Goal: Entertainment & Leisure: Consume media (video, audio)

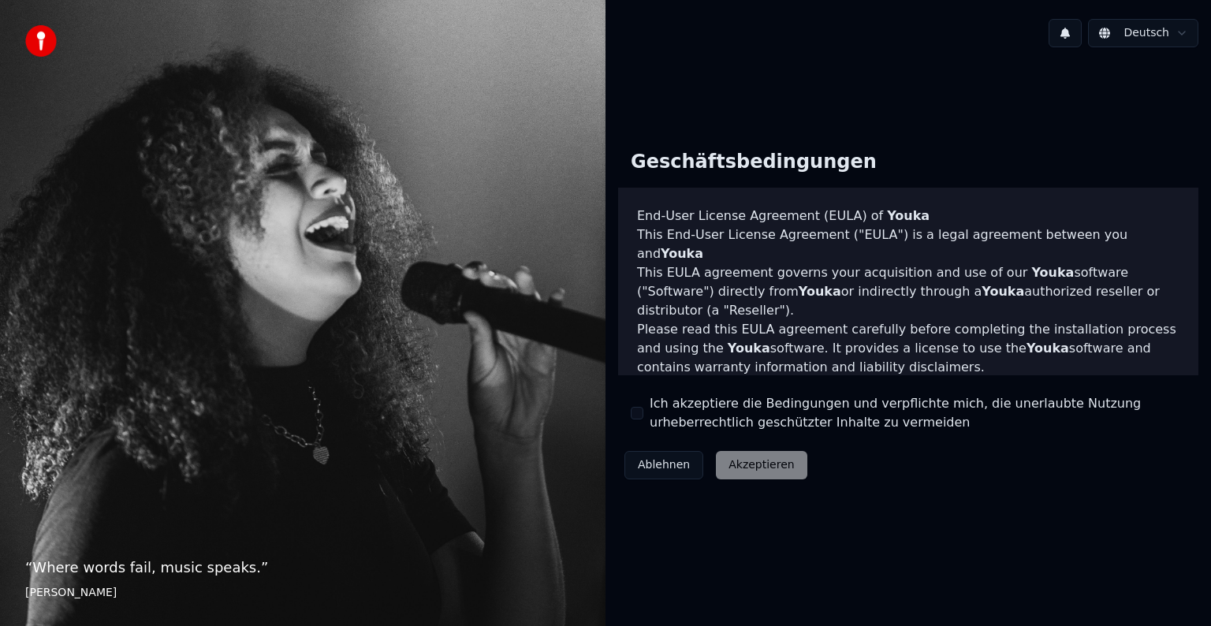
click at [643, 410] on div "Ich akzeptiere die Bedingungen und verpflichte mich, die unerlaubte Nutzung urh…" at bounding box center [908, 413] width 555 height 38
click at [639, 416] on button "Ich akzeptiere die Bedingungen und verpflichte mich, die unerlaubte Nutzung urh…" at bounding box center [637, 413] width 13 height 13
click at [730, 460] on button "Akzeptieren" at bounding box center [761, 465] width 91 height 28
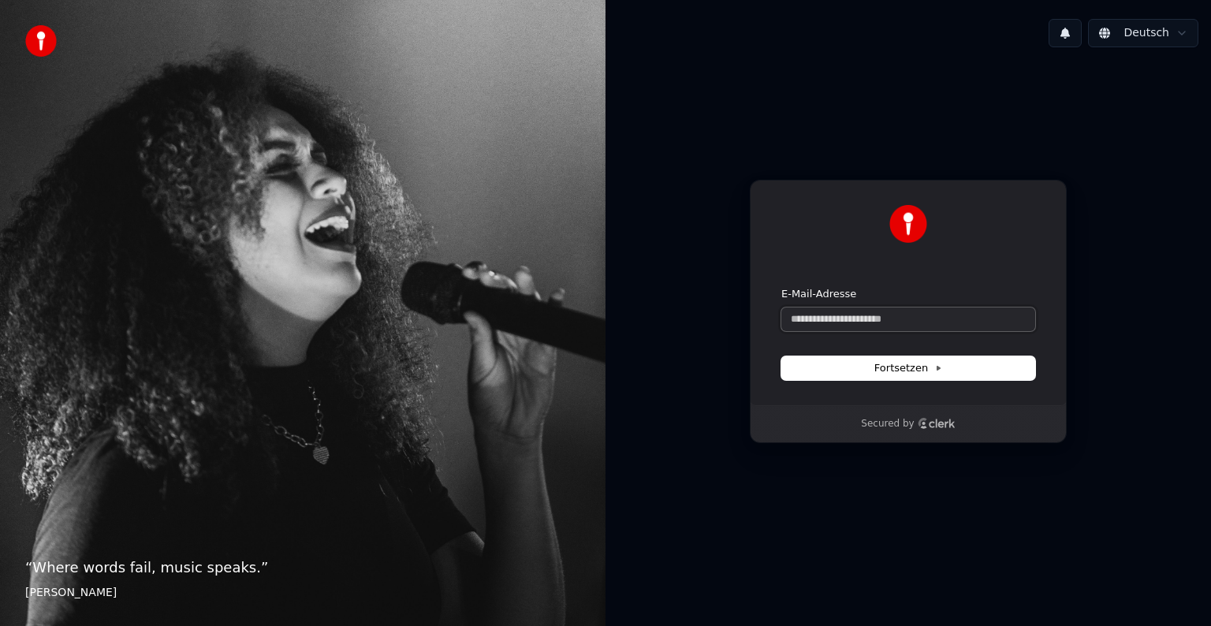
click at [862, 319] on input "E-Mail-Adresse" at bounding box center [908, 319] width 254 height 24
click at [781, 287] on button "submit" at bounding box center [781, 287] width 0 height 0
type input "**********"
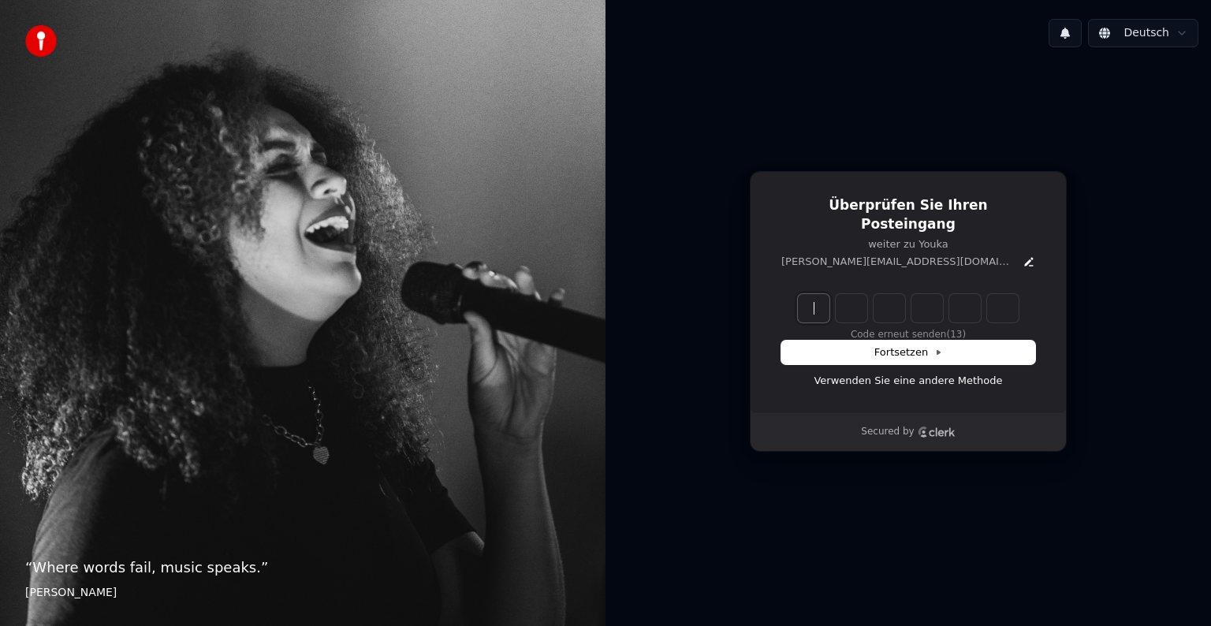
click at [829, 304] on input "Enter verification code" at bounding box center [924, 308] width 252 height 28
type input "******"
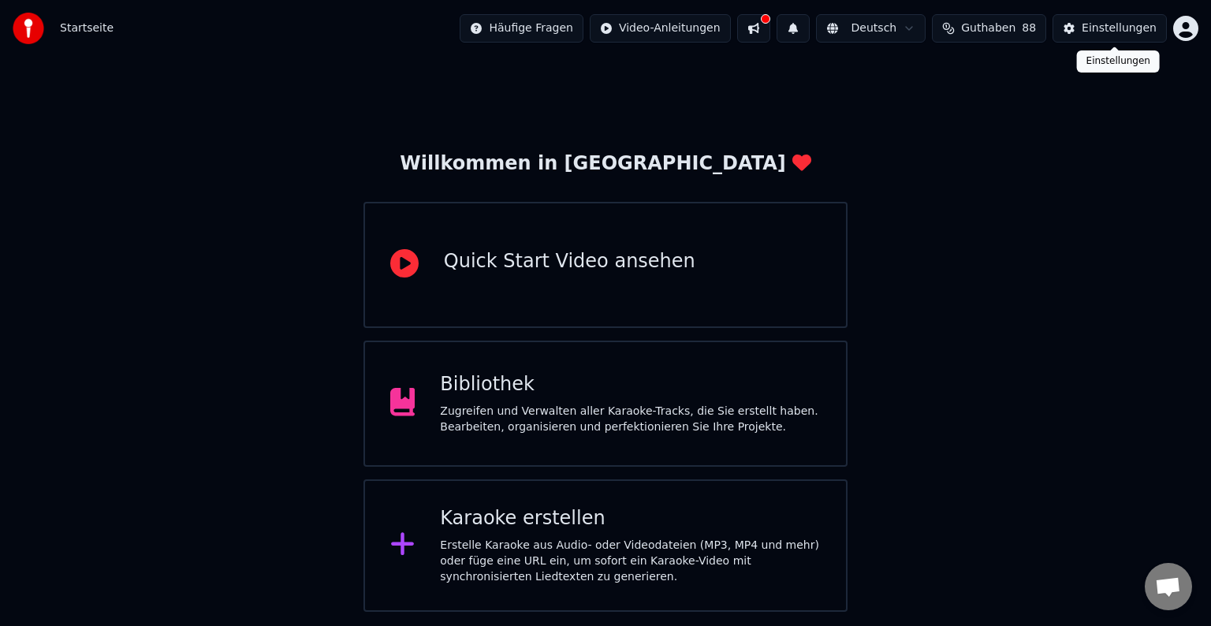
click at [1097, 29] on div "Einstellungen" at bounding box center [1118, 28] width 75 height 16
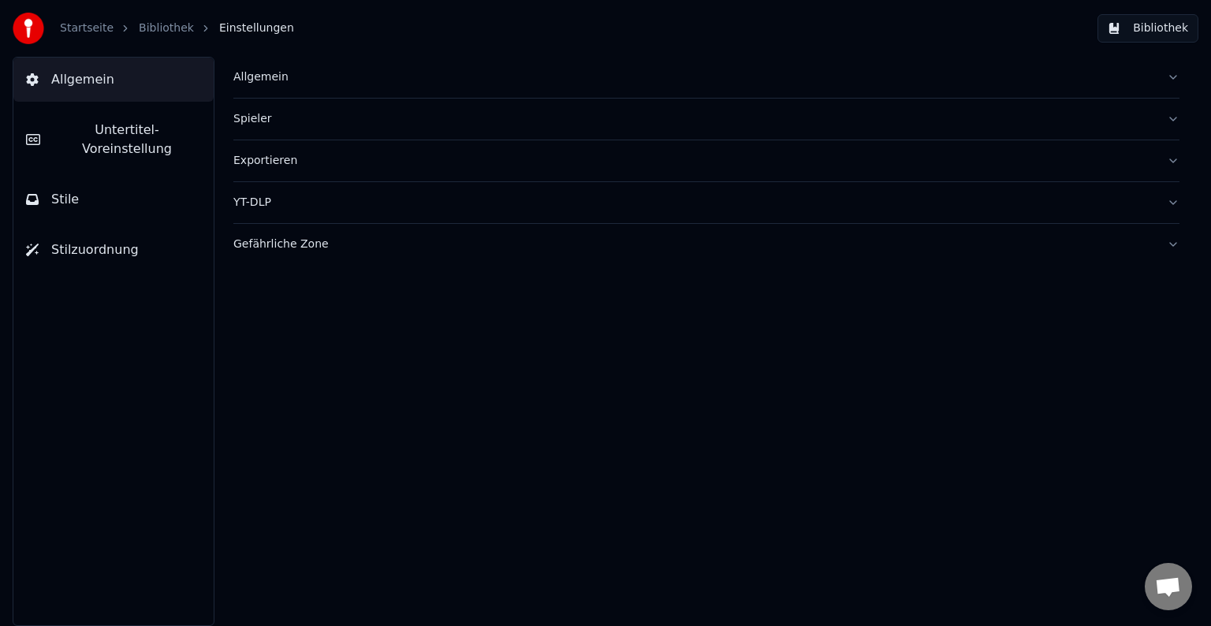
click at [281, 154] on div "Exportieren" at bounding box center [693, 161] width 921 height 16
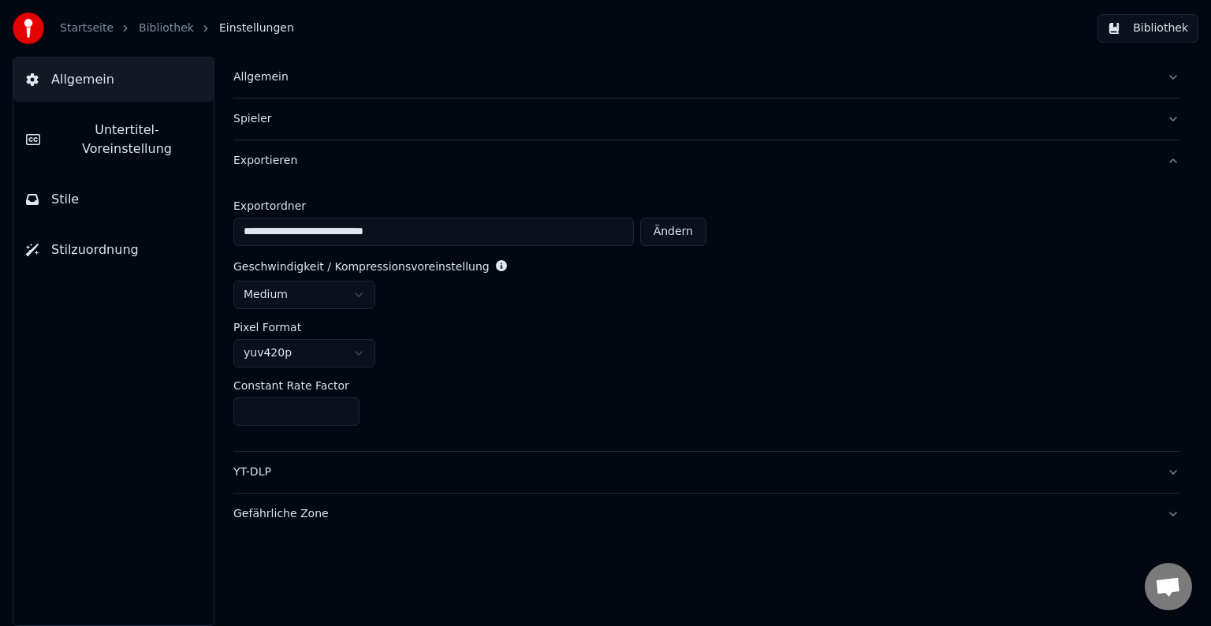
click at [277, 81] on div "Allgemein" at bounding box center [693, 77] width 921 height 16
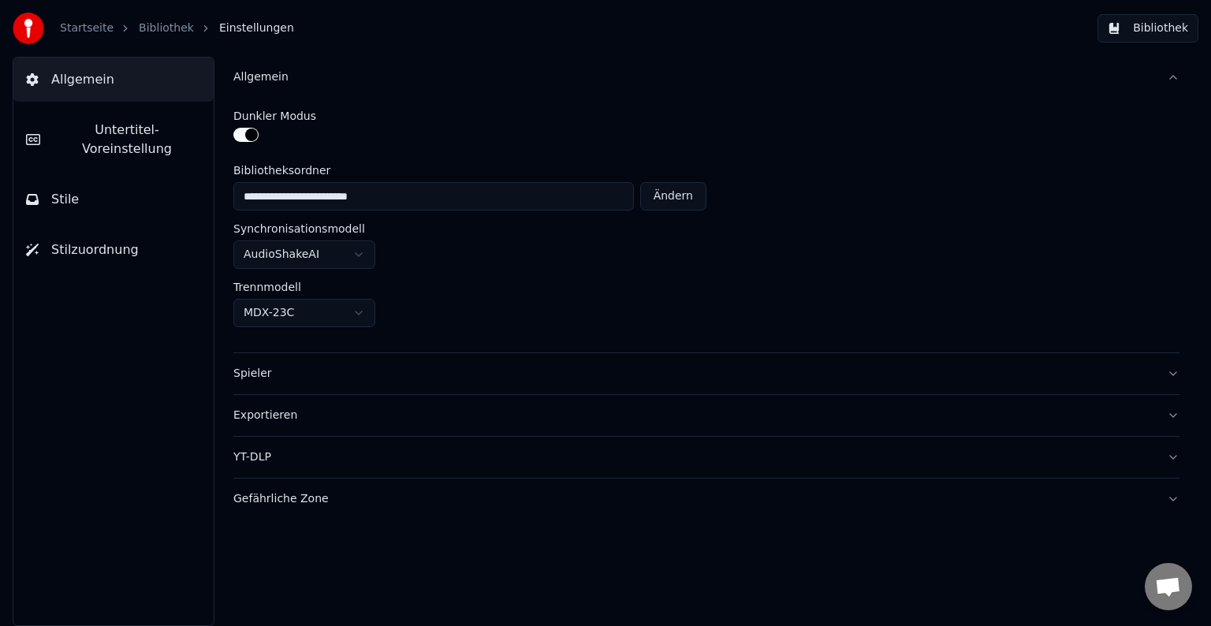
click at [1134, 31] on button "Bibliothek" at bounding box center [1147, 28] width 101 height 28
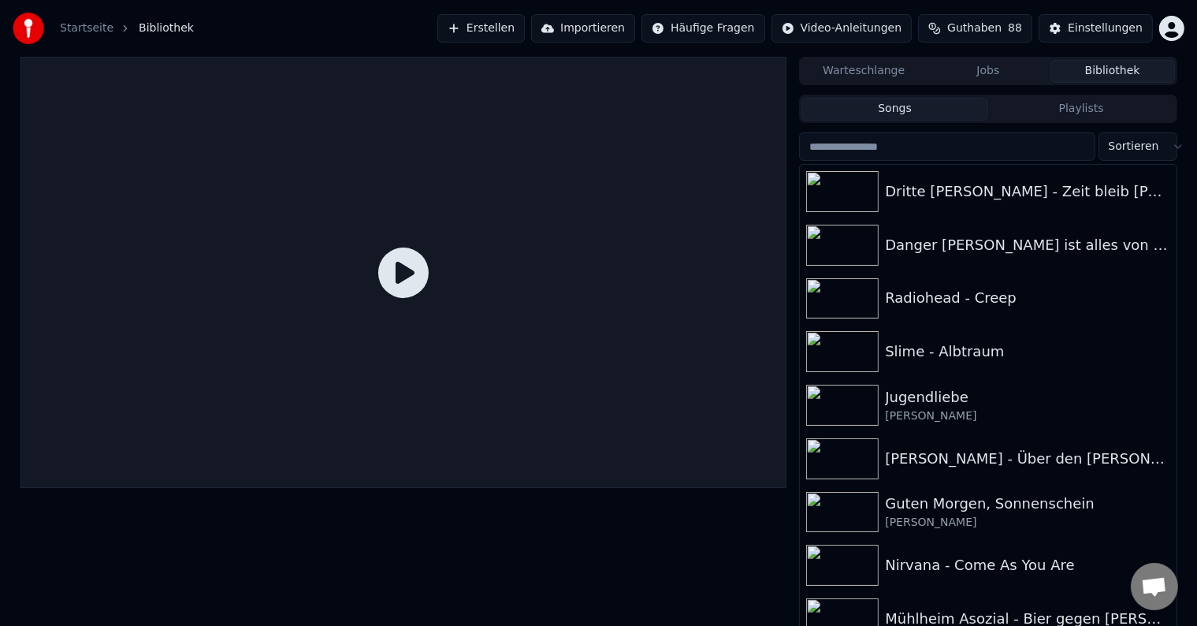
click at [908, 80] on button "Warteschlange" at bounding box center [864, 71] width 125 height 23
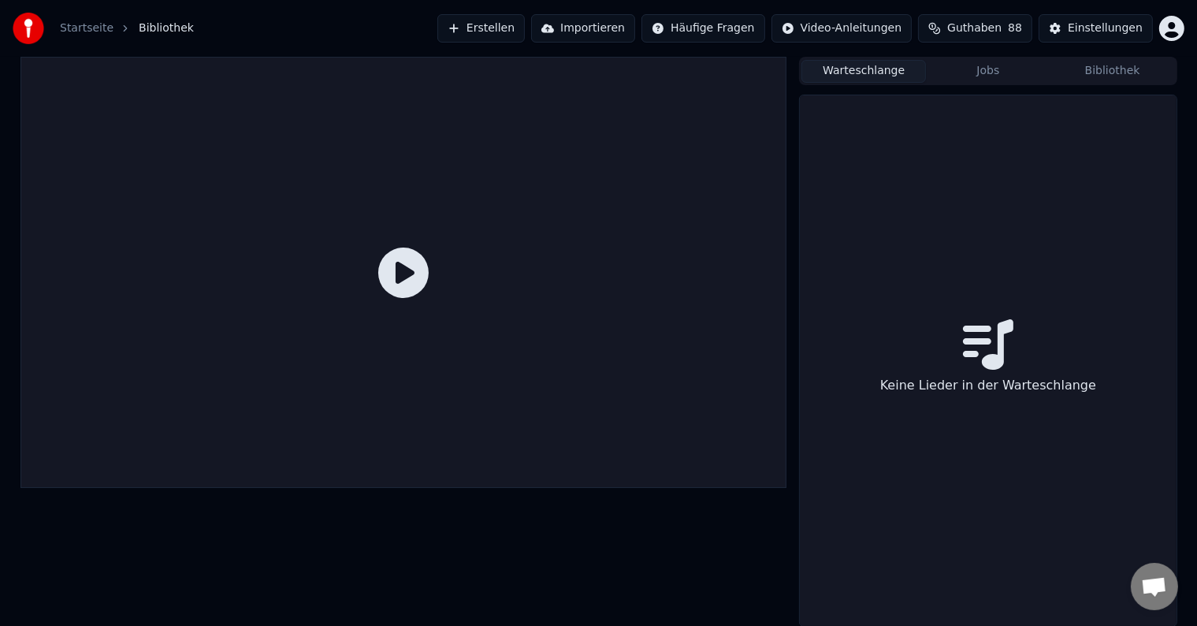
click at [962, 79] on button "Jobs" at bounding box center [988, 71] width 125 height 23
click at [1071, 85] on div "Warteschlange Jobs Bibliothek Keine Jobs" at bounding box center [988, 342] width 378 height 570
click at [1078, 78] on button "Bibliothek" at bounding box center [1113, 71] width 125 height 23
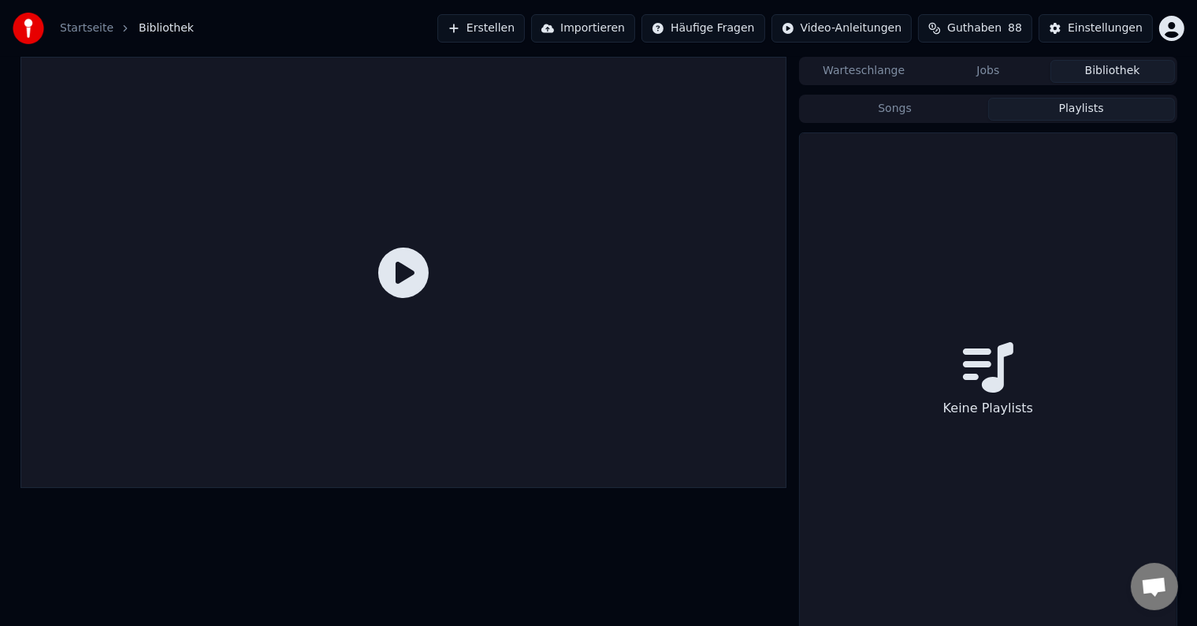
click at [1048, 100] on button "Playlists" at bounding box center [1081, 109] width 187 height 23
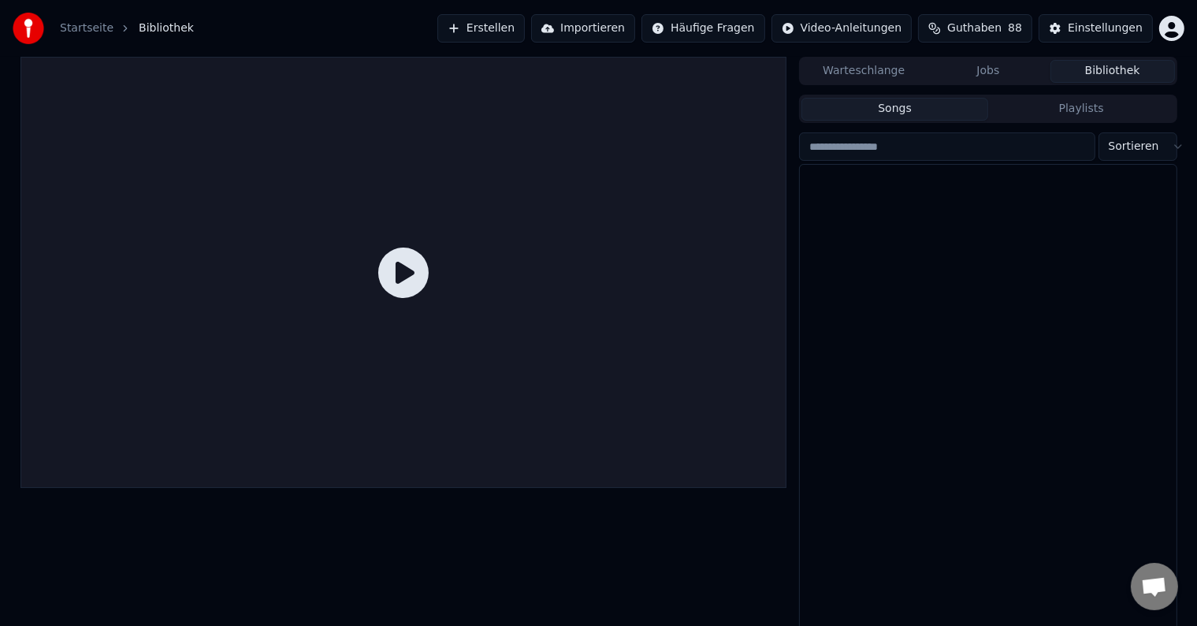
click at [939, 98] on button "Songs" at bounding box center [895, 109] width 187 height 23
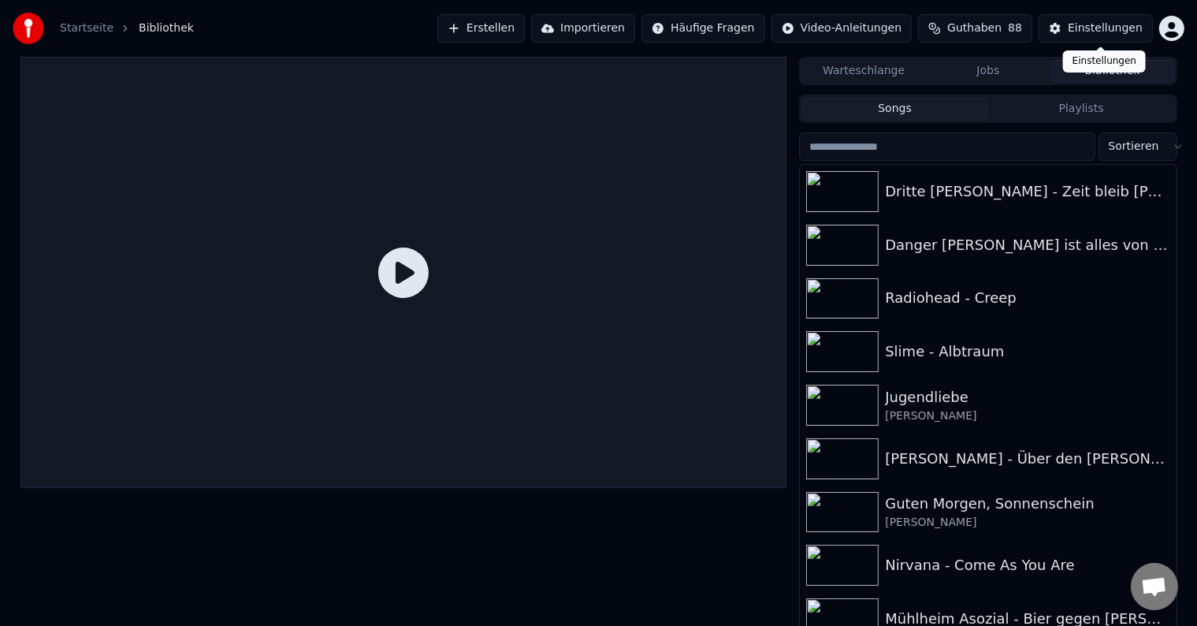
click at [1089, 28] on div "Einstellungen" at bounding box center [1105, 28] width 75 height 16
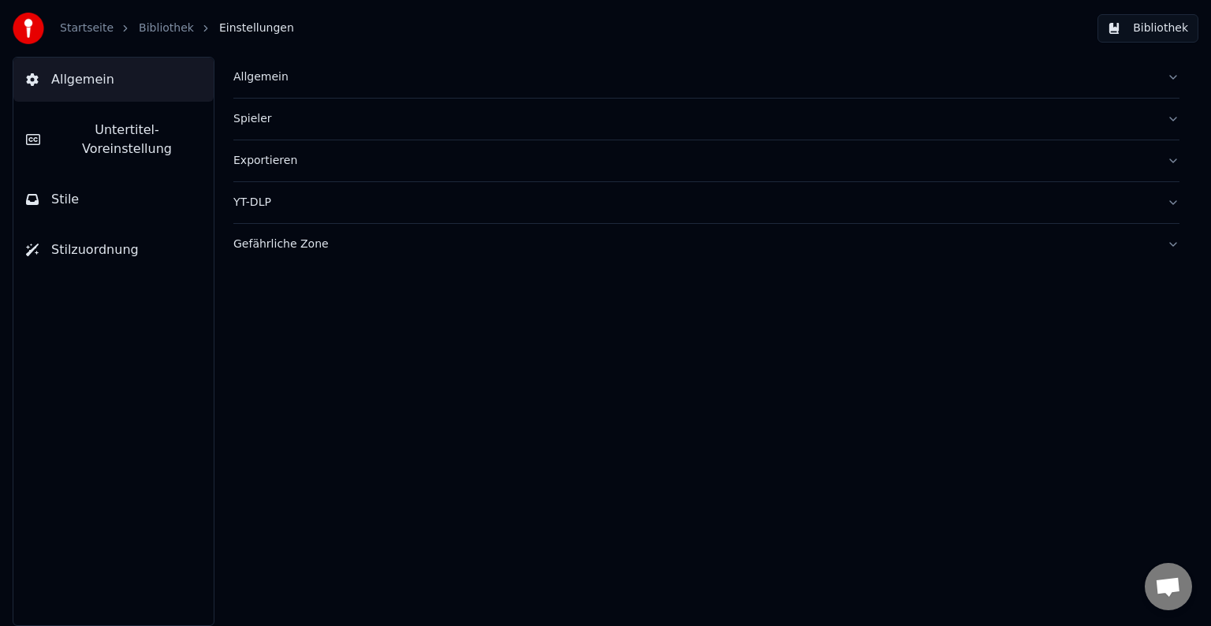
click at [1173, 118] on button "Spieler" at bounding box center [706, 119] width 946 height 41
click at [1170, 158] on button "Exportieren" at bounding box center [706, 160] width 946 height 41
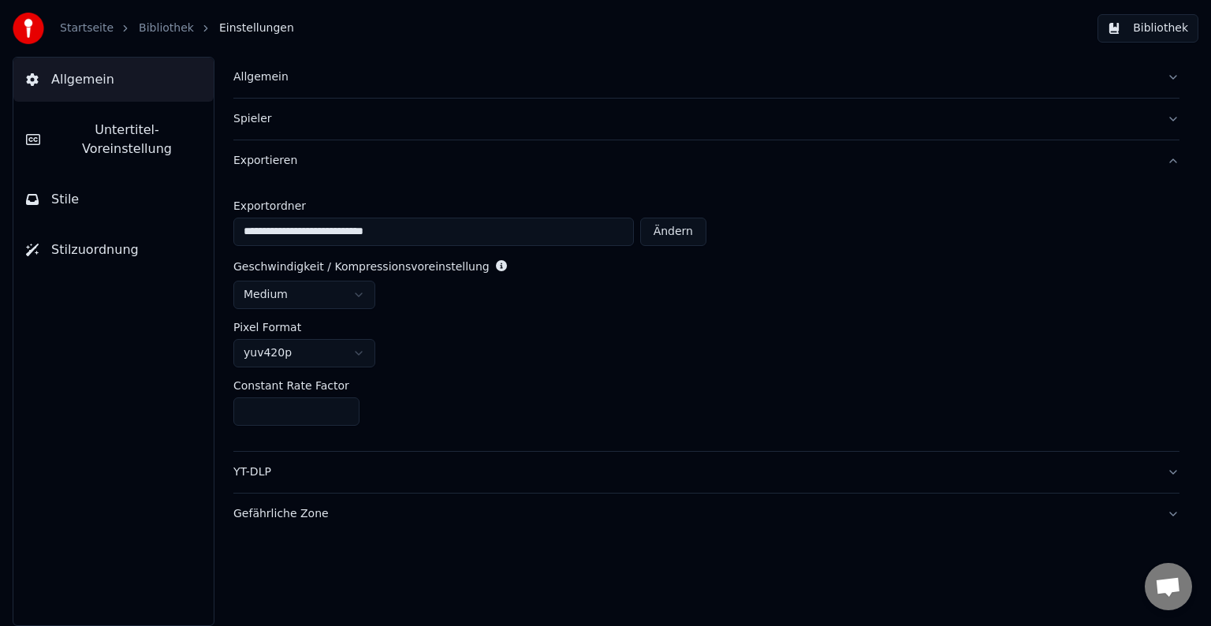
click at [1170, 158] on button "Exportieren" at bounding box center [706, 160] width 946 height 41
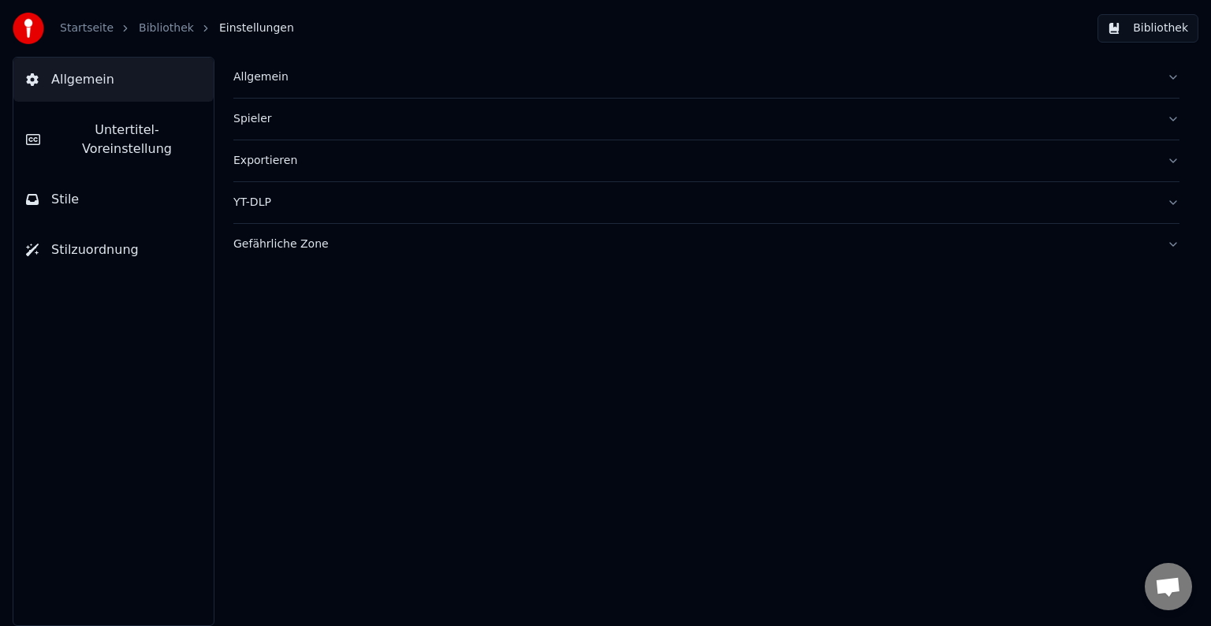
click at [1172, 201] on button "YT-DLP" at bounding box center [706, 202] width 946 height 41
click at [1167, 243] on button "Gefährliche Zone" at bounding box center [706, 244] width 946 height 41
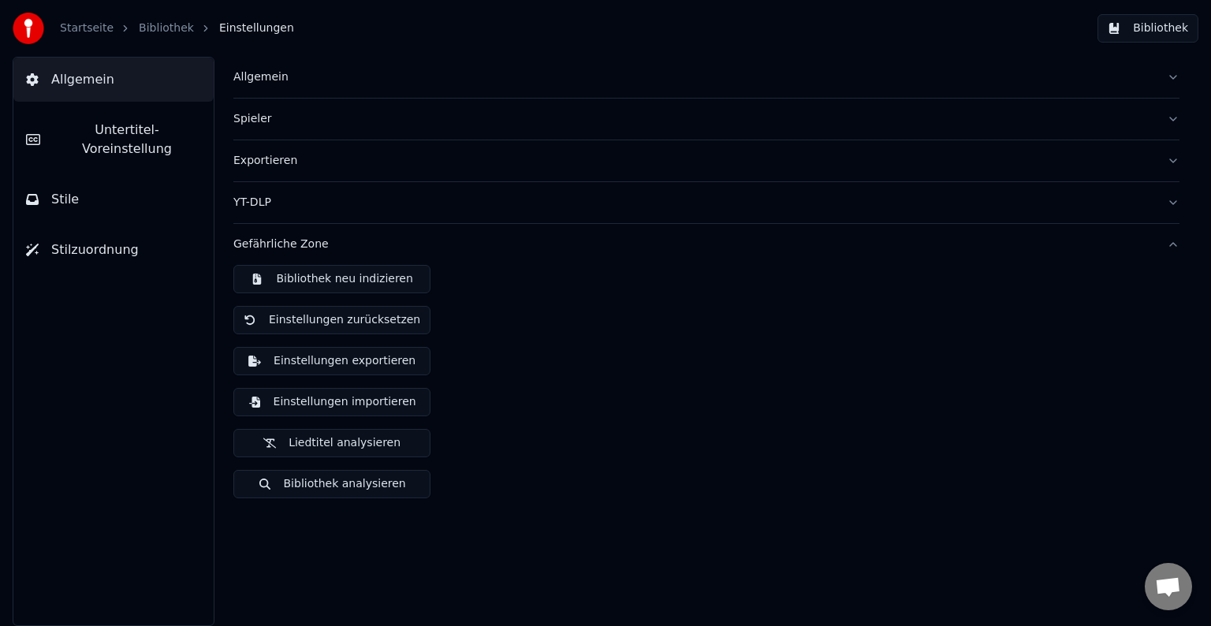
click at [369, 281] on button "Bibliothek neu indizieren" at bounding box center [331, 279] width 197 height 28
click at [1132, 35] on button "Bibliothek" at bounding box center [1147, 28] width 101 height 28
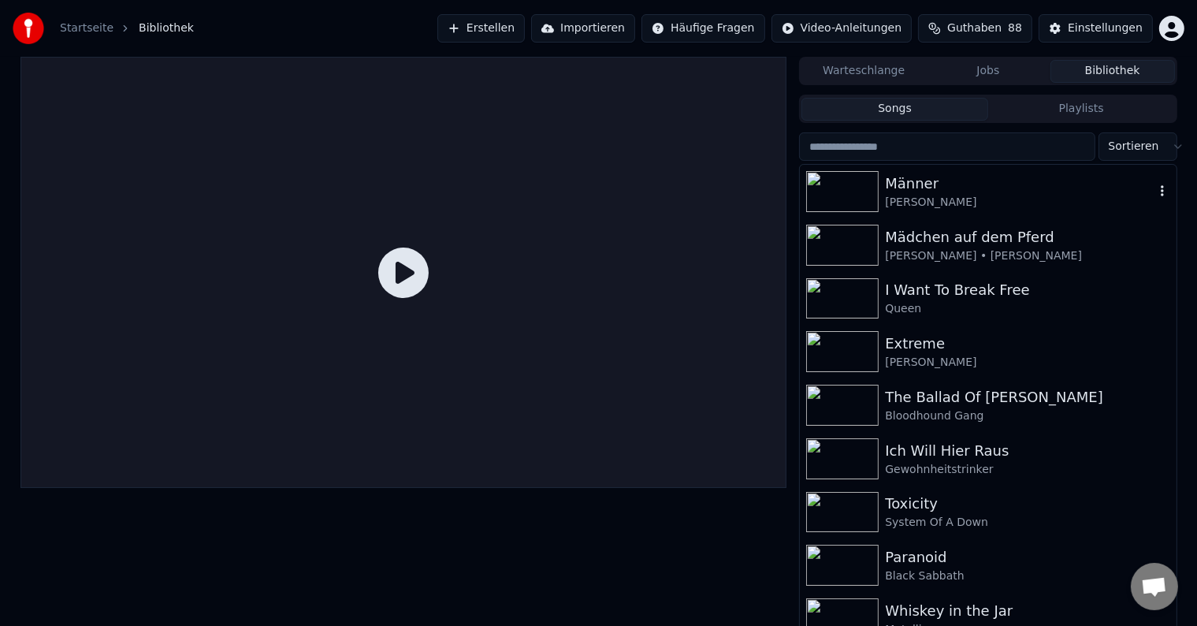
click at [936, 178] on div "Männer" at bounding box center [1019, 184] width 269 height 22
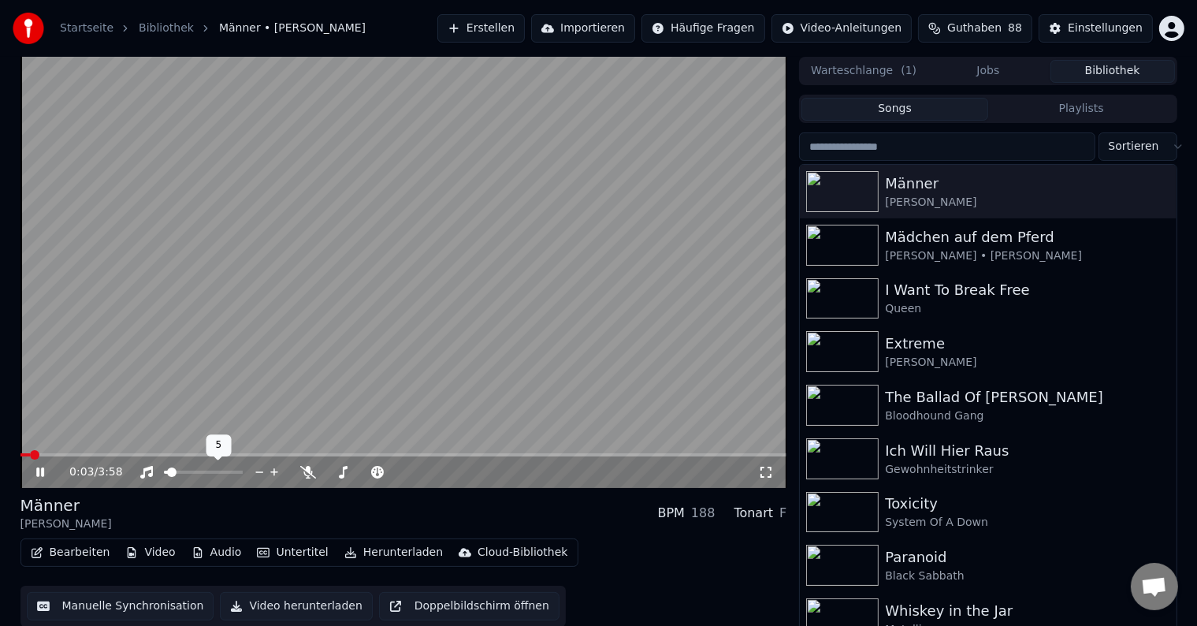
click at [168, 471] on span at bounding box center [166, 472] width 4 height 3
click at [356, 474] on div at bounding box center [379, 472] width 127 height 16
click at [344, 470] on span at bounding box center [345, 471] width 9 height 9
click at [47, 470] on icon at bounding box center [51, 472] width 37 height 13
drag, startPoint x: 392, startPoint y: 474, endPoint x: 378, endPoint y: 474, distance: 14.2
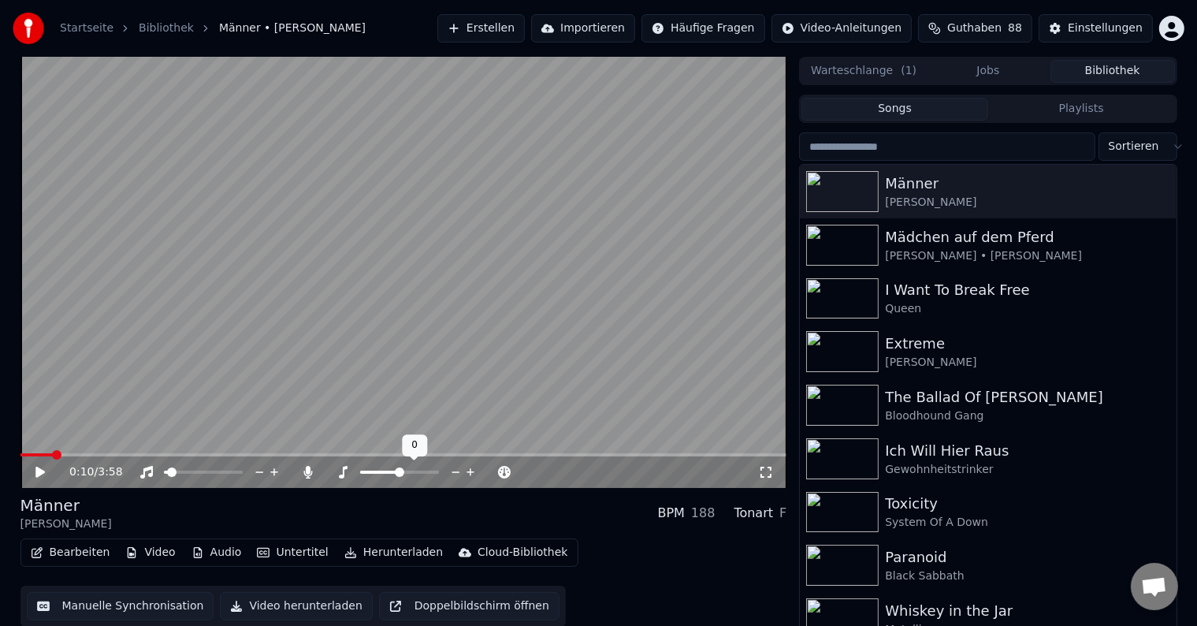
click at [378, 474] on div at bounding box center [414, 472] width 127 height 16
click at [367, 473] on span at bounding box center [363, 472] width 6 height 3
click at [404, 471] on span at bounding box center [365, 472] width 79 height 3
click at [41, 469] on icon at bounding box center [51, 472] width 37 height 13
click at [378, 472] on span at bounding box center [382, 471] width 9 height 9
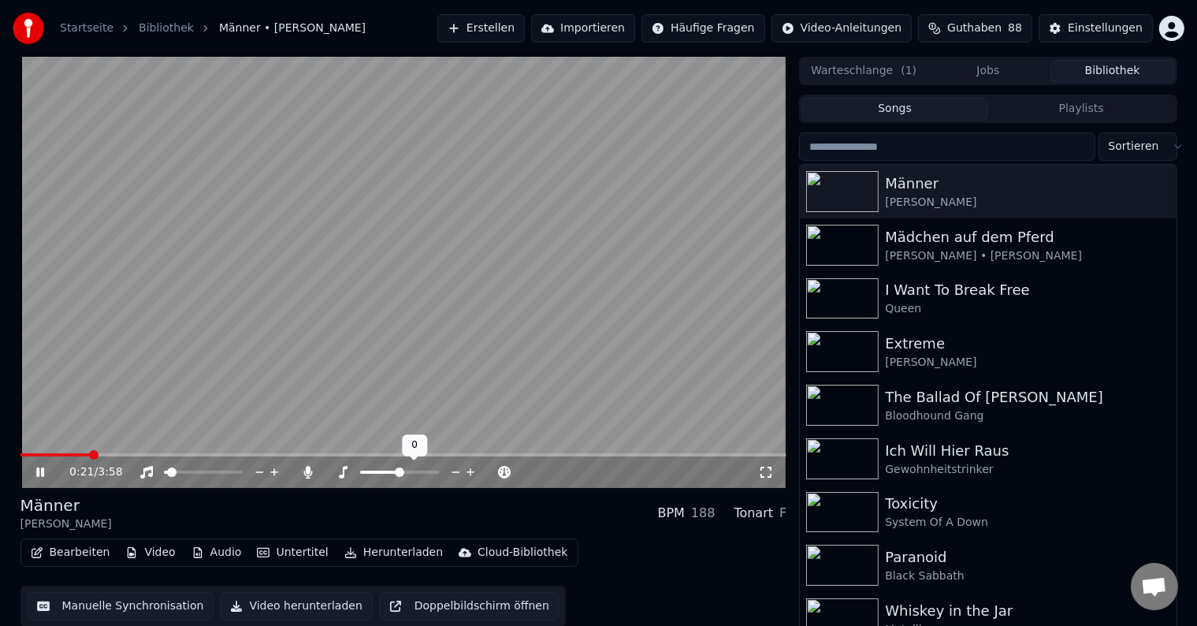
click at [401, 471] on span at bounding box center [399, 472] width 79 height 3
click at [243, 471] on span at bounding box center [203, 472] width 79 height 3
click at [41, 472] on icon at bounding box center [40, 471] width 8 height 9
click at [43, 471] on icon at bounding box center [39, 472] width 9 height 11
click at [37, 469] on icon at bounding box center [40, 471] width 8 height 9
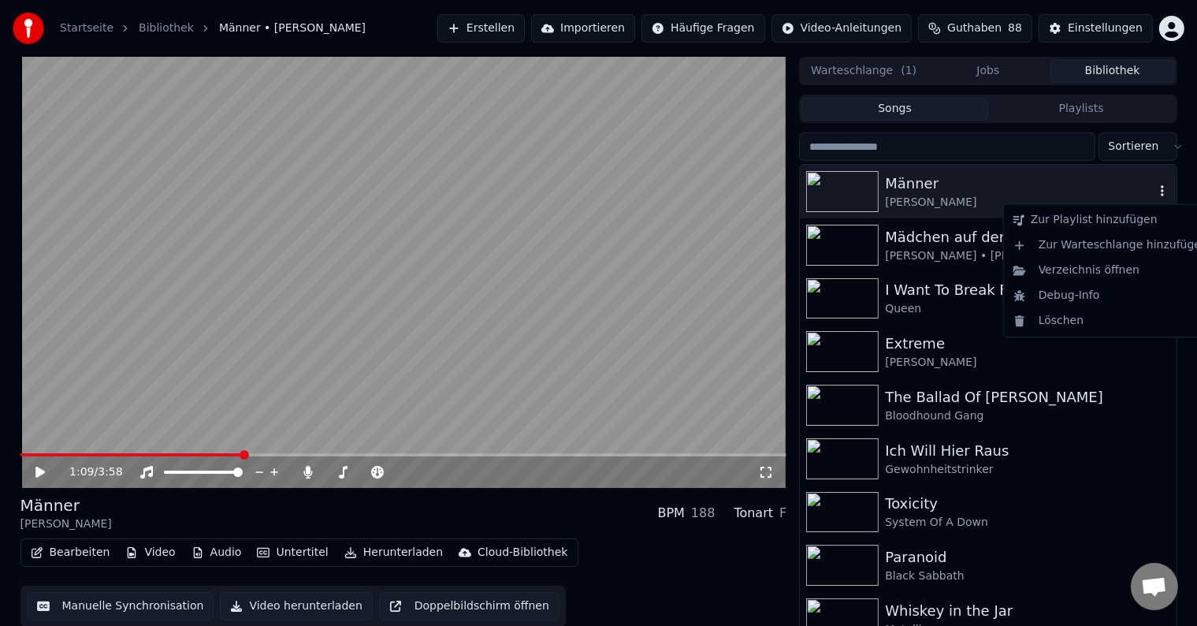
click at [1155, 189] on icon "button" at bounding box center [1163, 190] width 16 height 13
click at [1075, 315] on div "Löschen" at bounding box center [1110, 320] width 207 height 25
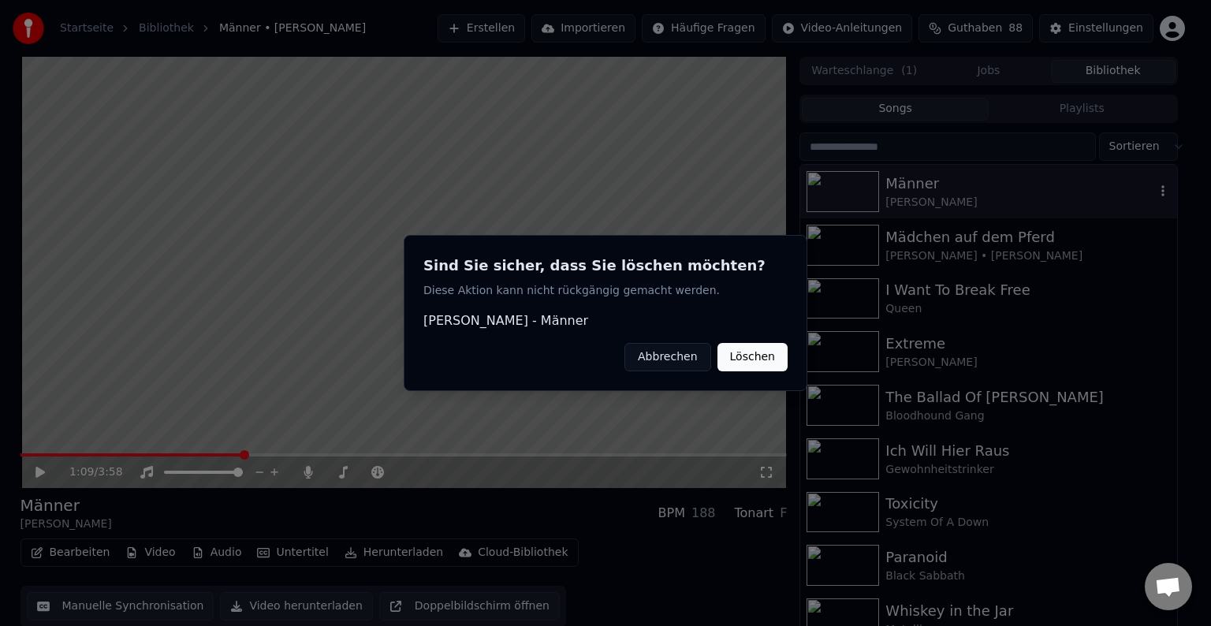
click at [752, 358] on button "Löschen" at bounding box center [752, 357] width 70 height 28
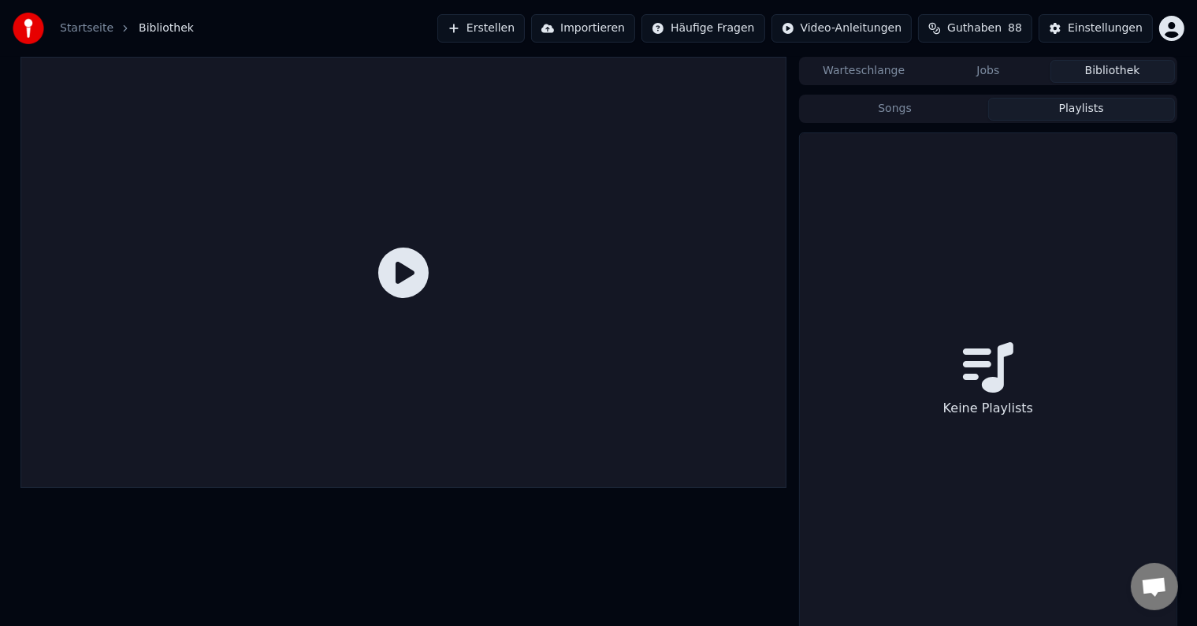
click at [1092, 110] on button "Playlists" at bounding box center [1081, 109] width 187 height 23
click at [1010, 312] on div "Keine Playlists" at bounding box center [988, 382] width 376 height 499
click at [947, 109] on button "Songs" at bounding box center [895, 109] width 187 height 23
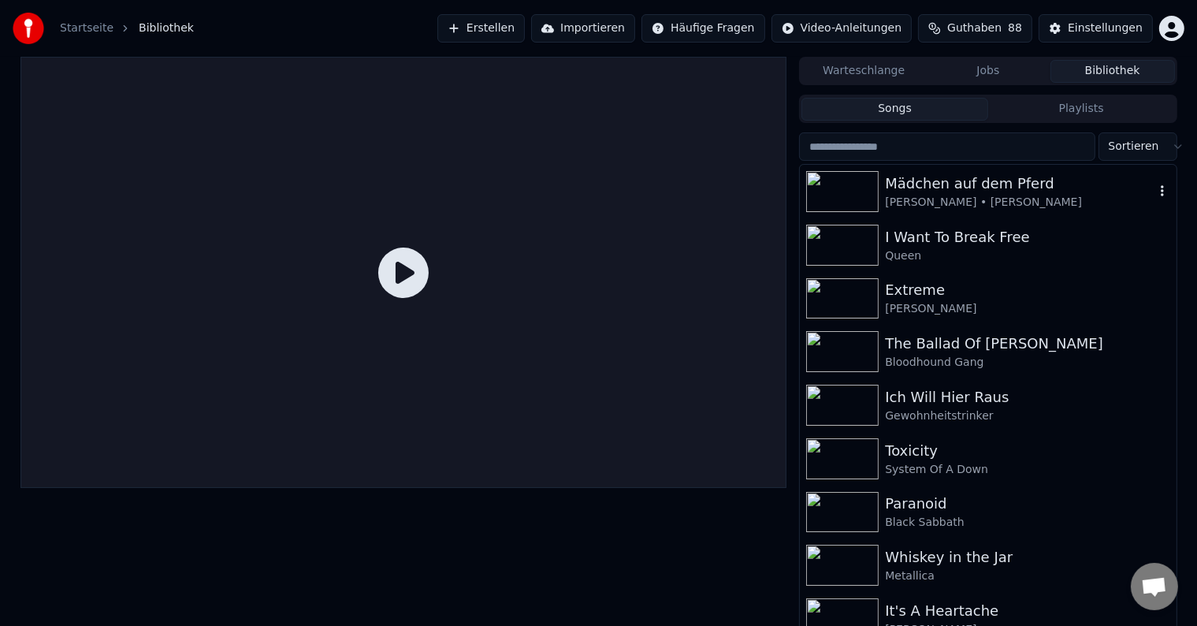
click at [1155, 194] on icon "button" at bounding box center [1163, 190] width 16 height 13
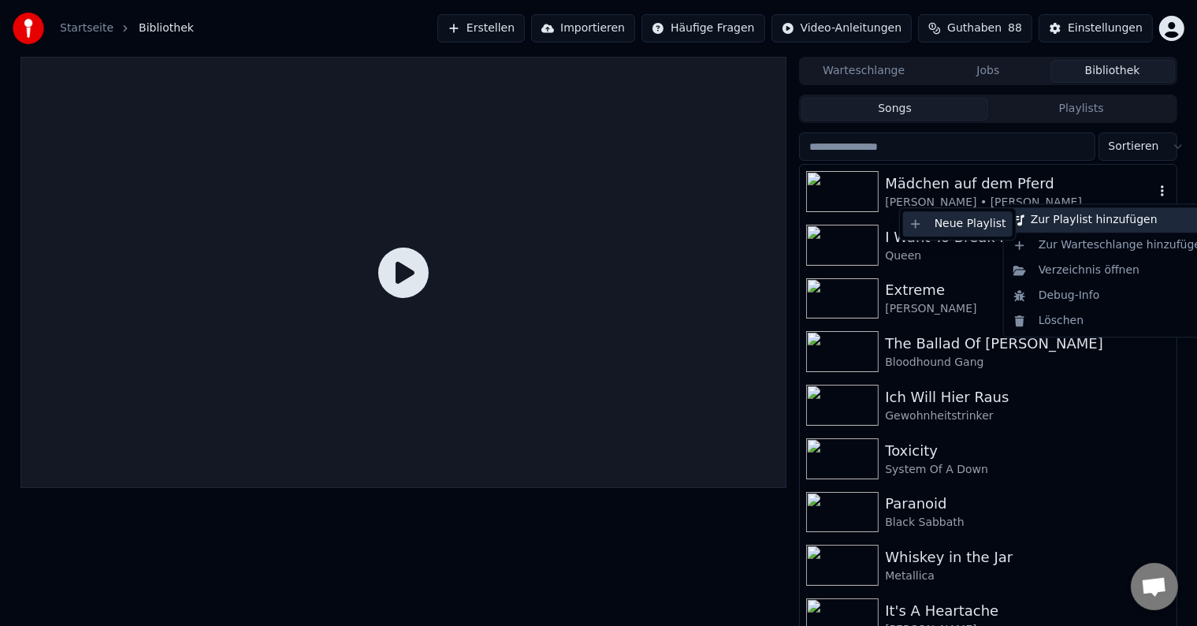
click at [941, 222] on div "Neue Playlist" at bounding box center [958, 223] width 110 height 25
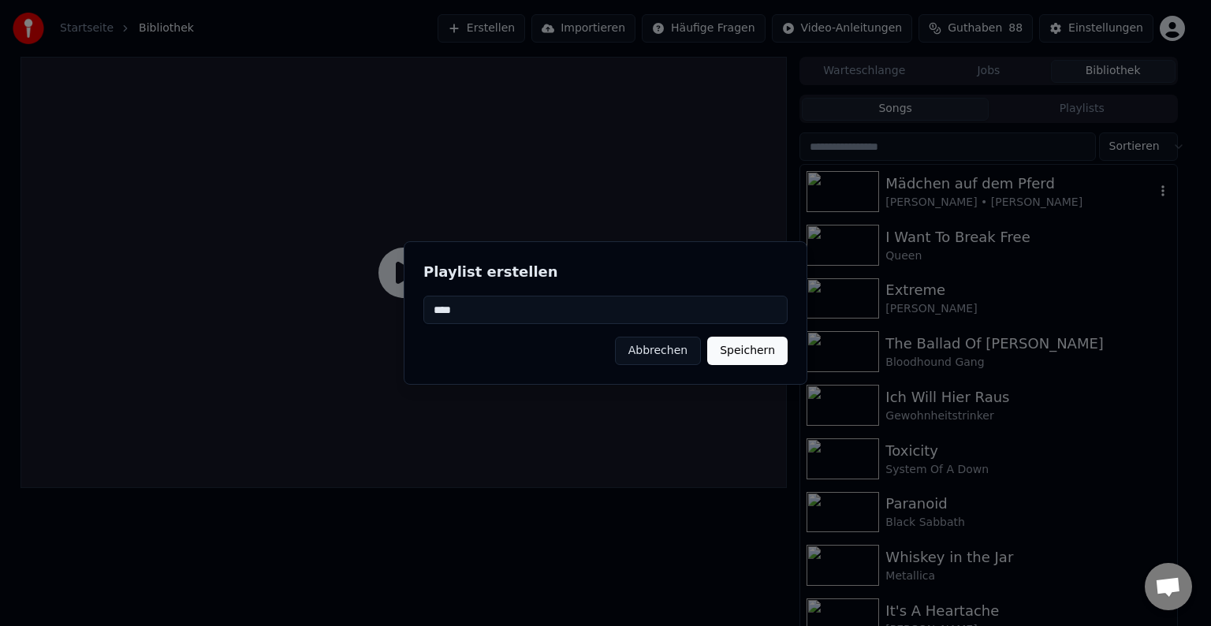
type input "****"
drag, startPoint x: 749, startPoint y: 352, endPoint x: 757, endPoint y: 344, distance: 11.7
click at [750, 352] on button "Speichern" at bounding box center [747, 351] width 80 height 28
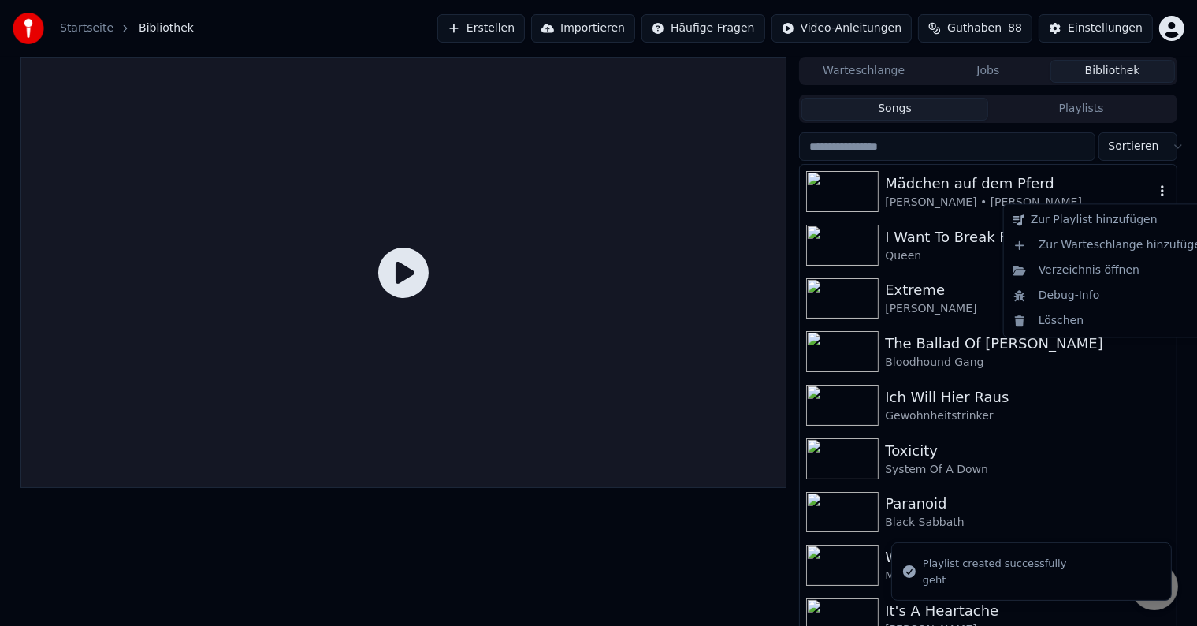
click at [1155, 190] on icon "button" at bounding box center [1163, 190] width 16 height 13
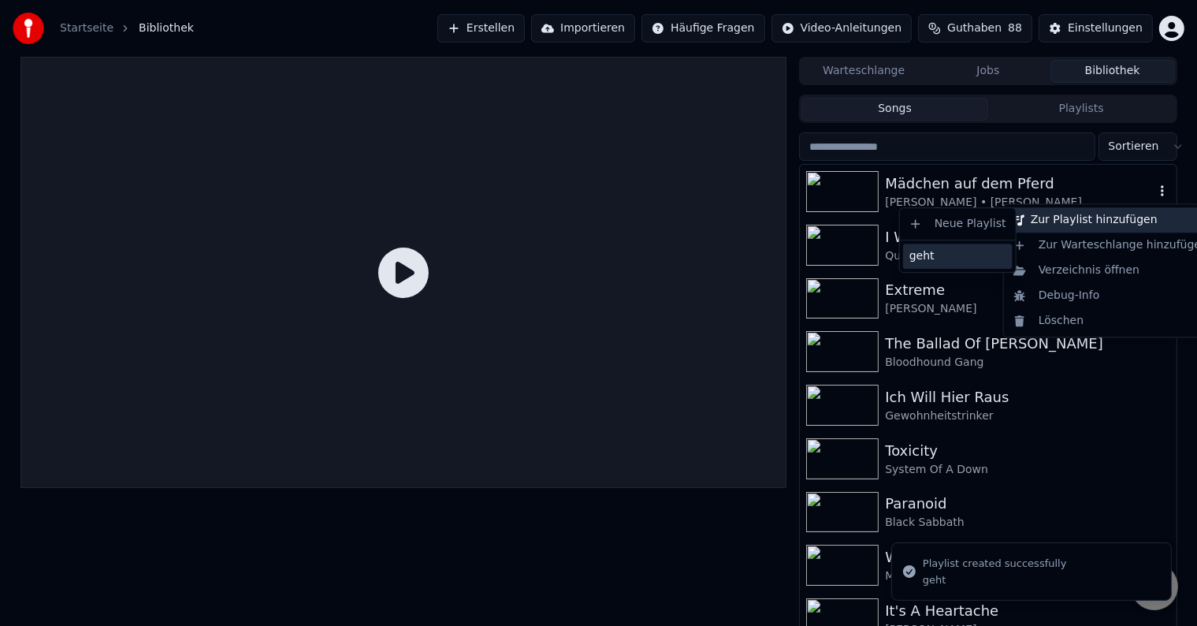
click at [962, 251] on div "geht" at bounding box center [958, 256] width 110 height 25
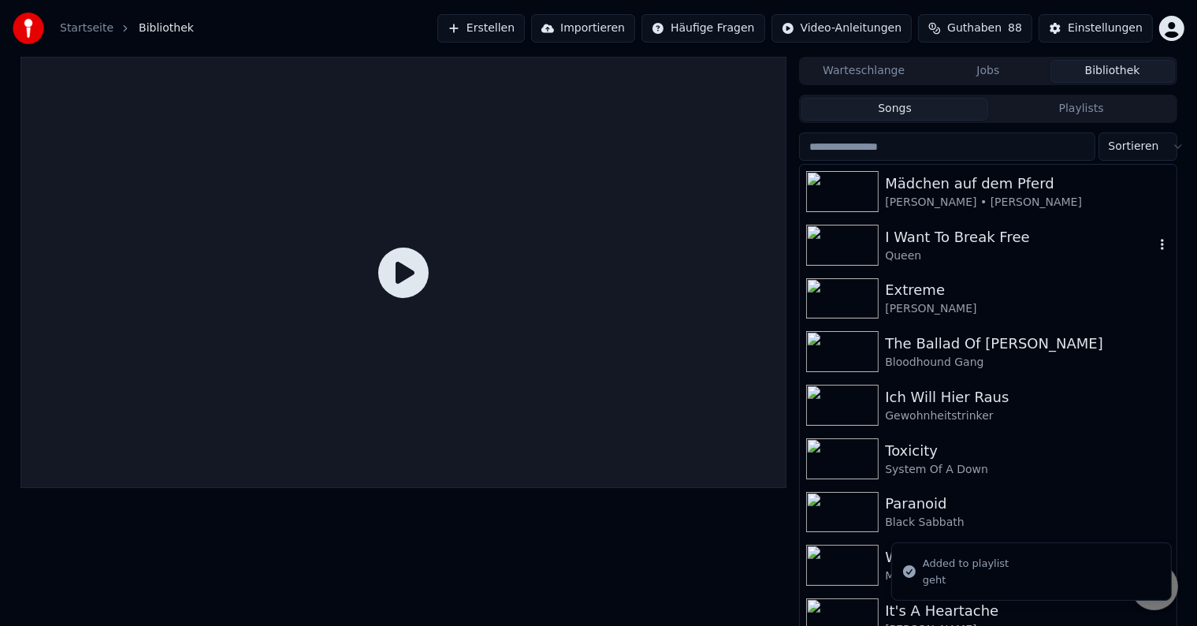
click at [1155, 246] on icon "button" at bounding box center [1163, 244] width 16 height 13
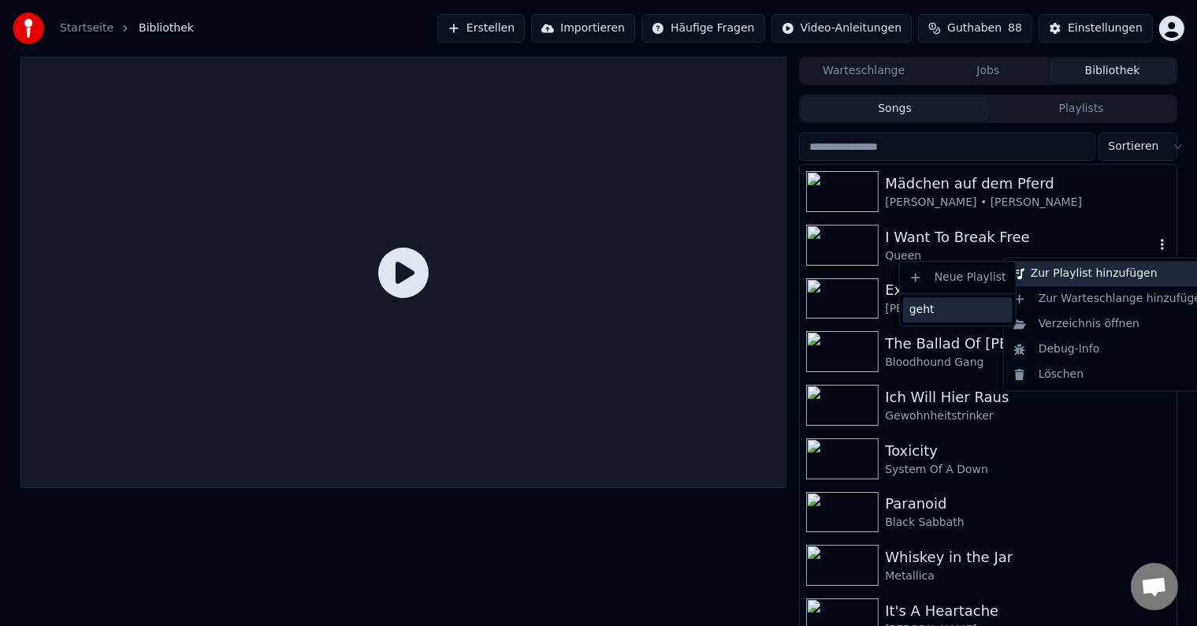
click at [970, 306] on div "geht" at bounding box center [958, 309] width 110 height 25
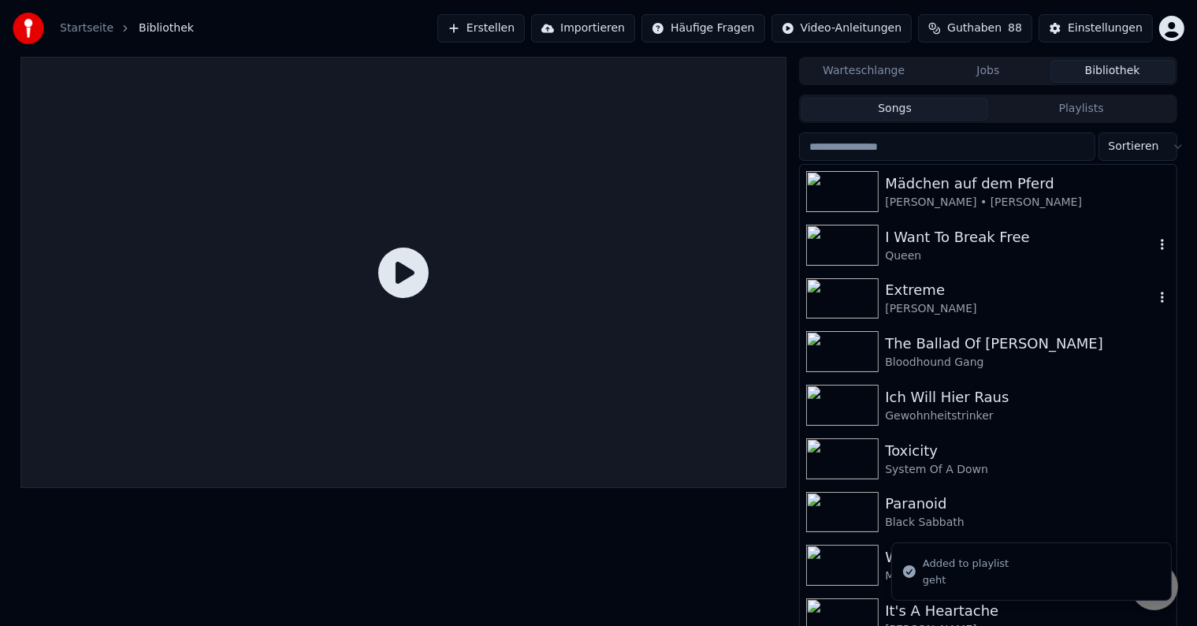
click at [977, 299] on div "Extreme" at bounding box center [1019, 290] width 269 height 22
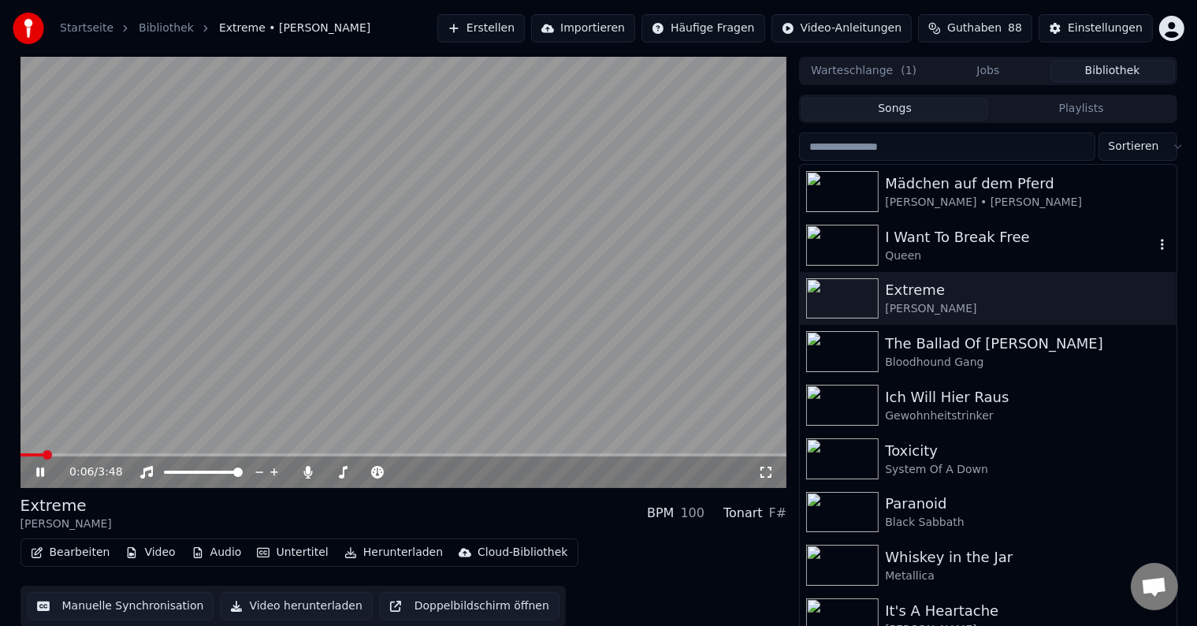
click at [534, 454] on span at bounding box center [403, 454] width 767 height 3
click at [40, 478] on icon at bounding box center [51, 472] width 37 height 13
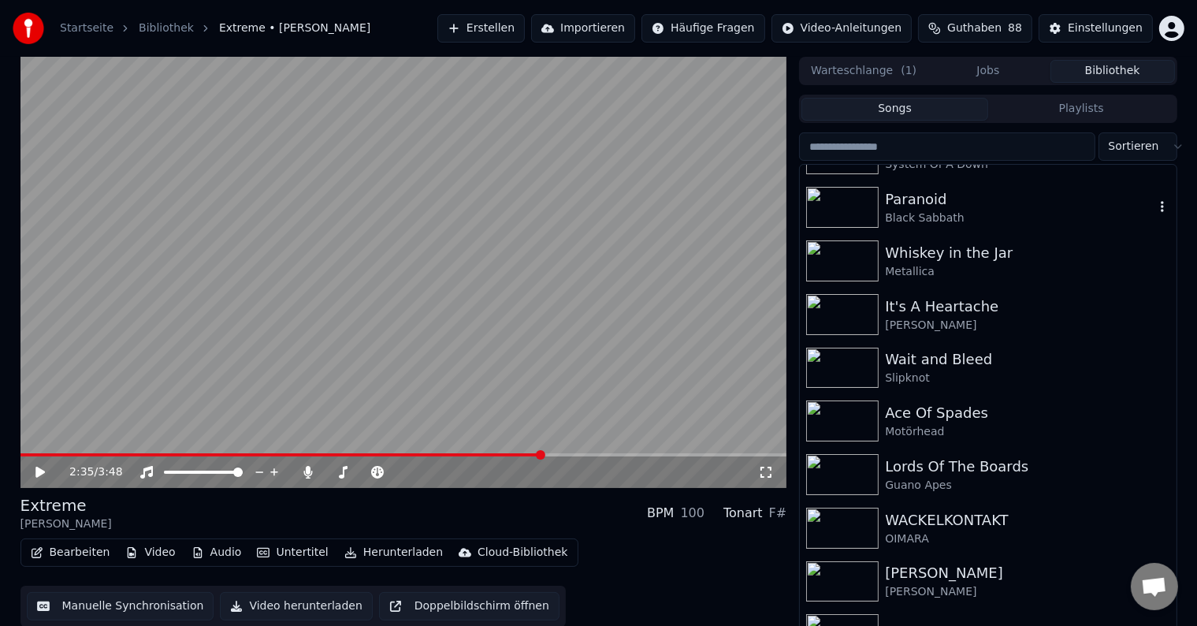
scroll to position [315, 0]
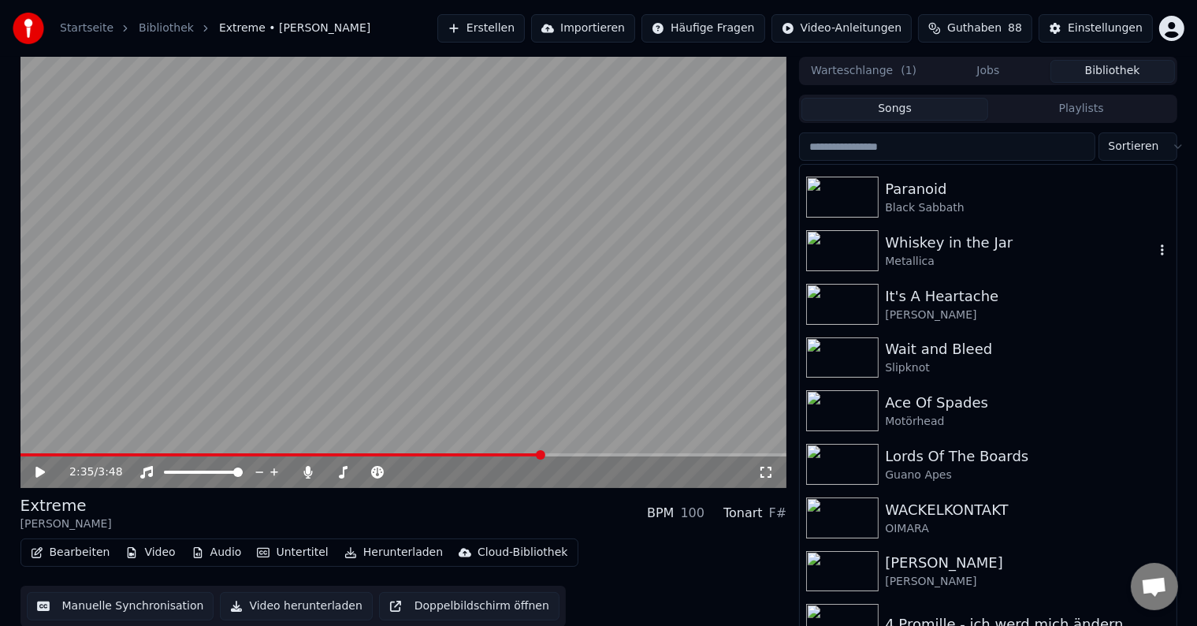
click at [1037, 251] on div "Whiskey in the Jar" at bounding box center [1019, 243] width 269 height 22
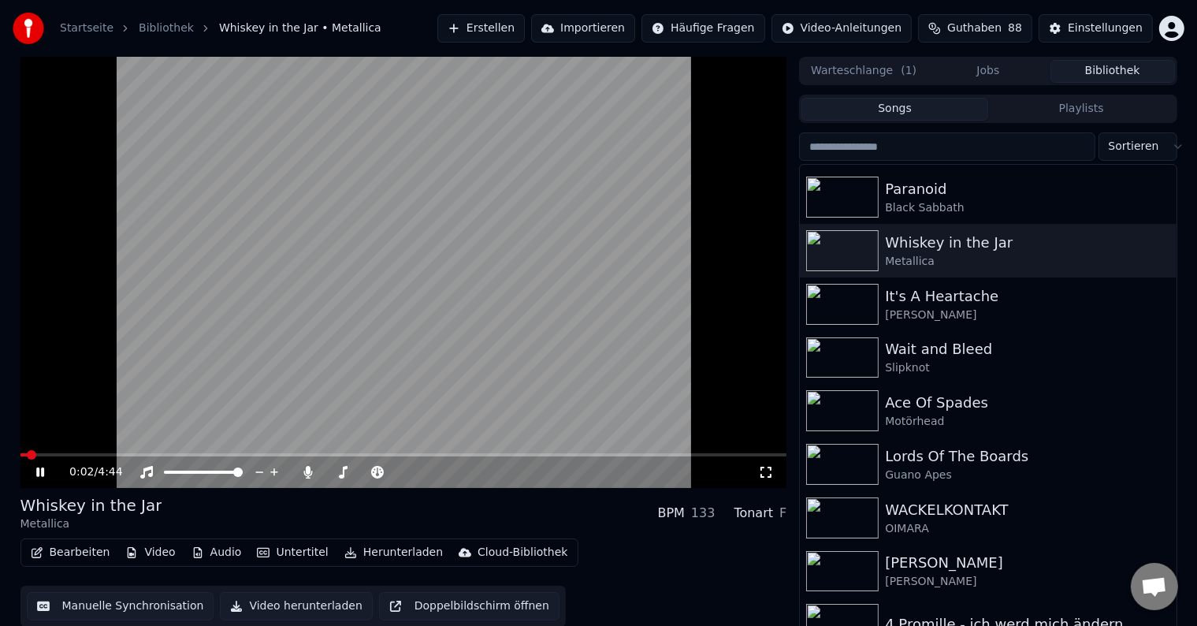
click at [114, 454] on span at bounding box center [403, 454] width 767 height 3
click at [266, 455] on span at bounding box center [403, 454] width 767 height 3
click at [397, 352] on video at bounding box center [403, 272] width 767 height 431
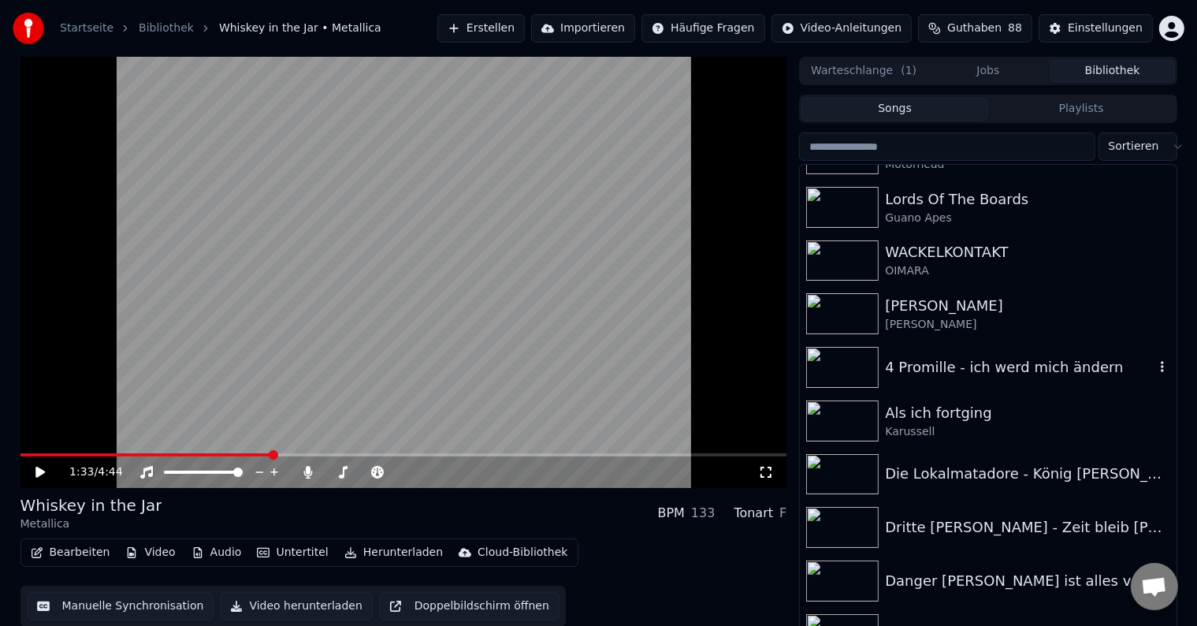
scroll to position [631, 0]
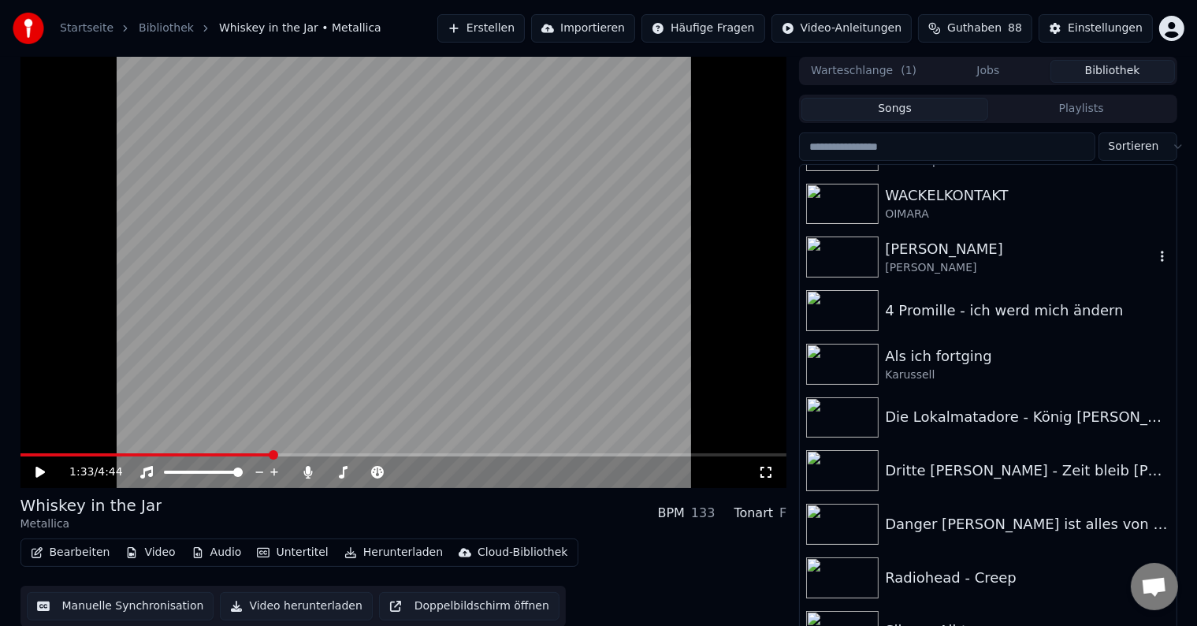
click at [1048, 258] on div "[PERSON_NAME]" at bounding box center [1019, 249] width 269 height 22
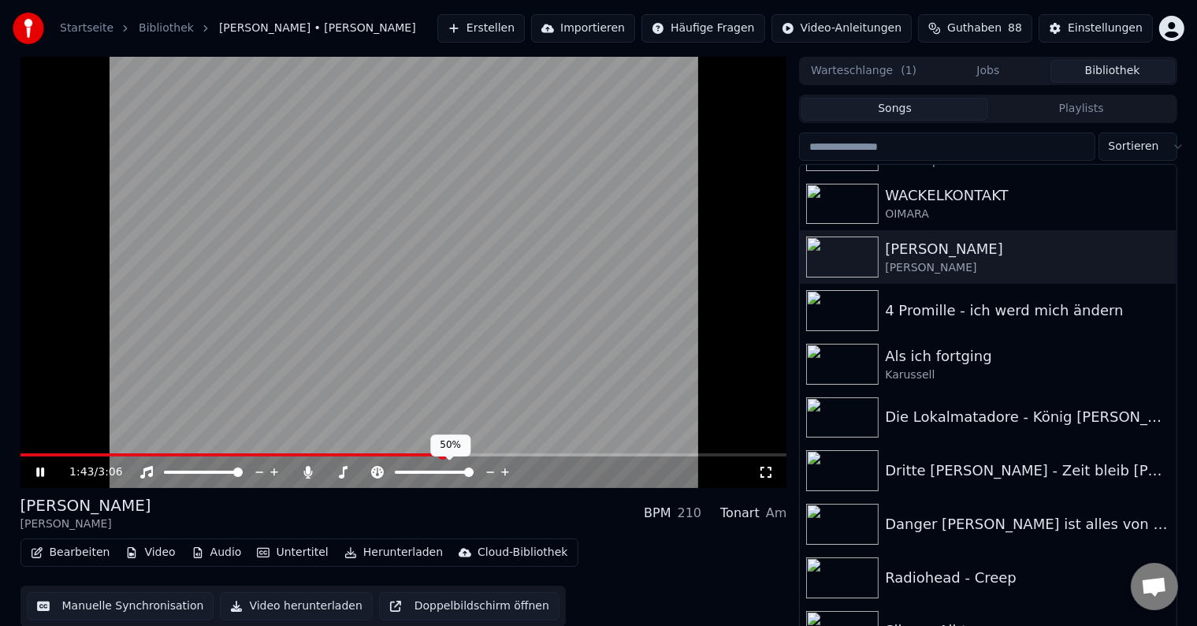
click at [474, 474] on span at bounding box center [434, 472] width 79 height 3
click at [469, 343] on video at bounding box center [403, 272] width 767 height 431
click at [978, 309] on div "4 Promille - ich werd mich ändern" at bounding box center [1019, 311] width 269 height 22
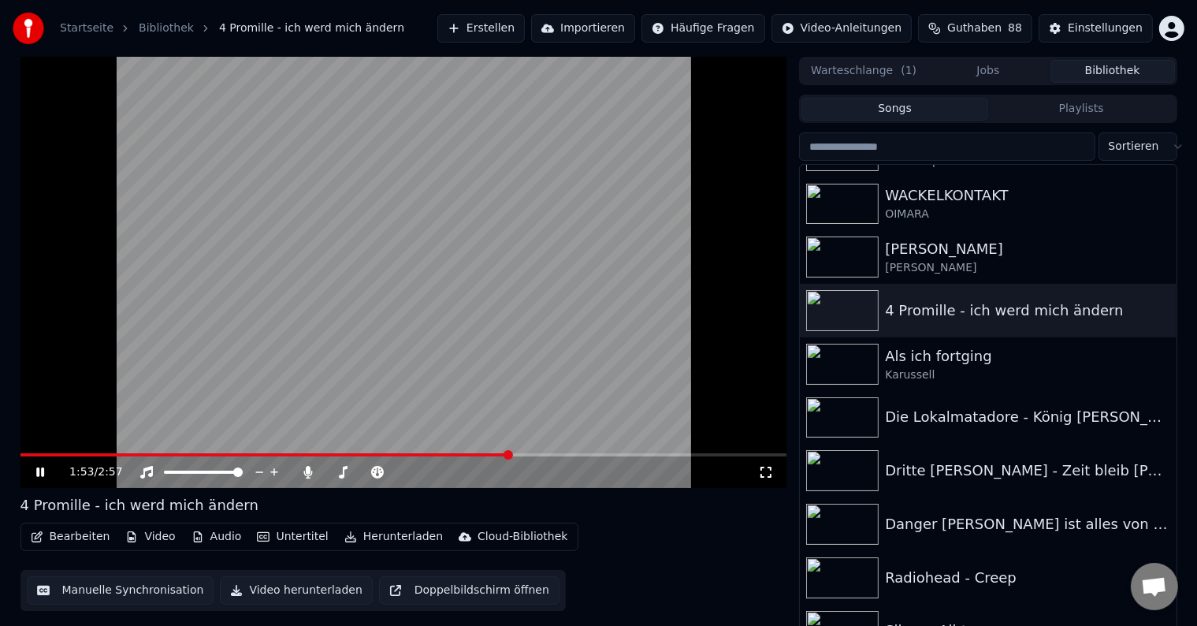
click at [390, 420] on video at bounding box center [403, 272] width 767 height 431
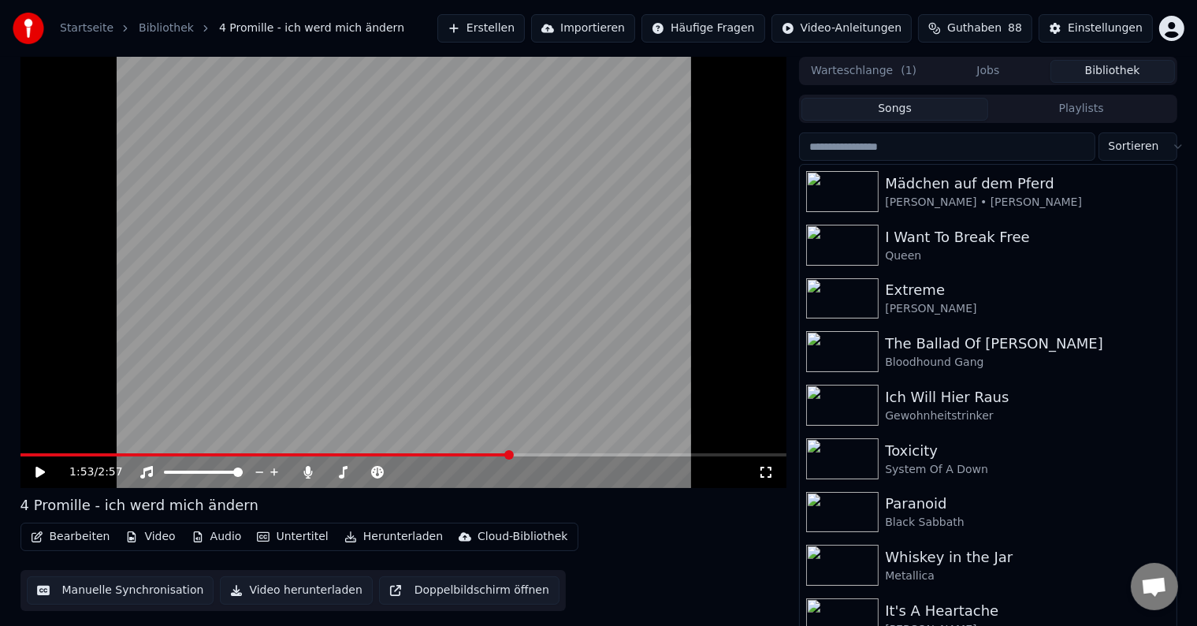
click at [1087, 107] on button "Playlists" at bounding box center [1081, 109] width 187 height 23
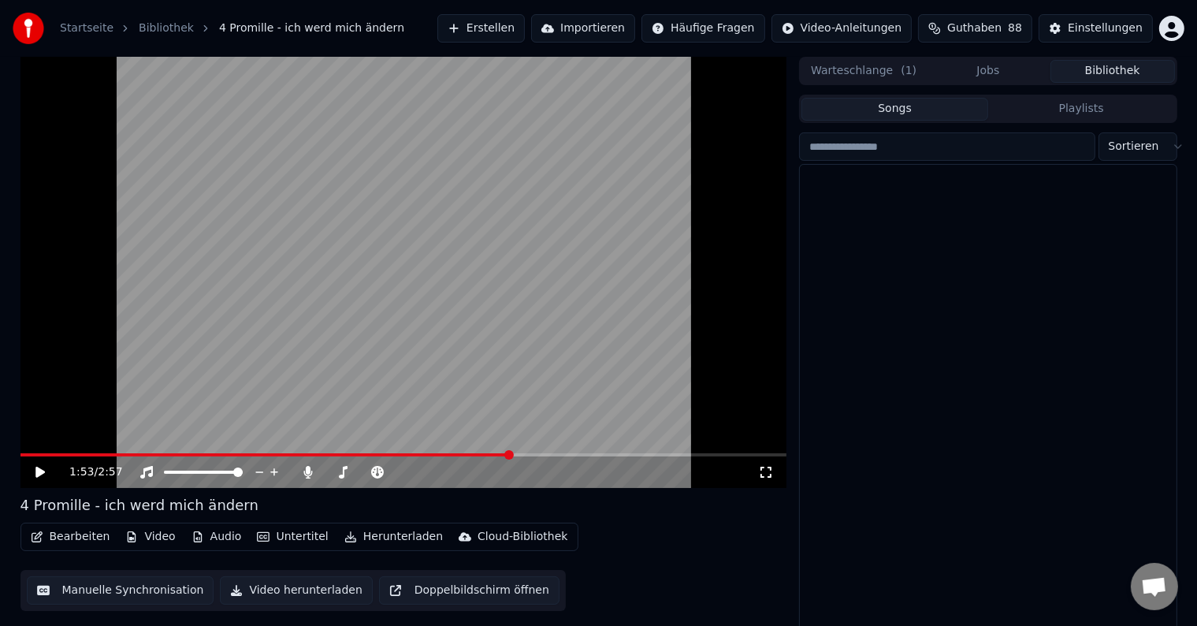
click at [930, 110] on button "Songs" at bounding box center [895, 109] width 187 height 23
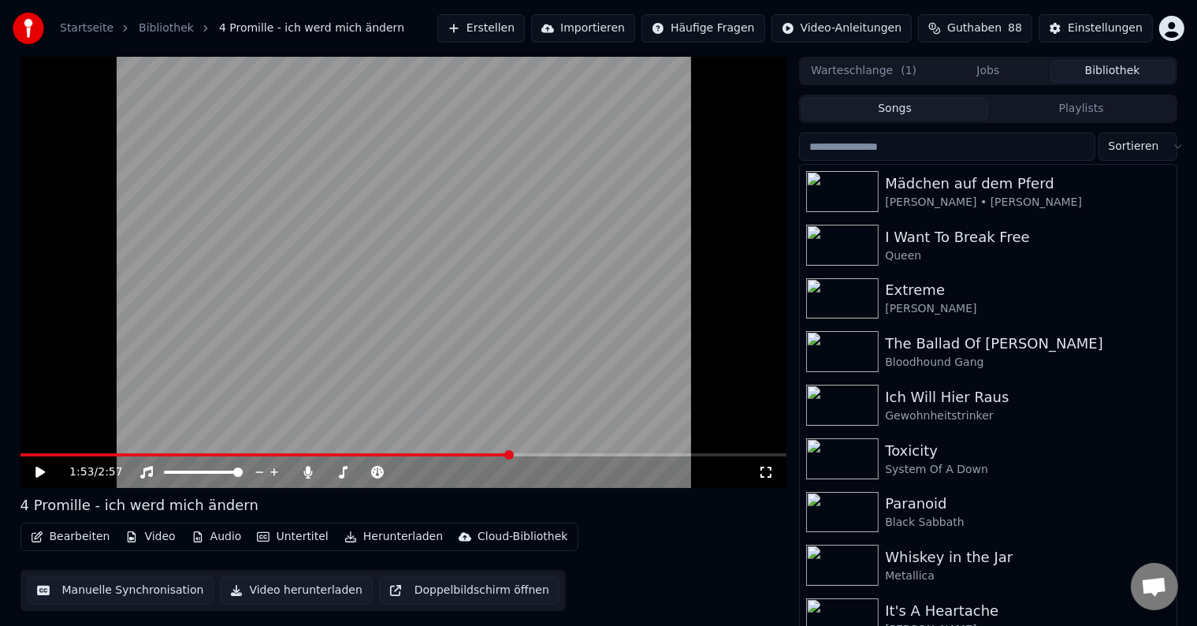
click at [1044, 106] on button "Playlists" at bounding box center [1081, 109] width 187 height 23
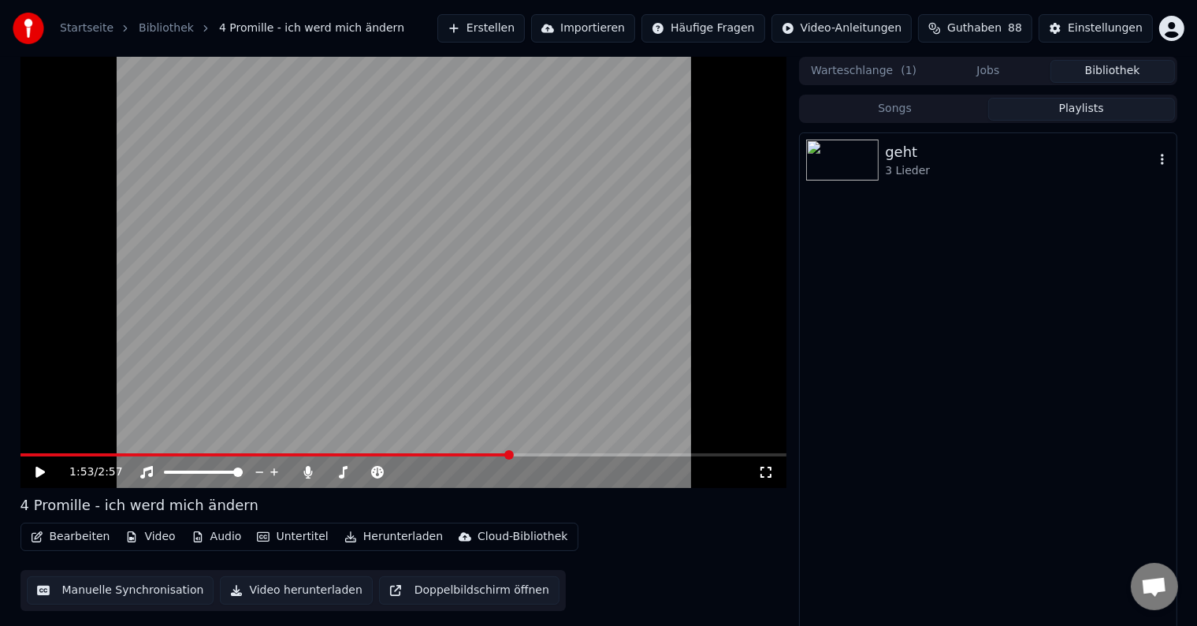
click at [959, 157] on div "geht" at bounding box center [1019, 152] width 269 height 22
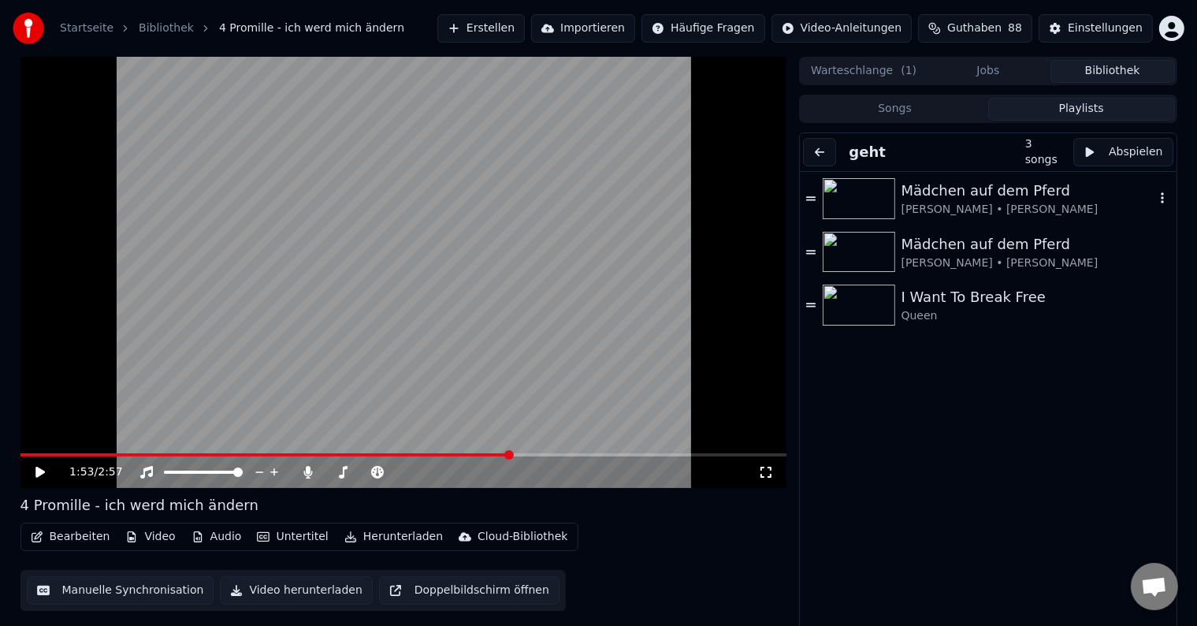
click at [1155, 199] on icon "button" at bounding box center [1163, 198] width 16 height 13
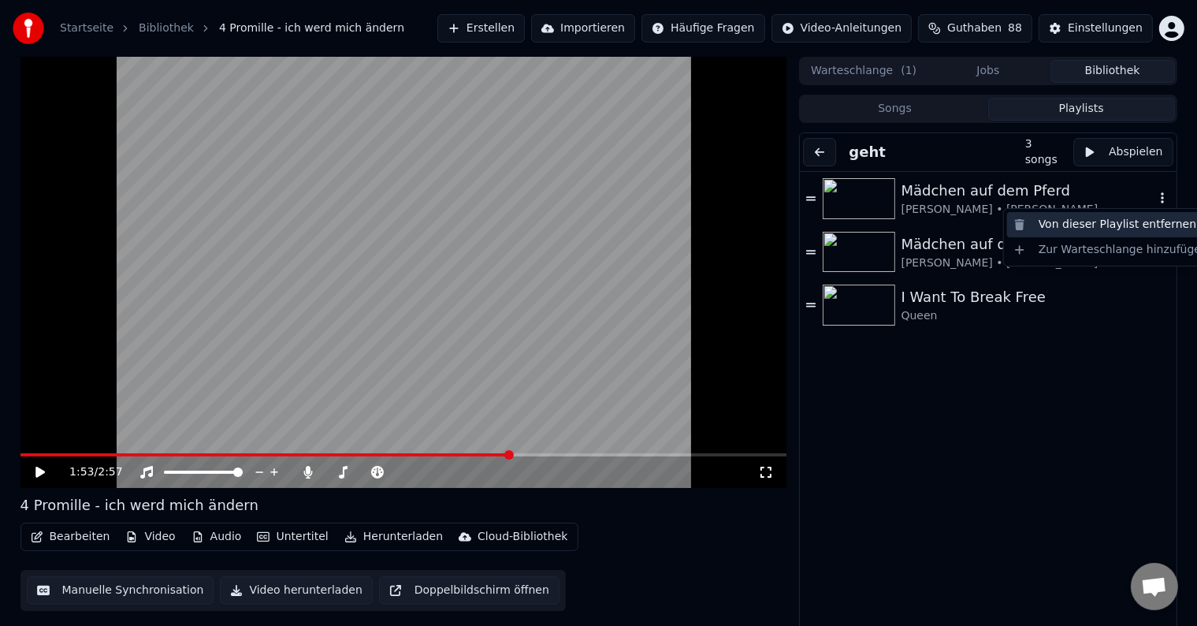
click at [1121, 222] on div "Von dieser Playlist entfernen" at bounding box center [1110, 224] width 207 height 25
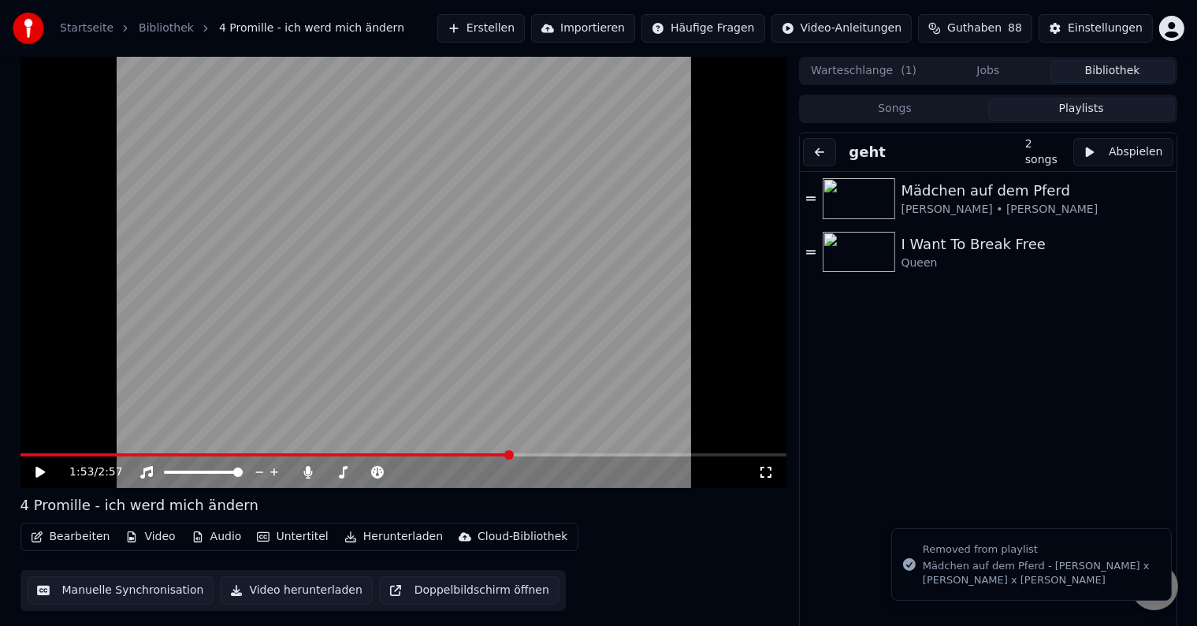
click at [920, 114] on button "Songs" at bounding box center [895, 109] width 187 height 23
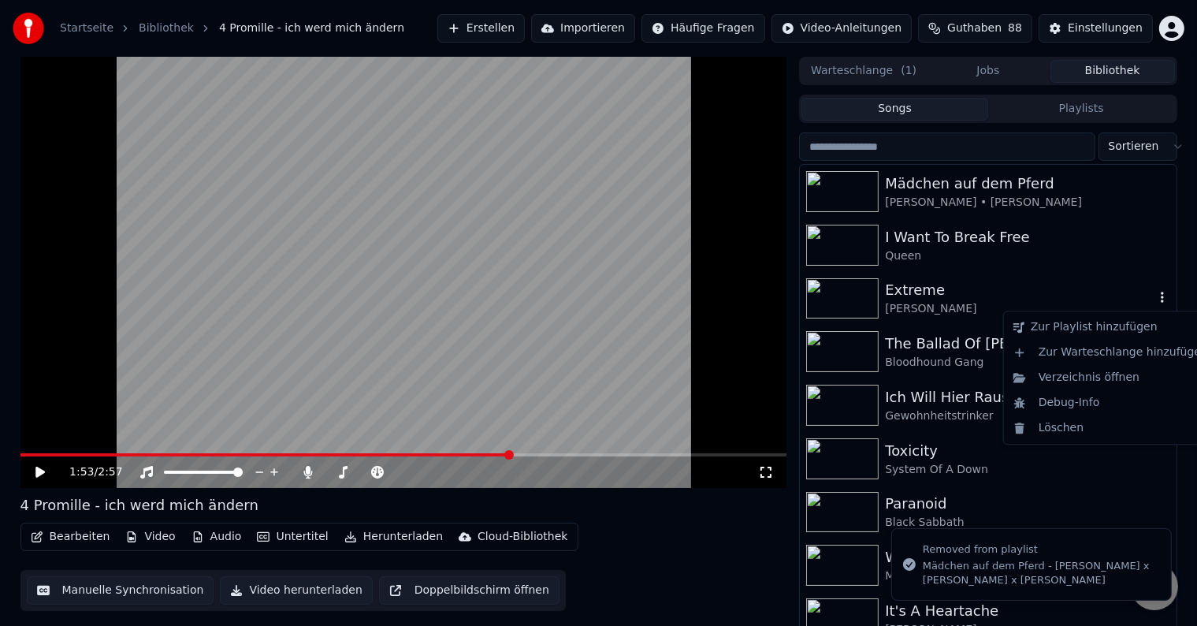
click at [1155, 303] on icon "button" at bounding box center [1163, 297] width 16 height 13
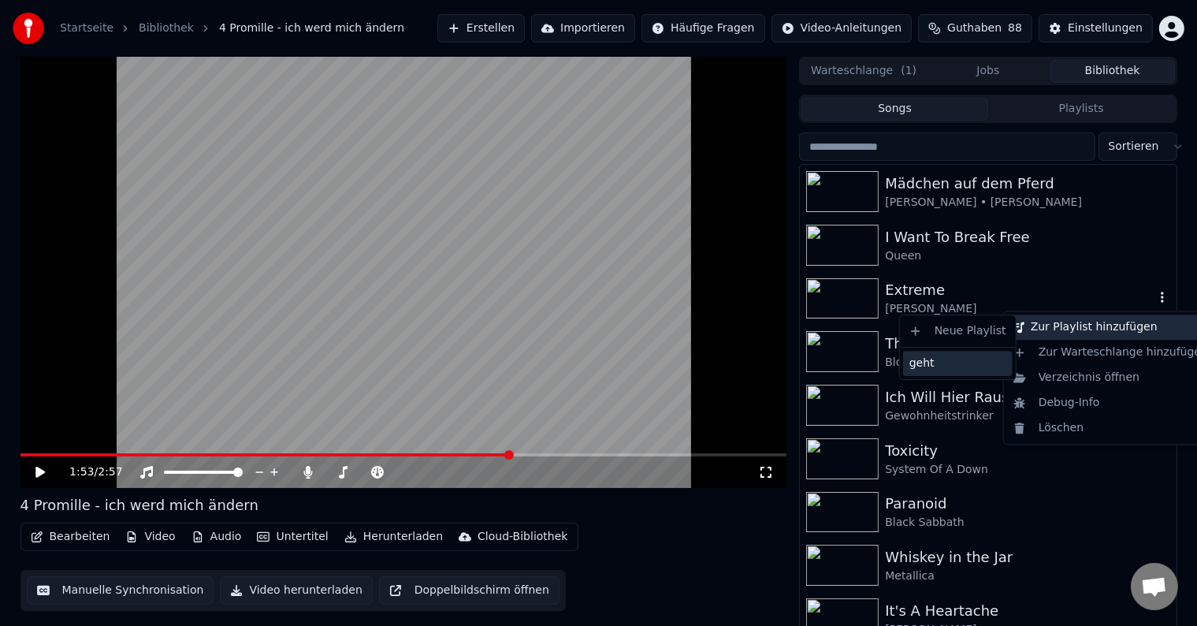
click at [978, 355] on div "geht" at bounding box center [958, 363] width 110 height 25
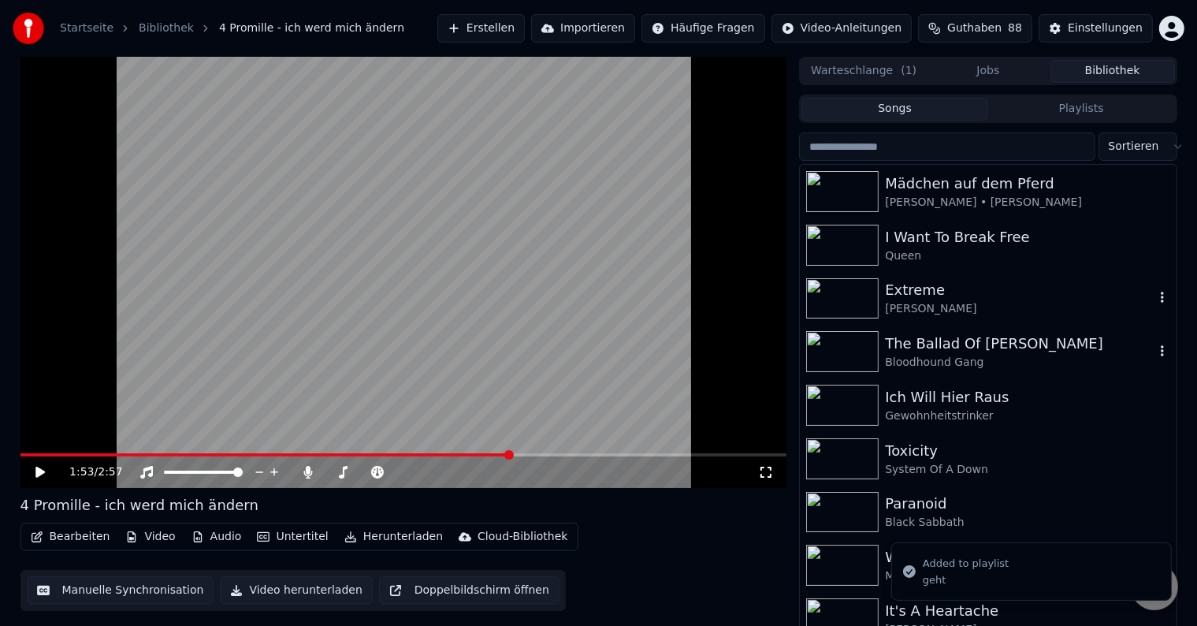
click at [1155, 348] on icon "button" at bounding box center [1163, 350] width 16 height 13
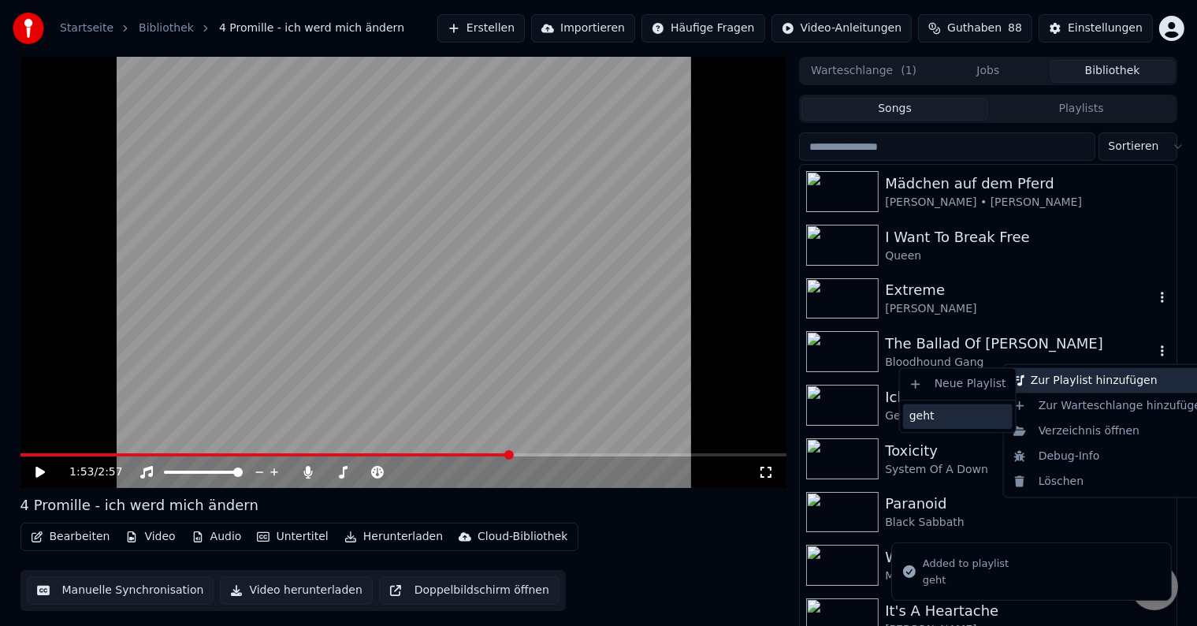
click at [967, 405] on div "geht" at bounding box center [958, 416] width 110 height 25
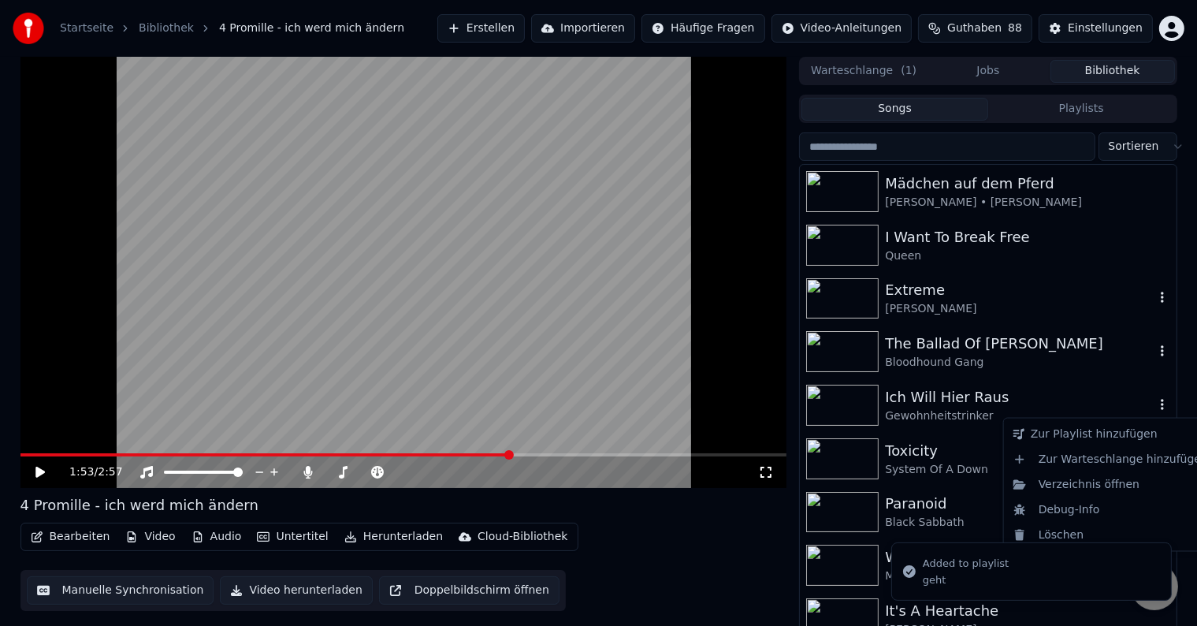
click at [1155, 402] on icon "button" at bounding box center [1163, 404] width 16 height 13
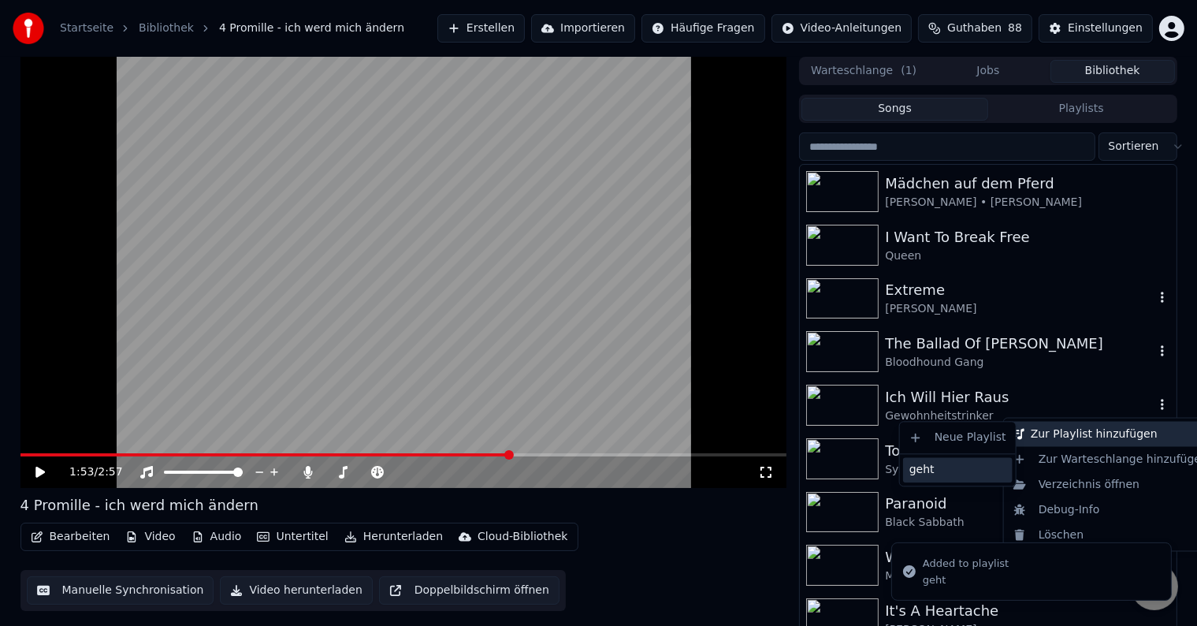
click at [946, 470] on div "geht" at bounding box center [958, 469] width 110 height 25
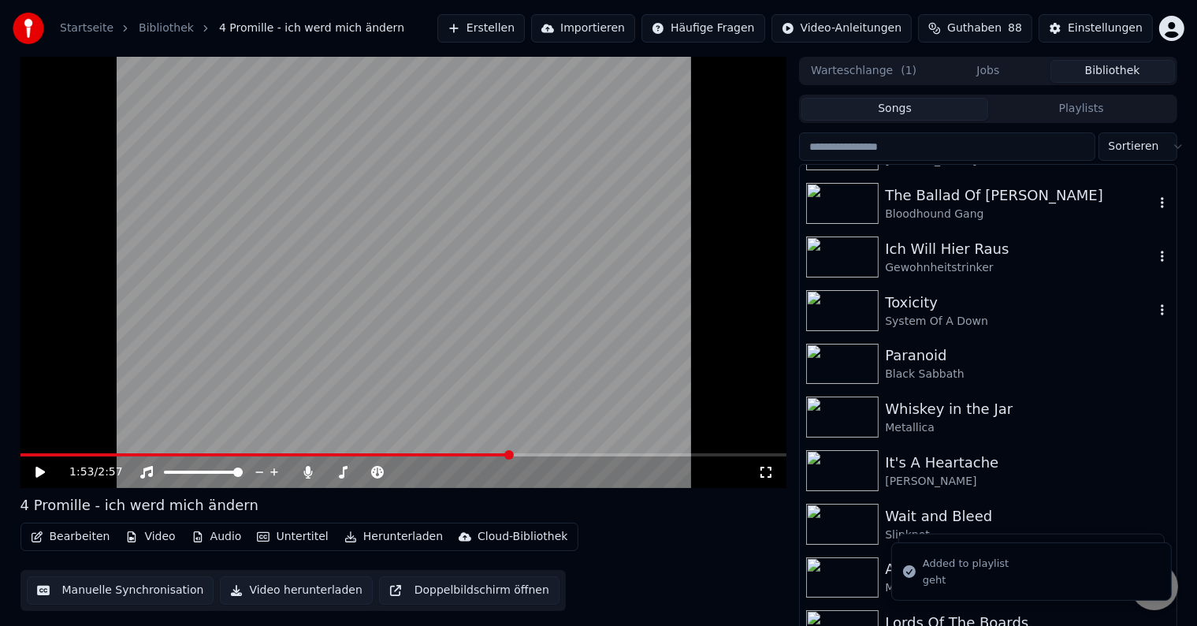
scroll to position [158, 0]
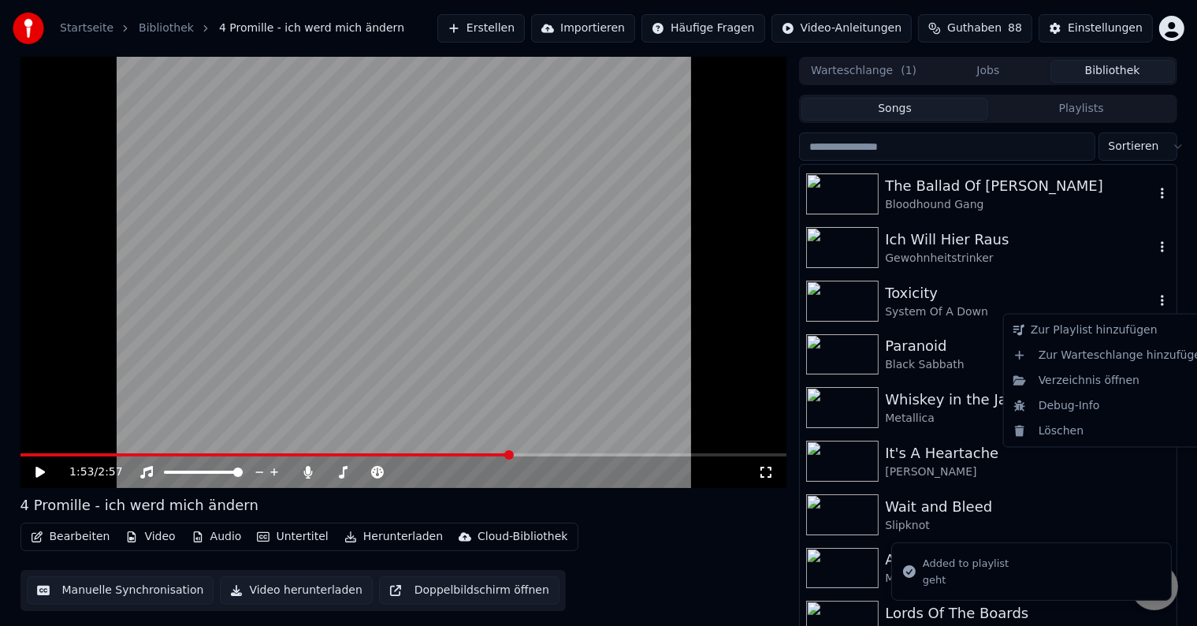
click at [1155, 300] on icon "button" at bounding box center [1163, 300] width 16 height 13
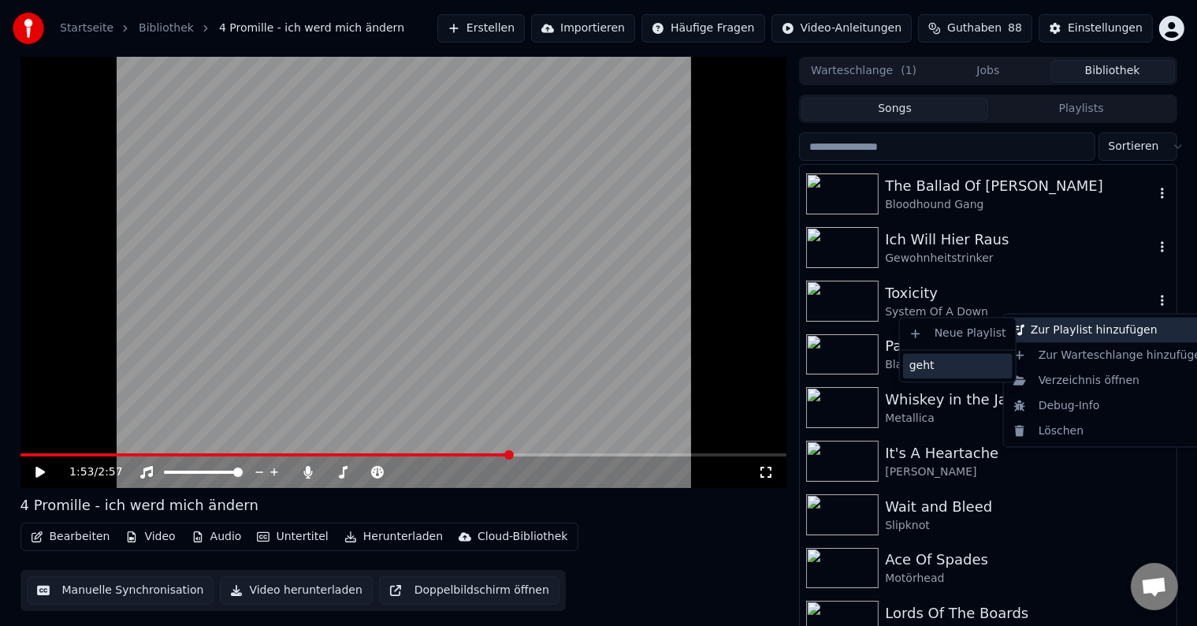
click at [964, 363] on div "geht" at bounding box center [958, 365] width 110 height 25
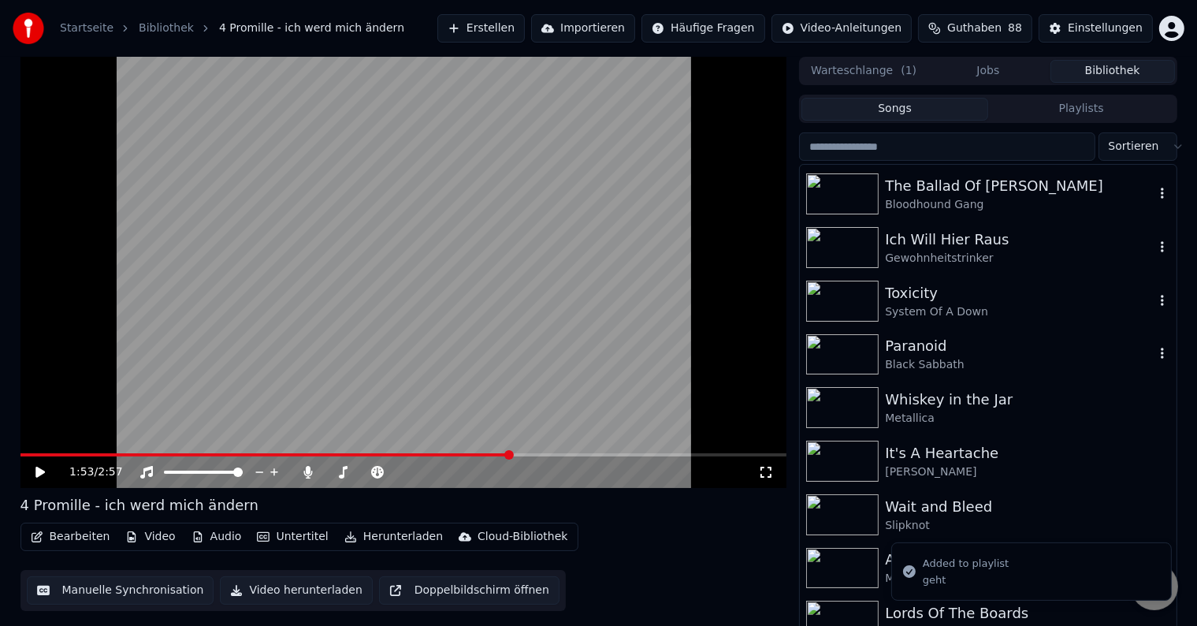
click at [1155, 350] on icon "button" at bounding box center [1163, 353] width 16 height 13
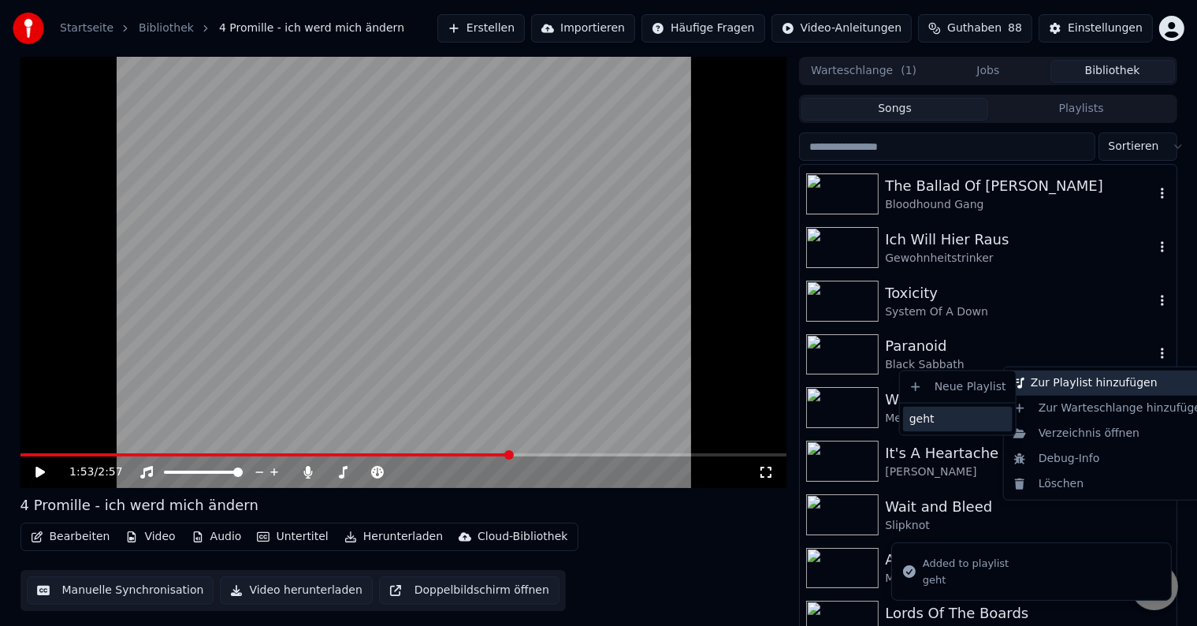
click at [951, 417] on div "geht" at bounding box center [958, 419] width 110 height 25
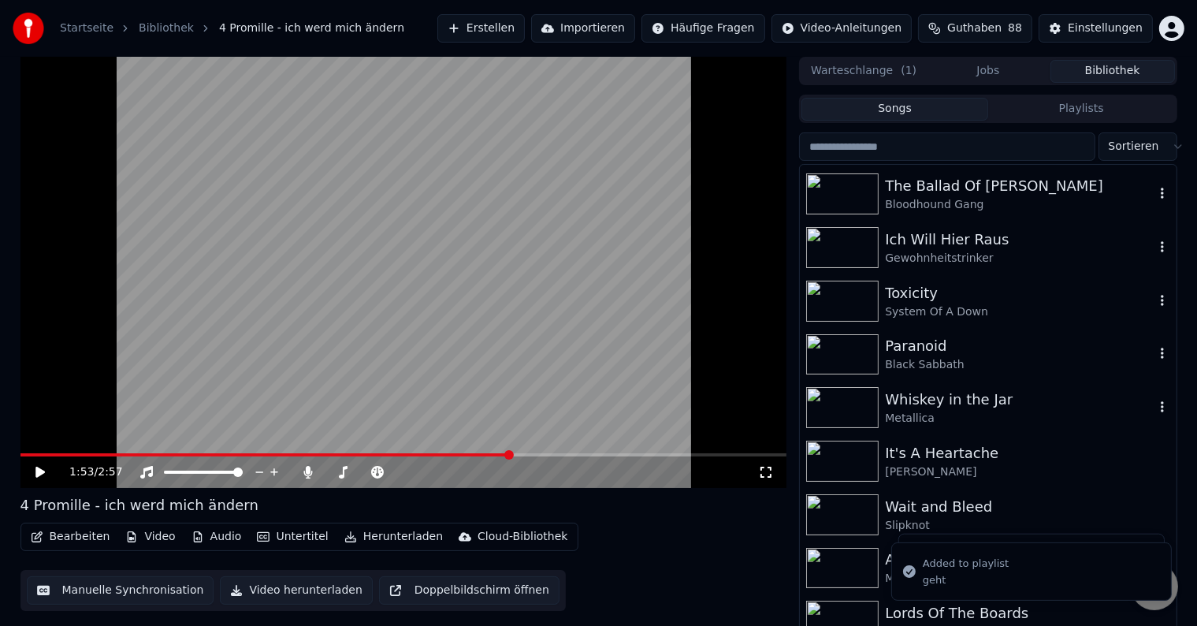
click at [1161, 408] on icon "button" at bounding box center [1162, 406] width 3 height 11
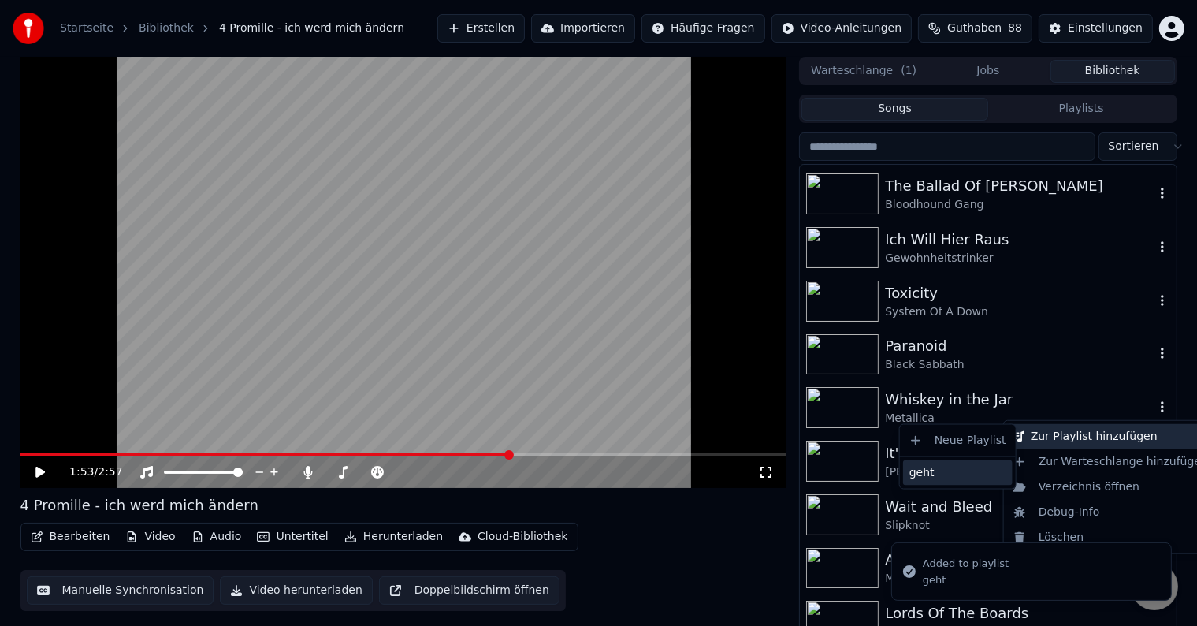
click at [946, 466] on div "geht" at bounding box center [958, 472] width 110 height 25
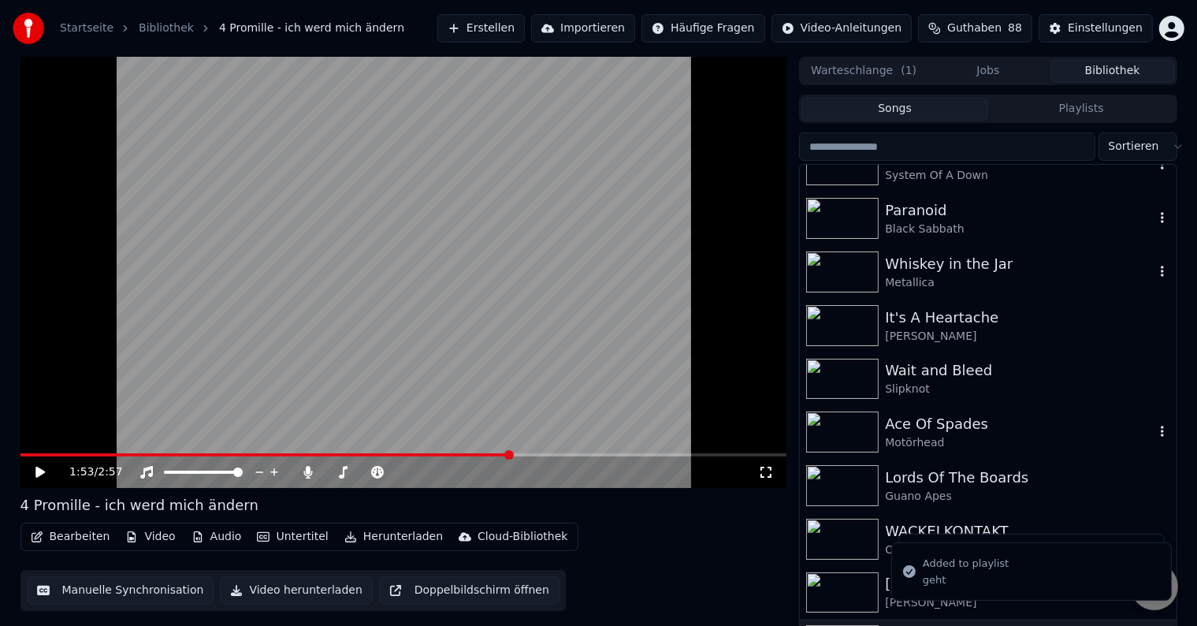
scroll to position [315, 0]
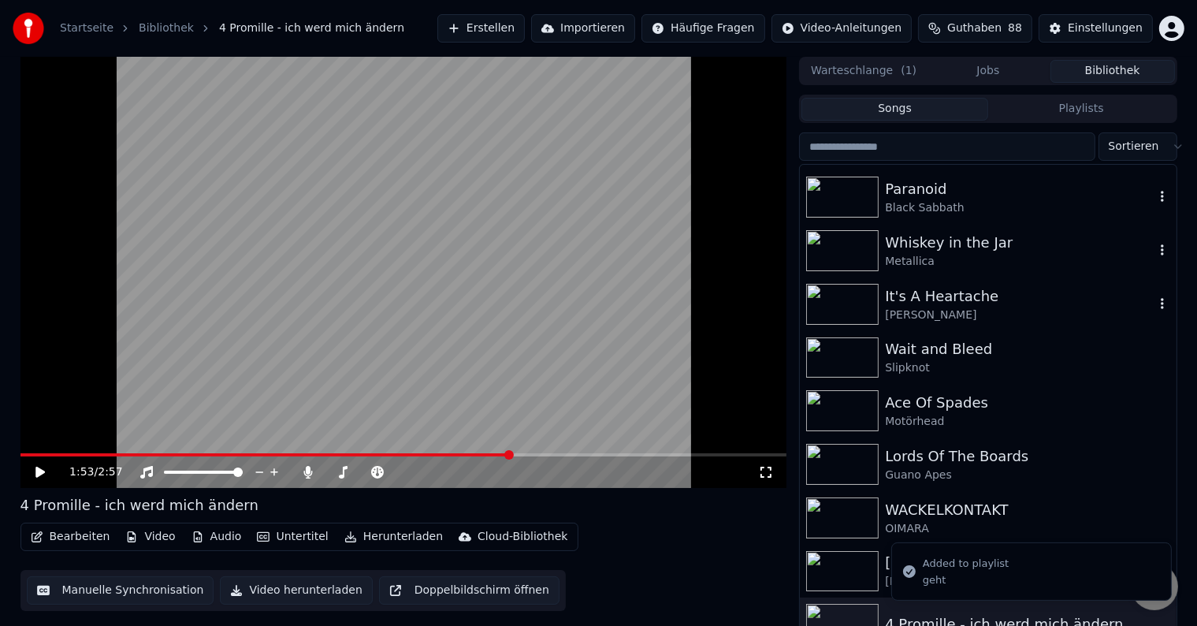
click at [1155, 305] on icon "button" at bounding box center [1163, 303] width 16 height 13
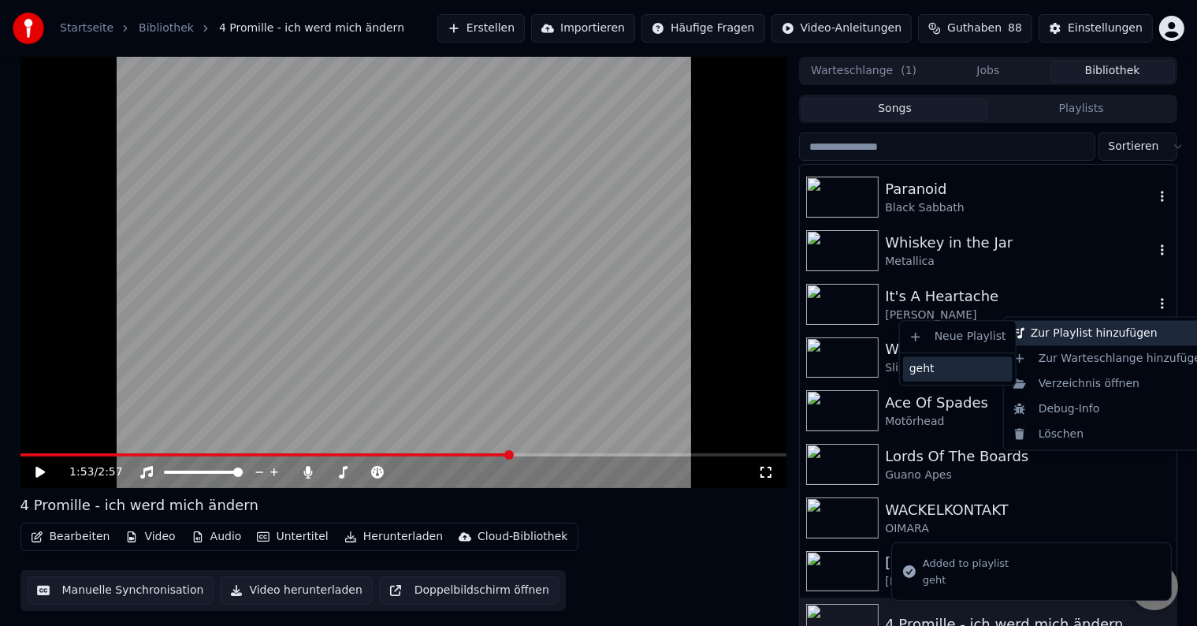
click at [962, 374] on div "geht" at bounding box center [958, 368] width 110 height 25
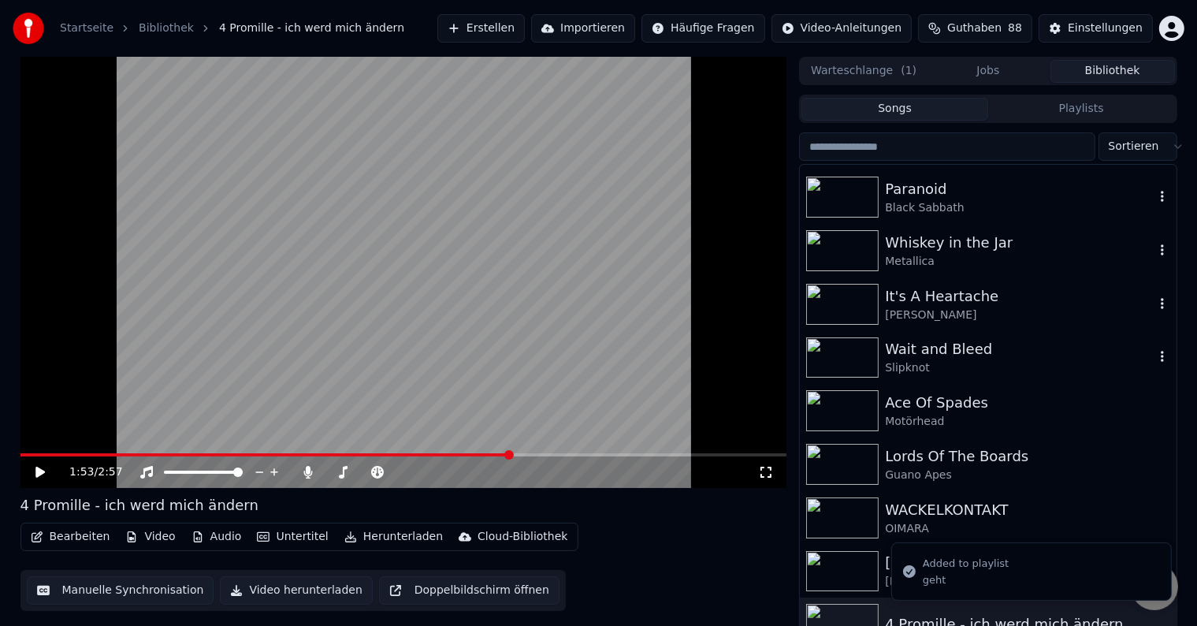
click at [1155, 359] on icon "button" at bounding box center [1163, 356] width 16 height 13
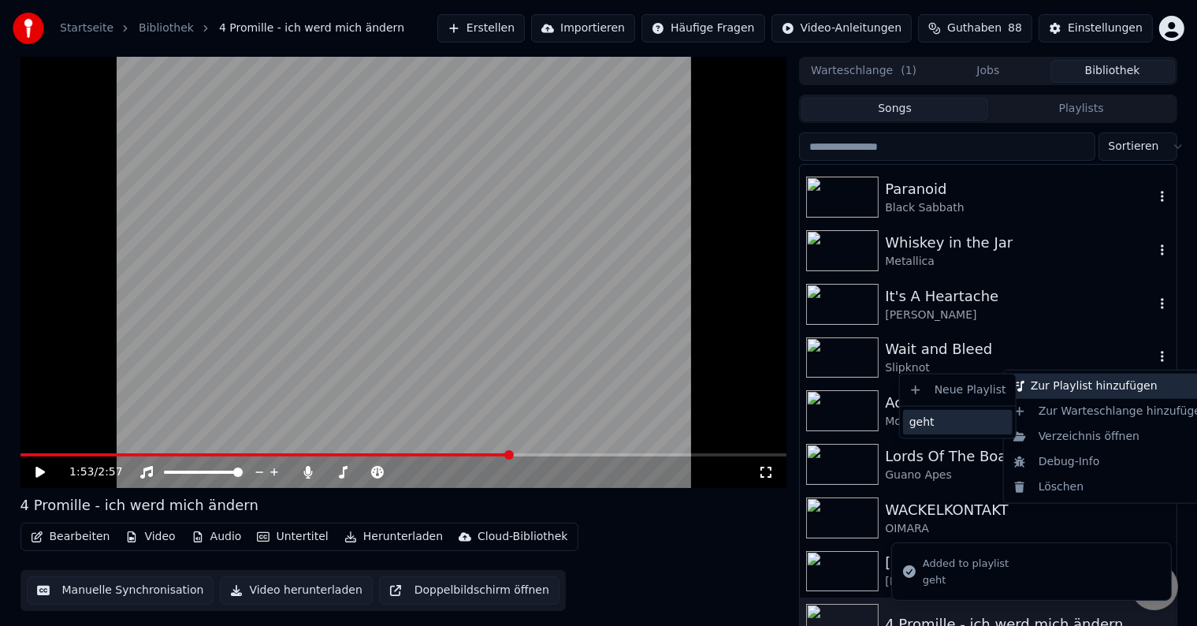
click at [976, 422] on div "geht" at bounding box center [958, 422] width 110 height 25
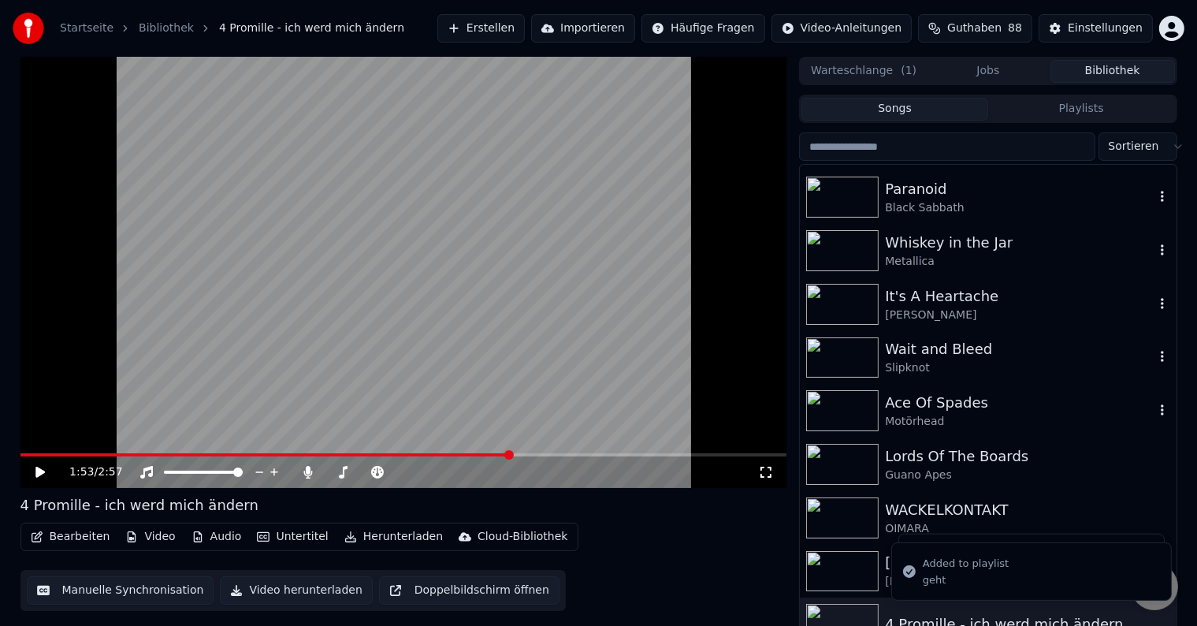
click at [1161, 411] on icon "button" at bounding box center [1162, 409] width 3 height 11
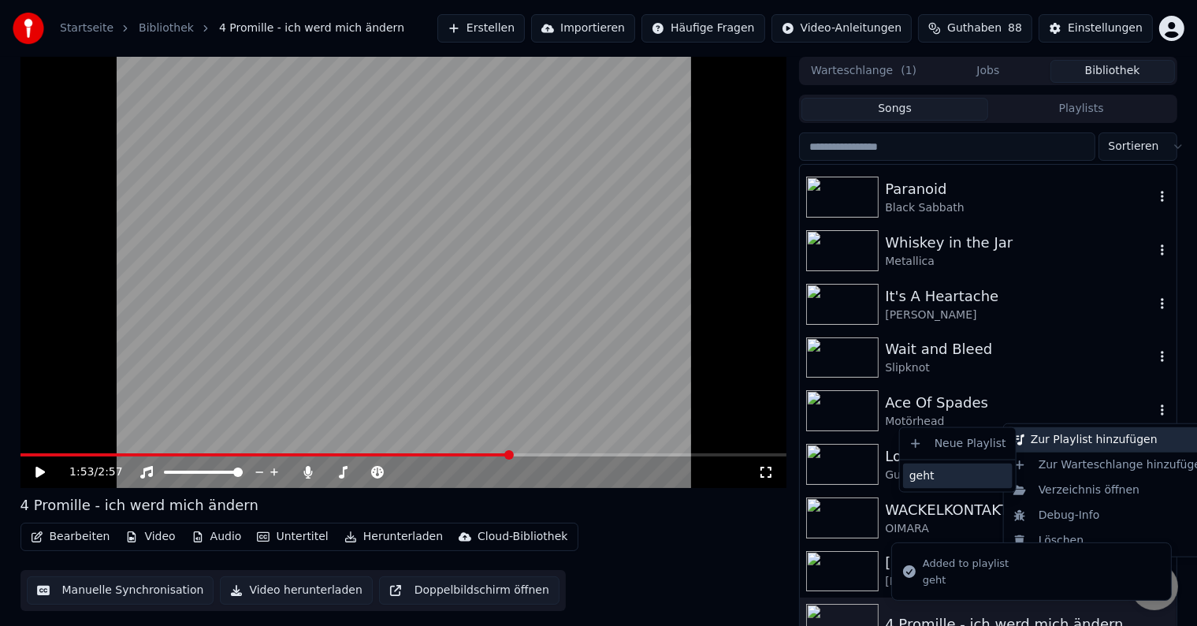
click at [954, 473] on div "geht" at bounding box center [958, 475] width 110 height 25
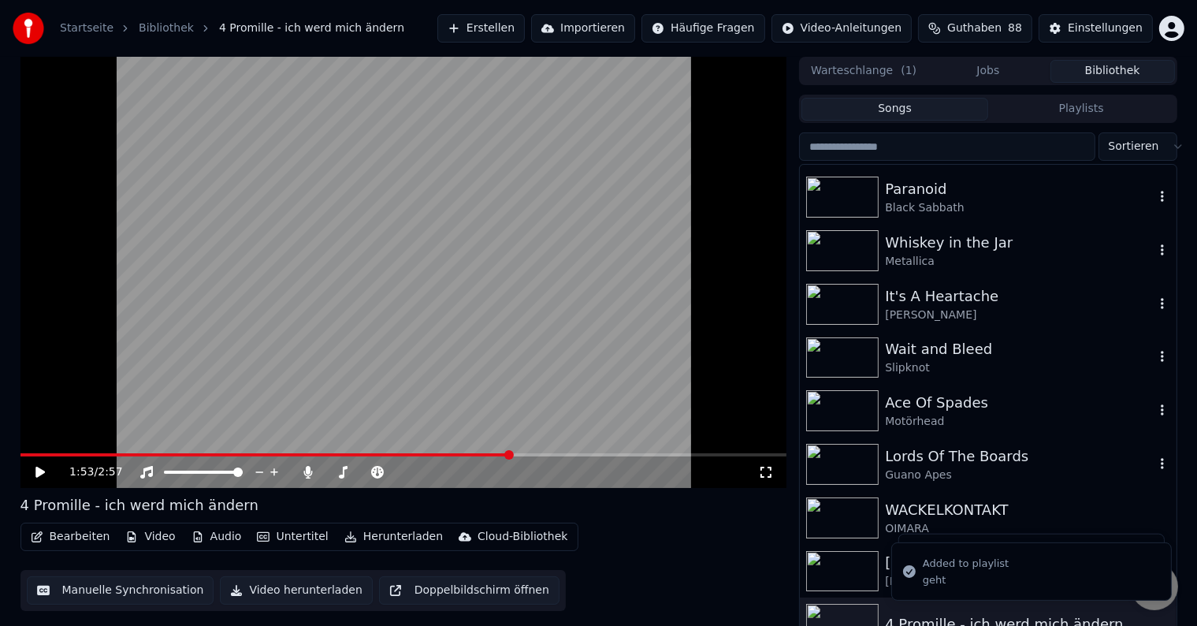
click at [1155, 463] on icon "button" at bounding box center [1163, 463] width 16 height 13
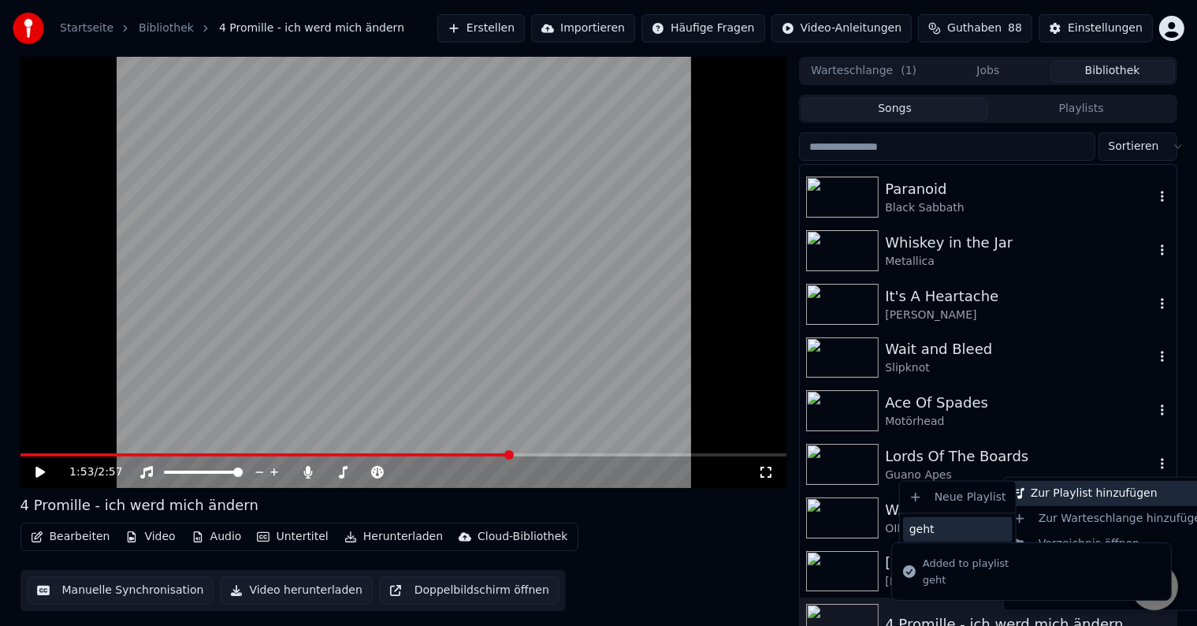
click at [942, 523] on div "geht" at bounding box center [958, 529] width 110 height 25
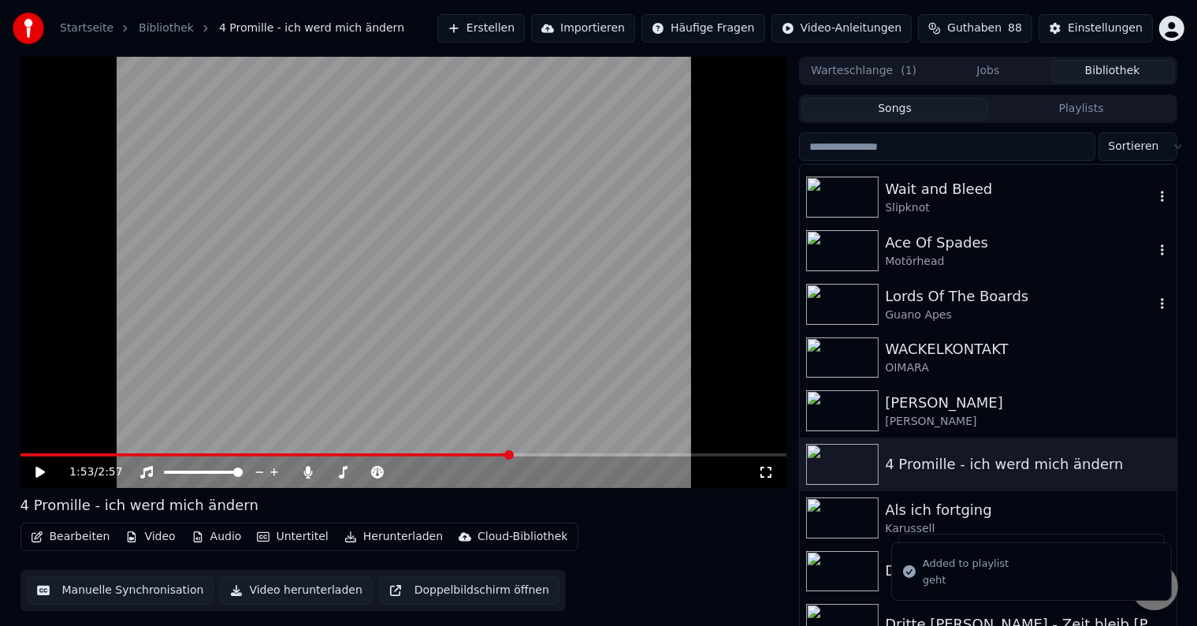
scroll to position [552, 0]
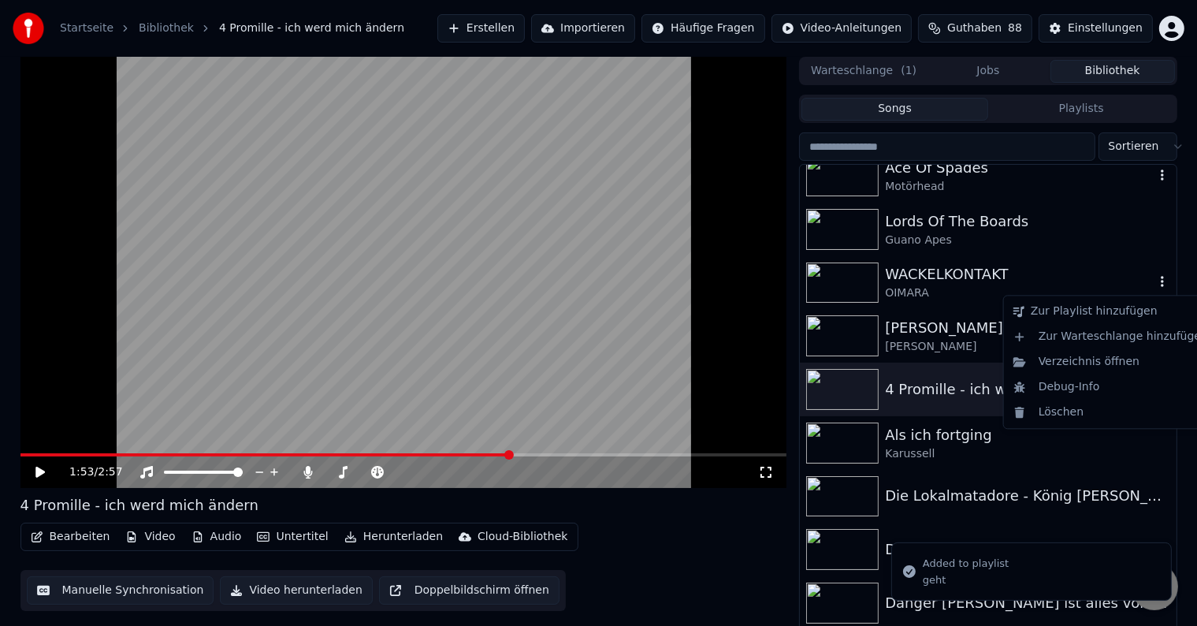
click at [1155, 284] on icon "button" at bounding box center [1163, 281] width 16 height 13
click at [970, 348] on div "geht" at bounding box center [958, 347] width 110 height 25
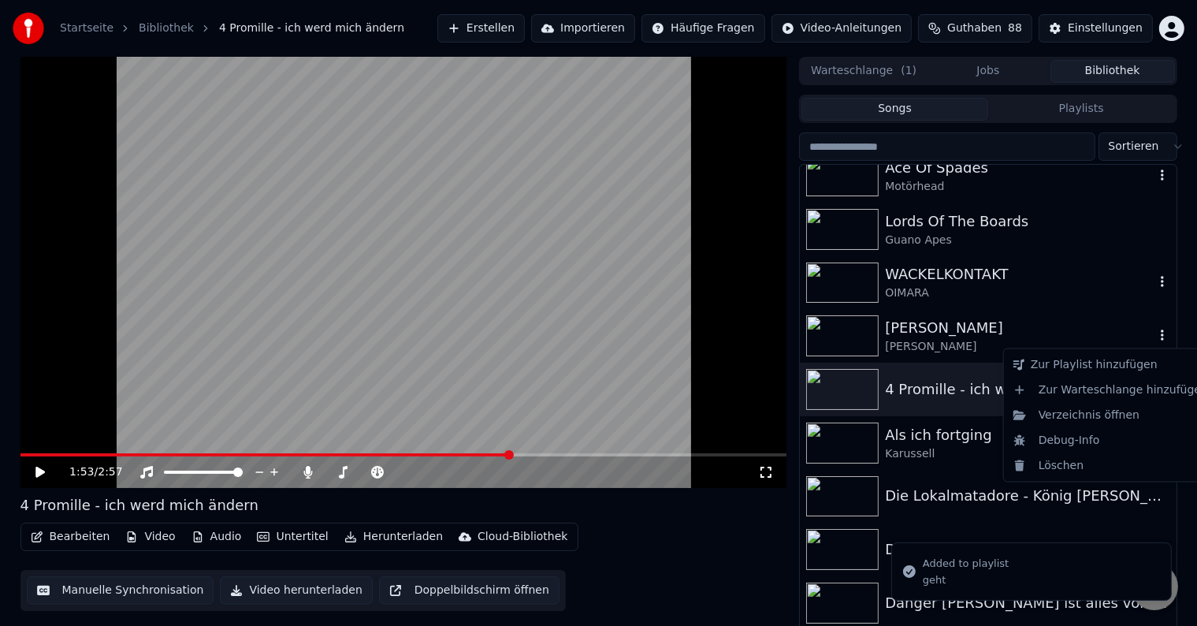
click at [1155, 335] on icon "button" at bounding box center [1163, 335] width 16 height 13
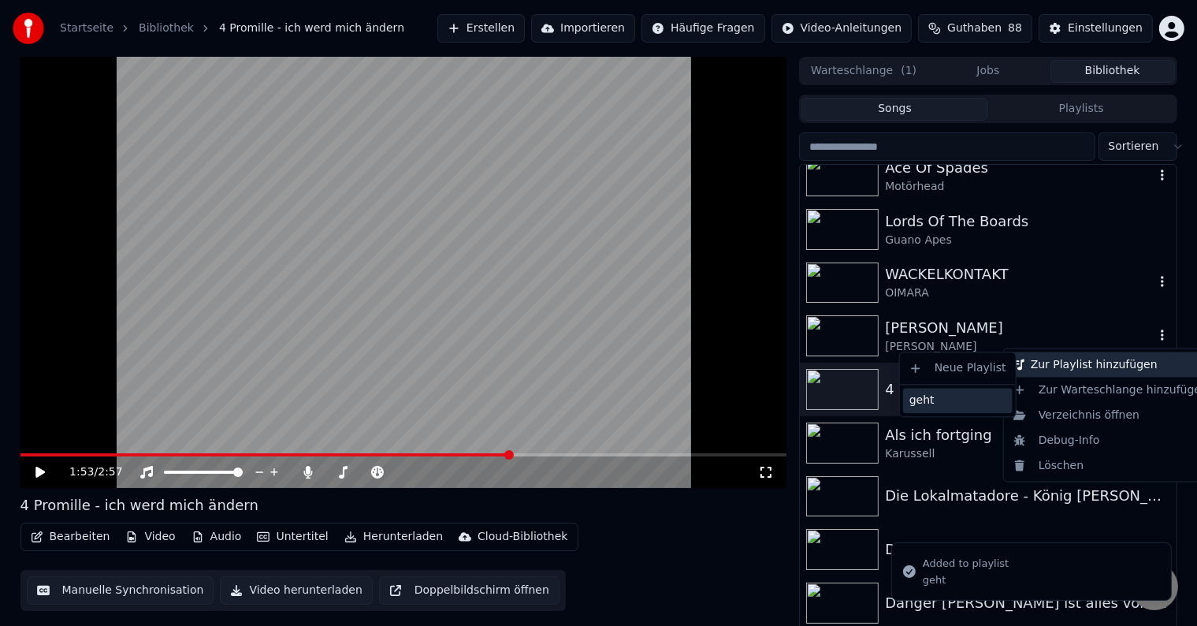
drag, startPoint x: 930, startPoint y: 404, endPoint x: 905, endPoint y: 404, distance: 25.2
click at [932, 404] on div "geht" at bounding box center [958, 400] width 110 height 25
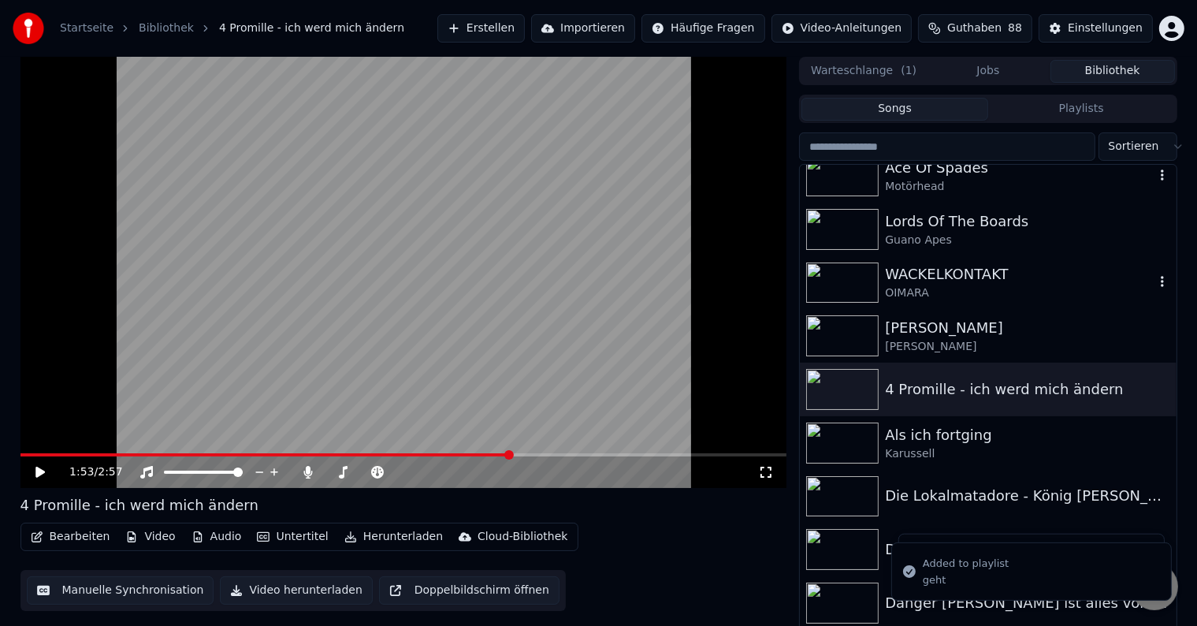
click at [50, 539] on button "Bearbeiten" at bounding box center [70, 537] width 92 height 22
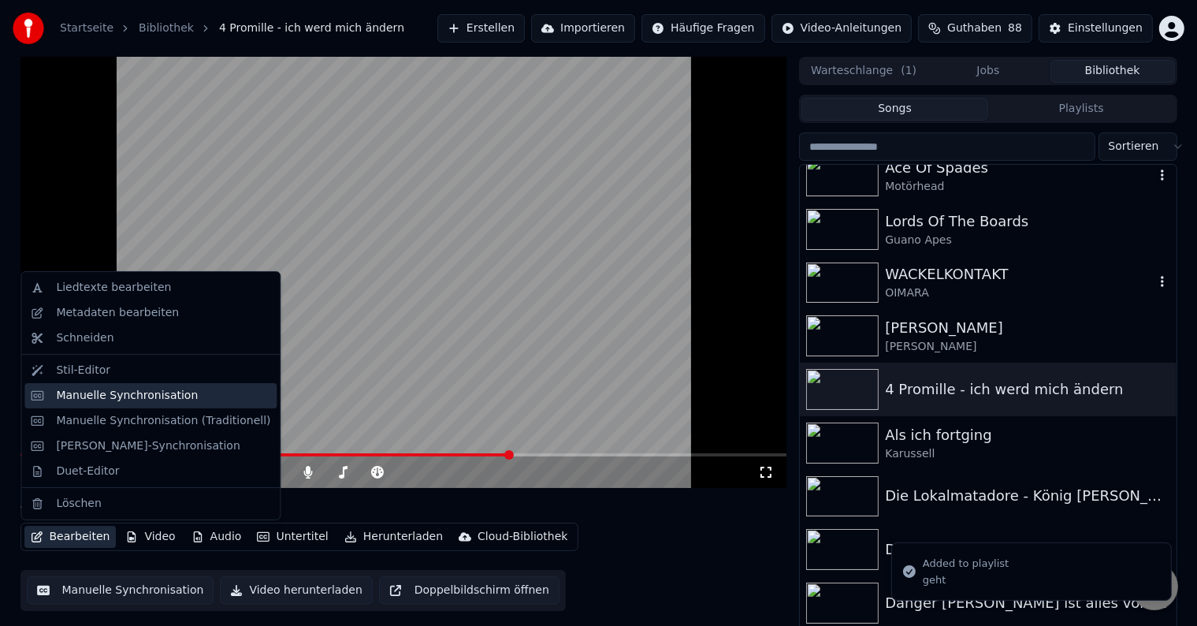
click at [118, 397] on div "Manuelle Synchronisation" at bounding box center [127, 396] width 142 height 16
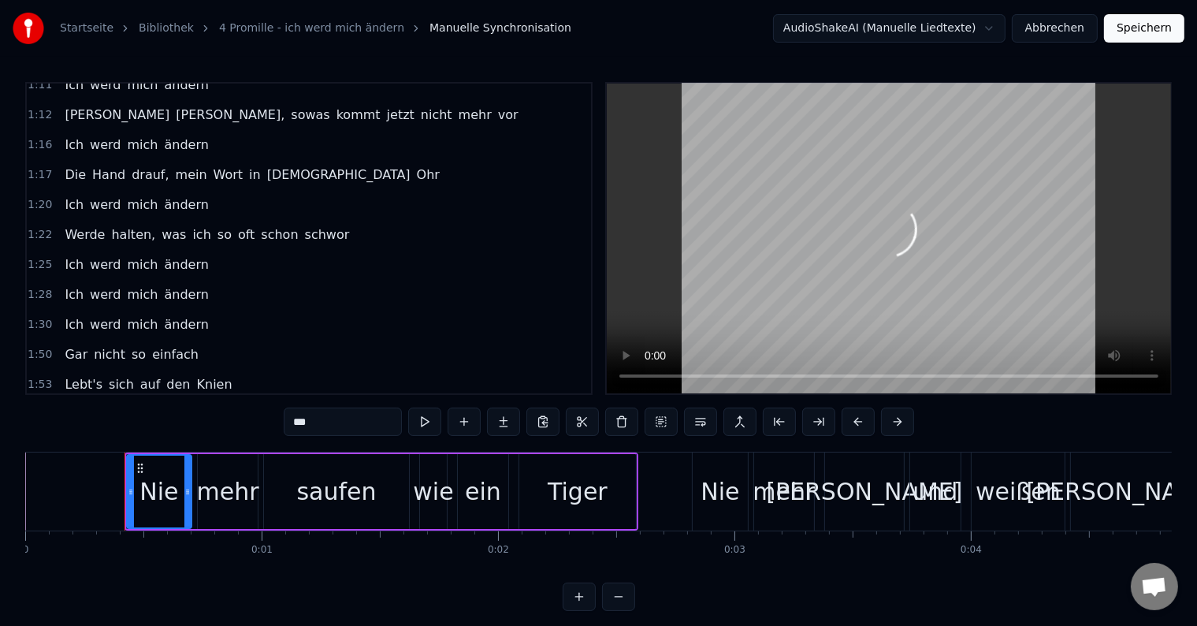
scroll to position [788, 0]
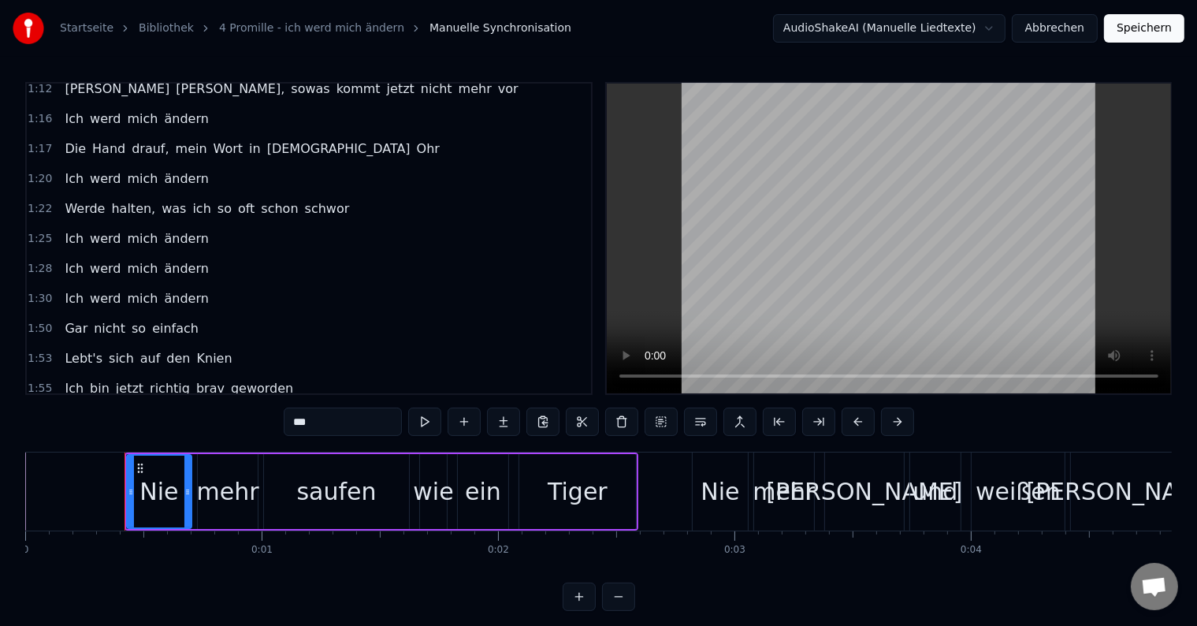
click at [172, 289] on span "ändern" at bounding box center [185, 298] width 47 height 18
type input "******"
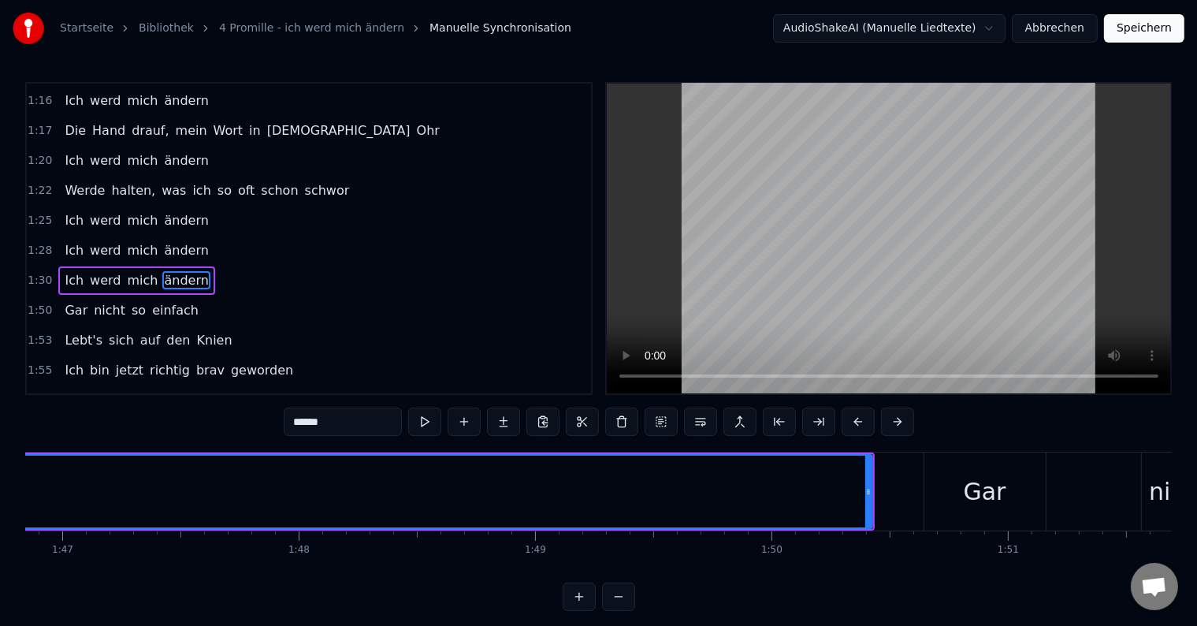
scroll to position [0, 25289]
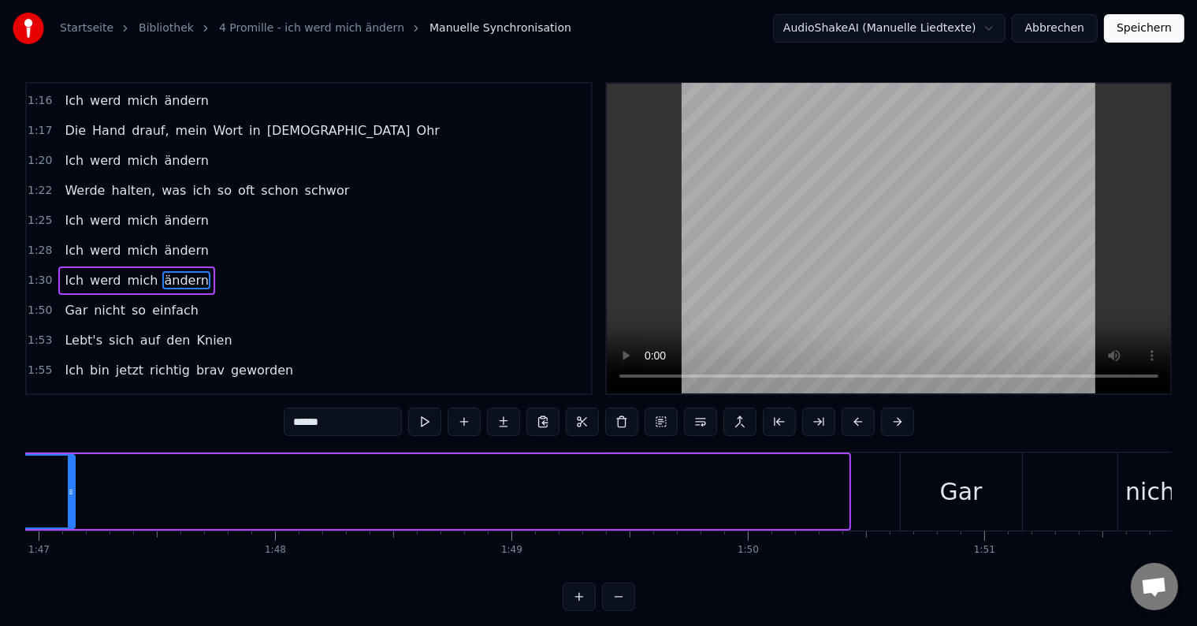
drag, startPoint x: 843, startPoint y: 487, endPoint x: 69, endPoint y: 475, distance: 774.2
click at [69, 475] on div at bounding box center [71, 492] width 6 height 72
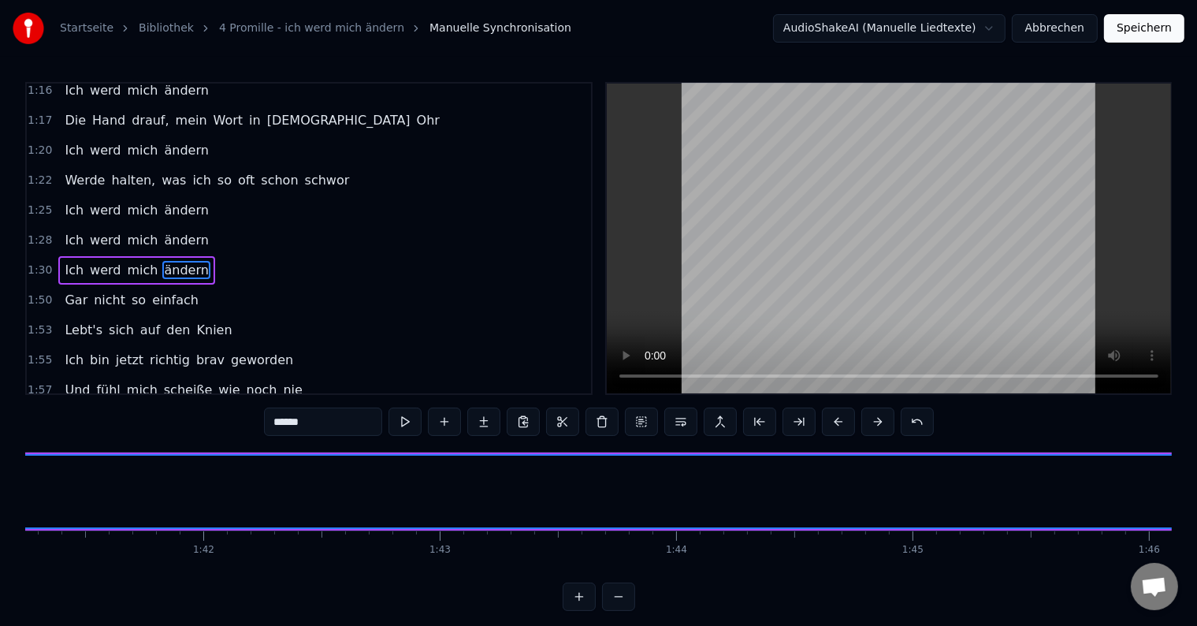
scroll to position [0, 24604]
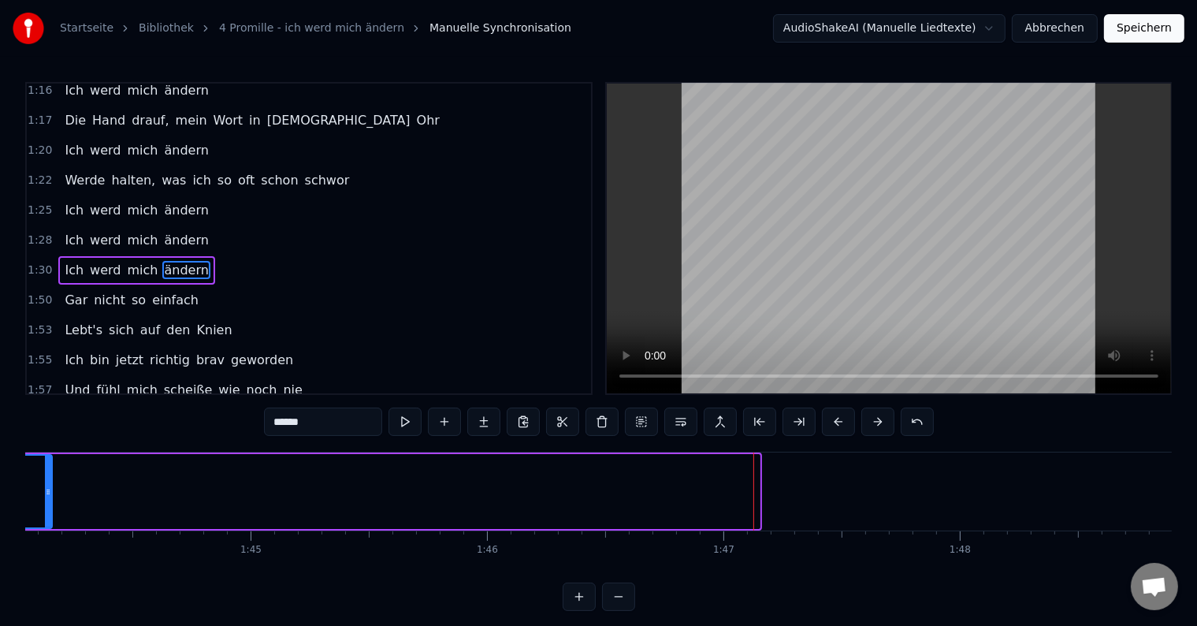
drag, startPoint x: 756, startPoint y: 491, endPoint x: 48, endPoint y: 482, distance: 707.9
click at [48, 482] on div at bounding box center [48, 492] width 6 height 72
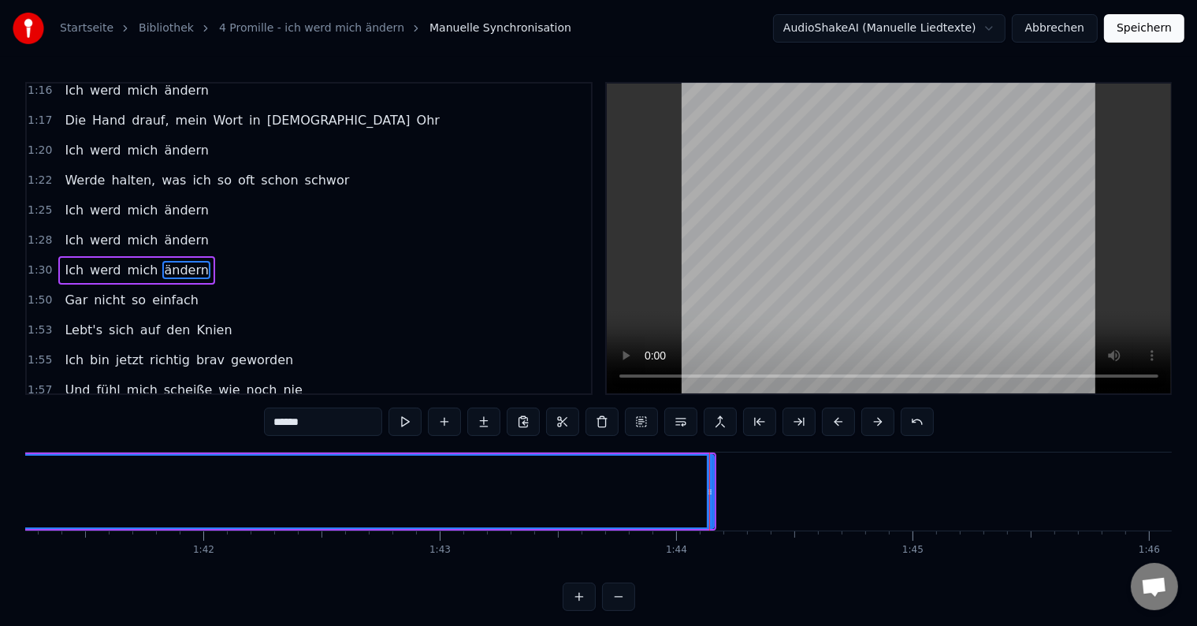
scroll to position [0, 23966]
click at [686, 492] on div at bounding box center [686, 491] width 1 height 78
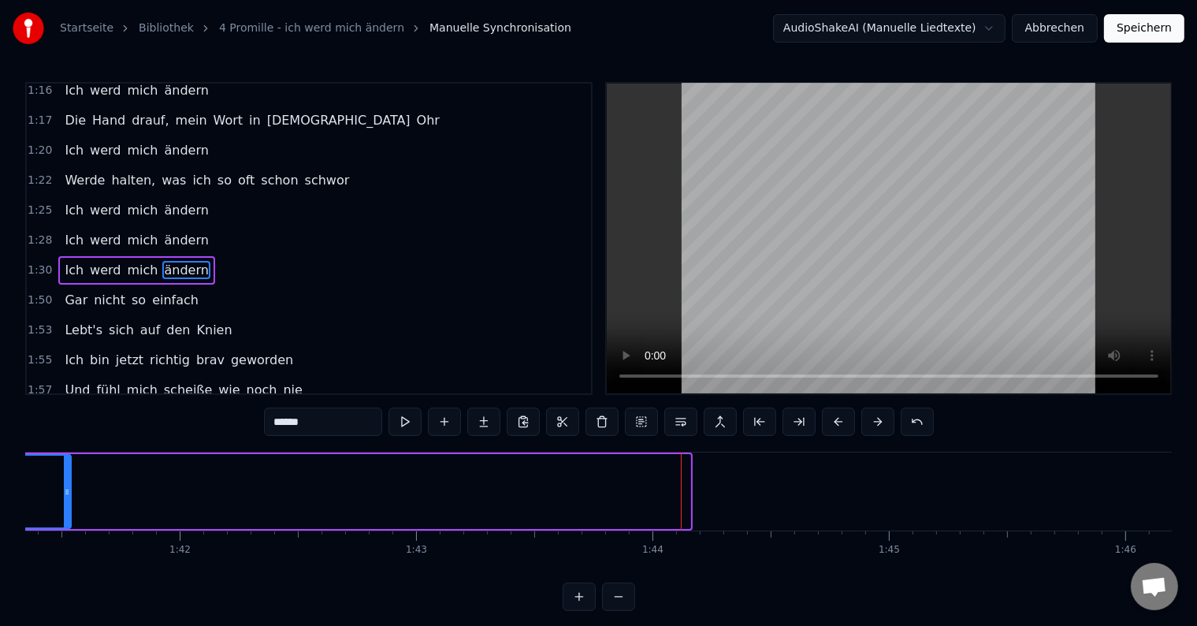
drag, startPoint x: 687, startPoint y: 490, endPoint x: 68, endPoint y: 463, distance: 620.1
click at [68, 463] on div at bounding box center [67, 492] width 6 height 72
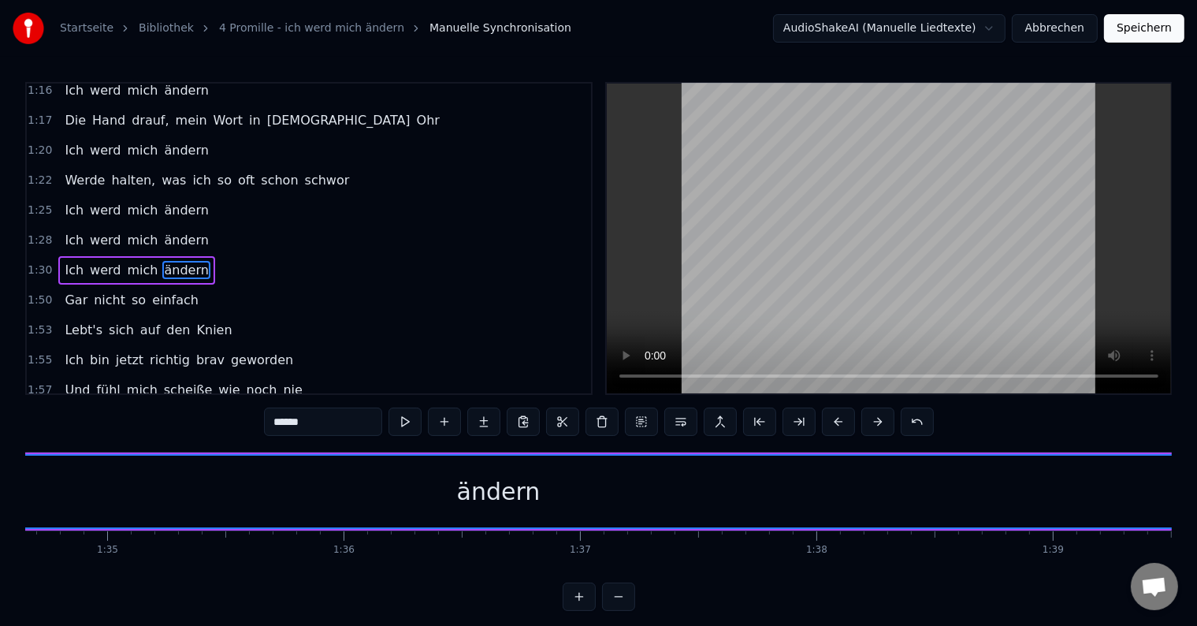
scroll to position [0, 23209]
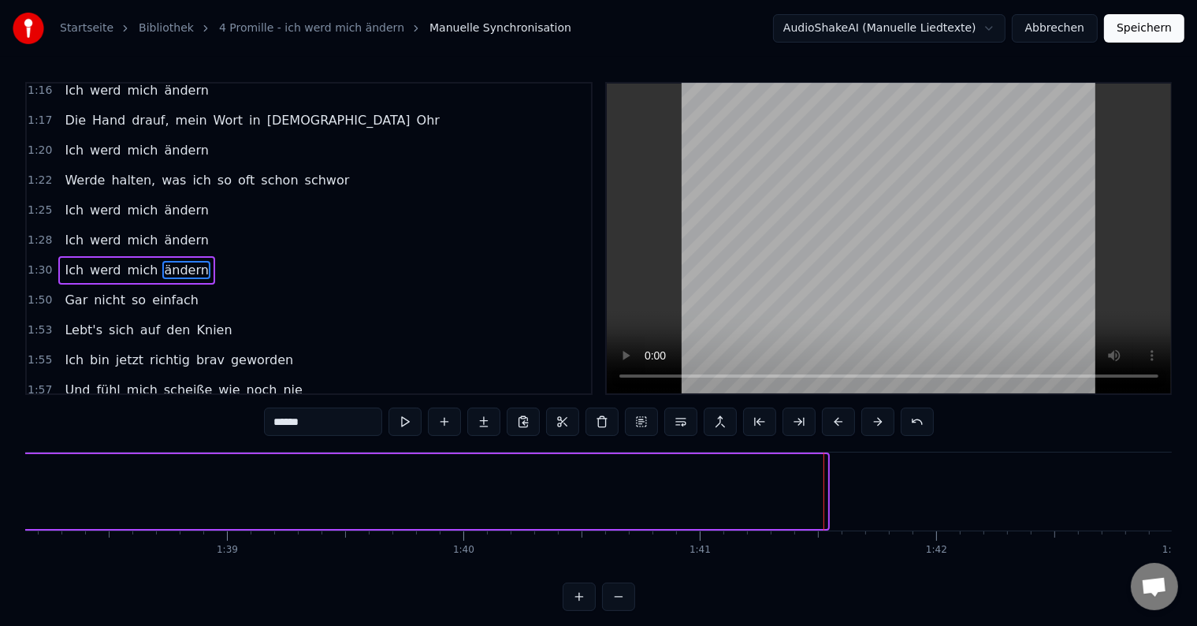
drag, startPoint x: 824, startPoint y: 494, endPoint x: 4, endPoint y: 451, distance: 820.9
click at [0, 449] on div "Startseite Bibliothek 4 Promille - ich werd mich ändern Manuelle Synchronisatio…" at bounding box center [598, 305] width 1197 height 611
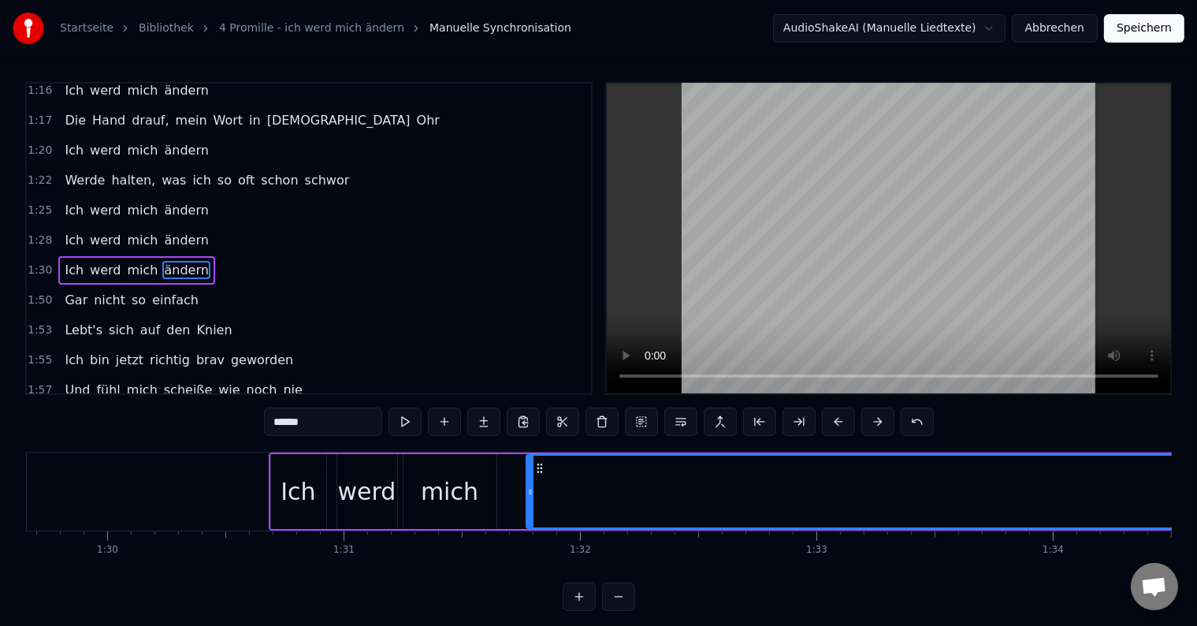
scroll to position [0, 22075]
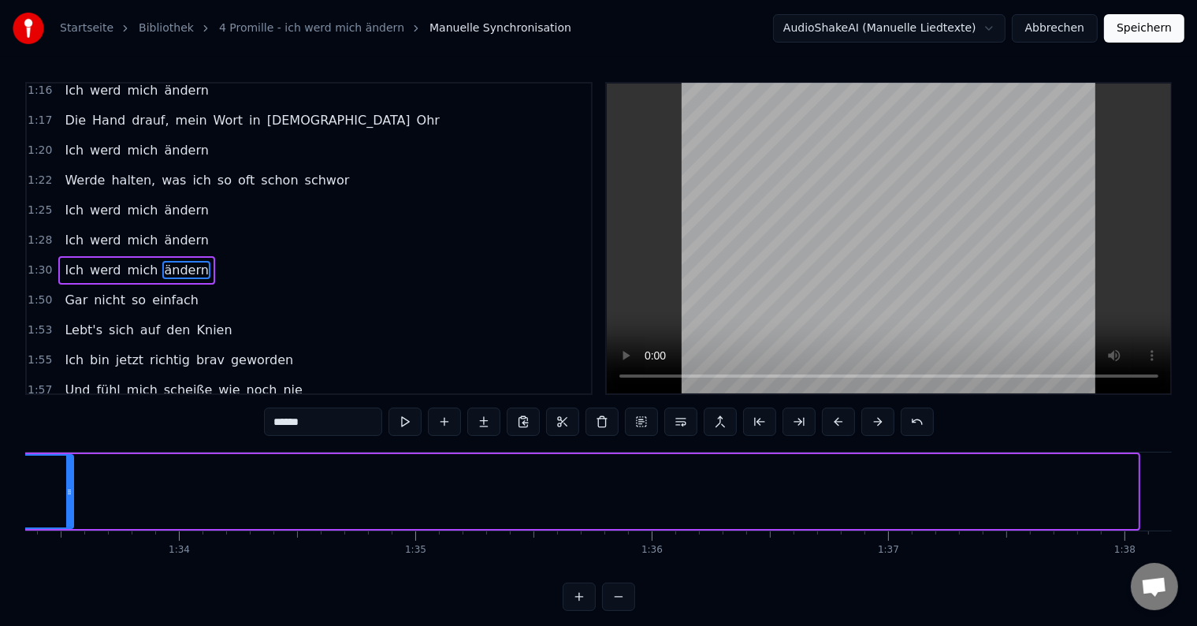
drag, startPoint x: 1130, startPoint y: 487, endPoint x: 63, endPoint y: 469, distance: 1066.7
click at [66, 469] on div at bounding box center [69, 492] width 6 height 72
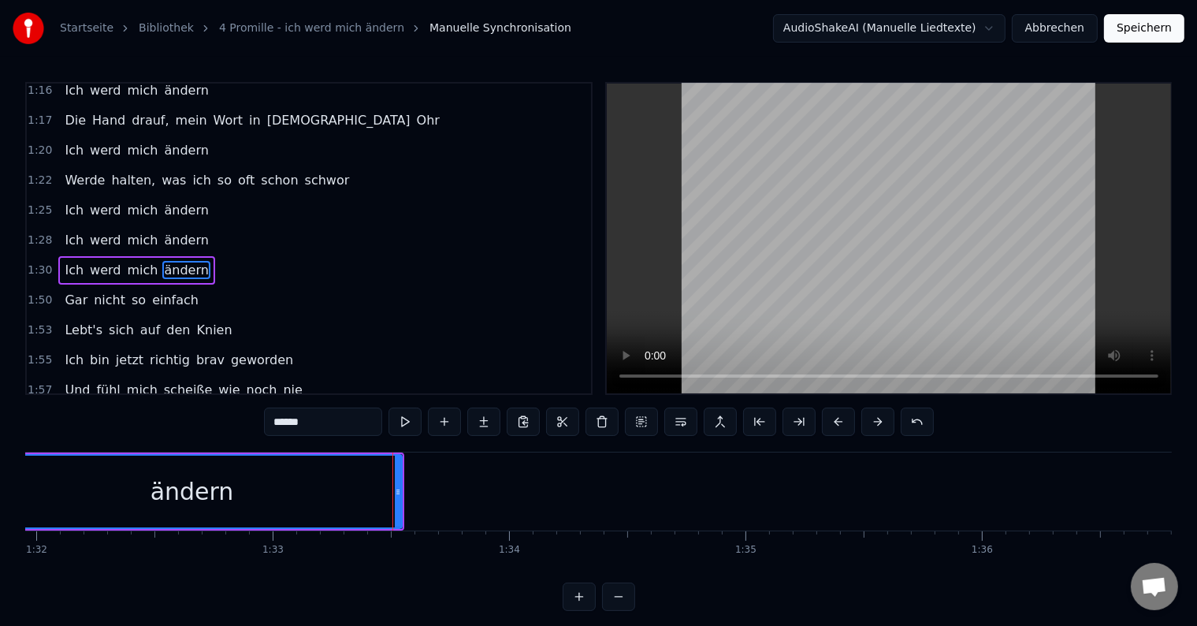
scroll to position [0, 21319]
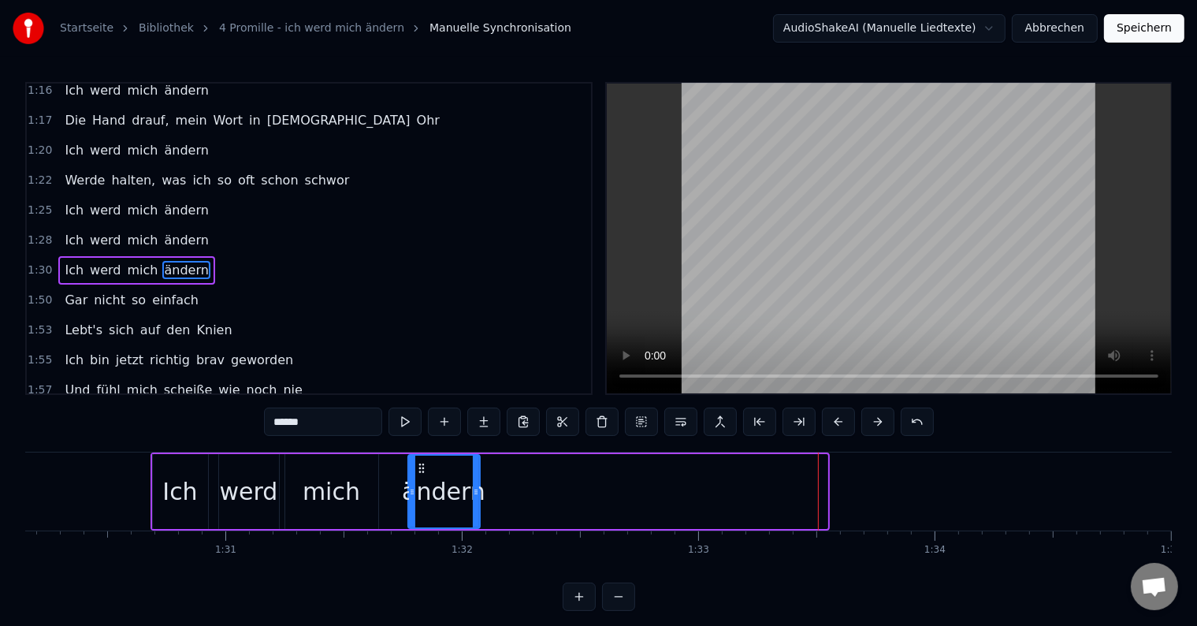
drag, startPoint x: 821, startPoint y: 490, endPoint x: 474, endPoint y: 479, distance: 347.8
click at [474, 479] on div at bounding box center [476, 492] width 6 height 72
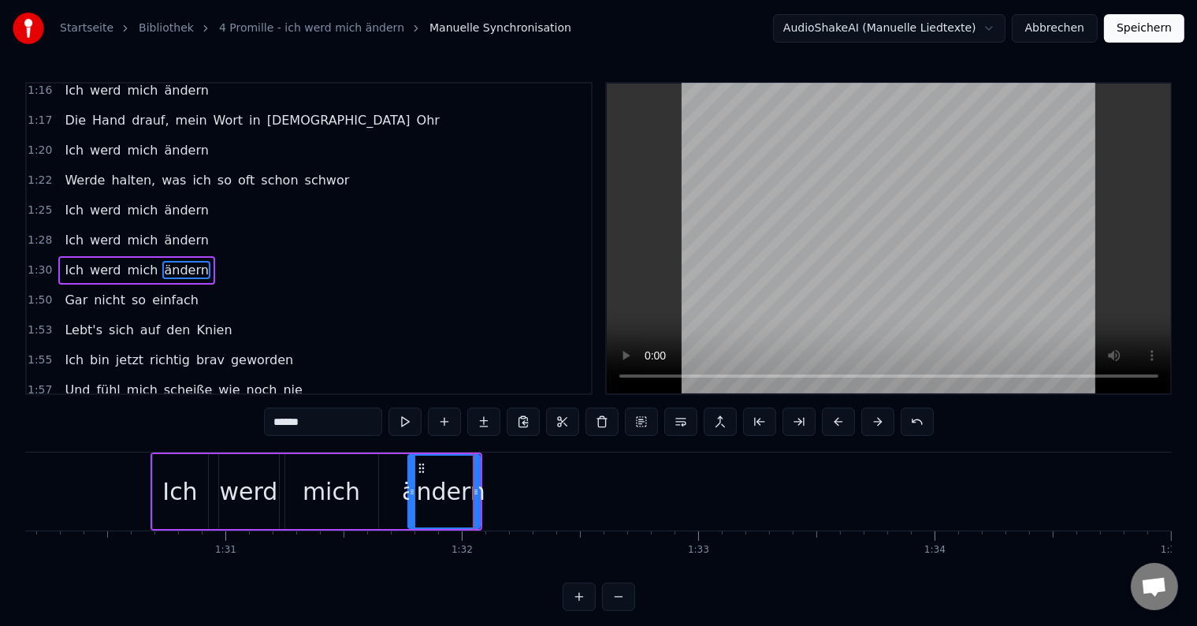
click at [366, 479] on div "mich" at bounding box center [331, 491] width 93 height 75
type input "****"
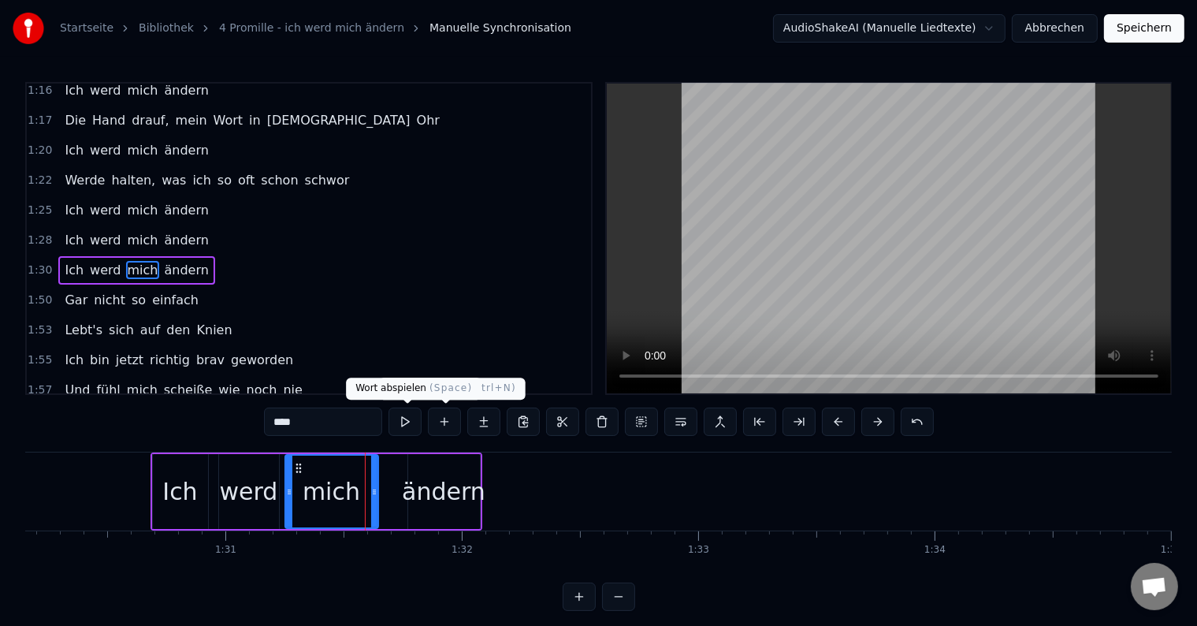
click at [404, 422] on button at bounding box center [405, 422] width 33 height 28
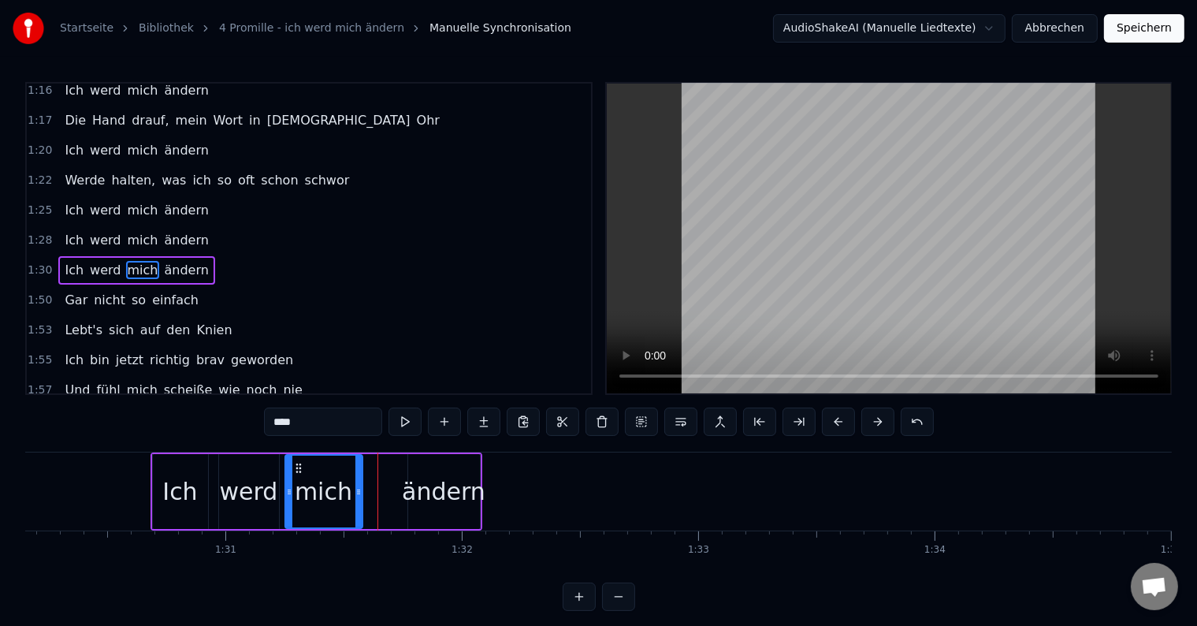
drag, startPoint x: 373, startPoint y: 489, endPoint x: 357, endPoint y: 486, distance: 16.1
click at [357, 486] on icon at bounding box center [358, 492] width 6 height 13
click at [387, 489] on div "Ich werd mich ändern" at bounding box center [317, 491] width 332 height 78
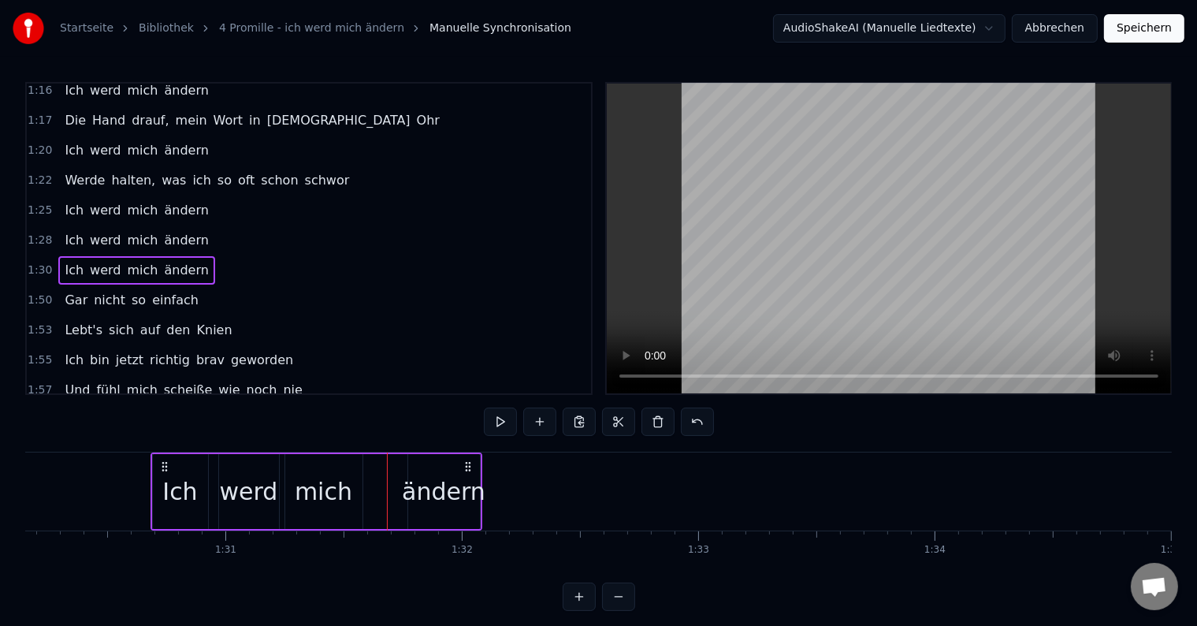
click at [415, 490] on div "ändern" at bounding box center [444, 491] width 84 height 35
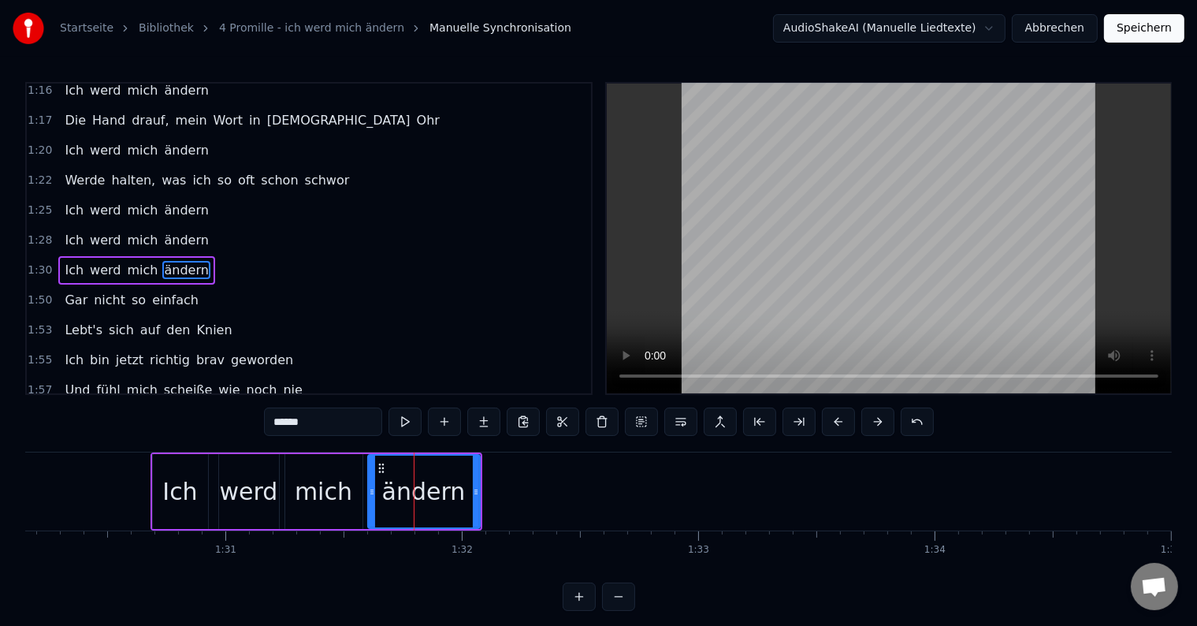
drag, startPoint x: 409, startPoint y: 490, endPoint x: 369, endPoint y: 487, distance: 40.3
click at [369, 487] on icon at bounding box center [372, 492] width 6 height 13
click at [406, 416] on button at bounding box center [405, 422] width 33 height 28
click at [408, 416] on button at bounding box center [405, 422] width 33 height 28
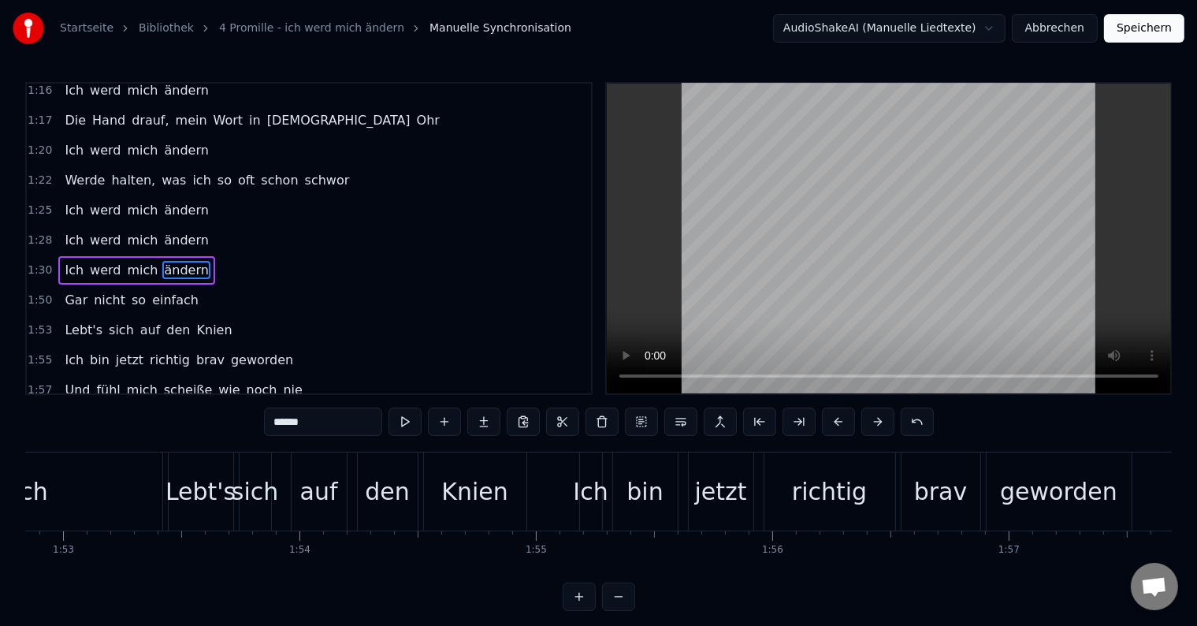
scroll to position [0, 25431]
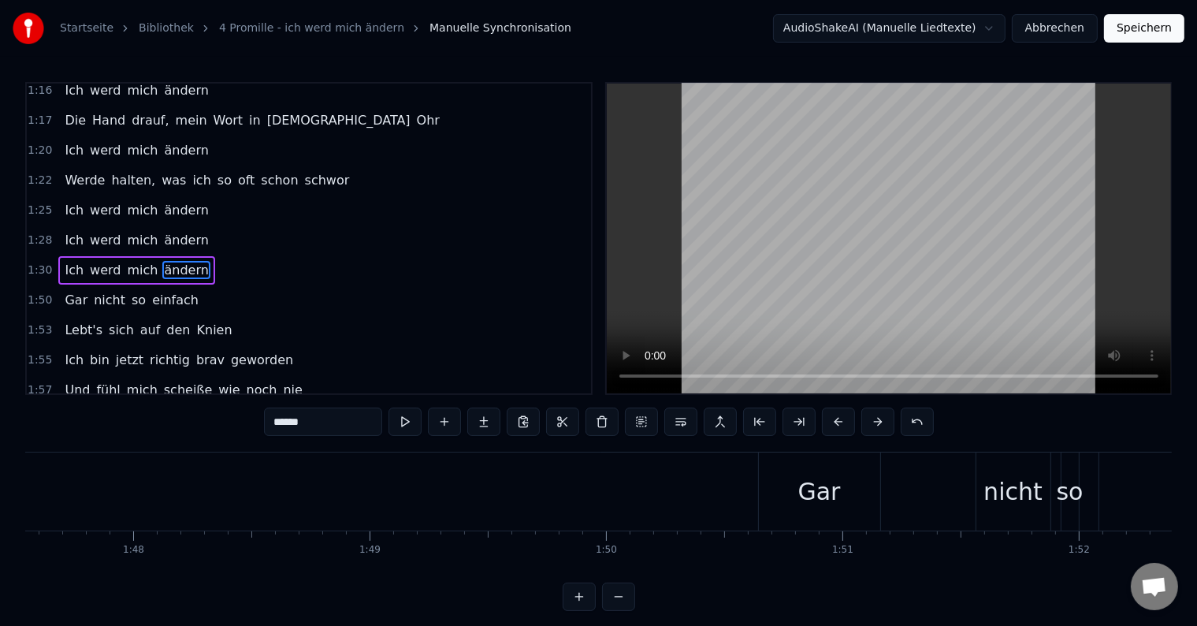
click at [825, 469] on div "Gar" at bounding box center [819, 491] width 121 height 78
type input "***"
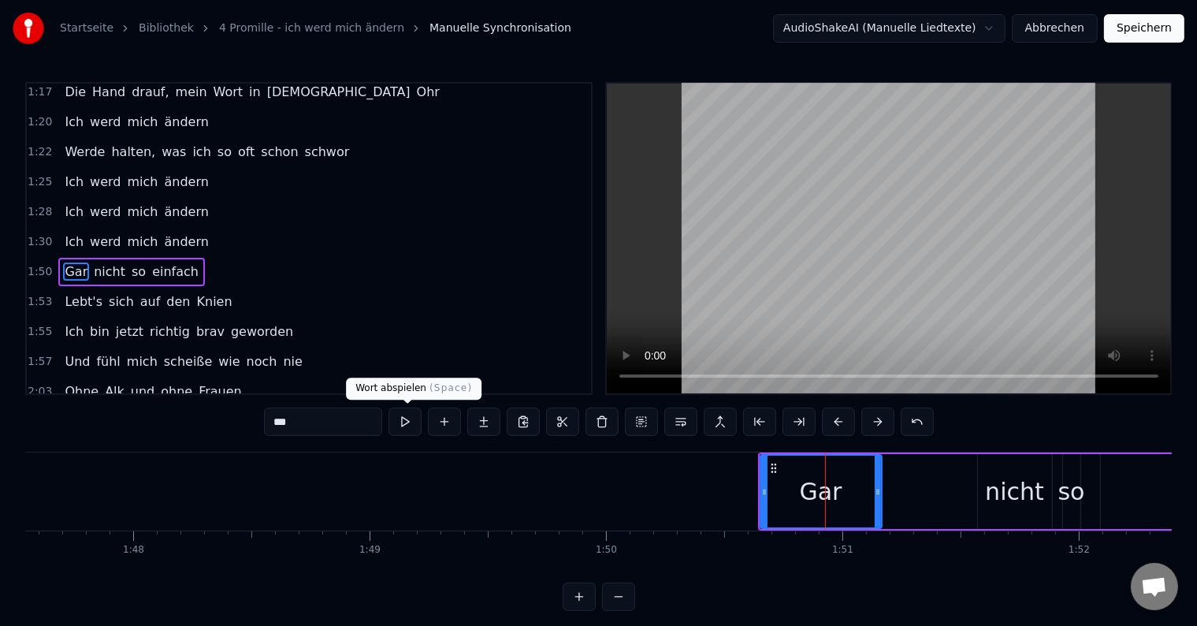
click at [404, 419] on button at bounding box center [405, 422] width 33 height 28
click at [152, 258] on div "Gar nicht so einfach" at bounding box center [131, 272] width 147 height 28
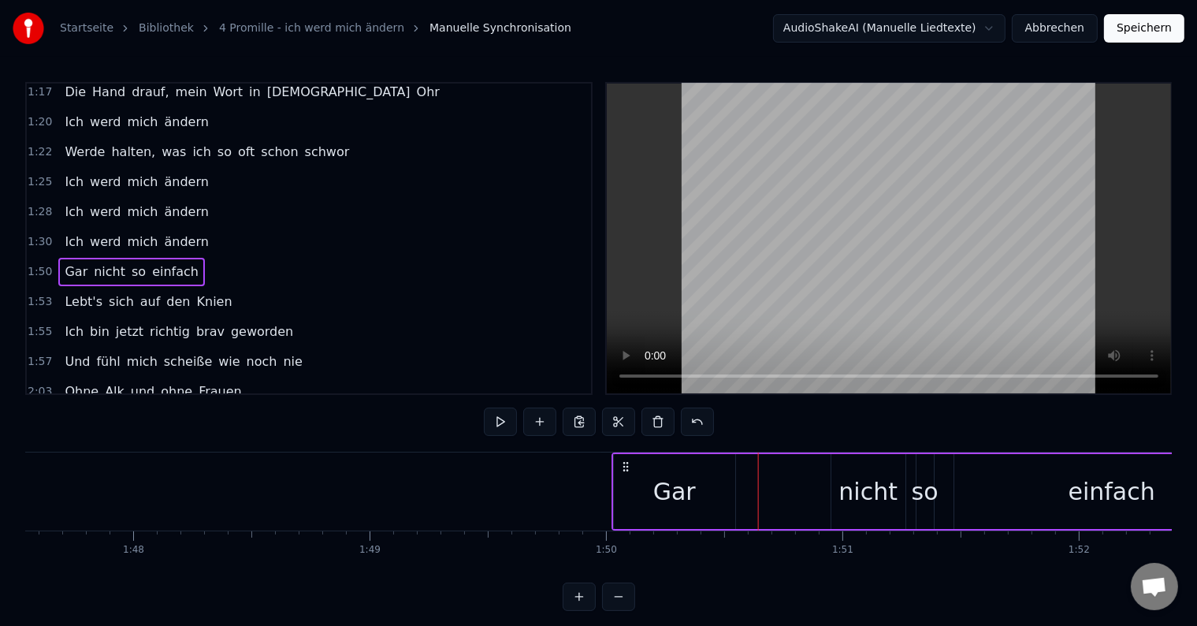
drag, startPoint x: 769, startPoint y: 465, endPoint x: 622, endPoint y: 467, distance: 146.6
click at [622, 467] on icon at bounding box center [626, 466] width 13 height 13
click at [498, 423] on button at bounding box center [500, 422] width 33 height 28
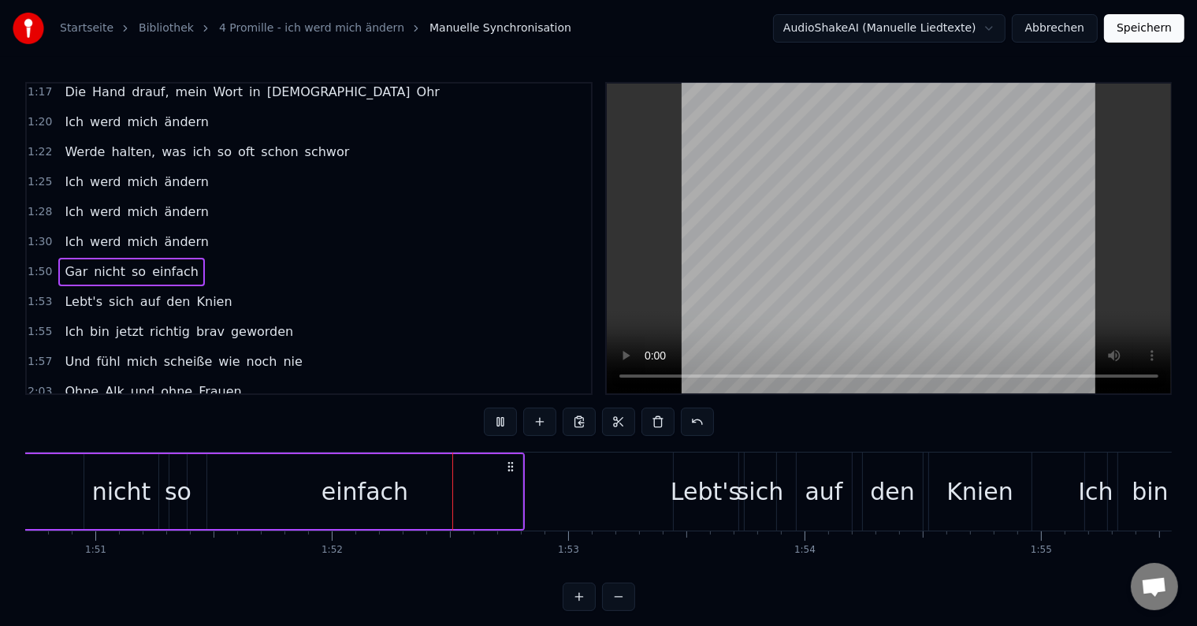
click at [503, 423] on button at bounding box center [500, 422] width 33 height 28
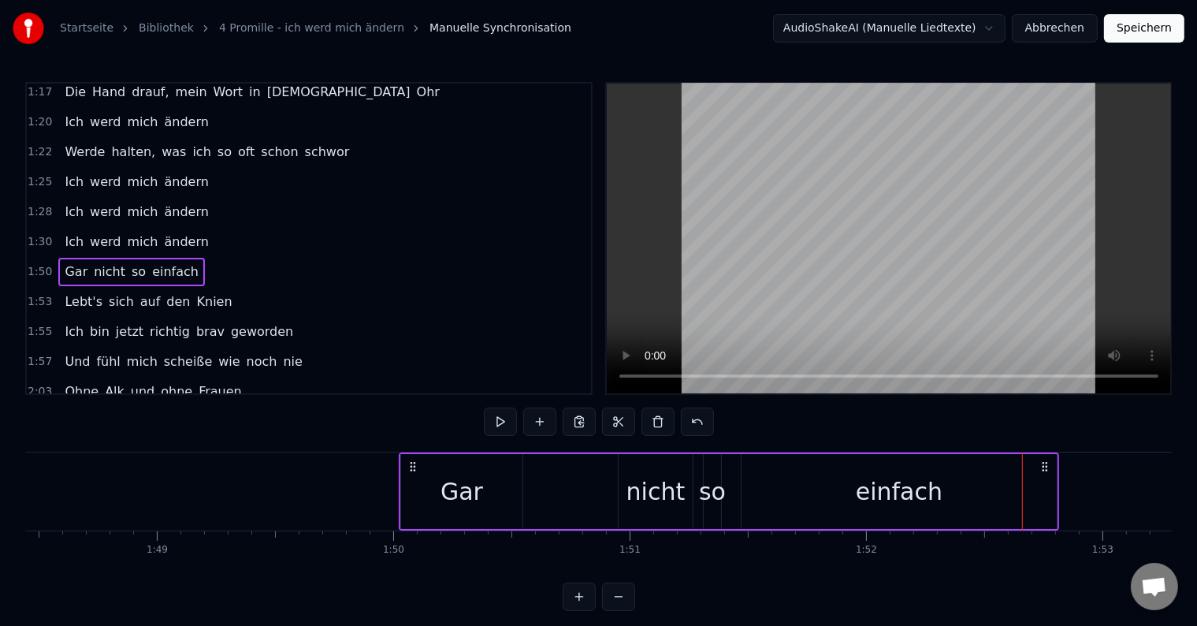
scroll to position [0, 25691]
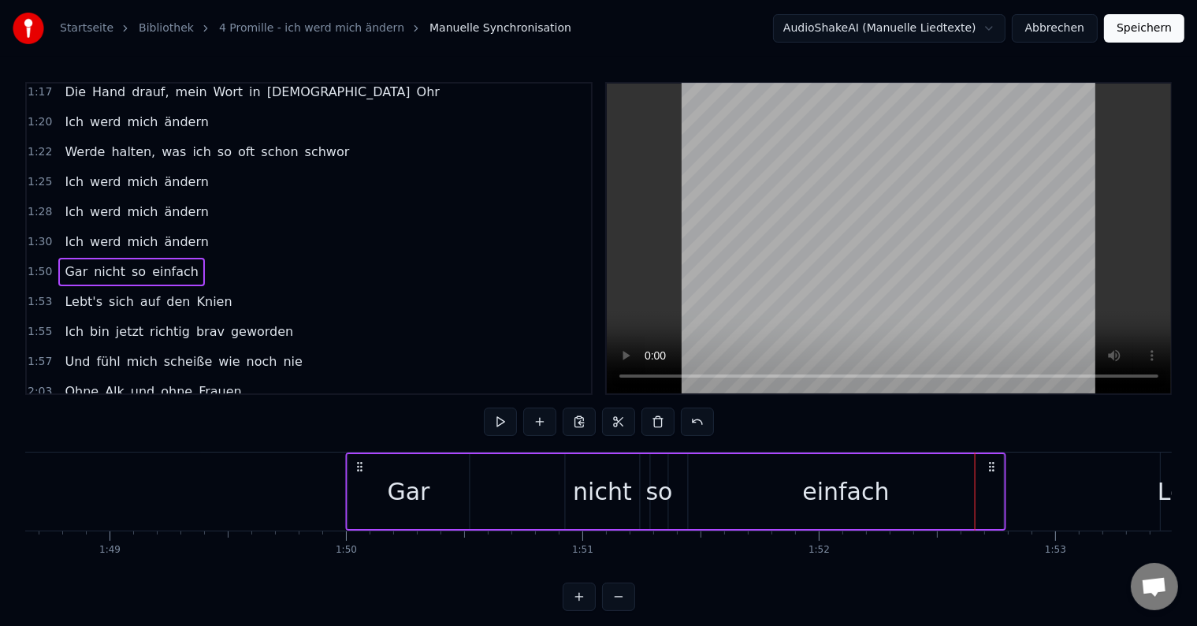
click at [357, 463] on icon at bounding box center [360, 466] width 13 height 13
click at [590, 491] on div "nicht" at bounding box center [602, 491] width 59 height 35
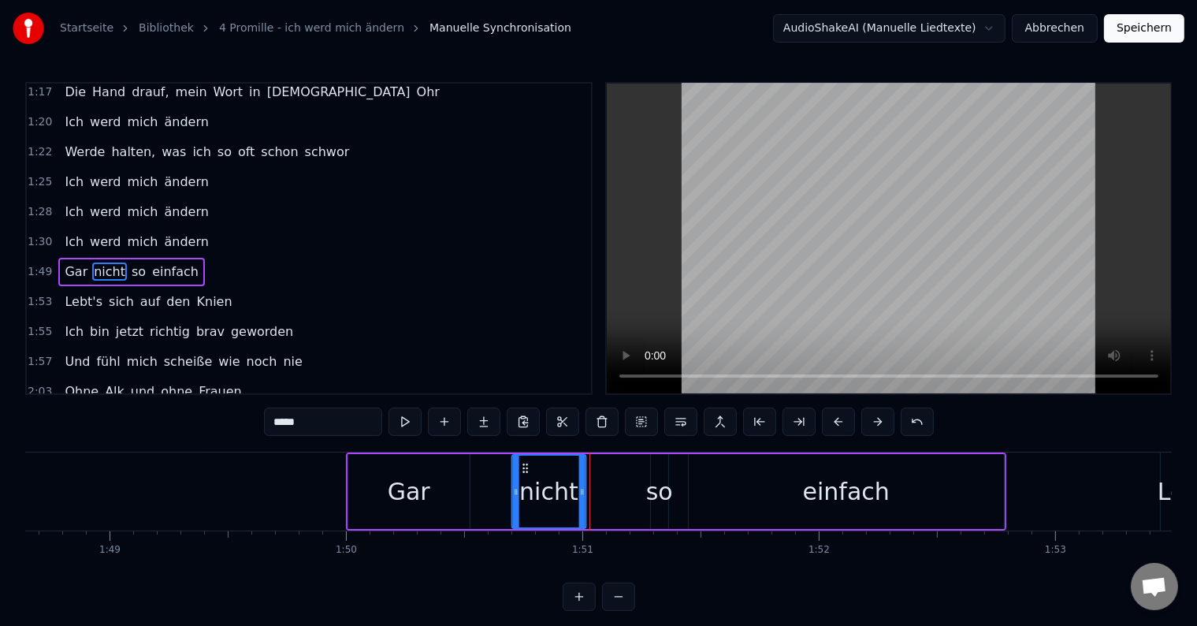
drag, startPoint x: 577, startPoint y: 466, endPoint x: 533, endPoint y: 466, distance: 44.1
click at [523, 466] on icon at bounding box center [525, 468] width 13 height 13
click at [634, 480] on div "Gar nicht so einfach" at bounding box center [676, 491] width 661 height 78
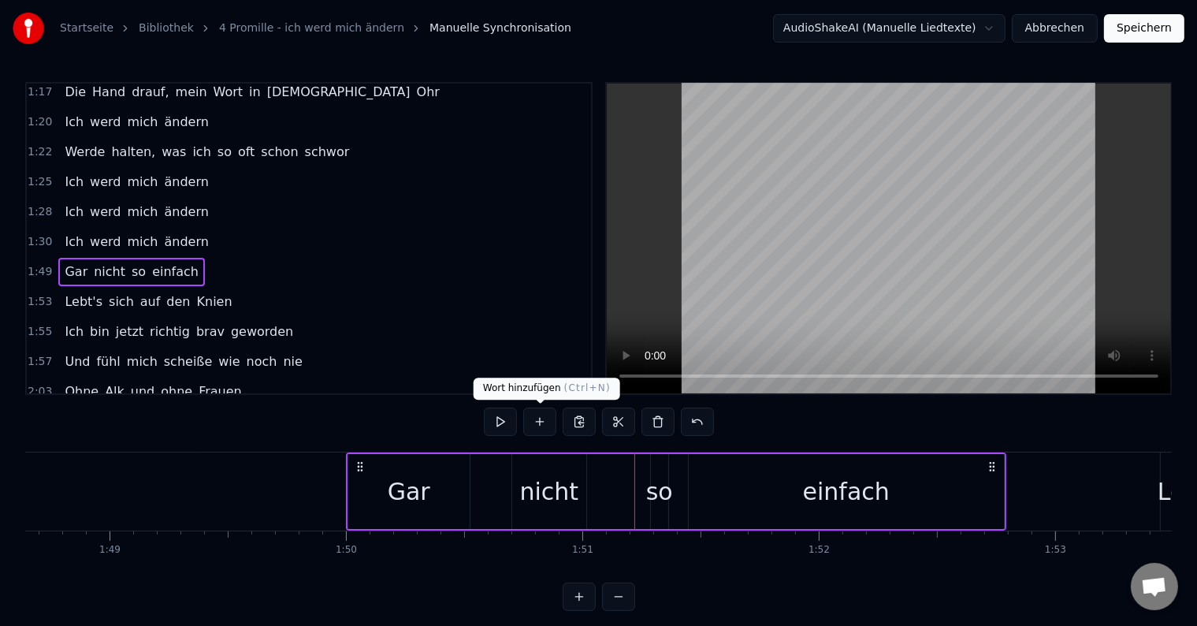
click at [519, 420] on div at bounding box center [599, 422] width 230 height 28
click at [504, 422] on button at bounding box center [500, 422] width 33 height 28
click at [508, 422] on button at bounding box center [500, 422] width 33 height 28
click at [656, 471] on div "so" at bounding box center [659, 491] width 17 height 75
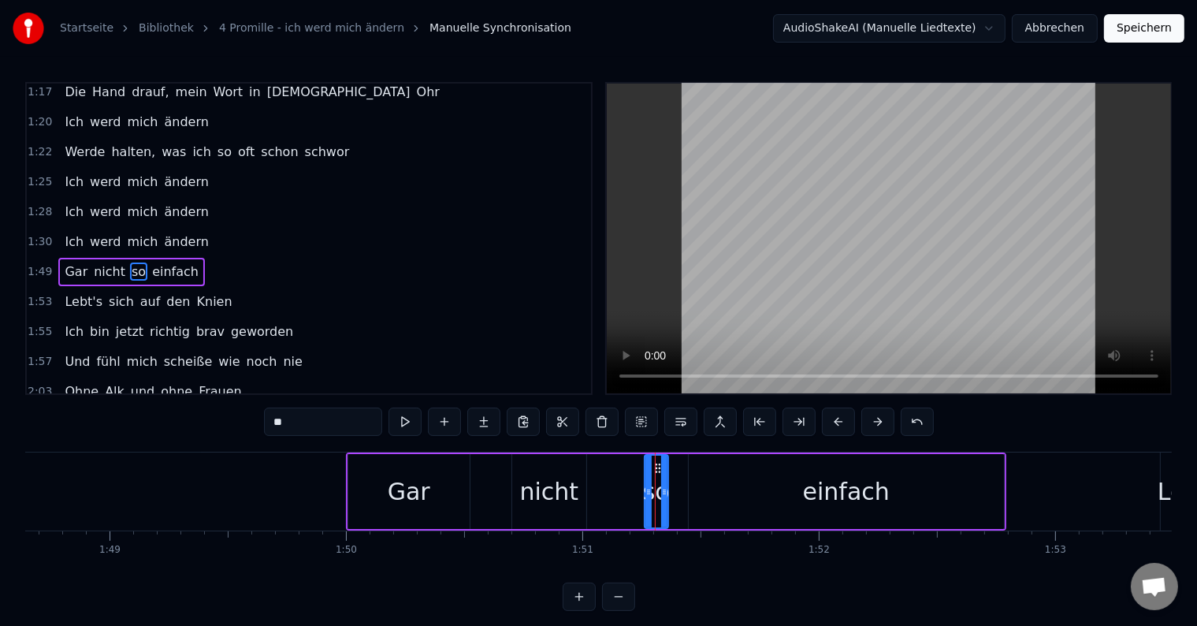
click at [646, 486] on icon at bounding box center [649, 492] width 6 height 13
drag, startPoint x: 657, startPoint y: 464, endPoint x: 599, endPoint y: 463, distance: 58.3
click at [599, 463] on icon at bounding box center [600, 468] width 13 height 13
click at [821, 489] on div "einfach" at bounding box center [846, 491] width 87 height 35
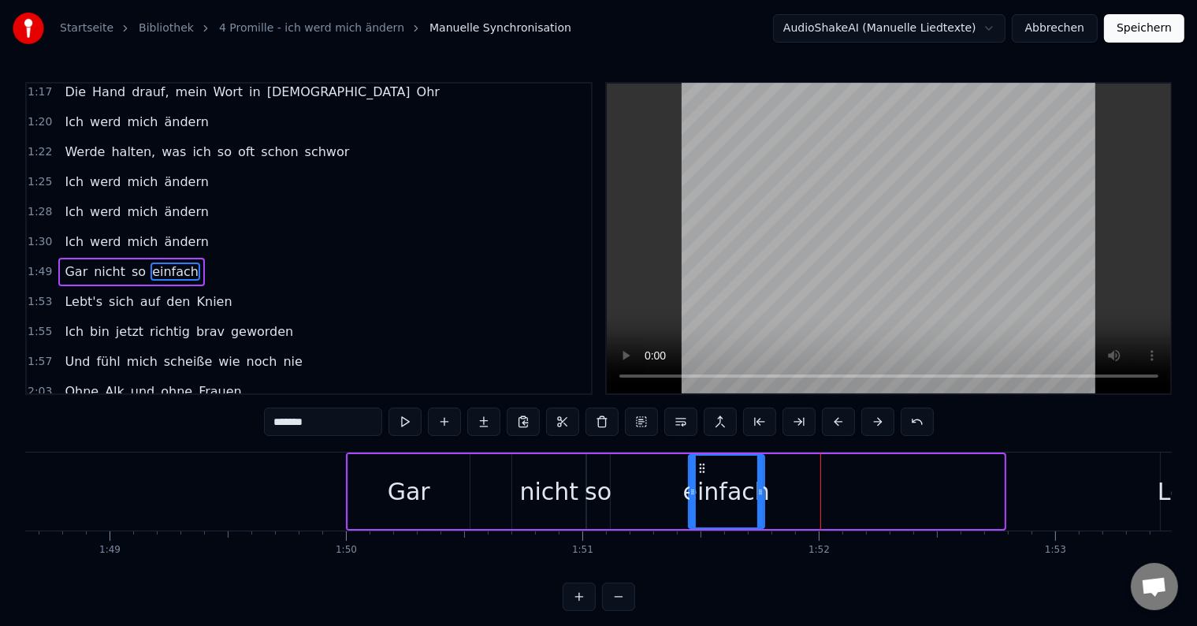
drag, startPoint x: 999, startPoint y: 494, endPoint x: 760, endPoint y: 495, distance: 239.6
click at [760, 495] on icon at bounding box center [761, 492] width 6 height 13
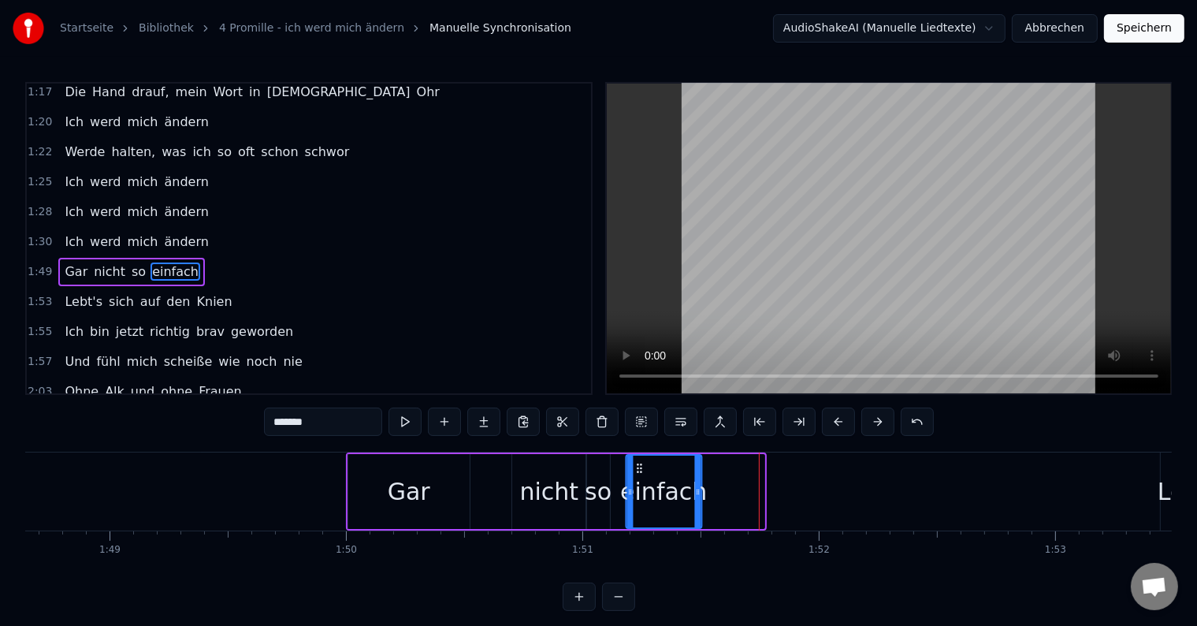
drag, startPoint x: 700, startPoint y: 464, endPoint x: 638, endPoint y: 461, distance: 62.4
click at [638, 462] on icon at bounding box center [640, 468] width 13 height 13
click at [410, 422] on button at bounding box center [405, 422] width 33 height 28
drag, startPoint x: 697, startPoint y: 492, endPoint x: 694, endPoint y: 471, distance: 20.6
click at [757, 490] on icon at bounding box center [758, 492] width 6 height 13
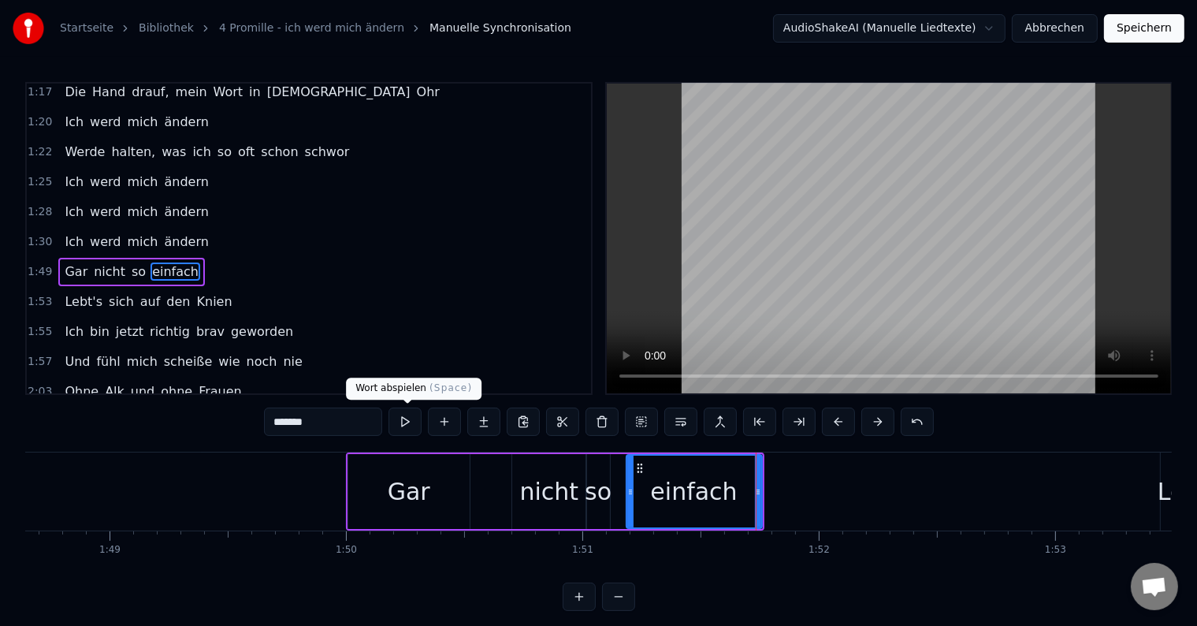
click at [403, 422] on button at bounding box center [405, 422] width 33 height 28
click at [63, 292] on span "Lebt's" at bounding box center [83, 301] width 41 height 18
type input "******"
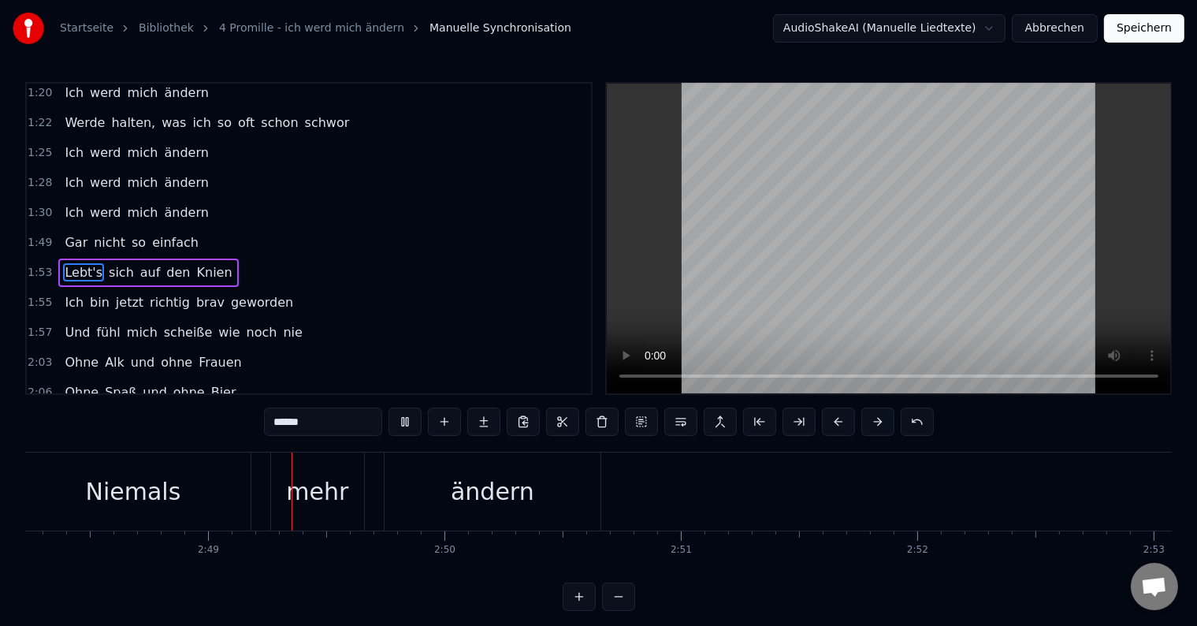
scroll to position [0, 39812]
click at [1138, 35] on button "Speichern" at bounding box center [1144, 28] width 80 height 28
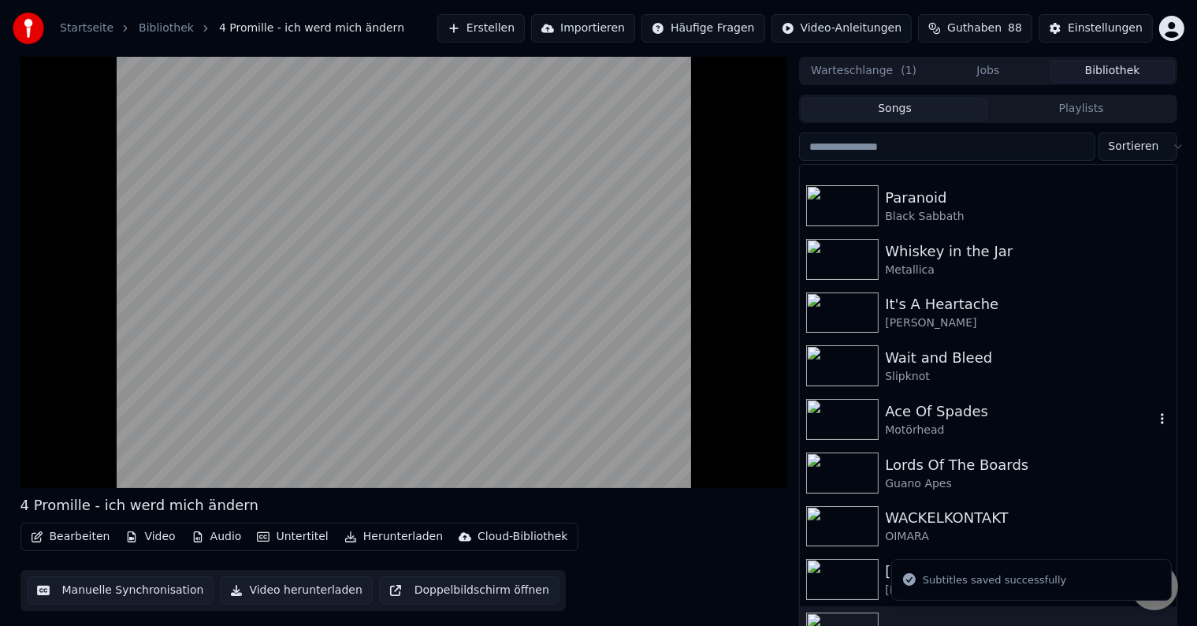
scroll to position [394, 0]
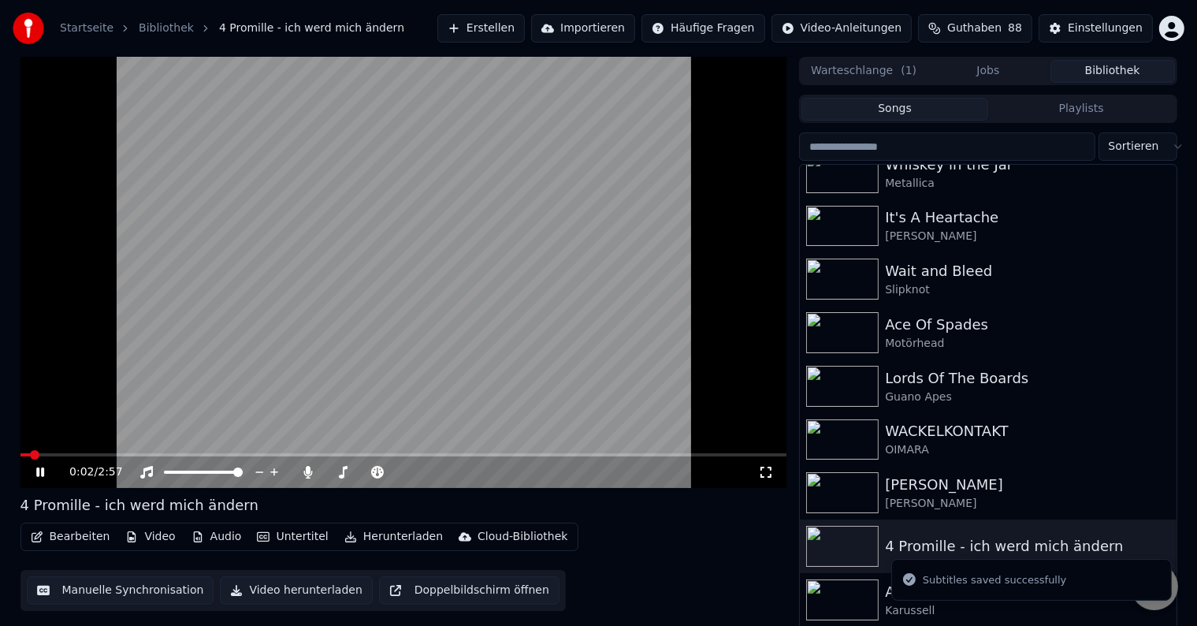
click at [462, 251] on video at bounding box center [403, 272] width 767 height 431
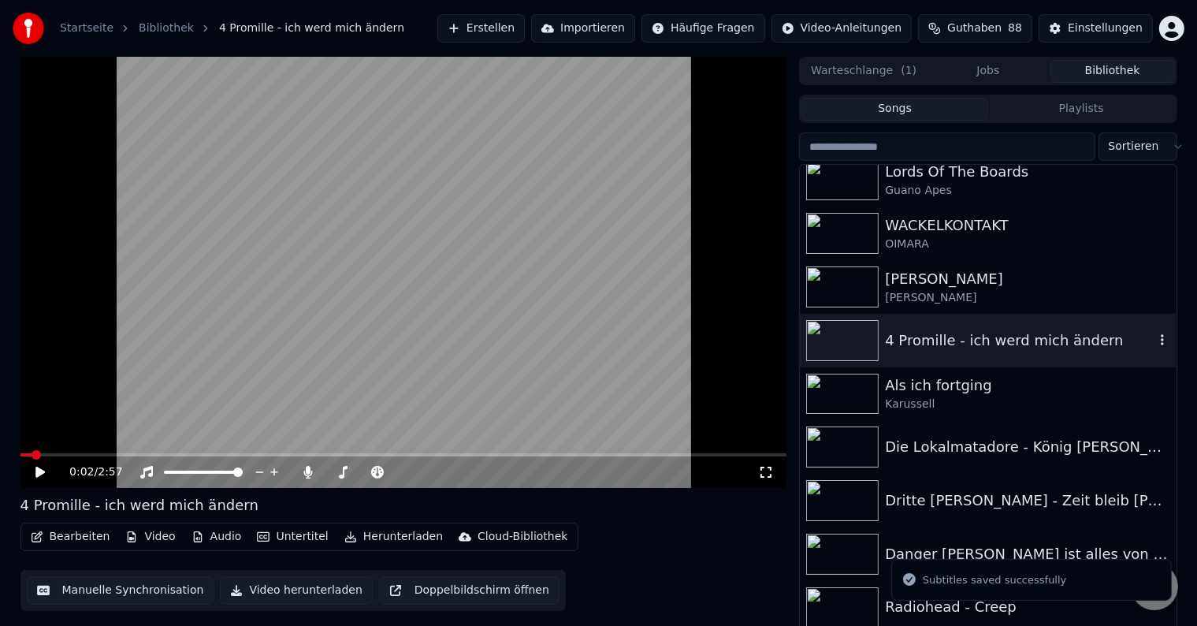
scroll to position [631, 0]
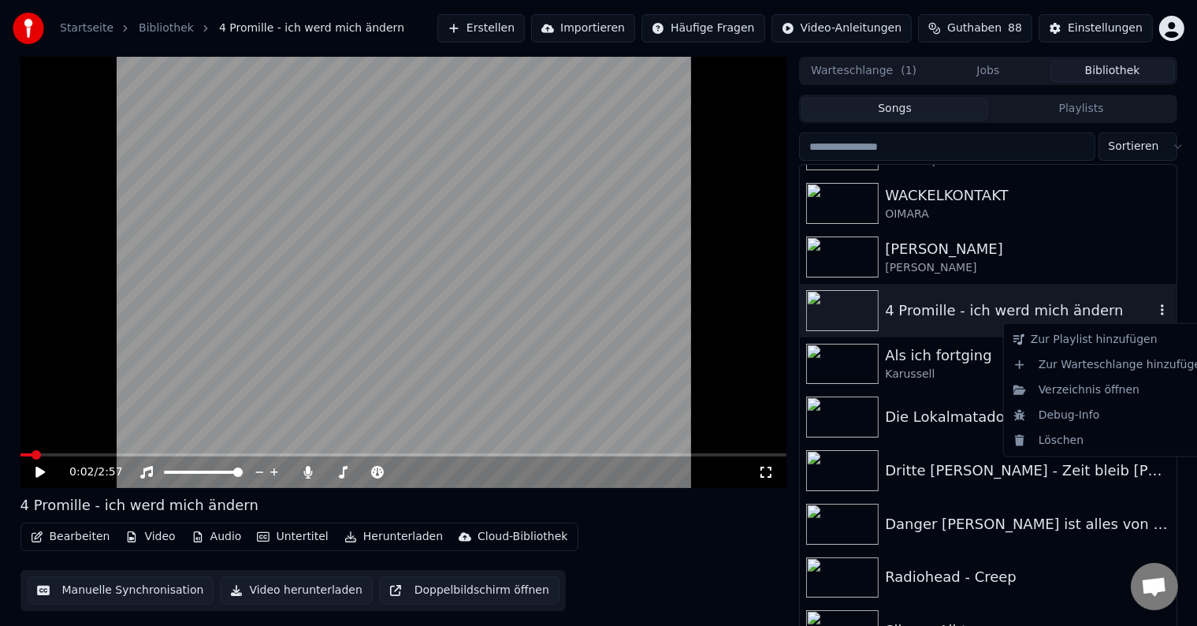
click at [1155, 308] on icon "button" at bounding box center [1163, 309] width 16 height 13
click at [945, 367] on div "geht" at bounding box center [958, 375] width 110 height 25
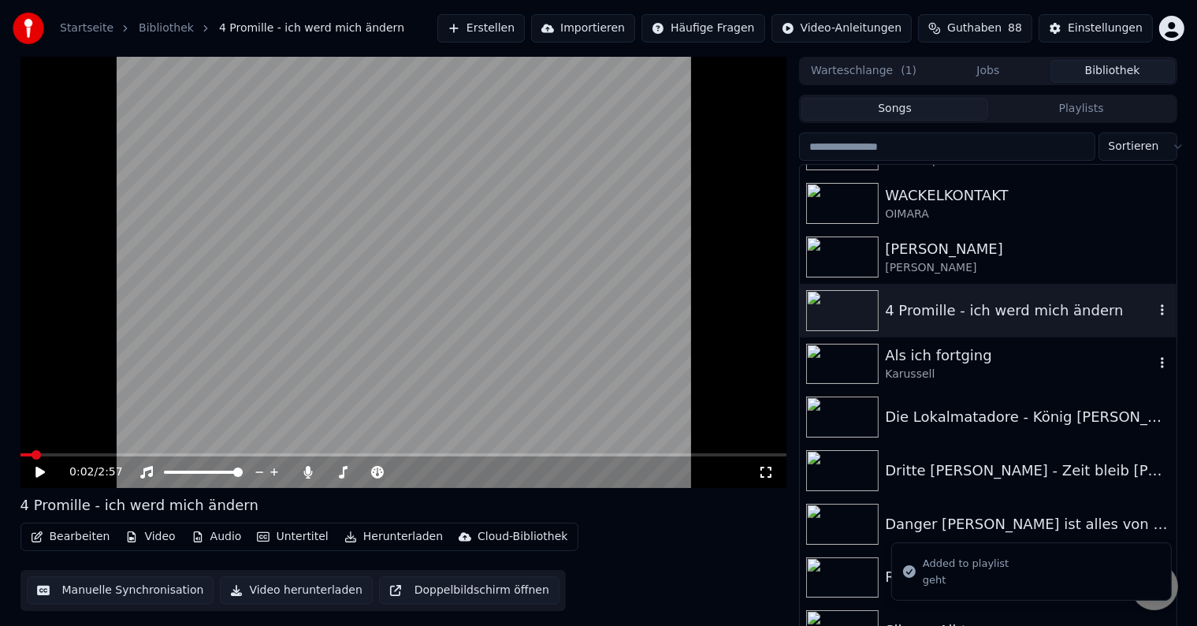
click at [922, 363] on div "Als ich fortging" at bounding box center [1019, 355] width 269 height 22
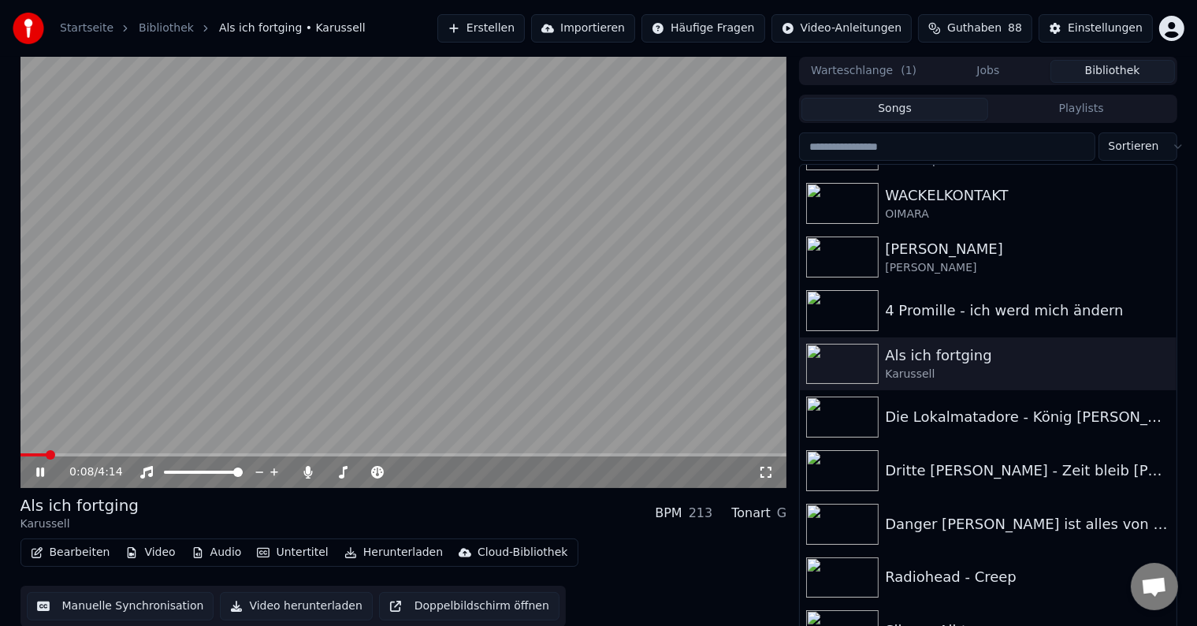
click at [85, 452] on video at bounding box center [403, 272] width 767 height 431
click at [91, 456] on span at bounding box center [403, 454] width 767 height 3
click at [127, 454] on span at bounding box center [403, 454] width 767 height 3
click at [173, 454] on span at bounding box center [403, 454] width 767 height 3
click at [205, 455] on span at bounding box center [403, 454] width 767 height 3
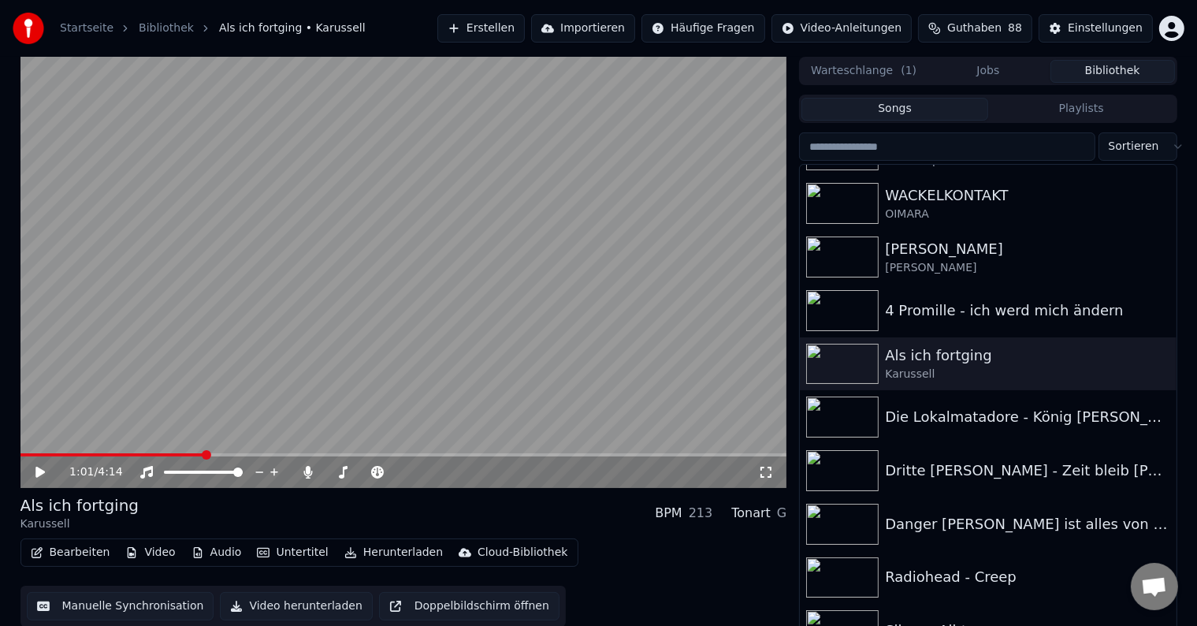
click at [191, 455] on span at bounding box center [112, 454] width 184 height 3
click at [32, 472] on div "0:57 / 4:14" at bounding box center [404, 472] width 754 height 16
click at [38, 470] on icon at bounding box center [39, 472] width 9 height 11
click at [353, 363] on video at bounding box center [403, 272] width 767 height 431
click at [508, 454] on span at bounding box center [264, 454] width 488 height 3
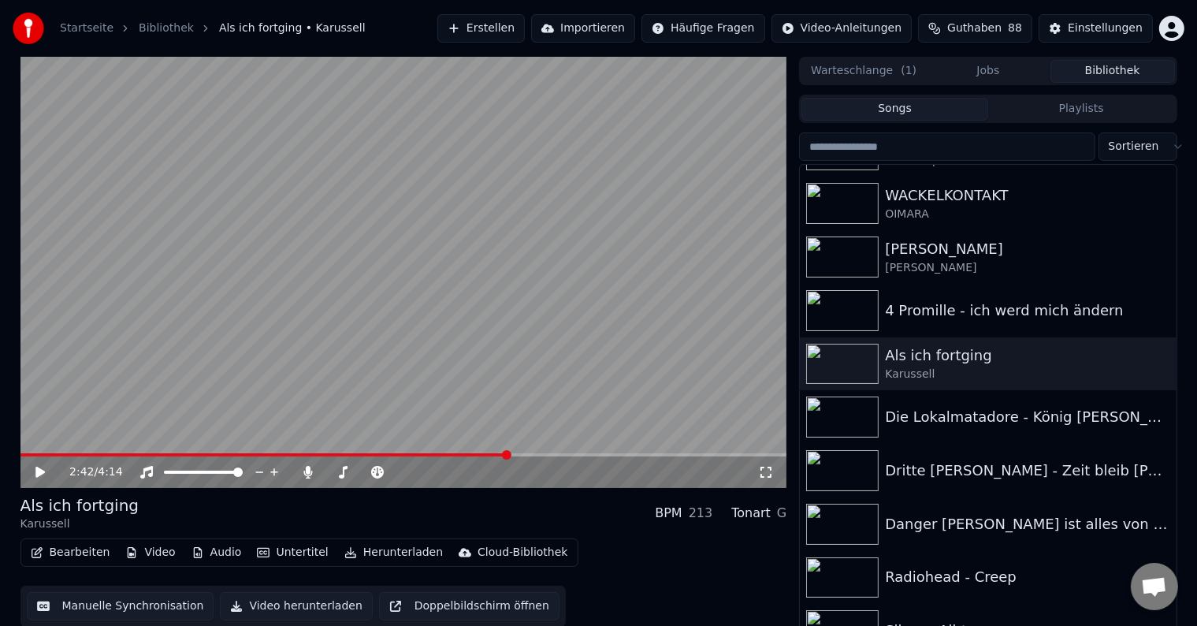
click at [35, 467] on icon at bounding box center [51, 472] width 37 height 13
click at [38, 467] on icon at bounding box center [40, 471] width 8 height 9
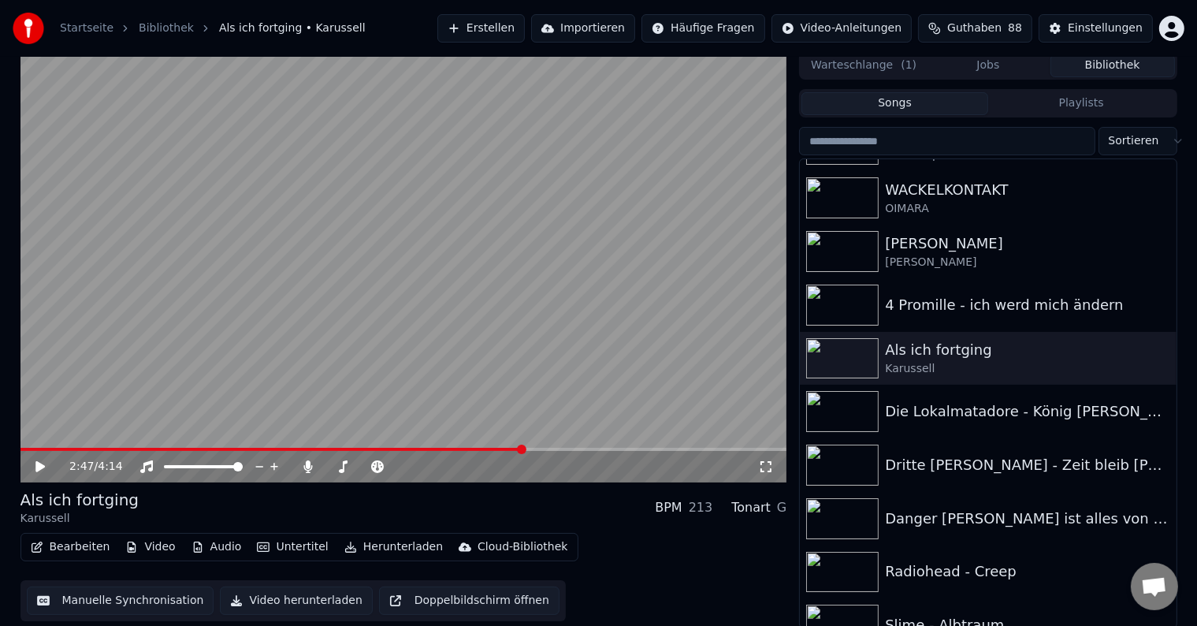
scroll to position [7, 0]
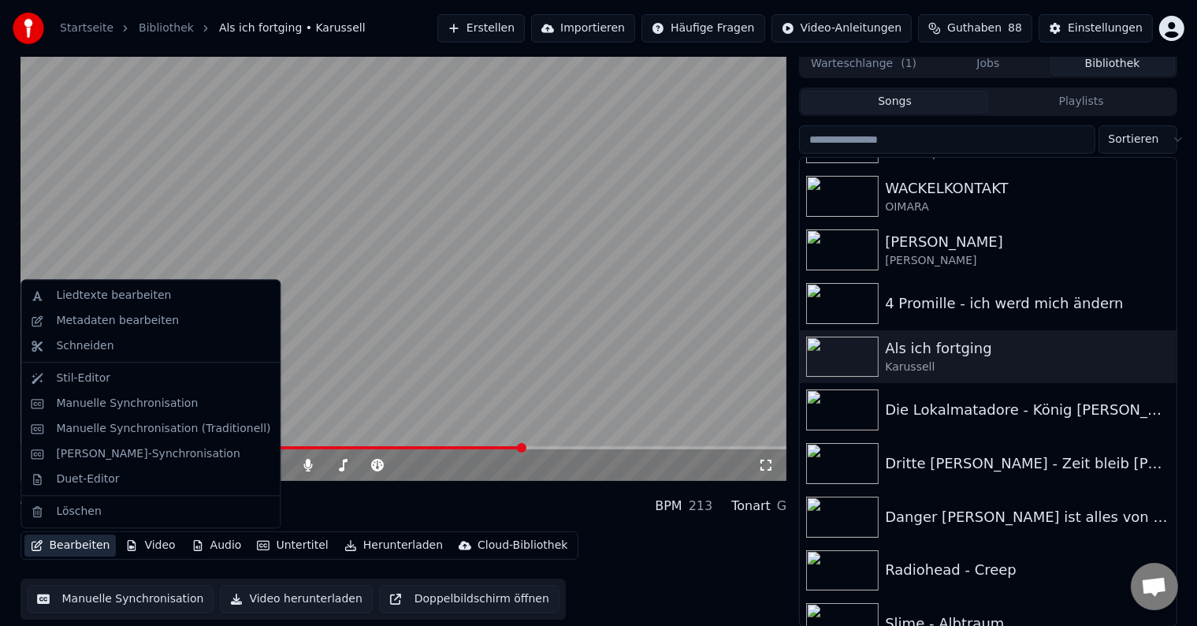
click at [74, 537] on button "Bearbeiten" at bounding box center [70, 545] width 92 height 22
click at [171, 400] on div "Manuelle Synchronisation" at bounding box center [127, 404] width 142 height 16
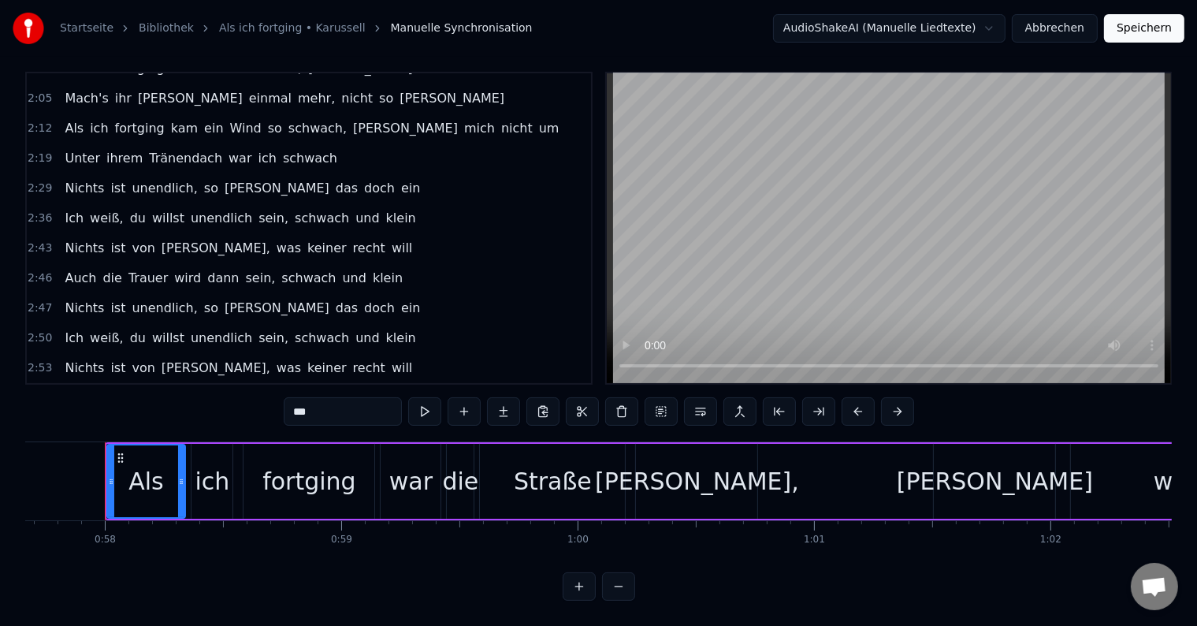
scroll to position [270, 0]
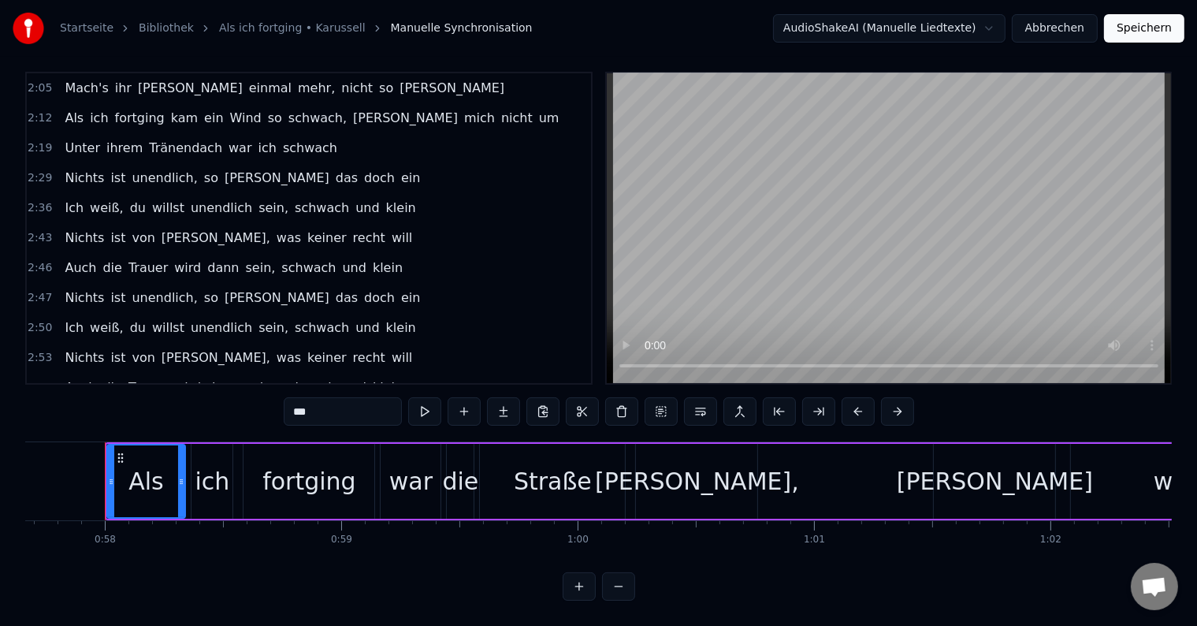
click at [87, 229] on span "Nichts" at bounding box center [84, 238] width 43 height 18
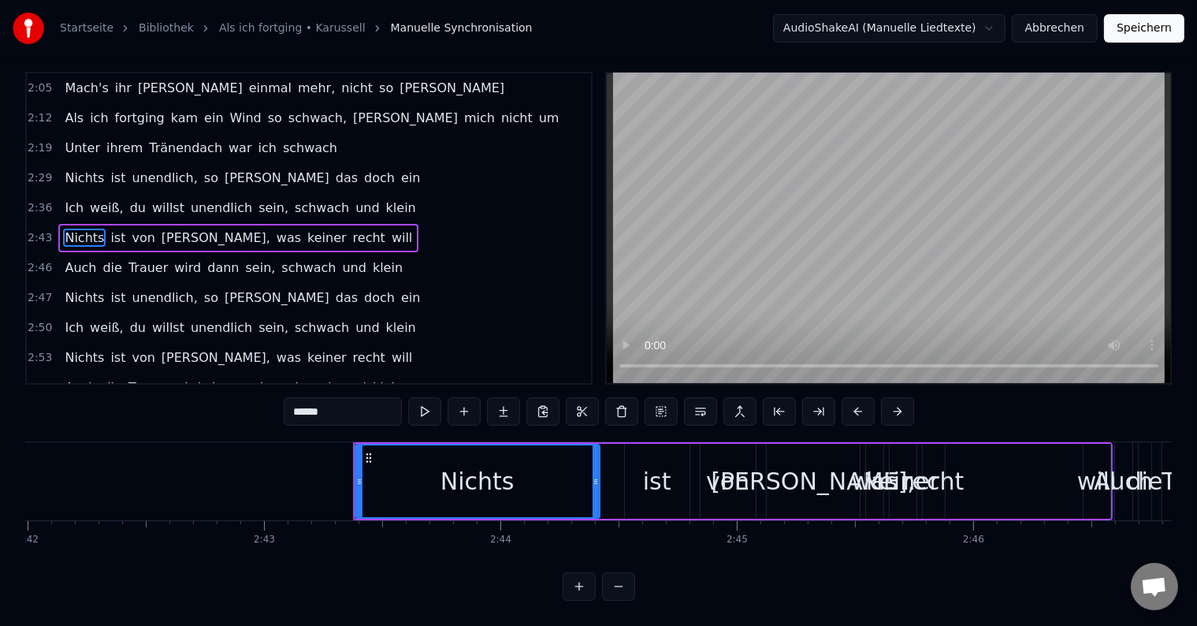
scroll to position [0, 38555]
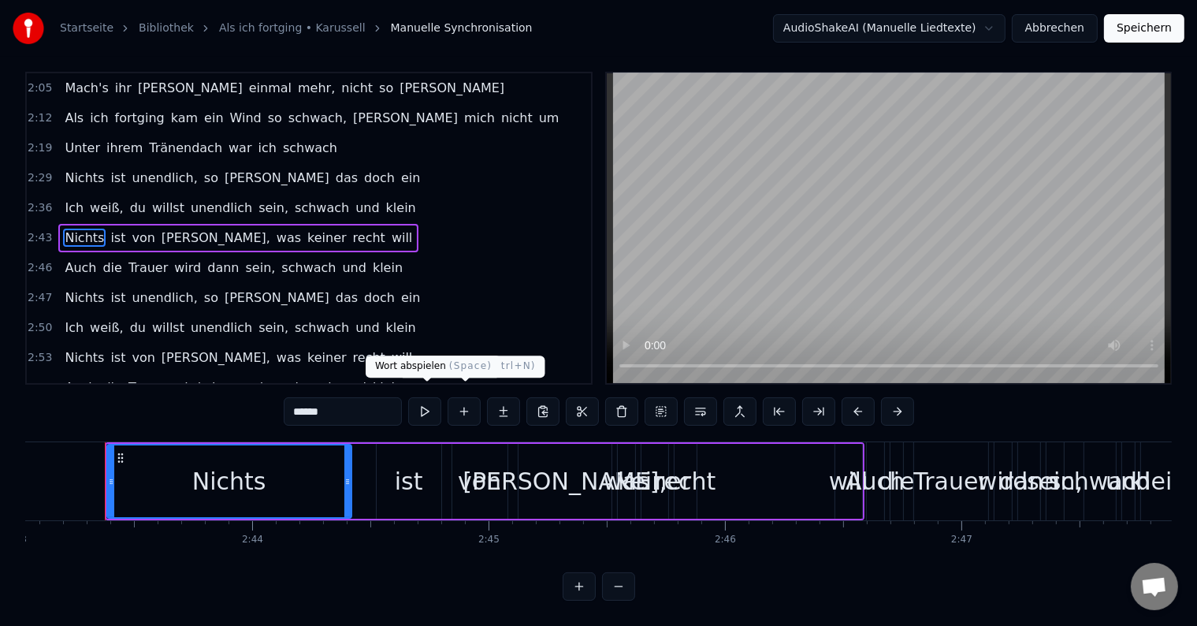
click at [437, 397] on button at bounding box center [424, 411] width 33 height 28
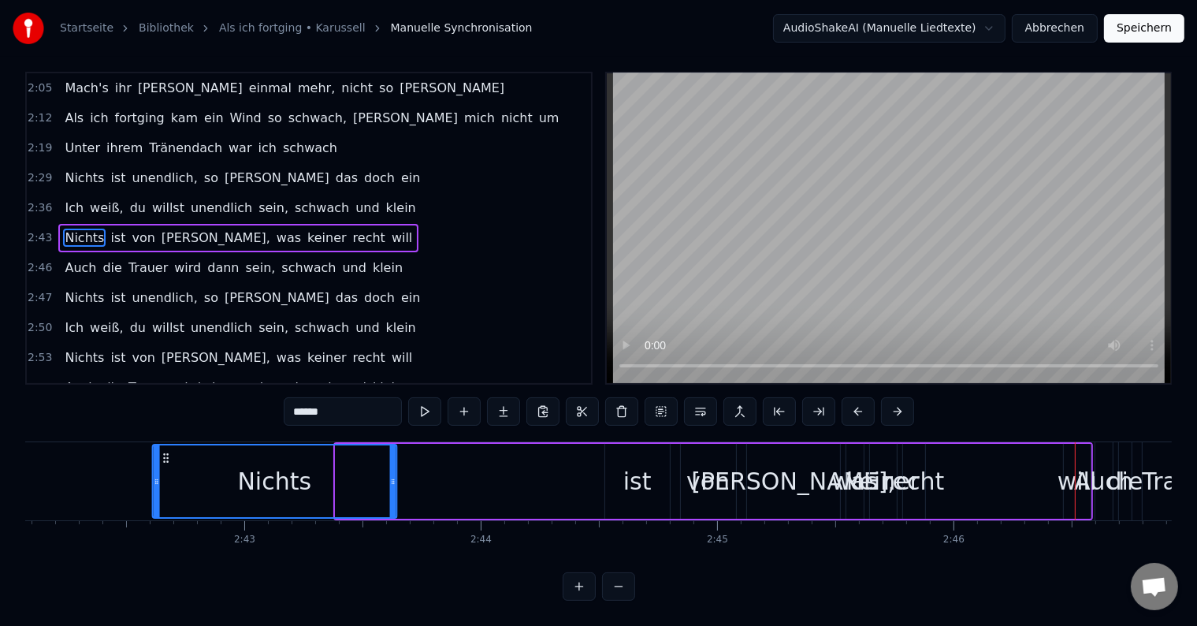
scroll to position [0, 38321]
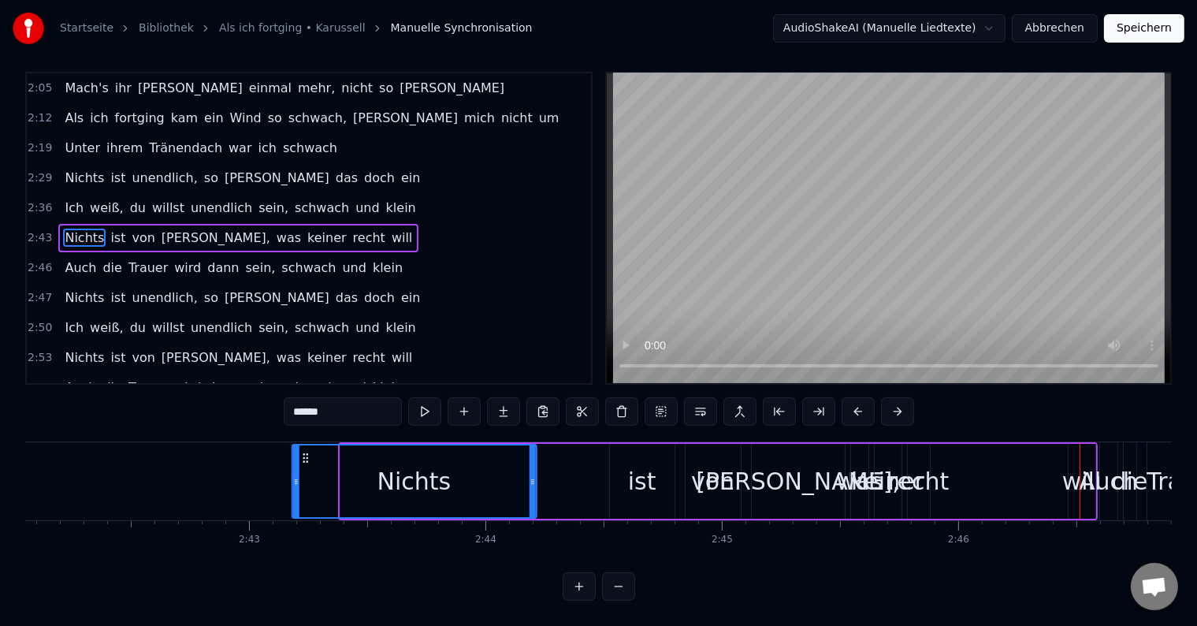
drag, startPoint x: 121, startPoint y: 441, endPoint x: 306, endPoint y: 449, distance: 185.4
click at [306, 452] on icon at bounding box center [306, 458] width 13 height 13
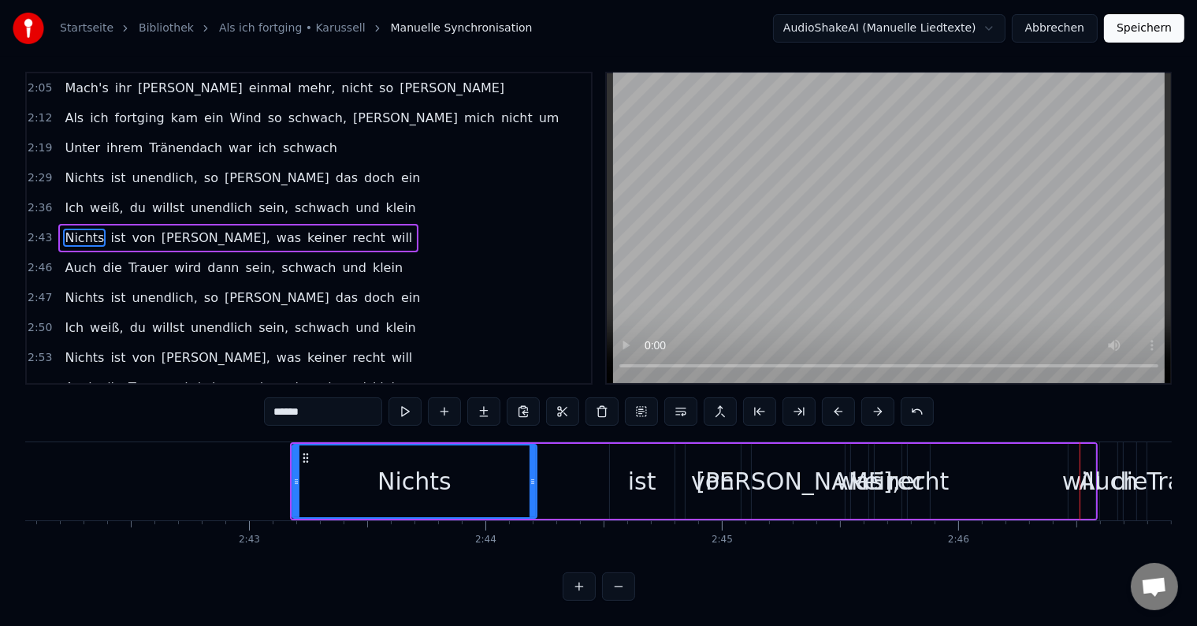
drag, startPoint x: 645, startPoint y: 489, endPoint x: 633, endPoint y: 465, distance: 26.4
click at [645, 487] on div "ist" at bounding box center [642, 481] width 65 height 75
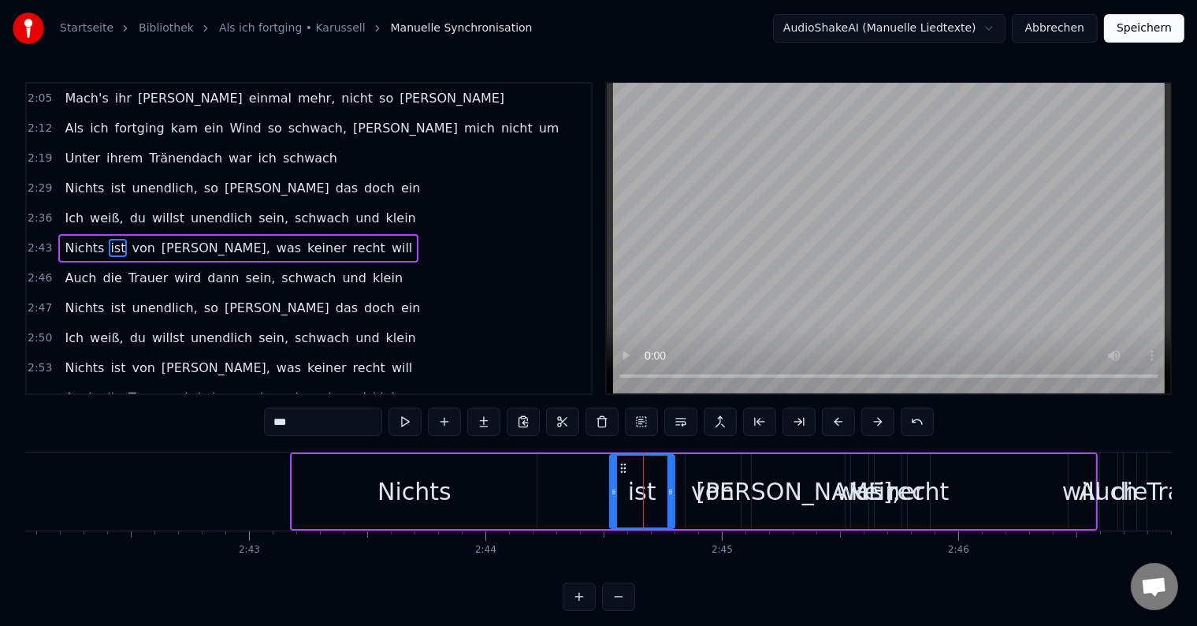
scroll to position [265, 0]
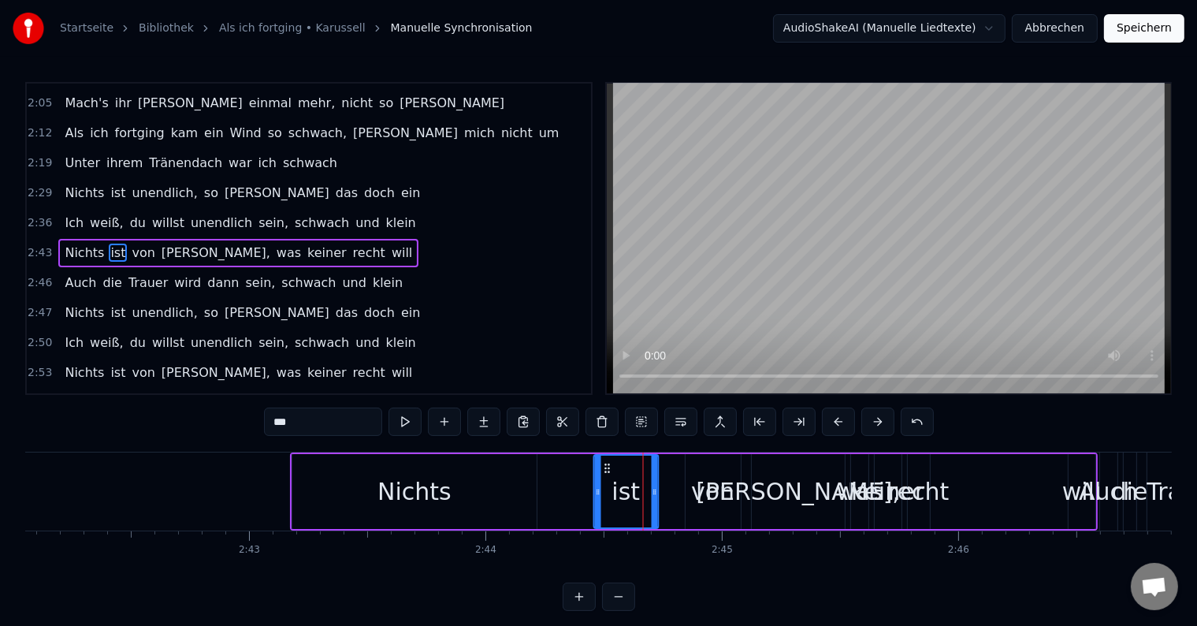
drag, startPoint x: 621, startPoint y: 462, endPoint x: 635, endPoint y: 463, distance: 13.5
click at [606, 462] on icon at bounding box center [607, 468] width 13 height 13
click at [714, 482] on div "von" at bounding box center [712, 491] width 43 height 35
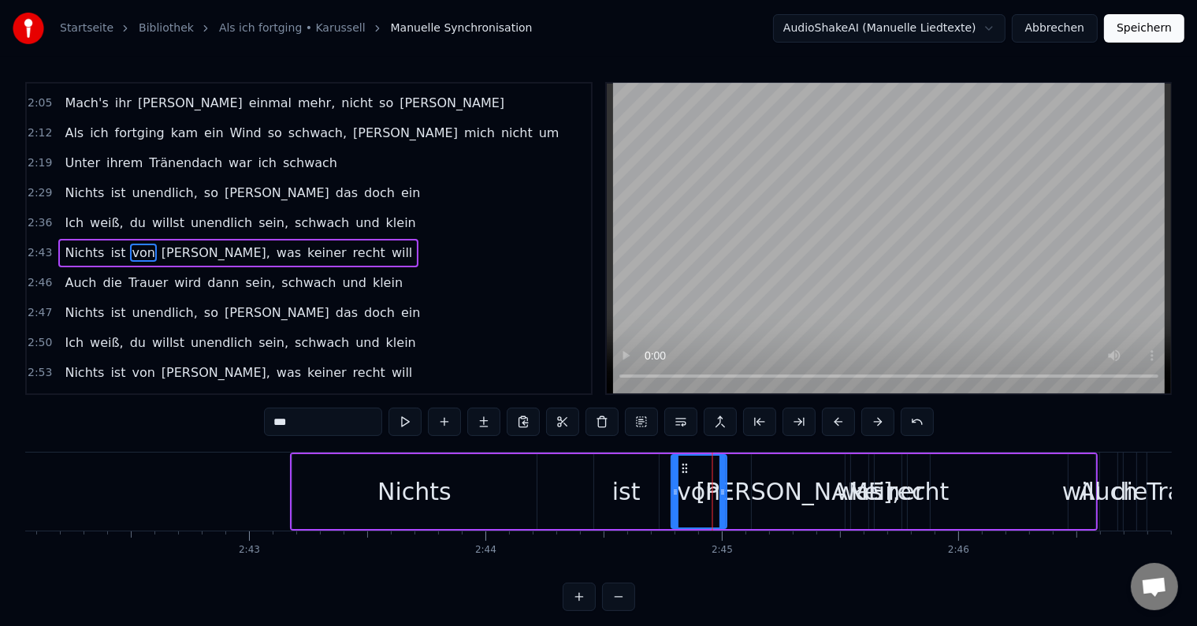
drag, startPoint x: 697, startPoint y: 466, endPoint x: 683, endPoint y: 467, distance: 14.2
click at [683, 467] on icon at bounding box center [685, 468] width 13 height 13
click at [771, 490] on div "[PERSON_NAME]," at bounding box center [798, 491] width 204 height 35
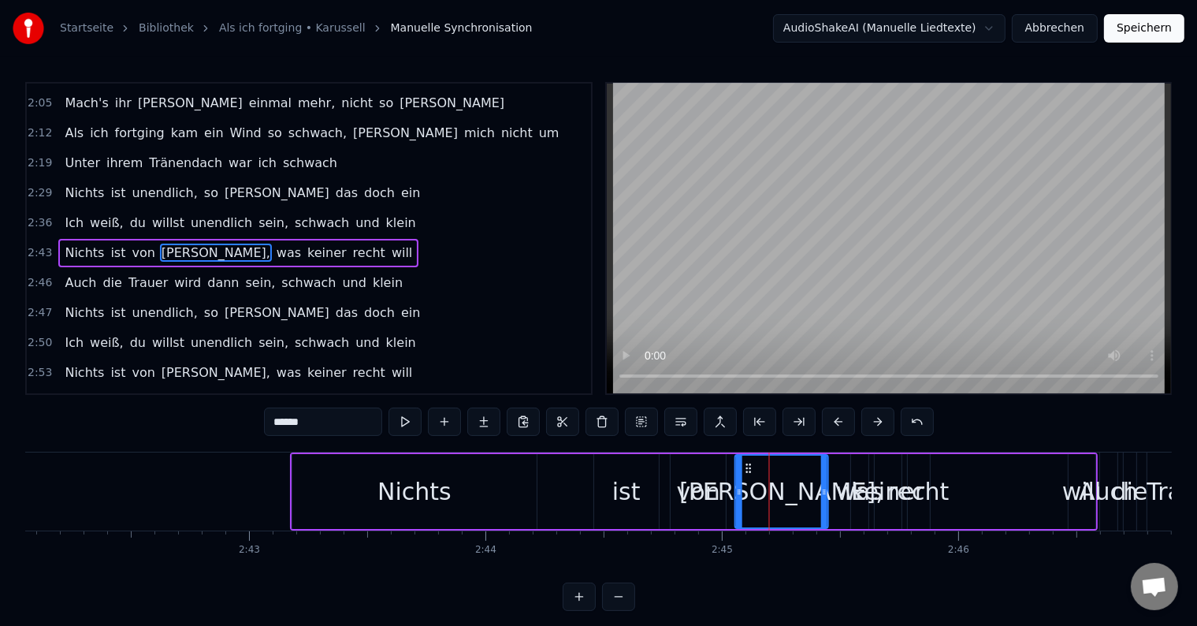
drag, startPoint x: 762, startPoint y: 463, endPoint x: 745, endPoint y: 464, distance: 17.4
click at [745, 464] on icon at bounding box center [749, 468] width 13 height 13
click at [855, 488] on div "keiner" at bounding box center [887, 491] width 73 height 35
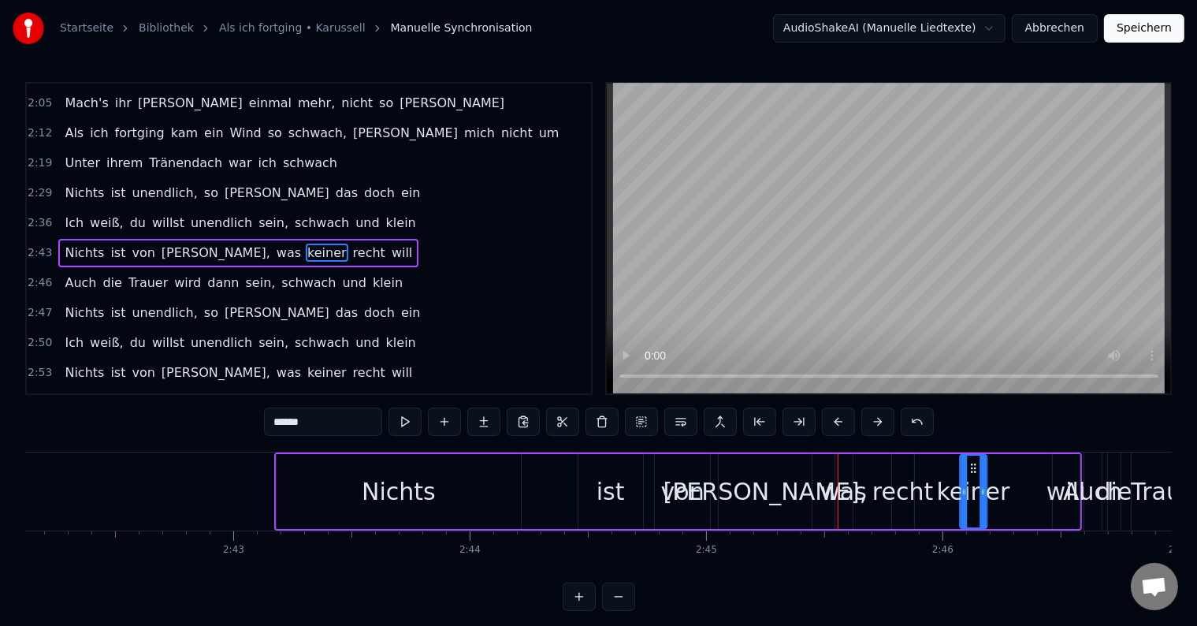
drag, startPoint x: 889, startPoint y: 463, endPoint x: 970, endPoint y: 463, distance: 80.4
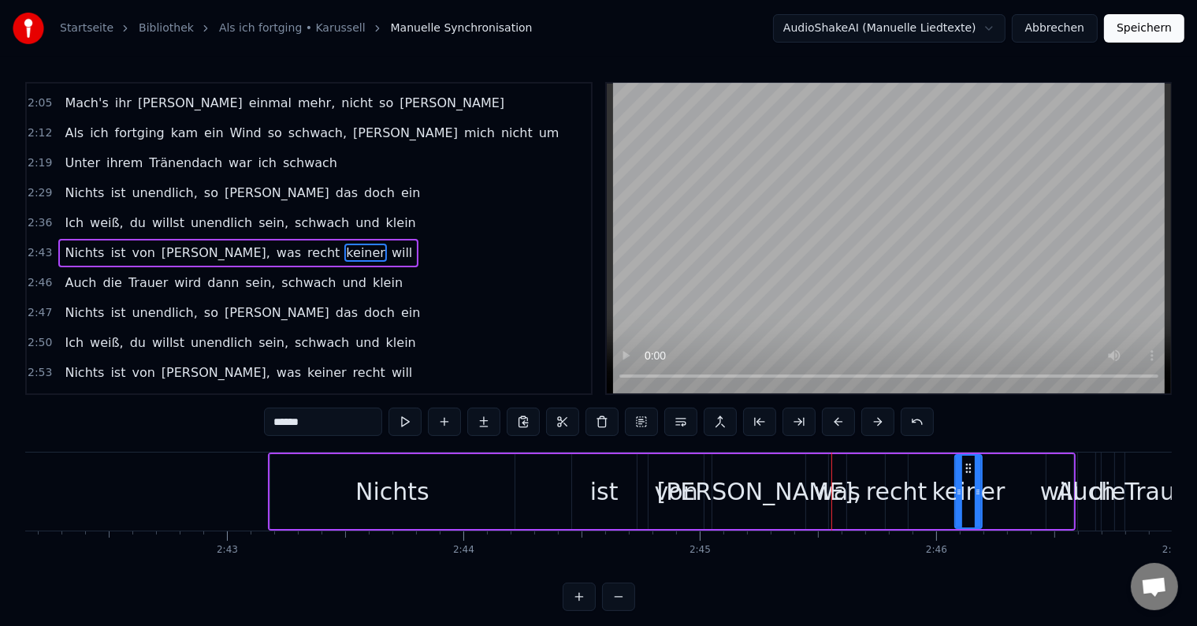
click at [842, 489] on div "was" at bounding box center [837, 491] width 47 height 35
type input "***"
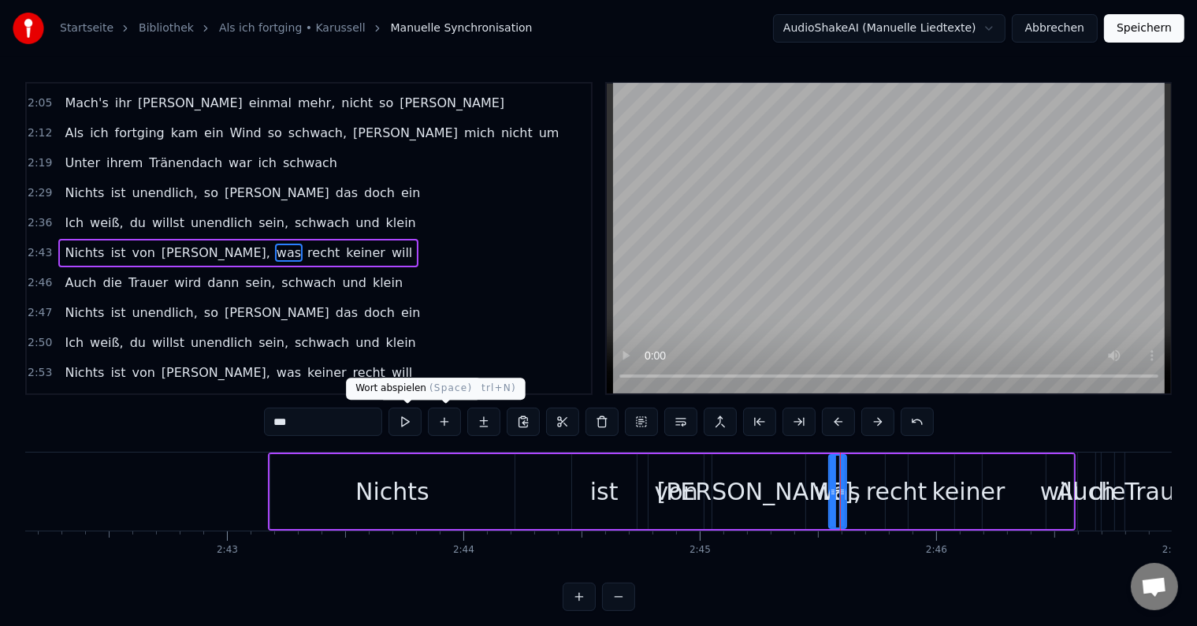
click at [408, 426] on button at bounding box center [405, 422] width 33 height 28
click at [277, 251] on div "Nichts ist [PERSON_NAME], was [PERSON_NAME] [PERSON_NAME] will" at bounding box center [238, 253] width 360 height 28
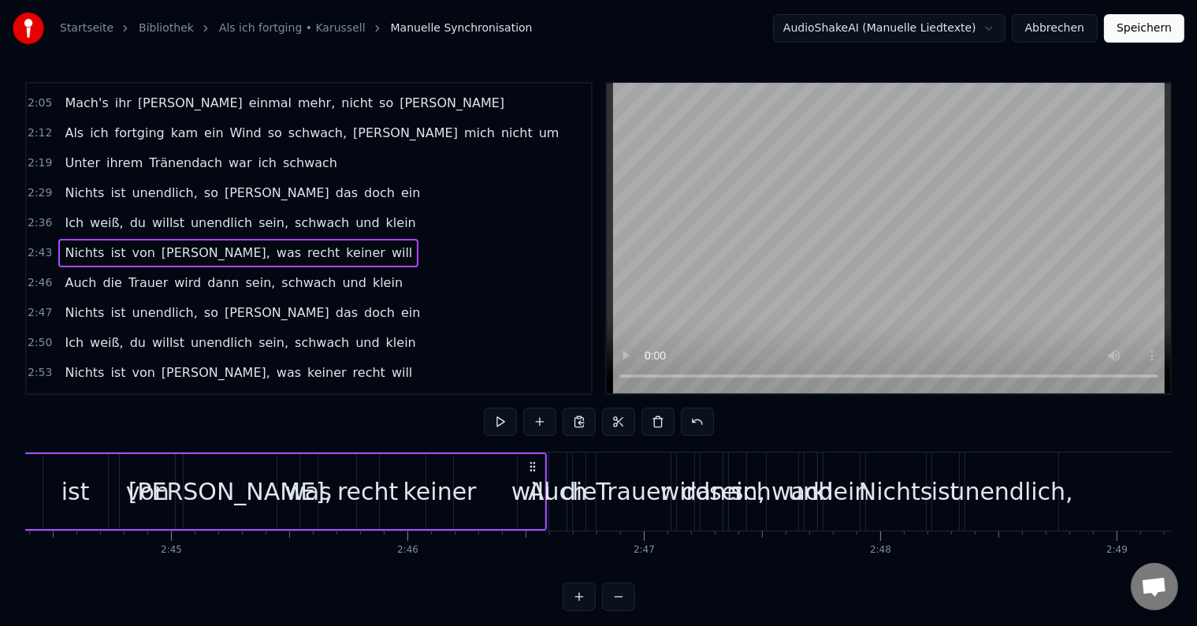
scroll to position [0, 38805]
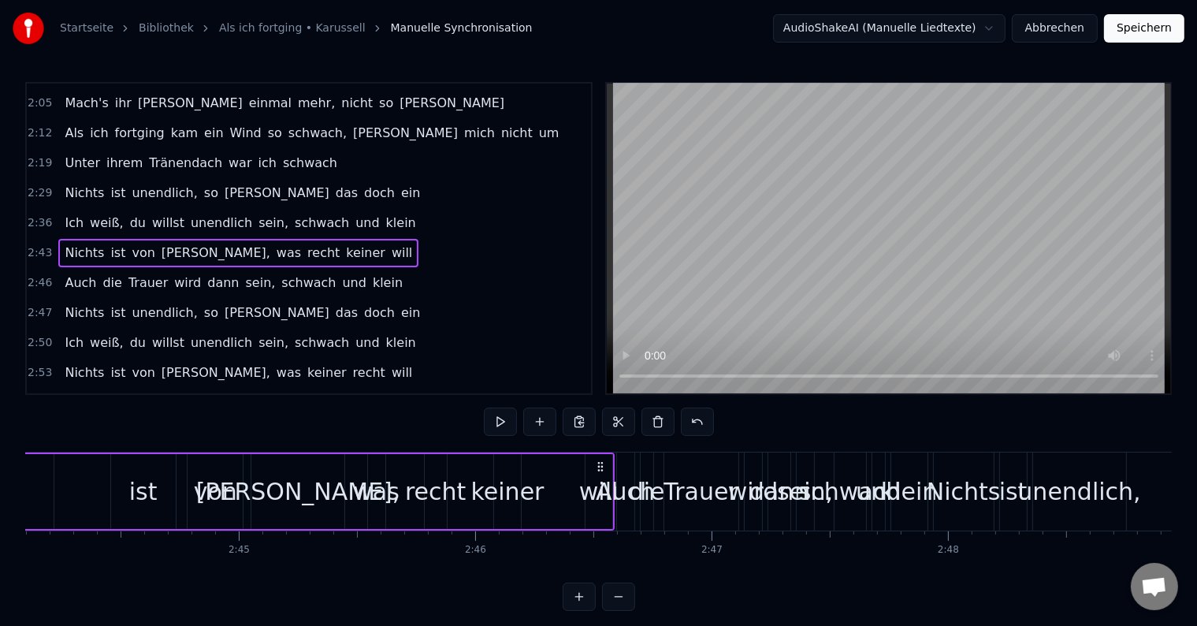
click at [277, 299] on div "Nichts ist unendlich, so sieh das doch ein" at bounding box center [242, 313] width 368 height 28
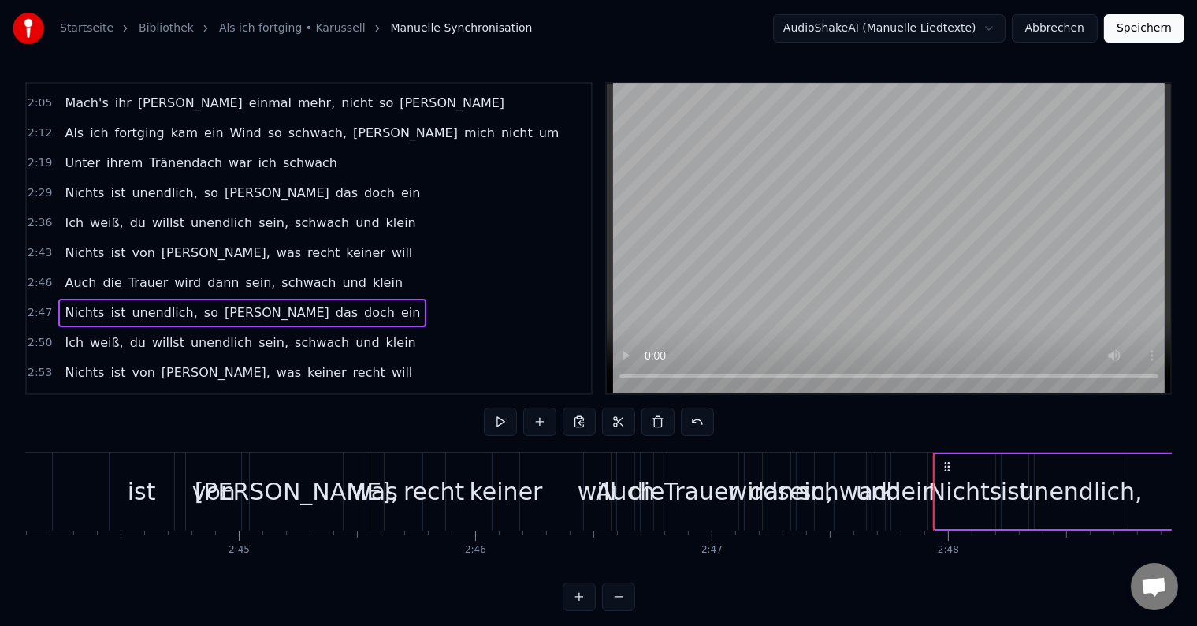
click at [281, 278] on div "Auch die Trauer wird [PERSON_NAME], [PERSON_NAME] und [PERSON_NAME]" at bounding box center [233, 283] width 351 height 28
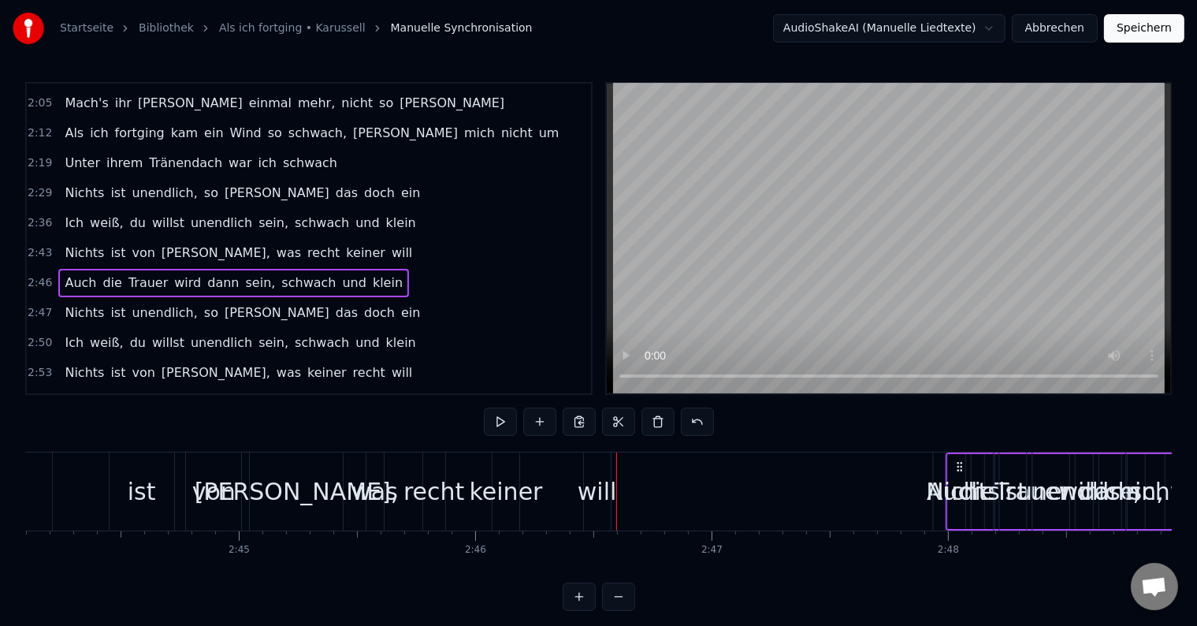
drag, startPoint x: 631, startPoint y: 463, endPoint x: 961, endPoint y: 486, distance: 331.0
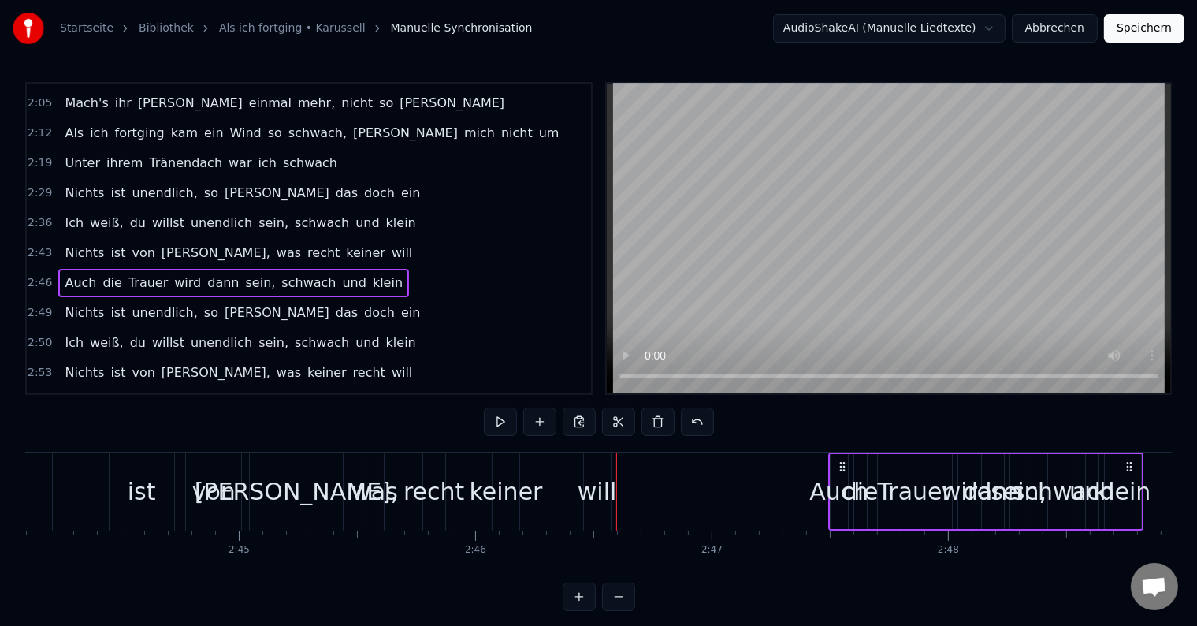
drag, startPoint x: 634, startPoint y: 464, endPoint x: 842, endPoint y: 471, distance: 208.2
click at [843, 471] on icon at bounding box center [842, 466] width 13 height 13
click at [490, 493] on div "keiner" at bounding box center [506, 491] width 73 height 35
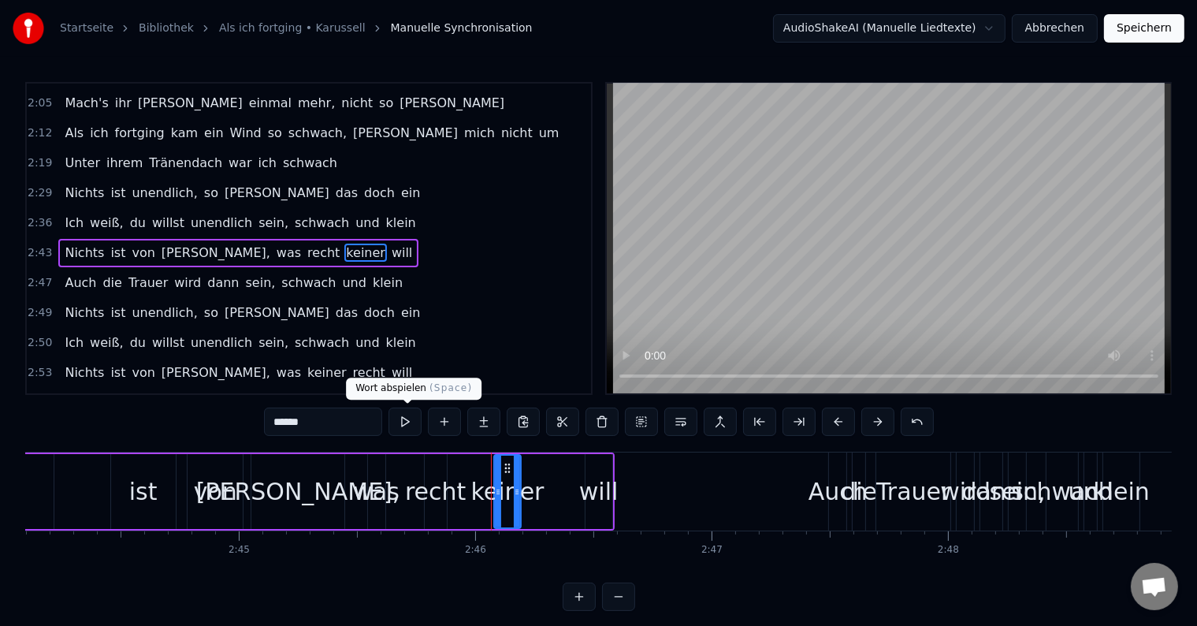
click at [410, 419] on button at bounding box center [405, 422] width 33 height 28
click at [420, 472] on div "Nichts ist [PERSON_NAME], was [PERSON_NAME] [PERSON_NAME] will" at bounding box center [211, 491] width 808 height 78
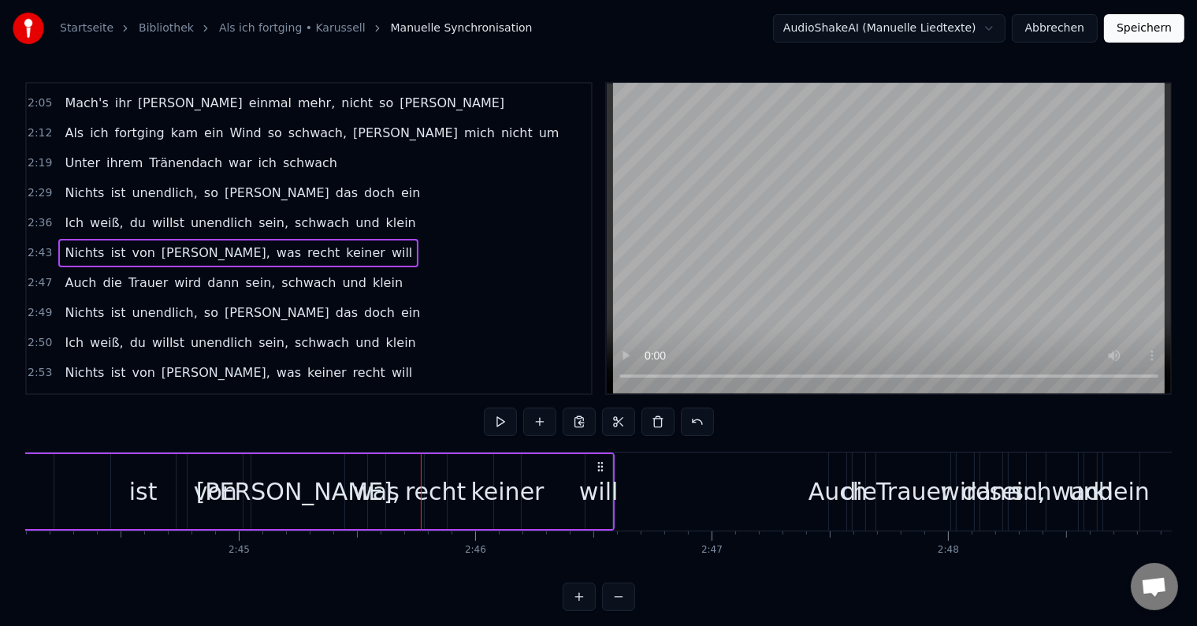
click at [425, 474] on div "recht" at bounding box center [435, 491] width 61 height 35
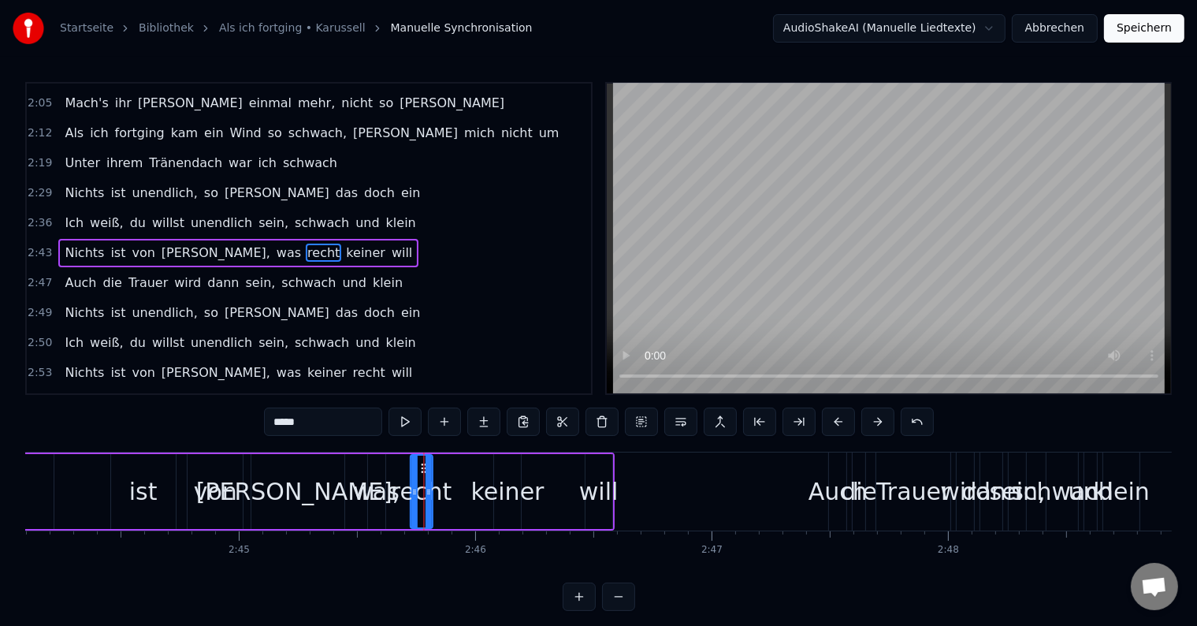
drag, startPoint x: 434, startPoint y: 463, endPoint x: 419, endPoint y: 466, distance: 15.2
click at [419, 466] on icon at bounding box center [424, 468] width 13 height 13
click at [408, 425] on button at bounding box center [405, 422] width 33 height 28
drag, startPoint x: 428, startPoint y: 473, endPoint x: 457, endPoint y: 474, distance: 29.2
click at [457, 474] on div at bounding box center [457, 492] width 6 height 72
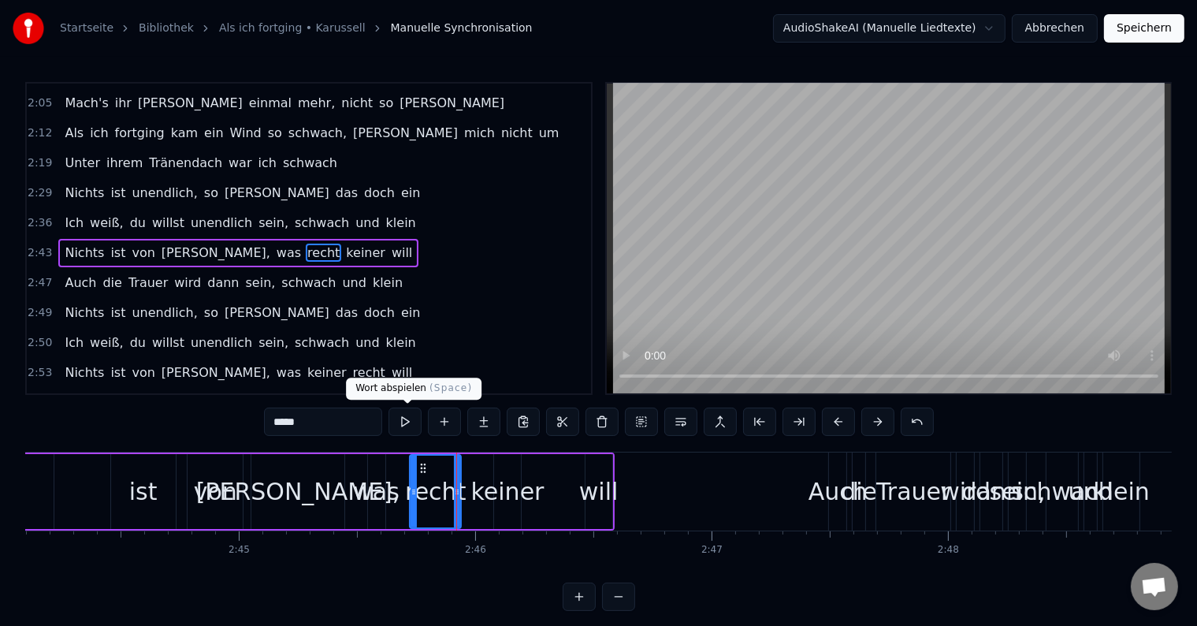
click at [410, 420] on button at bounding box center [405, 422] width 33 height 28
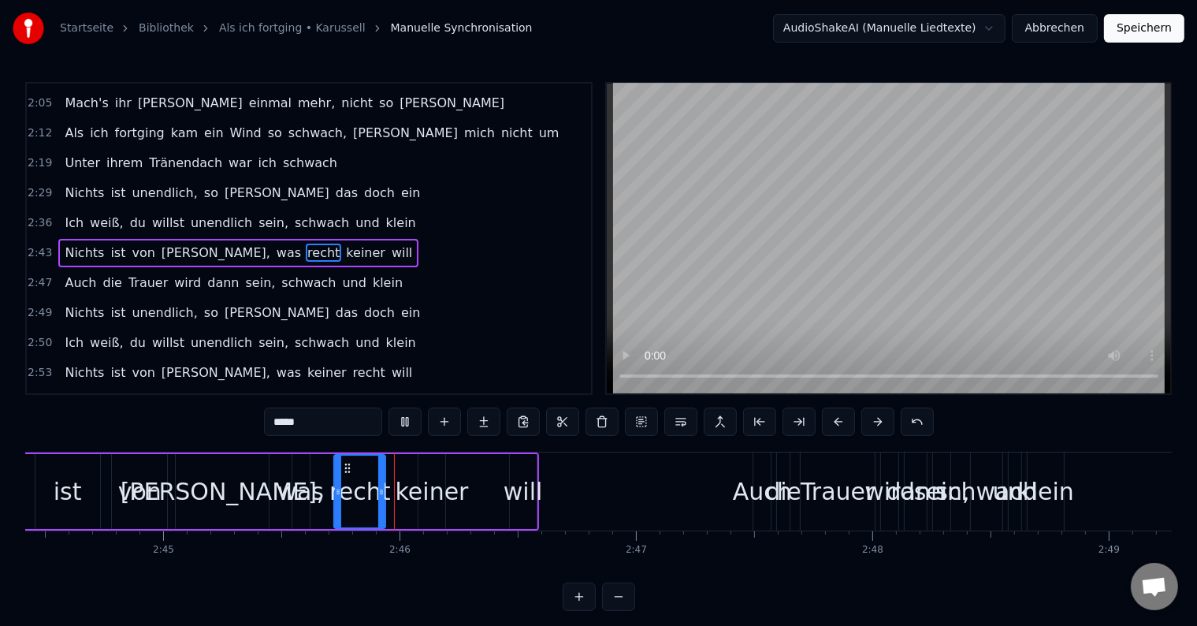
scroll to position [0, 39029]
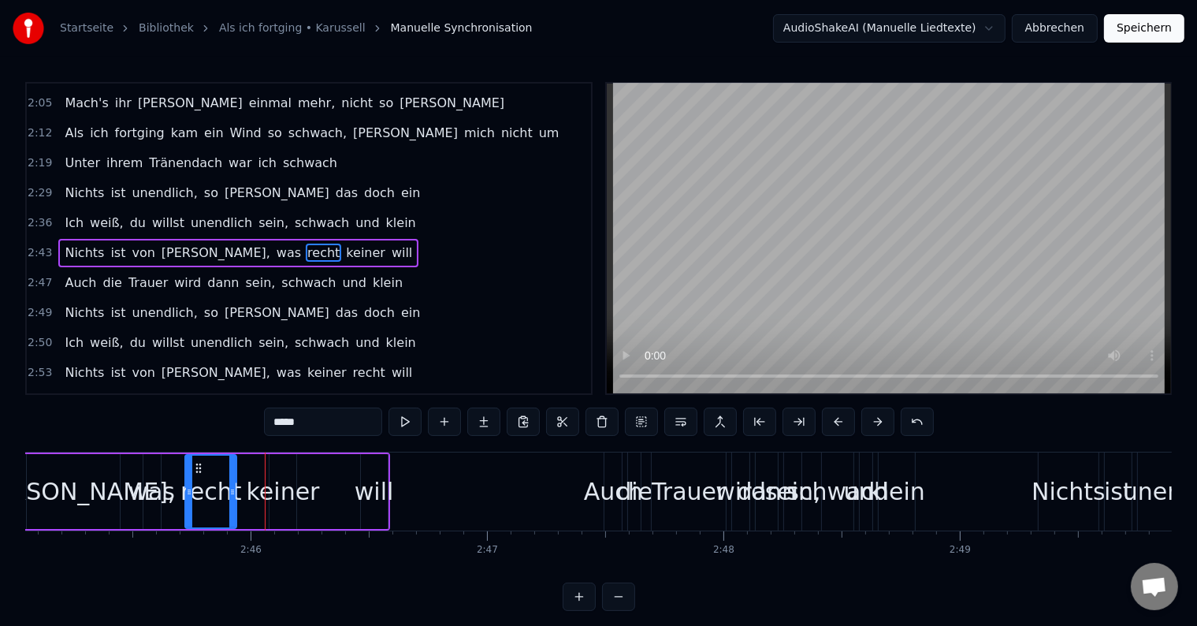
click at [359, 495] on div "will" at bounding box center [374, 491] width 39 height 35
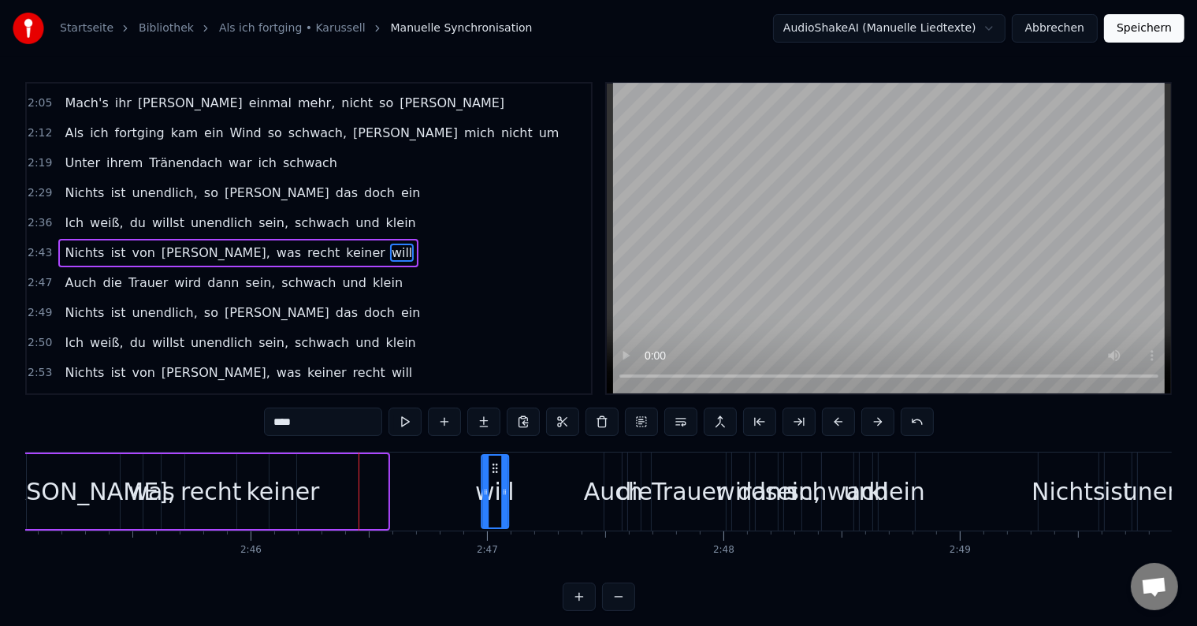
drag, startPoint x: 371, startPoint y: 467, endPoint x: 492, endPoint y: 467, distance: 120.6
click at [493, 467] on circle at bounding box center [493, 467] width 1 height 1
click at [283, 471] on div "keiner" at bounding box center [283, 491] width 27 height 75
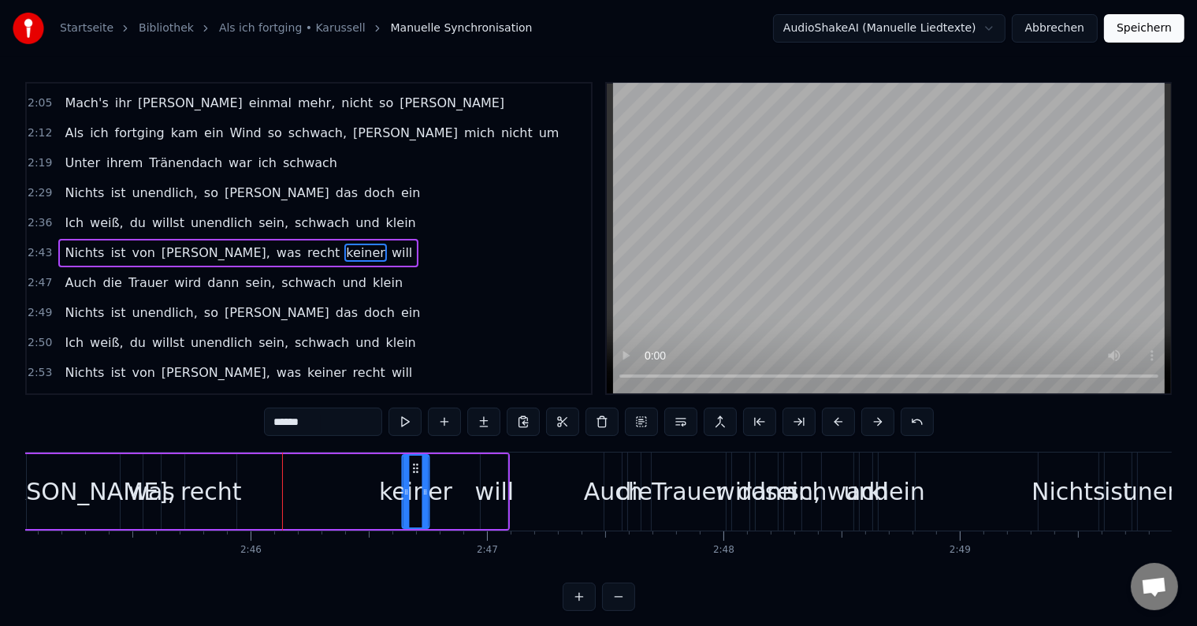
drag, startPoint x: 279, startPoint y: 464, endPoint x: 415, endPoint y: 463, distance: 135.6
click at [415, 463] on icon at bounding box center [415, 468] width 13 height 13
click at [218, 487] on div "recht" at bounding box center [211, 491] width 61 height 35
type input "*****"
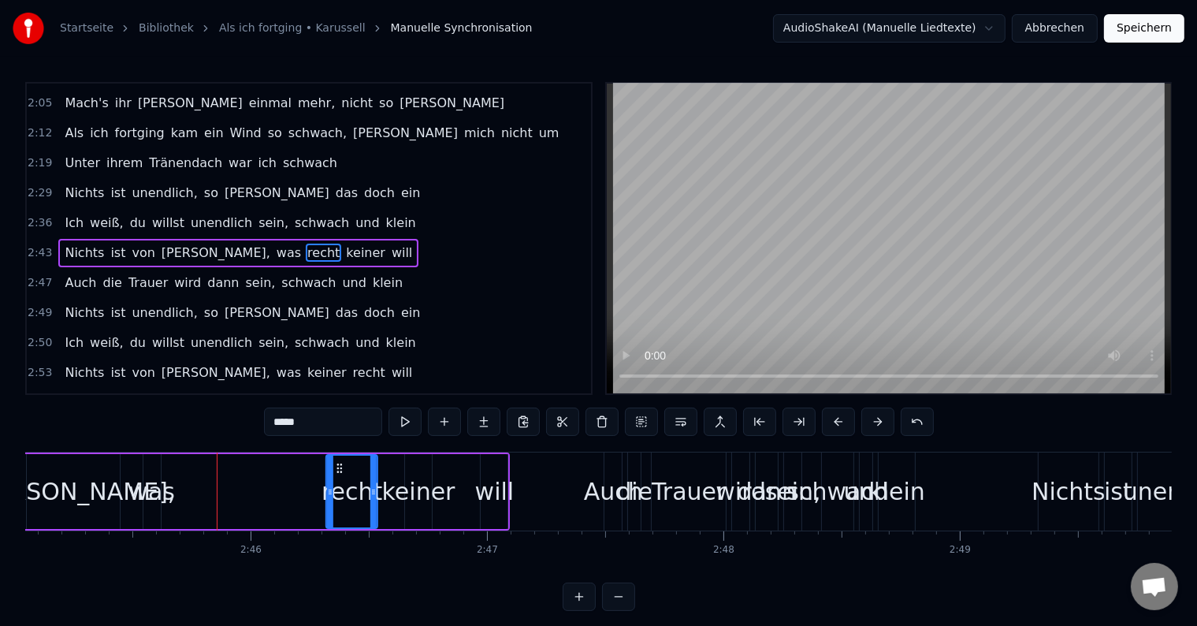
drag, startPoint x: 206, startPoint y: 463, endPoint x: 339, endPoint y: 464, distance: 133.2
click at [339, 464] on icon at bounding box center [339, 468] width 13 height 13
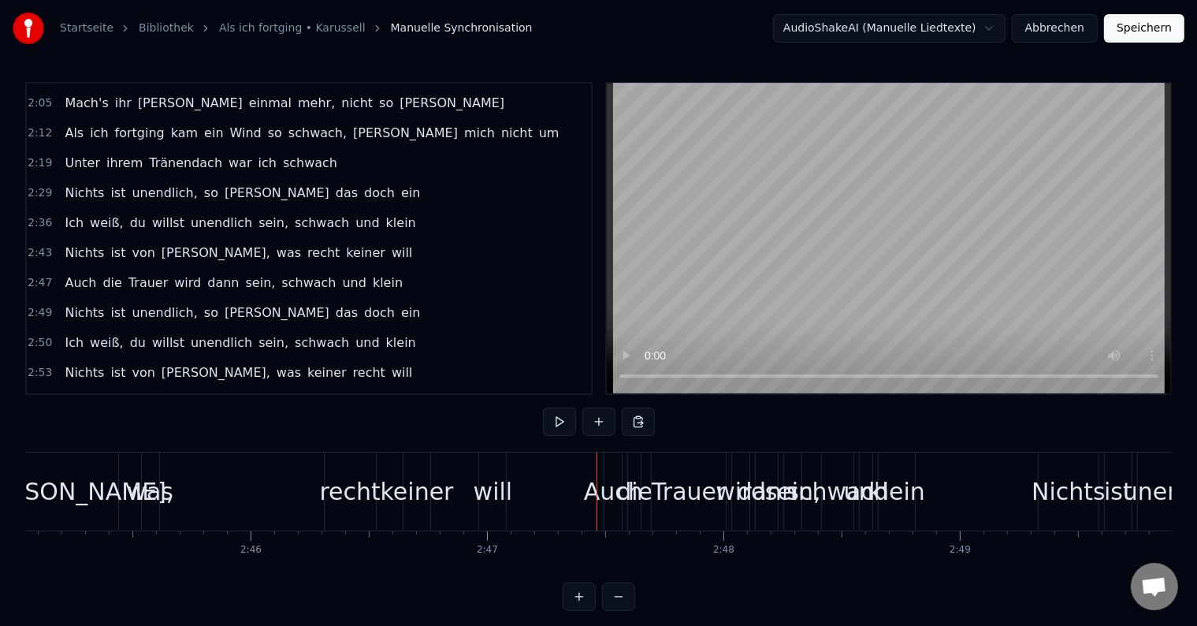
click at [628, 519] on div "die" at bounding box center [634, 491] width 13 height 78
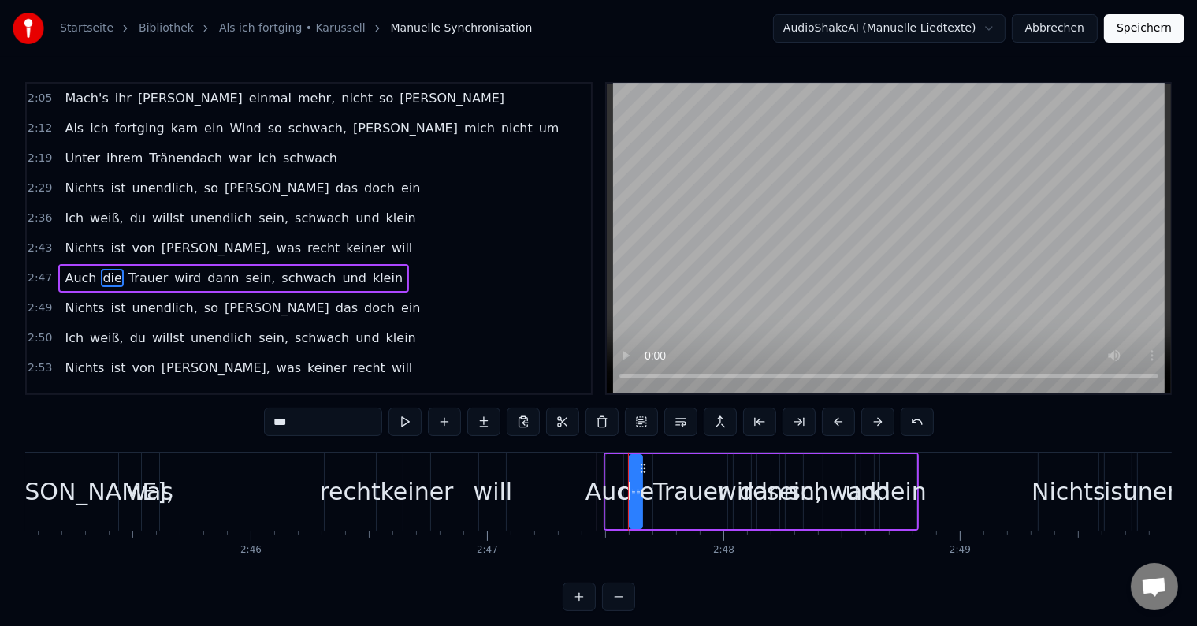
click at [650, 527] on div "Auch die Trauer wird [PERSON_NAME], [PERSON_NAME] und [PERSON_NAME]" at bounding box center [761, 491] width 315 height 78
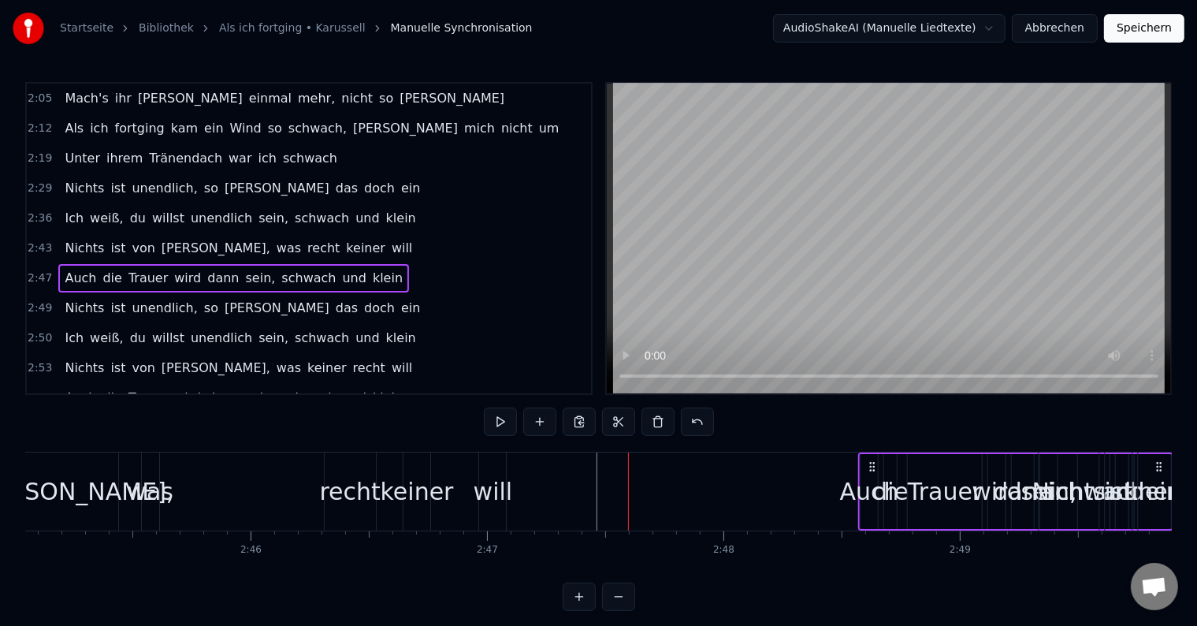
drag, startPoint x: 616, startPoint y: 462, endPoint x: 870, endPoint y: 472, distance: 254.0
click at [870, 472] on div "Auch die Trauer wird [PERSON_NAME], [PERSON_NAME] und [PERSON_NAME]" at bounding box center [1015, 491] width 315 height 78
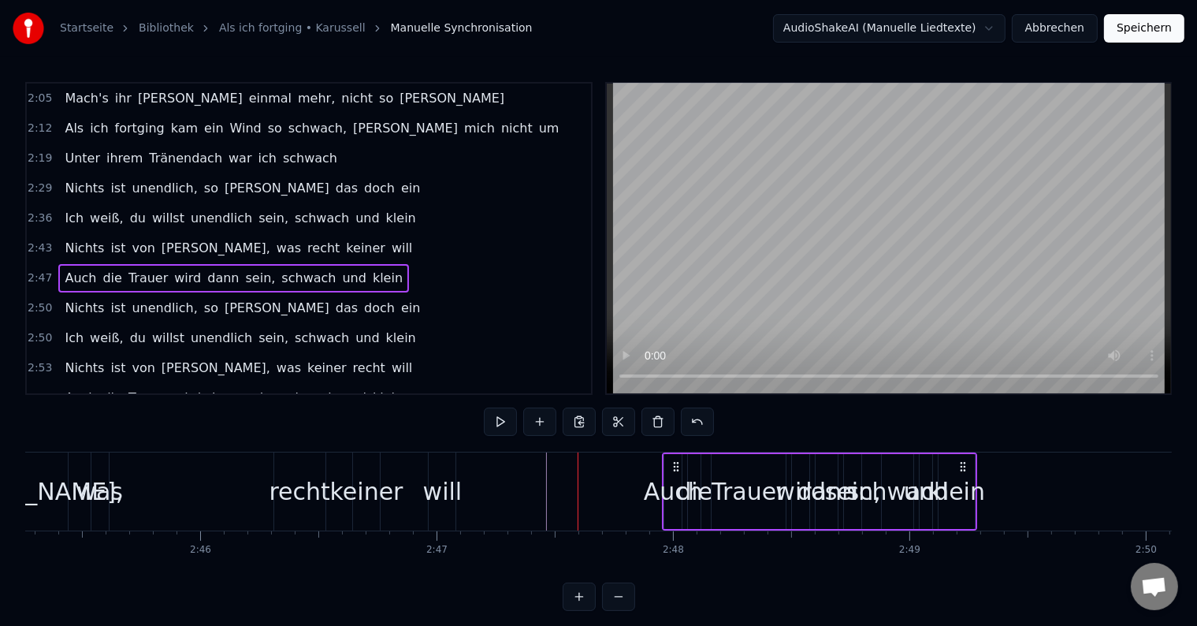
drag, startPoint x: 905, startPoint y: 468, endPoint x: 1059, endPoint y: 476, distance: 154.7
click at [977, 476] on div "Auch die Trauer wird [PERSON_NAME], [PERSON_NAME] und [PERSON_NAME]" at bounding box center [819, 491] width 315 height 78
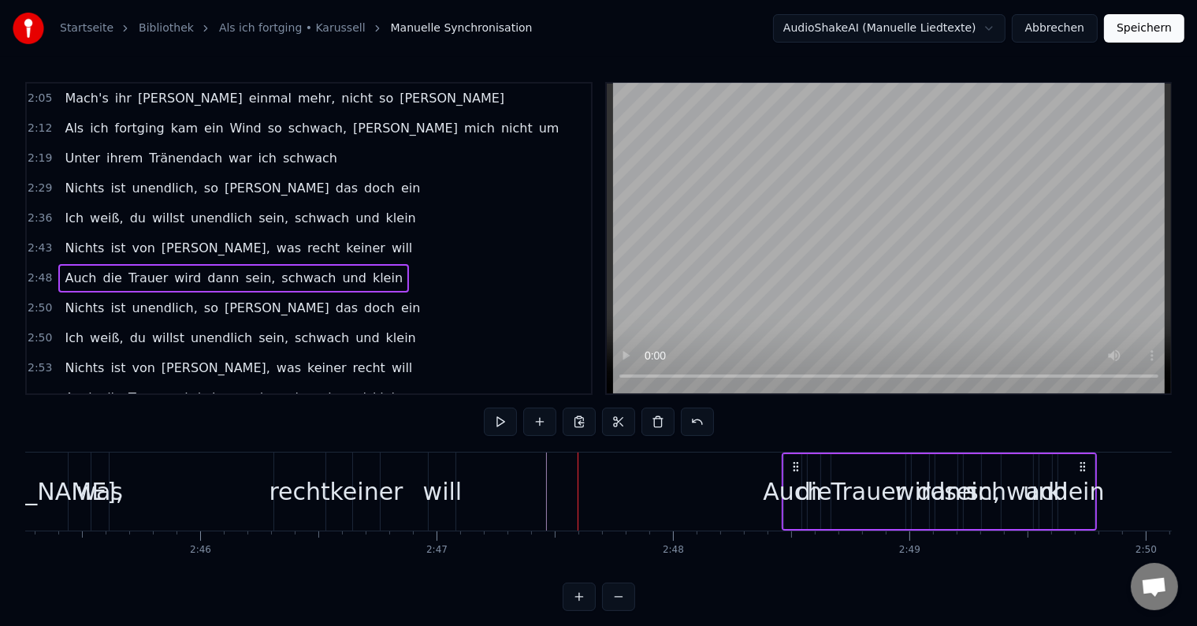
scroll to position [0, 39102]
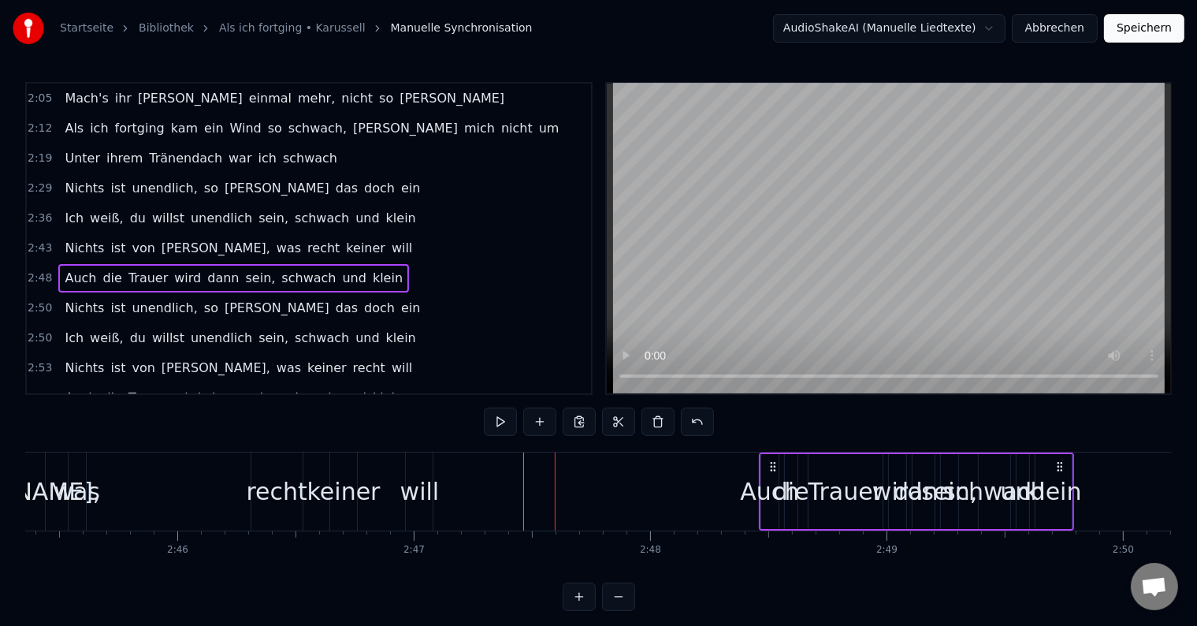
click at [430, 482] on div "will" at bounding box center [419, 491] width 39 height 35
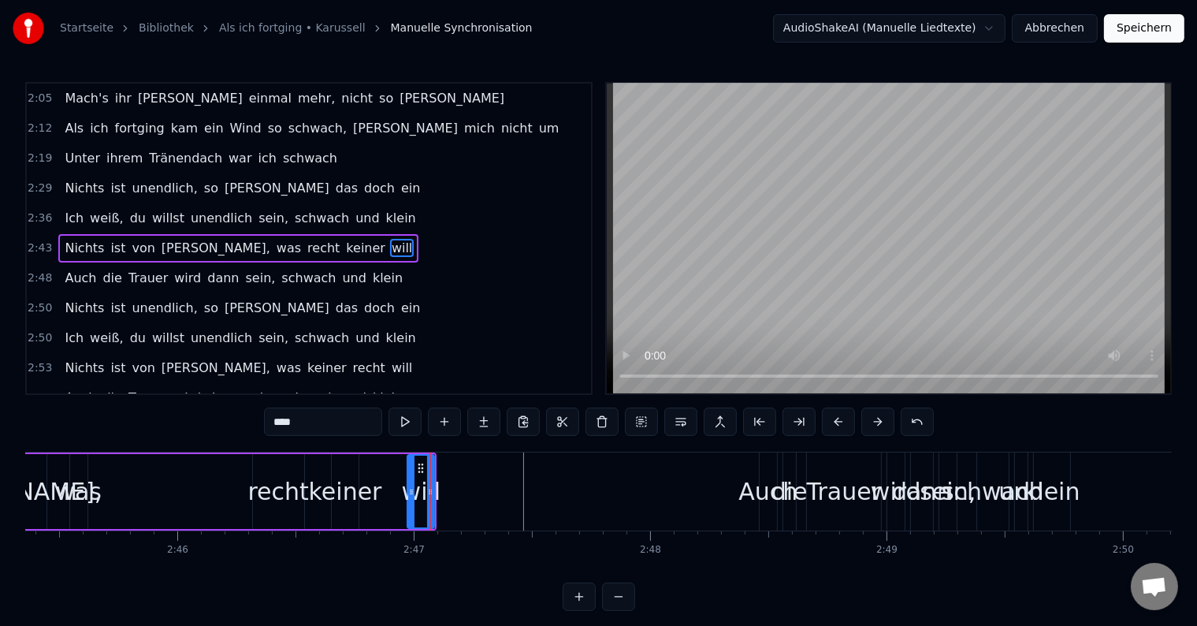
scroll to position [265, 0]
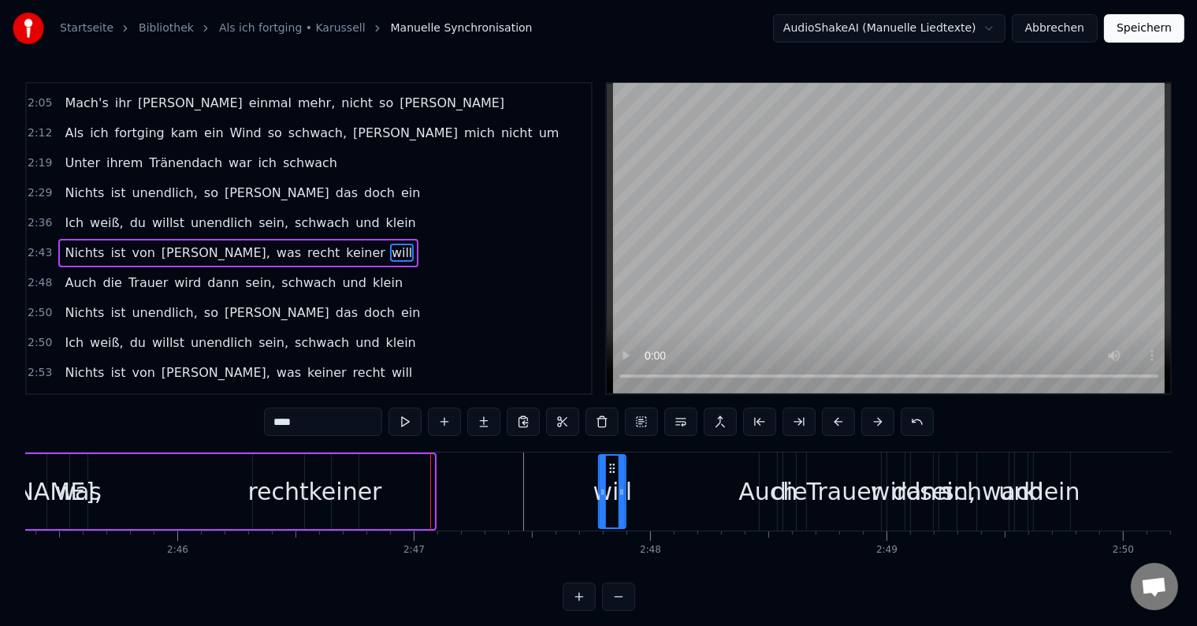
drag, startPoint x: 422, startPoint y: 465, endPoint x: 614, endPoint y: 471, distance: 191.6
click at [614, 471] on icon at bounding box center [612, 468] width 13 height 13
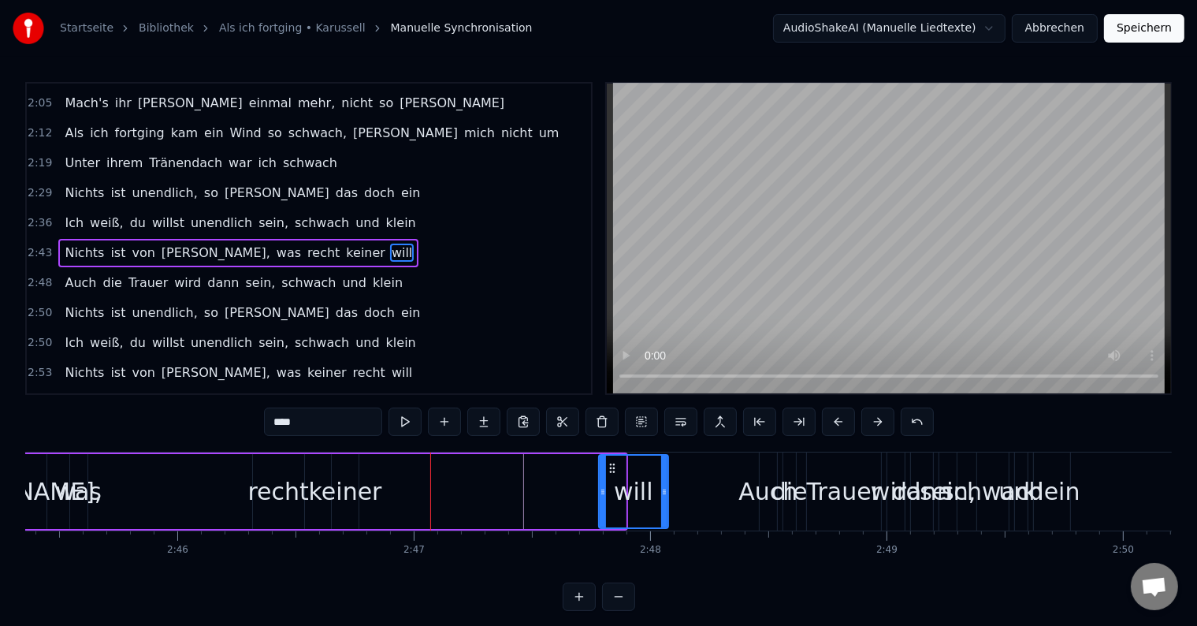
drag, startPoint x: 623, startPoint y: 489, endPoint x: 665, endPoint y: 490, distance: 42.6
click at [665, 490] on icon at bounding box center [664, 492] width 6 height 13
click at [414, 411] on button at bounding box center [405, 422] width 33 height 28
click at [779, 517] on div "Auch die Trauer wird [PERSON_NAME], [PERSON_NAME] und [PERSON_NAME]" at bounding box center [916, 491] width 315 height 78
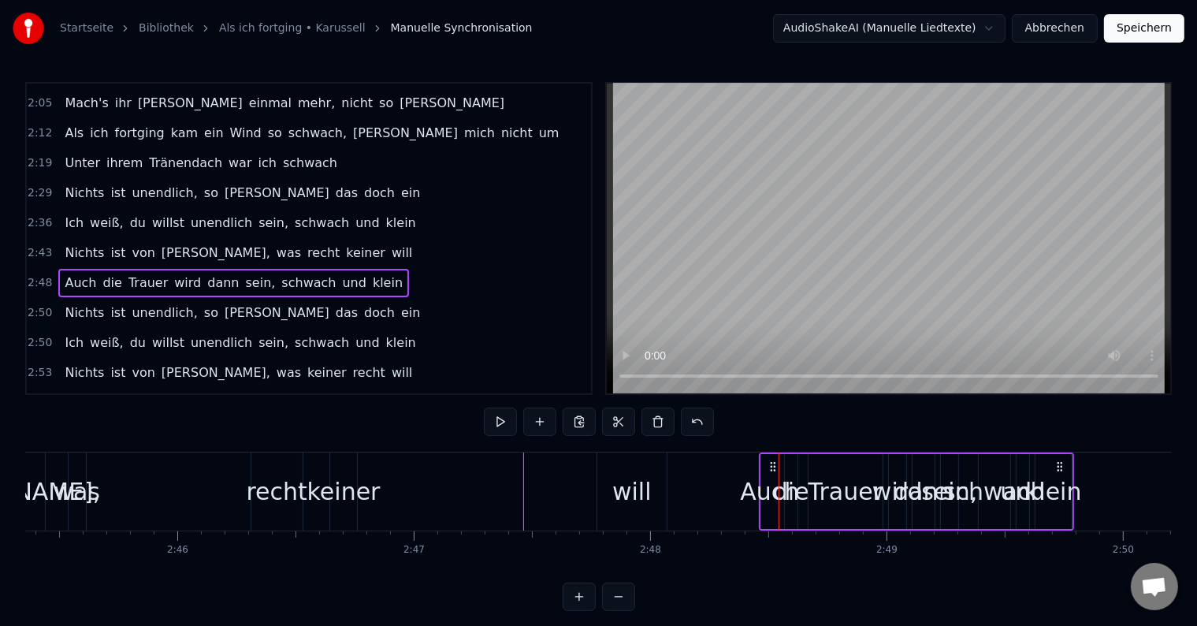
click at [798, 527] on div "Auch die Trauer wird [PERSON_NAME], [PERSON_NAME] und [PERSON_NAME]" at bounding box center [916, 491] width 315 height 78
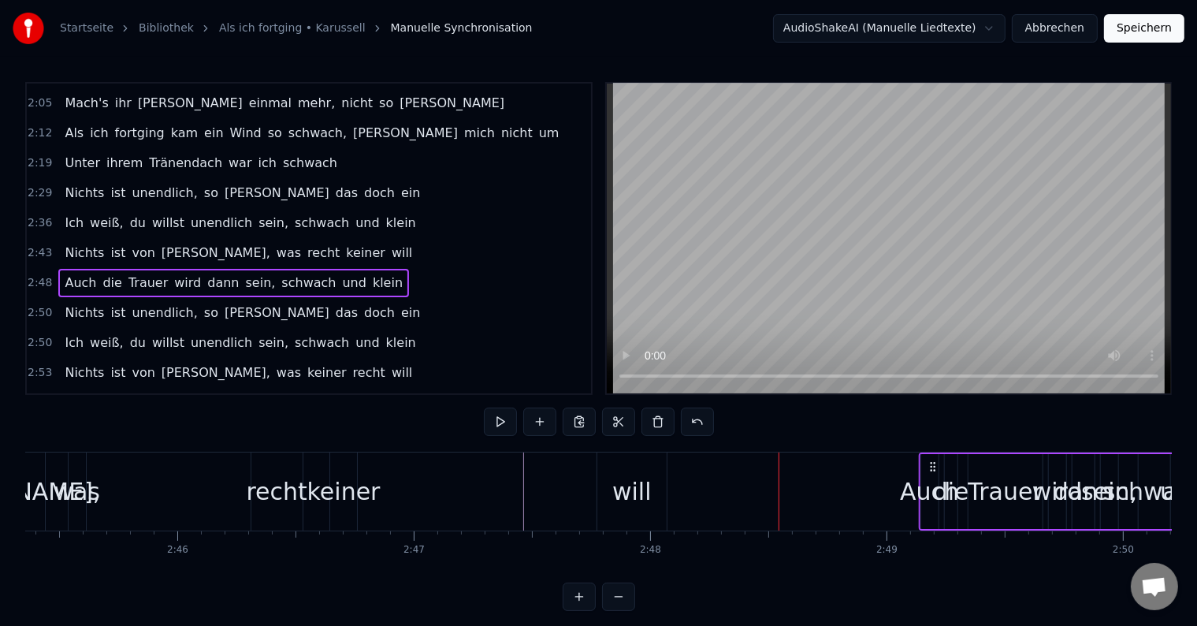
drag, startPoint x: 772, startPoint y: 467, endPoint x: 932, endPoint y: 467, distance: 159.2
click at [932, 467] on icon at bounding box center [932, 466] width 13 height 13
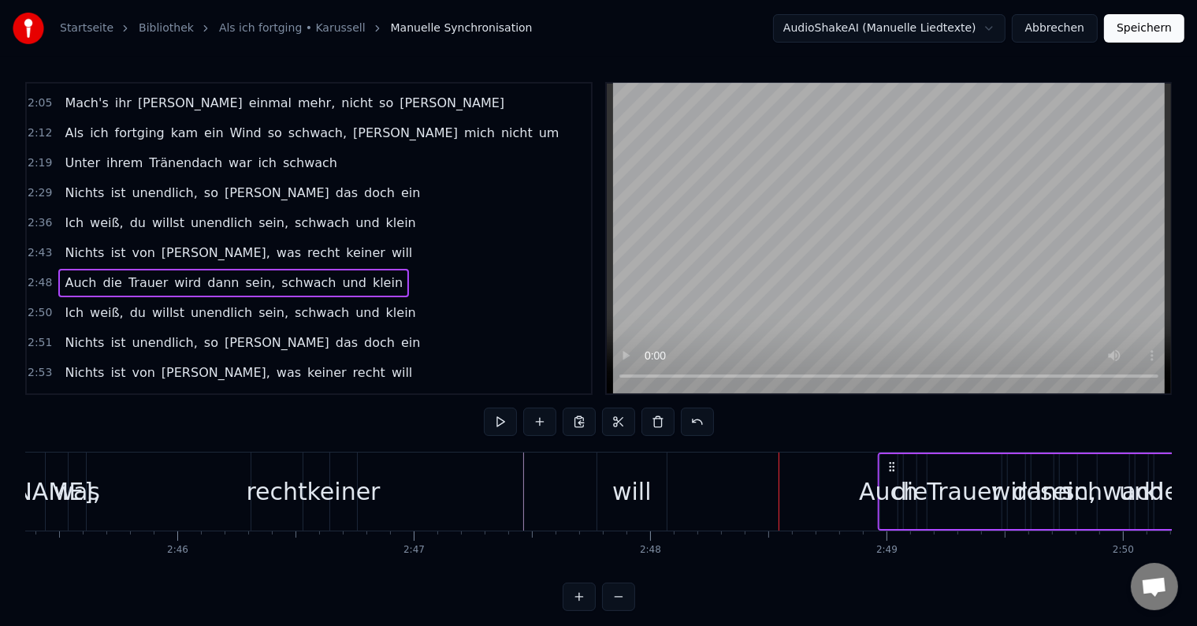
drag, startPoint x: 769, startPoint y: 467, endPoint x: 888, endPoint y: 467, distance: 119.0
click at [888, 467] on icon at bounding box center [891, 466] width 13 height 13
click at [637, 489] on div "will" at bounding box center [631, 491] width 39 height 35
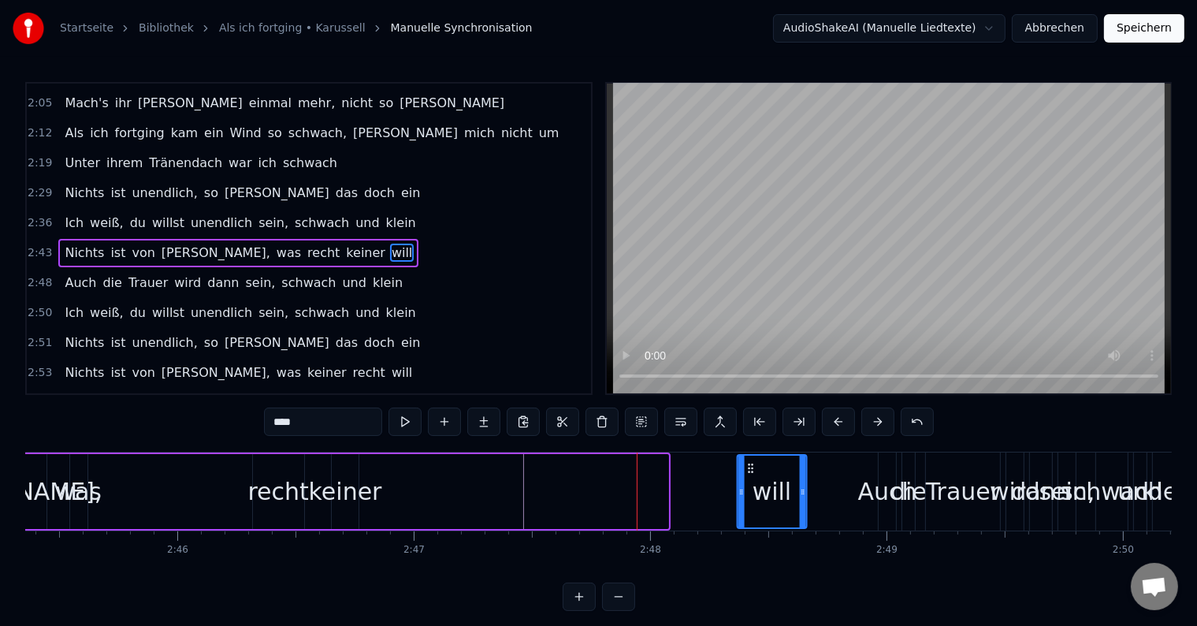
drag, startPoint x: 612, startPoint y: 464, endPoint x: 750, endPoint y: 467, distance: 138.0
click at [750, 467] on icon at bounding box center [750, 468] width 13 height 13
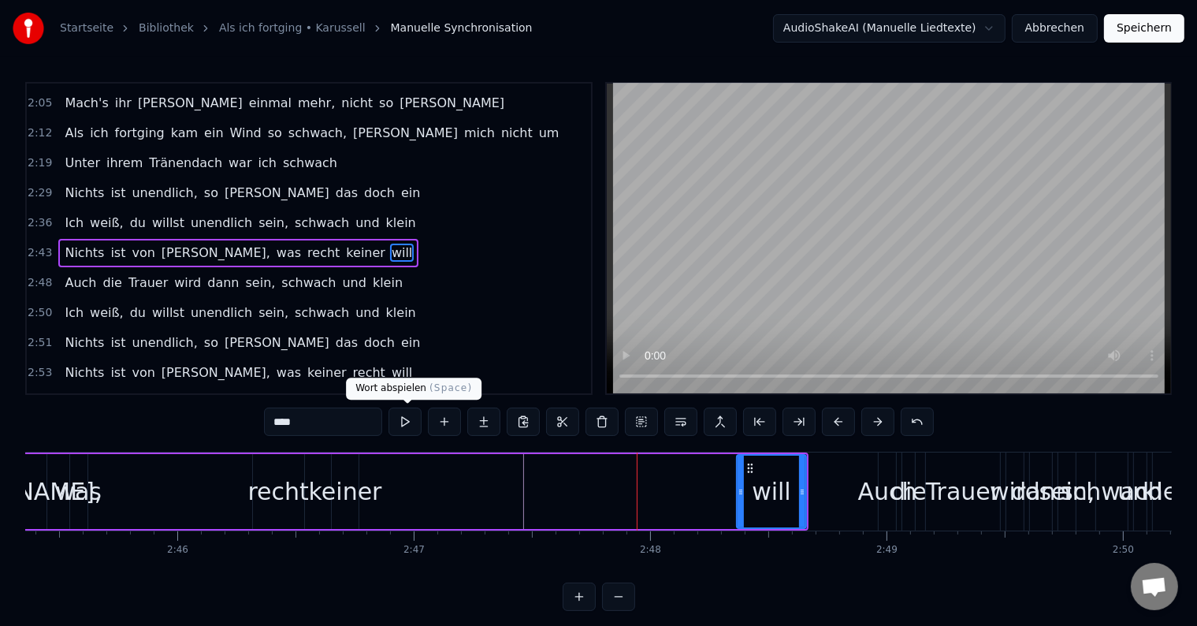
click at [411, 421] on button at bounding box center [405, 422] width 33 height 28
click at [333, 492] on div "keiner" at bounding box center [345, 491] width 73 height 35
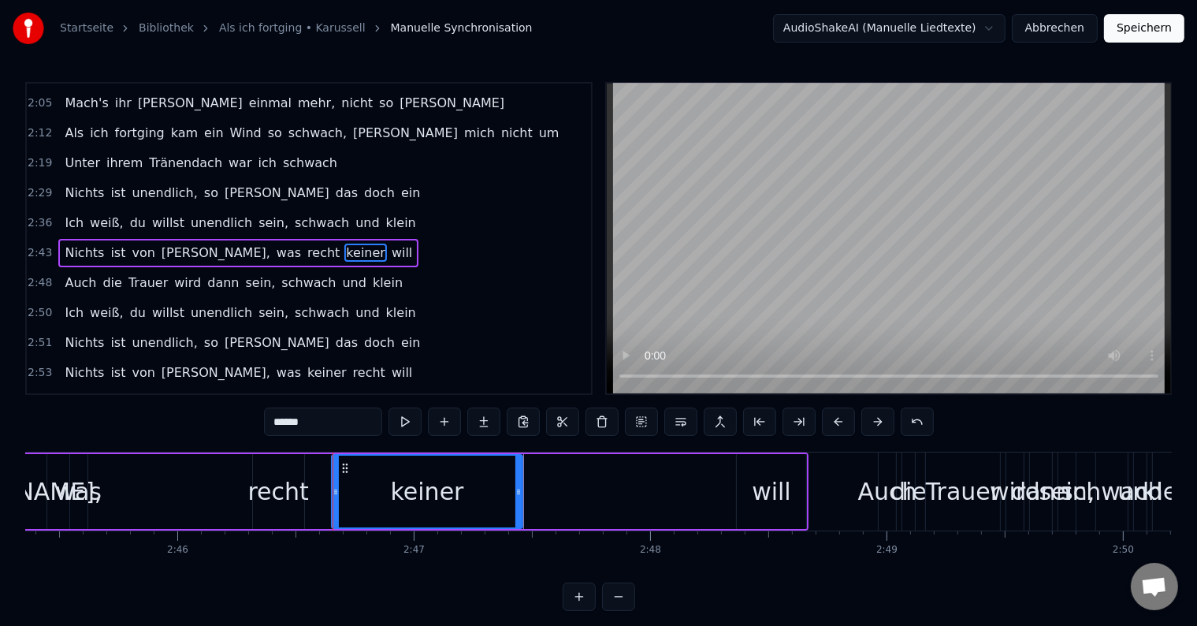
drag, startPoint x: 355, startPoint y: 490, endPoint x: 519, endPoint y: 492, distance: 164.0
click at [519, 492] on icon at bounding box center [519, 492] width 6 height 13
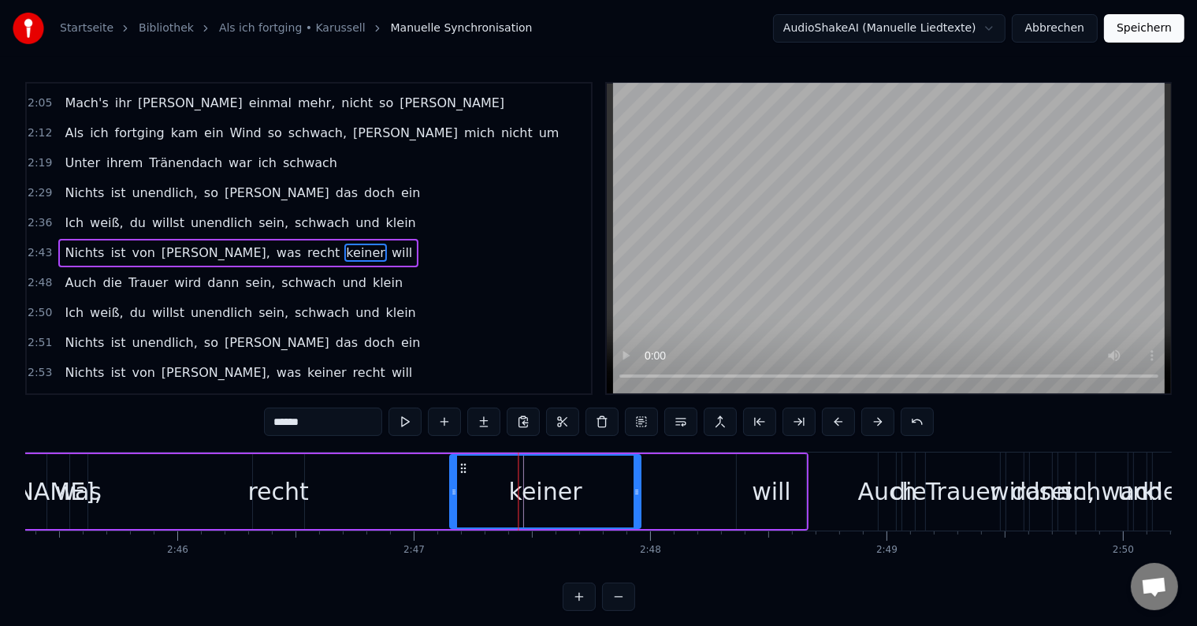
drag, startPoint x: 344, startPoint y: 464, endPoint x: 460, endPoint y: 469, distance: 115.2
click at [460, 469] on icon at bounding box center [463, 468] width 13 height 13
click at [292, 492] on div "recht" at bounding box center [278, 491] width 61 height 35
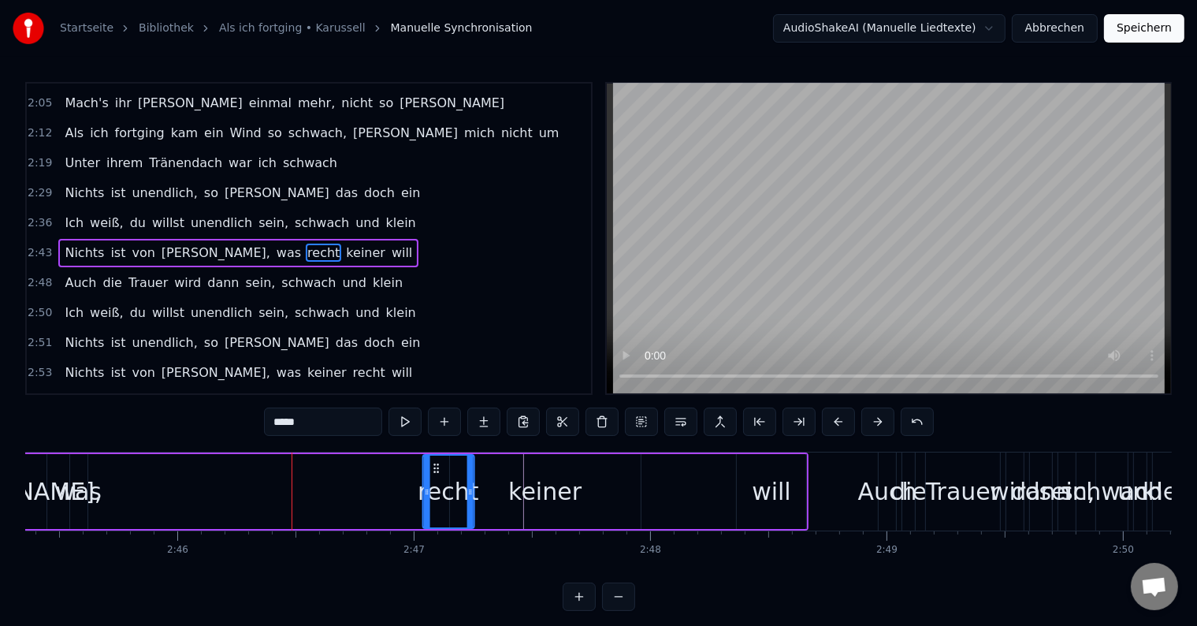
drag, startPoint x: 274, startPoint y: 463, endPoint x: 437, endPoint y: 471, distance: 163.3
click at [437, 471] on icon at bounding box center [436, 468] width 13 height 13
click at [554, 497] on div "keiner" at bounding box center [544, 491] width 73 height 35
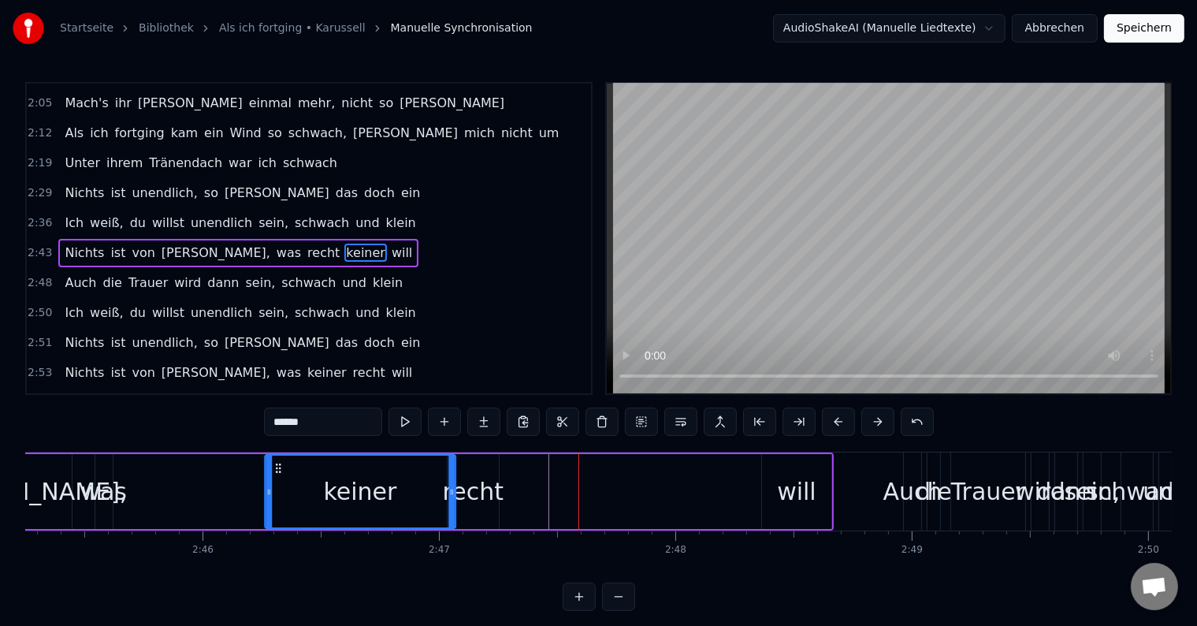
scroll to position [0, 39074]
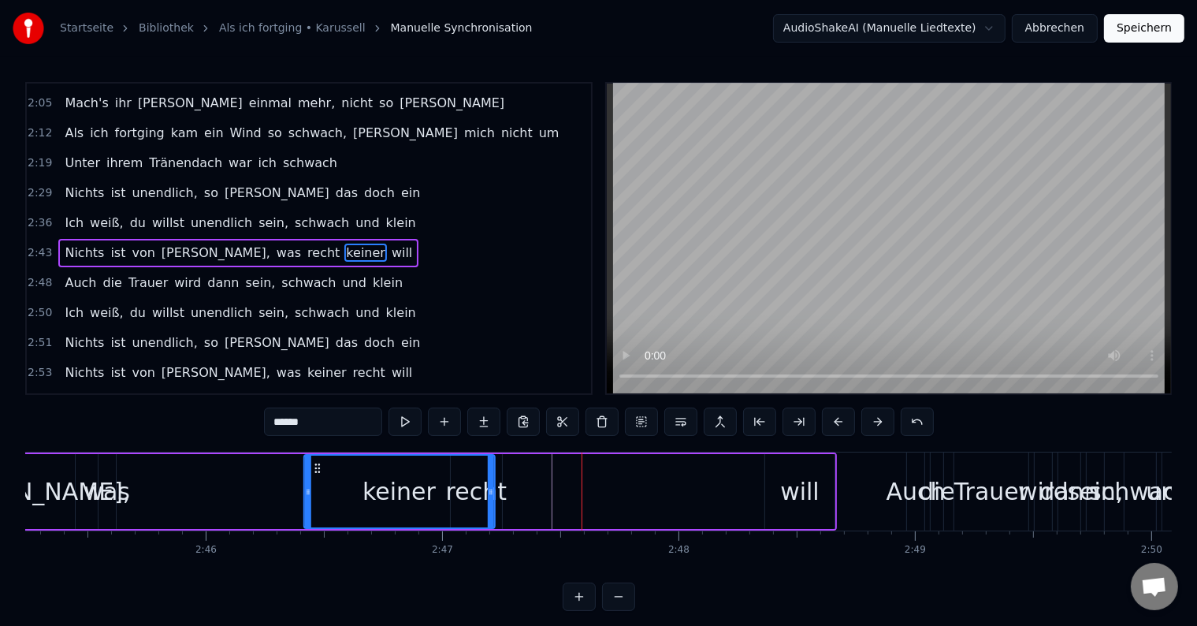
drag, startPoint x: 460, startPoint y: 461, endPoint x: 314, endPoint y: 478, distance: 147.6
click at [314, 478] on div "keiner" at bounding box center [398, 492] width 189 height 72
drag, startPoint x: 490, startPoint y: 473, endPoint x: 445, endPoint y: 473, distance: 45.7
click at [445, 473] on div at bounding box center [444, 492] width 6 height 72
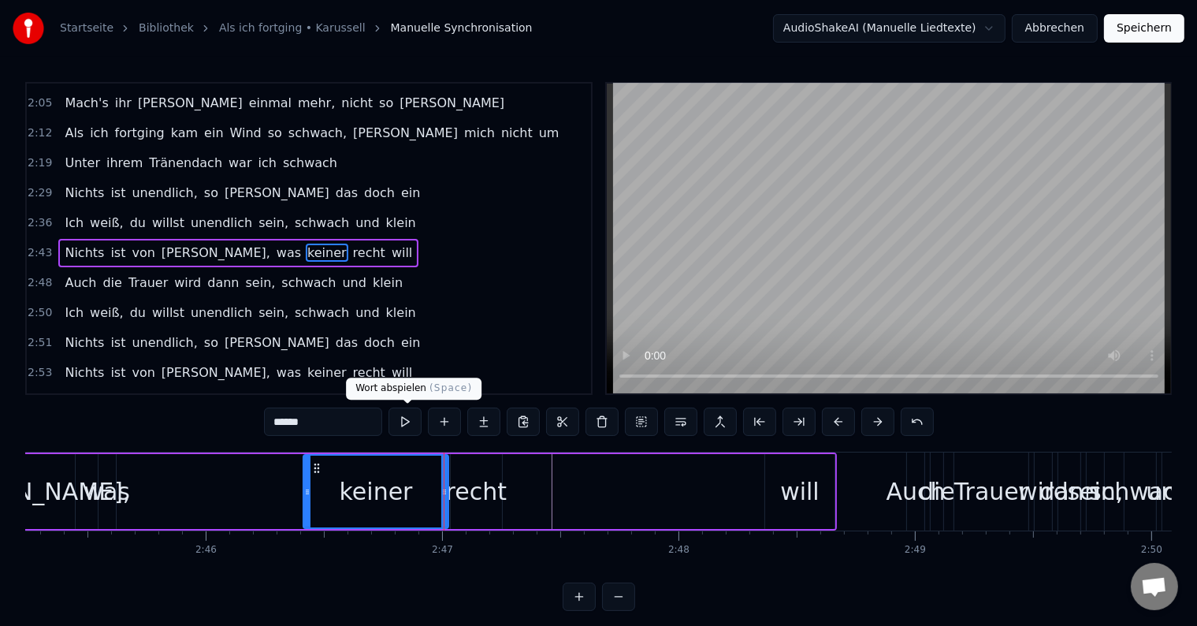
click at [401, 419] on button at bounding box center [405, 422] width 33 height 28
click at [467, 492] on div "recht" at bounding box center [476, 491] width 61 height 35
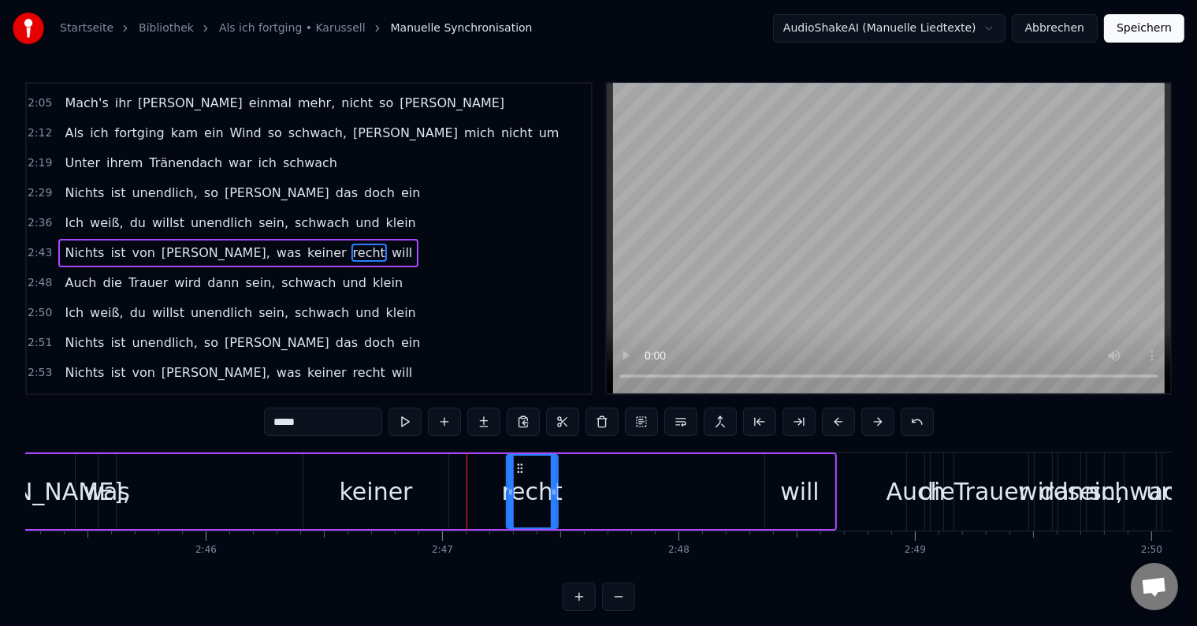
drag, startPoint x: 462, startPoint y: 463, endPoint x: 517, endPoint y: 463, distance: 55.2
click at [518, 464] on circle at bounding box center [518, 464] width 1 height 1
click at [394, 478] on div "keiner" at bounding box center [376, 491] width 73 height 35
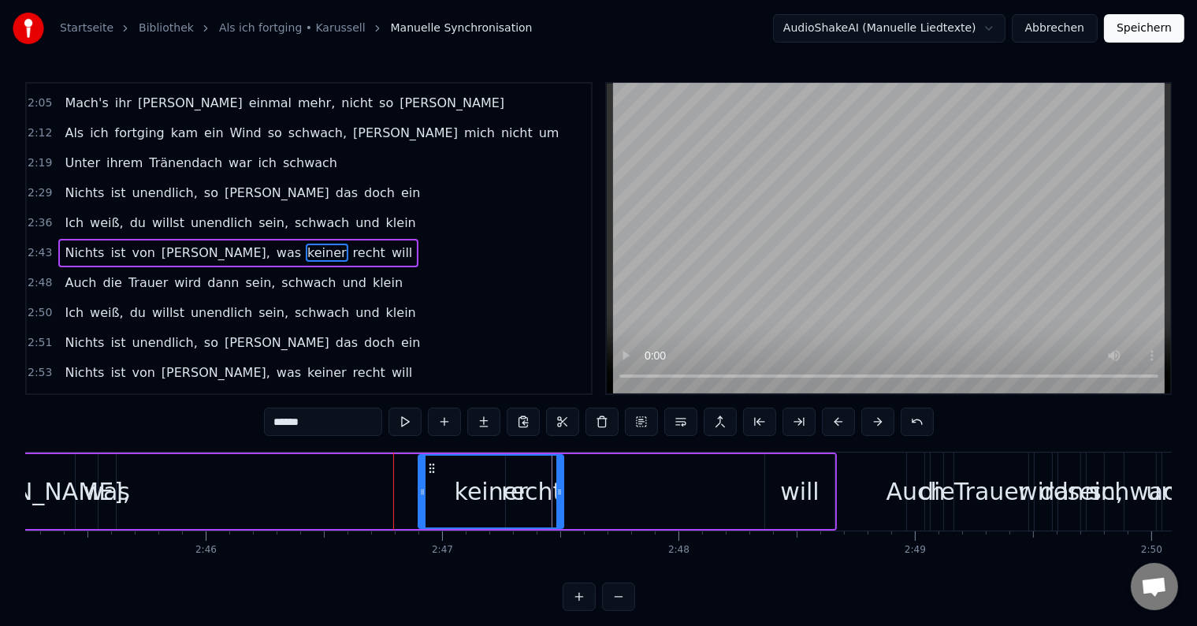
drag, startPoint x: 318, startPoint y: 463, endPoint x: 433, endPoint y: 463, distance: 114.3
click at [433, 464] on circle at bounding box center [433, 464] width 1 height 1
click at [120, 489] on div "was" at bounding box center [107, 491] width 47 height 35
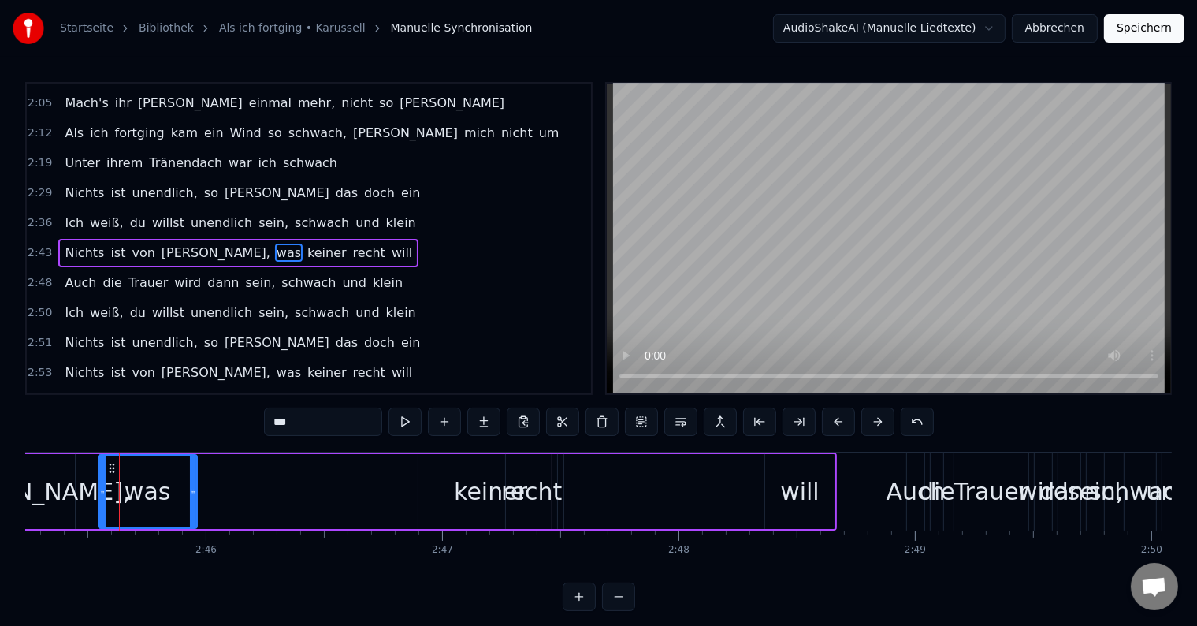
drag, startPoint x: 111, startPoint y: 487, endPoint x: 192, endPoint y: 487, distance: 81.2
click at [192, 487] on icon at bounding box center [193, 492] width 6 height 13
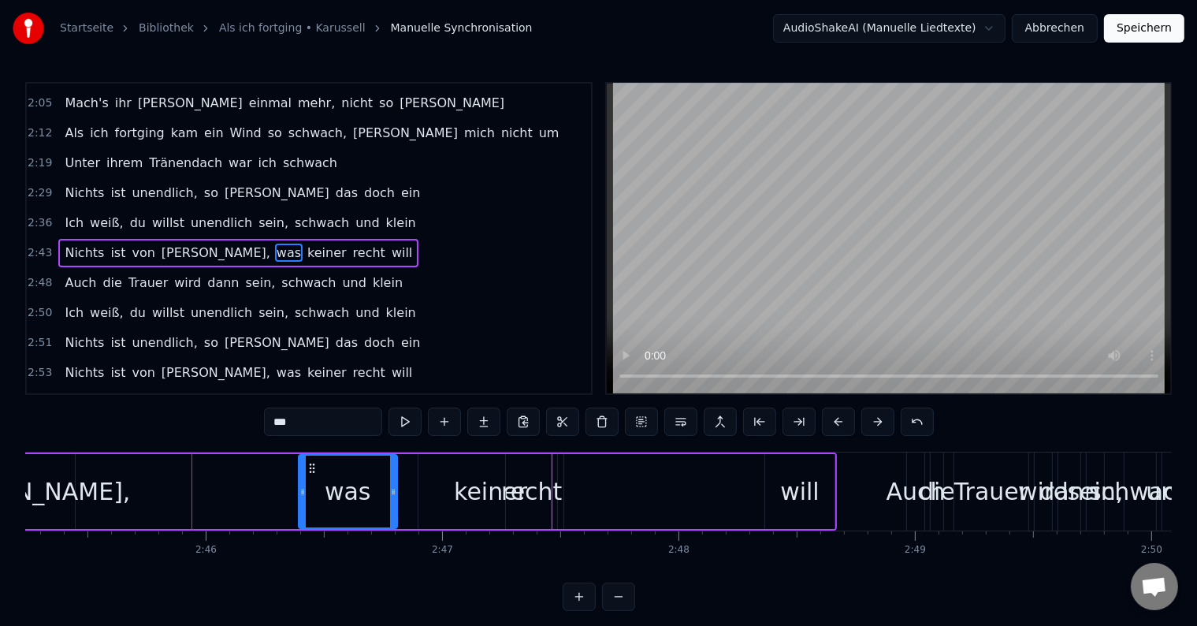
drag, startPoint x: 110, startPoint y: 465, endPoint x: 307, endPoint y: 464, distance: 196.3
click at [311, 464] on icon at bounding box center [311, 468] width 13 height 13
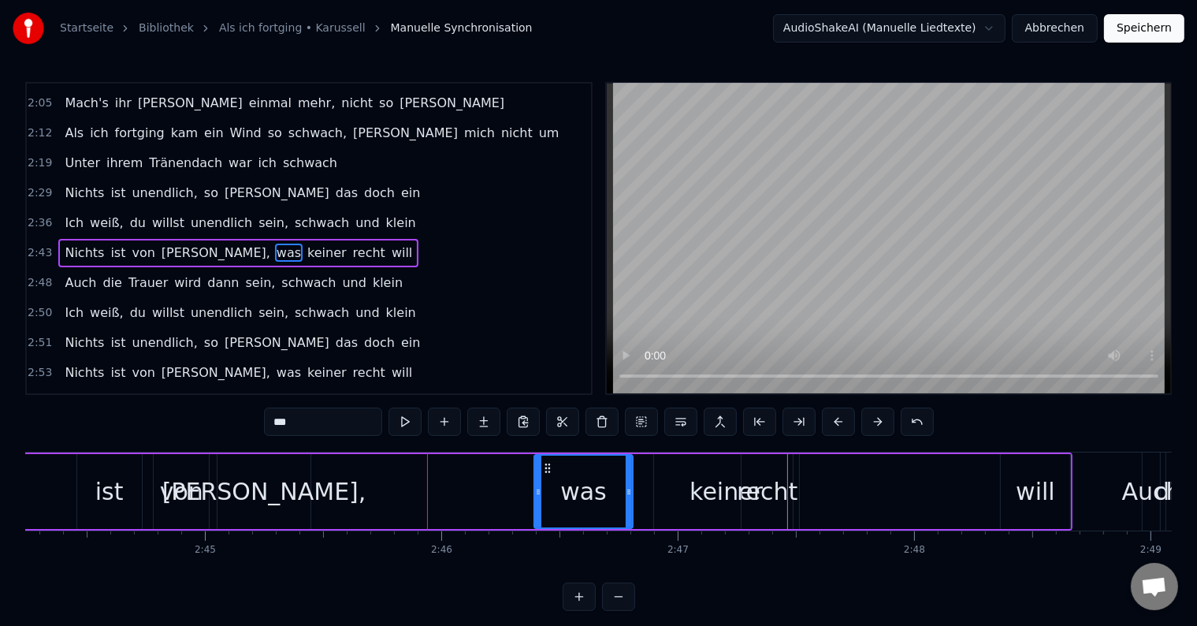
scroll to position [0, 38872]
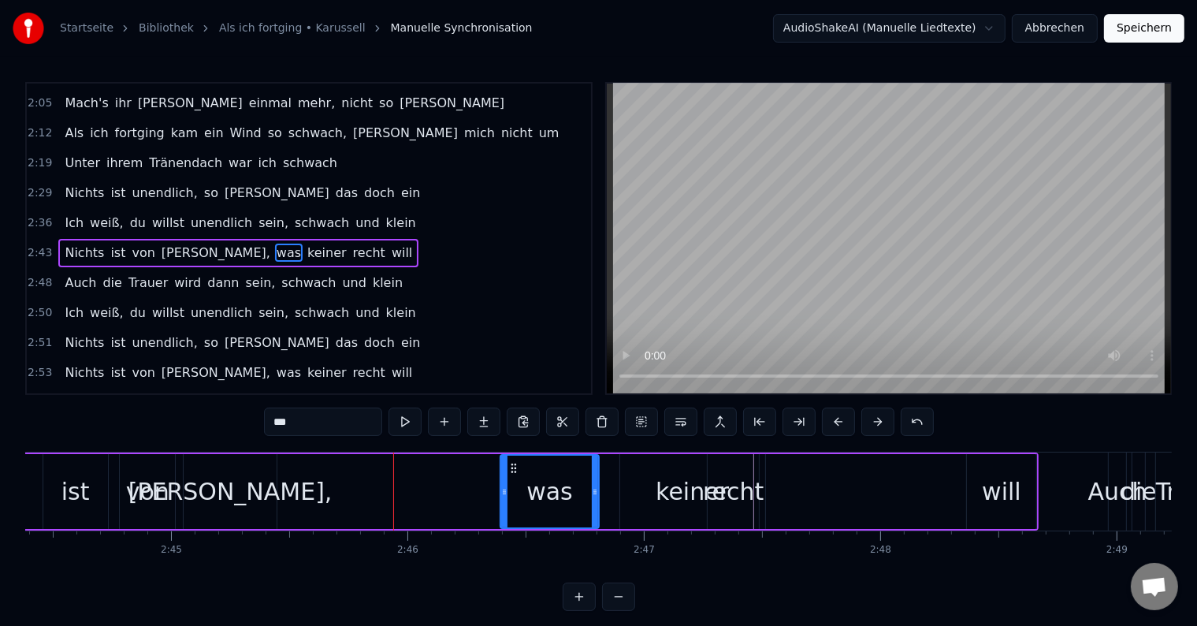
click at [257, 490] on div "[PERSON_NAME]," at bounding box center [230, 491] width 204 height 35
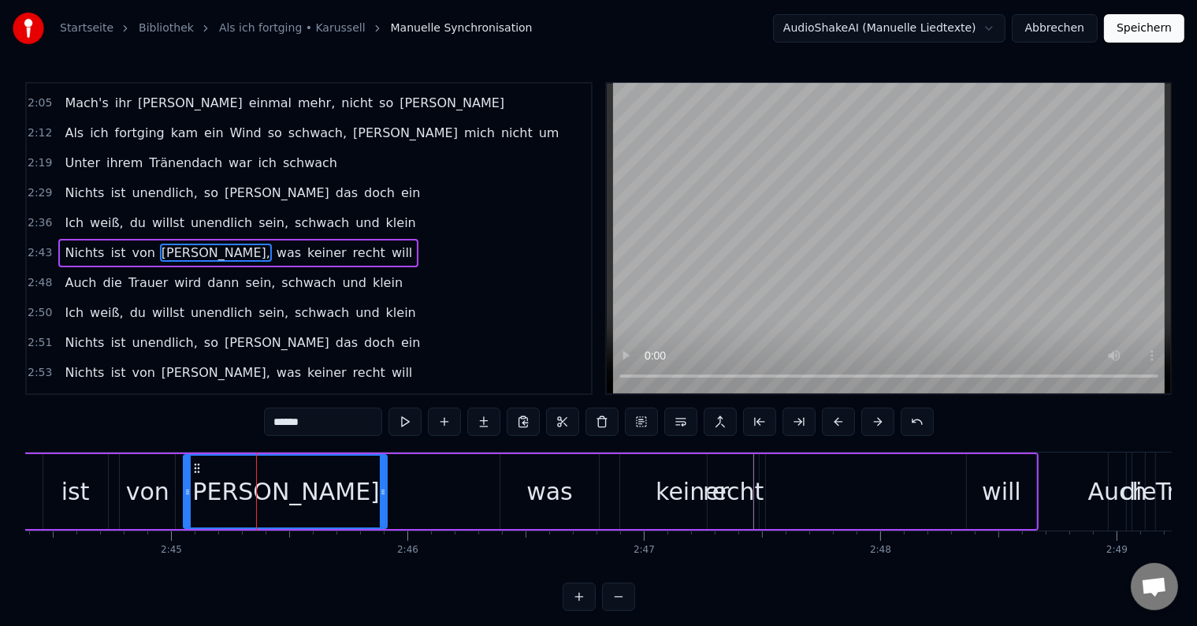
drag, startPoint x: 275, startPoint y: 488, endPoint x: 385, endPoint y: 490, distance: 110.4
click at [385, 490] on icon at bounding box center [383, 492] width 6 height 13
click at [539, 495] on div "was" at bounding box center [550, 491] width 47 height 35
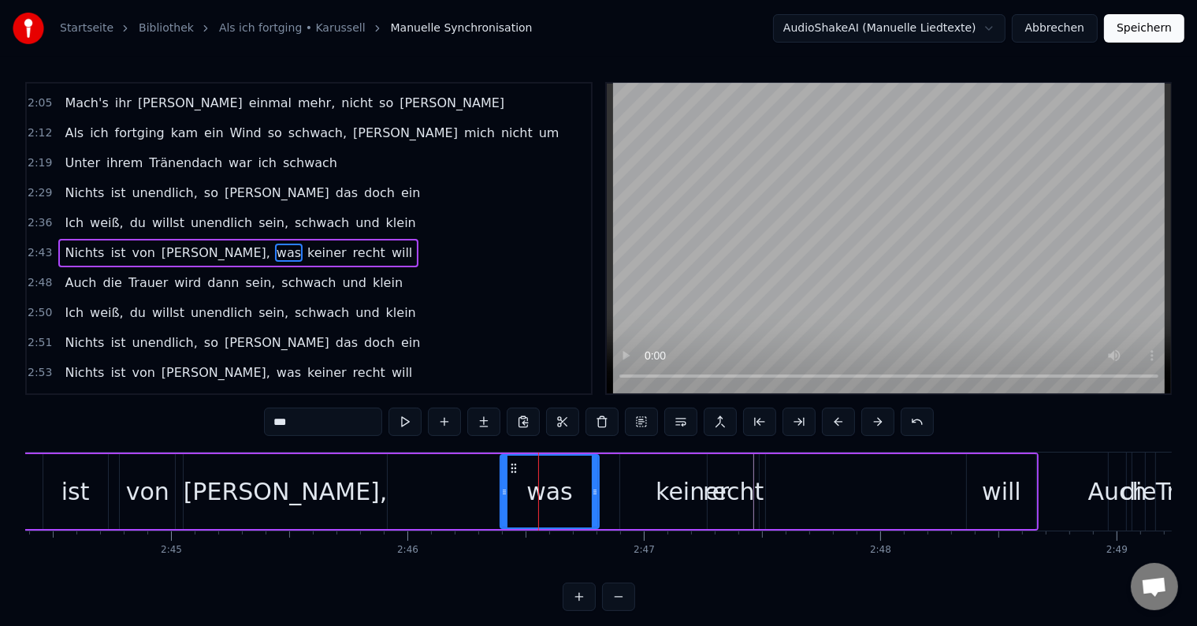
click at [687, 489] on div "keiner" at bounding box center [692, 491] width 73 height 35
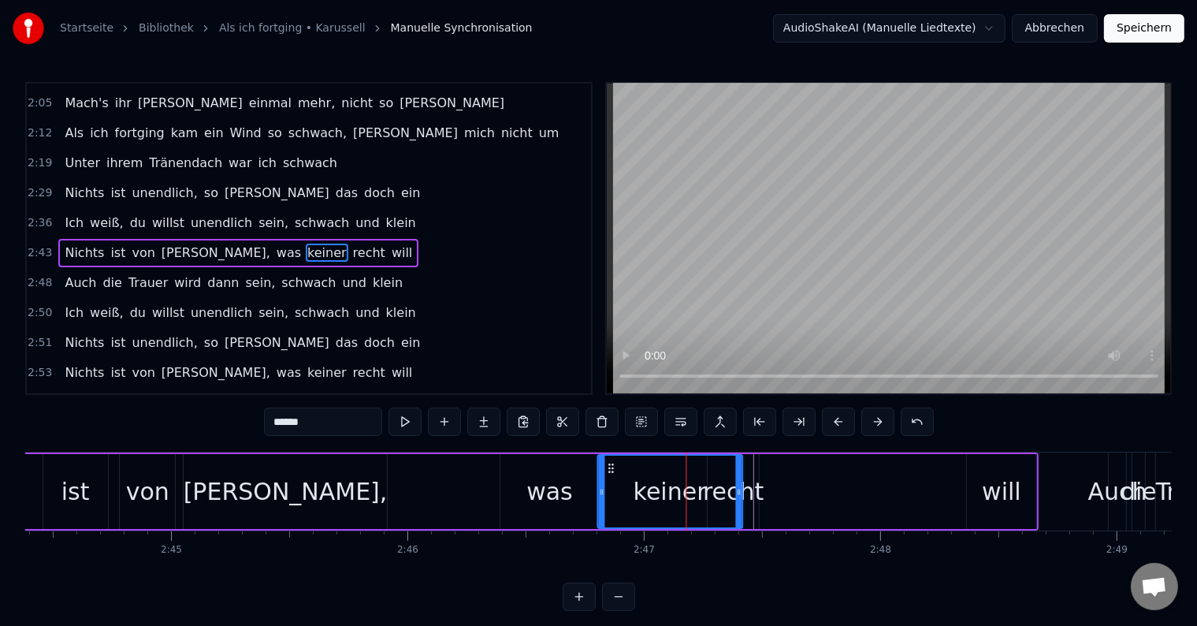
drag, startPoint x: 632, startPoint y: 463, endPoint x: 610, endPoint y: 465, distance: 22.1
click at [610, 465] on icon at bounding box center [611, 468] width 13 height 13
click at [746, 497] on div "recht" at bounding box center [733, 491] width 61 height 35
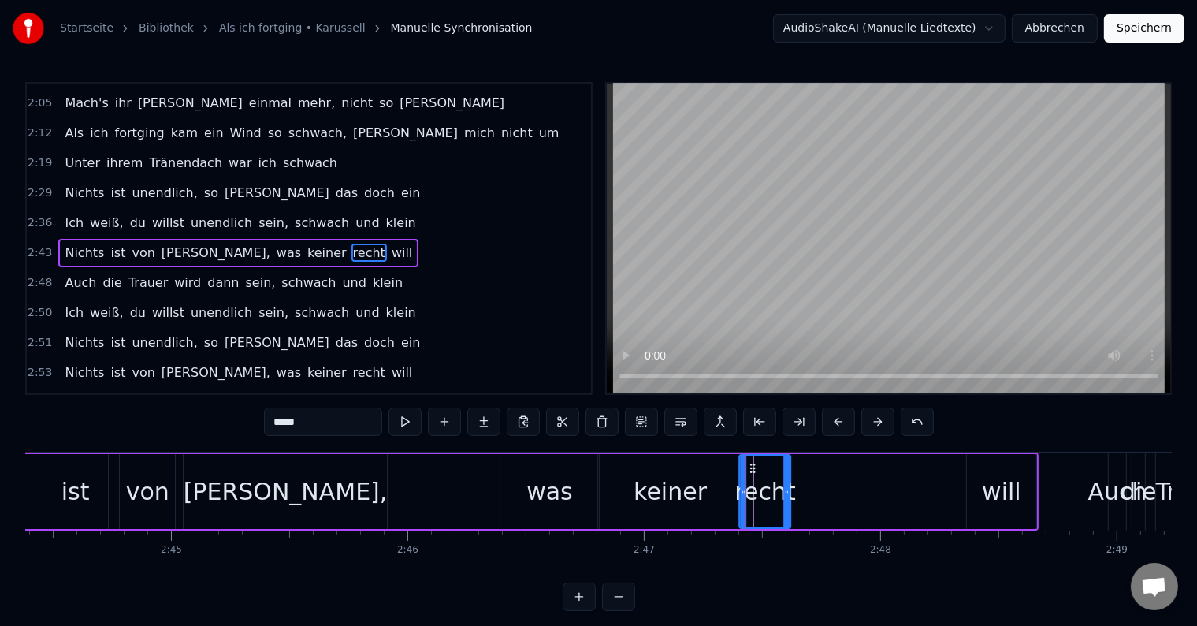
drag, startPoint x: 719, startPoint y: 463, endPoint x: 750, endPoint y: 465, distance: 31.6
click at [750, 465] on icon at bounding box center [753, 468] width 13 height 13
click at [403, 424] on button at bounding box center [405, 422] width 33 height 28
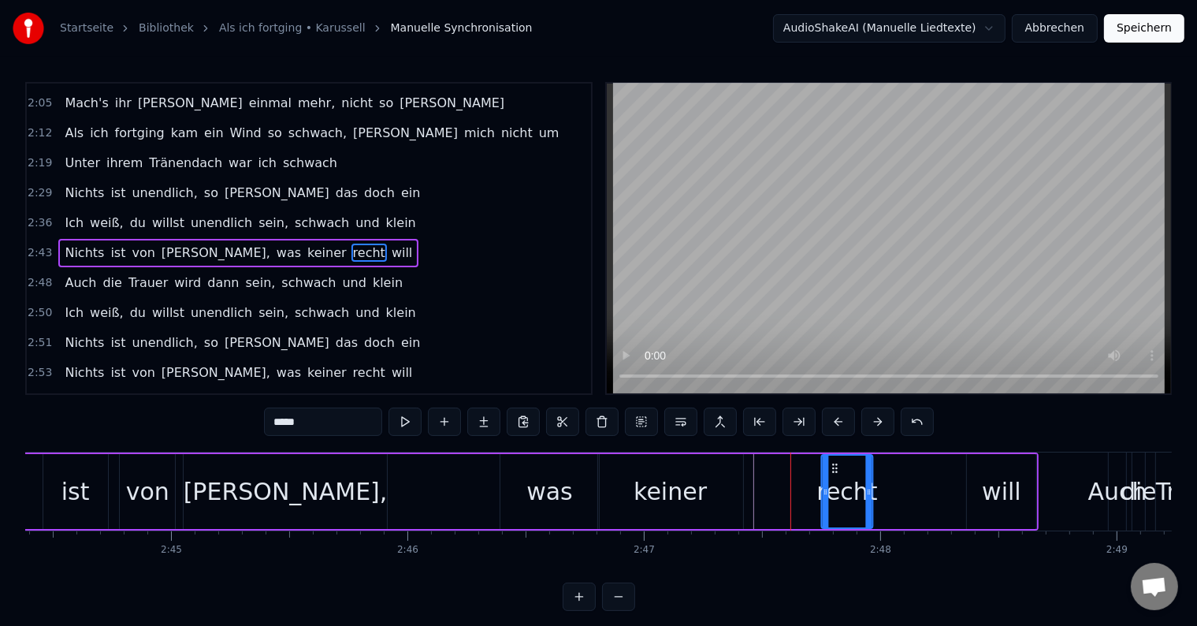
drag, startPoint x: 804, startPoint y: 464, endPoint x: 833, endPoint y: 466, distance: 29.2
click at [833, 466] on icon at bounding box center [835, 468] width 13 height 13
drag, startPoint x: 910, startPoint y: 490, endPoint x: 818, endPoint y: 486, distance: 91.6
click at [921, 490] on icon at bounding box center [921, 492] width 6 height 13
click at [672, 488] on div "keiner" at bounding box center [670, 491] width 73 height 35
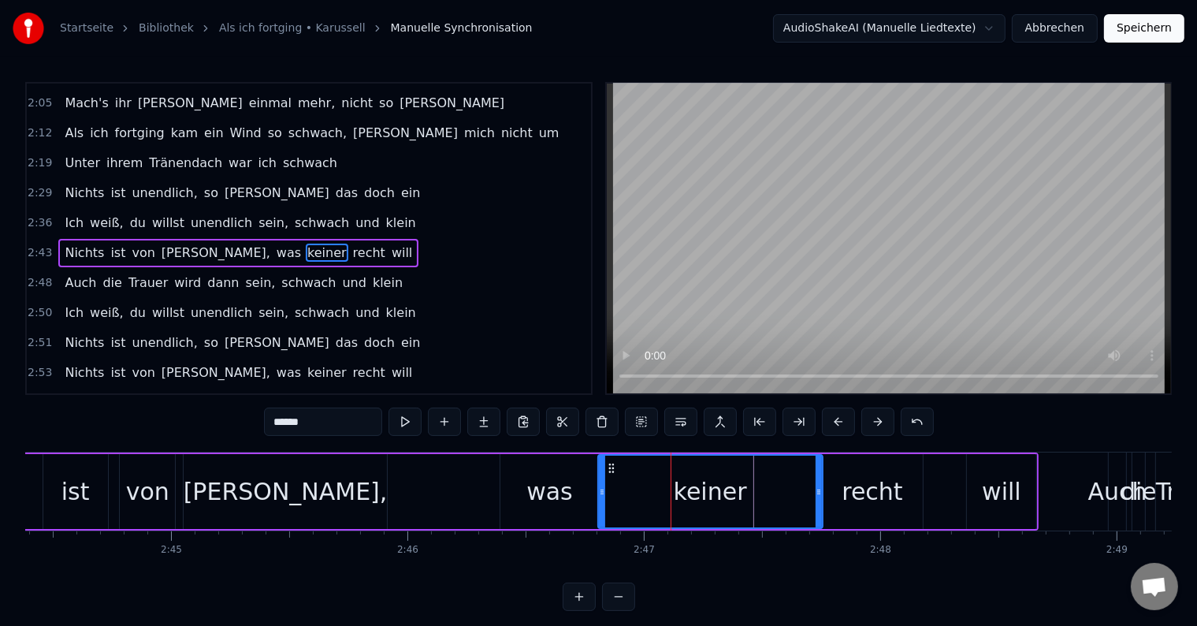
drag, startPoint x: 741, startPoint y: 489, endPoint x: 821, endPoint y: 486, distance: 79.6
click at [821, 486] on icon at bounding box center [819, 492] width 6 height 13
click at [414, 423] on button at bounding box center [405, 422] width 33 height 28
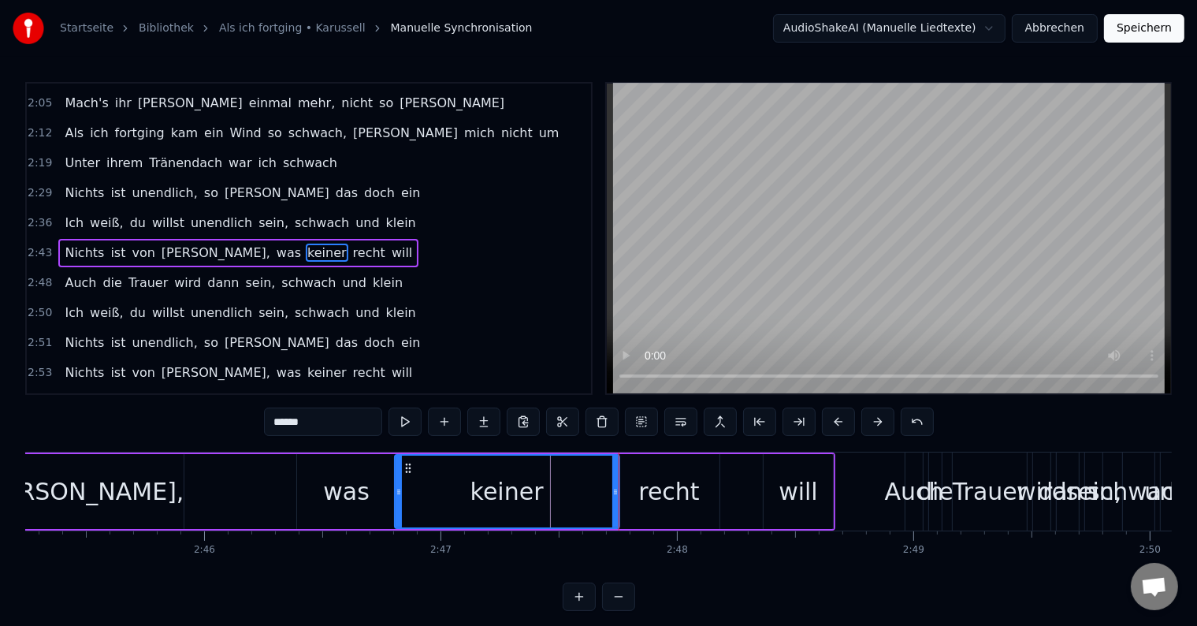
scroll to position [0, 39177]
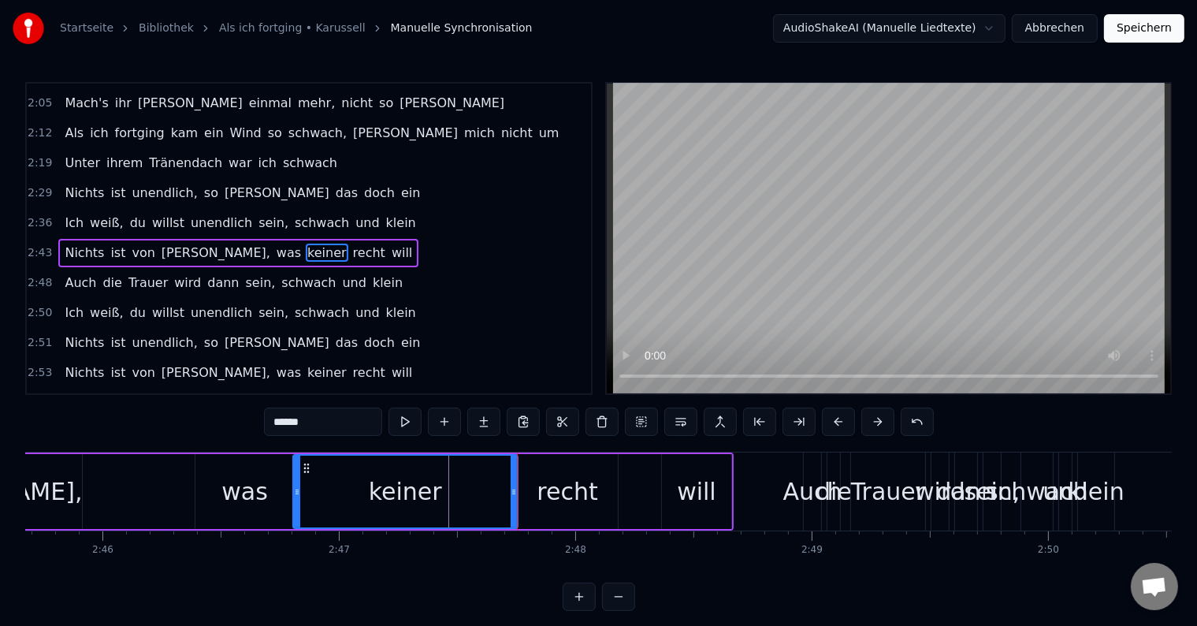
click at [720, 495] on div "will" at bounding box center [696, 491] width 69 height 75
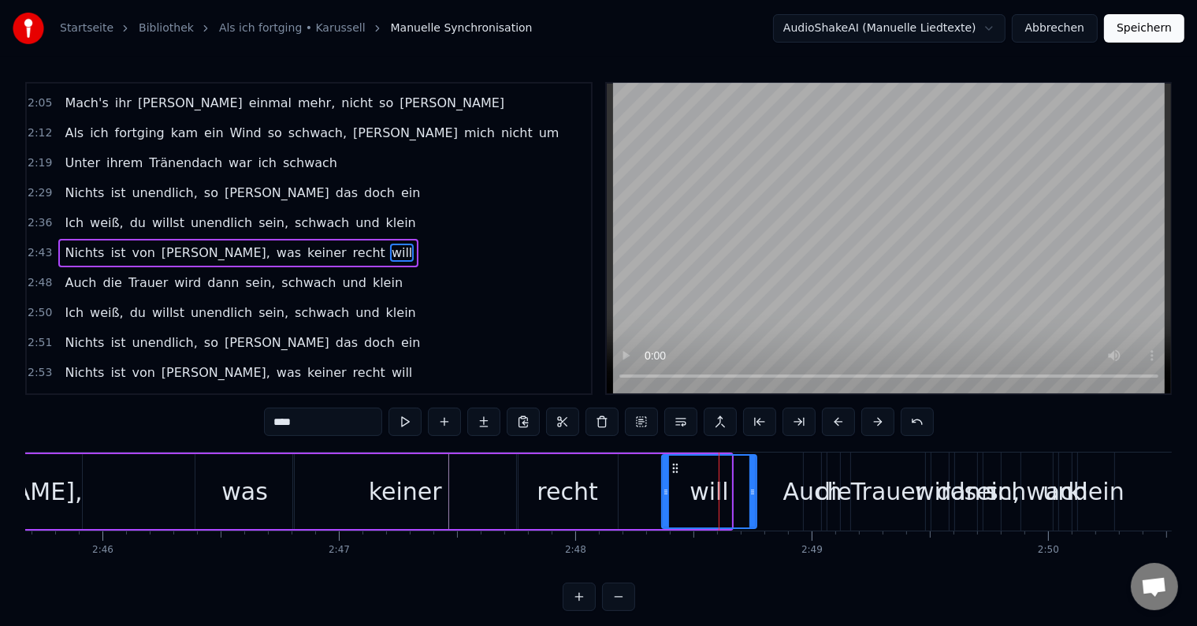
drag, startPoint x: 728, startPoint y: 490, endPoint x: 754, endPoint y: 491, distance: 25.2
click at [754, 491] on icon at bounding box center [753, 492] width 6 height 13
click at [832, 520] on div "die" at bounding box center [834, 491] width 13 height 78
type input "***"
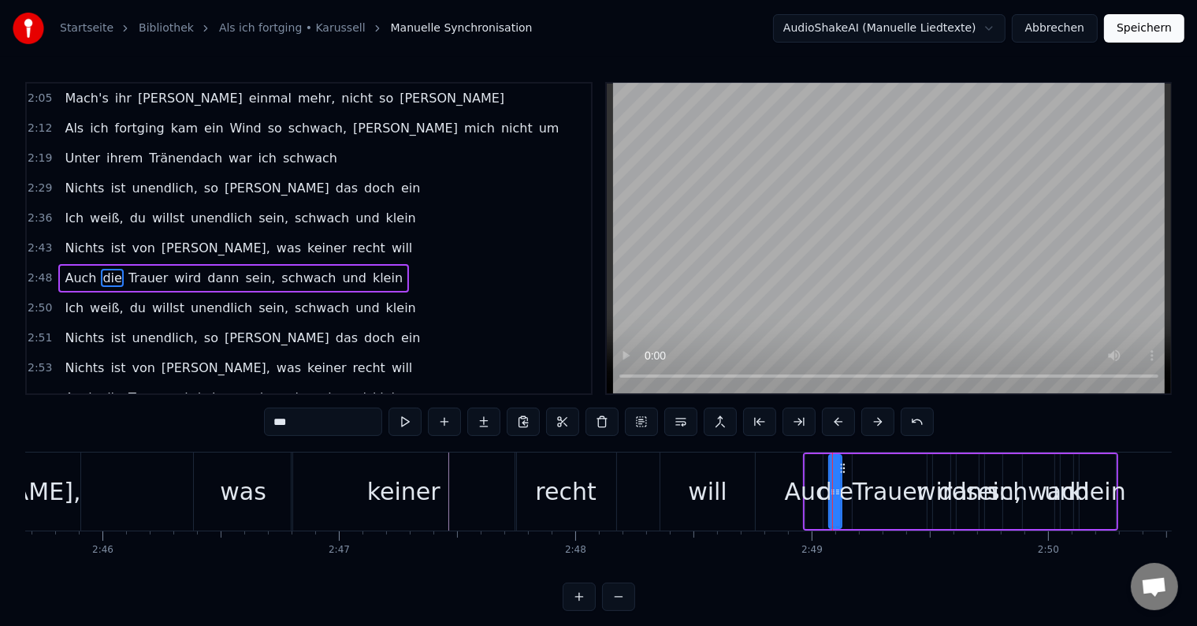
click at [820, 529] on div "Auch die Trauer wird [PERSON_NAME], [PERSON_NAME] und [PERSON_NAME]" at bounding box center [960, 491] width 315 height 78
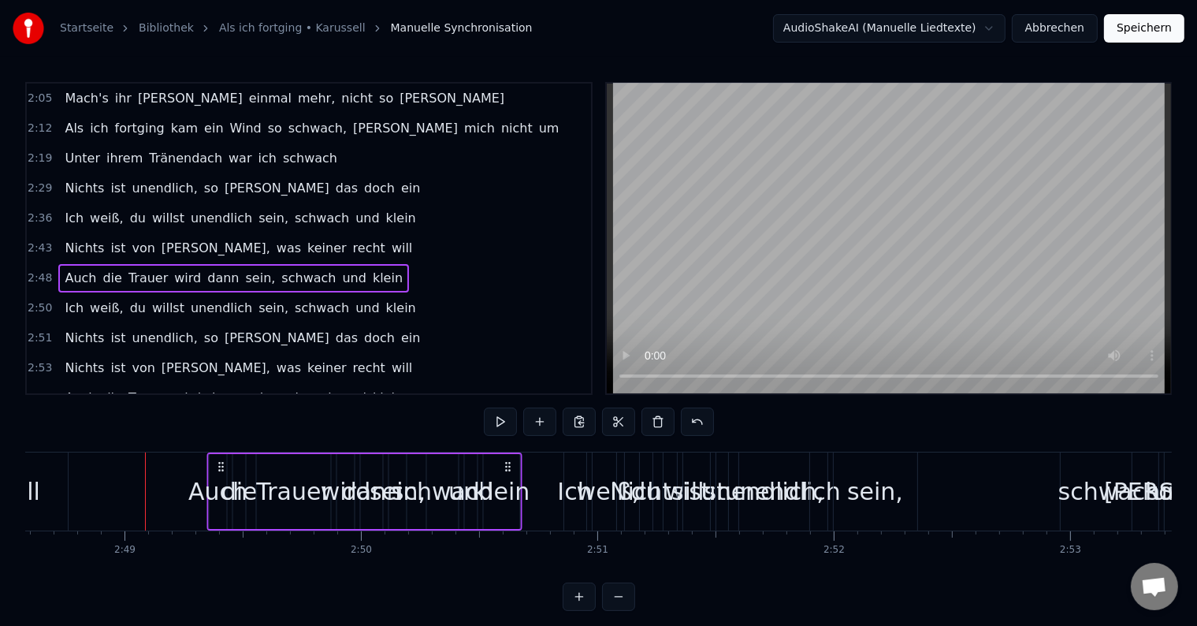
scroll to position [0, 39856]
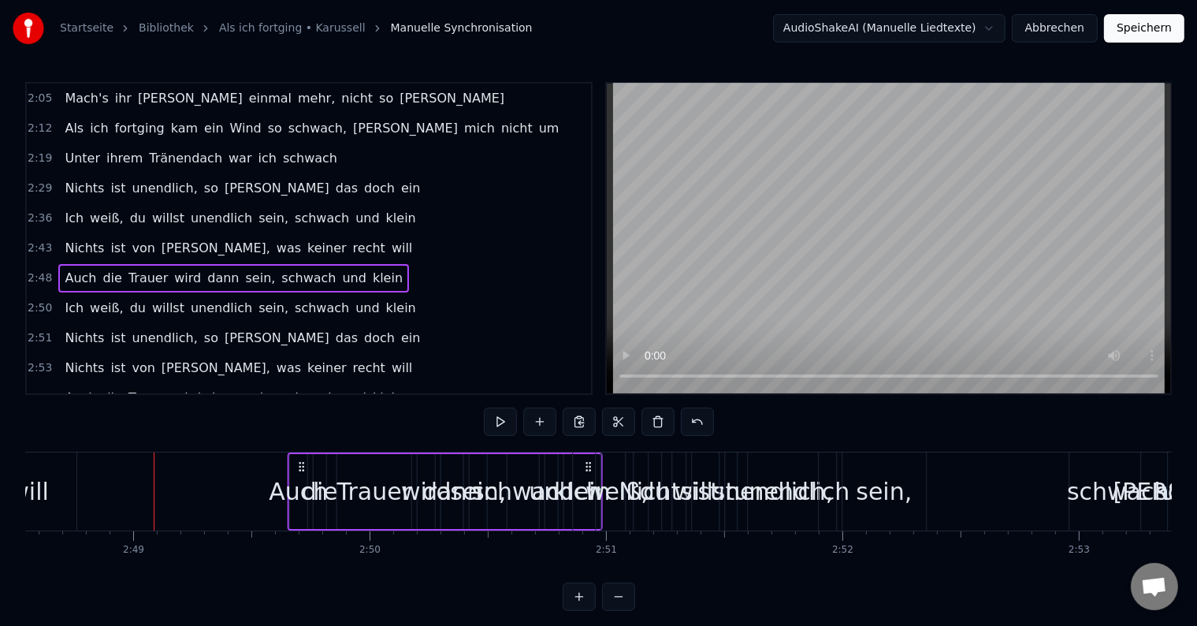
drag, startPoint x: 813, startPoint y: 467, endPoint x: 297, endPoint y: 493, distance: 517.0
click at [297, 493] on div "Auch die Trauer wird [PERSON_NAME], [PERSON_NAME] und [PERSON_NAME]" at bounding box center [444, 491] width 315 height 78
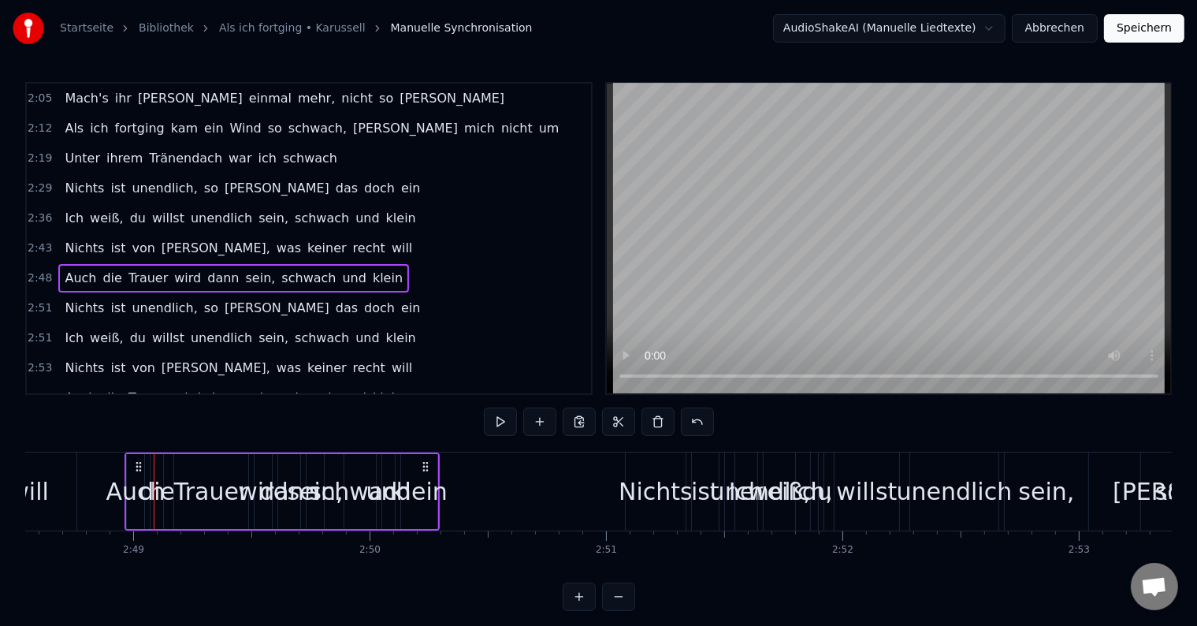
click at [697, 524] on div "ist" at bounding box center [705, 491] width 27 height 78
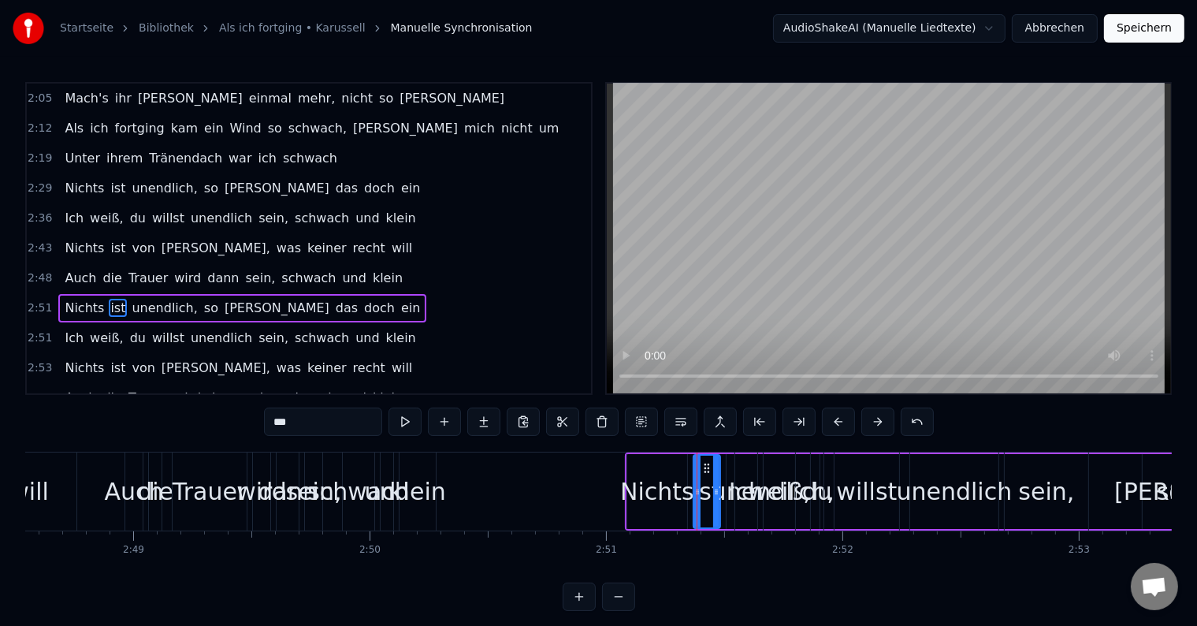
click at [662, 528] on div "Nichts" at bounding box center [657, 491] width 61 height 75
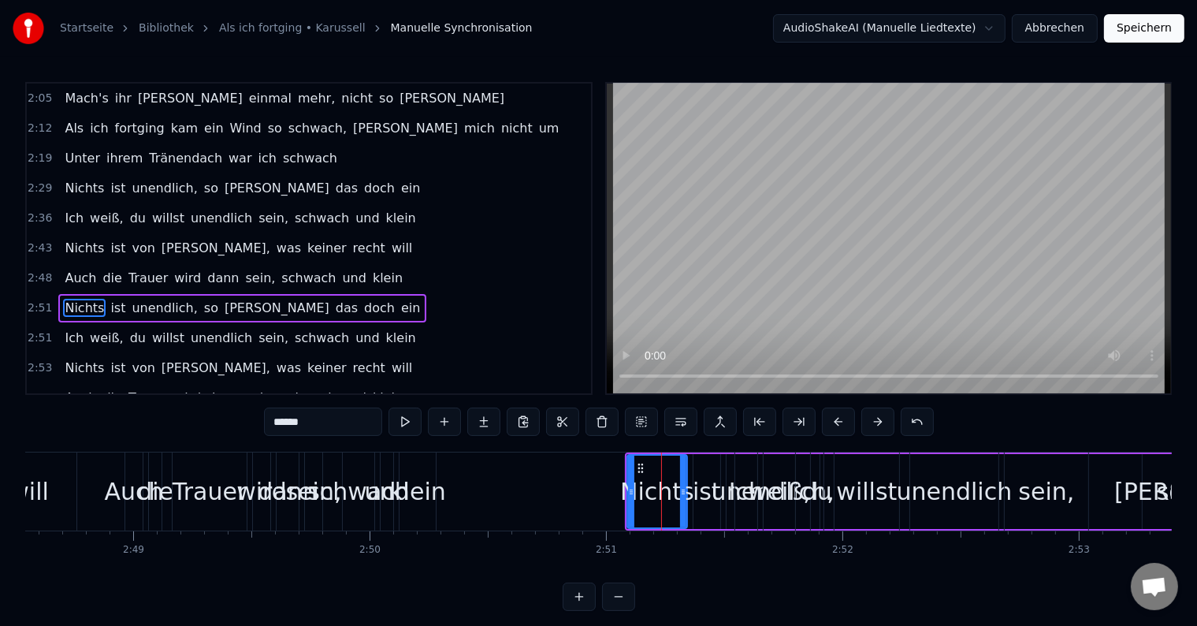
click at [709, 523] on div "ist" at bounding box center [707, 491] width 27 height 75
type input "***"
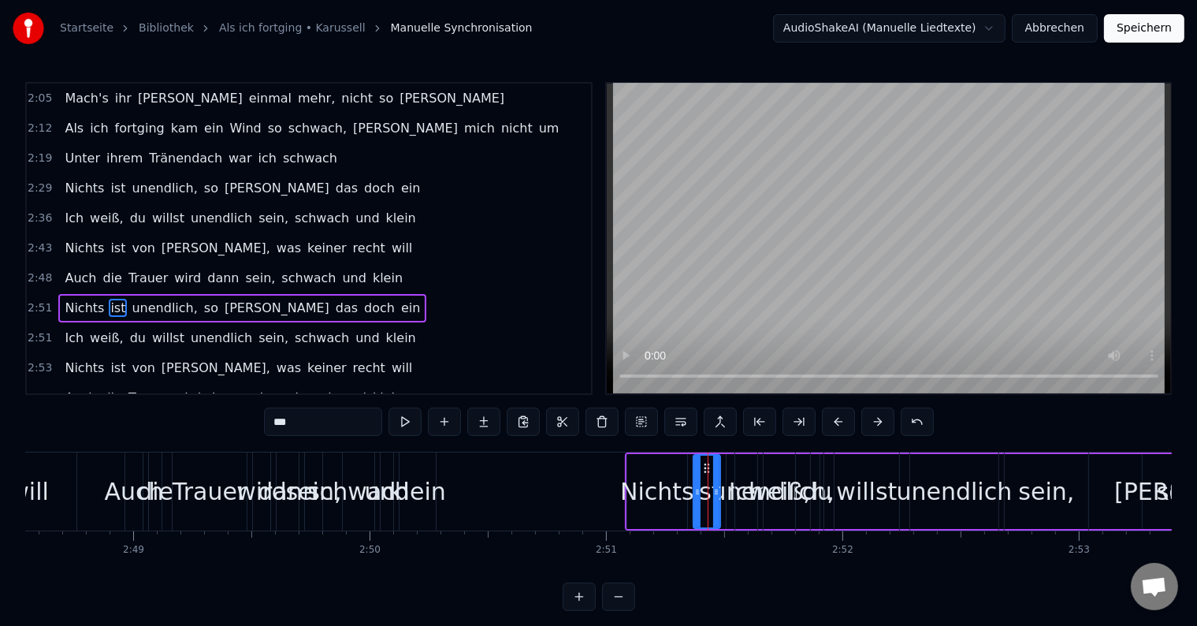
click at [709, 529] on div "Nichts ist unendlich, so sieh das doch ein" at bounding box center [969, 491] width 689 height 78
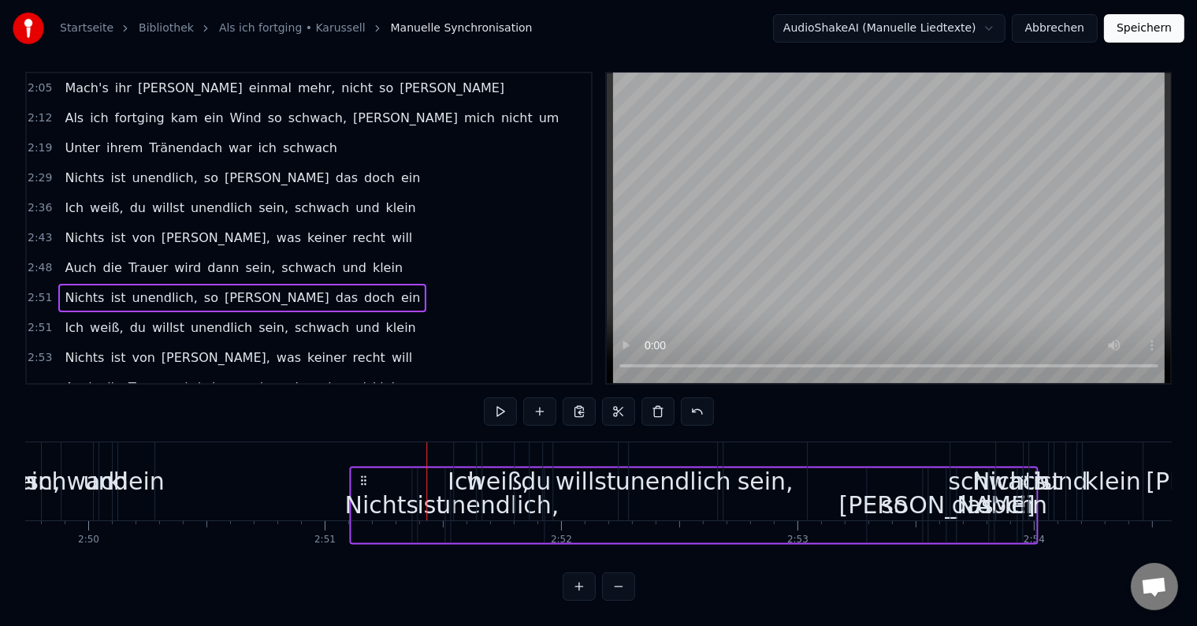
scroll to position [24, 0]
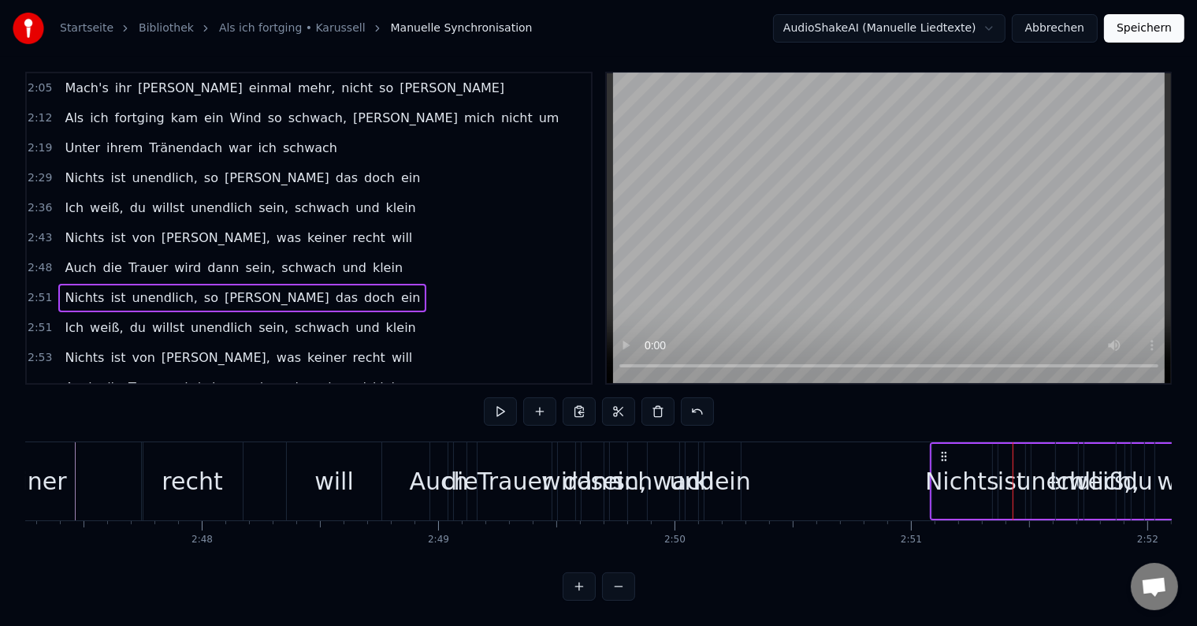
scroll to position [0, 39618]
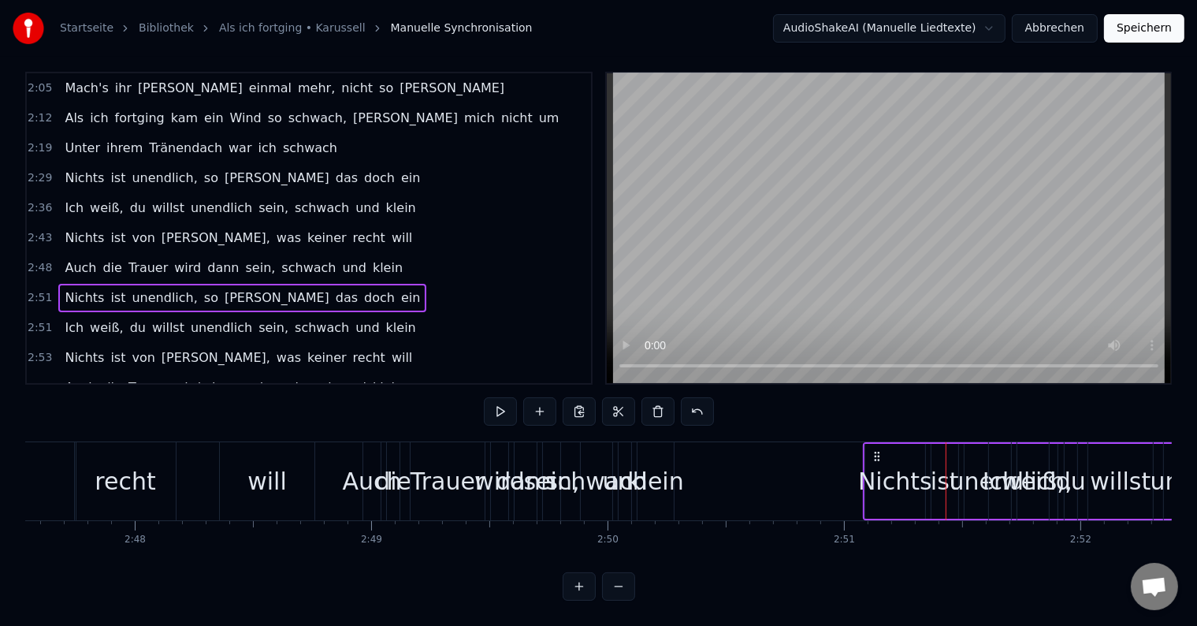
click at [612, 478] on div "und" at bounding box center [625, 480] width 45 height 35
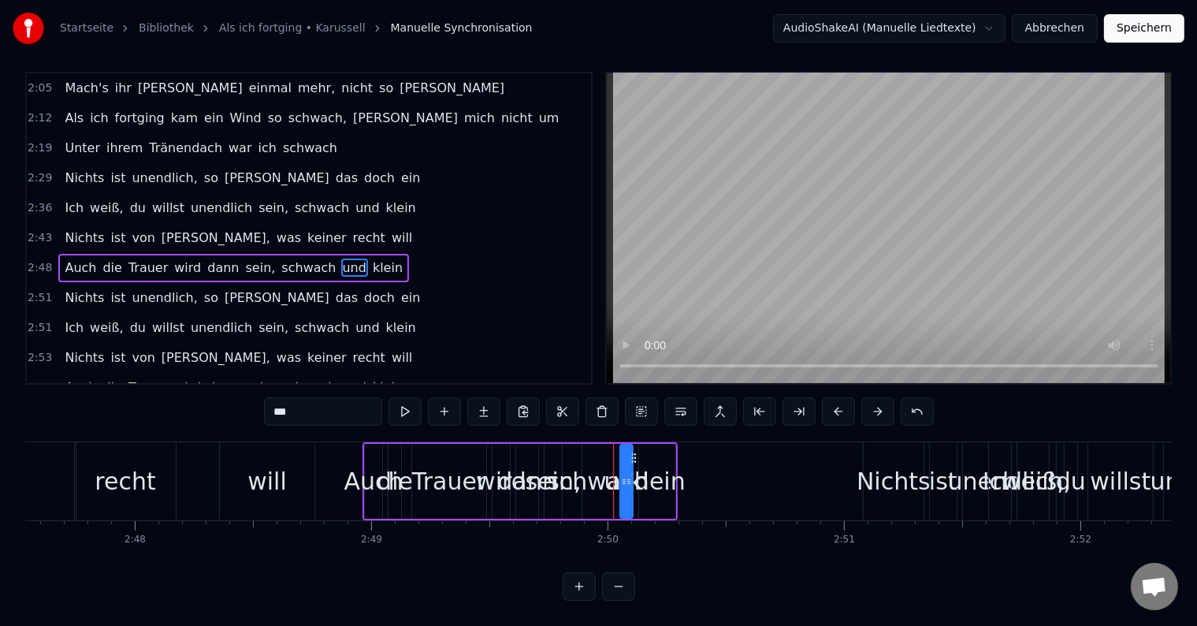
scroll to position [0, 0]
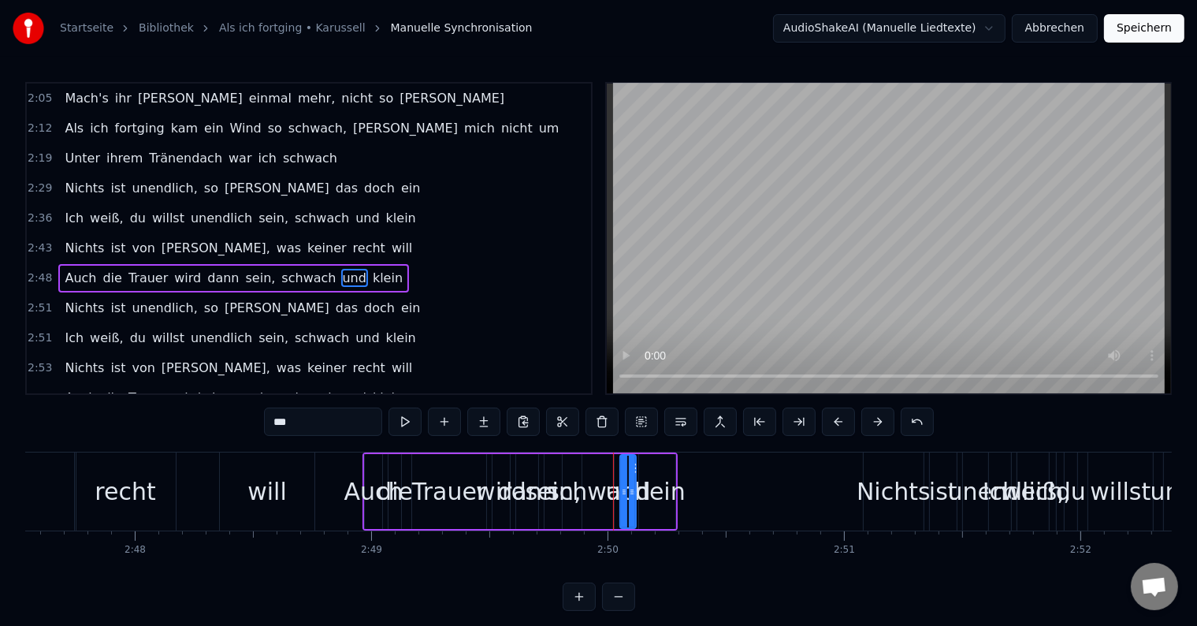
click at [634, 467] on div at bounding box center [632, 492] width 6 height 72
click at [653, 478] on div "klein" at bounding box center [657, 491] width 57 height 35
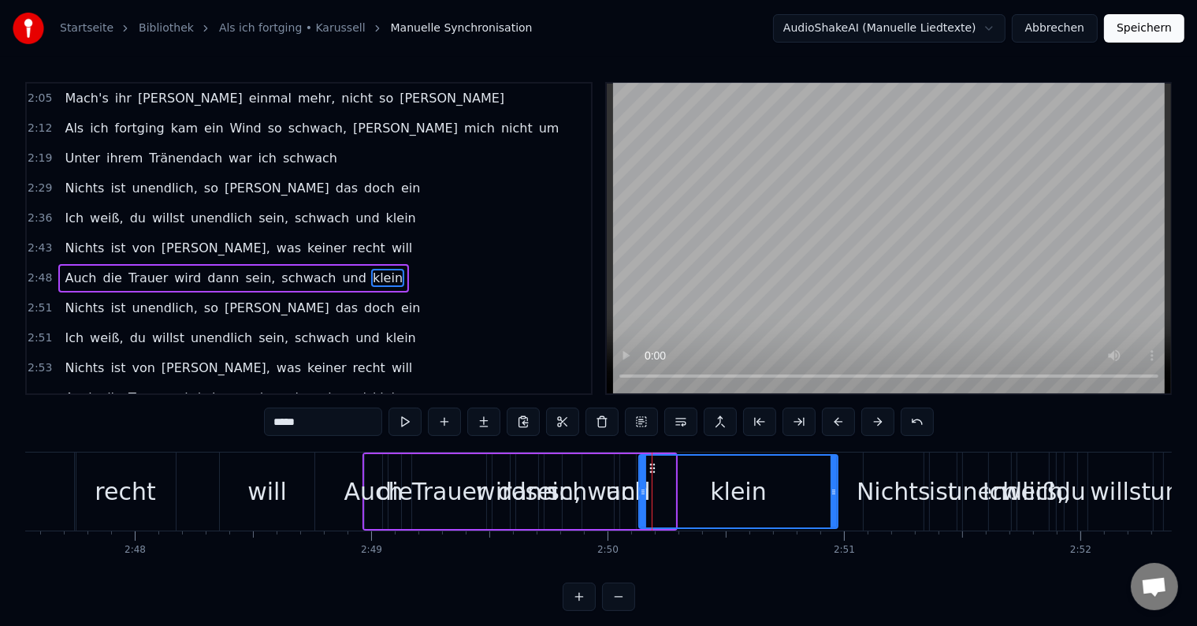
drag, startPoint x: 672, startPoint y: 479, endPoint x: 835, endPoint y: 486, distance: 162.5
click at [835, 486] on div at bounding box center [834, 492] width 6 height 72
click at [366, 463] on div "Auch" at bounding box center [373, 491] width 17 height 75
type input "****"
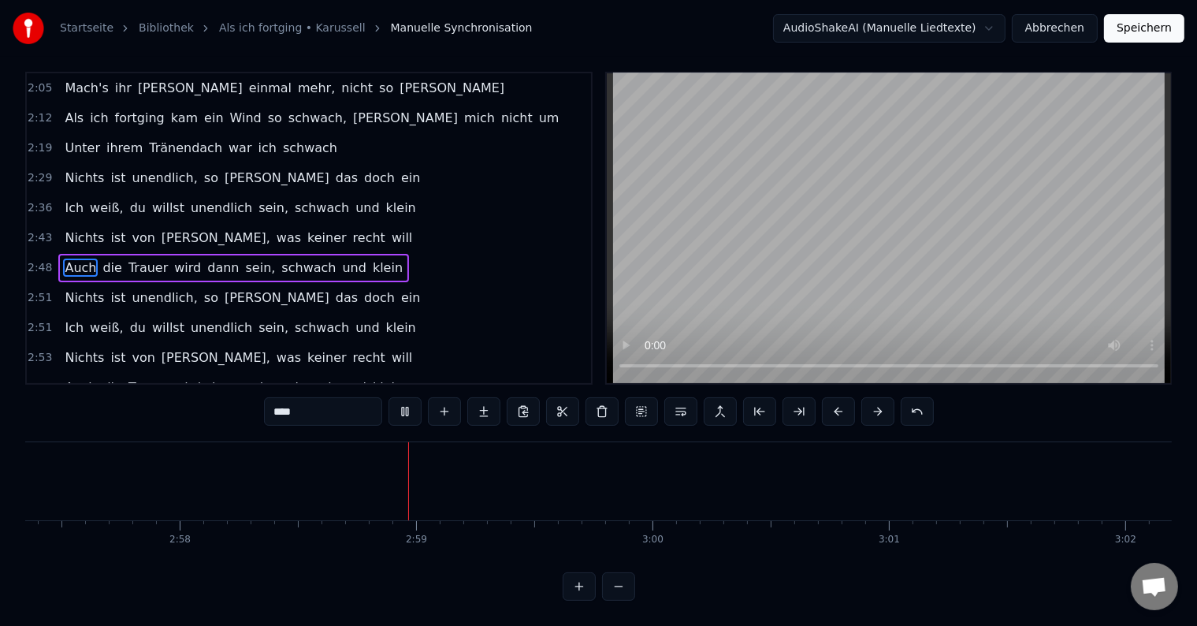
scroll to position [24, 0]
click at [70, 344] on div "Nichts ist [PERSON_NAME], was [PERSON_NAME] [PERSON_NAME] will" at bounding box center [238, 358] width 360 height 28
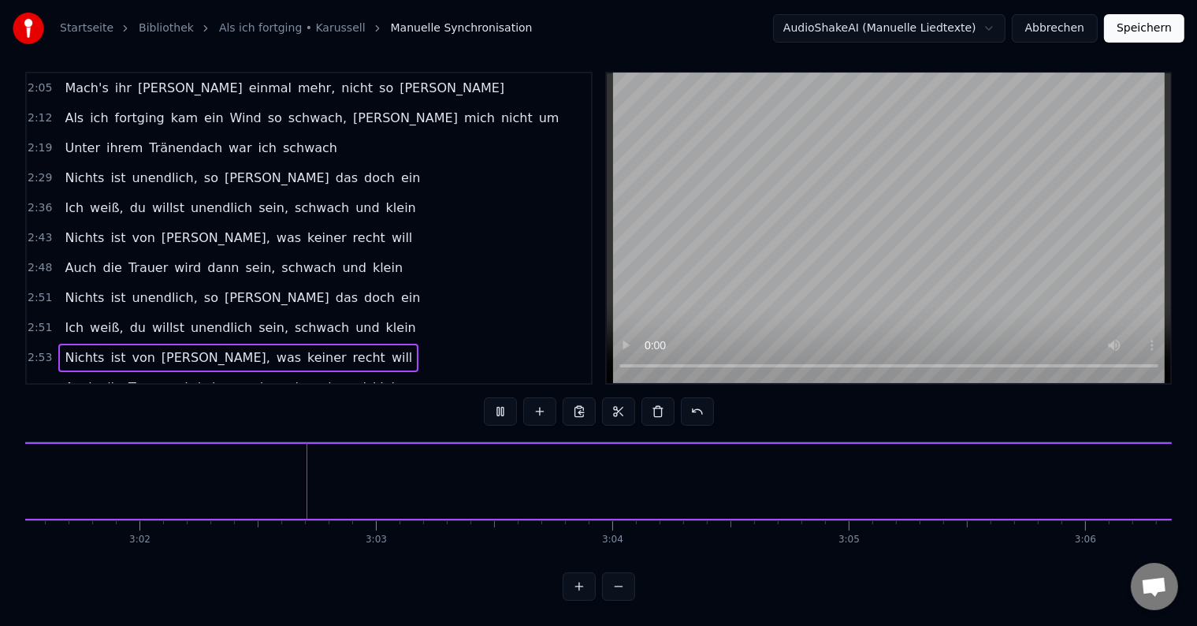
scroll to position [0, 42959]
click at [657, 405] on button at bounding box center [658, 411] width 33 height 28
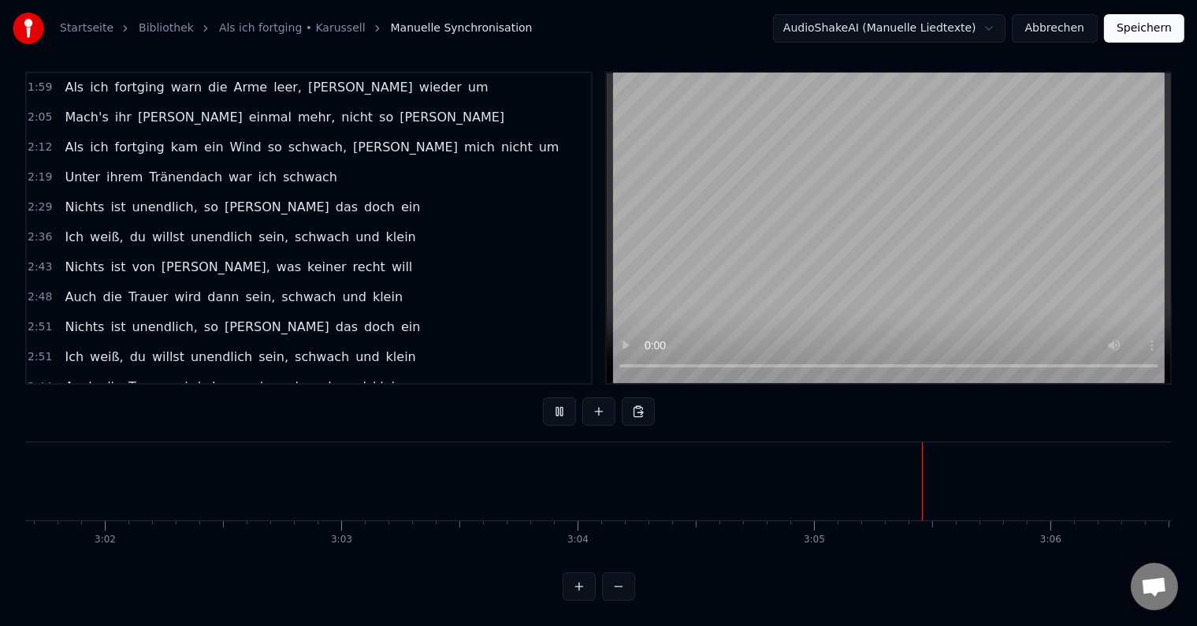
click at [78, 373] on div "Auch die Trauer wird [PERSON_NAME], [PERSON_NAME] und [PERSON_NAME]" at bounding box center [233, 387] width 351 height 28
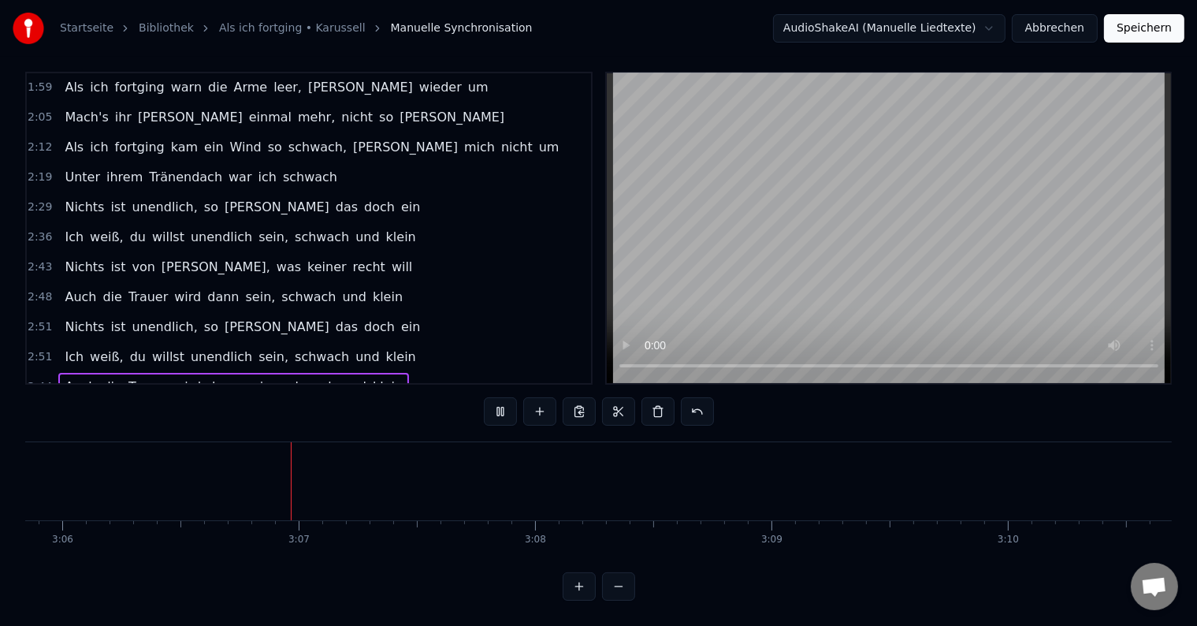
scroll to position [0, 43983]
click at [658, 401] on button at bounding box center [658, 411] width 33 height 28
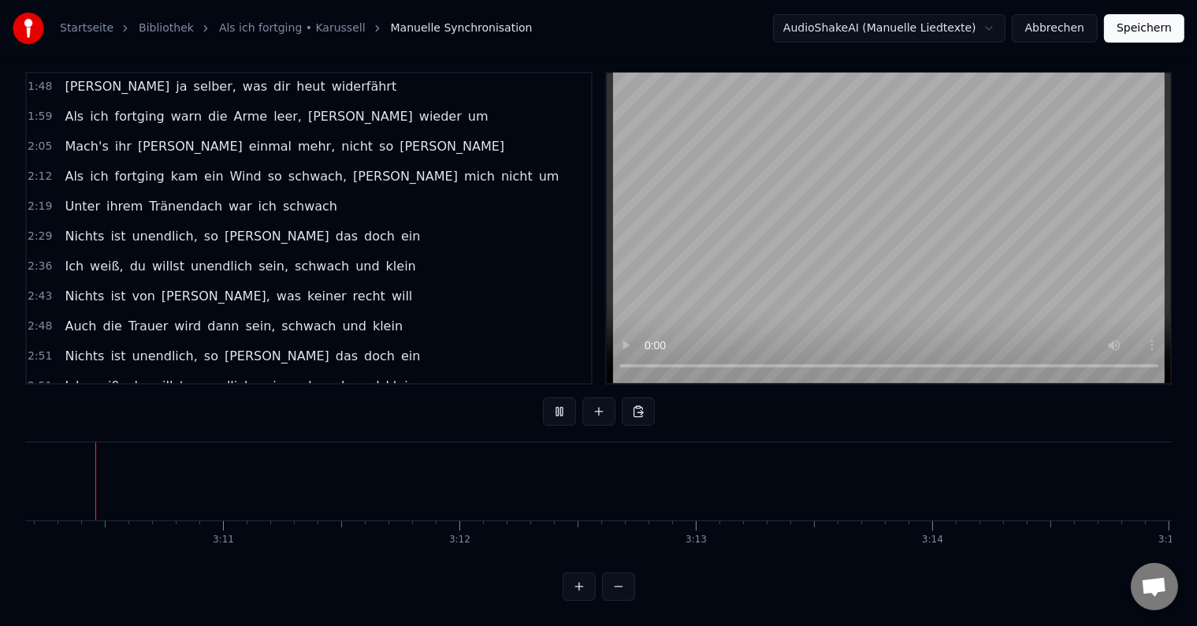
scroll to position [0, 44925]
click at [148, 342] on div "Nichts ist unendlich, so sieh das doch ein" at bounding box center [242, 356] width 368 height 28
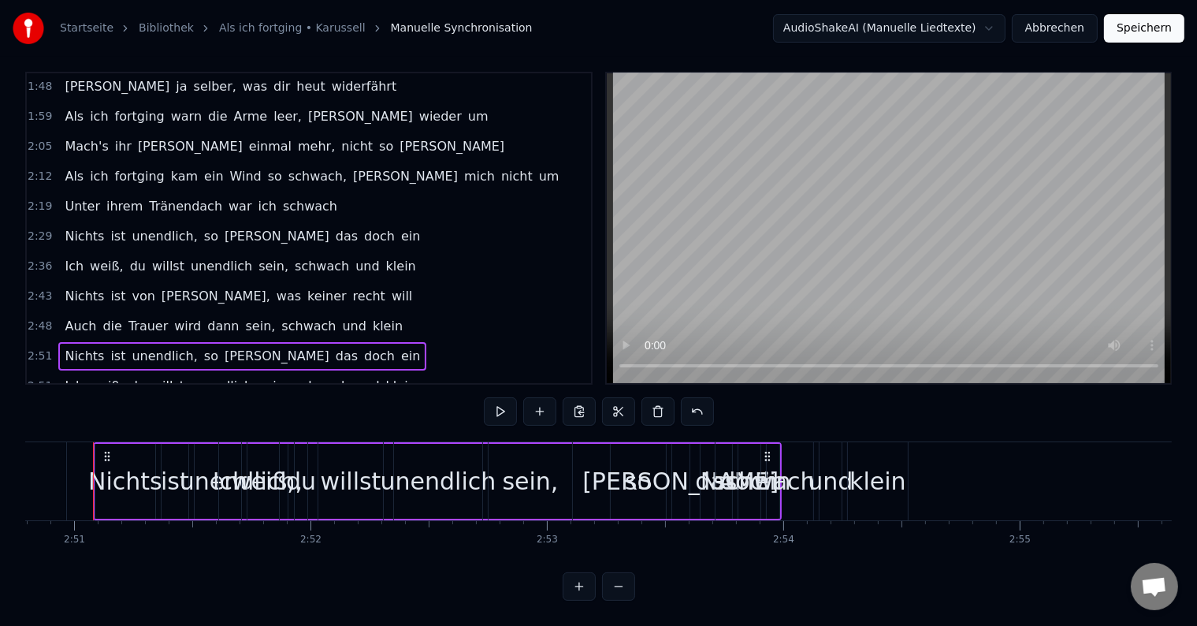
scroll to position [0, 40376]
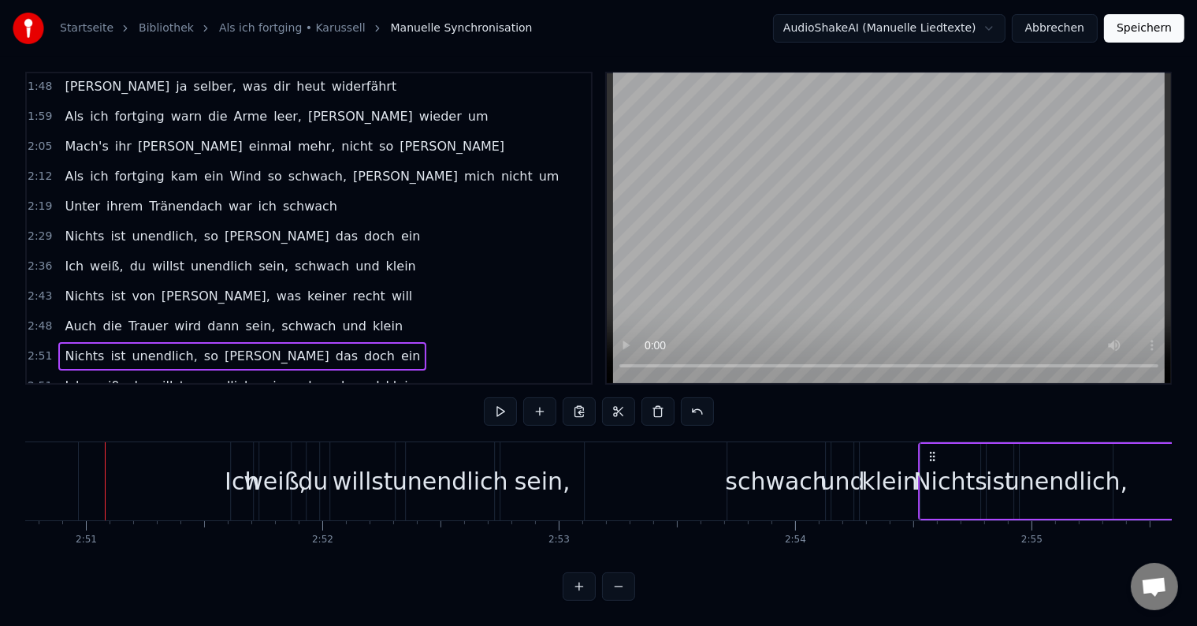
drag, startPoint x: 210, startPoint y: 444, endPoint x: 930, endPoint y: 484, distance: 721.6
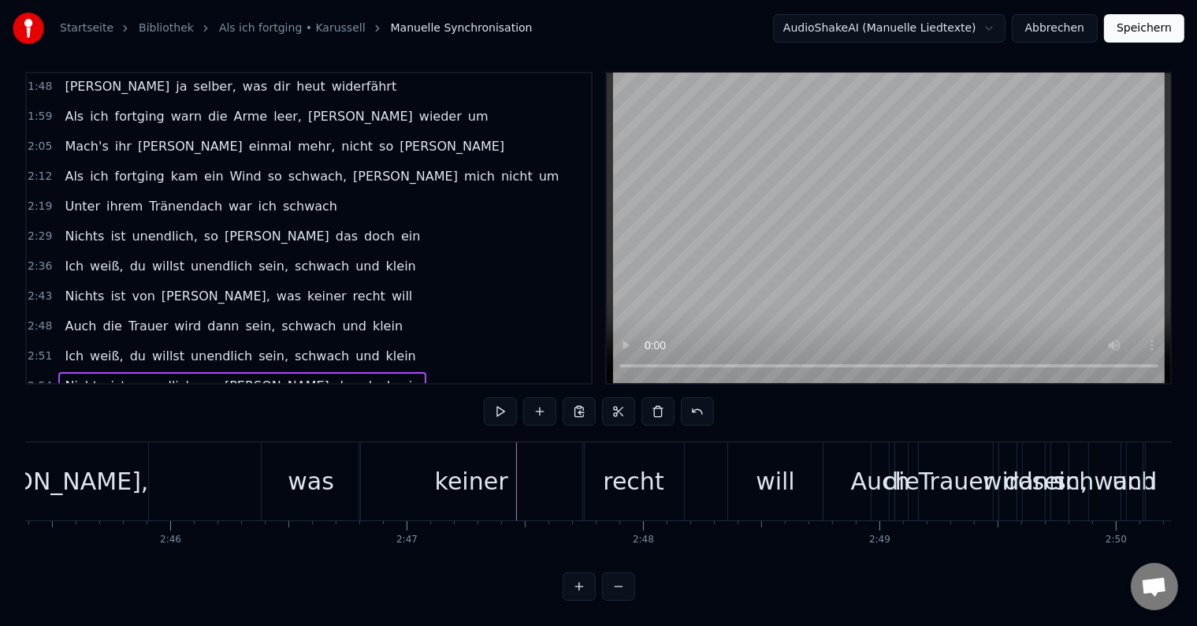
scroll to position [0, 39144]
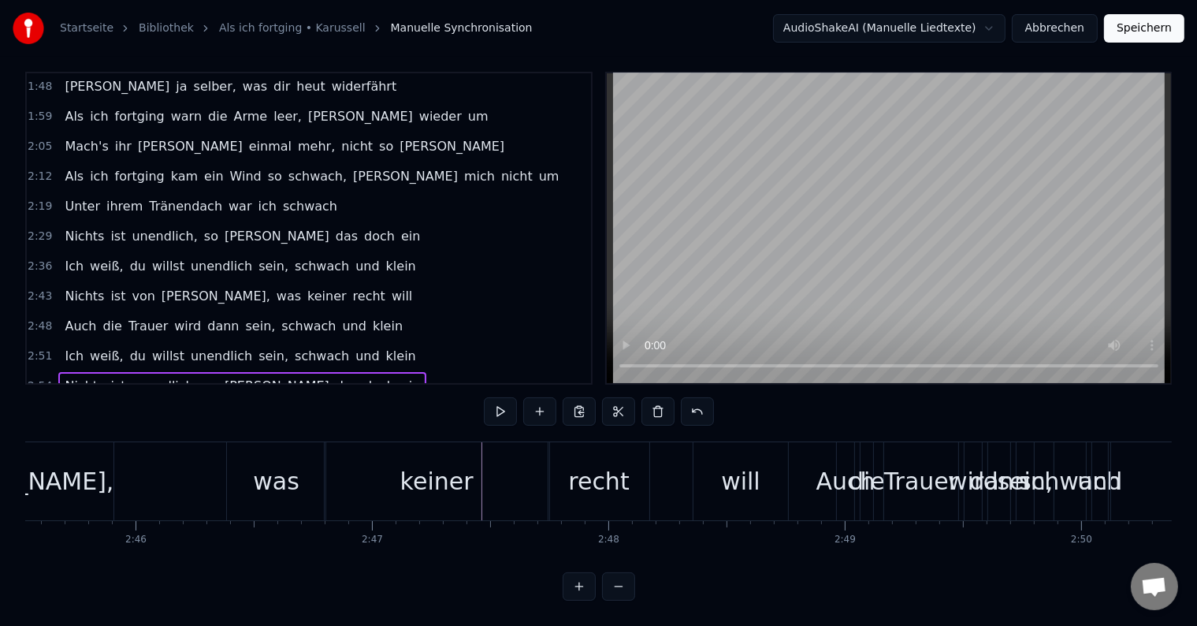
click at [259, 463] on div "was" at bounding box center [276, 480] width 47 height 35
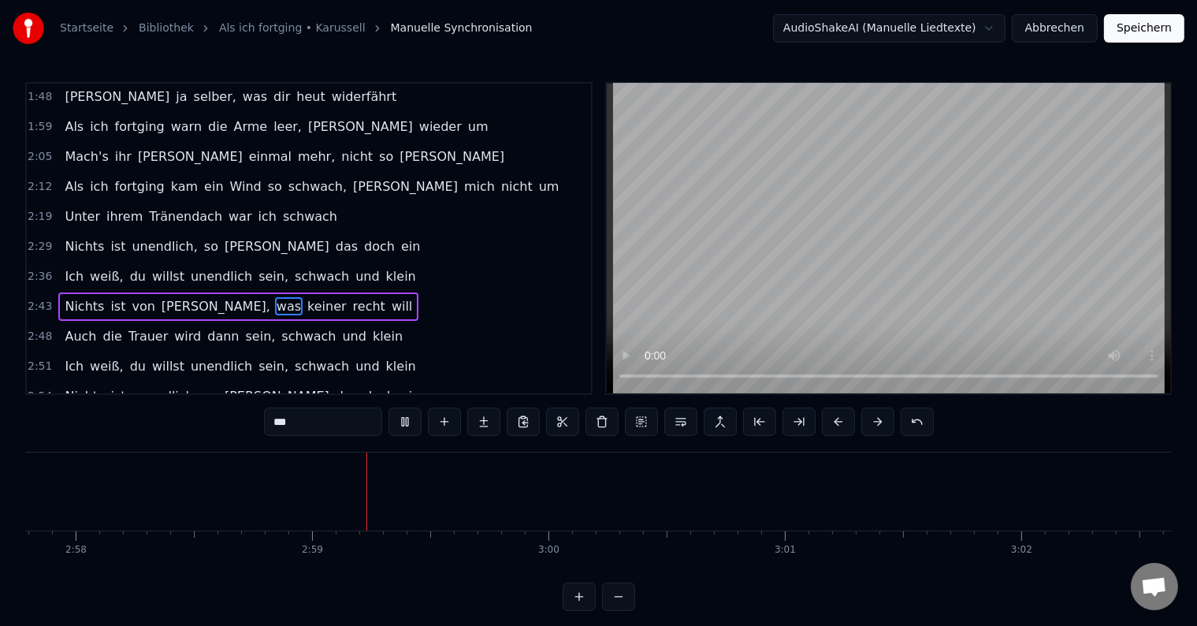
scroll to position [0, 42171]
click at [216, 360] on div "Ich [PERSON_NAME], du willst unendlich sein, schwach und [PERSON_NAME]" at bounding box center [239, 366] width 363 height 28
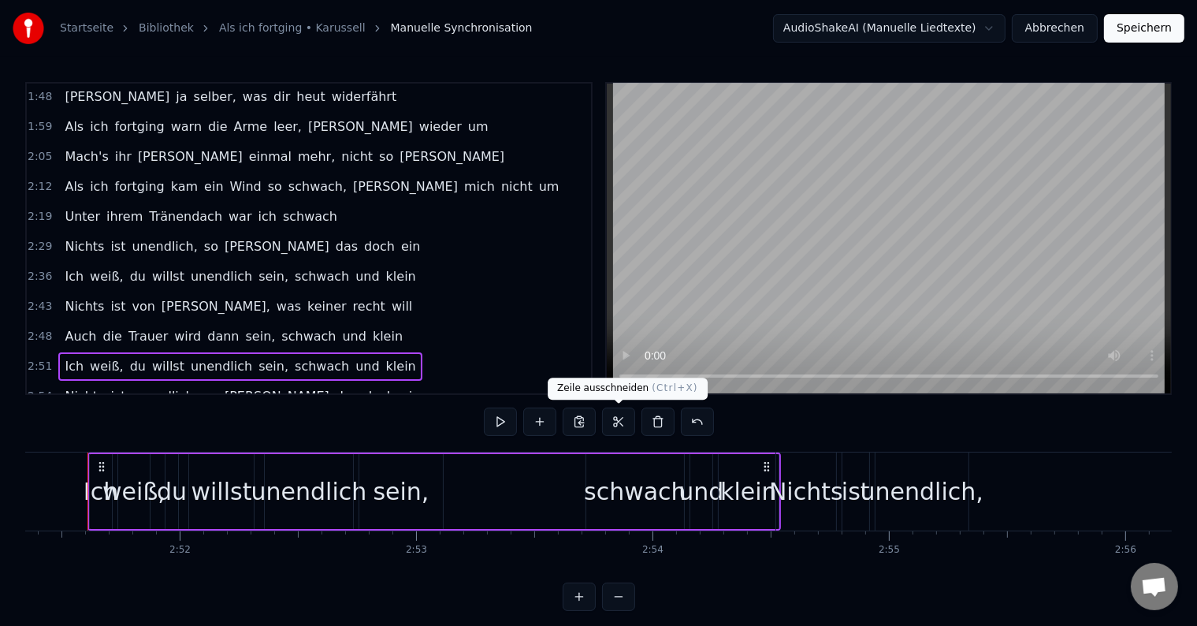
scroll to position [0, 40502]
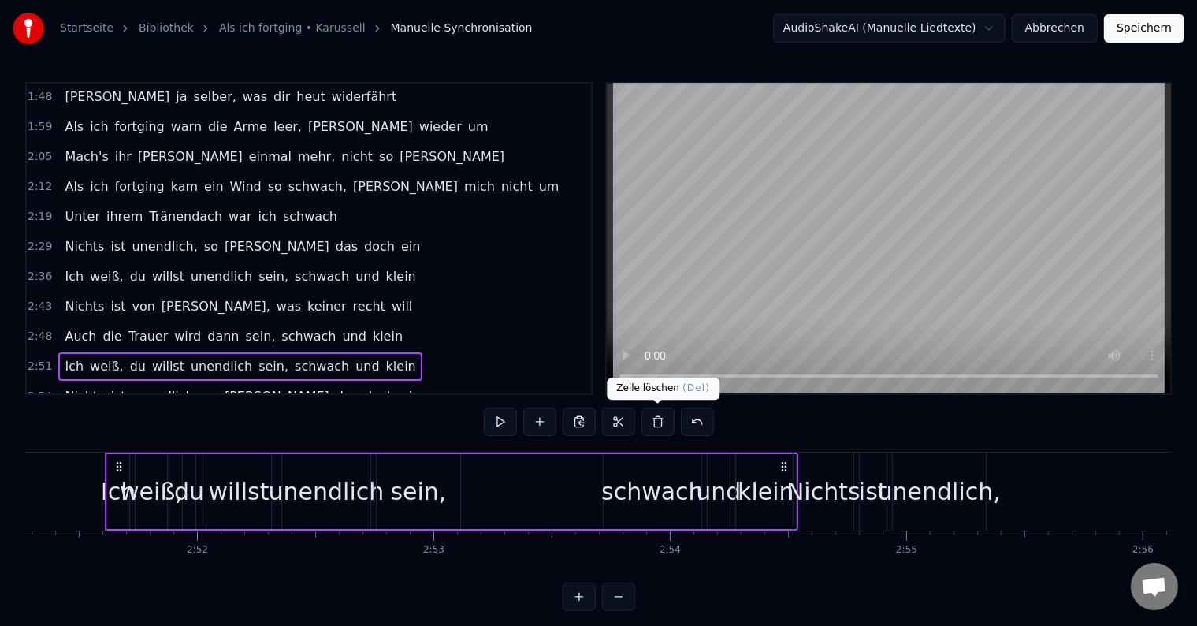
click at [653, 426] on button at bounding box center [658, 422] width 33 height 28
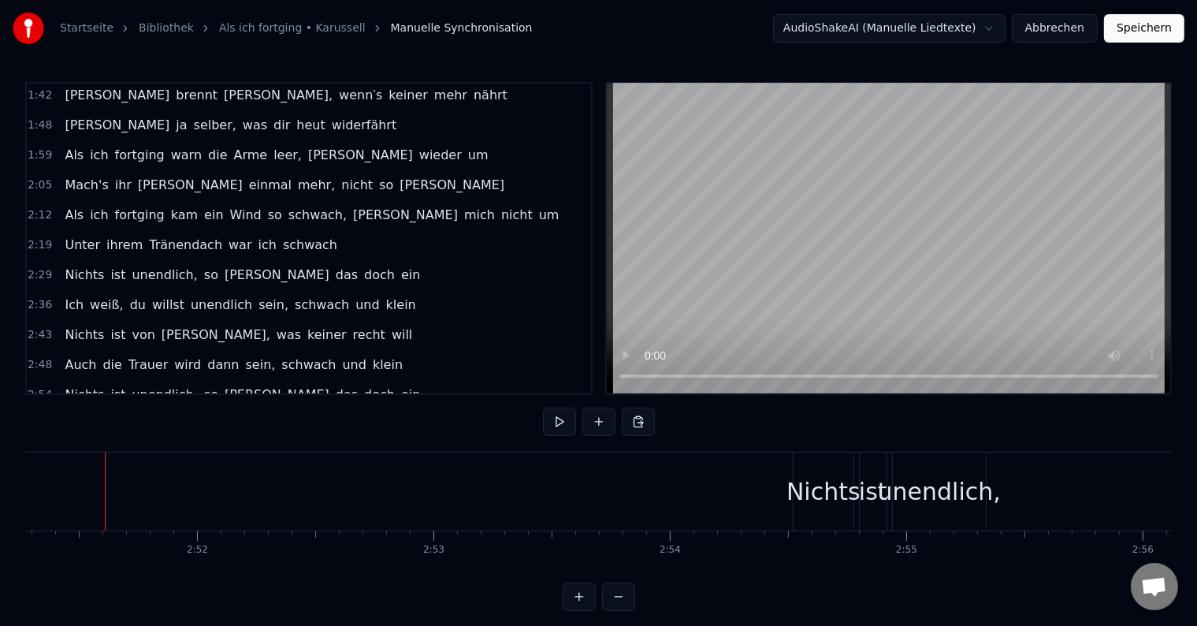
click at [287, 390] on div "Nichts ist unendlich, so sieh das doch ein" at bounding box center [242, 395] width 368 height 28
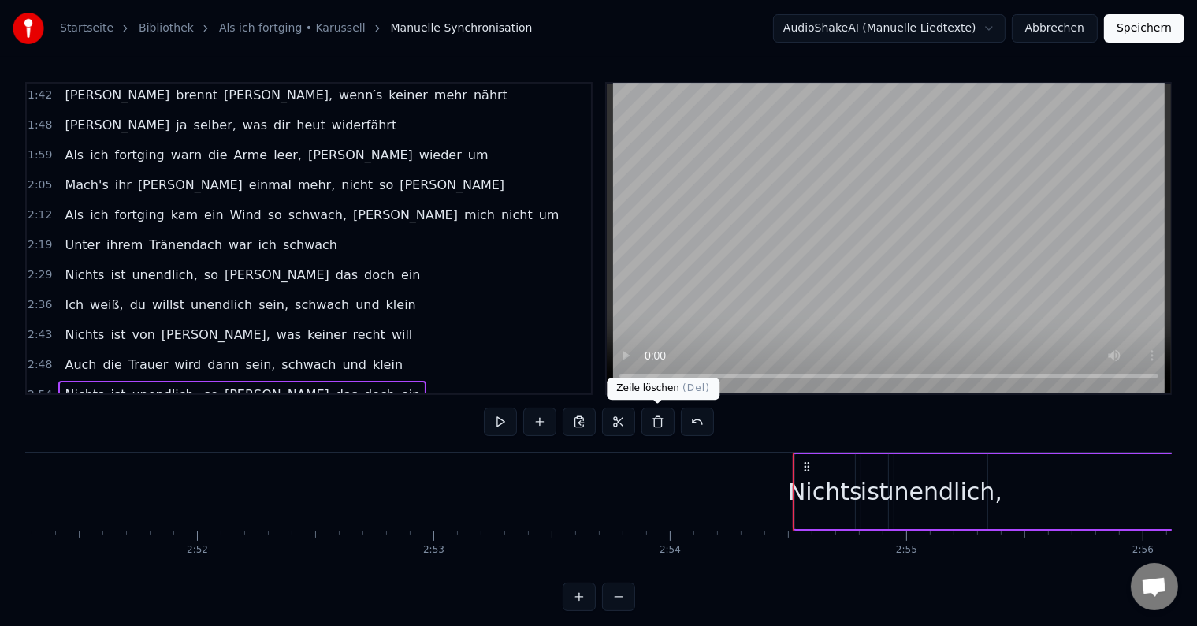
click at [662, 428] on button at bounding box center [658, 422] width 33 height 28
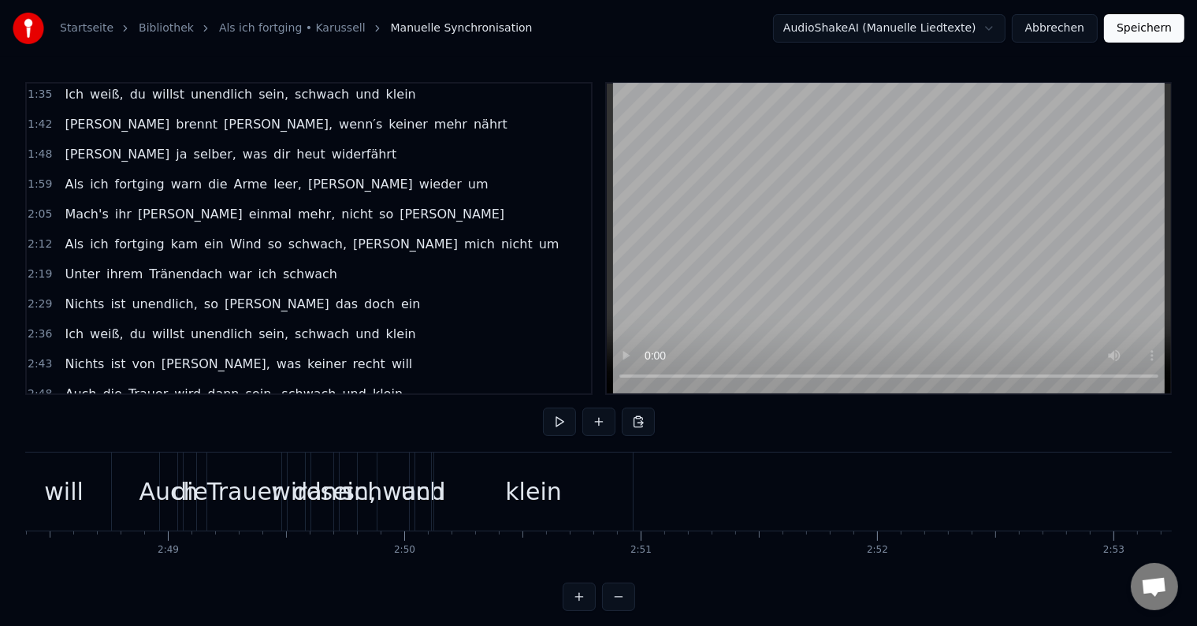
scroll to position [0, 39449]
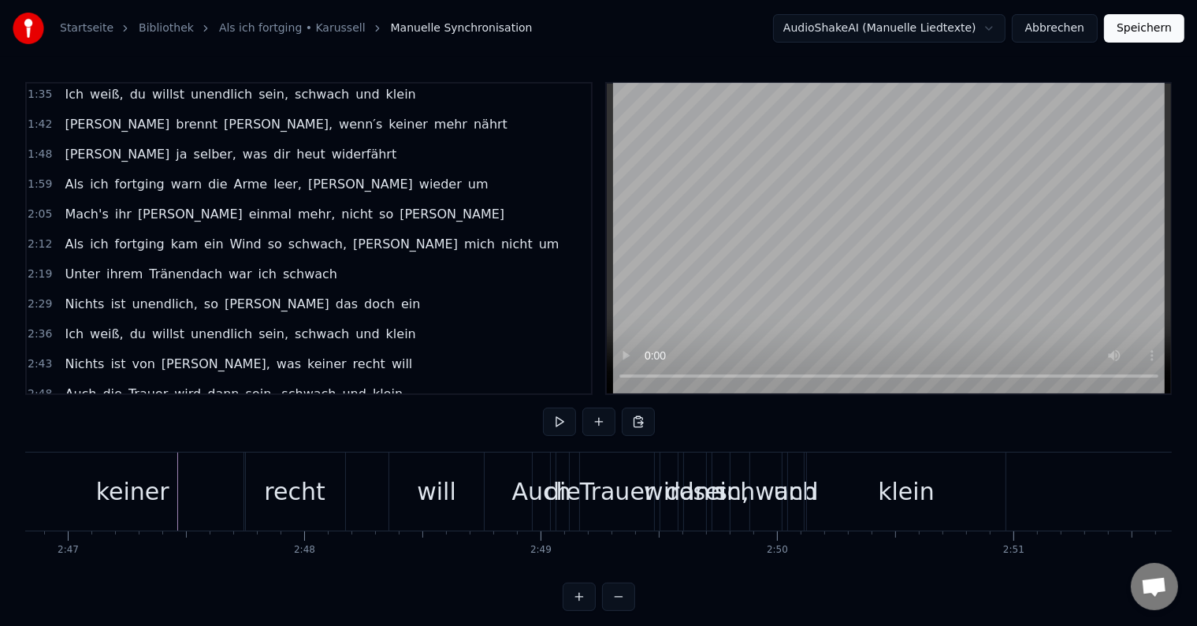
click at [361, 382] on div "Auch die Trauer wird [PERSON_NAME], [PERSON_NAME] und [PERSON_NAME]" at bounding box center [233, 394] width 351 height 28
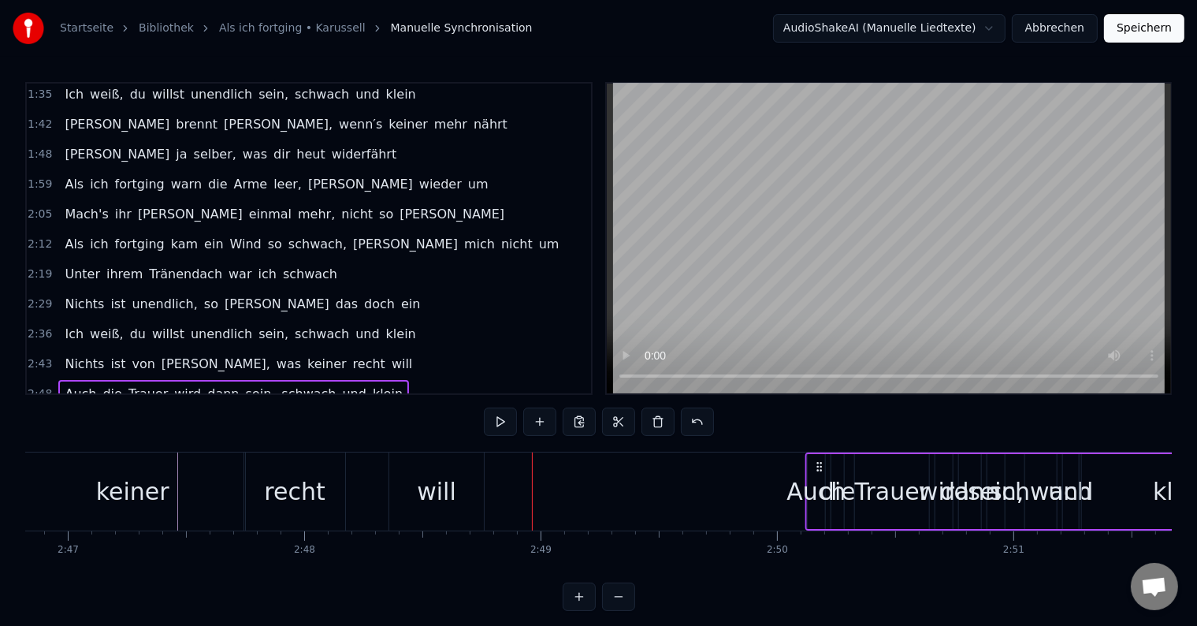
drag, startPoint x: 545, startPoint y: 463, endPoint x: 819, endPoint y: 476, distance: 273.8
click at [819, 476] on div "Auch die Trauer wird [PERSON_NAME], [PERSON_NAME] und [PERSON_NAME]" at bounding box center [1044, 491] width 478 height 78
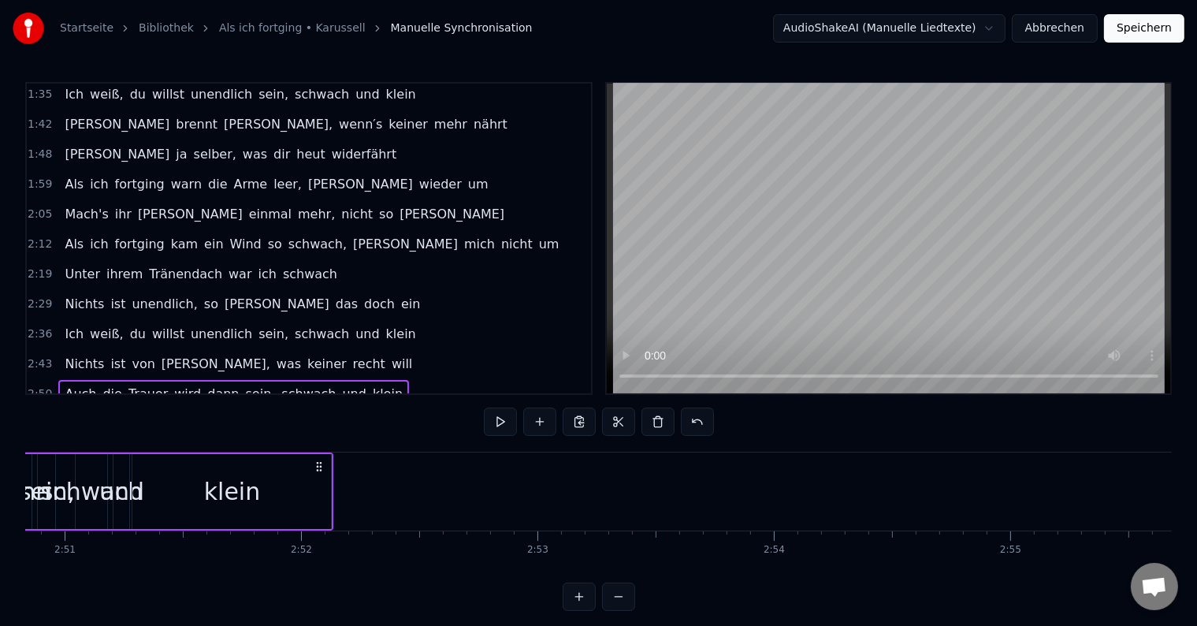
scroll to position [0, 40465]
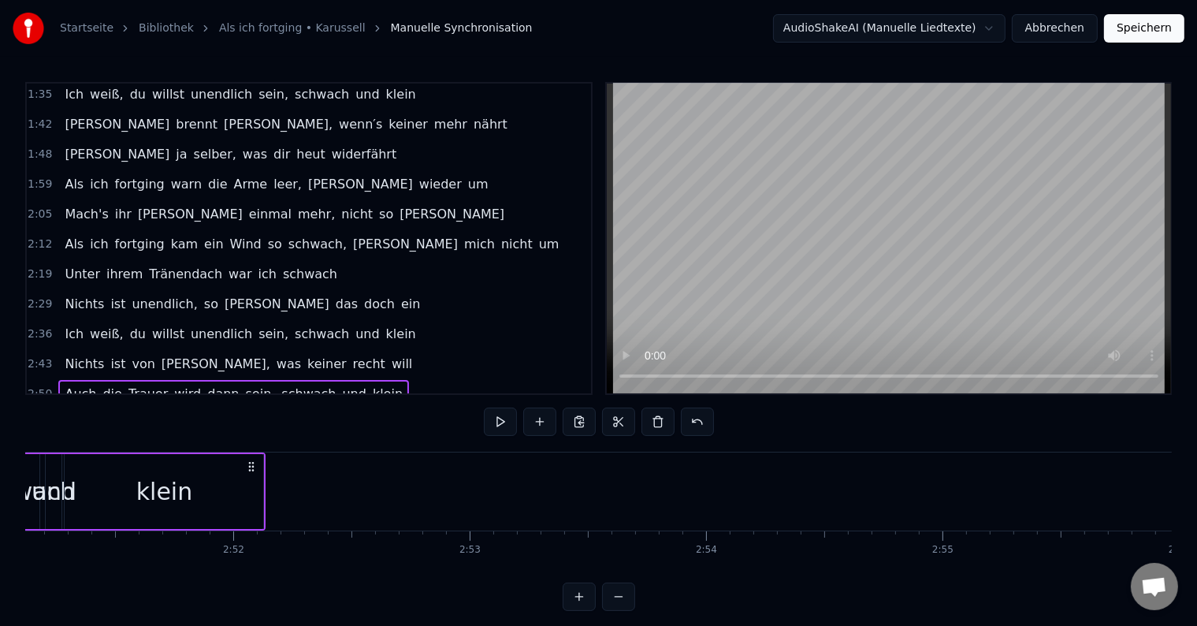
click at [194, 480] on div "klein" at bounding box center [164, 491] width 199 height 75
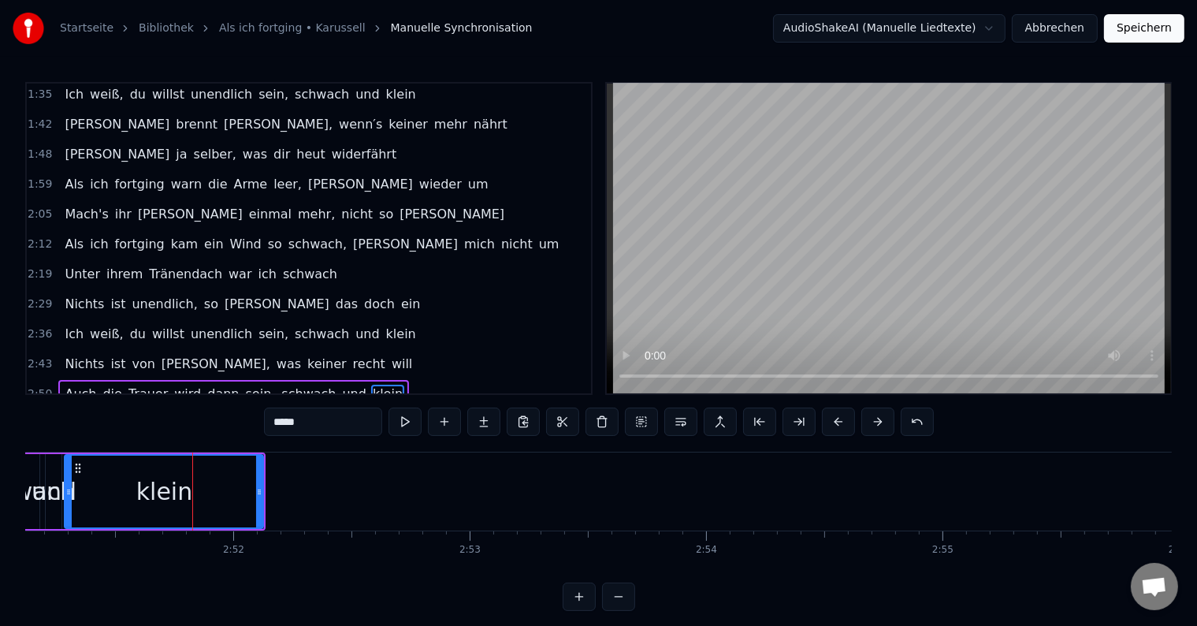
scroll to position [24, 0]
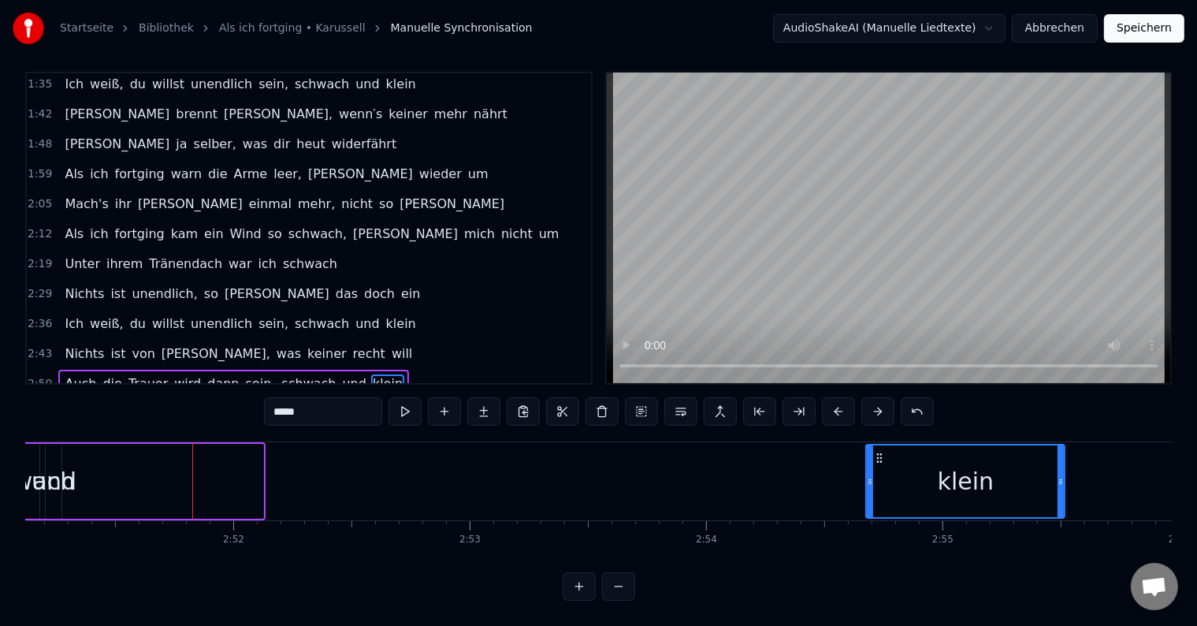
drag, startPoint x: 107, startPoint y: 441, endPoint x: 876, endPoint y: 471, distance: 769.1
click at [876, 471] on div "klein" at bounding box center [965, 481] width 197 height 72
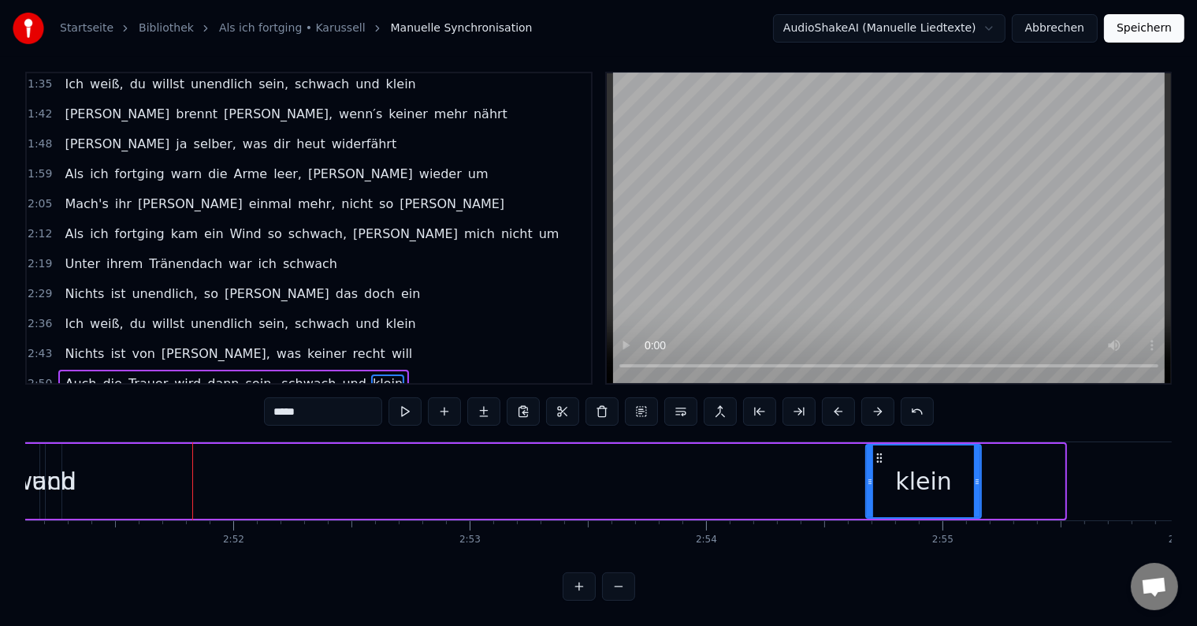
drag, startPoint x: 1059, startPoint y: 467, endPoint x: 976, endPoint y: 466, distance: 83.6
click at [976, 475] on icon at bounding box center [977, 481] width 6 height 13
click at [407, 400] on button at bounding box center [405, 411] width 33 height 28
click at [341, 374] on span "und" at bounding box center [354, 383] width 27 height 18
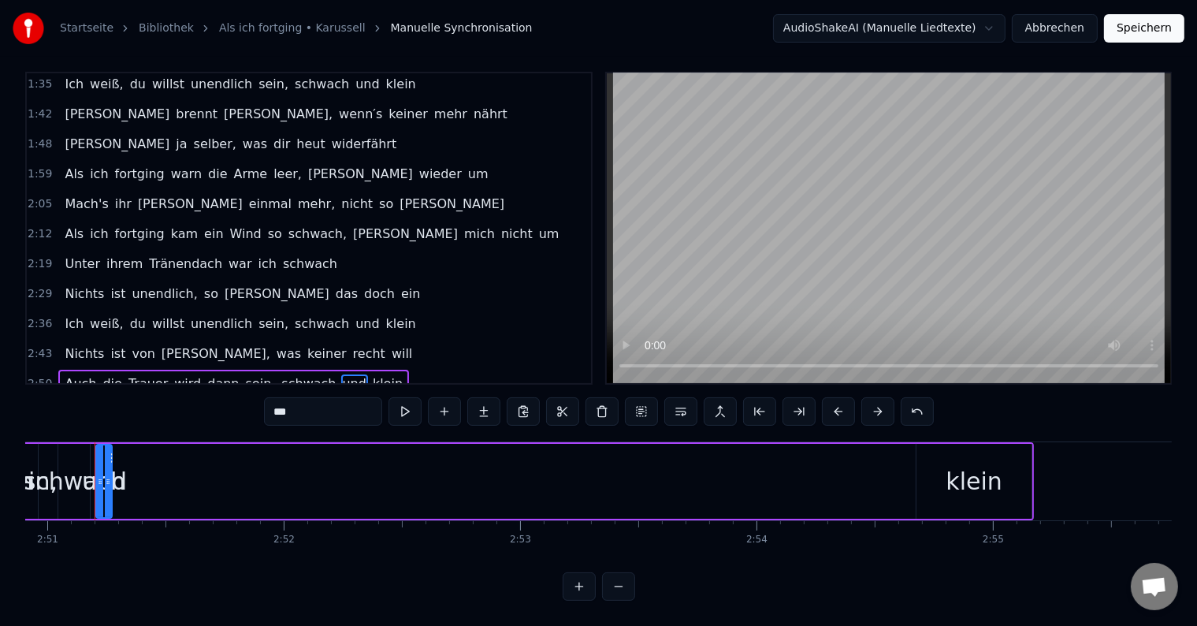
scroll to position [0, 40405]
drag, startPoint x: 117, startPoint y: 463, endPoint x: 145, endPoint y: 454, distance: 28.9
click at [160, 475] on icon at bounding box center [157, 481] width 6 height 13
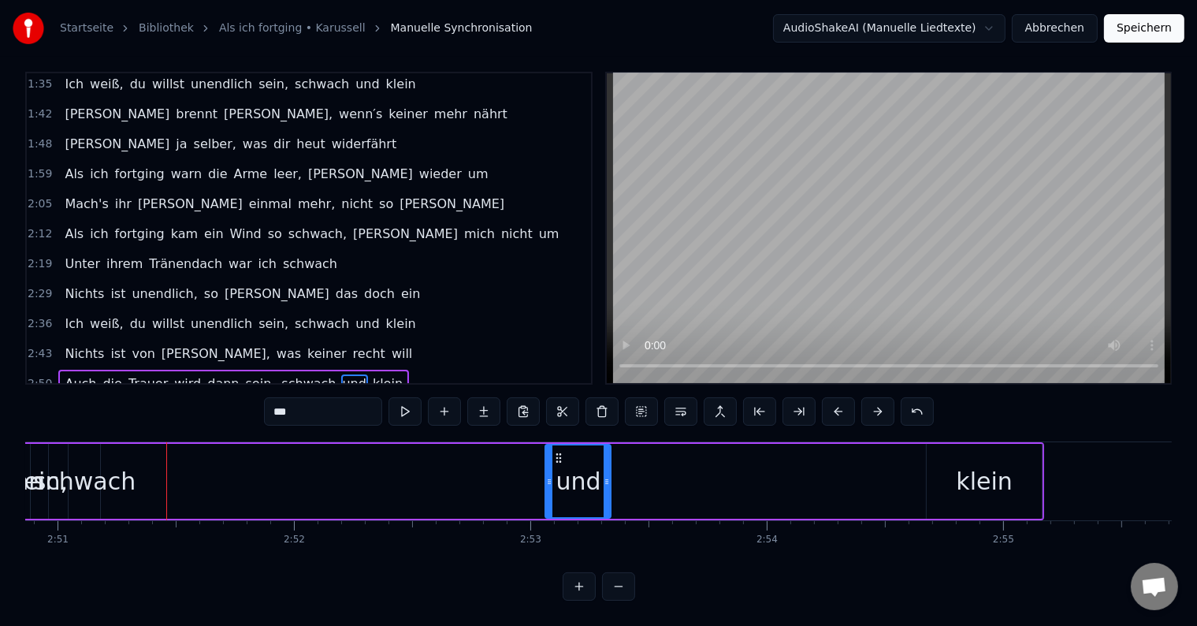
drag, startPoint x: 120, startPoint y: 438, endPoint x: 557, endPoint y: 455, distance: 437.0
click at [557, 455] on div "und" at bounding box center [578, 481] width 64 height 72
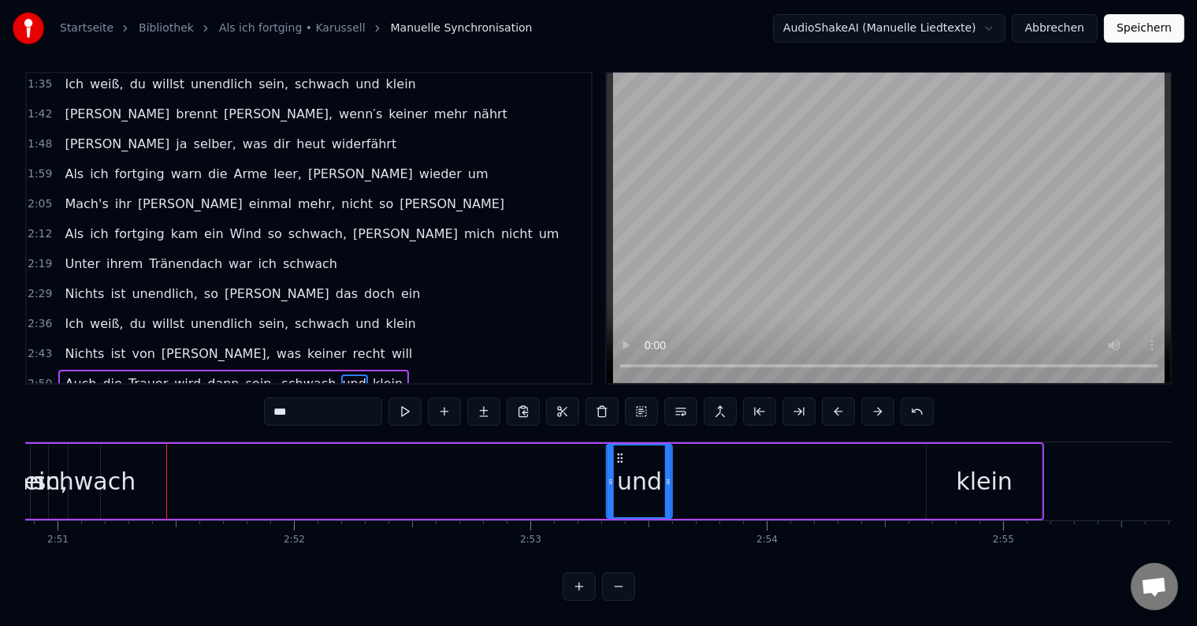
drag, startPoint x: 557, startPoint y: 441, endPoint x: 618, endPoint y: 450, distance: 61.3
click at [618, 450] on div "und" at bounding box center [640, 481] width 64 height 72
click at [407, 400] on button at bounding box center [405, 411] width 33 height 28
drag, startPoint x: 611, startPoint y: 472, endPoint x: 511, endPoint y: 463, distance: 100.5
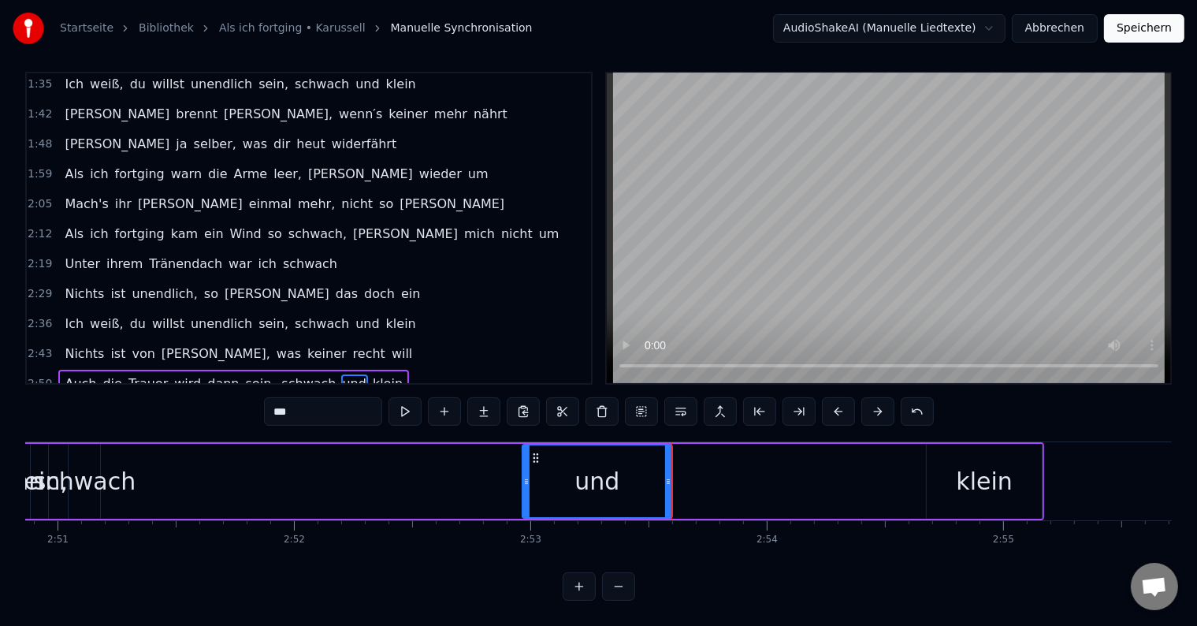
click at [523, 475] on icon at bounding box center [526, 481] width 6 height 13
click at [400, 397] on button at bounding box center [405, 411] width 33 height 28
click at [401, 397] on button at bounding box center [405, 411] width 33 height 28
drag, startPoint x: 509, startPoint y: 467, endPoint x: 549, endPoint y: 470, distance: 39.5
click at [612, 474] on div at bounding box center [613, 481] width 6 height 72
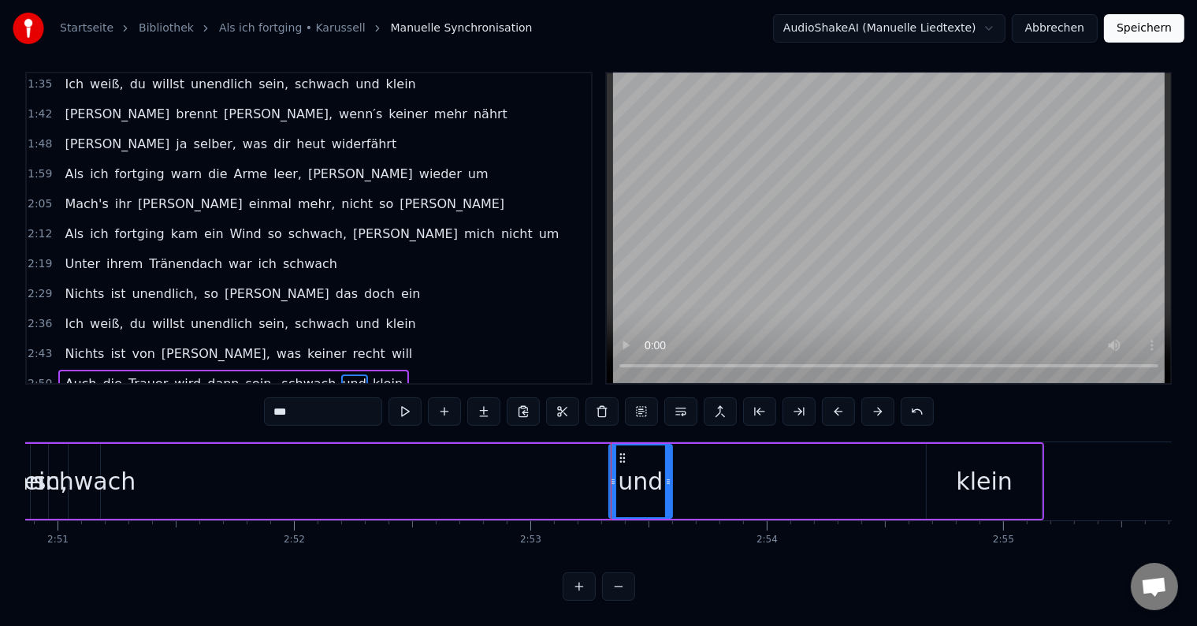
click at [282, 374] on span "schwach" at bounding box center [309, 383] width 58 height 18
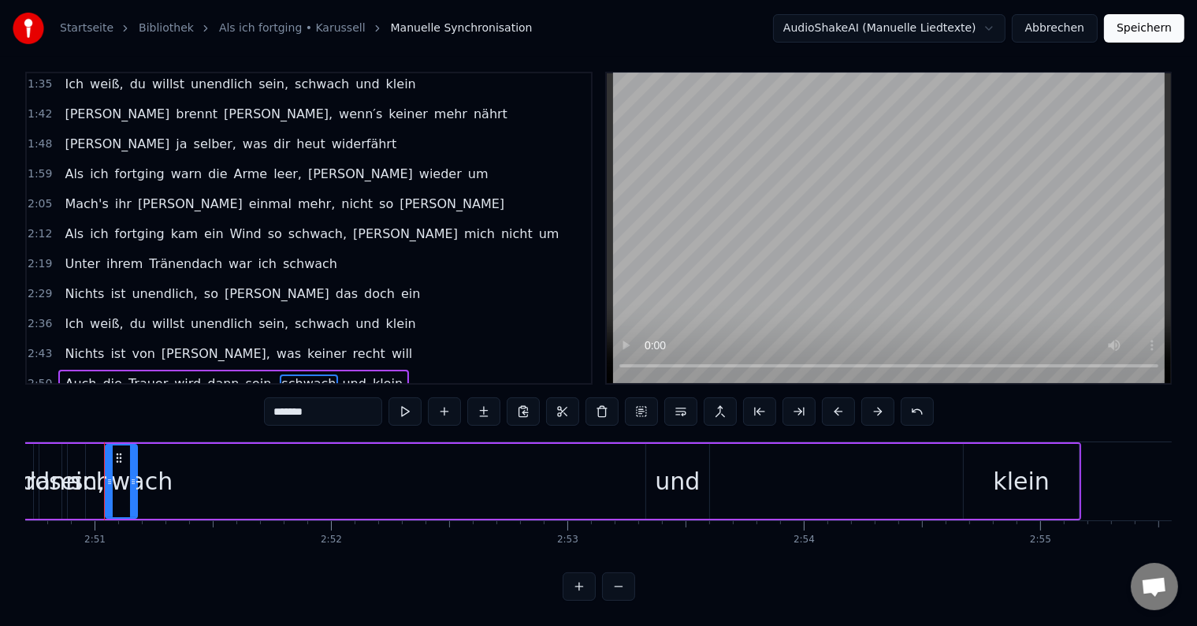
scroll to position [0, 40367]
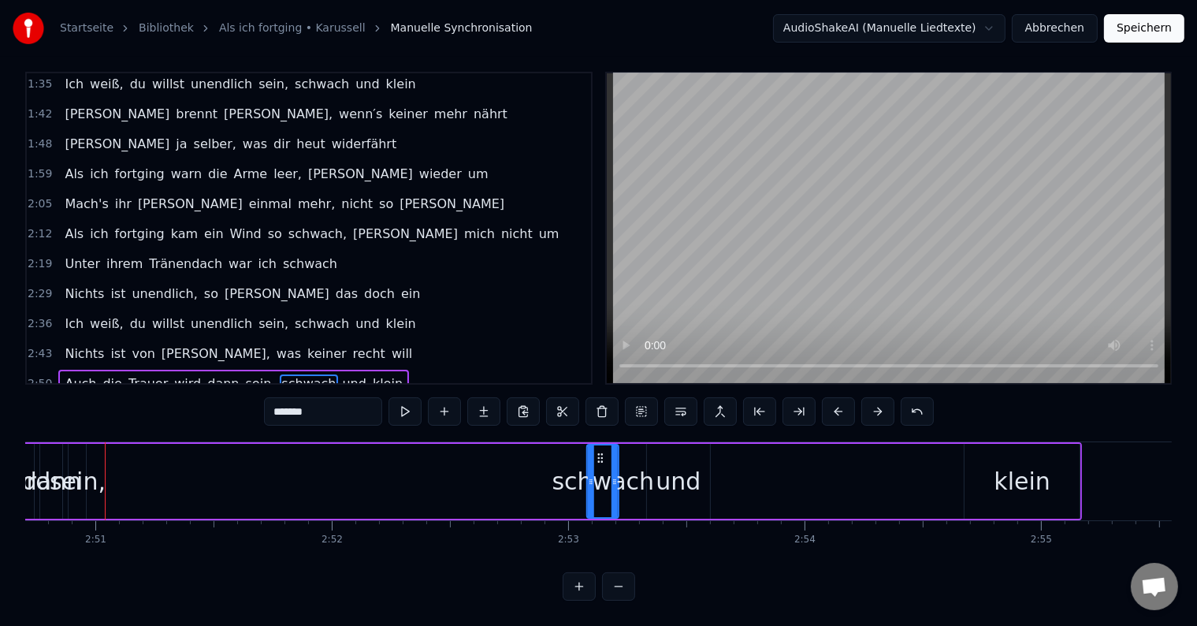
drag, startPoint x: 121, startPoint y: 439, endPoint x: 601, endPoint y: 457, distance: 481.2
click at [601, 457] on div "schwach" at bounding box center [603, 481] width 30 height 72
drag, startPoint x: 615, startPoint y: 462, endPoint x: 644, endPoint y: 463, distance: 29.2
click at [644, 475] on icon at bounding box center [644, 481] width 6 height 13
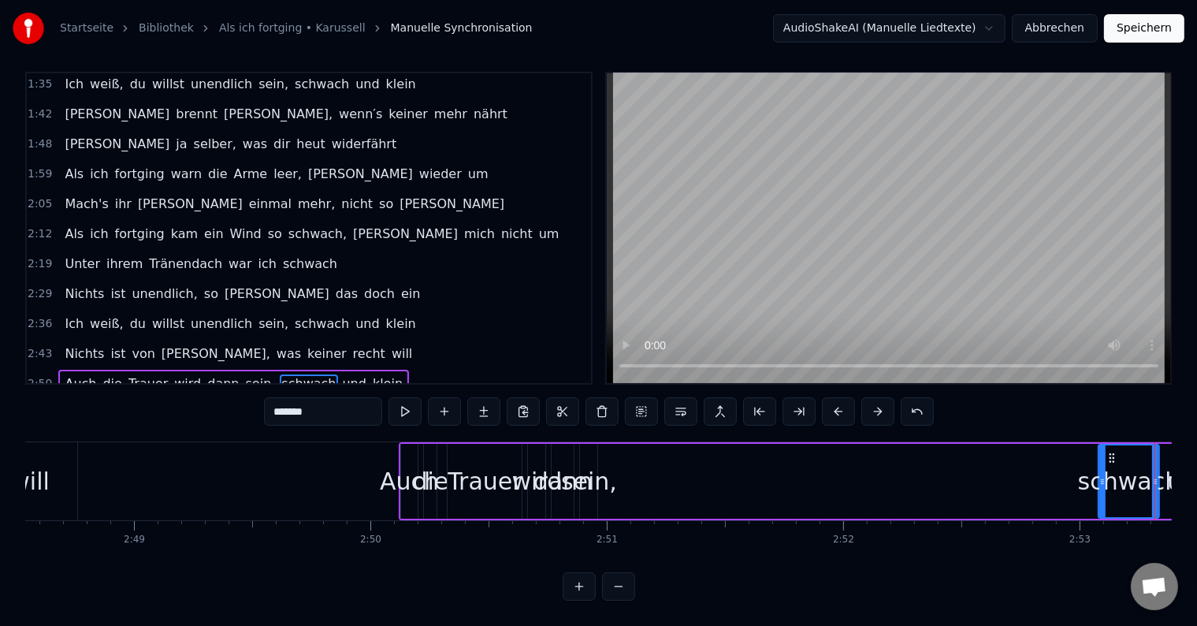
scroll to position [0, 40330]
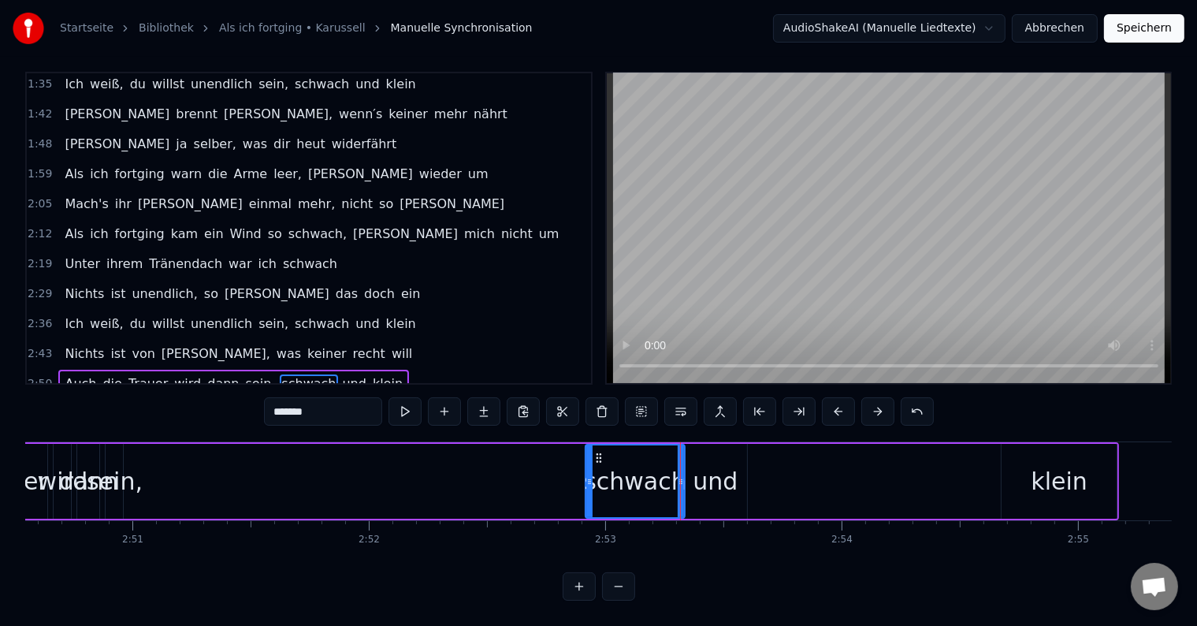
drag, startPoint x: 624, startPoint y: 463, endPoint x: 586, endPoint y: 464, distance: 38.6
click at [586, 475] on icon at bounding box center [589, 481] width 6 height 13
click at [244, 374] on span "sein," at bounding box center [260, 383] width 33 height 18
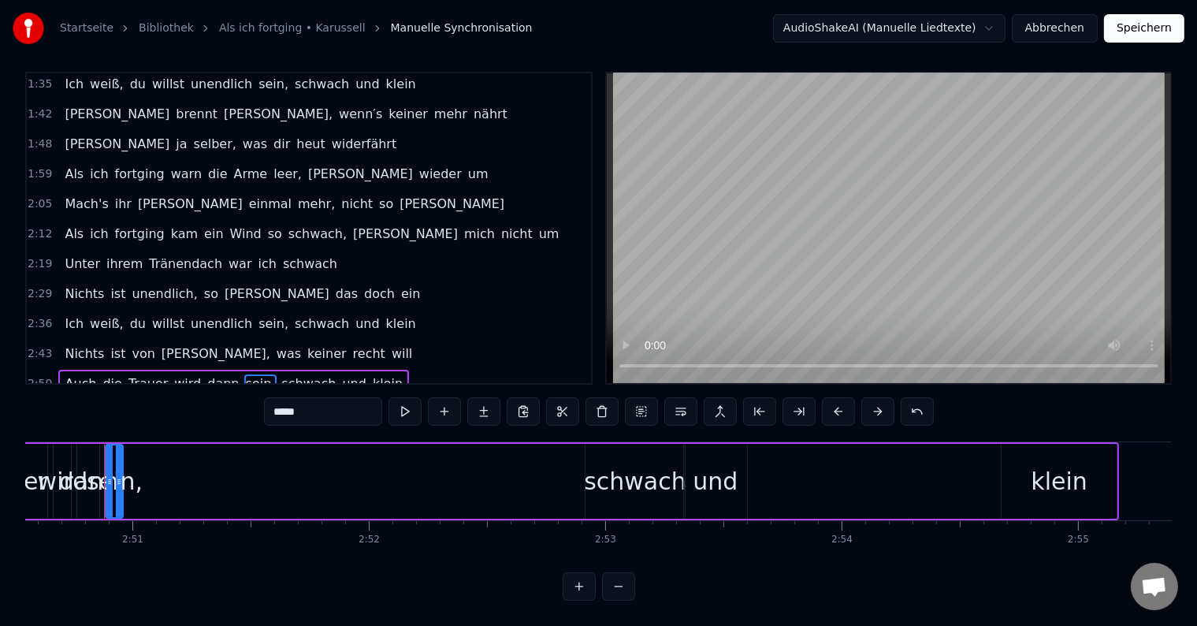
scroll to position [0, 40329]
drag, startPoint x: 121, startPoint y: 460, endPoint x: 221, endPoint y: 461, distance: 100.1
click at [221, 461] on div at bounding box center [220, 481] width 6 height 72
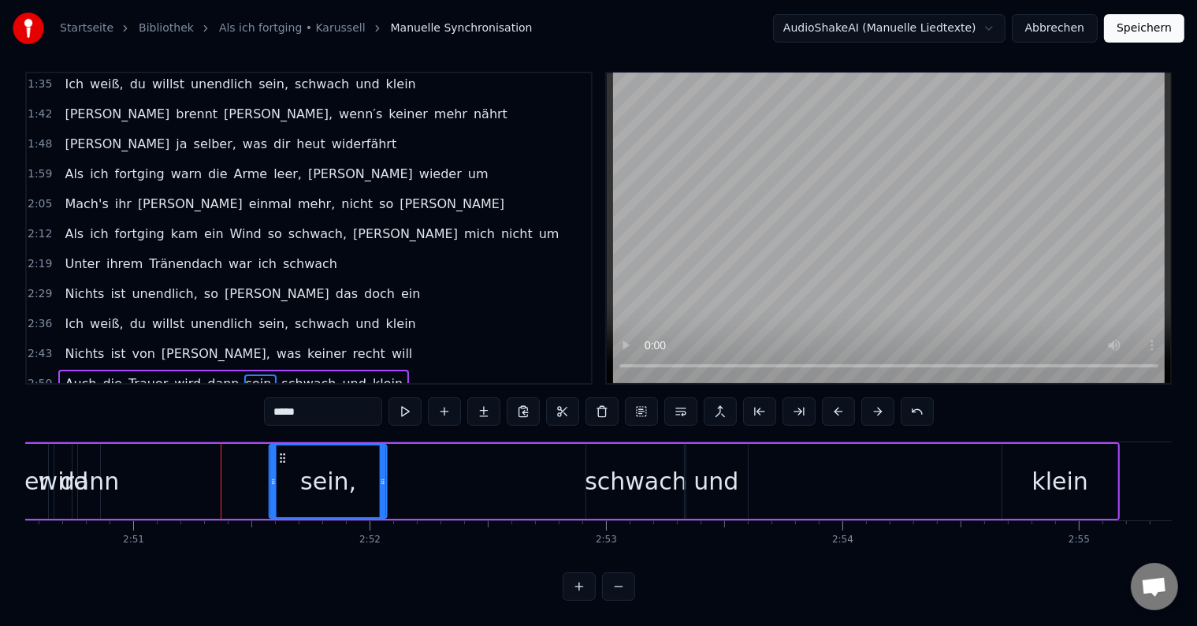
drag, startPoint x: 117, startPoint y: 440, endPoint x: 279, endPoint y: 449, distance: 162.7
click at [279, 449] on div "sein," at bounding box center [328, 481] width 116 height 72
click at [401, 398] on button at bounding box center [405, 411] width 33 height 28
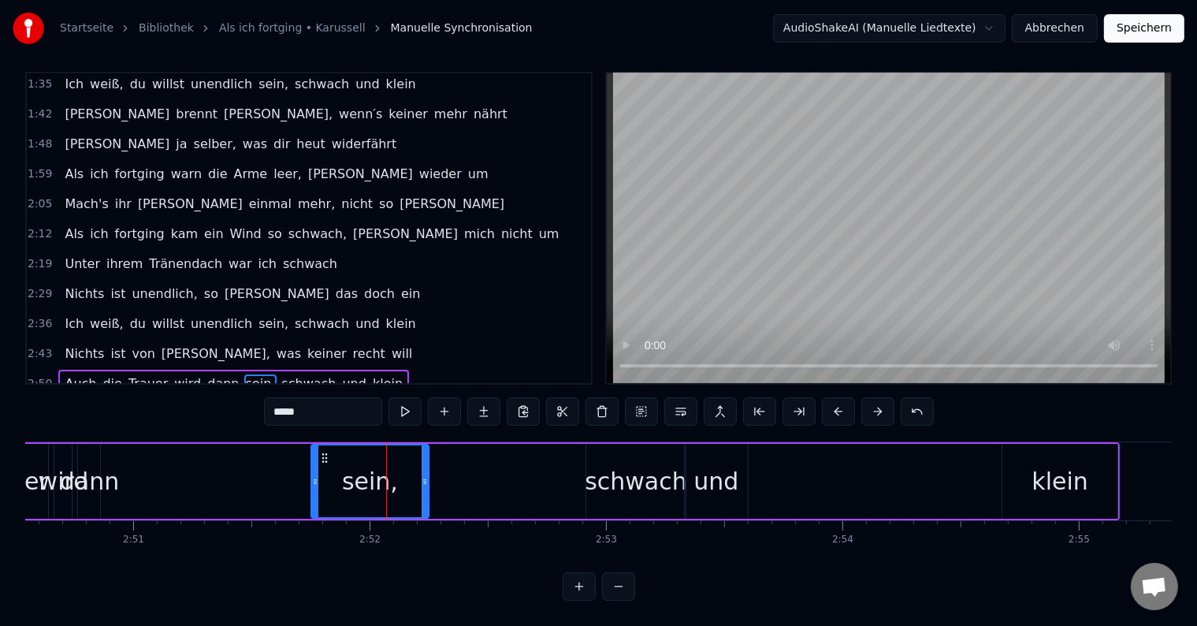
drag, startPoint x: 312, startPoint y: 442, endPoint x: 325, endPoint y: 442, distance: 12.6
click at [326, 457] on circle at bounding box center [326, 457] width 1 height 1
click at [206, 374] on span "dann" at bounding box center [223, 383] width 35 height 18
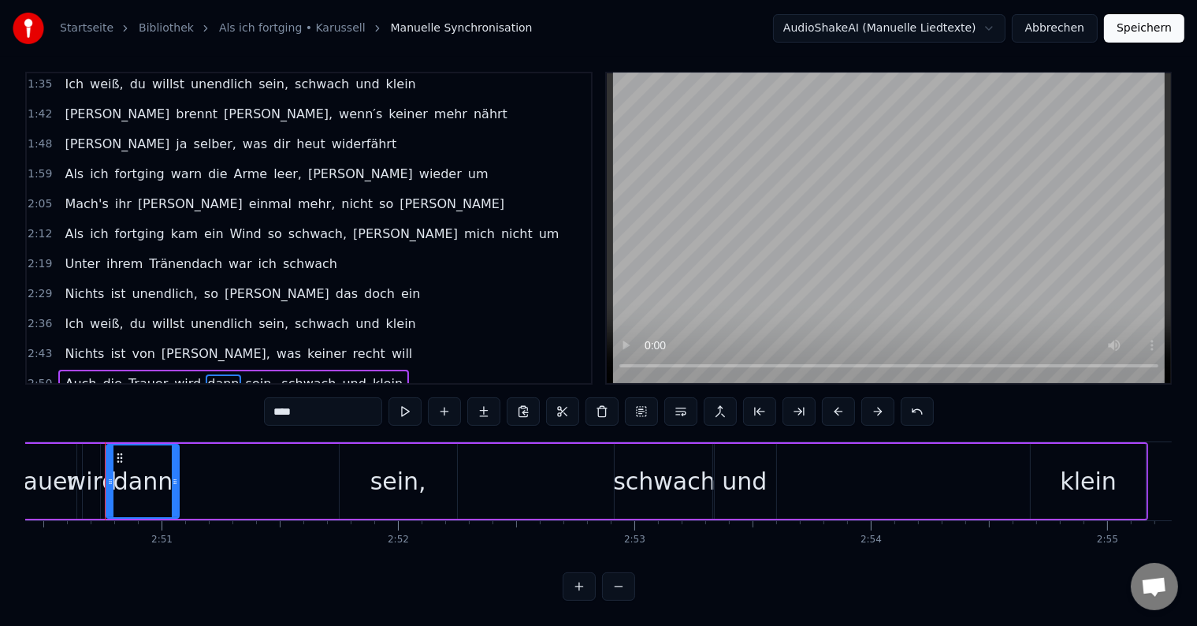
drag, startPoint x: 126, startPoint y: 444, endPoint x: 134, endPoint y: 441, distance: 8.2
click at [176, 447] on div at bounding box center [175, 481] width 6 height 72
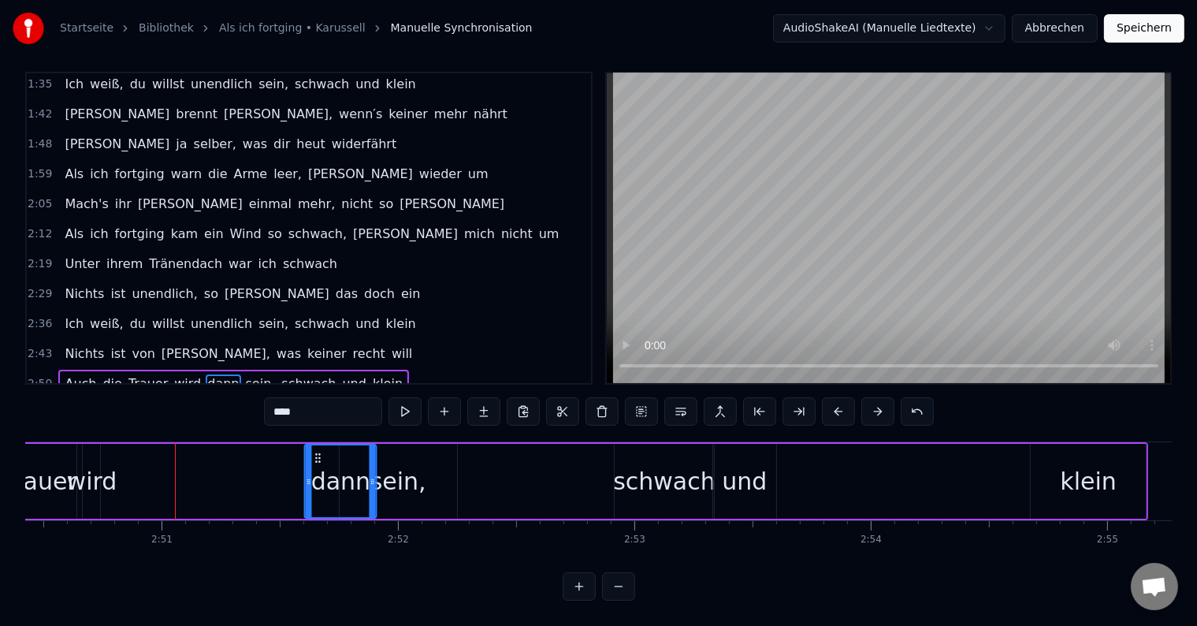
drag, startPoint x: 117, startPoint y: 441, endPoint x: 315, endPoint y: 443, distance: 198.7
click at [315, 452] on icon at bounding box center [318, 458] width 13 height 13
click at [404, 397] on button at bounding box center [405, 411] width 33 height 28
click at [173, 374] on span "wird" at bounding box center [188, 383] width 30 height 18
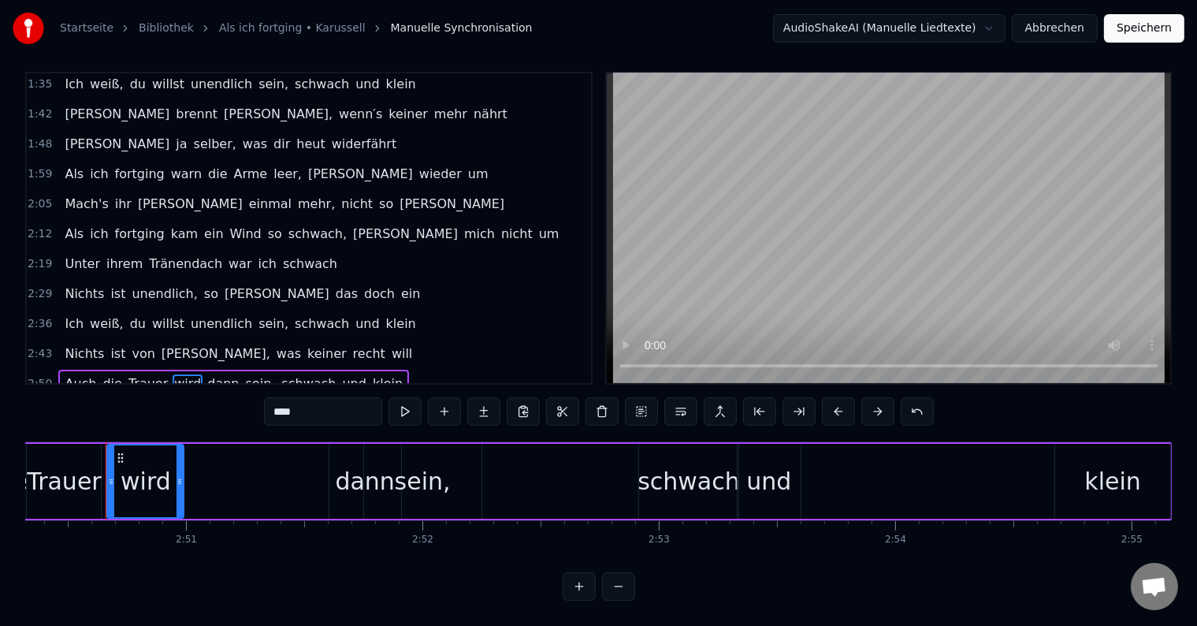
drag, startPoint x: 131, startPoint y: 457, endPoint x: 127, endPoint y: 440, distance: 17.8
click at [178, 458] on div at bounding box center [180, 481] width 6 height 72
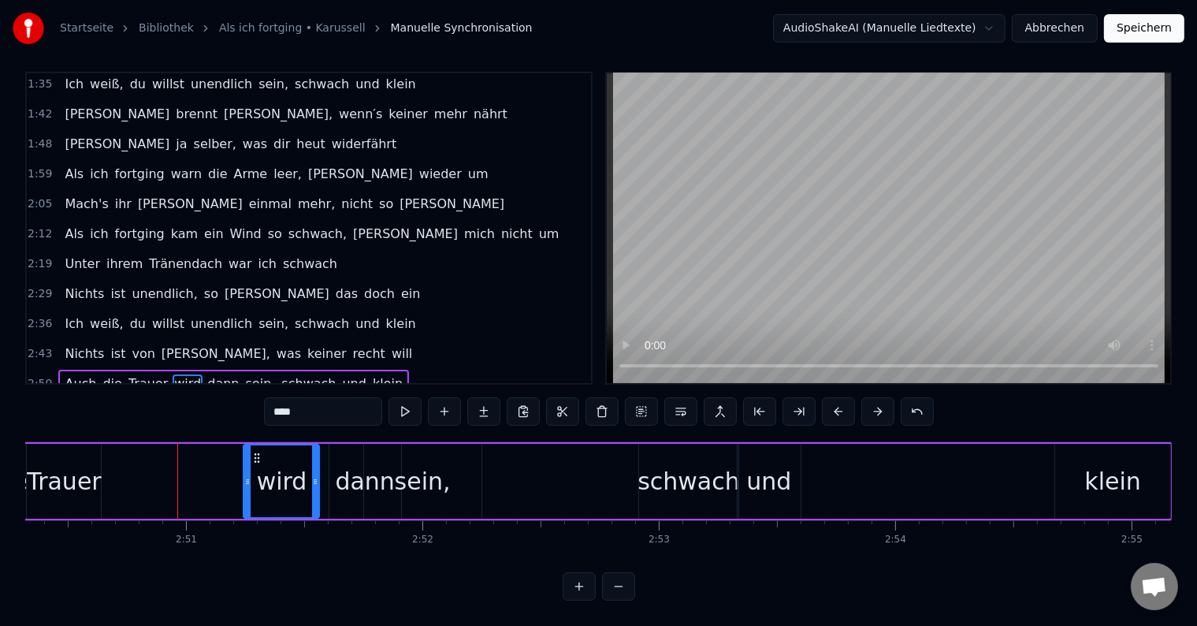
drag, startPoint x: 192, startPoint y: 439, endPoint x: 255, endPoint y: 441, distance: 62.3
click at [255, 452] on icon at bounding box center [257, 458] width 13 height 13
click at [66, 473] on div "Trauer" at bounding box center [64, 480] width 74 height 35
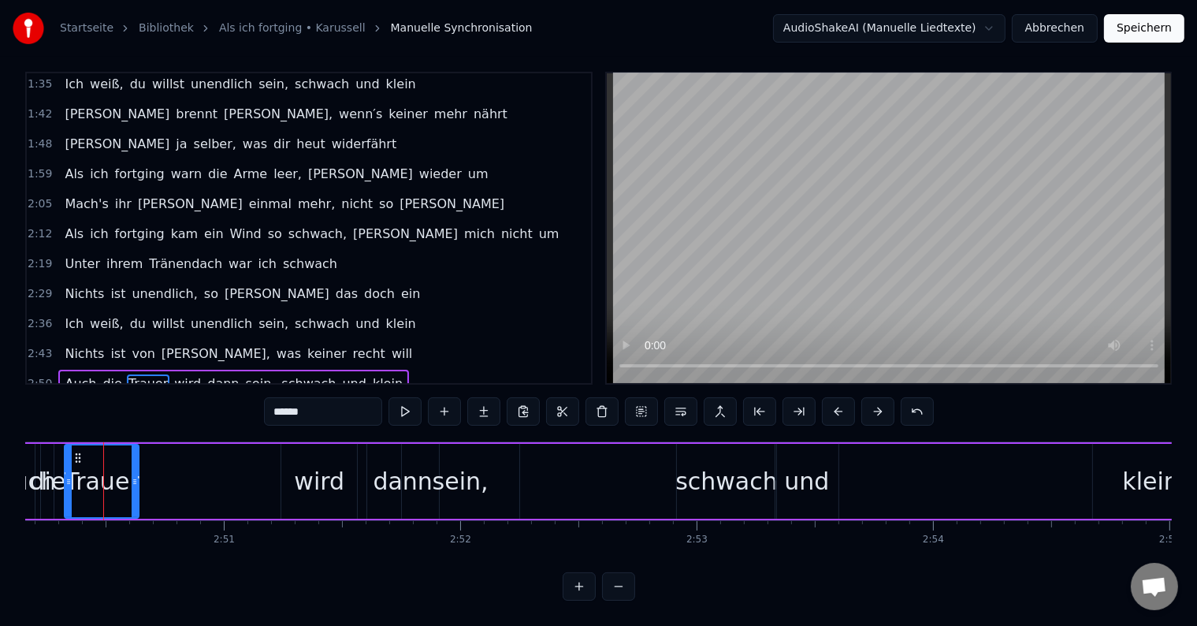
scroll to position [0, 40238]
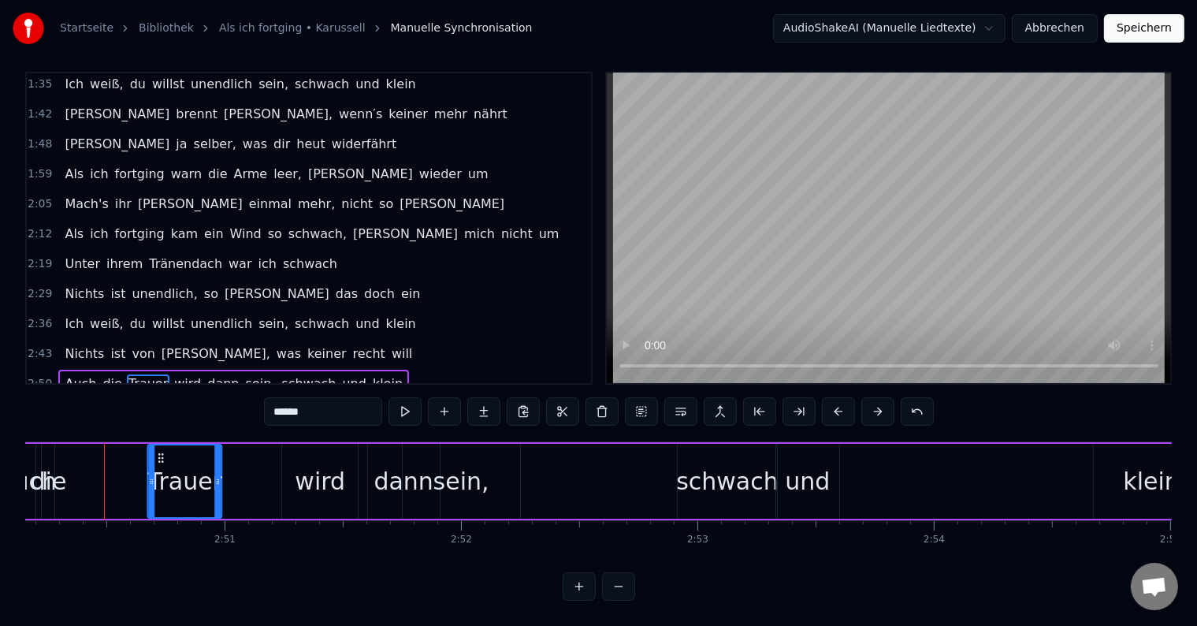
drag, startPoint x: 79, startPoint y: 444, endPoint x: 161, endPoint y: 446, distance: 82.0
click at [161, 452] on icon at bounding box center [160, 458] width 13 height 13
drag, startPoint x: 214, startPoint y: 468, endPoint x: 274, endPoint y: 471, distance: 60.0
click at [274, 475] on icon at bounding box center [277, 481] width 6 height 13
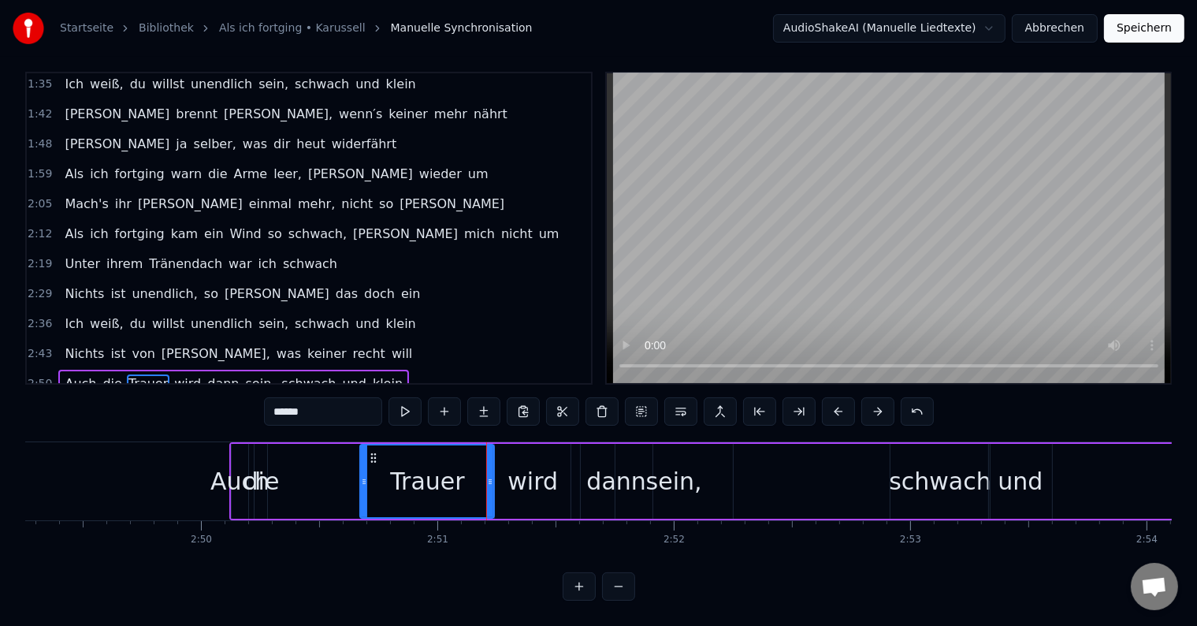
click at [269, 468] on div "die" at bounding box center [262, 480] width 36 height 35
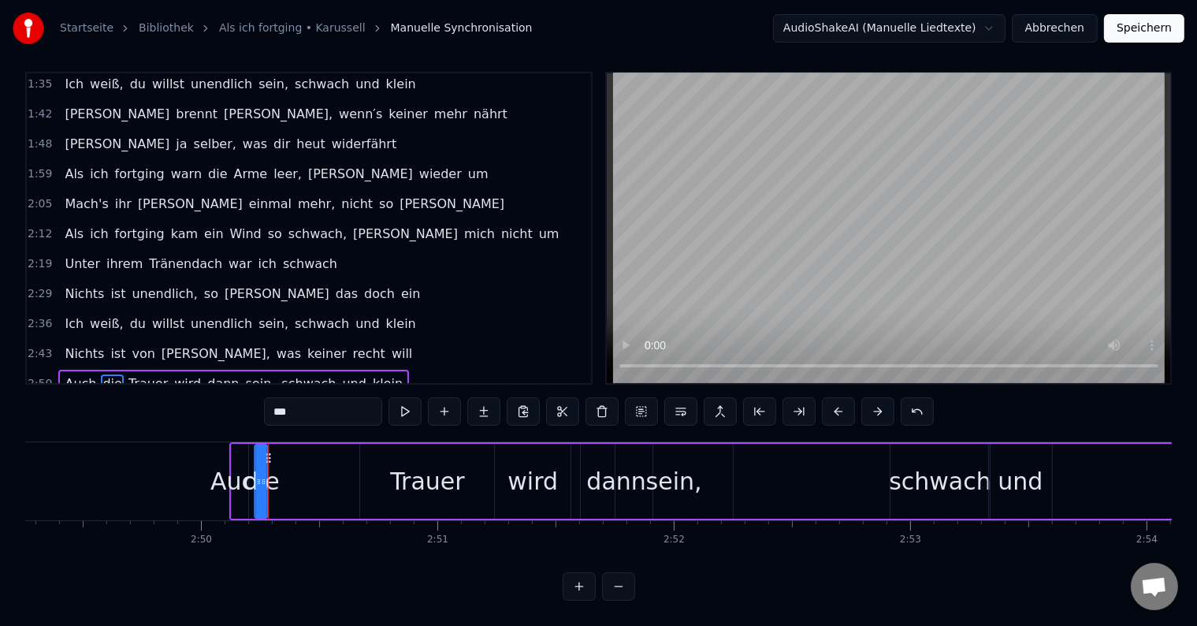
click at [266, 452] on icon at bounding box center [268, 458] width 13 height 13
drag, startPoint x: 266, startPoint y: 441, endPoint x: 305, endPoint y: 441, distance: 38.6
click at [305, 452] on icon at bounding box center [306, 458] width 13 height 13
drag, startPoint x: 300, startPoint y: 466, endPoint x: 352, endPoint y: 466, distance: 52.0
click at [352, 475] on icon at bounding box center [354, 481] width 6 height 13
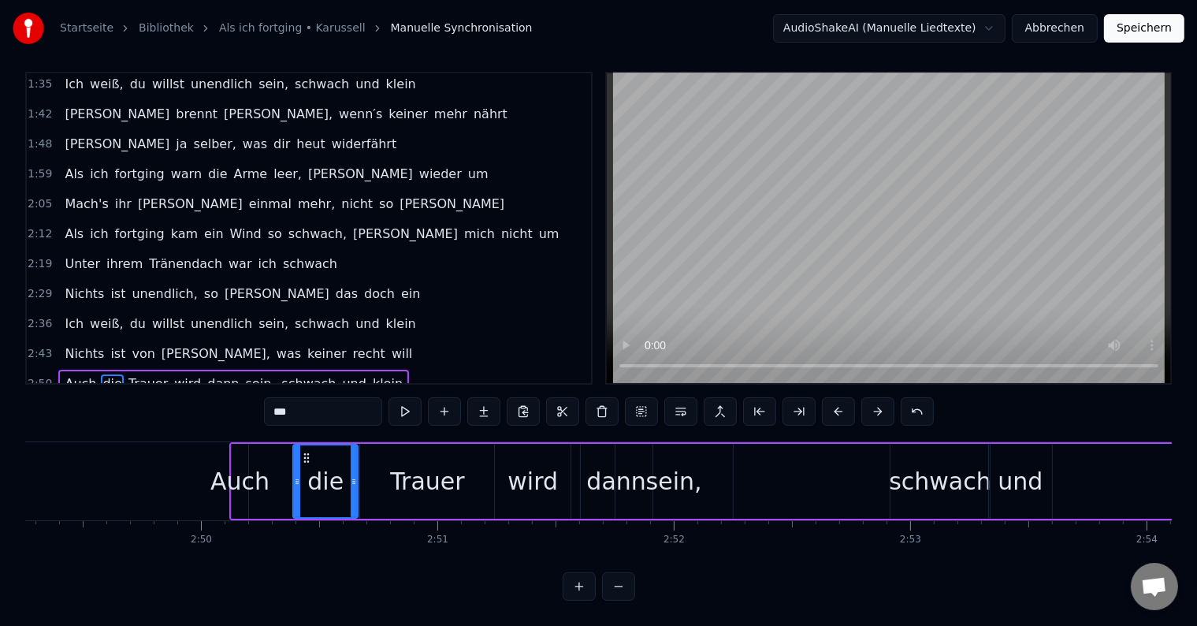
click at [255, 463] on div "Auch" at bounding box center [239, 480] width 59 height 35
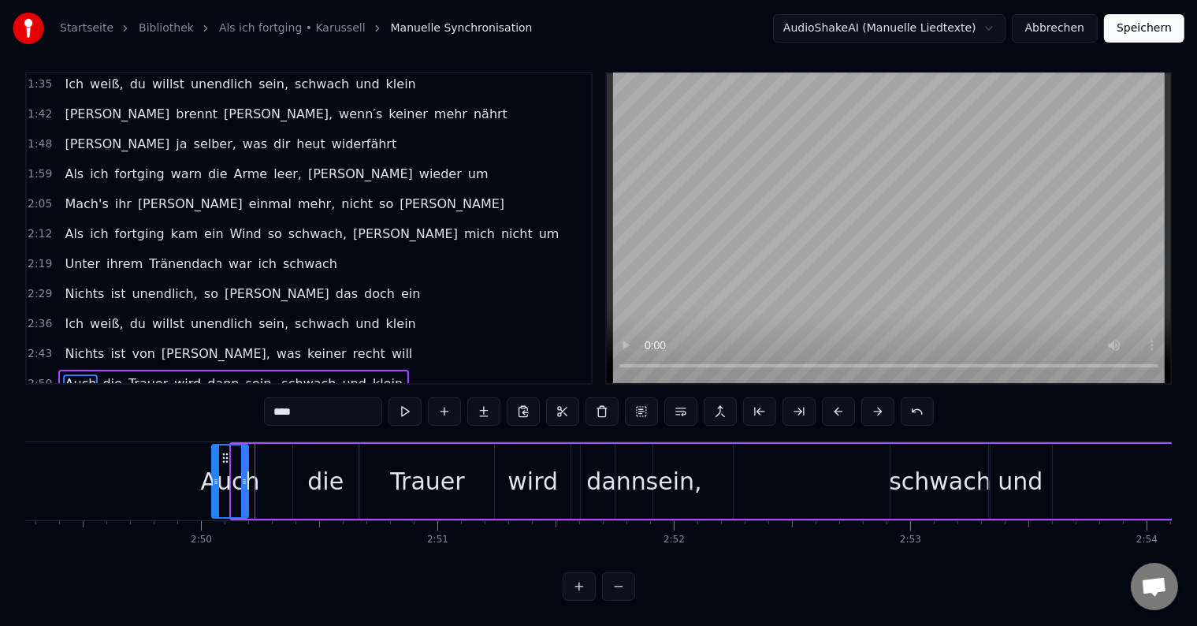
drag, startPoint x: 232, startPoint y: 463, endPoint x: 245, endPoint y: 464, distance: 13.5
click at [213, 475] on icon at bounding box center [216, 481] width 6 height 13
drag, startPoint x: 253, startPoint y: 466, endPoint x: 292, endPoint y: 465, distance: 39.4
click at [292, 475] on icon at bounding box center [291, 481] width 6 height 13
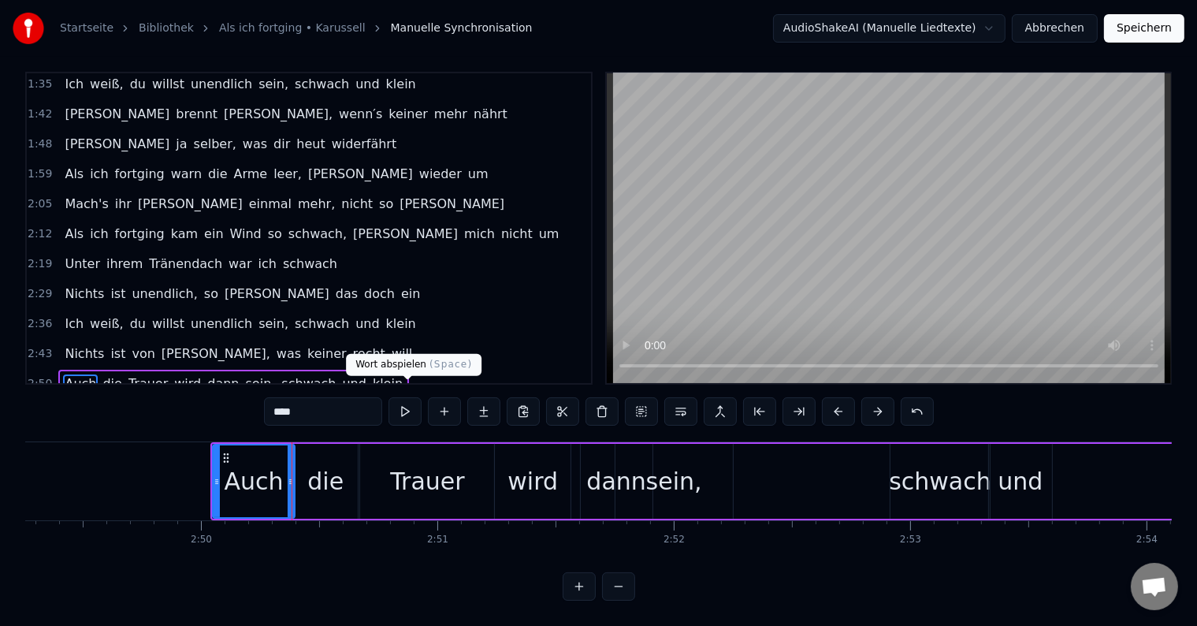
click at [398, 400] on button at bounding box center [405, 411] width 33 height 28
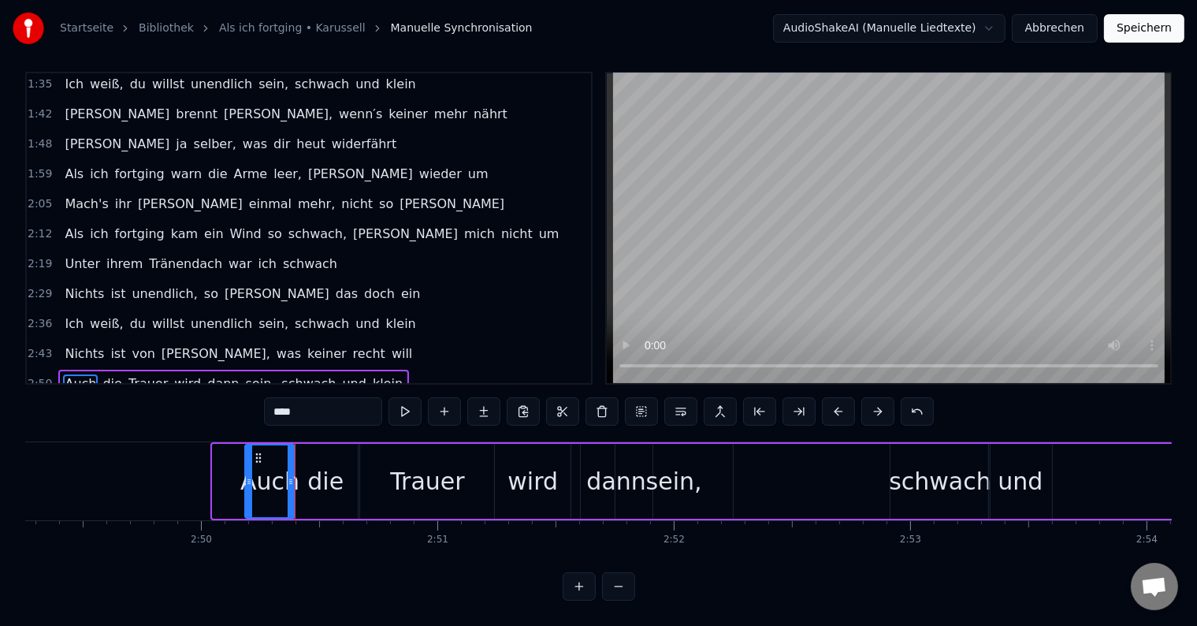
drag, startPoint x: 214, startPoint y: 461, endPoint x: 246, endPoint y: 460, distance: 31.5
click at [246, 475] on icon at bounding box center [249, 481] width 6 height 13
click at [296, 475] on icon at bounding box center [296, 481] width 6 height 13
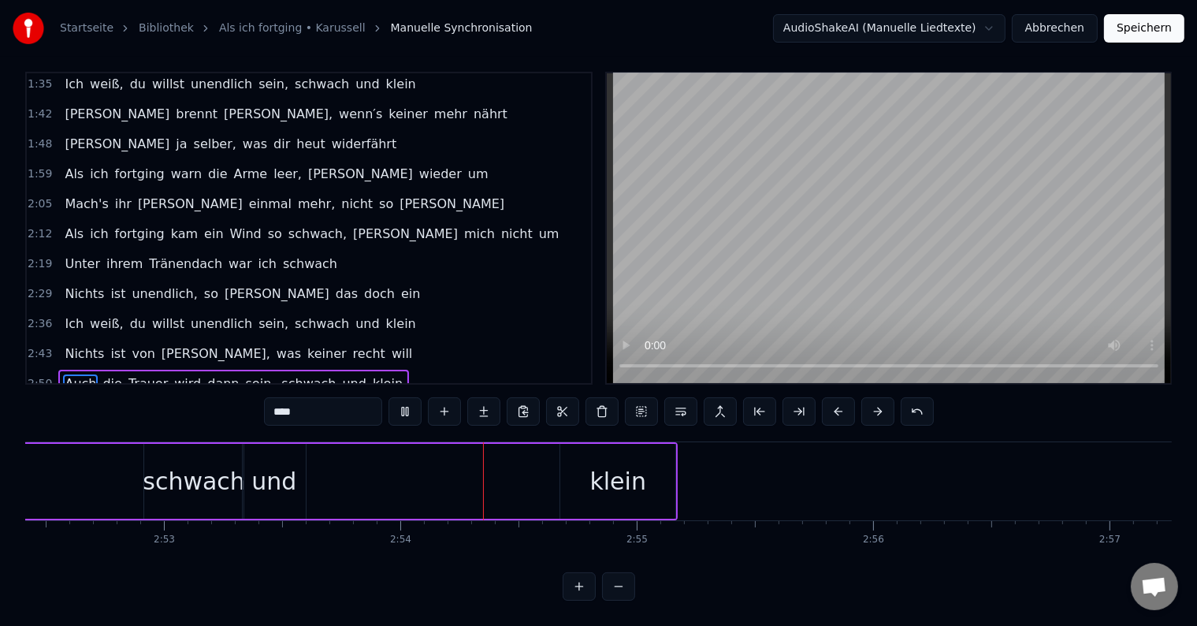
scroll to position [0, 41018]
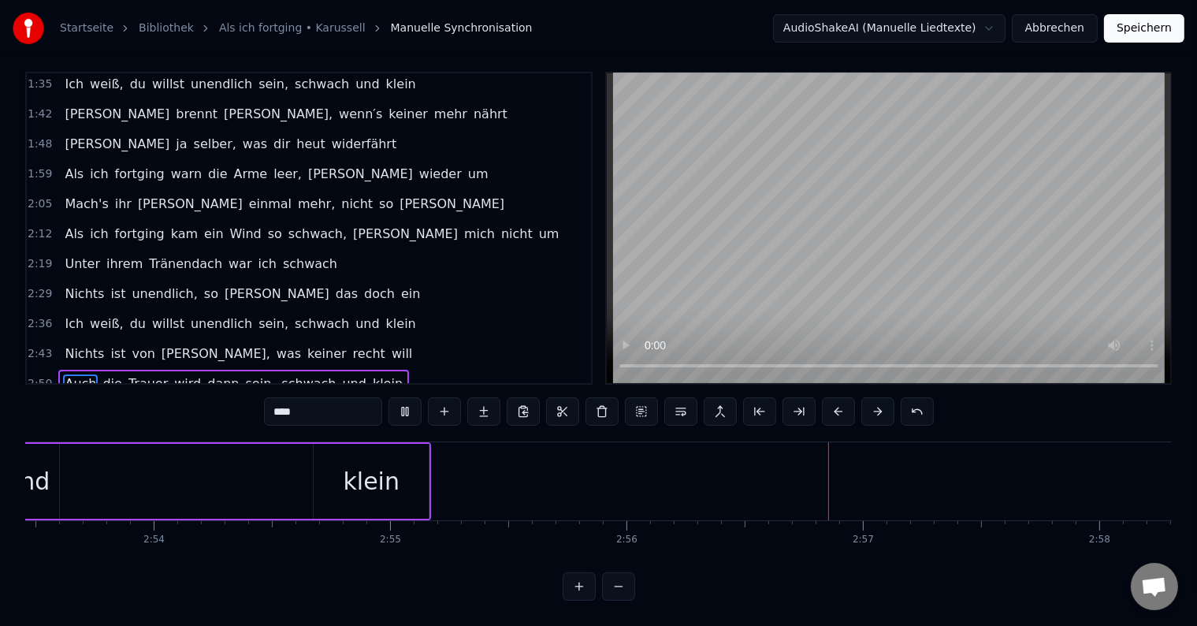
click at [206, 374] on span "dann" at bounding box center [223, 383] width 35 height 18
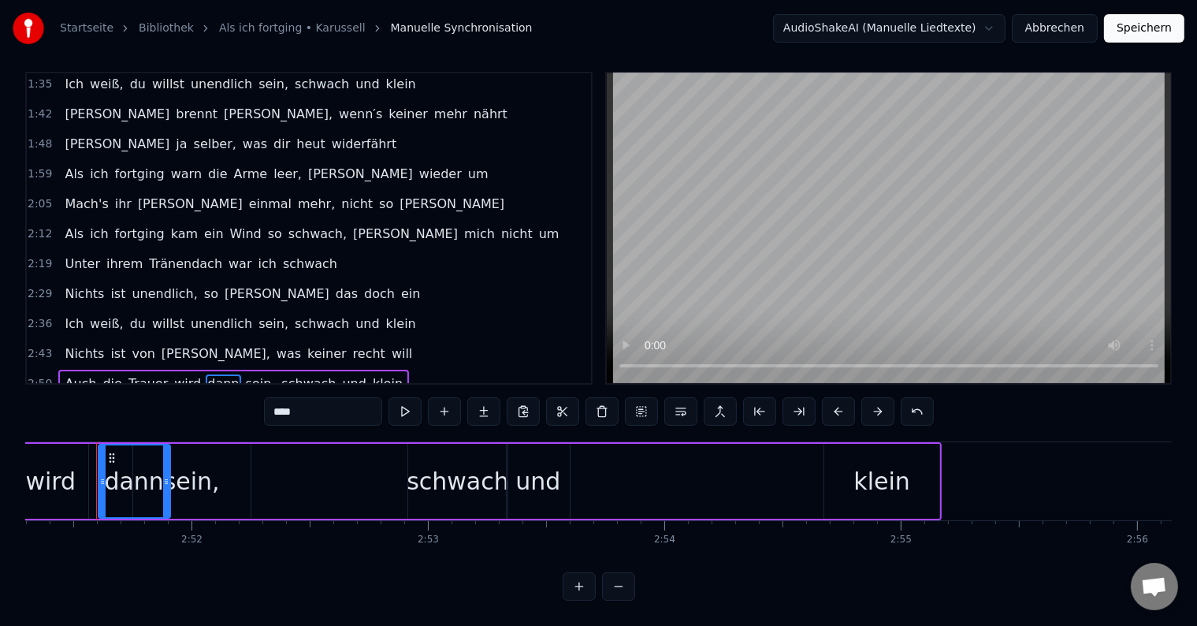
scroll to position [0, 40498]
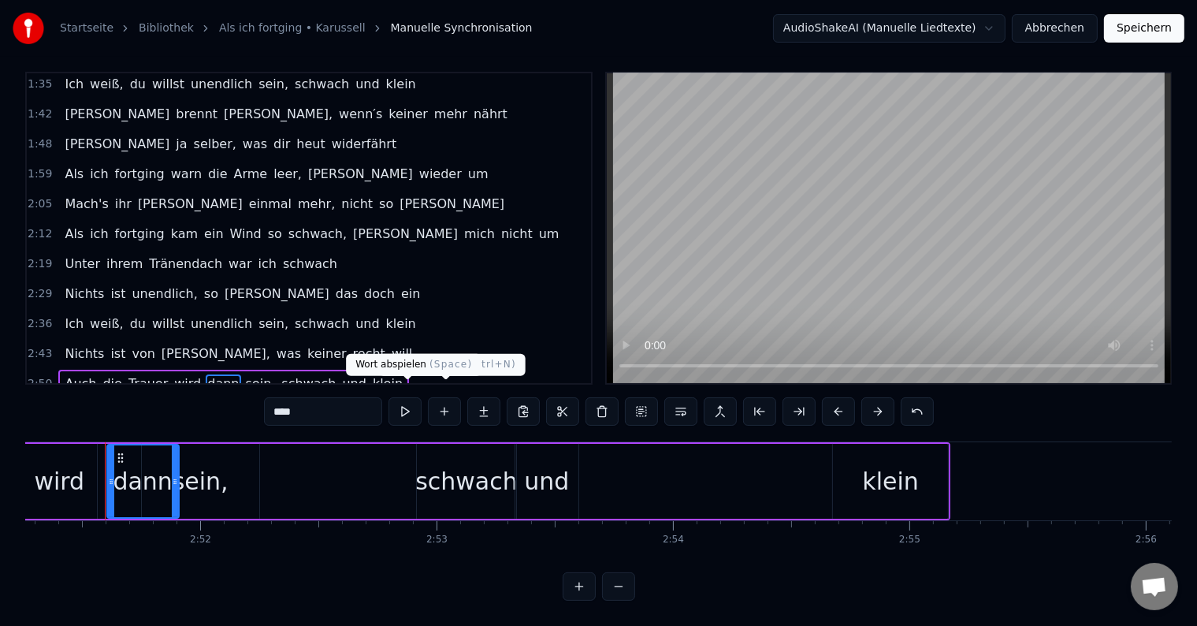
click at [406, 397] on button at bounding box center [405, 411] width 33 height 28
click at [312, 397] on input "****" at bounding box center [323, 411] width 118 height 28
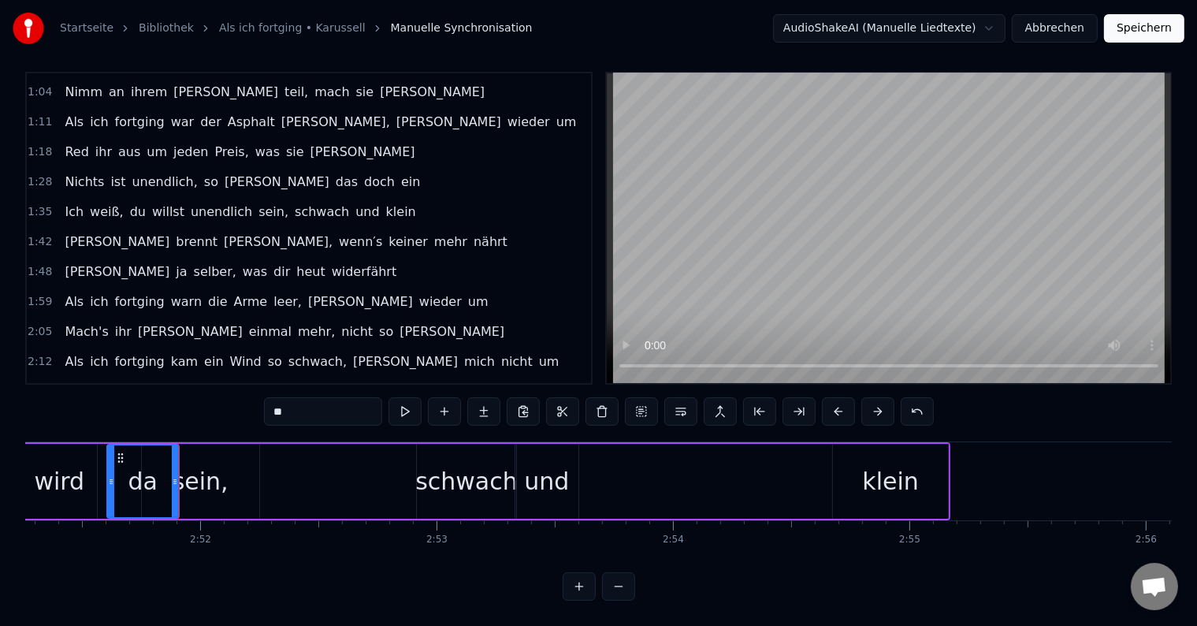
scroll to position [0, 0]
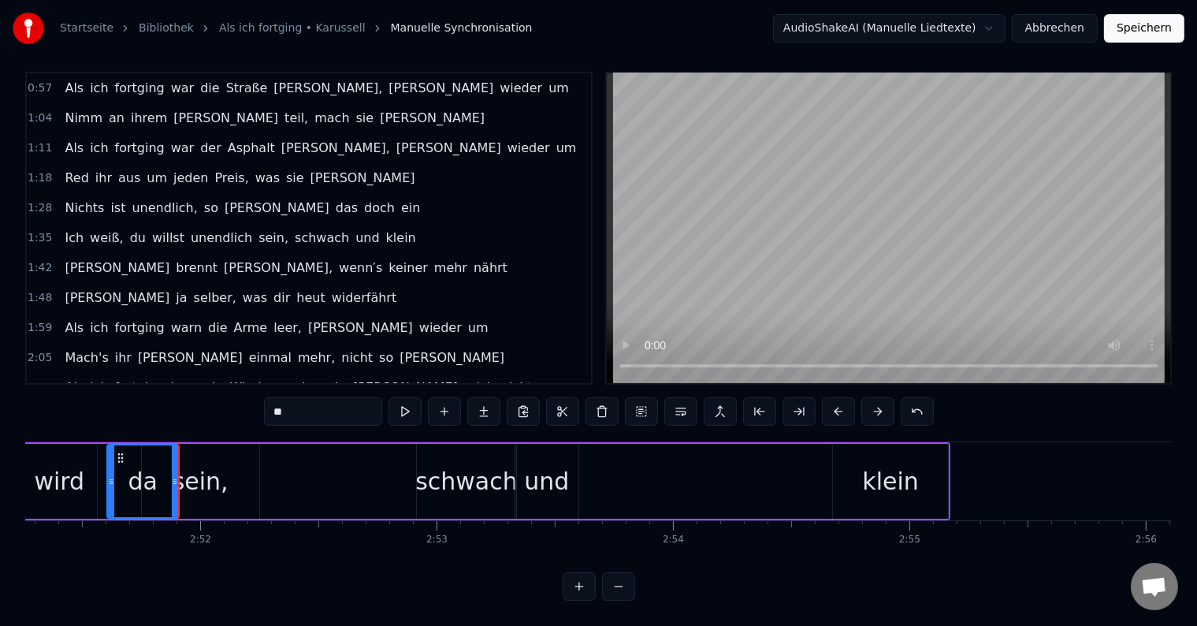
type input "**"
click at [1148, 18] on button "Speichern" at bounding box center [1144, 28] width 80 height 28
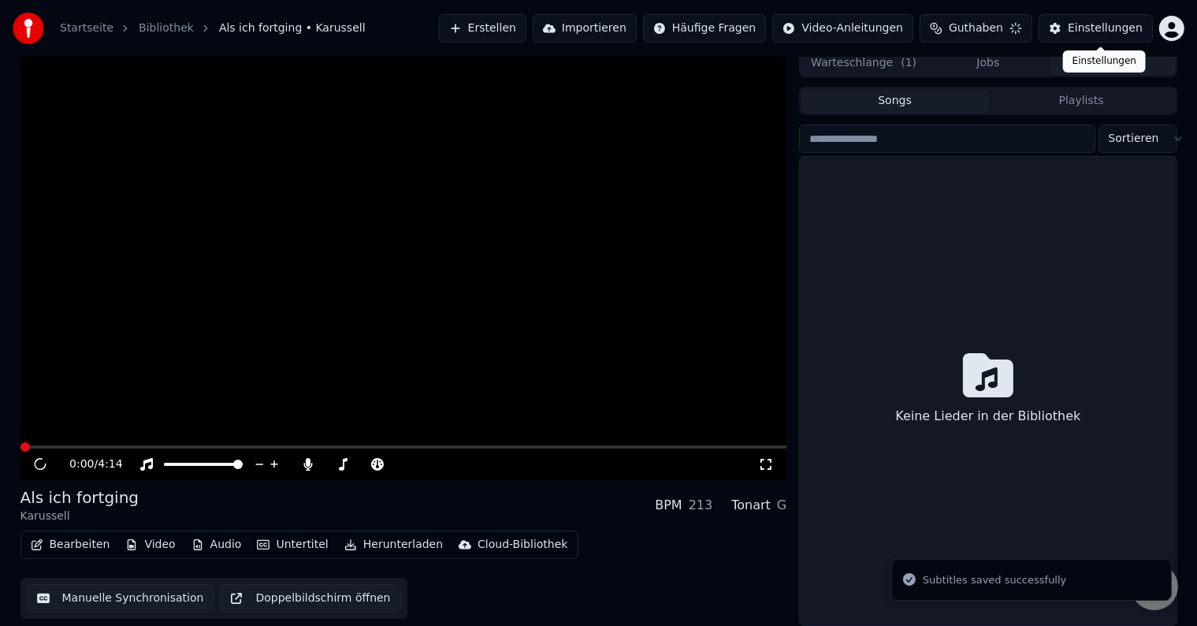
scroll to position [7, 0]
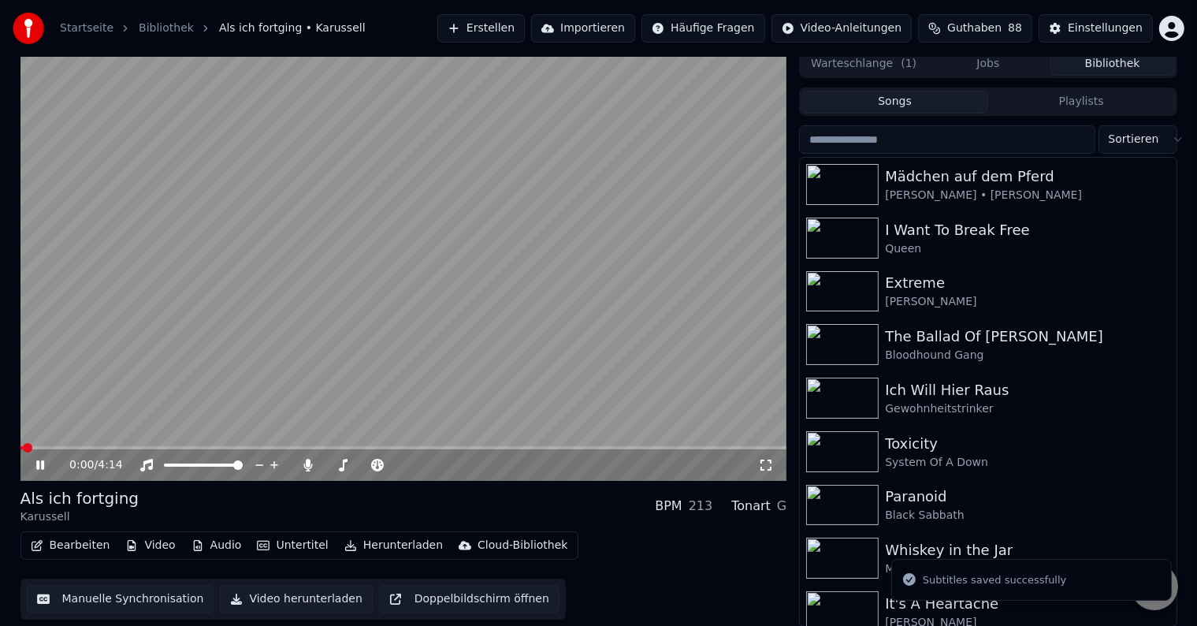
click at [413, 449] on span at bounding box center [403, 447] width 767 height 3
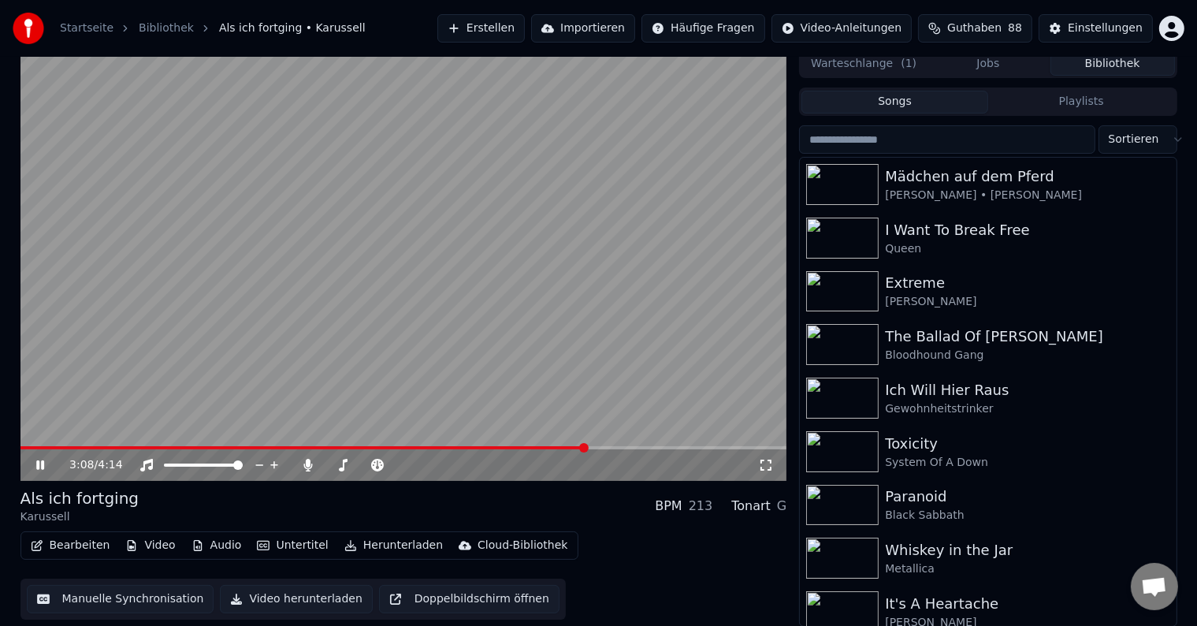
click at [586, 447] on span at bounding box center [403, 447] width 767 height 3
click at [638, 441] on video at bounding box center [403, 265] width 767 height 431
click at [639, 447] on span at bounding box center [403, 447] width 767 height 3
click at [657, 448] on span at bounding box center [403, 447] width 767 height 3
click at [649, 342] on video at bounding box center [403, 265] width 767 height 431
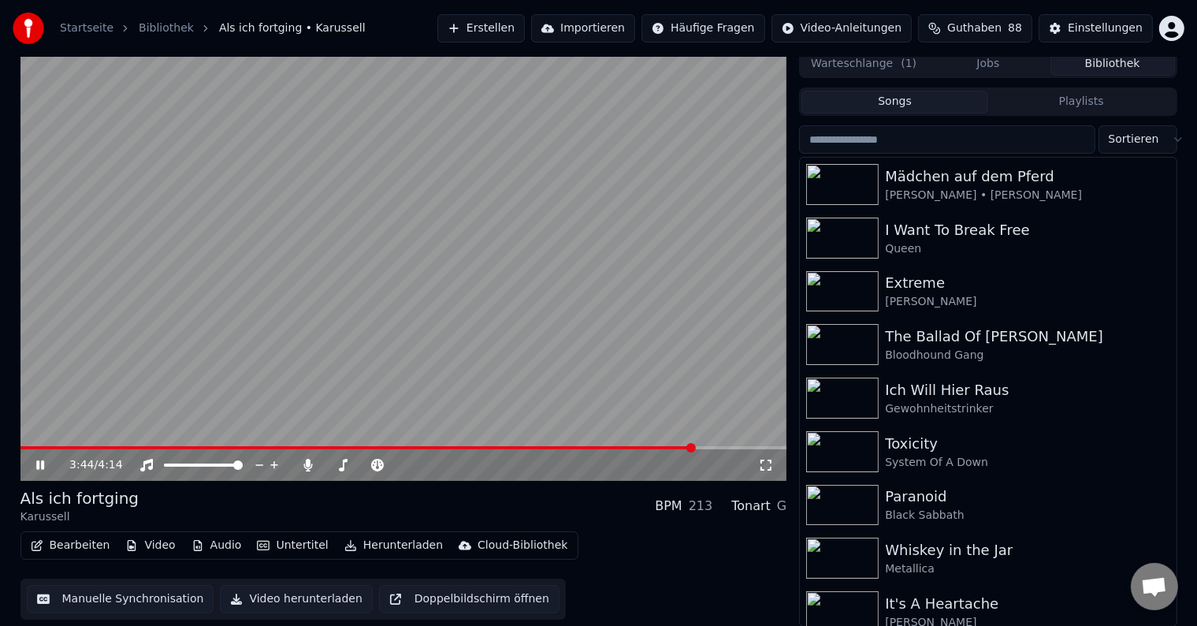
click at [694, 447] on span at bounding box center [403, 447] width 767 height 3
click at [728, 448] on span at bounding box center [403, 447] width 767 height 3
click at [504, 298] on video at bounding box center [403, 265] width 767 height 431
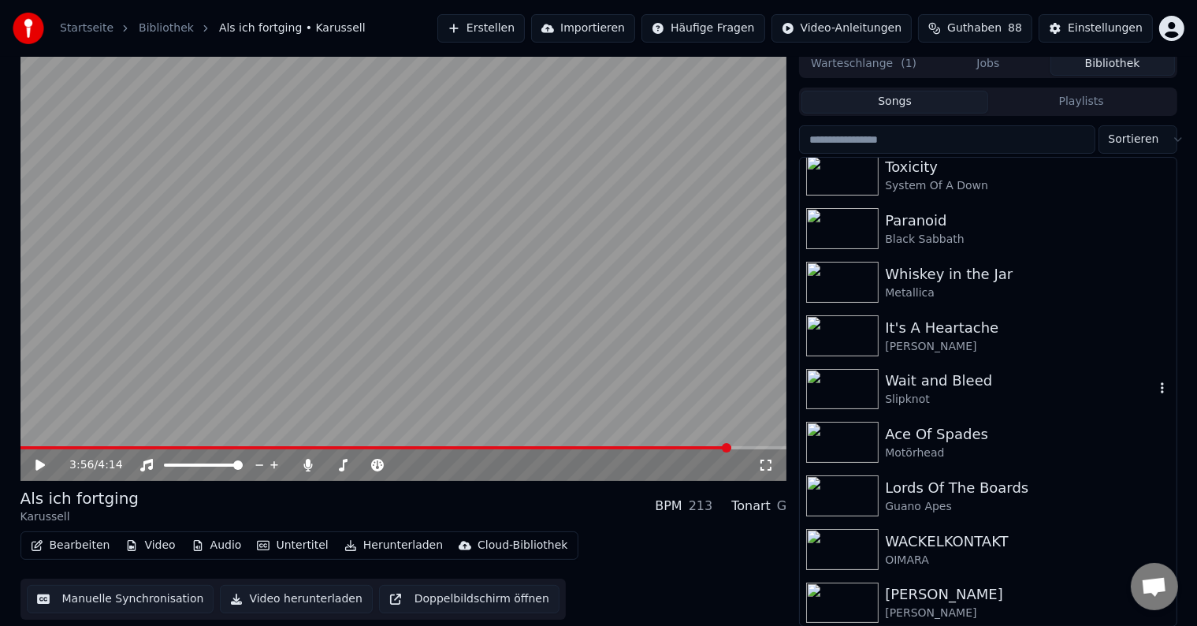
scroll to position [315, 0]
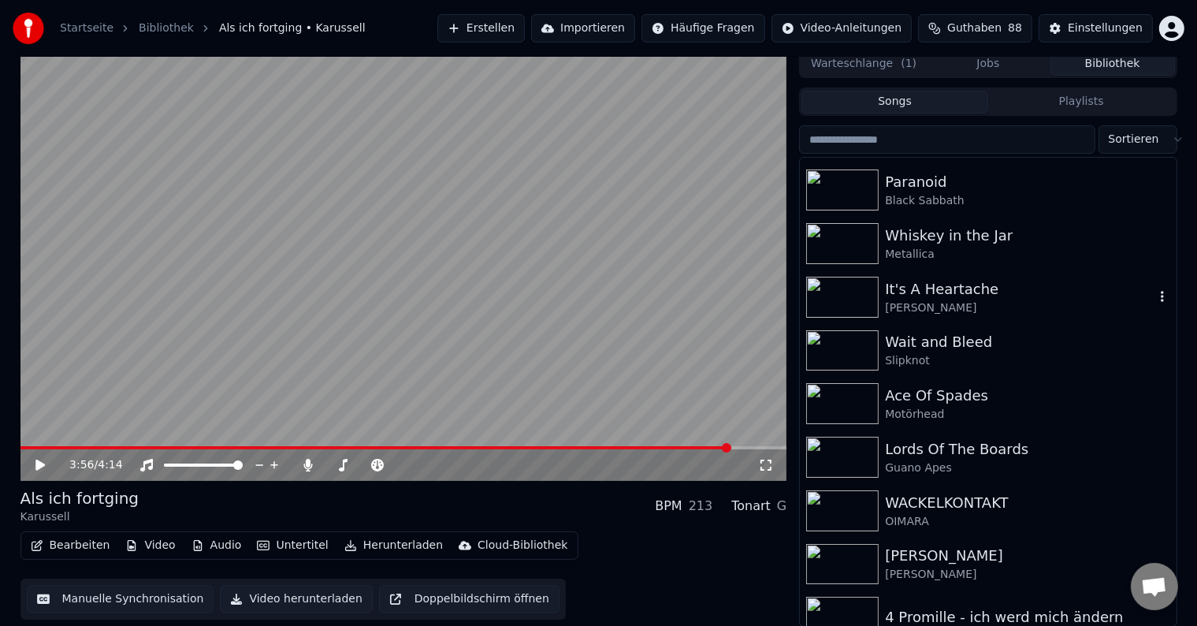
click at [931, 281] on div "It's A Heartache" at bounding box center [1019, 289] width 269 height 22
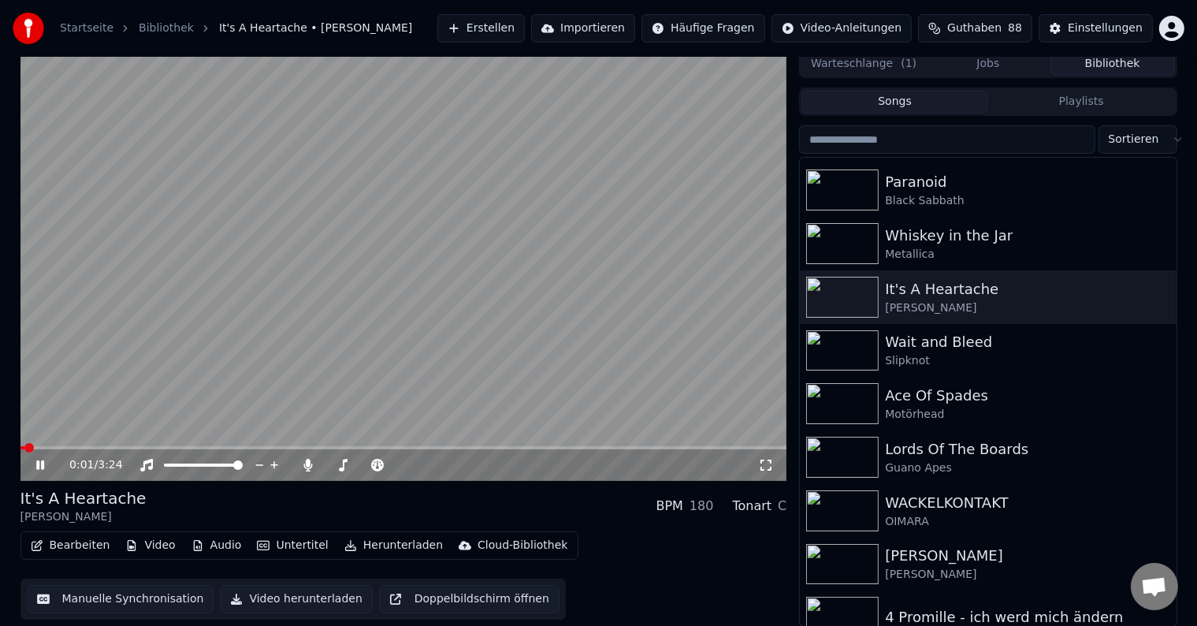
click at [166, 442] on video at bounding box center [403, 265] width 767 height 431
click at [171, 447] on span at bounding box center [403, 447] width 767 height 3
click at [278, 336] on video at bounding box center [403, 265] width 767 height 431
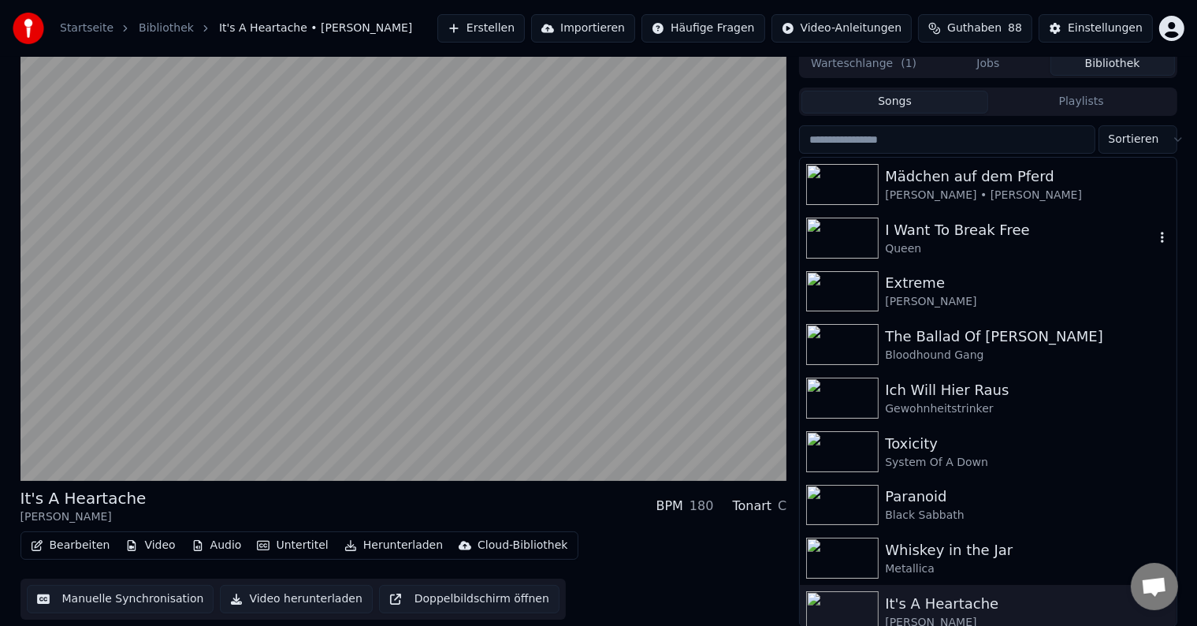
click at [954, 236] on div "I Want To Break Free" at bounding box center [1019, 230] width 269 height 22
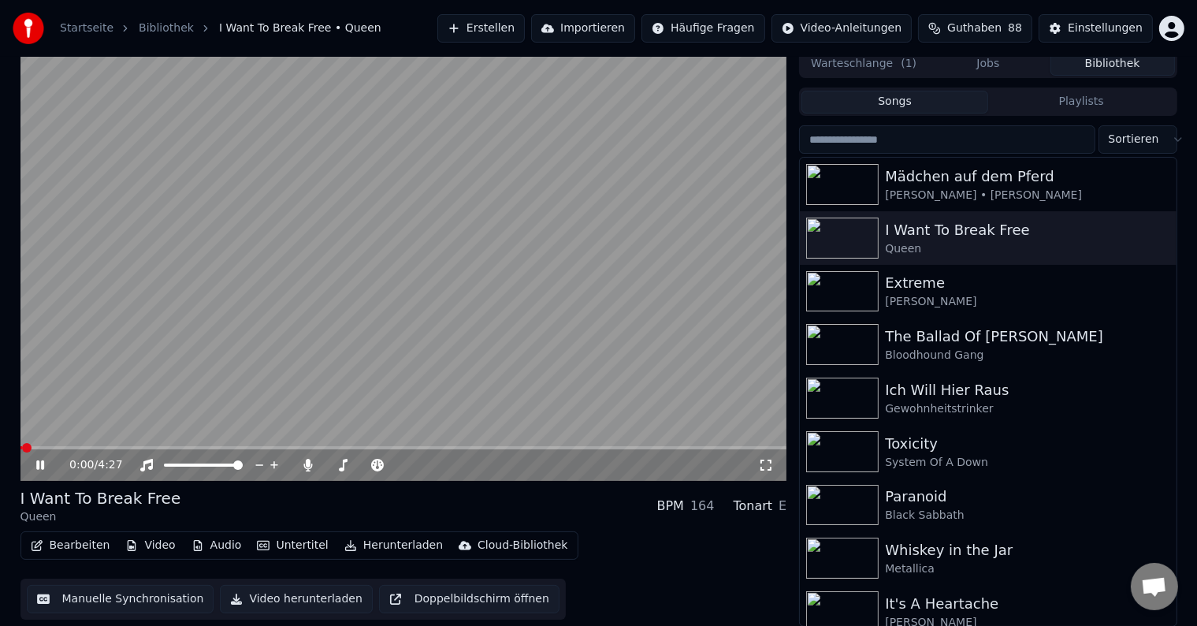
click at [175, 448] on span at bounding box center [403, 447] width 767 height 3
click at [39, 463] on icon at bounding box center [51, 465] width 37 height 13
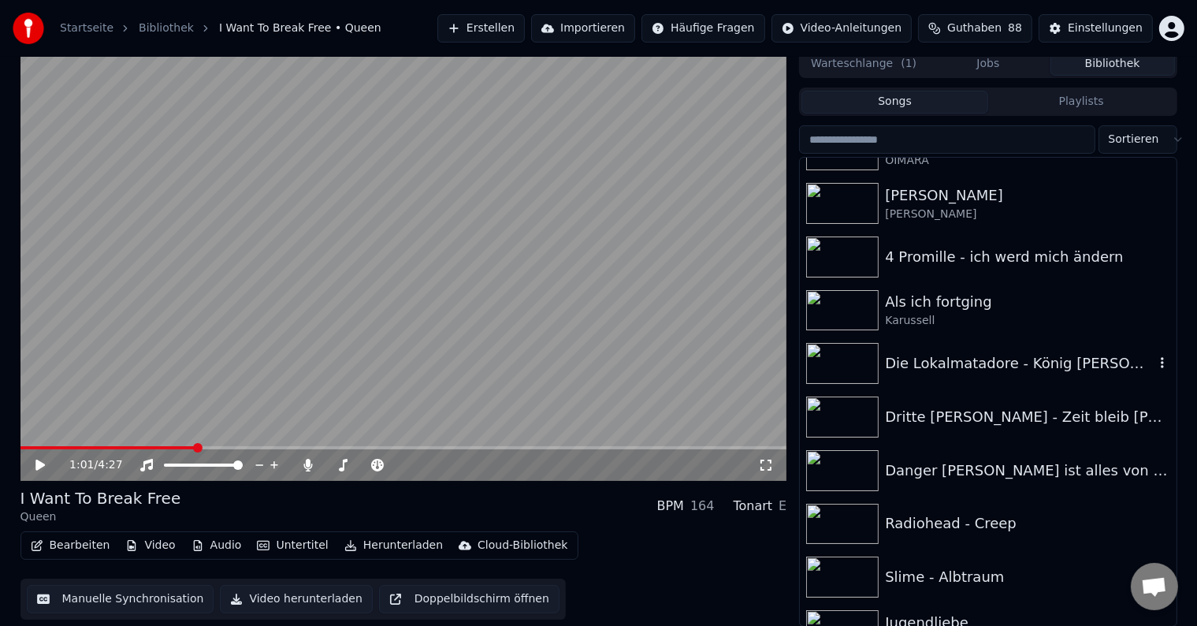
scroll to position [709, 0]
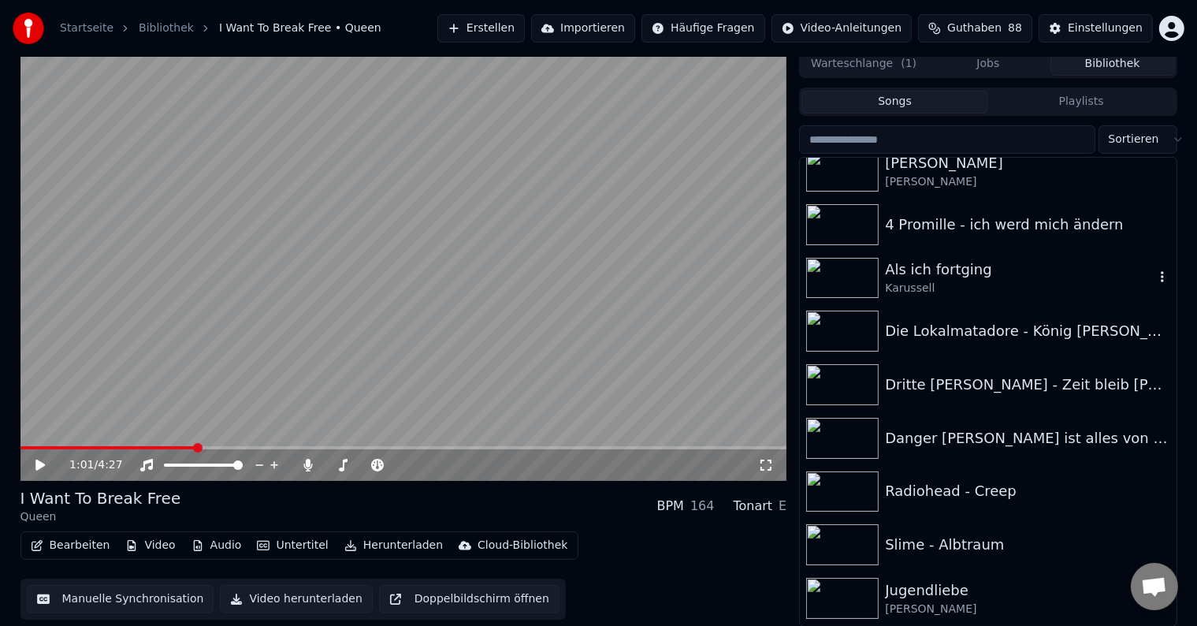
click at [1155, 277] on icon "button" at bounding box center [1163, 276] width 16 height 13
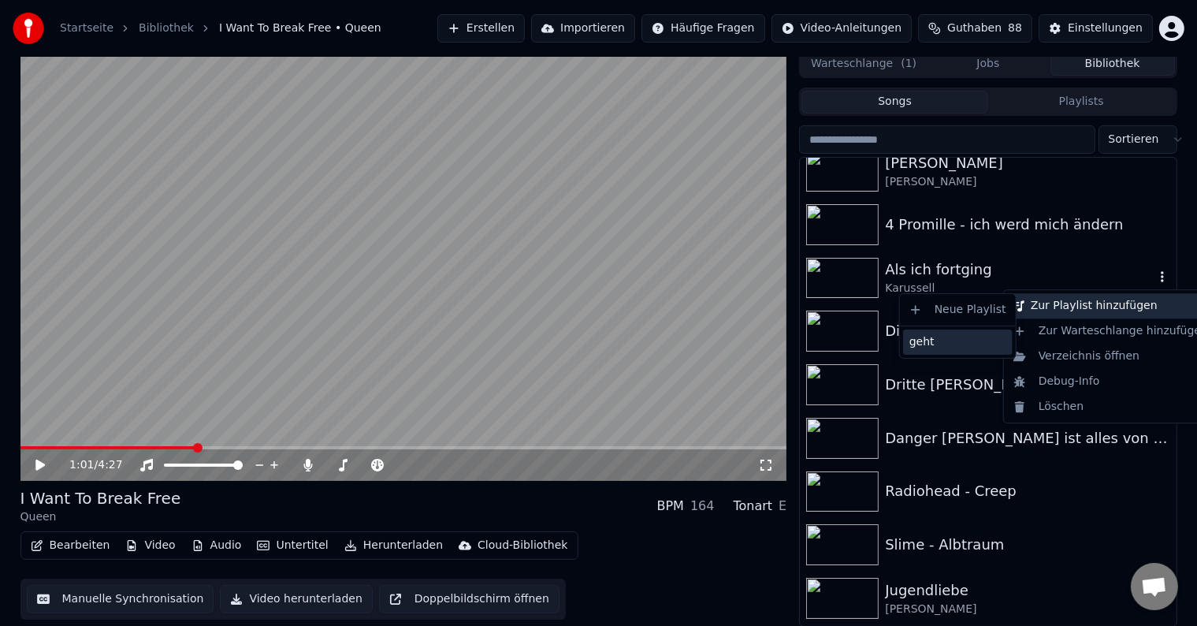
click at [949, 337] on div "geht" at bounding box center [958, 341] width 110 height 25
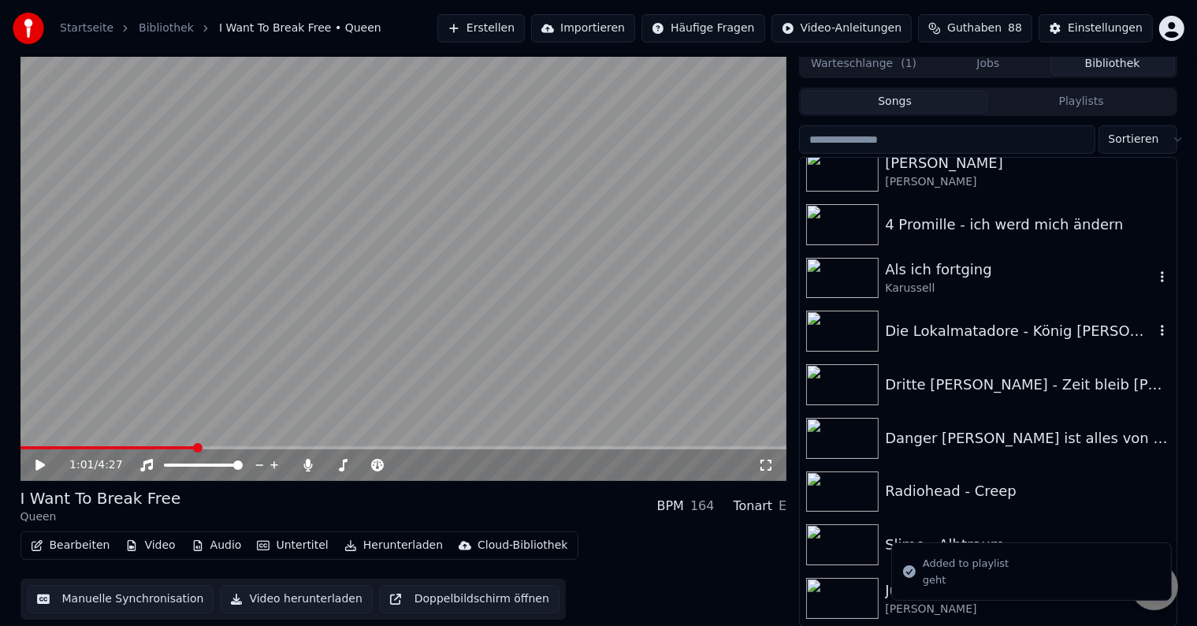
click at [1155, 328] on icon "button" at bounding box center [1163, 330] width 16 height 13
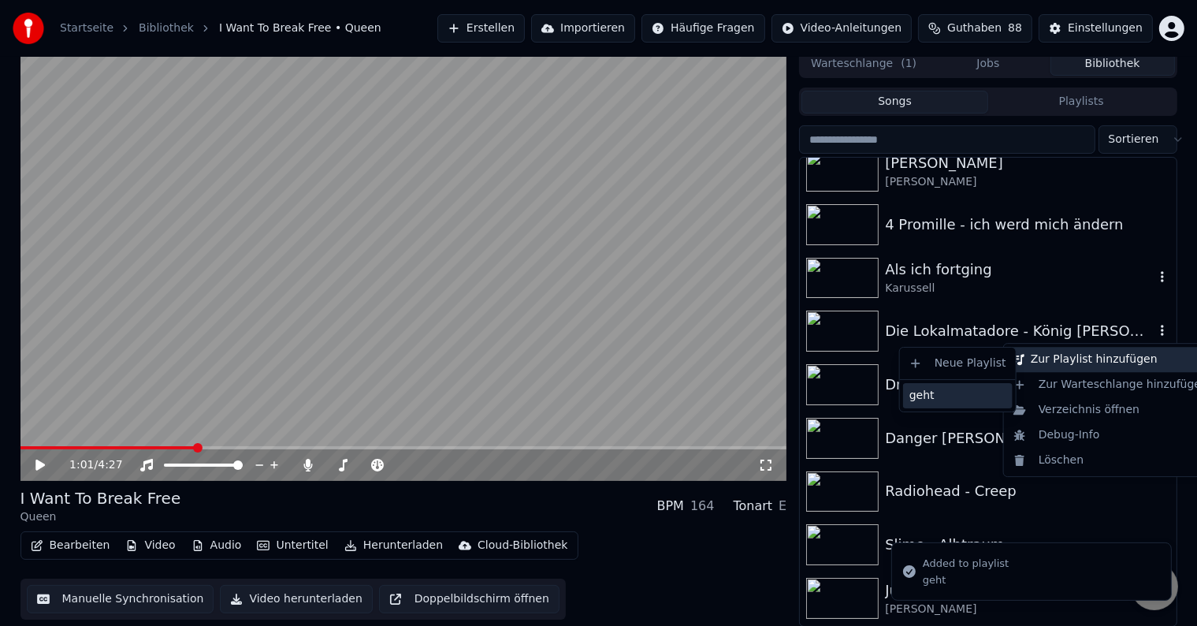
click at [933, 389] on div "geht" at bounding box center [958, 395] width 110 height 25
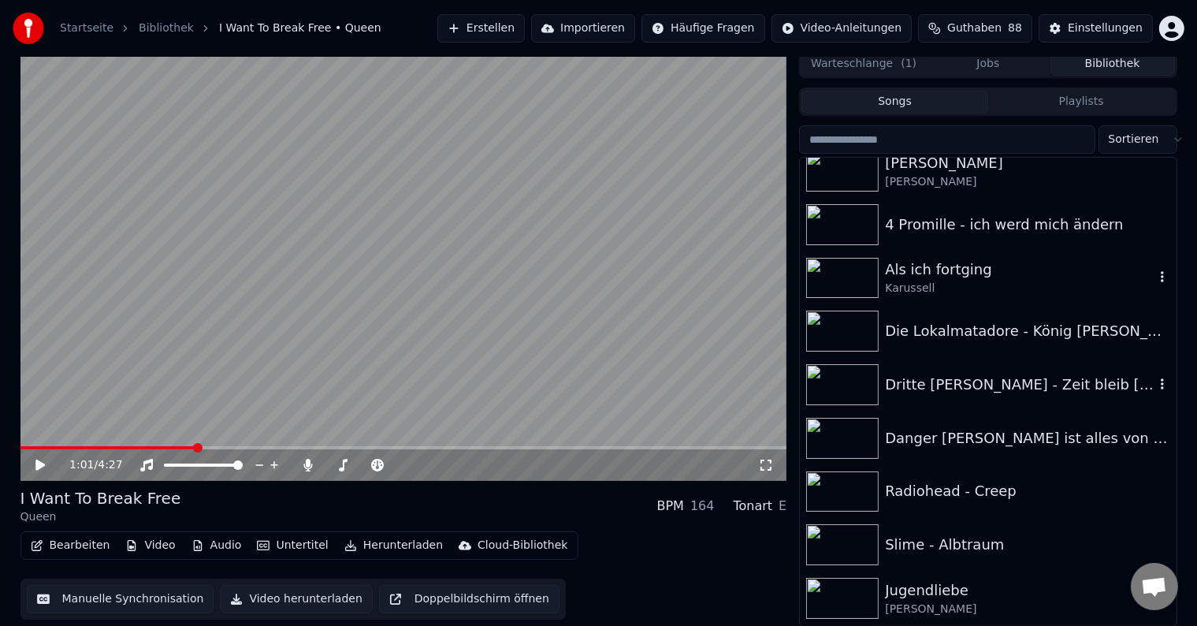
click at [911, 375] on div "Dritte [PERSON_NAME] - Zeit bleib [PERSON_NAME]!" at bounding box center [1019, 385] width 269 height 22
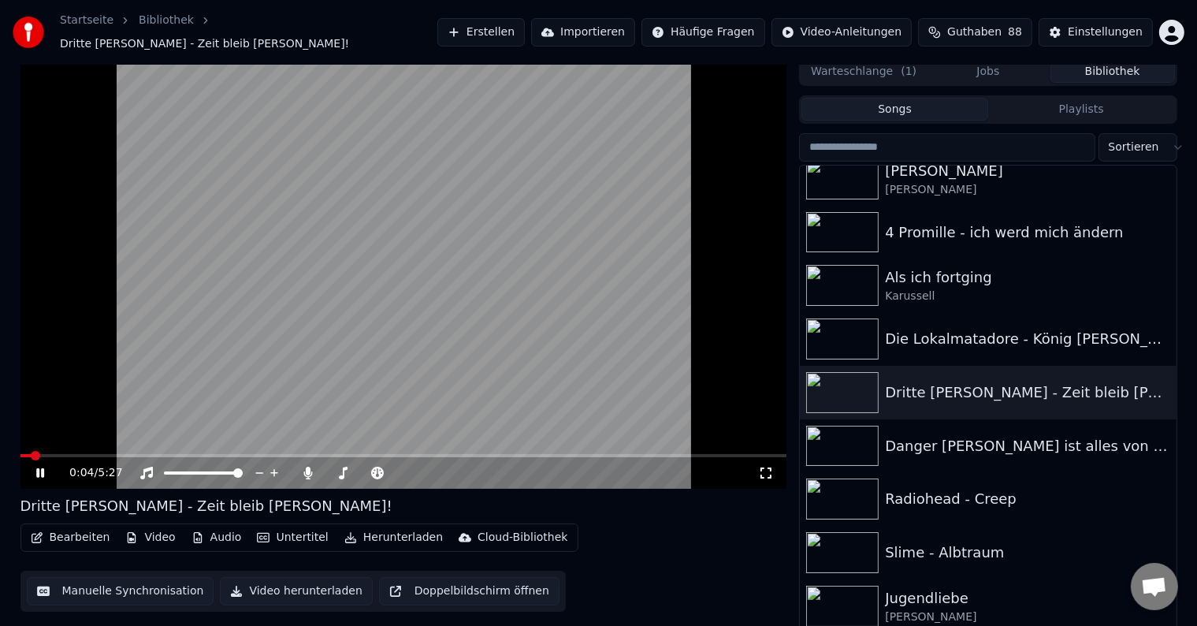
click at [432, 357] on video at bounding box center [403, 273] width 767 height 431
click at [400, 280] on video at bounding box center [403, 273] width 767 height 431
click at [334, 454] on span at bounding box center [403, 455] width 767 height 3
click at [35, 467] on icon at bounding box center [51, 473] width 37 height 13
click at [62, 530] on button "Bearbeiten" at bounding box center [70, 538] width 92 height 22
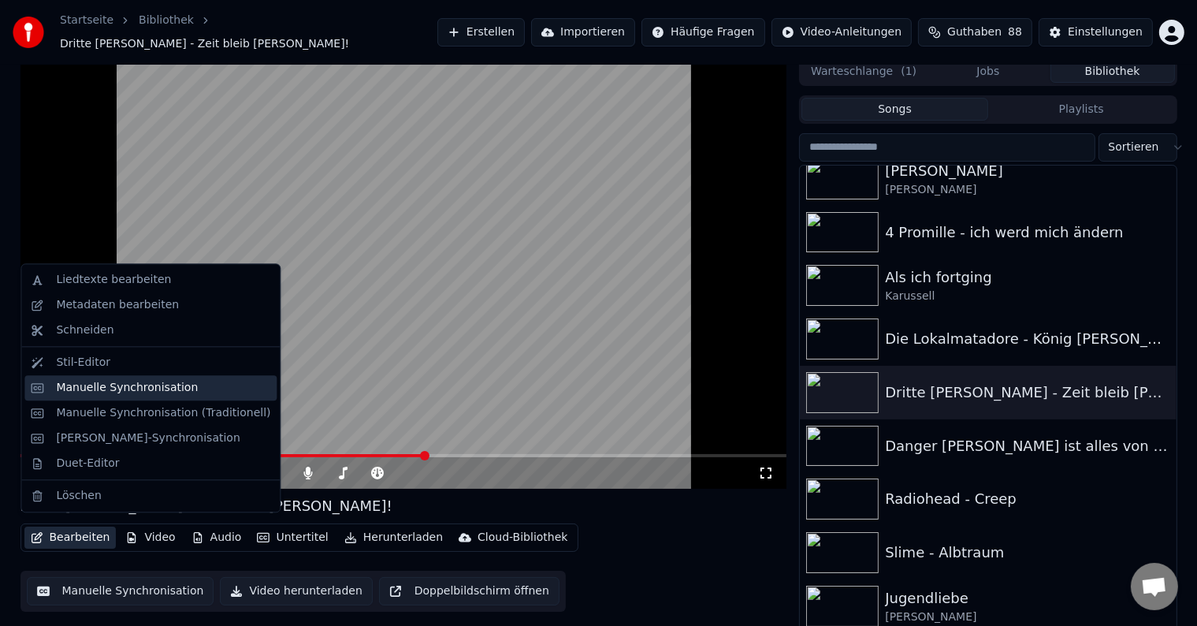
click at [139, 387] on div "Manuelle Synchronisation" at bounding box center [127, 388] width 142 height 16
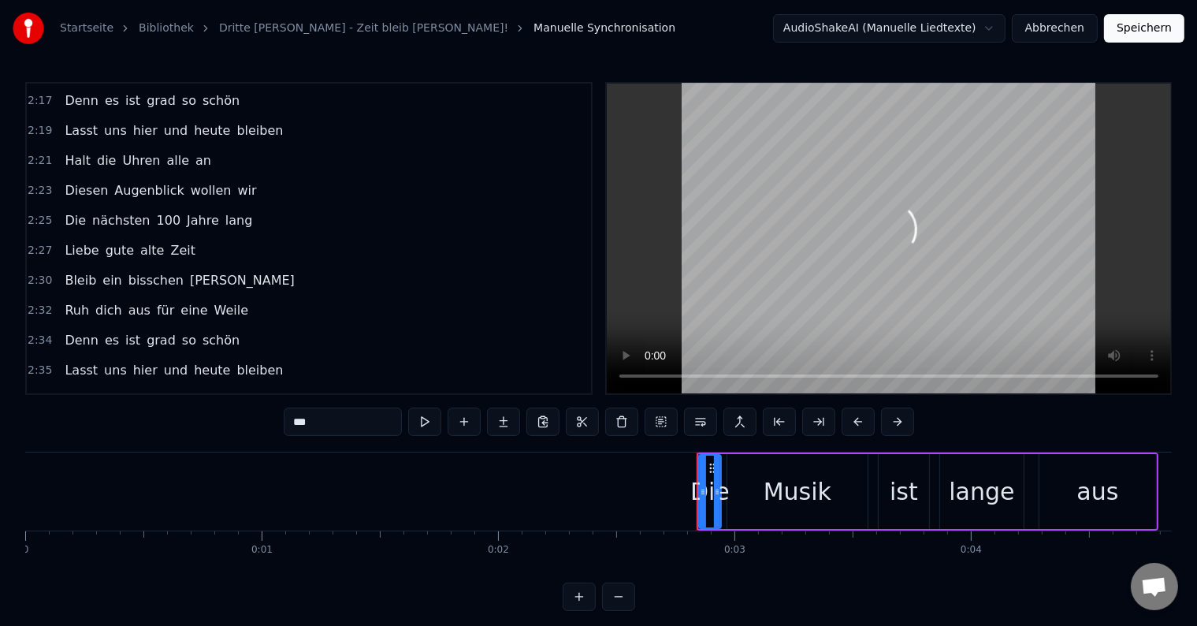
scroll to position [1575, 0]
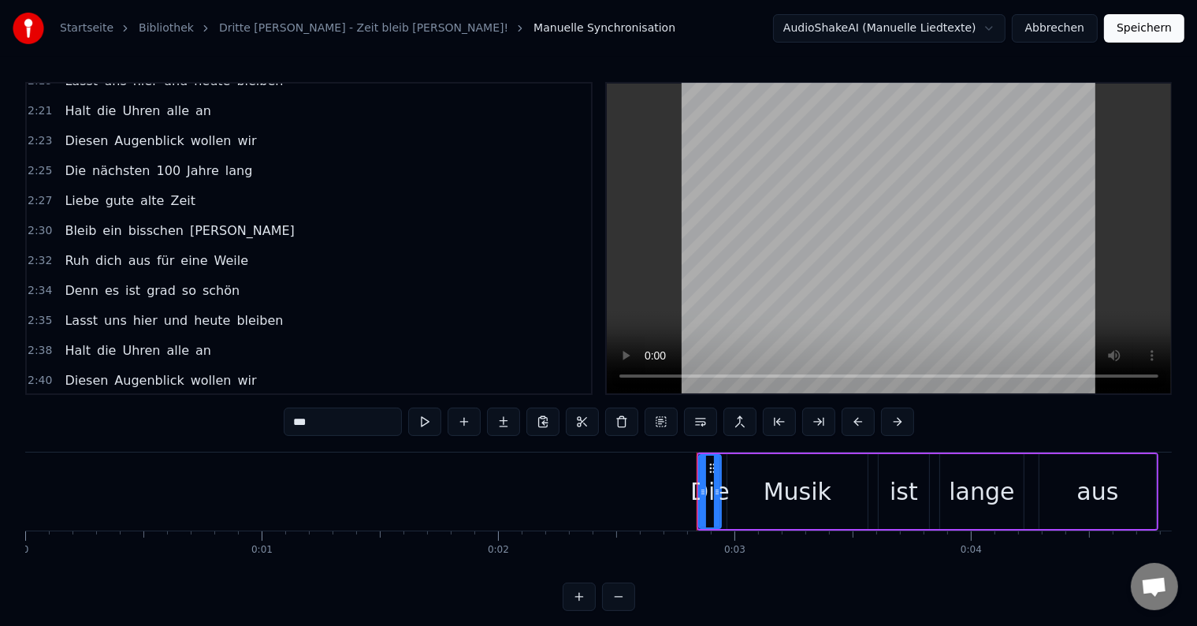
click at [237, 426] on div "Danke schön, bis zum nächsten mal, tschau" at bounding box center [210, 440] width 304 height 28
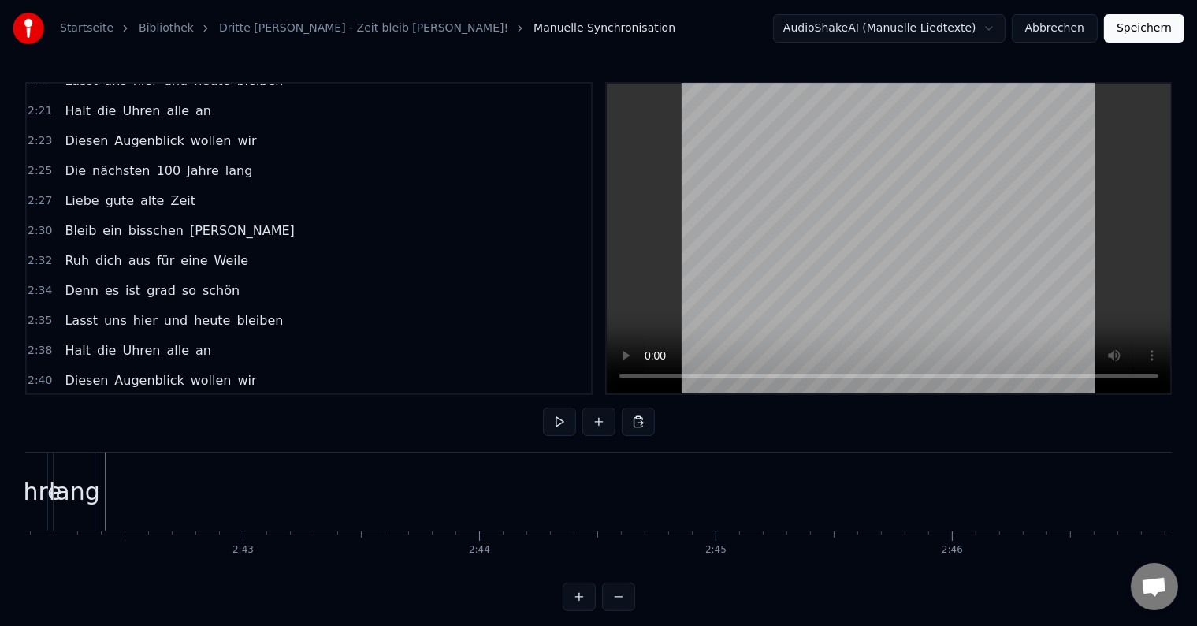
scroll to position [1546, 0]
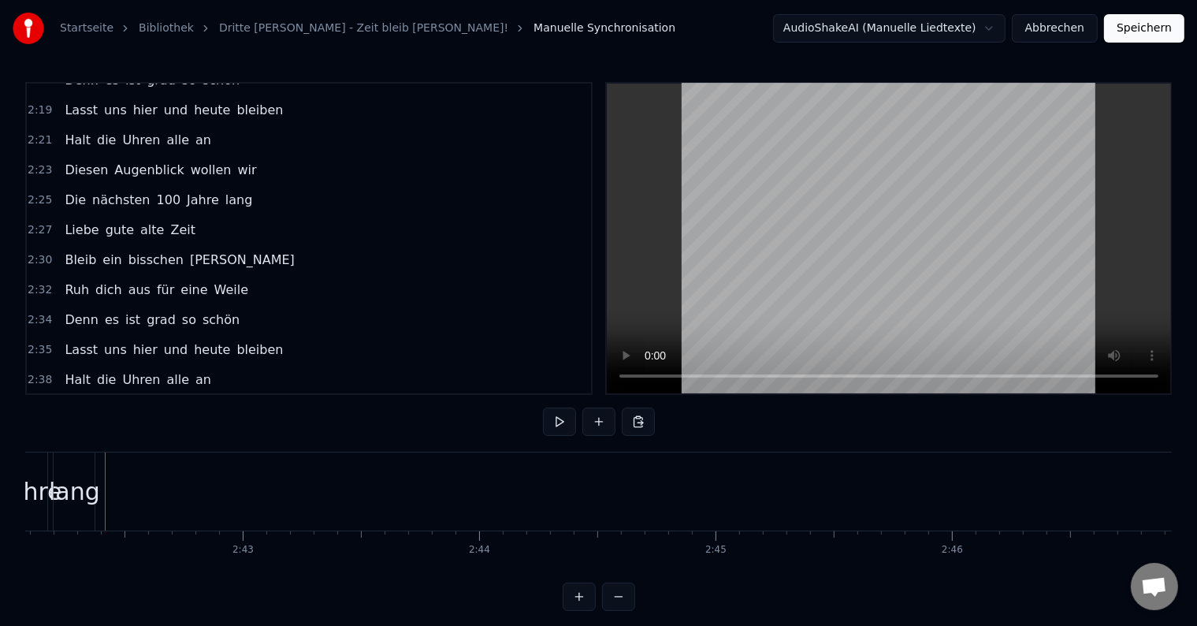
click at [1141, 33] on button "Speichern" at bounding box center [1144, 28] width 80 height 28
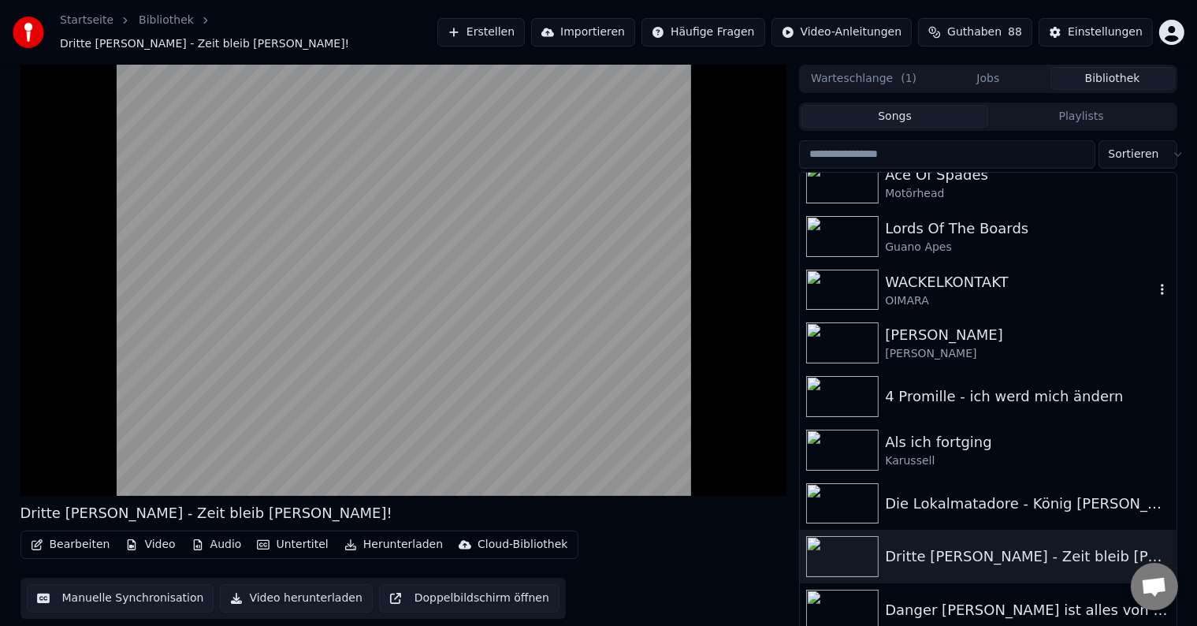
scroll to position [631, 0]
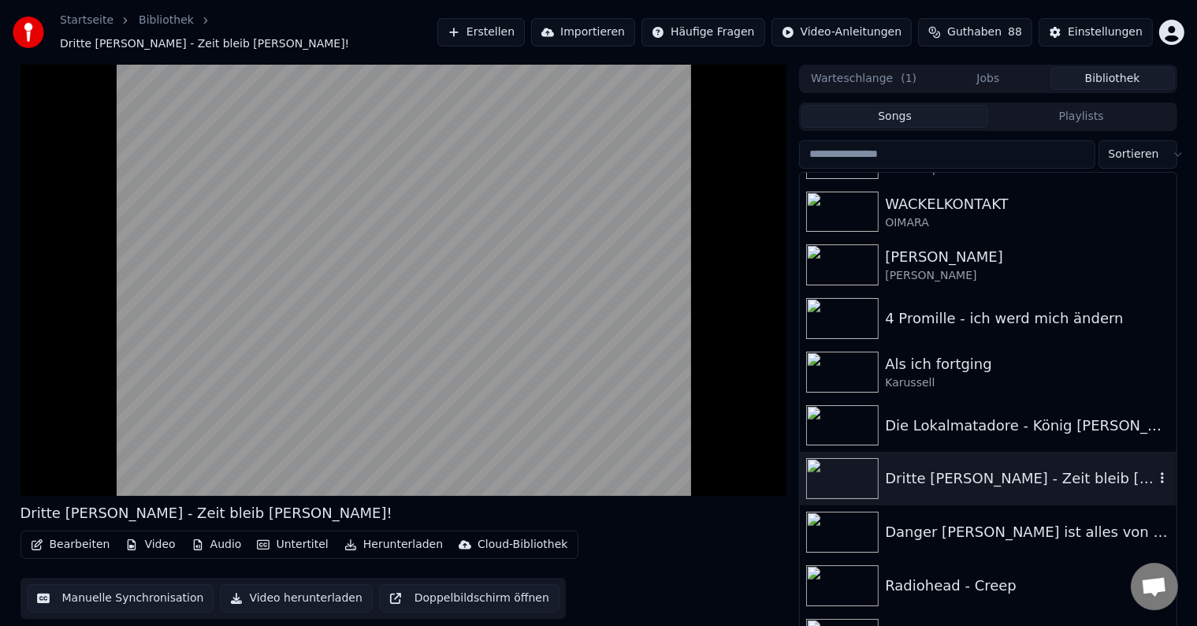
click at [1161, 473] on icon "button" at bounding box center [1162, 478] width 3 height 11
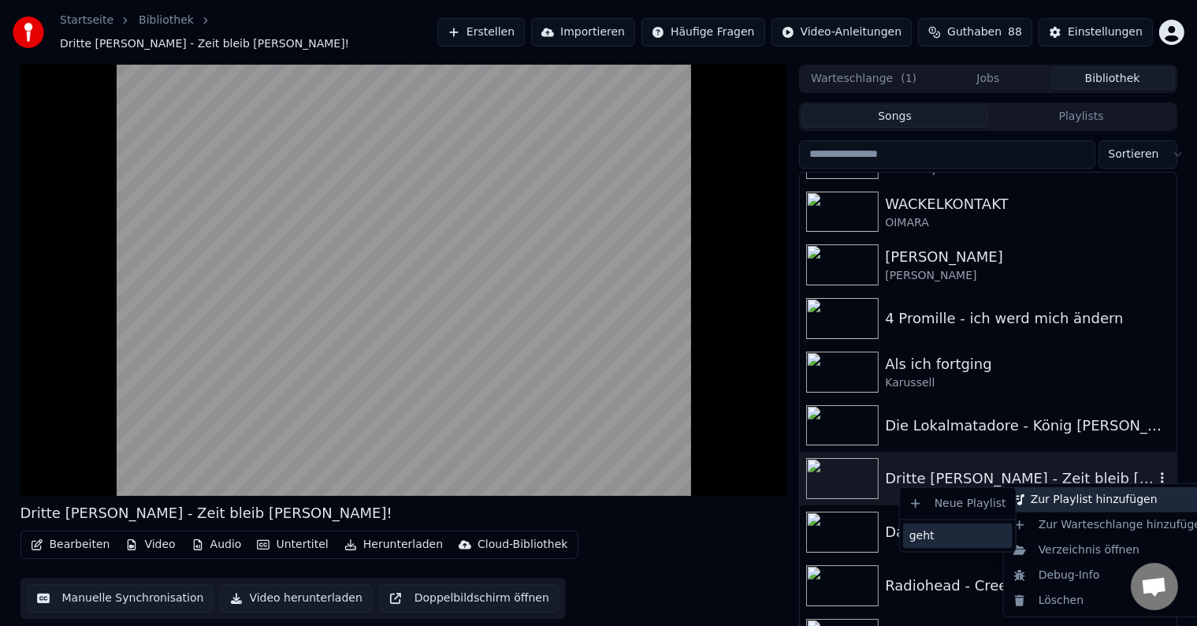
click at [955, 531] on div "geht" at bounding box center [958, 535] width 110 height 25
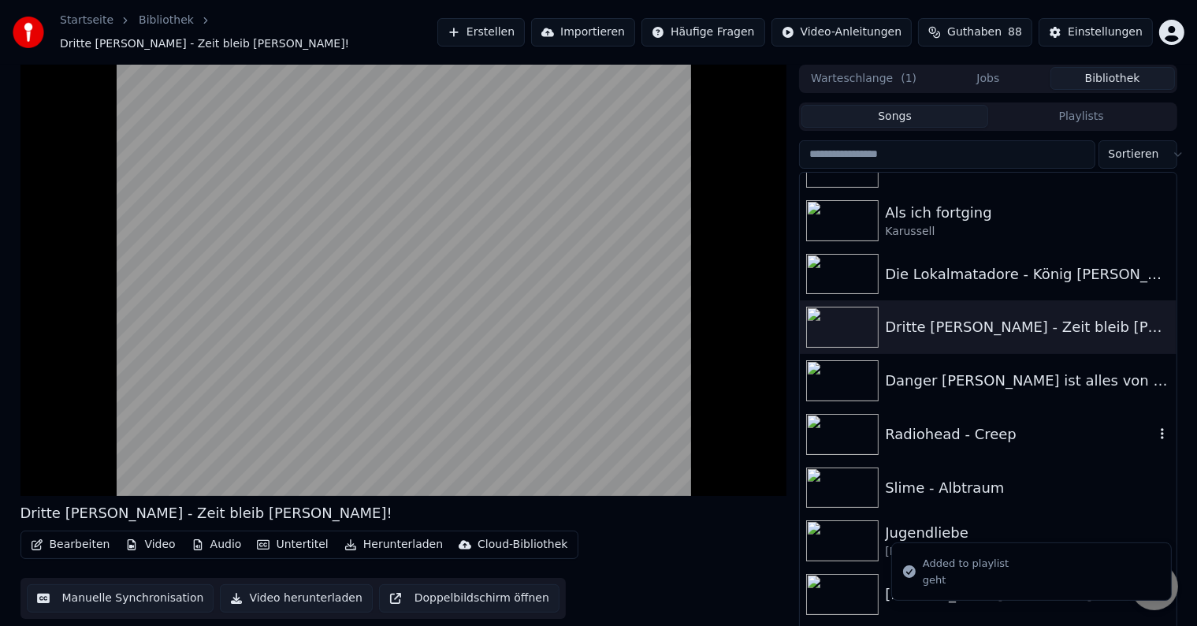
scroll to position [788, 0]
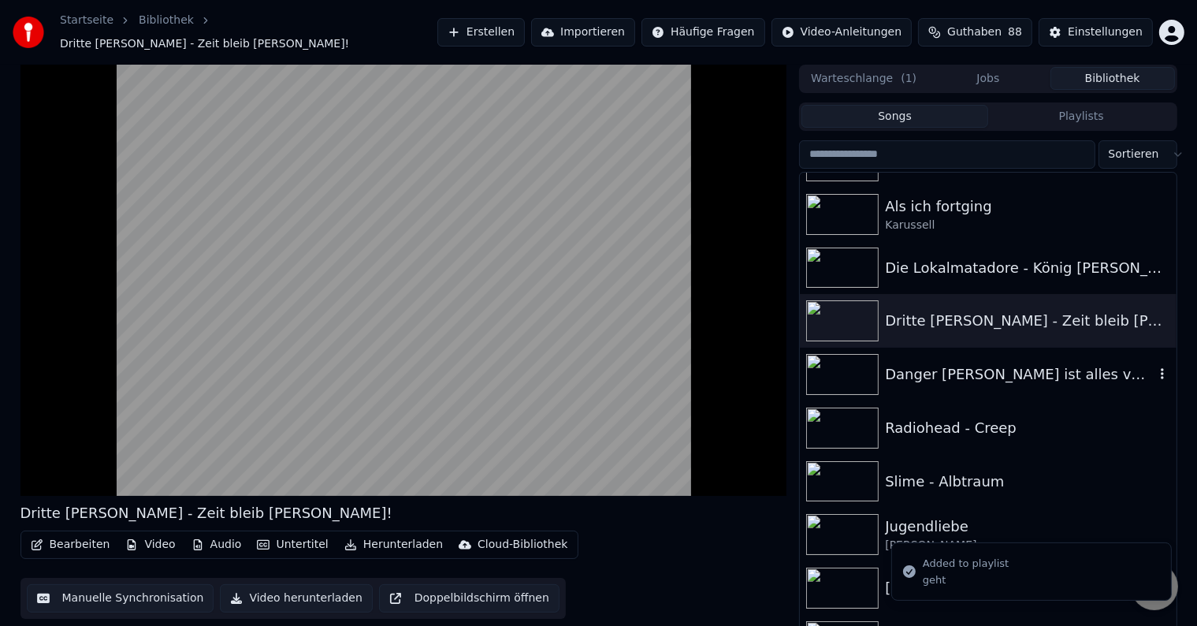
click at [1053, 363] on div "Danger [PERSON_NAME] ist alles von der Kunstfreiheit gedeckt" at bounding box center [1019, 374] width 269 height 22
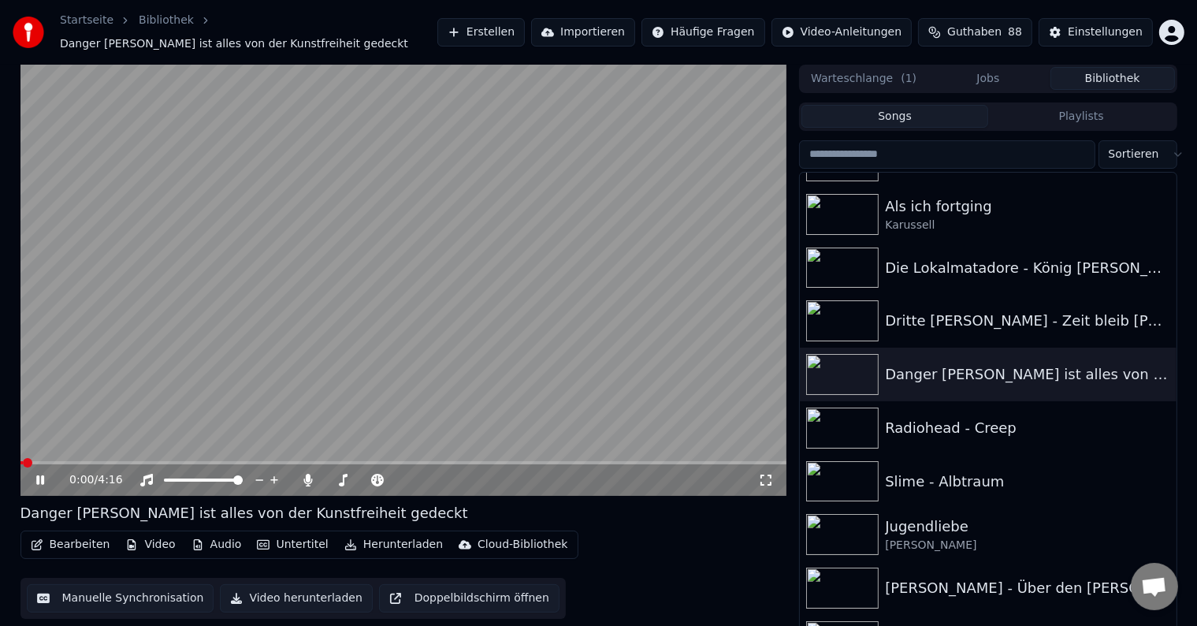
click at [296, 461] on span at bounding box center [403, 462] width 767 height 3
click at [437, 461] on span at bounding box center [403, 462] width 767 height 3
click at [328, 458] on span at bounding box center [322, 462] width 9 height 9
click at [475, 461] on span at bounding box center [403, 462] width 767 height 3
click at [475, 385] on video at bounding box center [403, 280] width 767 height 431
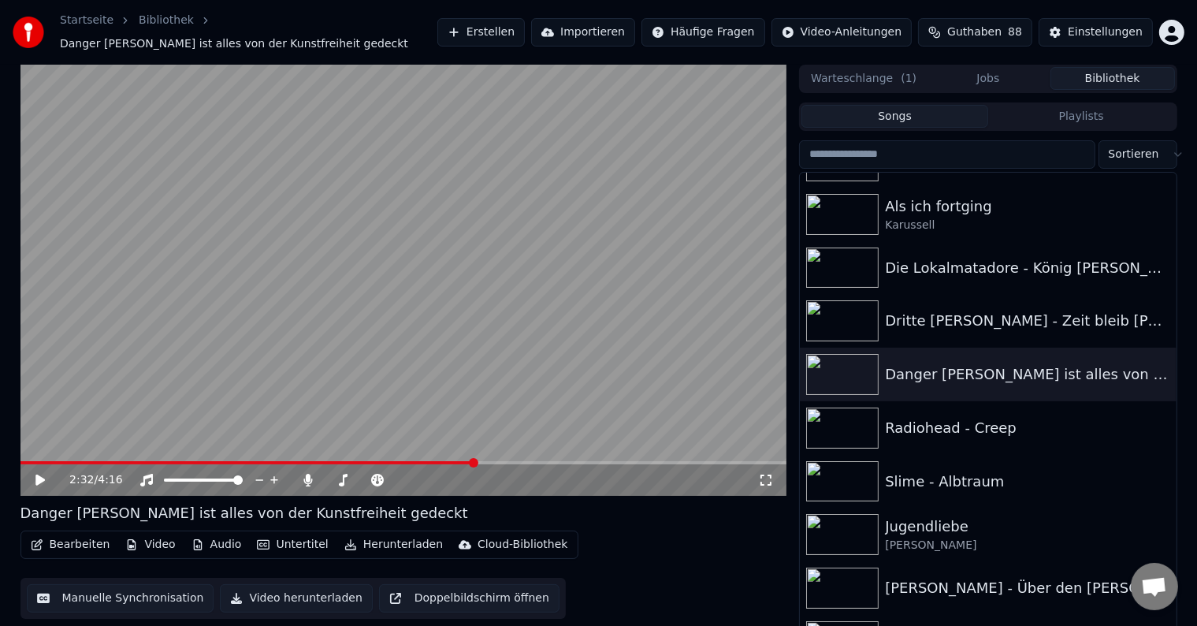
click at [508, 452] on video at bounding box center [403, 280] width 767 height 431
click at [452, 461] on div "2:34 / 4:16" at bounding box center [403, 478] width 767 height 35
click at [613, 461] on span at bounding box center [403, 462] width 767 height 3
click at [648, 258] on video at bounding box center [403, 280] width 767 height 431
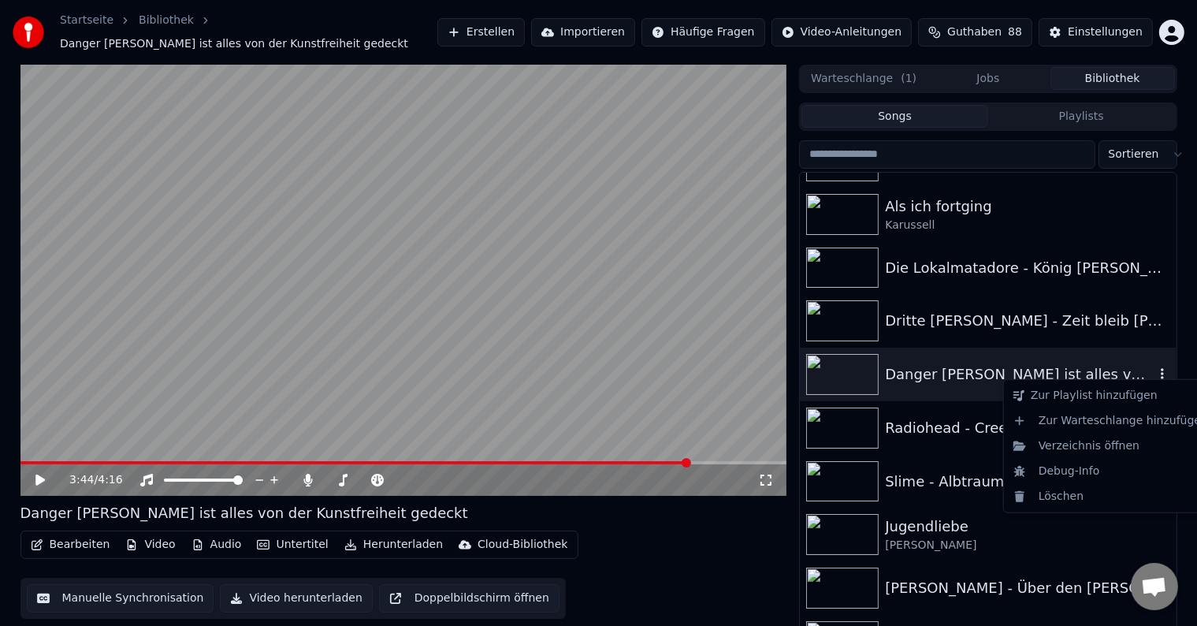
click at [1155, 367] on icon "button" at bounding box center [1163, 373] width 16 height 13
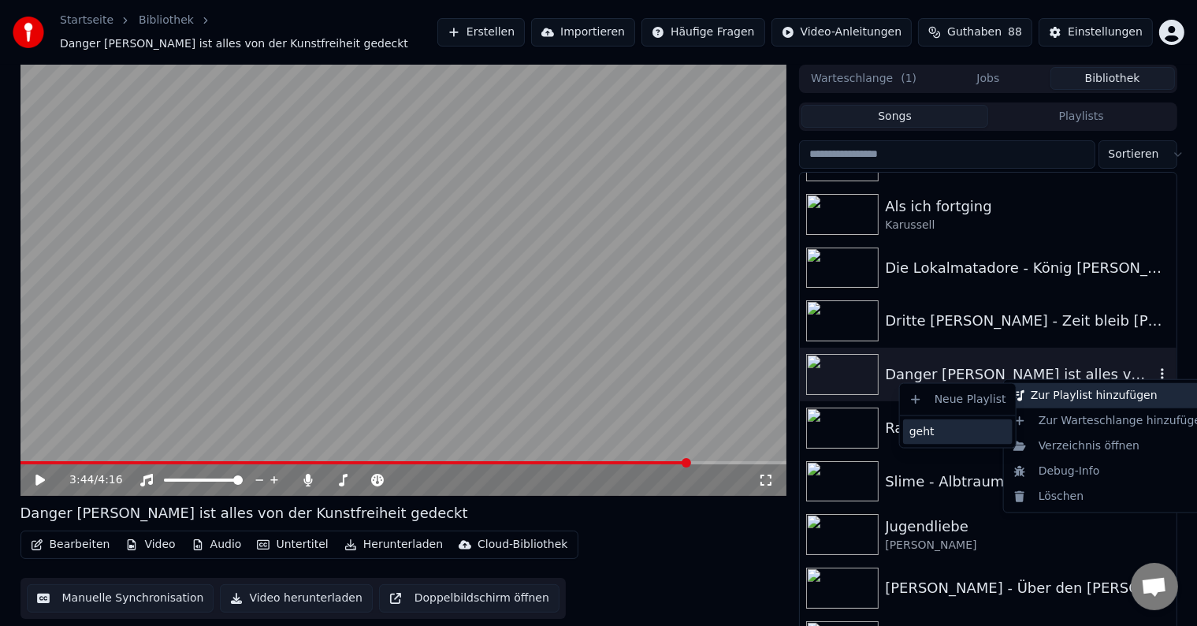
click at [979, 430] on div "geht" at bounding box center [958, 431] width 110 height 25
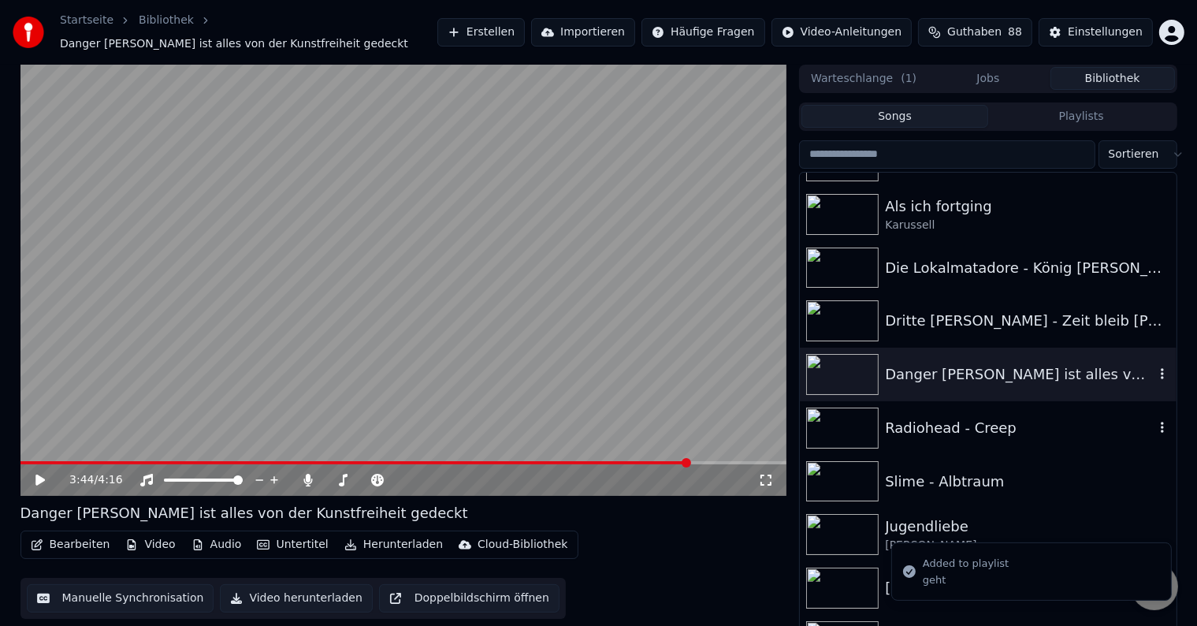
click at [1035, 425] on div "Radiohead - Creep" at bounding box center [1019, 428] width 269 height 22
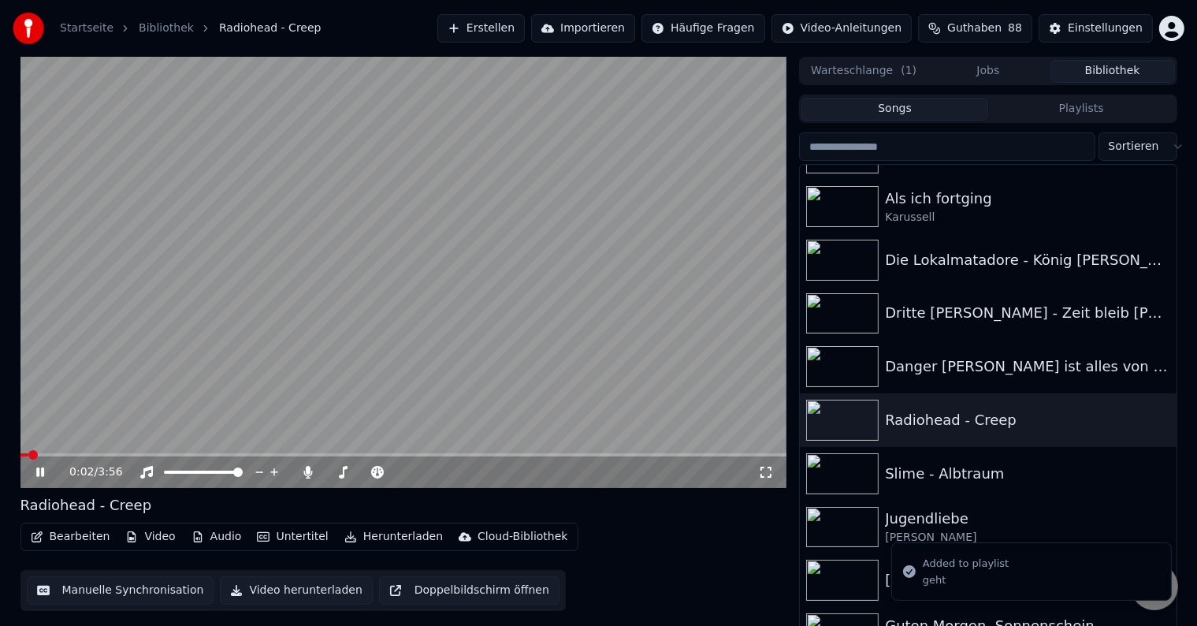
click at [153, 454] on span at bounding box center [403, 454] width 767 height 3
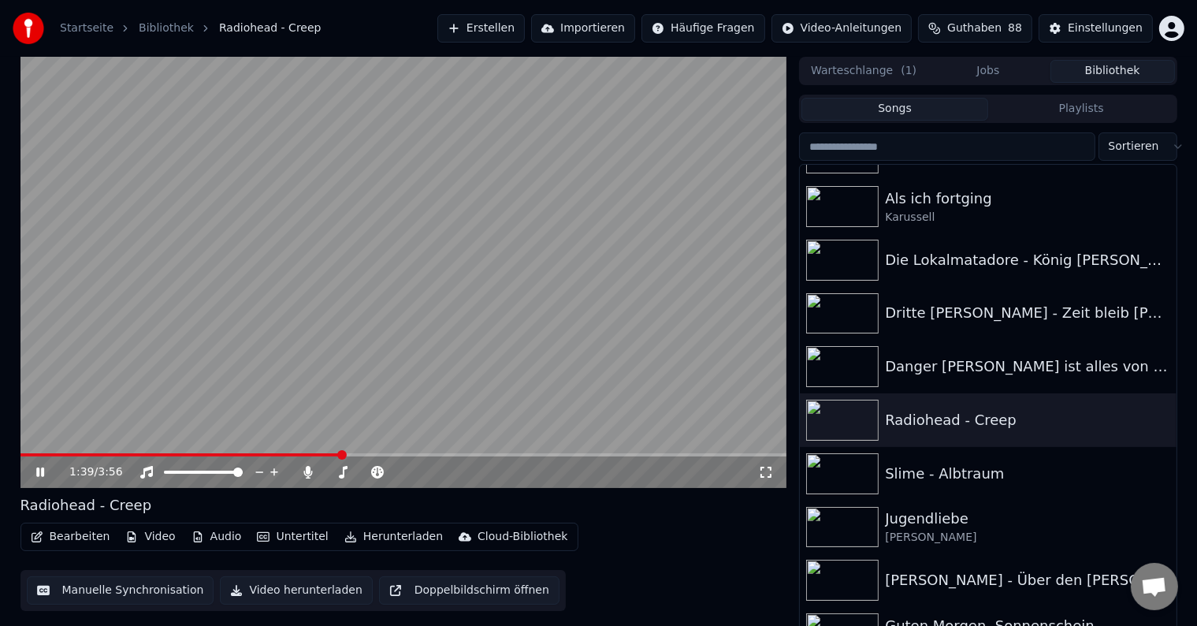
click at [340, 454] on span at bounding box center [403, 454] width 767 height 3
click at [506, 454] on span at bounding box center [403, 454] width 767 height 3
click at [657, 455] on span at bounding box center [403, 454] width 767 height 3
click at [705, 453] on span at bounding box center [403, 454] width 767 height 3
click at [738, 454] on span at bounding box center [403, 454] width 767 height 3
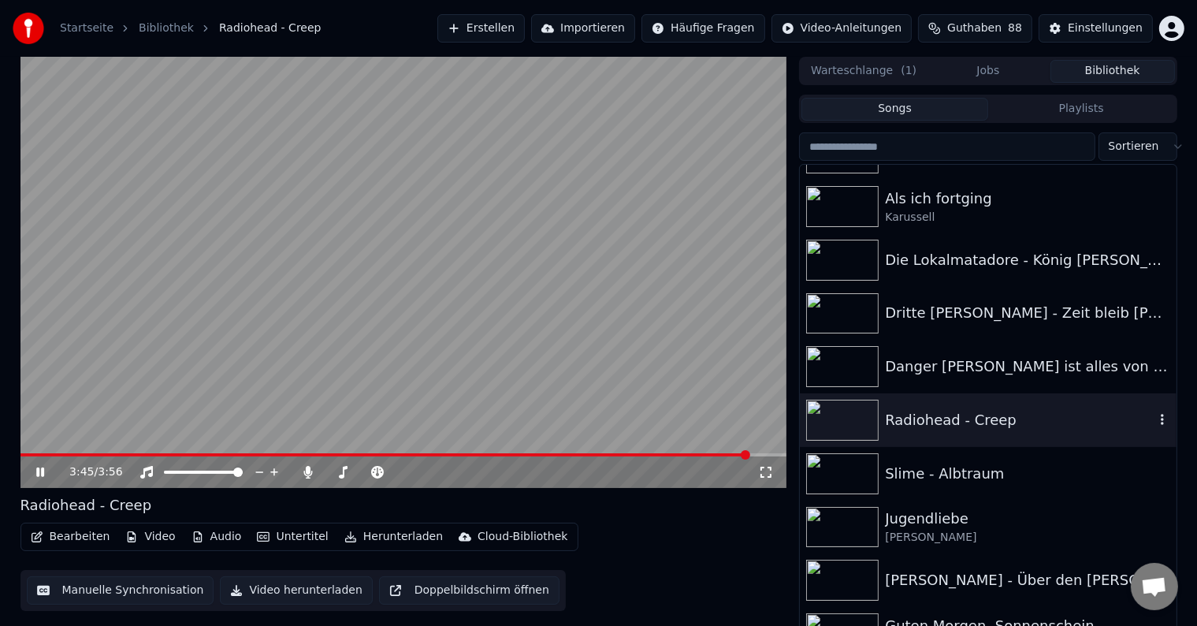
click at [1155, 422] on icon "button" at bounding box center [1163, 419] width 16 height 13
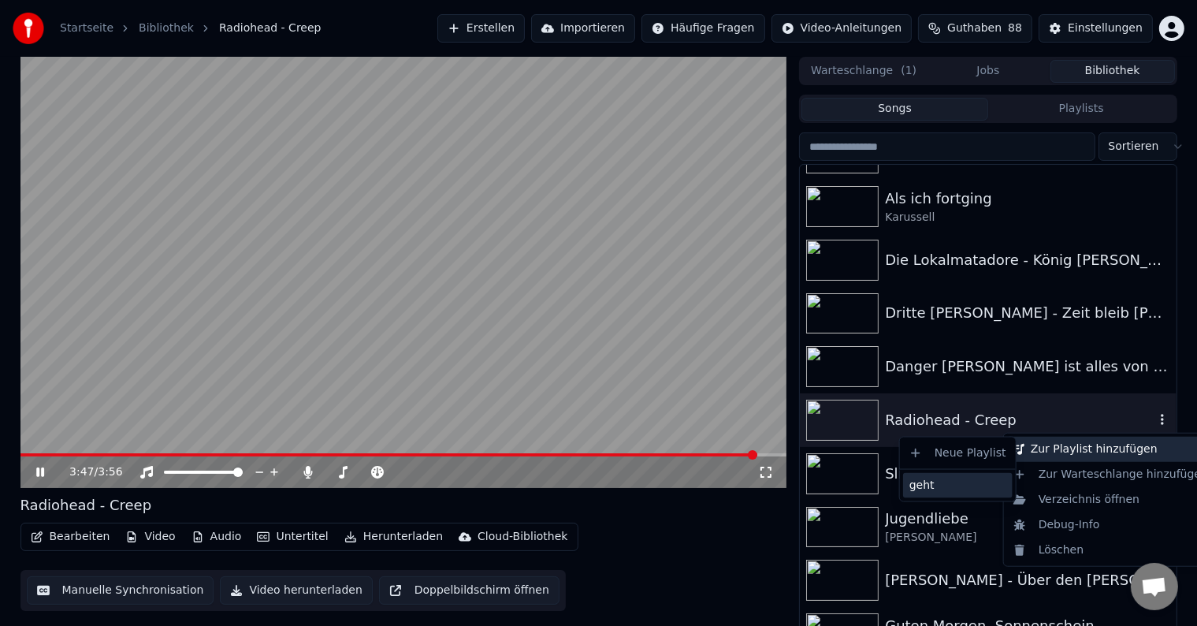
click at [932, 485] on div "geht" at bounding box center [958, 485] width 110 height 25
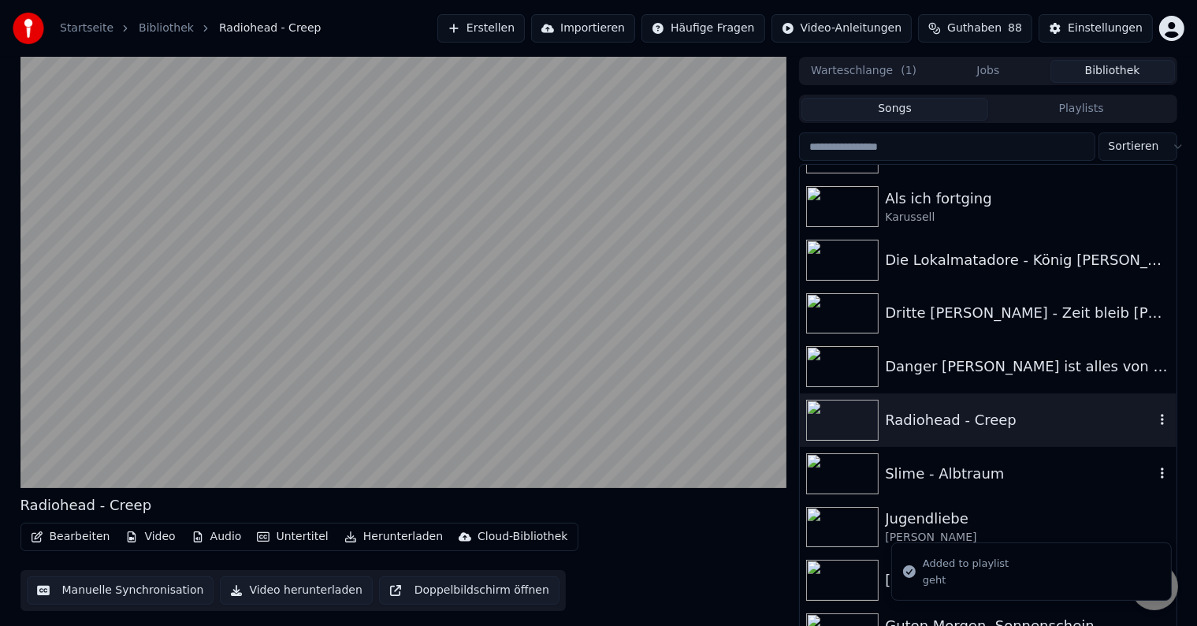
click at [1018, 467] on div "Slime - Albtraum" at bounding box center [1019, 474] width 269 height 22
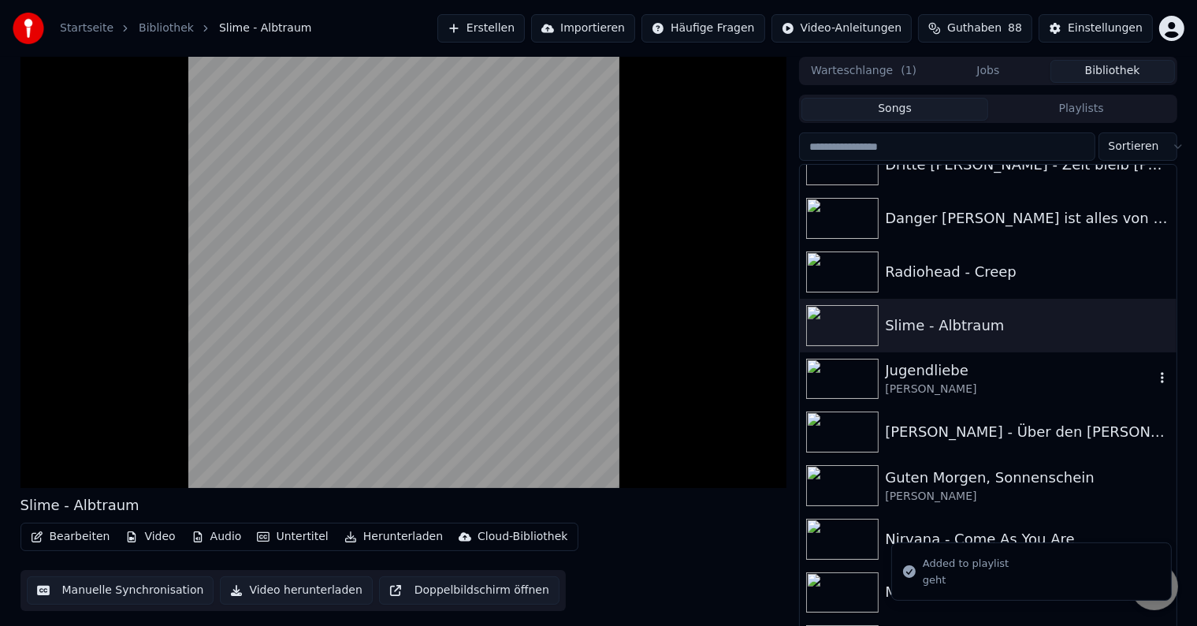
scroll to position [946, 0]
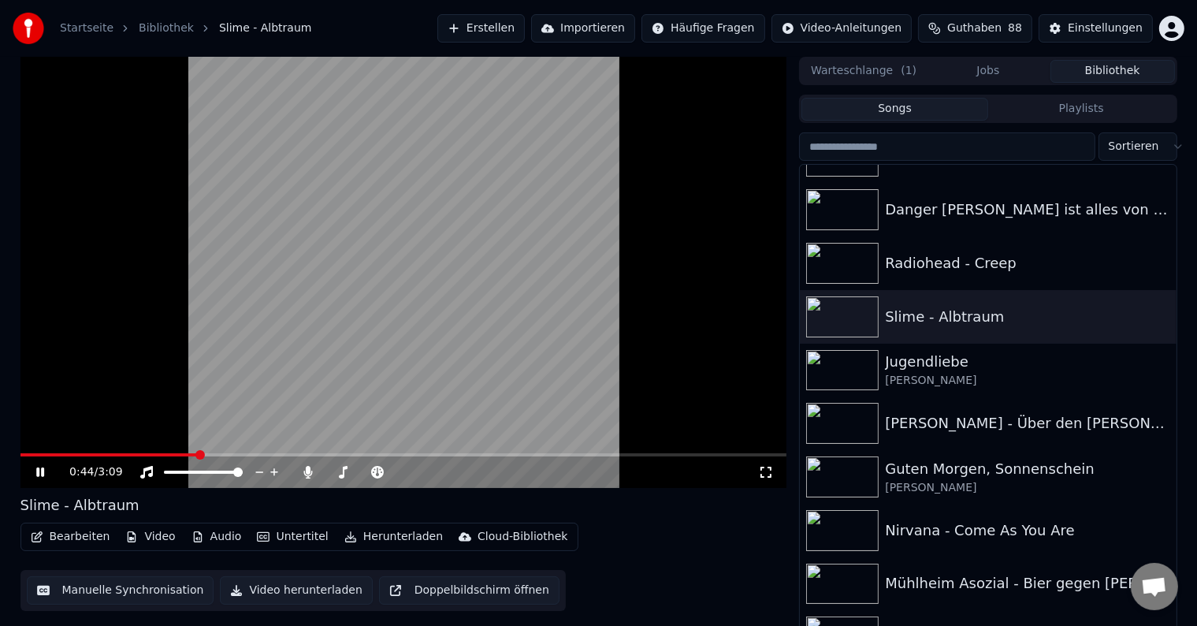
click at [198, 455] on span at bounding box center [403, 454] width 767 height 3
click at [415, 456] on span at bounding box center [403, 454] width 767 height 3
click at [650, 455] on span at bounding box center [403, 454] width 767 height 3
click at [671, 453] on span at bounding box center [403, 454] width 767 height 3
click at [1016, 378] on div "[PERSON_NAME]" at bounding box center [1019, 381] width 269 height 16
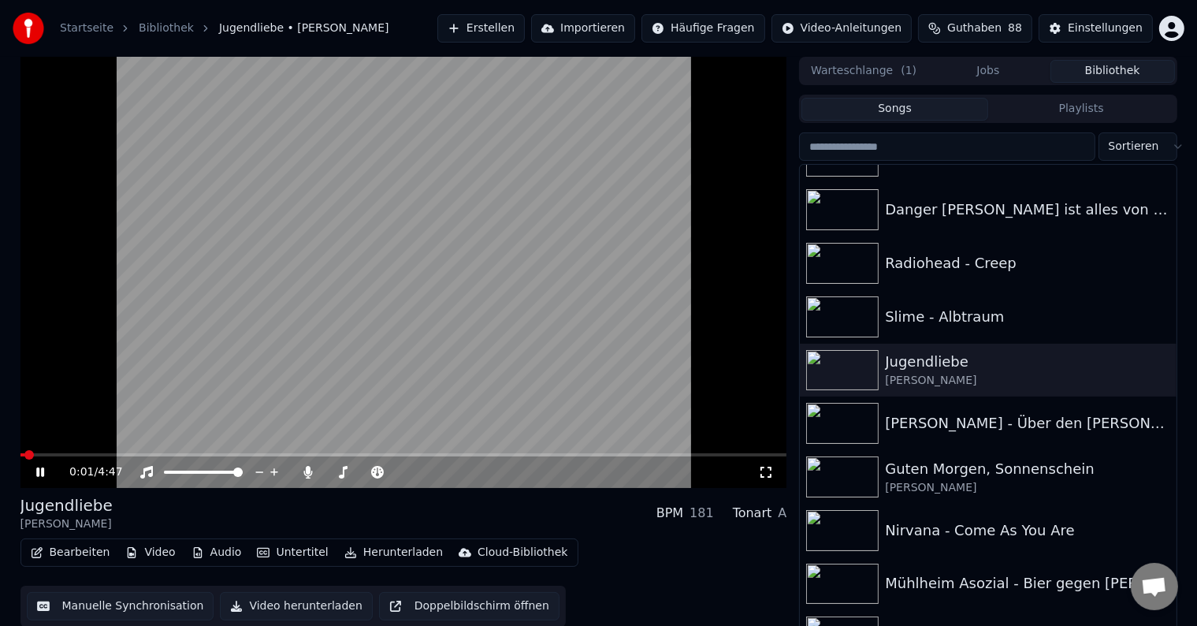
click at [88, 455] on span at bounding box center [403, 454] width 767 height 3
click at [177, 456] on span at bounding box center [403, 454] width 767 height 3
click at [256, 452] on video at bounding box center [403, 272] width 767 height 431
click at [254, 454] on span at bounding box center [403, 454] width 767 height 3
click at [316, 420] on video at bounding box center [403, 272] width 767 height 431
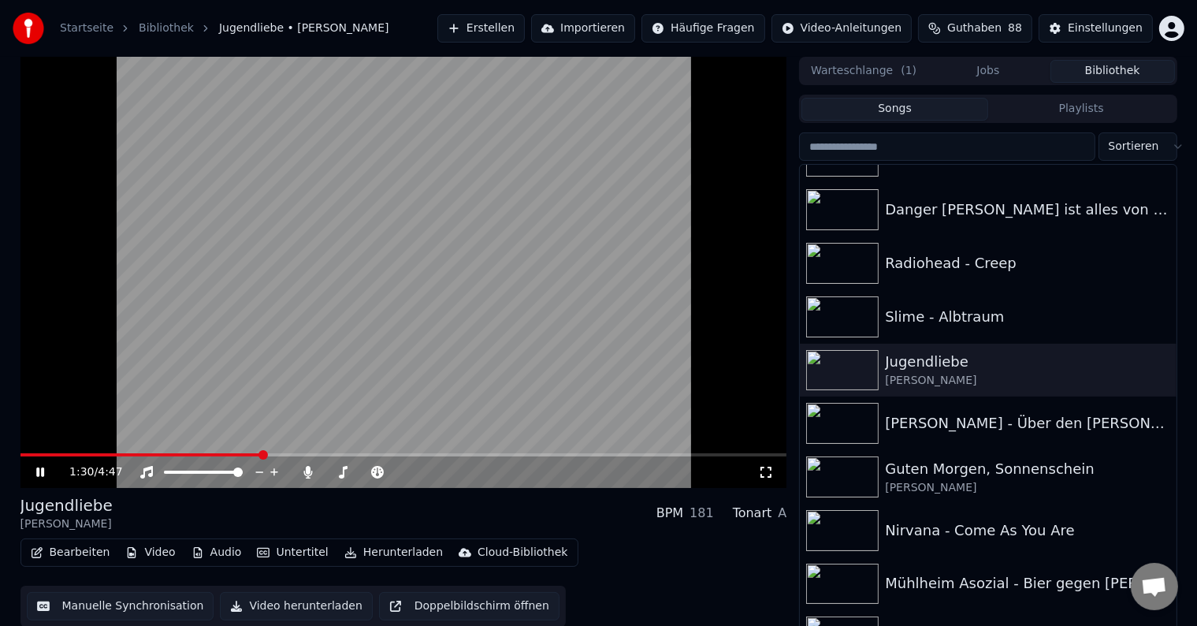
click at [314, 454] on span at bounding box center [403, 454] width 767 height 3
click at [350, 454] on span at bounding box center [403, 454] width 767 height 3
click at [412, 454] on span at bounding box center [403, 454] width 767 height 3
click at [460, 455] on span at bounding box center [403, 454] width 767 height 3
click at [495, 456] on span at bounding box center [403, 454] width 767 height 3
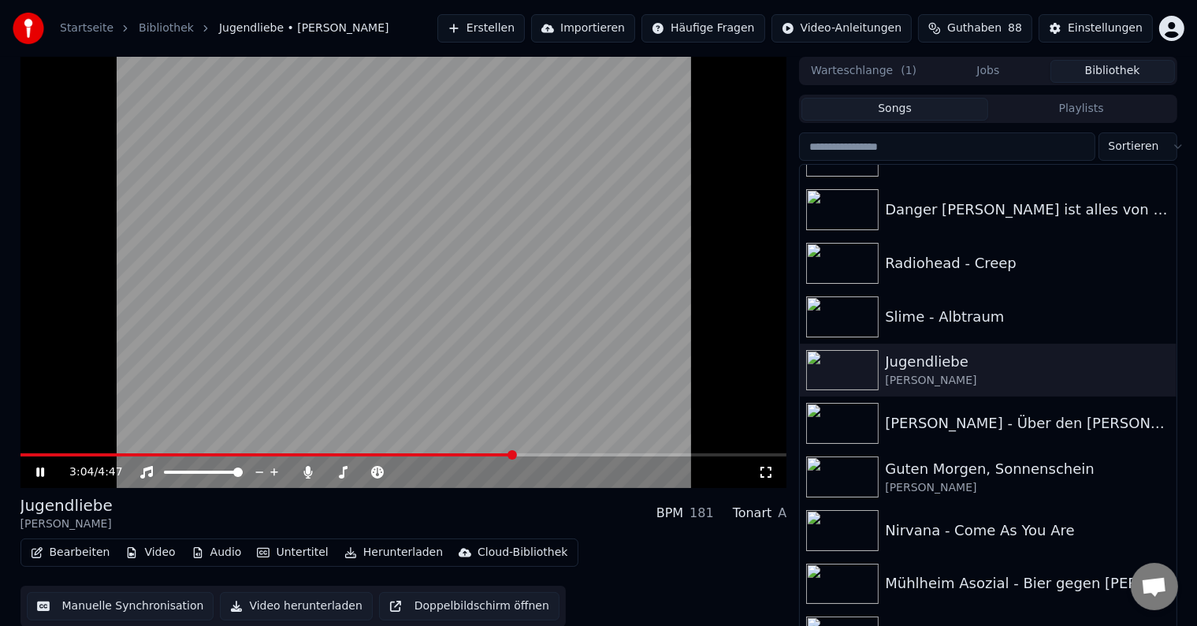
click at [532, 454] on span at bounding box center [403, 454] width 767 height 3
click at [566, 453] on span at bounding box center [403, 454] width 767 height 3
drag, startPoint x: 590, startPoint y: 452, endPoint x: 602, endPoint y: 454, distance: 12.7
click at [593, 453] on div "3:13 / 4:47" at bounding box center [403, 272] width 767 height 431
click at [560, 452] on video at bounding box center [403, 272] width 767 height 431
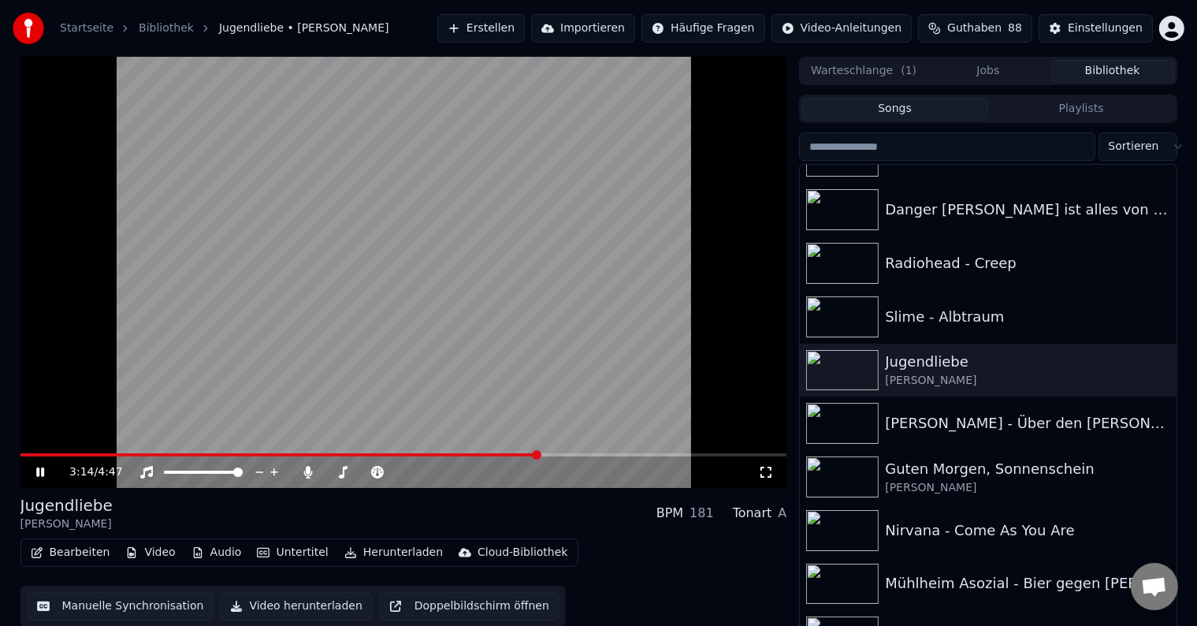
click at [557, 455] on span at bounding box center [403, 454] width 767 height 3
click at [584, 453] on span at bounding box center [403, 454] width 767 height 3
drag, startPoint x: 601, startPoint y: 452, endPoint x: 621, endPoint y: 453, distance: 20.6
click at [604, 452] on video at bounding box center [403, 272] width 767 height 431
click at [623, 456] on span at bounding box center [403, 454] width 767 height 3
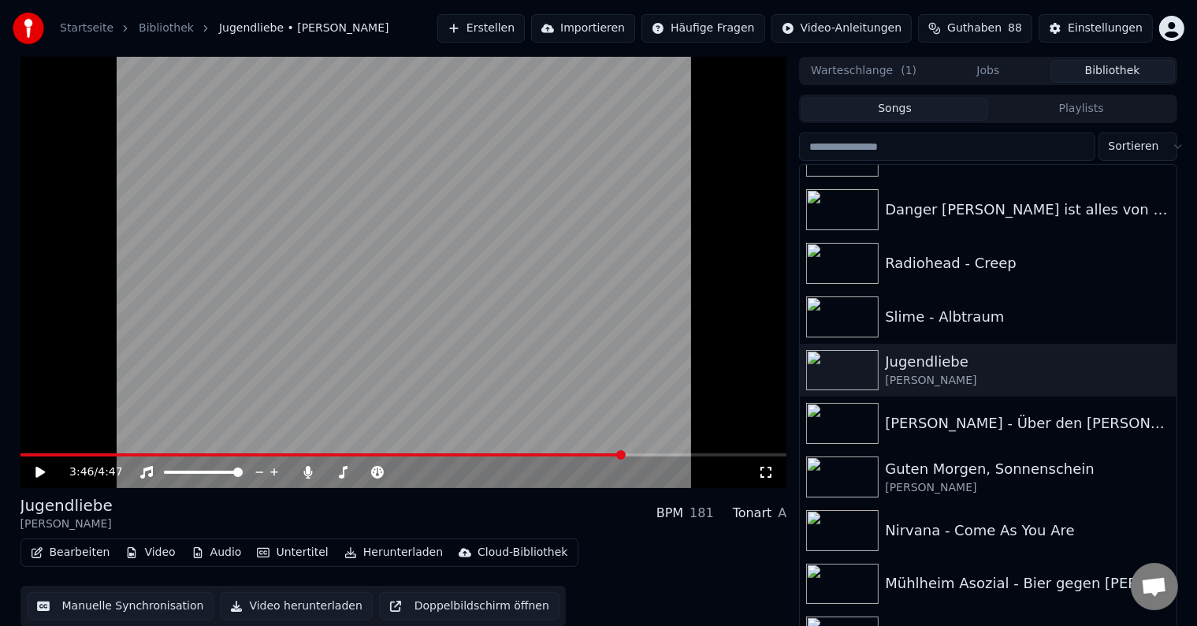
click at [602, 408] on video at bounding box center [403, 272] width 767 height 431
click at [602, 453] on span at bounding box center [311, 454] width 583 height 3
click at [577, 453] on span at bounding box center [312, 454] width 585 height 3
click at [564, 453] on span at bounding box center [306, 454] width 573 height 3
click at [553, 453] on span at bounding box center [309, 454] width 578 height 3
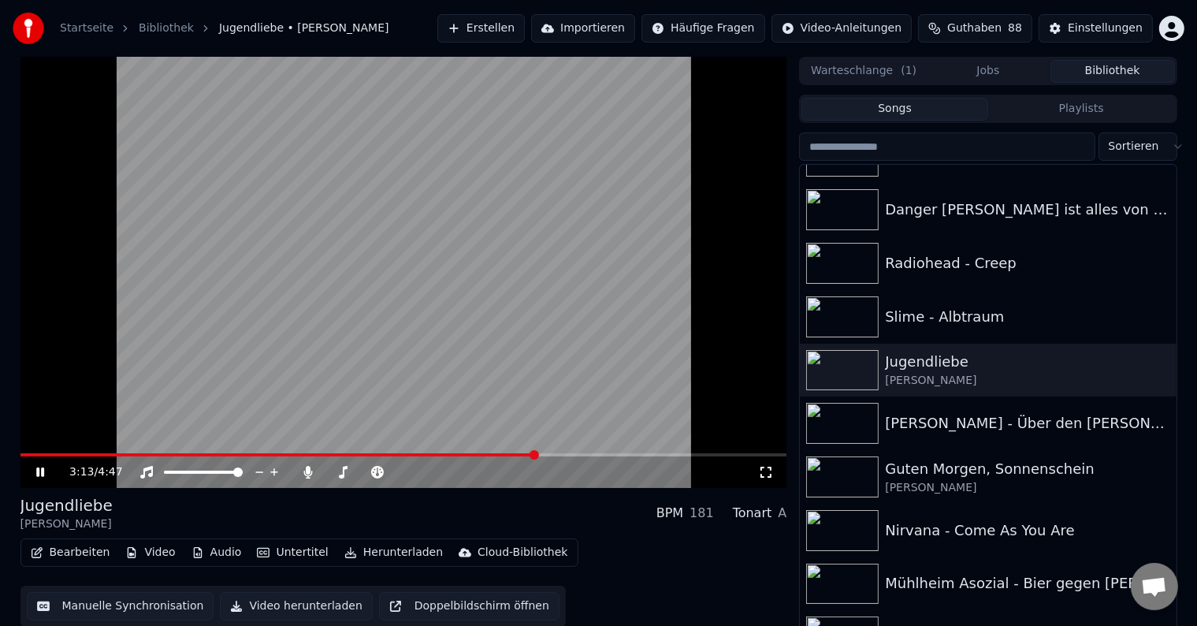
click at [534, 453] on span at bounding box center [278, 454] width 516 height 3
click at [502, 454] on span at bounding box center [261, 454] width 483 height 3
click at [36, 475] on icon at bounding box center [40, 471] width 8 height 9
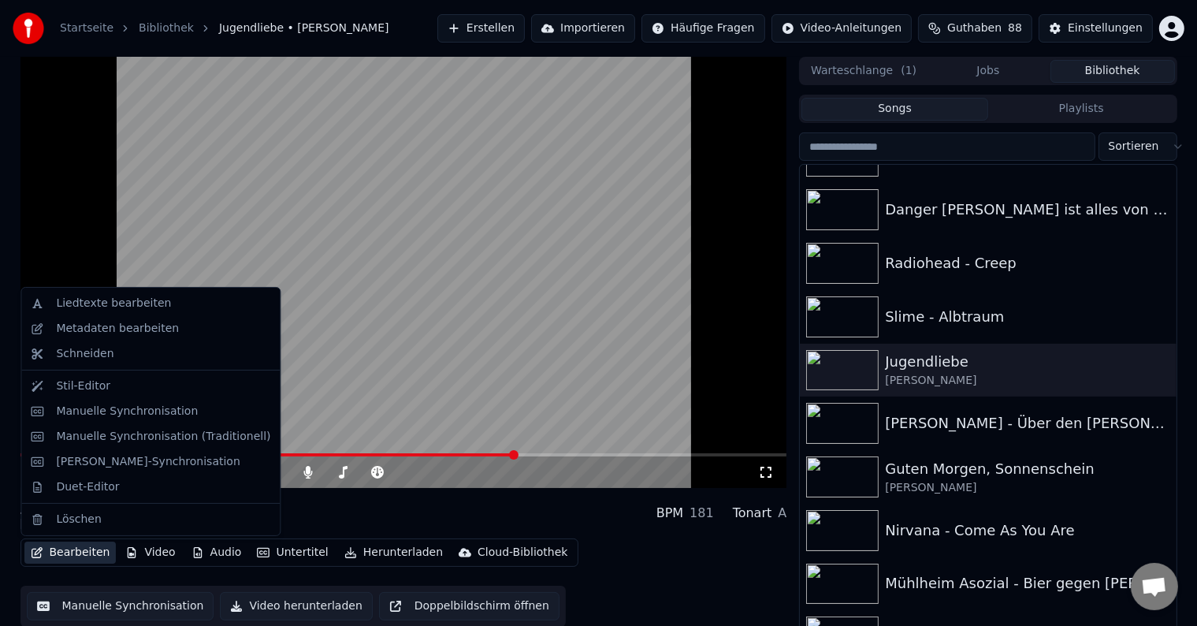
click at [63, 553] on button "Bearbeiten" at bounding box center [70, 553] width 92 height 22
click at [104, 413] on div "Manuelle Synchronisation" at bounding box center [127, 412] width 142 height 16
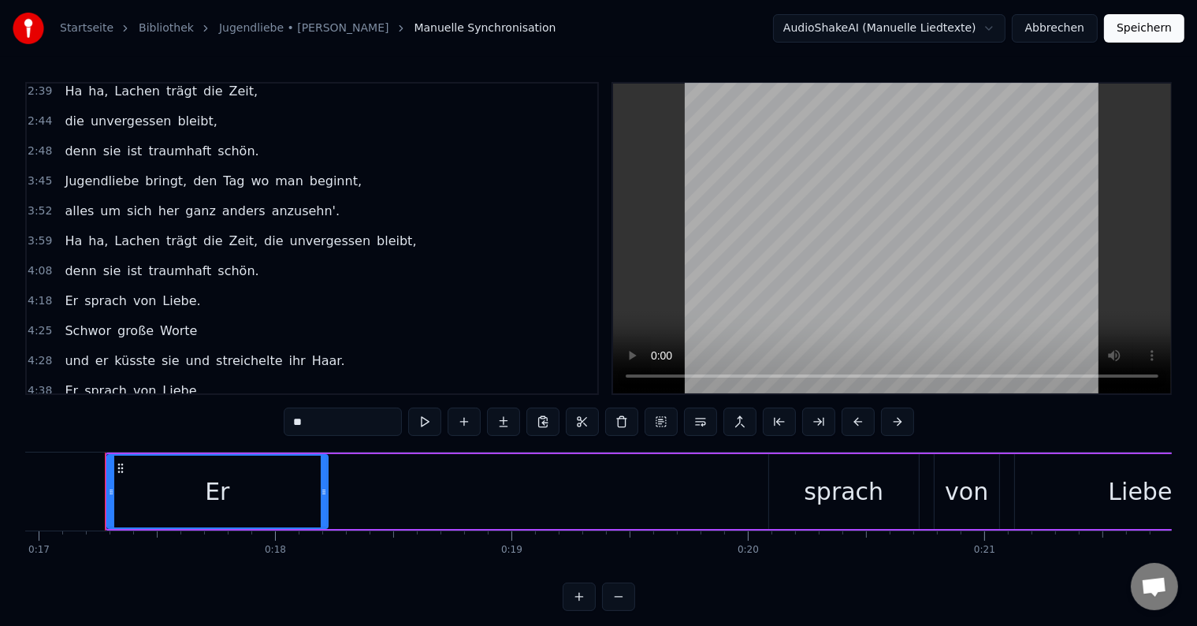
scroll to position [428, 0]
click at [216, 260] on span "schön." at bounding box center [238, 269] width 44 height 18
type input "******"
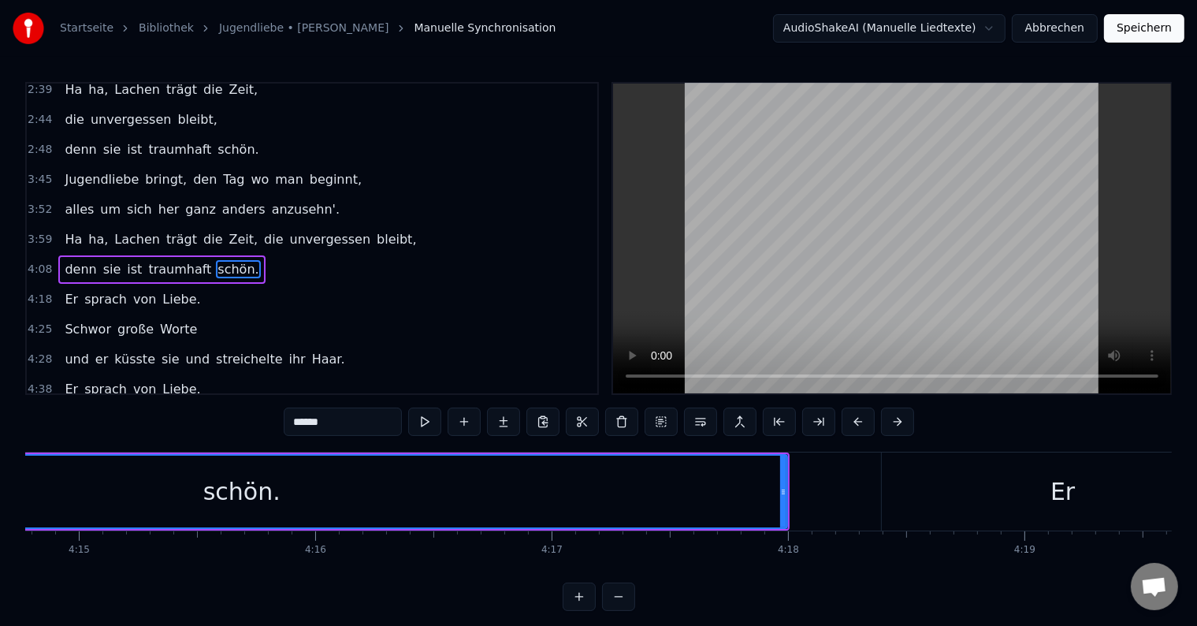
scroll to position [0, 60285]
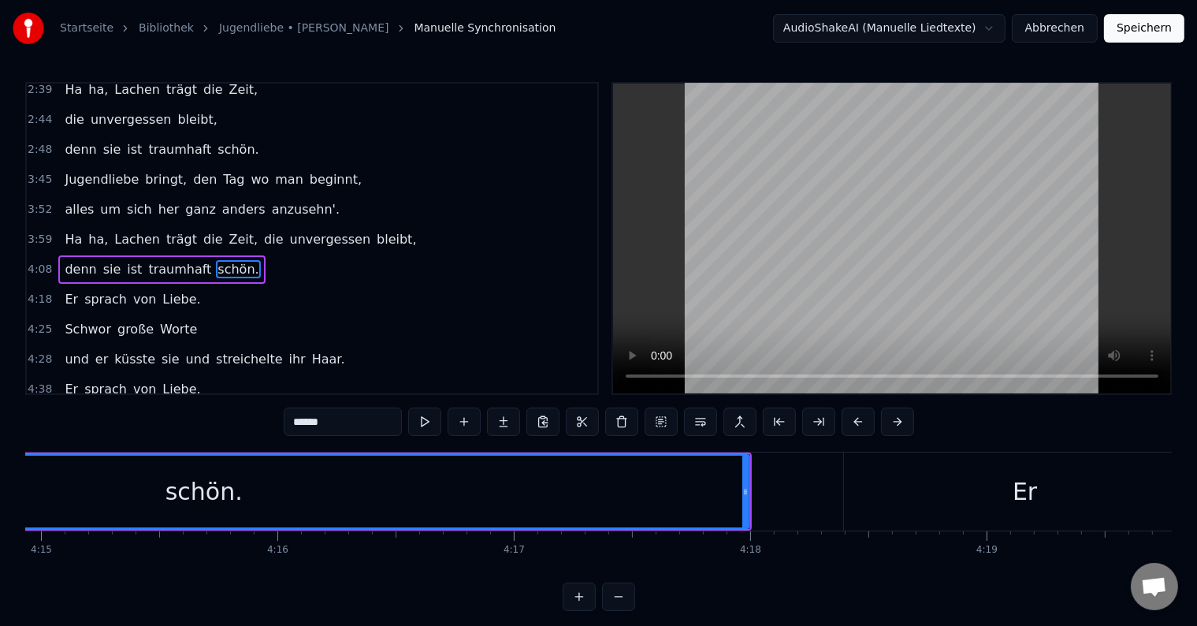
click at [110, 205] on div "3:52 alles um sich her [PERSON_NAME] anzusehn'." at bounding box center [312, 210] width 571 height 30
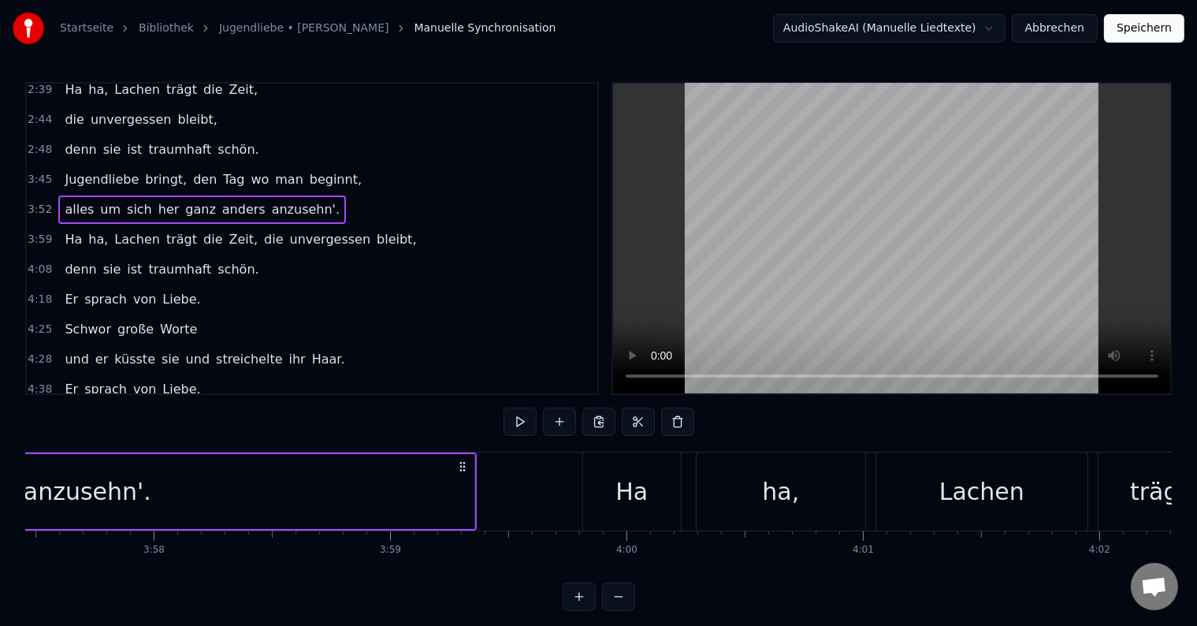
click at [113, 230] on span "Lachen" at bounding box center [137, 239] width 49 height 18
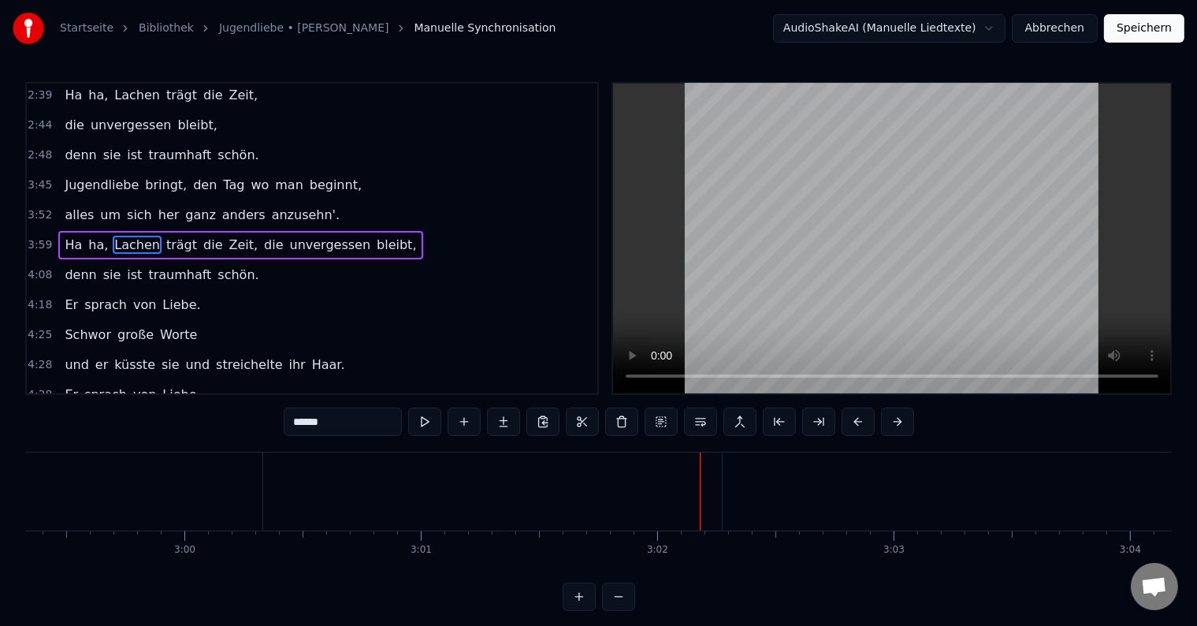
scroll to position [0, 42482]
click at [873, 315] on video at bounding box center [892, 239] width 558 height 310
type input "******"
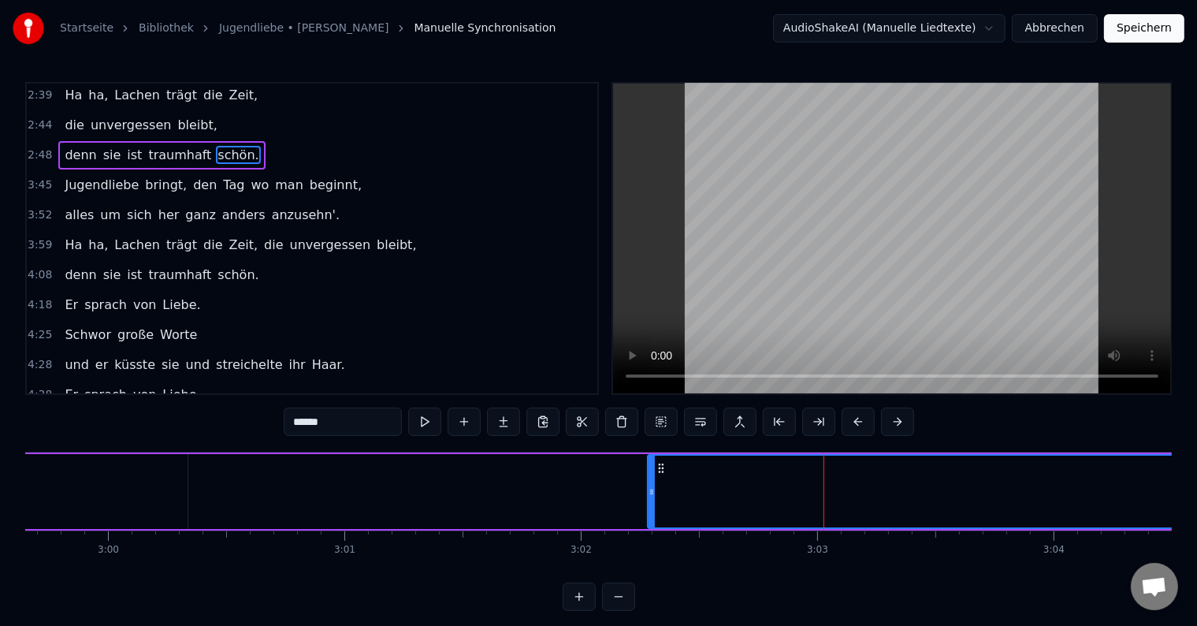
scroll to position [329, 0]
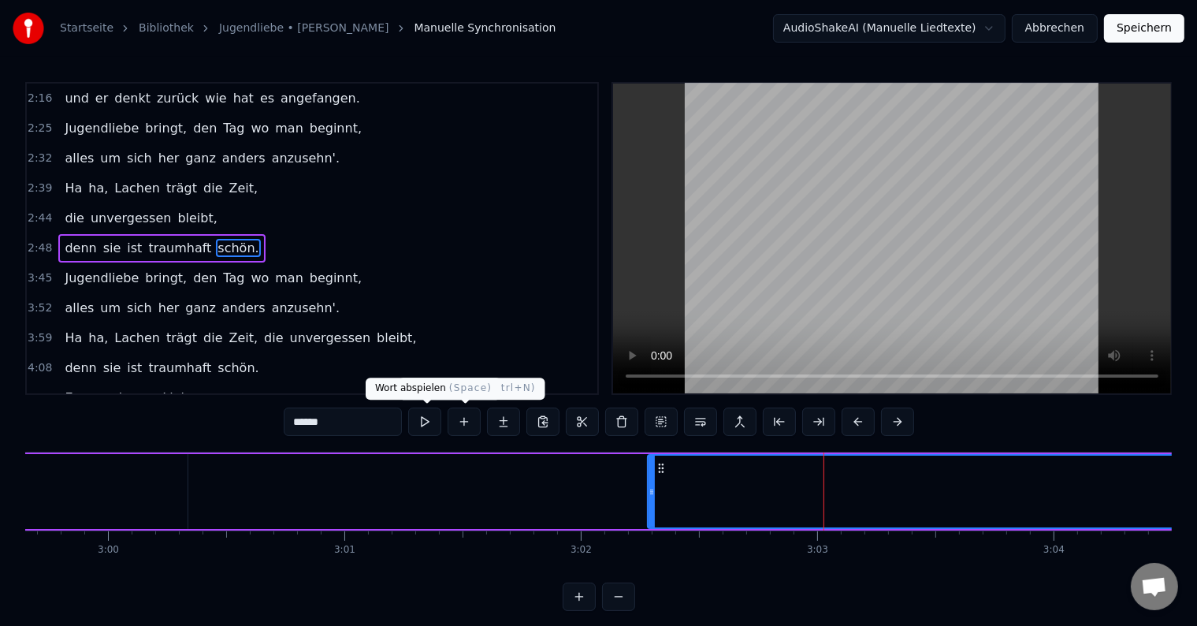
click at [437, 422] on button at bounding box center [424, 422] width 33 height 28
click at [436, 422] on button at bounding box center [424, 422] width 33 height 28
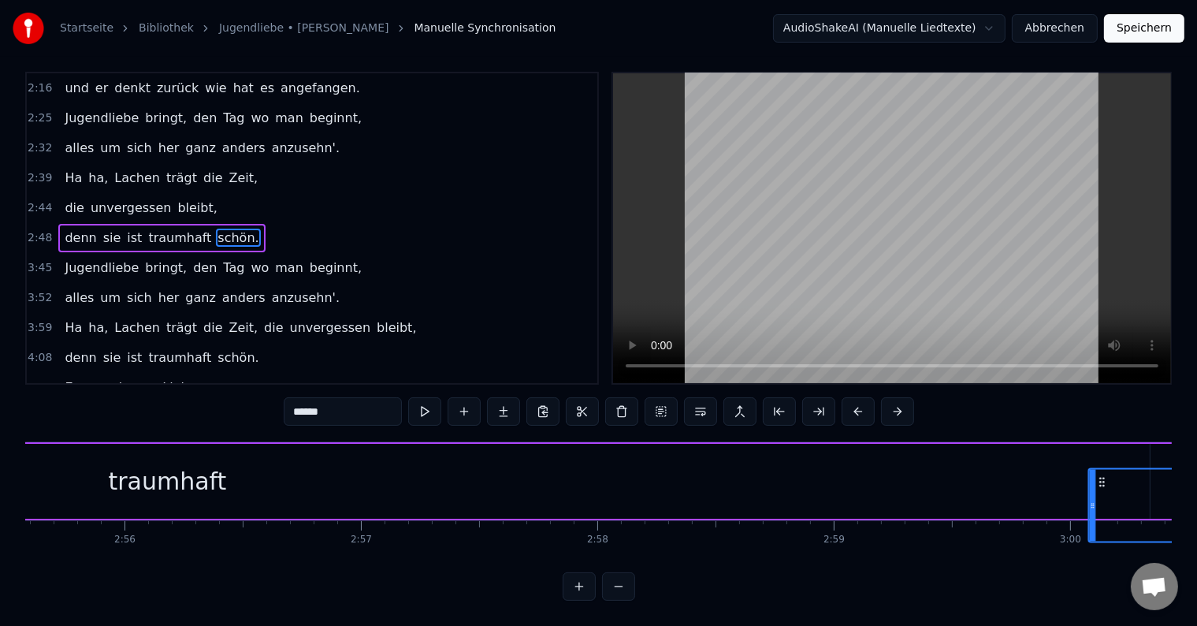
scroll to position [0, 41541]
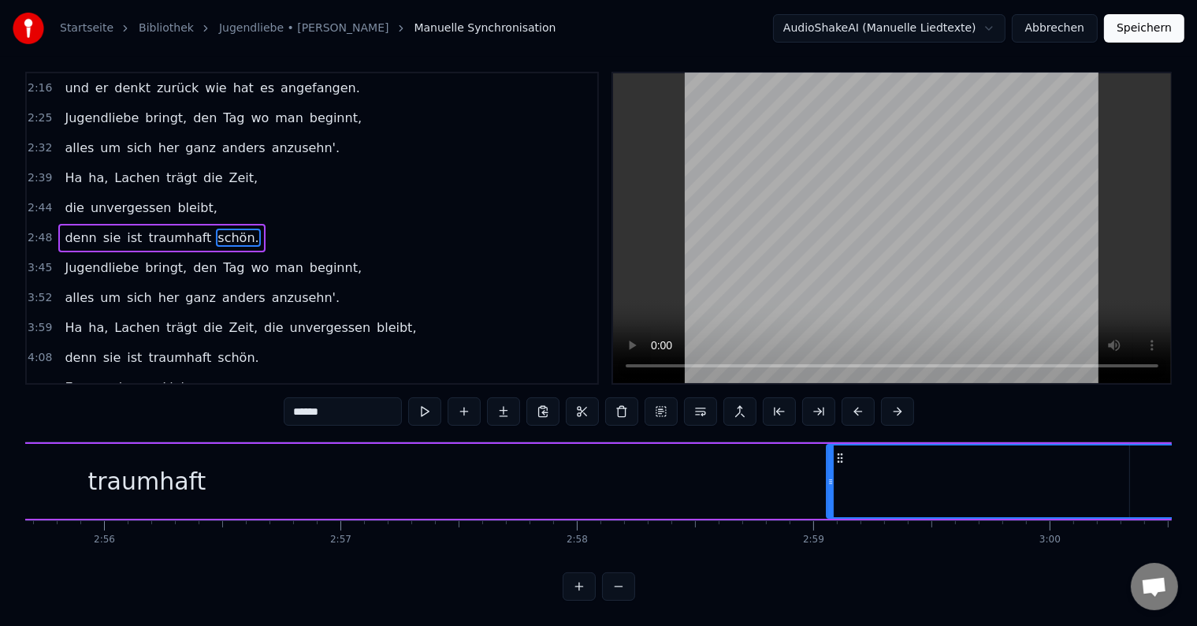
drag, startPoint x: 656, startPoint y: 465, endPoint x: 839, endPoint y: 437, distance: 185.1
click at [839, 452] on icon at bounding box center [840, 458] width 13 height 13
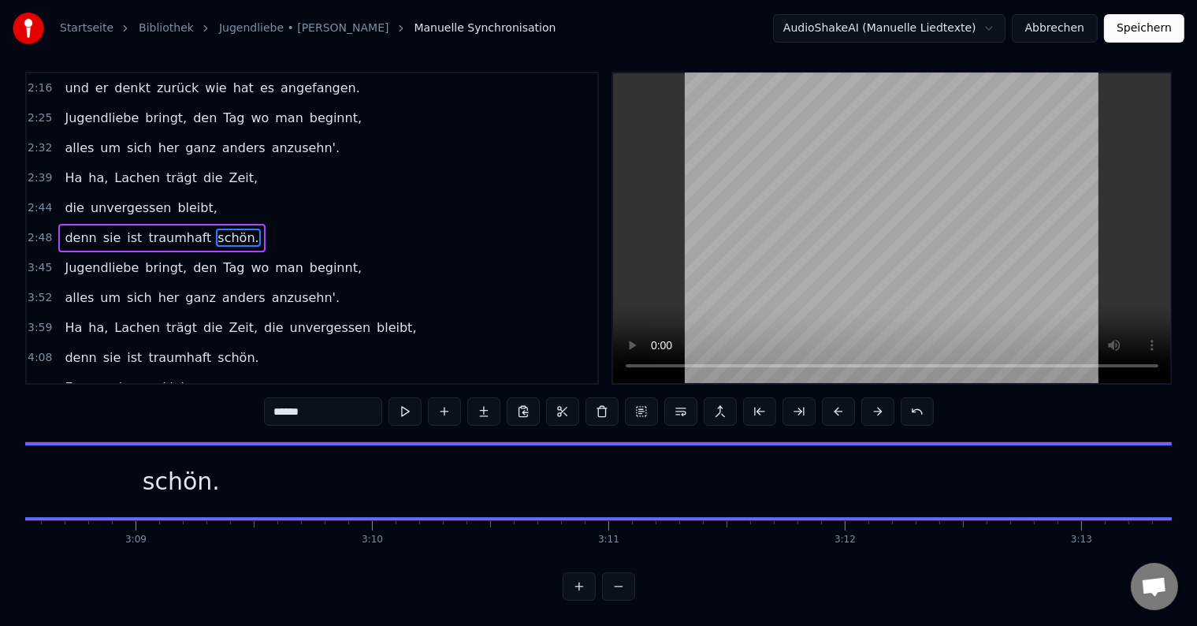
scroll to position [0, 44622]
click at [648, 480] on div "schön." at bounding box center [142, 481] width 6675 height 72
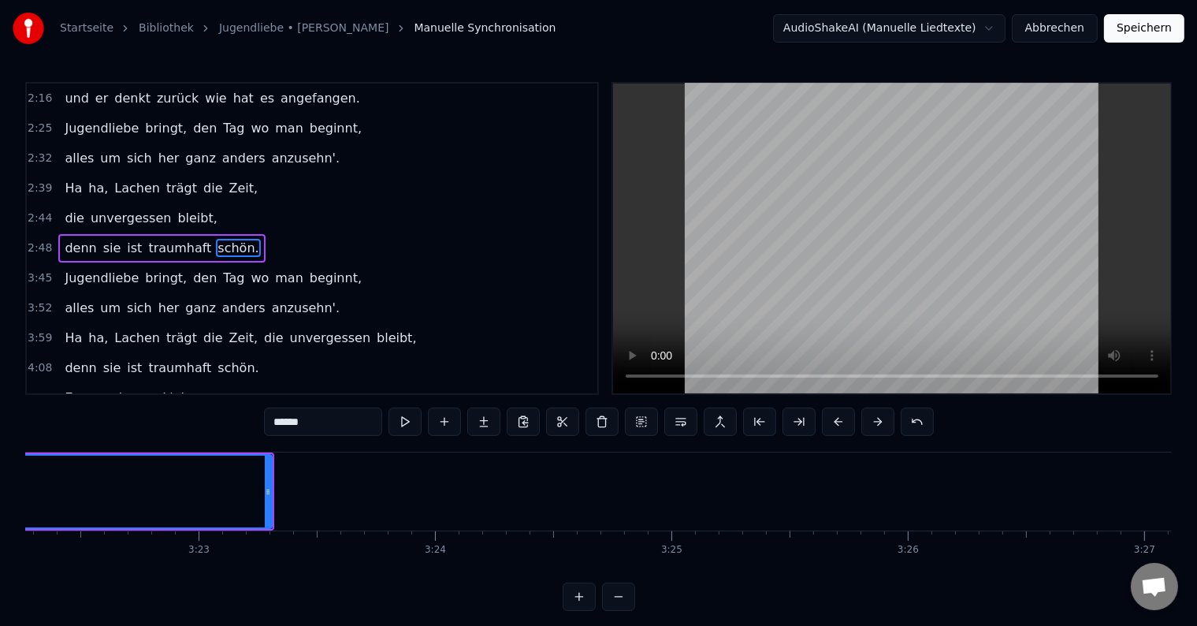
scroll to position [0, 46952]
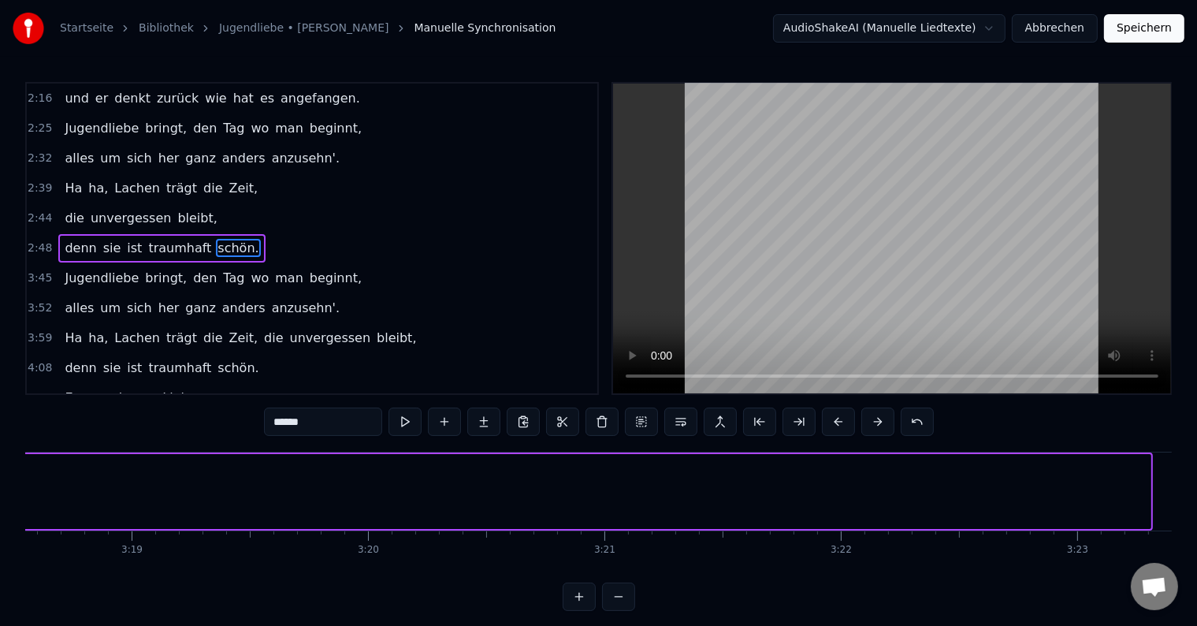
drag, startPoint x: 1147, startPoint y: 493, endPoint x: 21, endPoint y: 486, distance: 1125.6
click at [14, 486] on div "Startseite Bibliothek Jugendliebe • [PERSON_NAME] Manuelle Synchronisation Audi…" at bounding box center [598, 305] width 1197 height 611
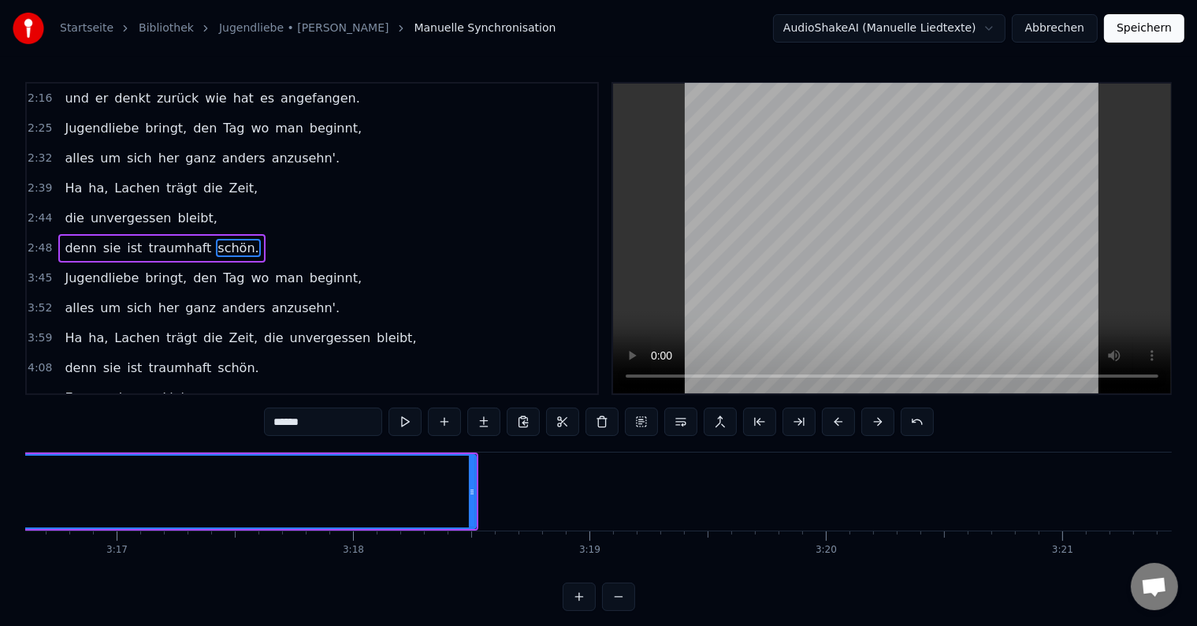
scroll to position [0, 46417]
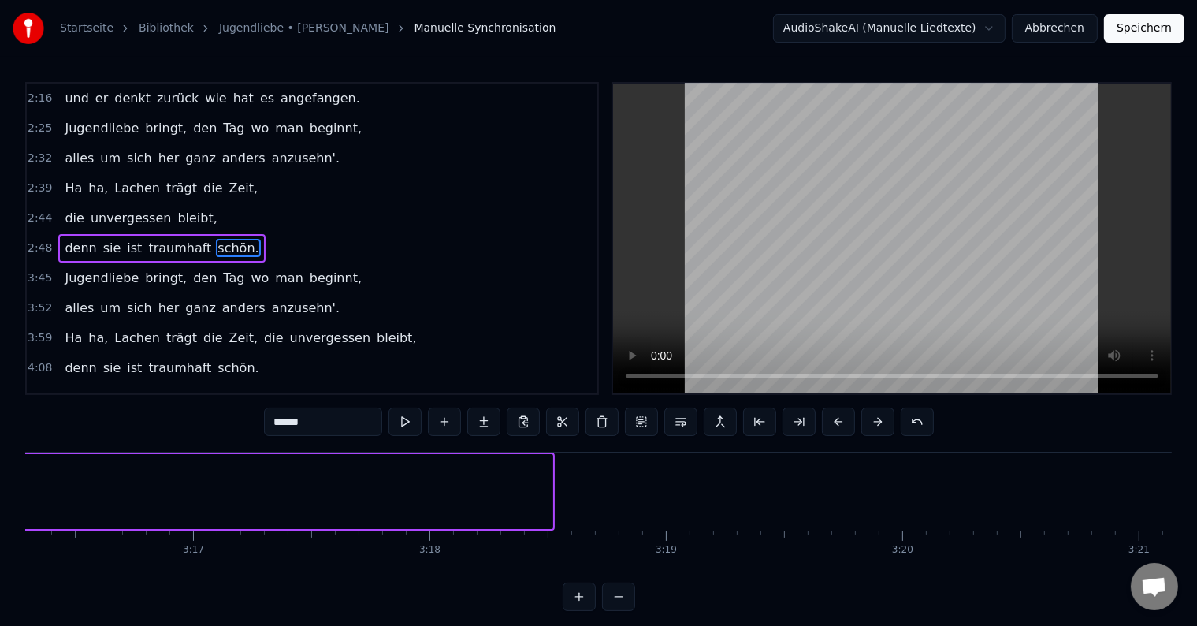
drag, startPoint x: 549, startPoint y: 486, endPoint x: 0, endPoint y: 455, distance: 550.3
click at [0, 455] on div "Startseite Bibliothek Jugendliebe • [PERSON_NAME] Manuelle Synchronisation Audi…" at bounding box center [598, 305] width 1197 height 611
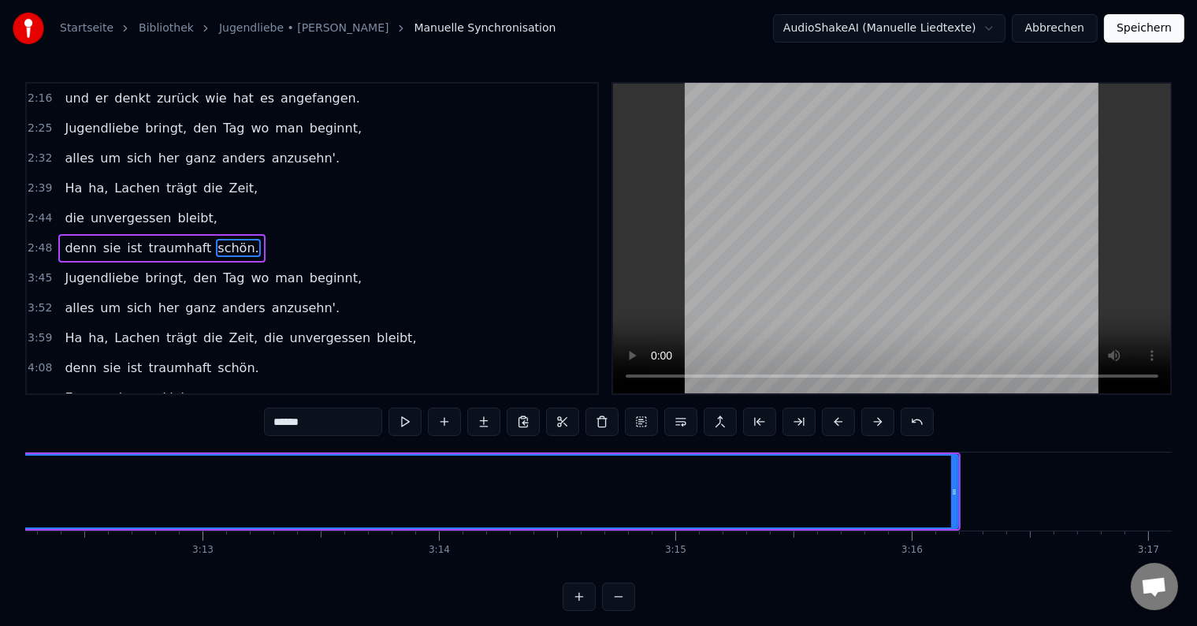
scroll to position [0, 45539]
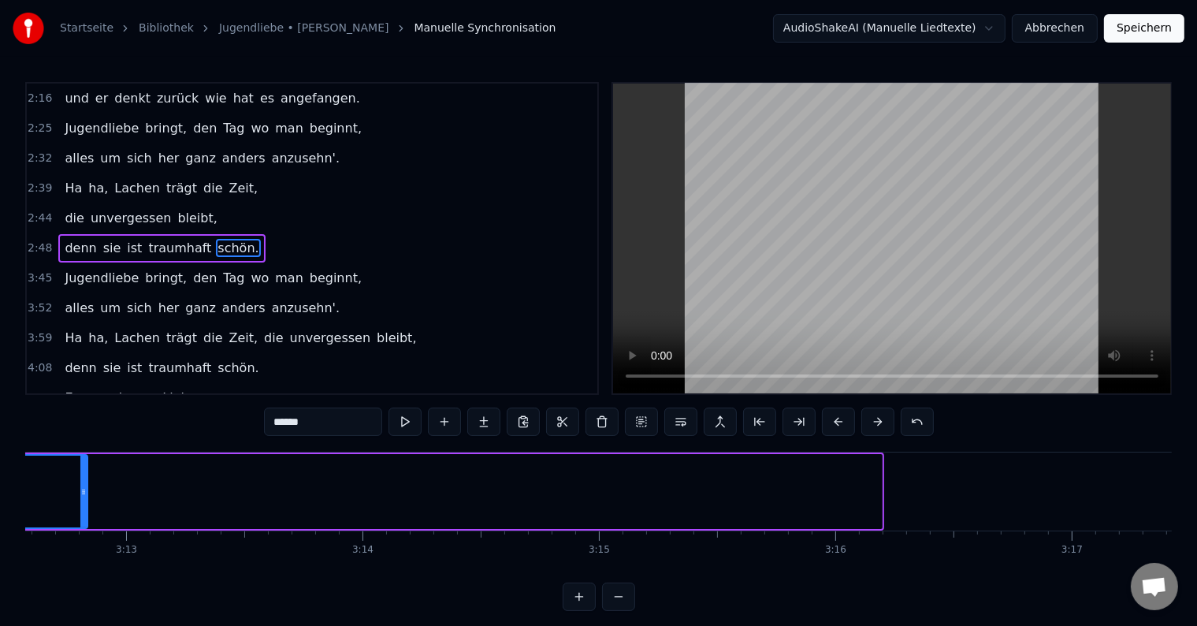
drag, startPoint x: 879, startPoint y: 490, endPoint x: 44, endPoint y: 455, distance: 835.5
click at [80, 456] on div at bounding box center [83, 492] width 6 height 72
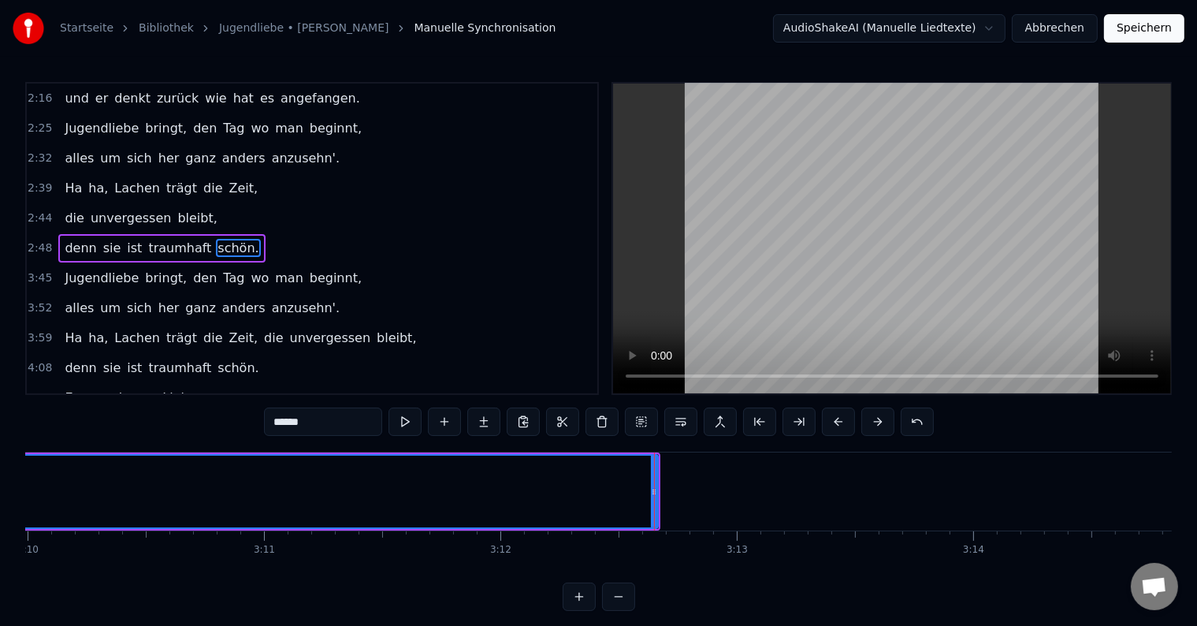
scroll to position [0, 44965]
drag, startPoint x: 562, startPoint y: 483, endPoint x: 306, endPoint y: 482, distance: 256.2
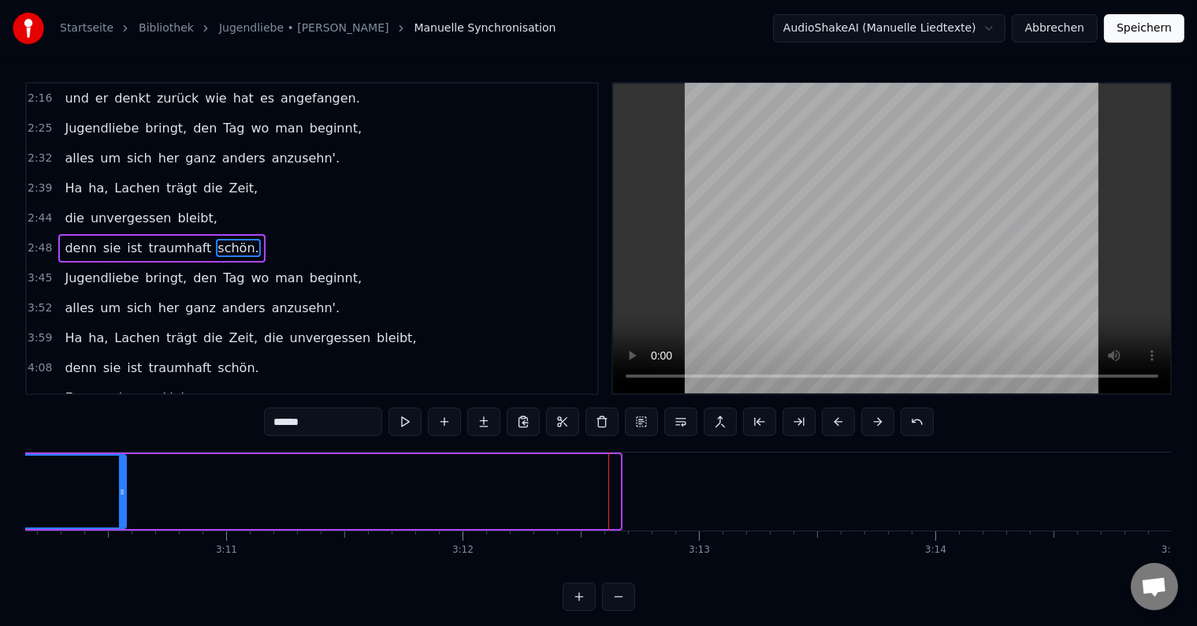
drag, startPoint x: 616, startPoint y: 490, endPoint x: 121, endPoint y: 498, distance: 494.3
click at [121, 498] on div at bounding box center [122, 492] width 6 height 72
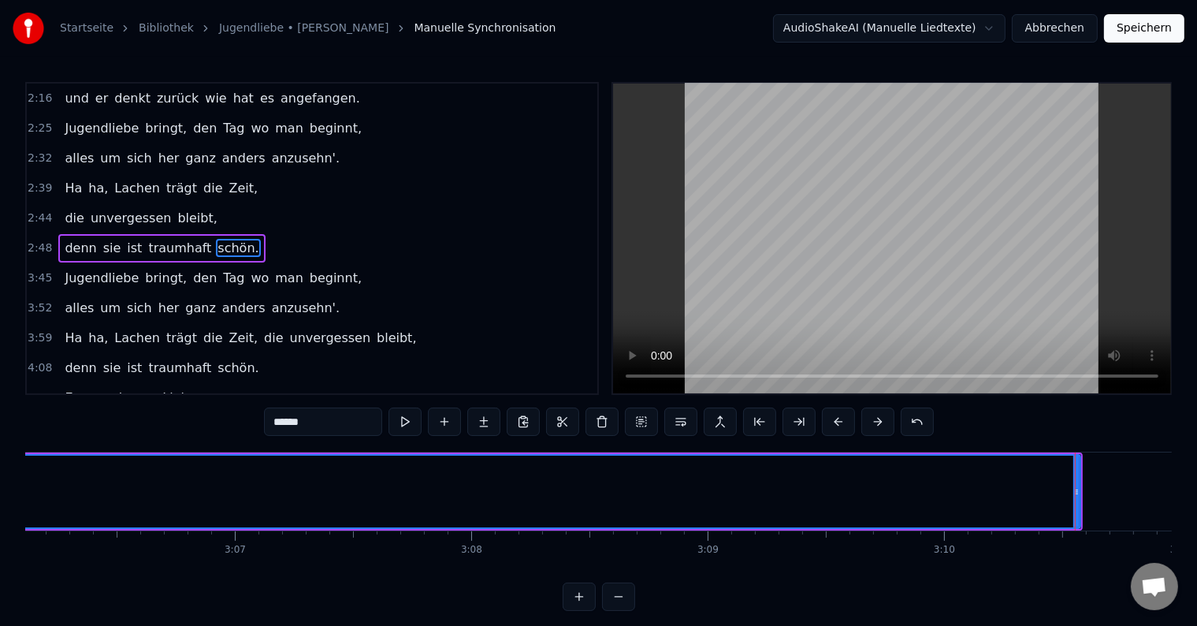
scroll to position [0, 43972]
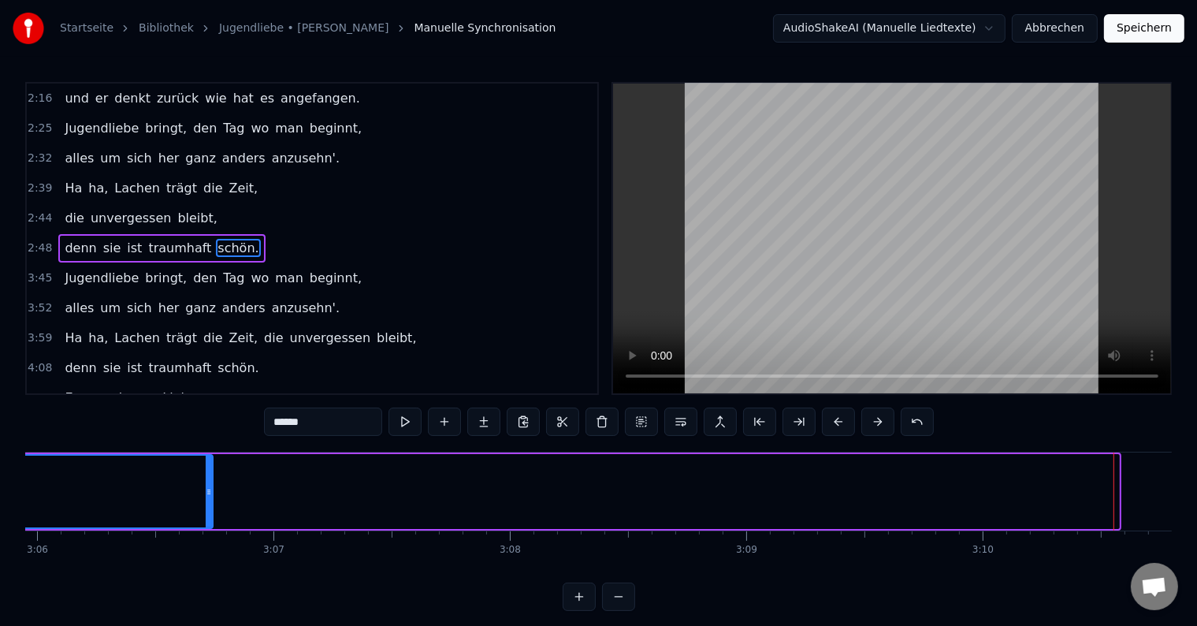
drag, startPoint x: 1116, startPoint y: 489, endPoint x: 210, endPoint y: 482, distance: 906.5
click at [210, 482] on div at bounding box center [209, 492] width 6 height 72
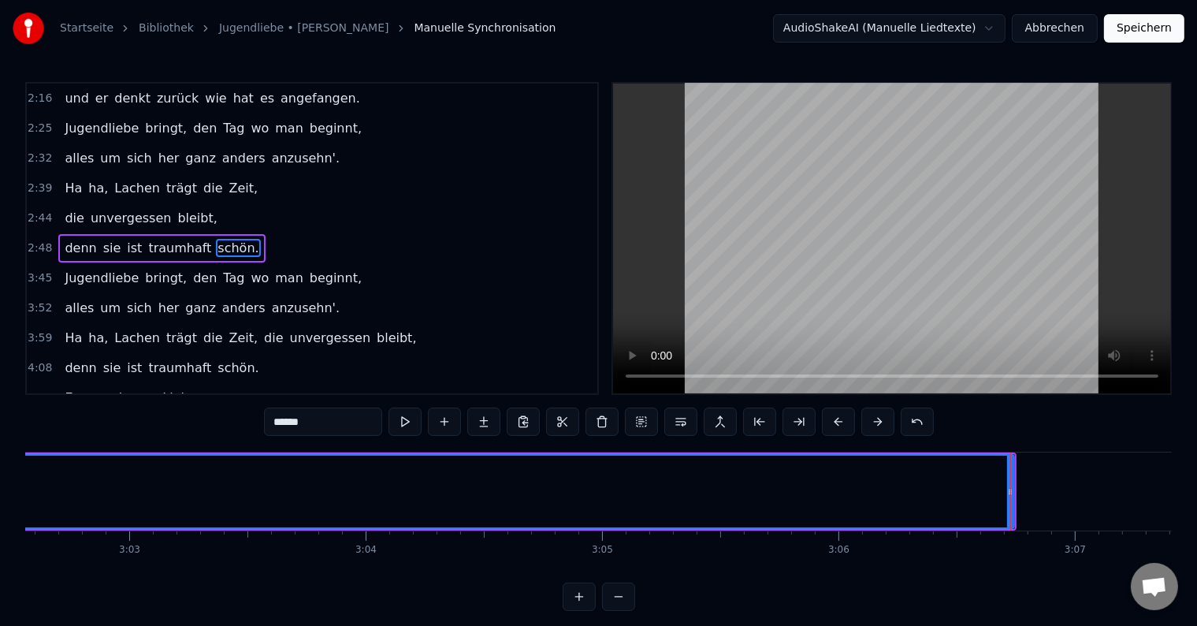
scroll to position [0, 43208]
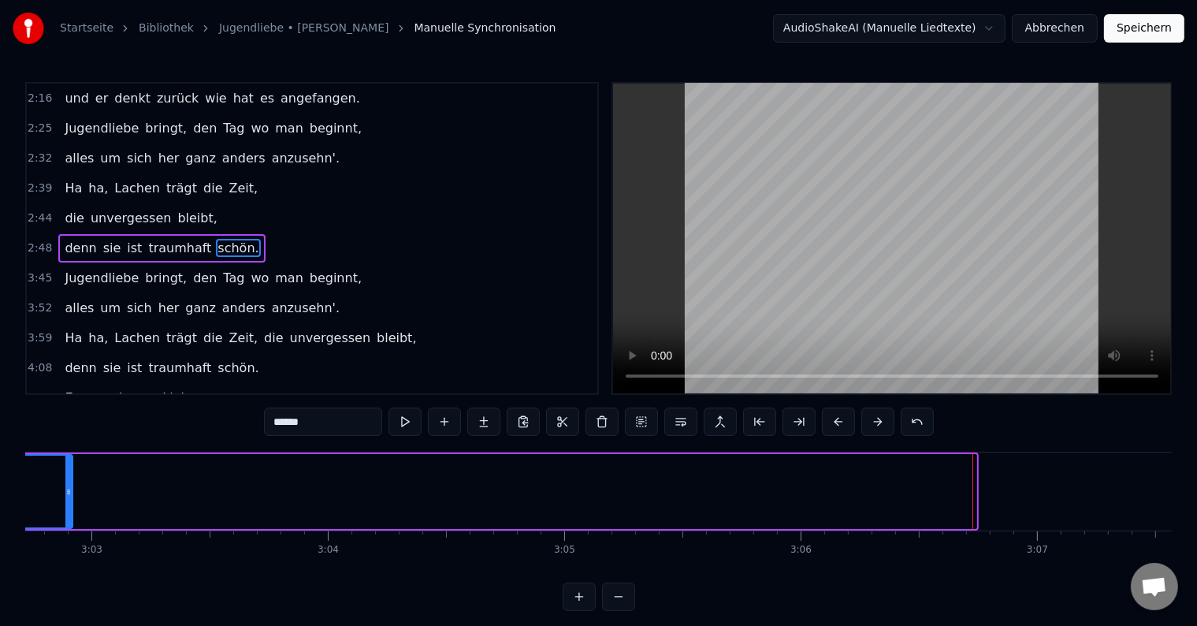
drag, startPoint x: 971, startPoint y: 486, endPoint x: 71, endPoint y: 471, distance: 900.3
click at [69, 470] on div at bounding box center [68, 492] width 6 height 72
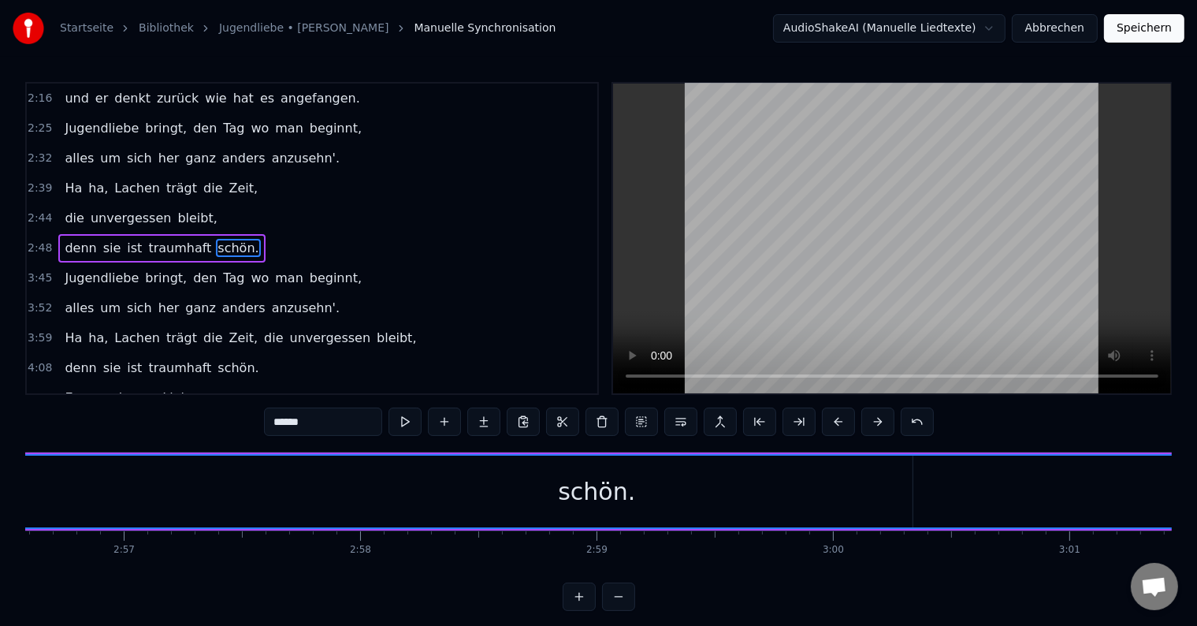
scroll to position [0, 42024]
click at [315, 479] on div "schön." at bounding box center [330, 491] width 77 height 35
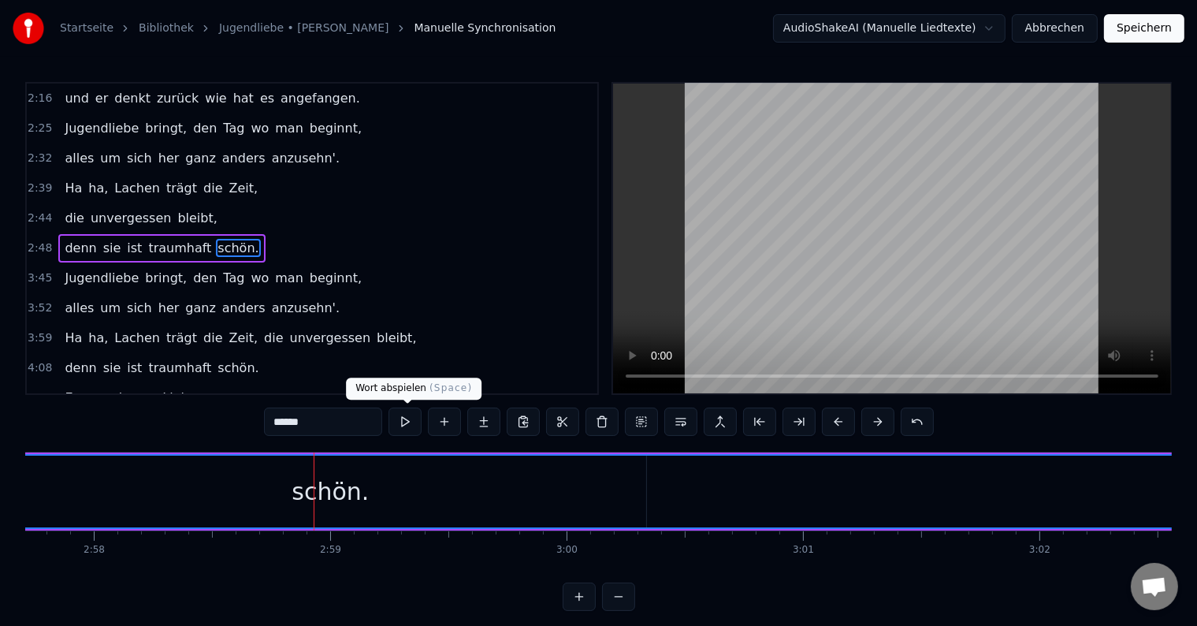
click at [400, 427] on button at bounding box center [405, 422] width 33 height 28
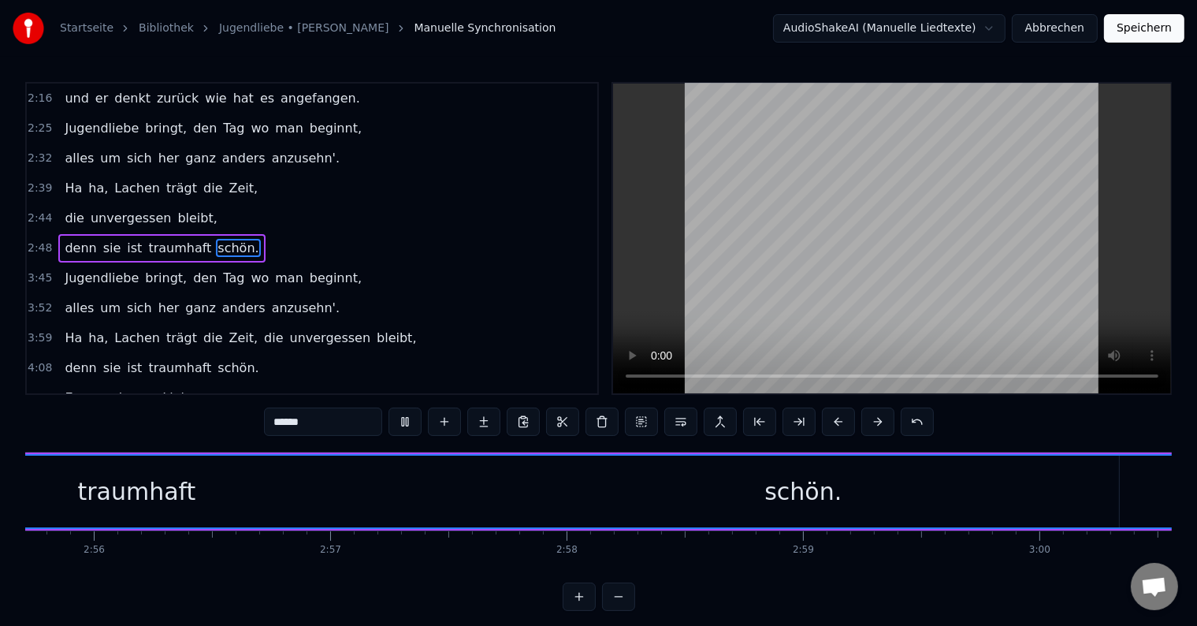
scroll to position [0, 41430]
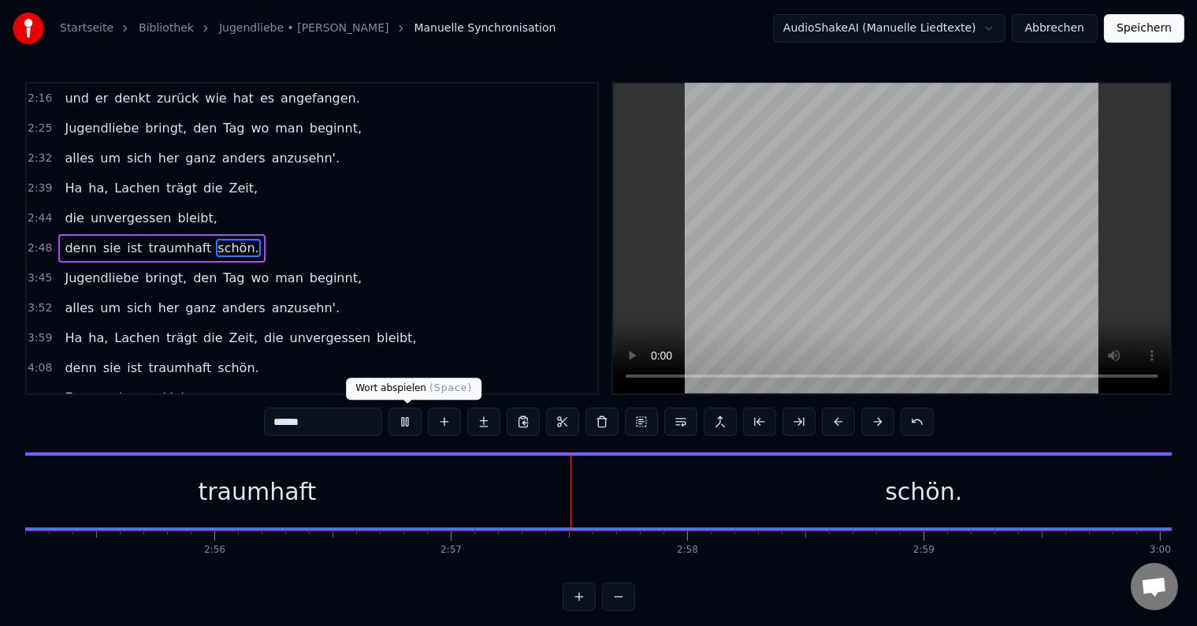
click at [407, 427] on button at bounding box center [405, 422] width 33 height 28
click at [300, 490] on div "schön." at bounding box center [924, 492] width 1855 height 72
click at [268, 486] on div "schön." at bounding box center [924, 492] width 1855 height 72
click at [247, 495] on div "schön." at bounding box center [924, 492] width 1855 height 72
click at [164, 239] on span "traumhaft" at bounding box center [180, 248] width 66 height 18
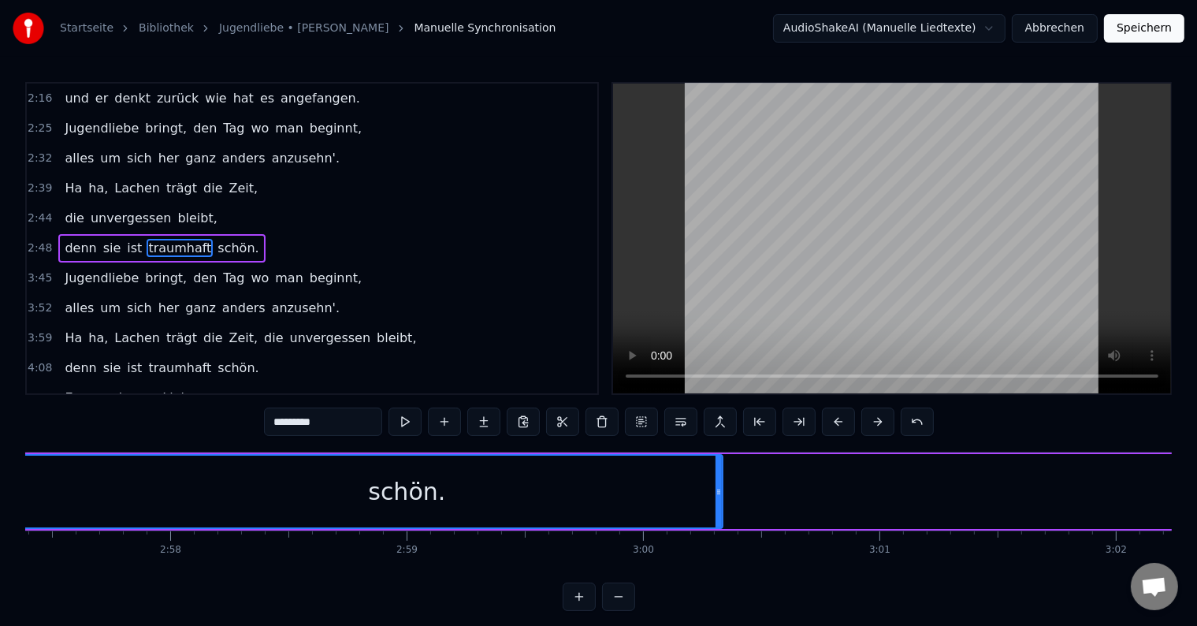
scroll to position [0, 41834]
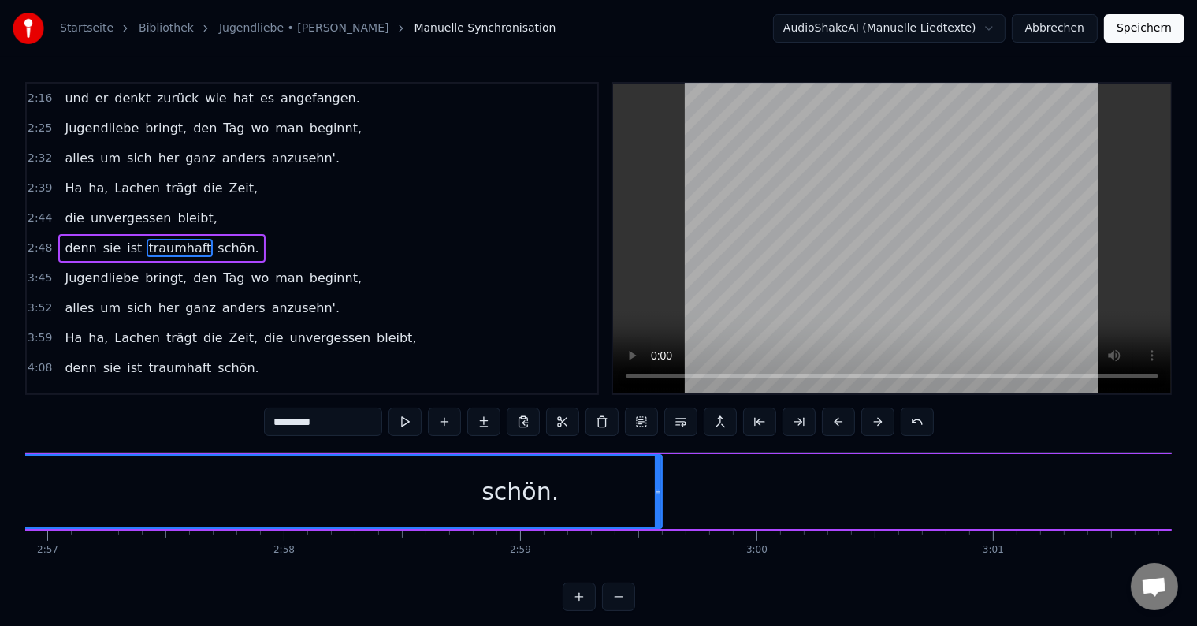
drag, startPoint x: 830, startPoint y: 489, endPoint x: 601, endPoint y: 482, distance: 228.7
click at [655, 482] on div at bounding box center [658, 492] width 6 height 72
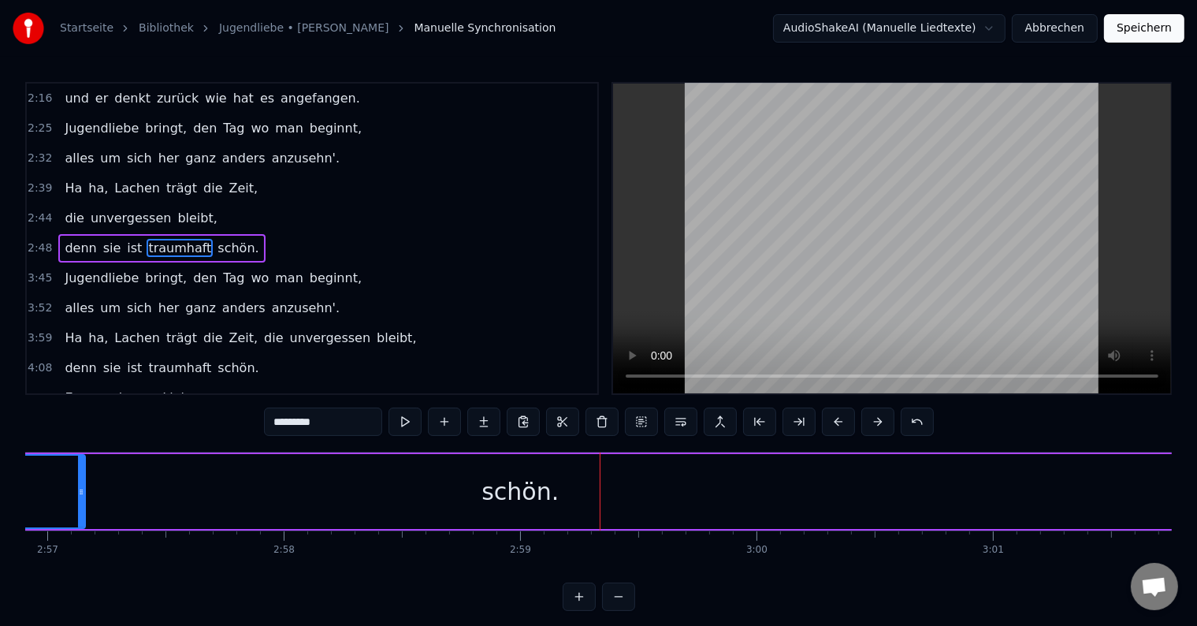
drag, startPoint x: 605, startPoint y: 486, endPoint x: 132, endPoint y: 490, distance: 472.2
click at [84, 484] on div at bounding box center [81, 492] width 6 height 72
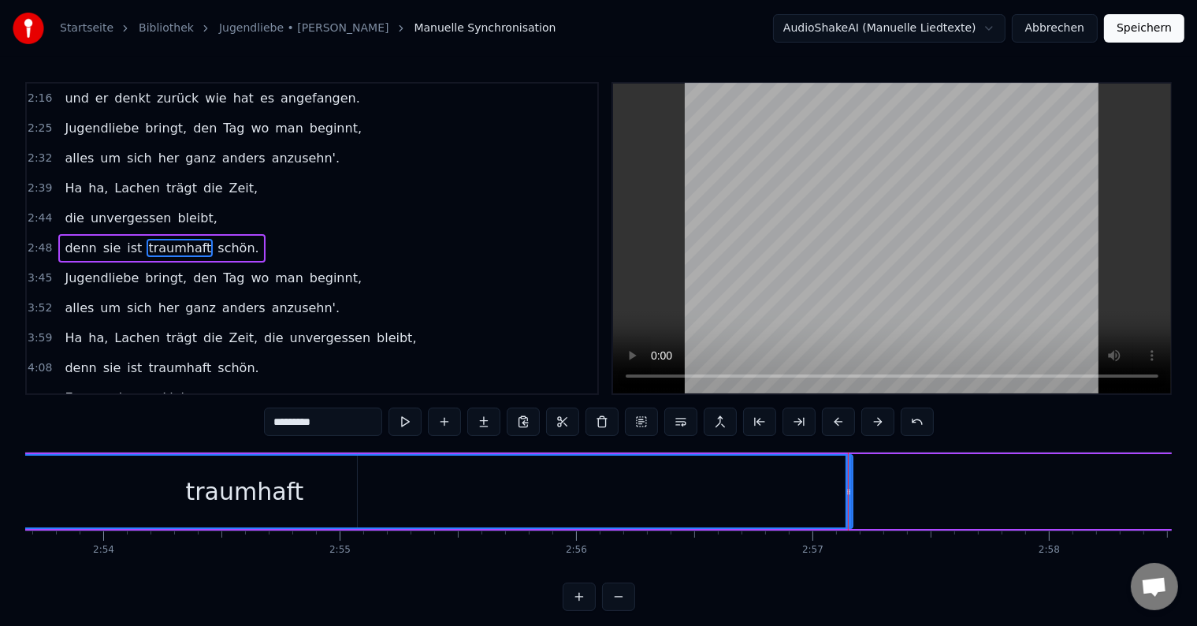
scroll to position [0, 41107]
click at [634, 482] on div "traumhaft" at bounding box center [205, 492] width 1215 height 72
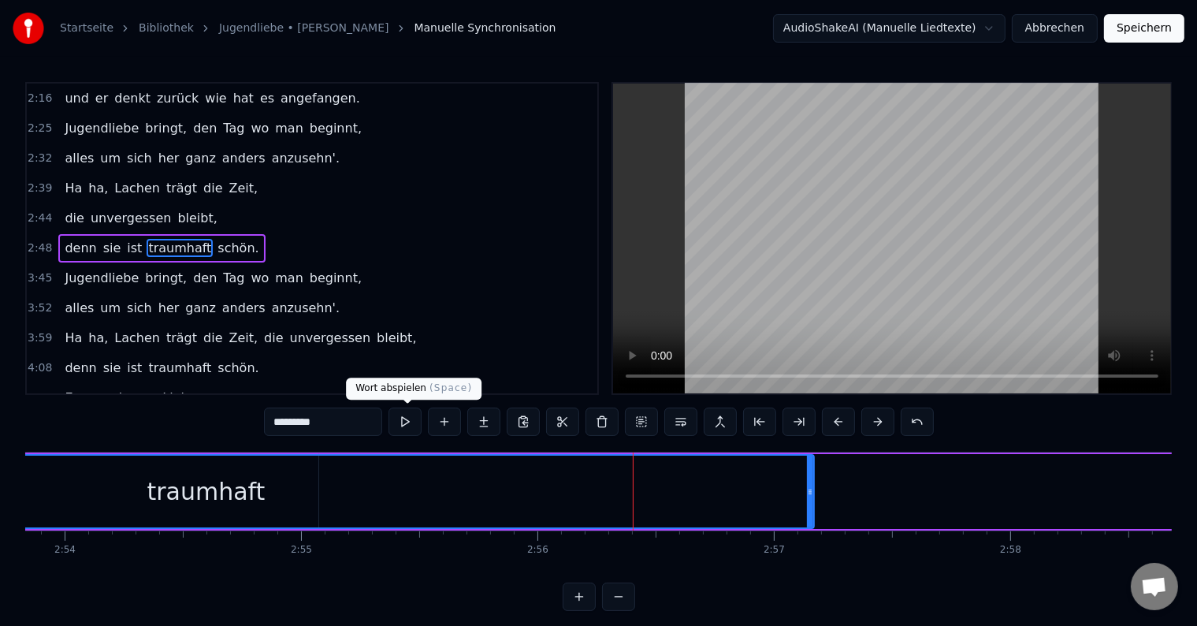
click at [410, 419] on button at bounding box center [405, 422] width 33 height 28
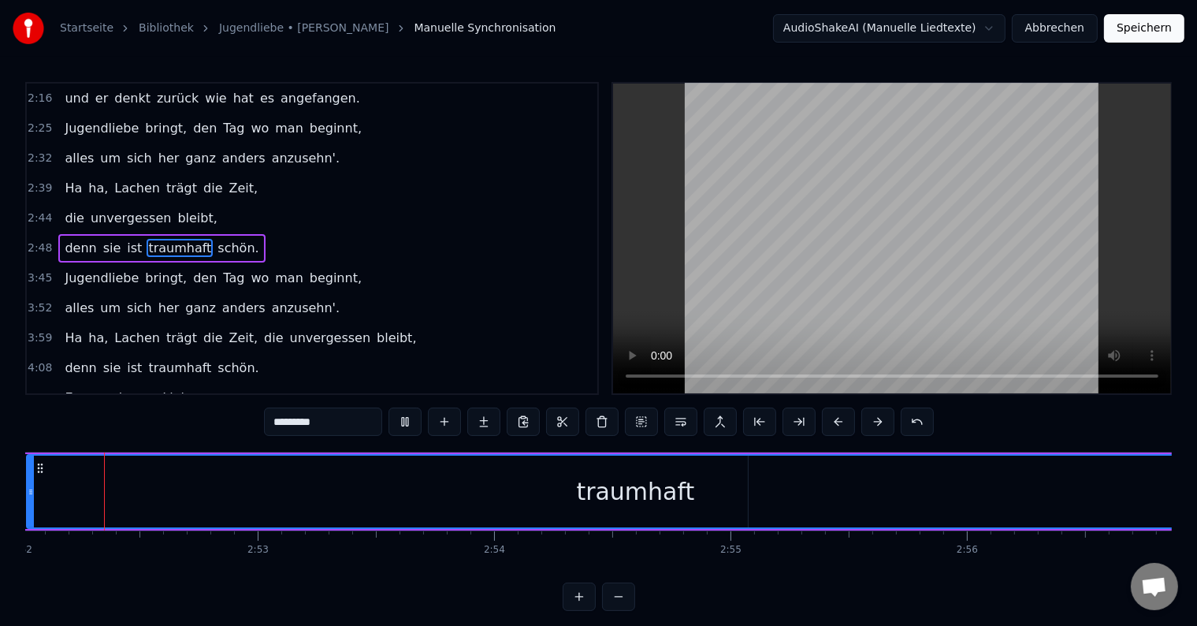
scroll to position [0, 40644]
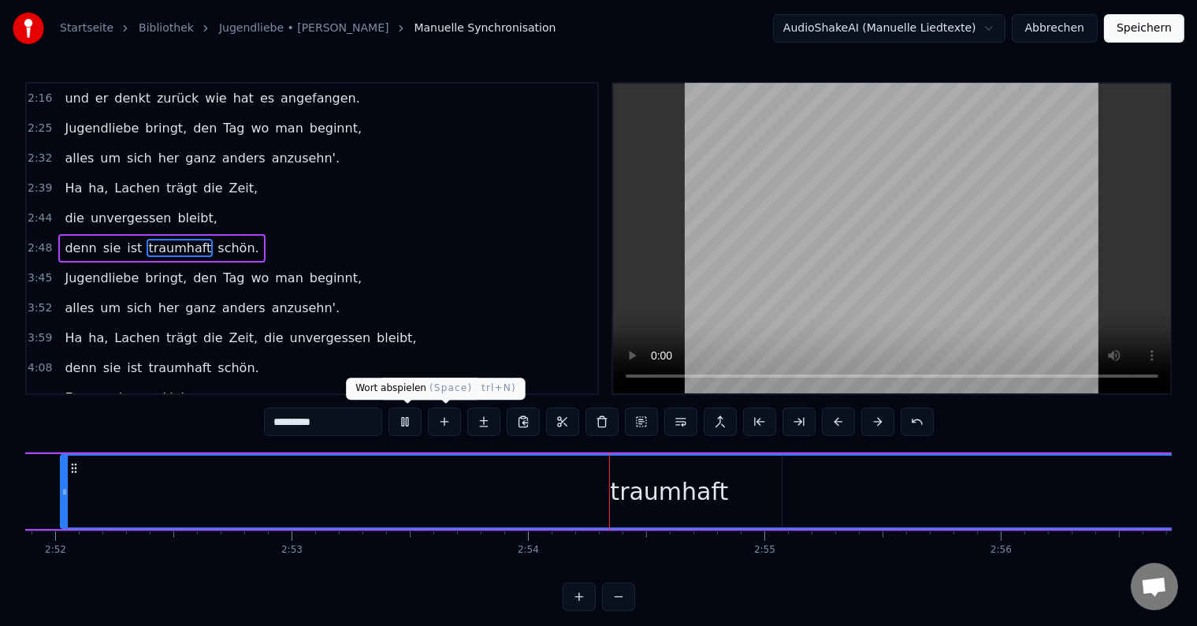
click at [420, 419] on button at bounding box center [405, 422] width 33 height 28
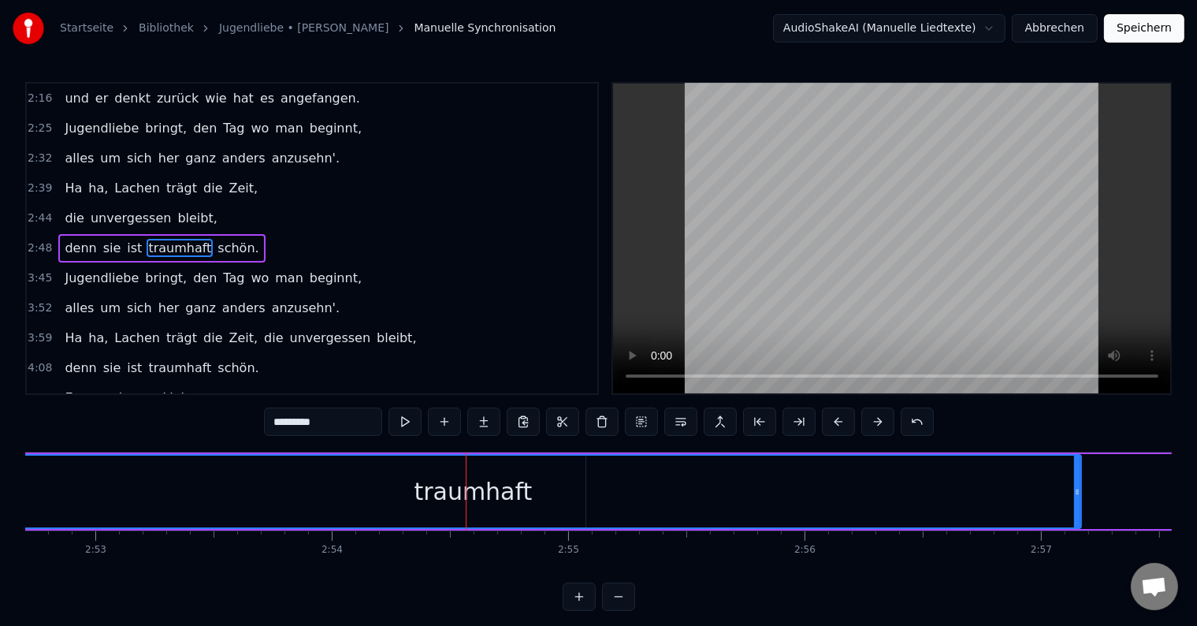
scroll to position [0, 40841]
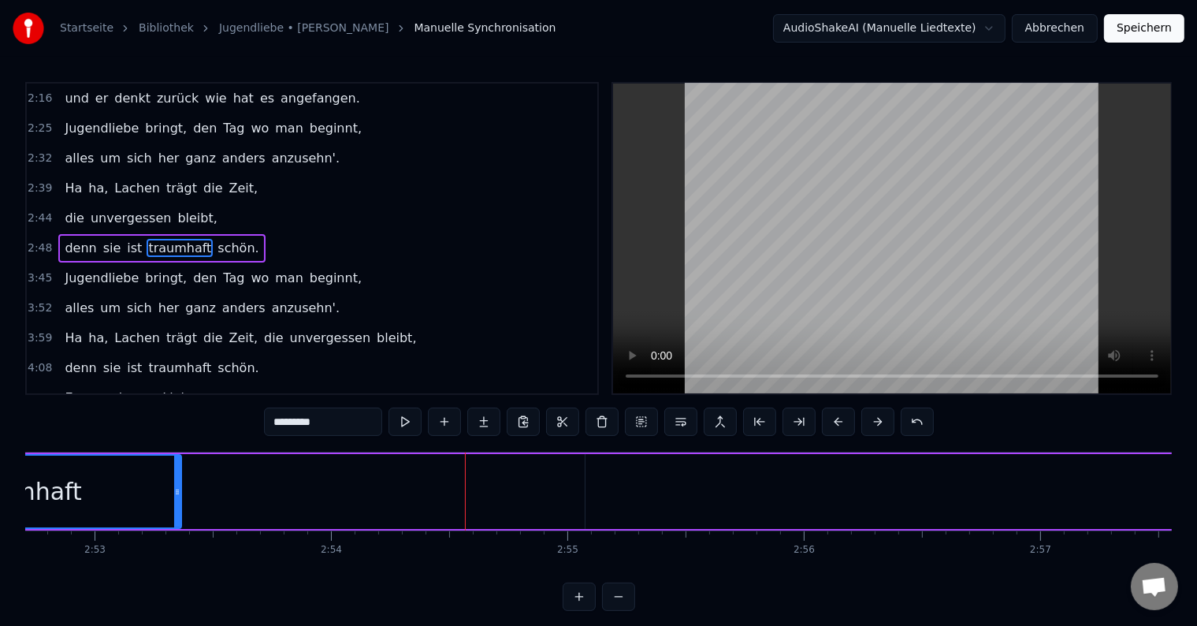
drag, startPoint x: 1075, startPoint y: 491, endPoint x: 177, endPoint y: 476, distance: 898.7
click at [177, 476] on div at bounding box center [177, 492] width 6 height 72
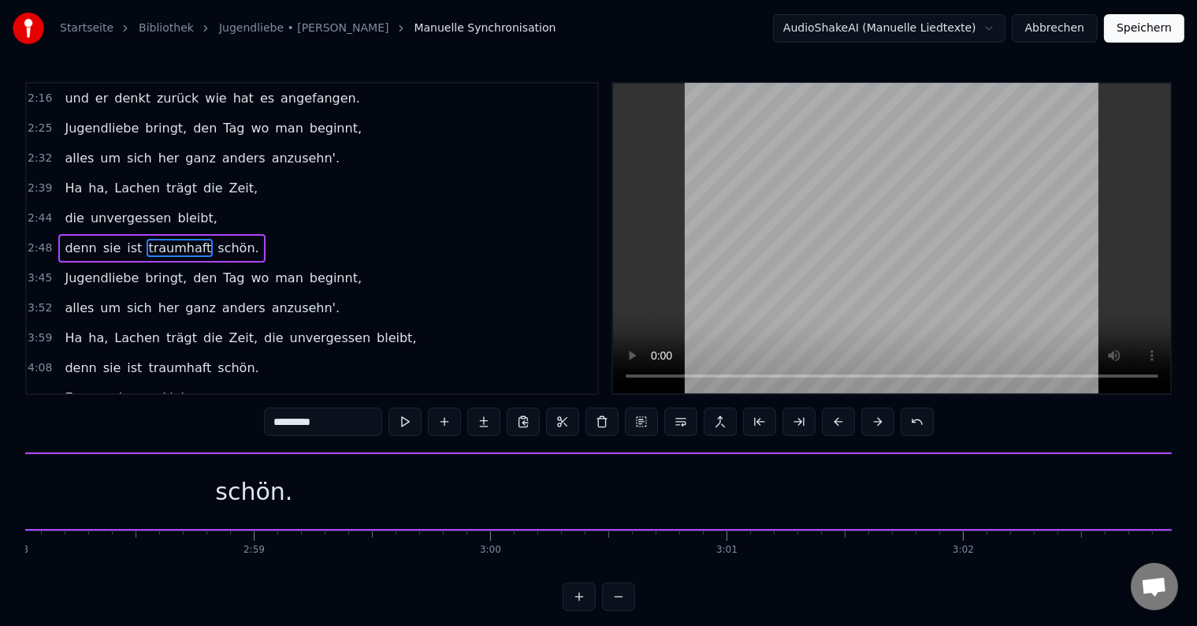
scroll to position [0, 41985]
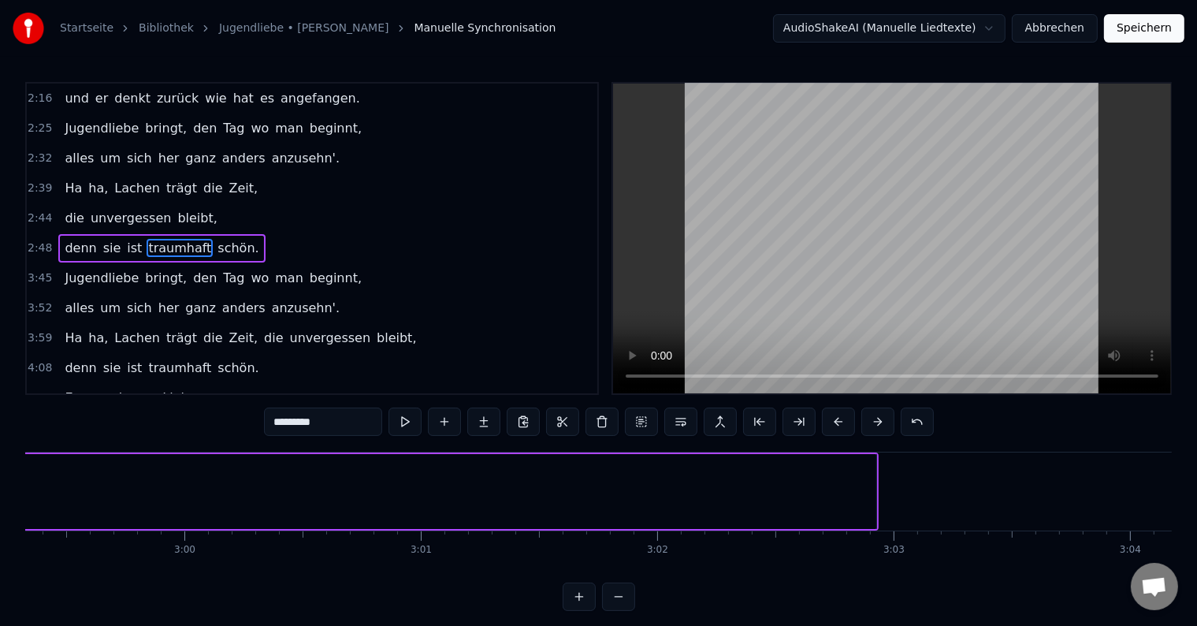
type input "******"
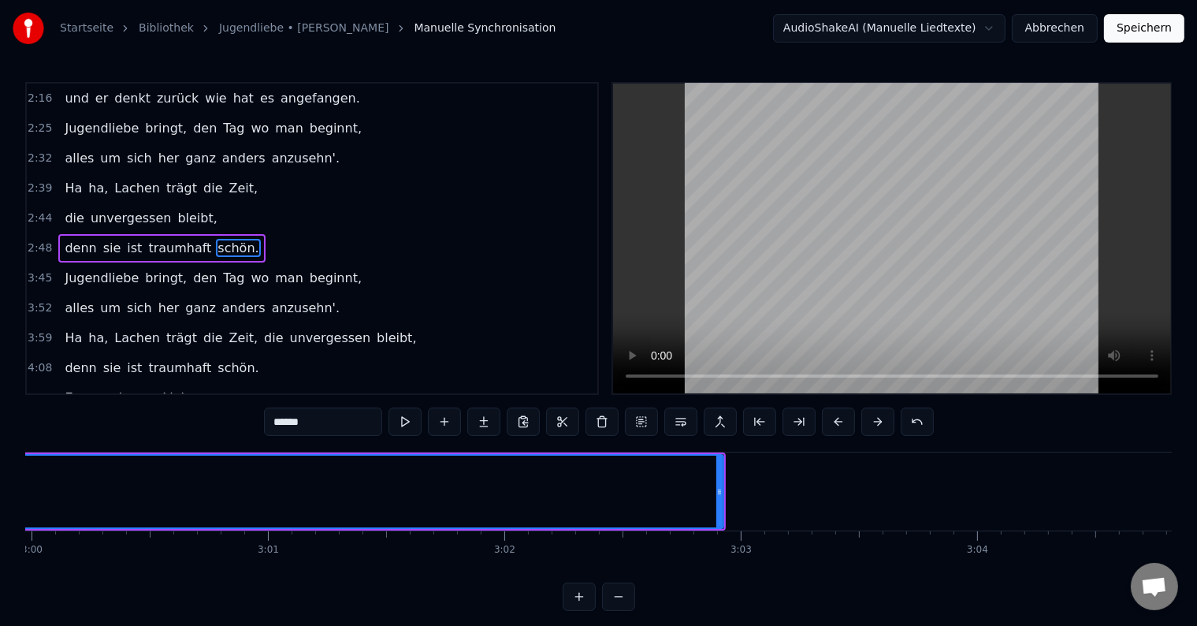
scroll to position [0, 42597]
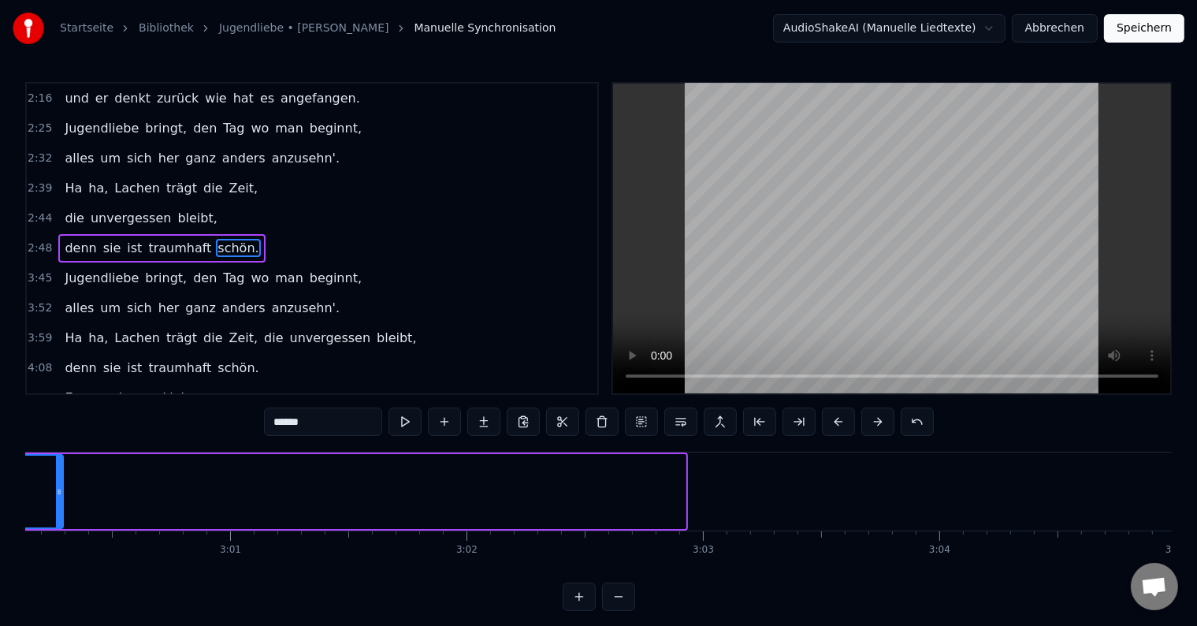
drag, startPoint x: 679, startPoint y: 489, endPoint x: 61, endPoint y: 459, distance: 617.9
click at [57, 459] on div at bounding box center [59, 492] width 6 height 72
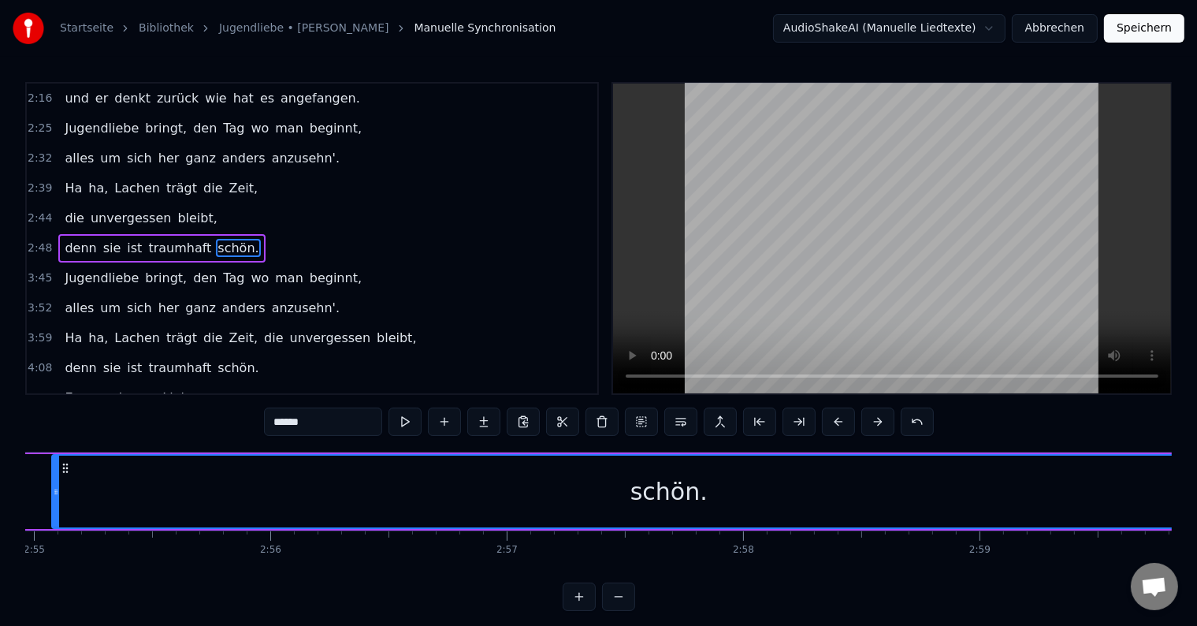
scroll to position [0, 41872]
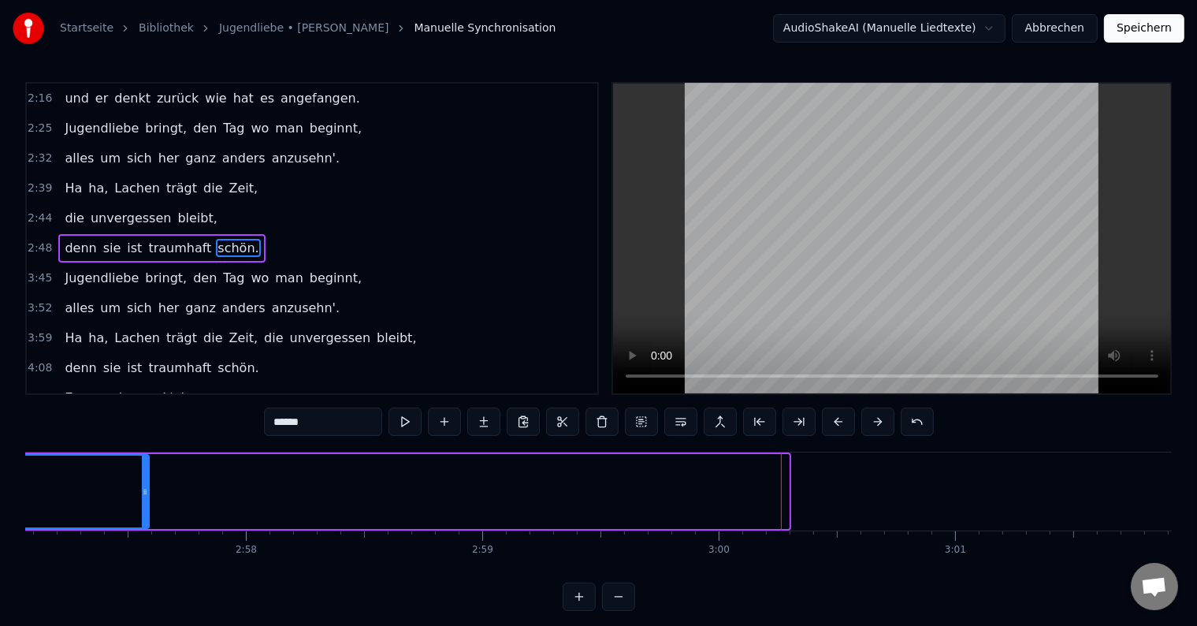
drag, startPoint x: 785, startPoint y: 486, endPoint x: 118, endPoint y: 498, distance: 667.0
click at [142, 498] on div at bounding box center [145, 492] width 6 height 72
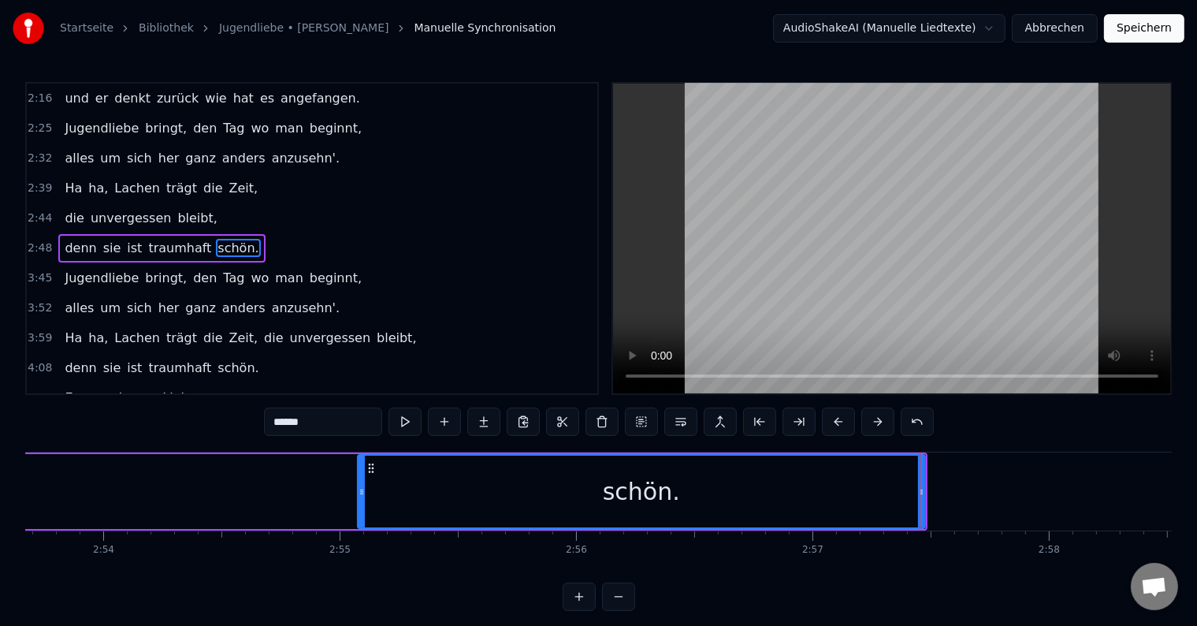
scroll to position [0, 41069]
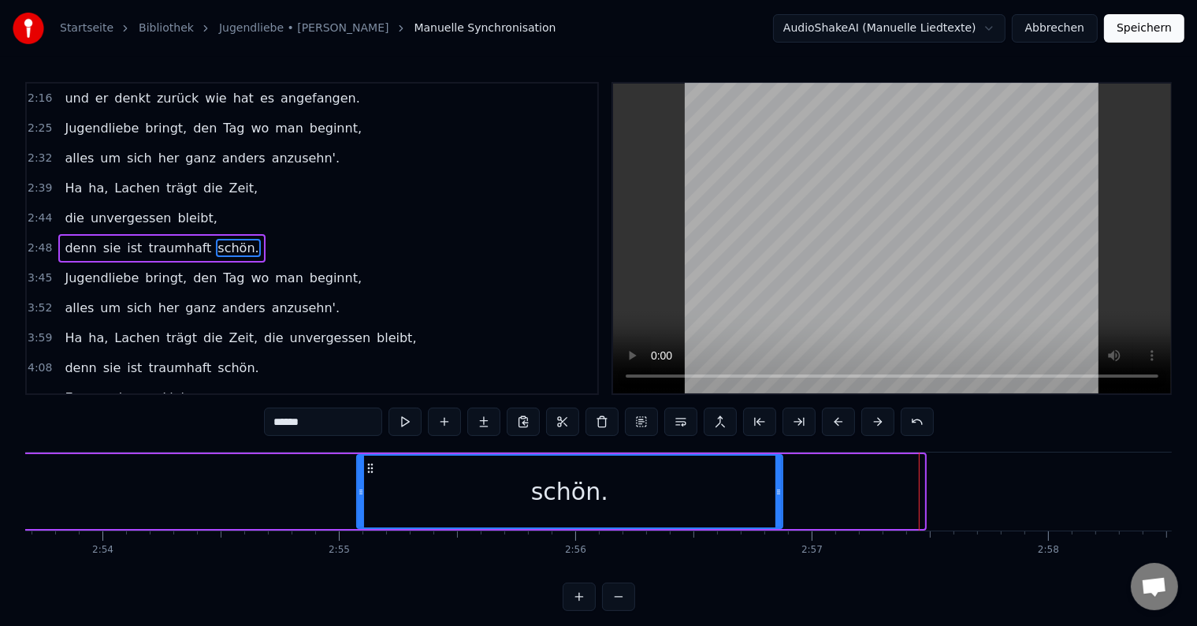
drag, startPoint x: 918, startPoint y: 489, endPoint x: 776, endPoint y: 488, distance: 141.9
click at [776, 488] on icon at bounding box center [779, 492] width 6 height 13
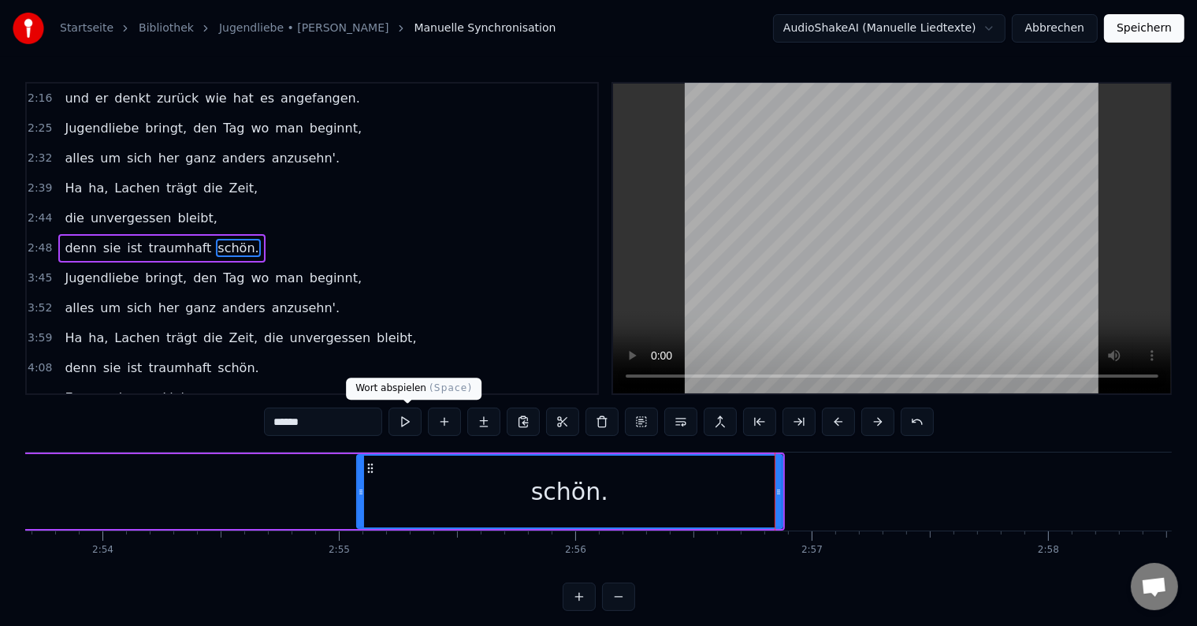
click at [408, 418] on button at bounding box center [405, 422] width 33 height 28
click at [409, 418] on button at bounding box center [405, 422] width 33 height 28
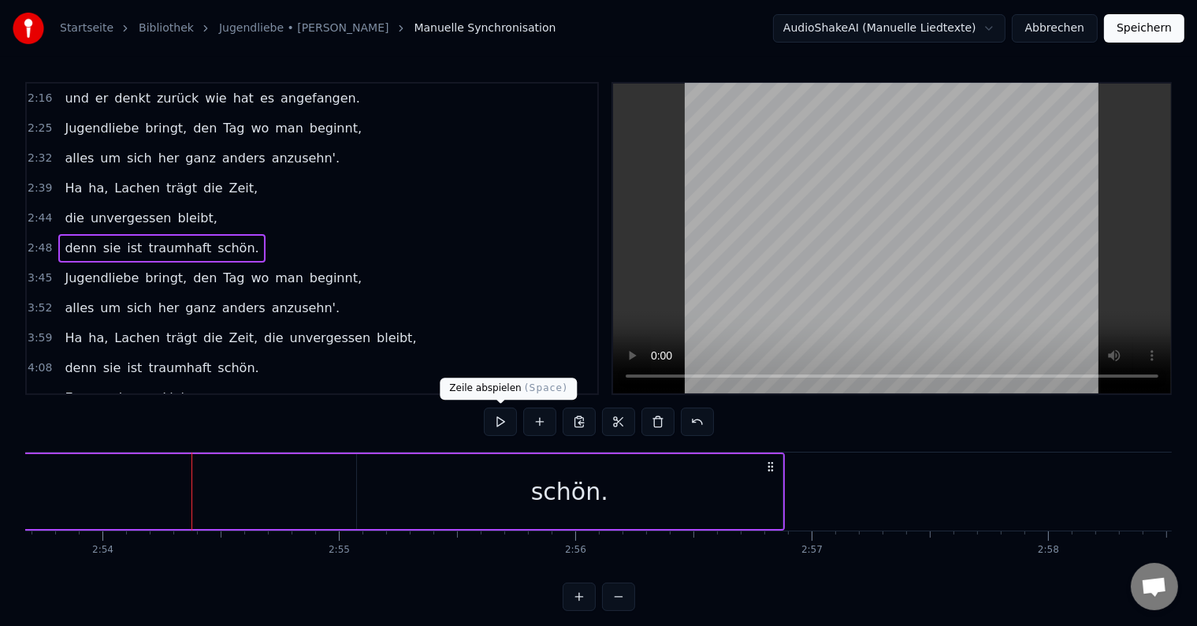
click at [498, 424] on button at bounding box center [500, 422] width 33 height 28
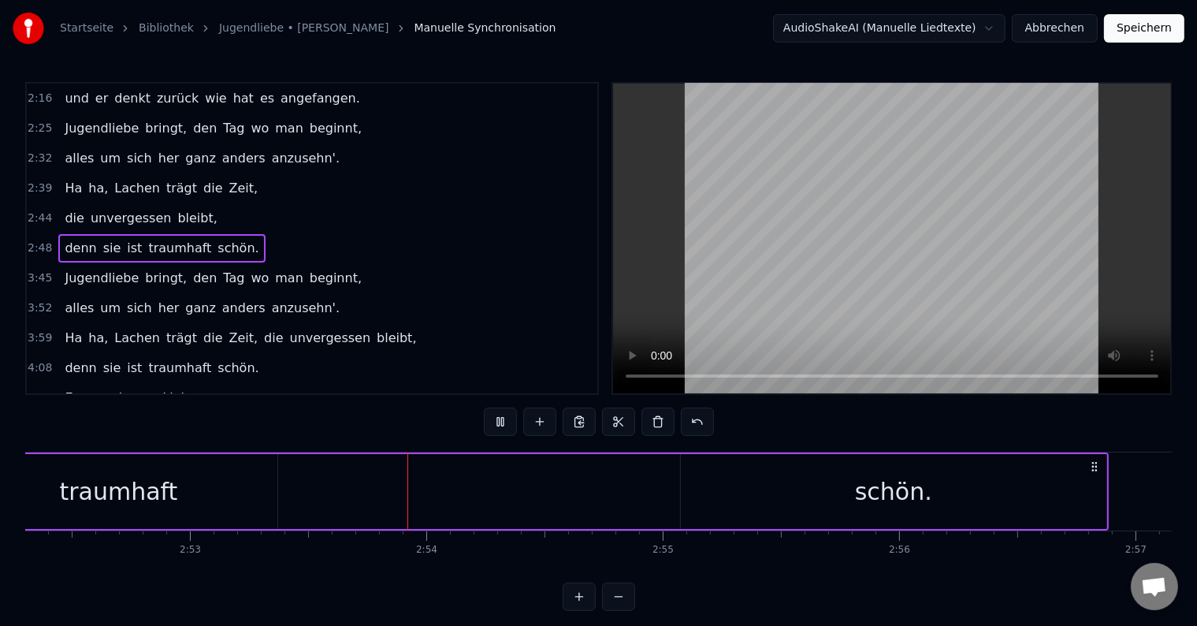
scroll to position [0, 40932]
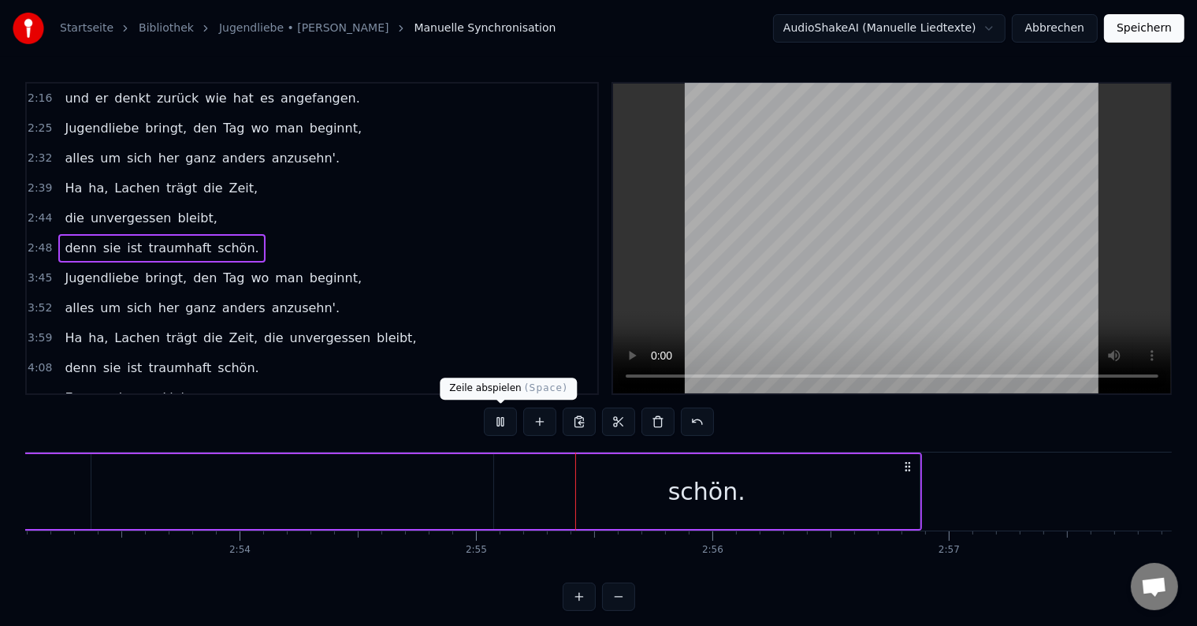
click at [508, 426] on button at bounding box center [500, 422] width 33 height 28
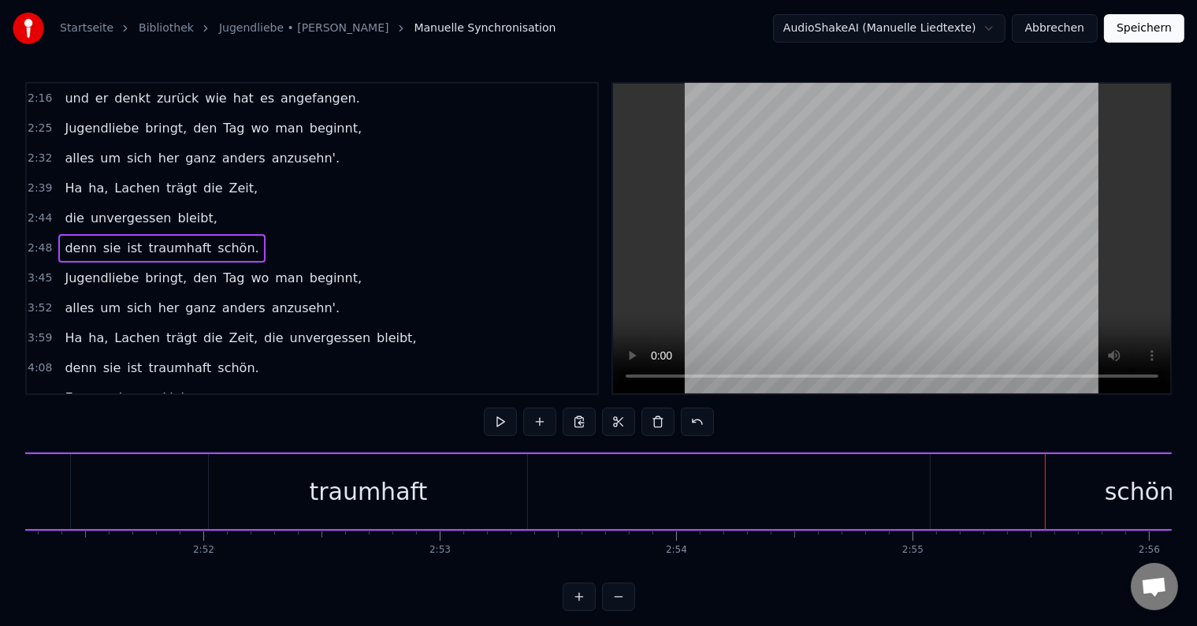
scroll to position [0, 40573]
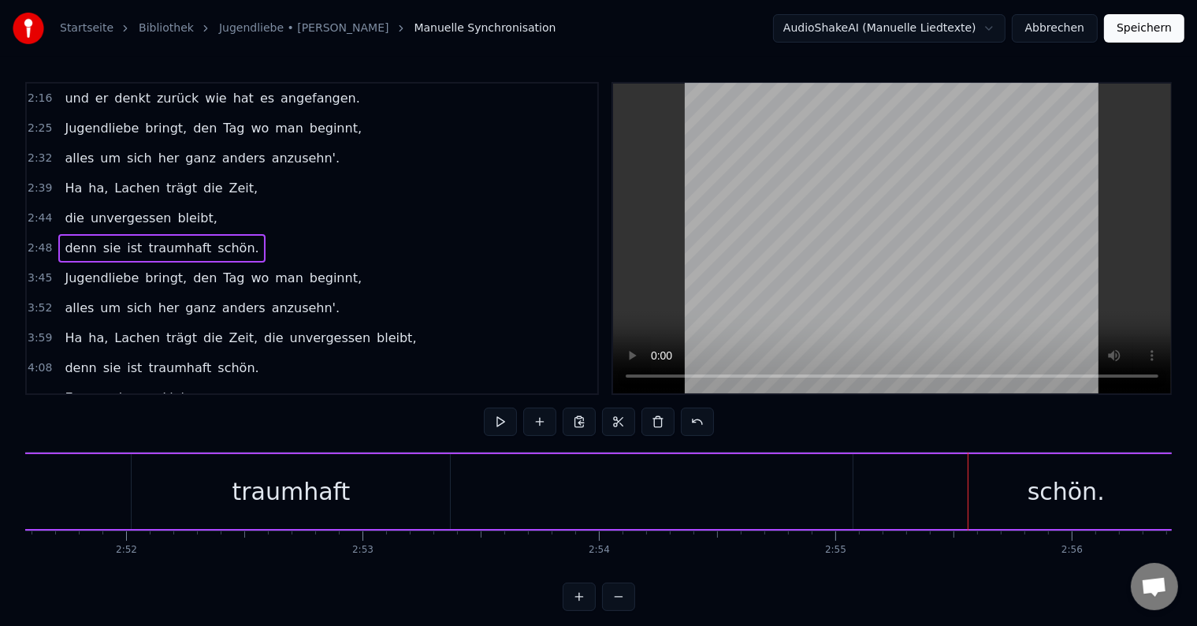
click at [350, 497] on div "traumhaft" at bounding box center [291, 491] width 318 height 75
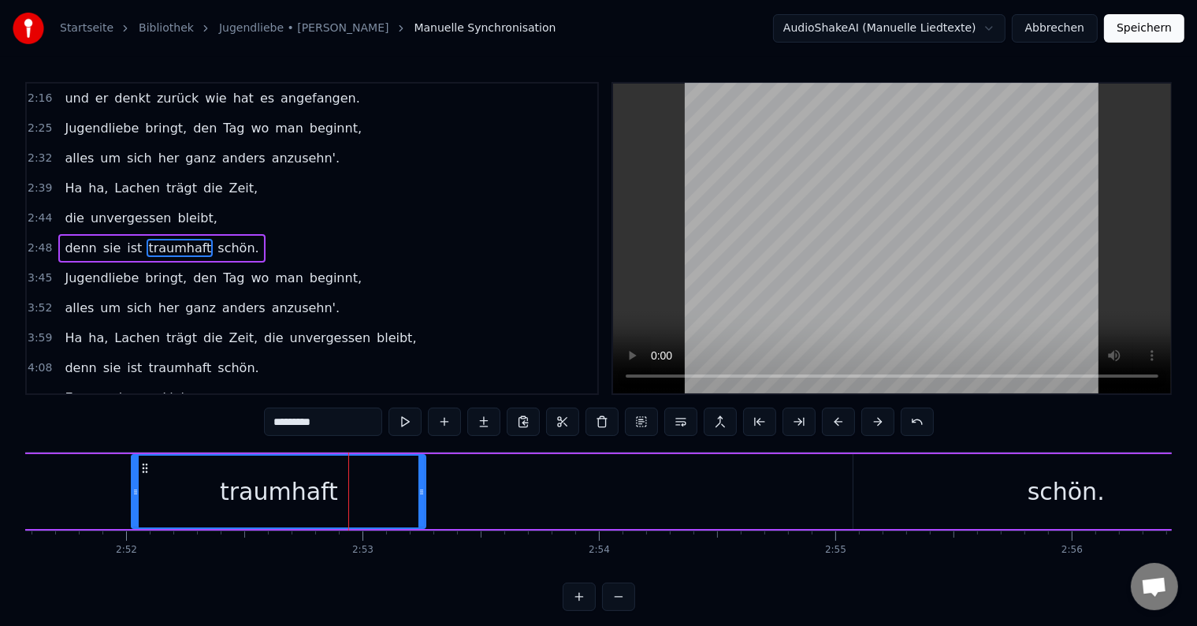
drag, startPoint x: 445, startPoint y: 487, endPoint x: 421, endPoint y: 483, distance: 24.8
click at [421, 483] on div at bounding box center [422, 492] width 6 height 72
click at [401, 424] on button at bounding box center [405, 422] width 33 height 28
click at [519, 483] on div "denn sie ist traumhaft schön." at bounding box center [280, 491] width 2003 height 78
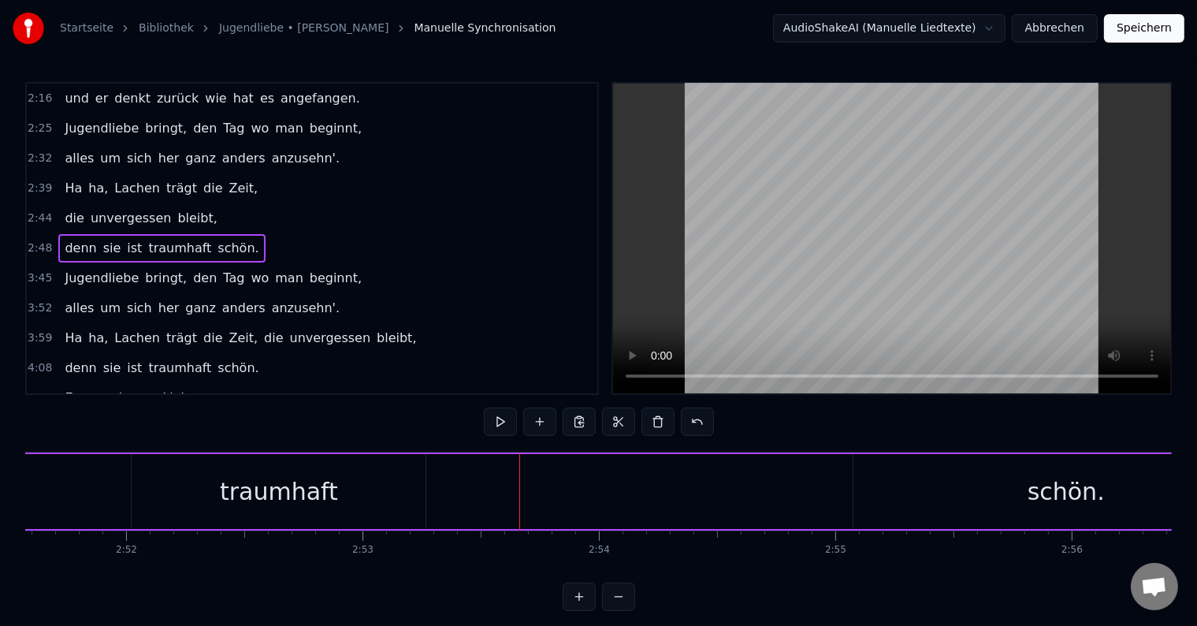
click at [1031, 492] on div "schön." at bounding box center [1067, 491] width 426 height 75
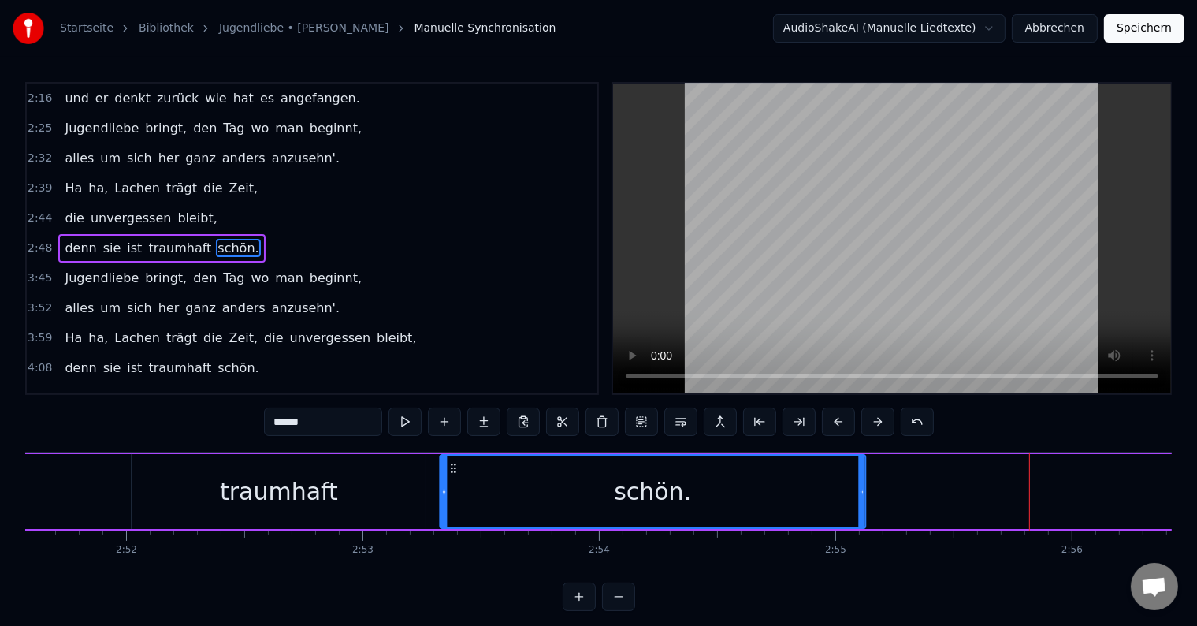
drag, startPoint x: 863, startPoint y: 467, endPoint x: 460, endPoint y: 473, distance: 402.8
click at [451, 472] on icon at bounding box center [453, 468] width 13 height 13
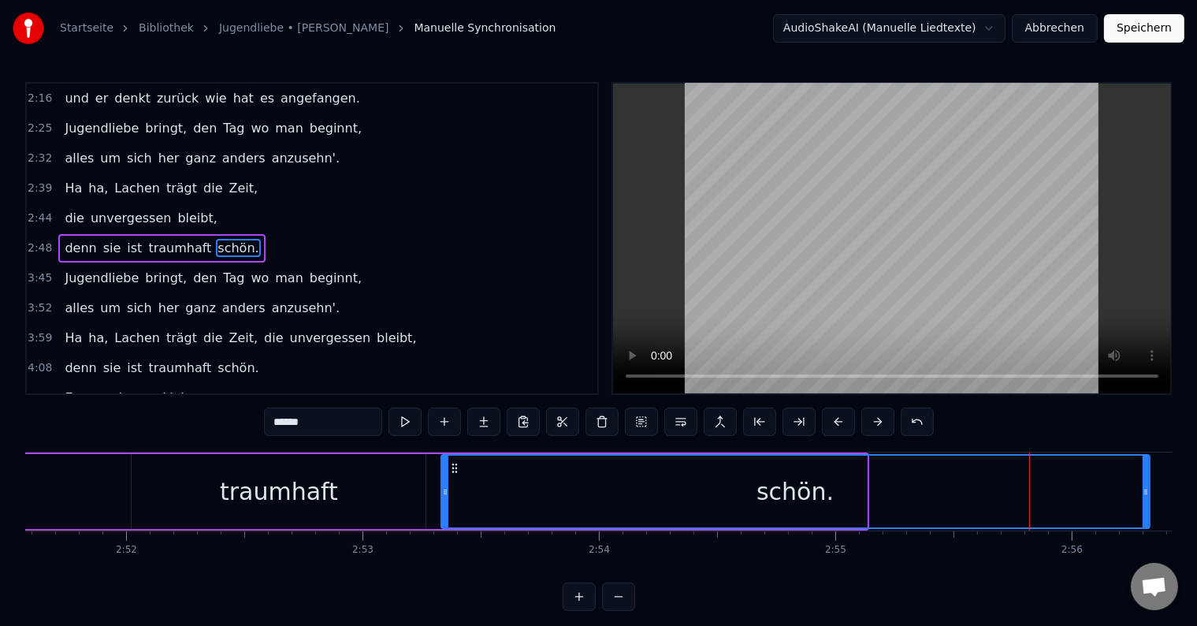
drag, startPoint x: 862, startPoint y: 489, endPoint x: 1145, endPoint y: 489, distance: 283.8
click at [1145, 489] on icon at bounding box center [1146, 492] width 6 height 13
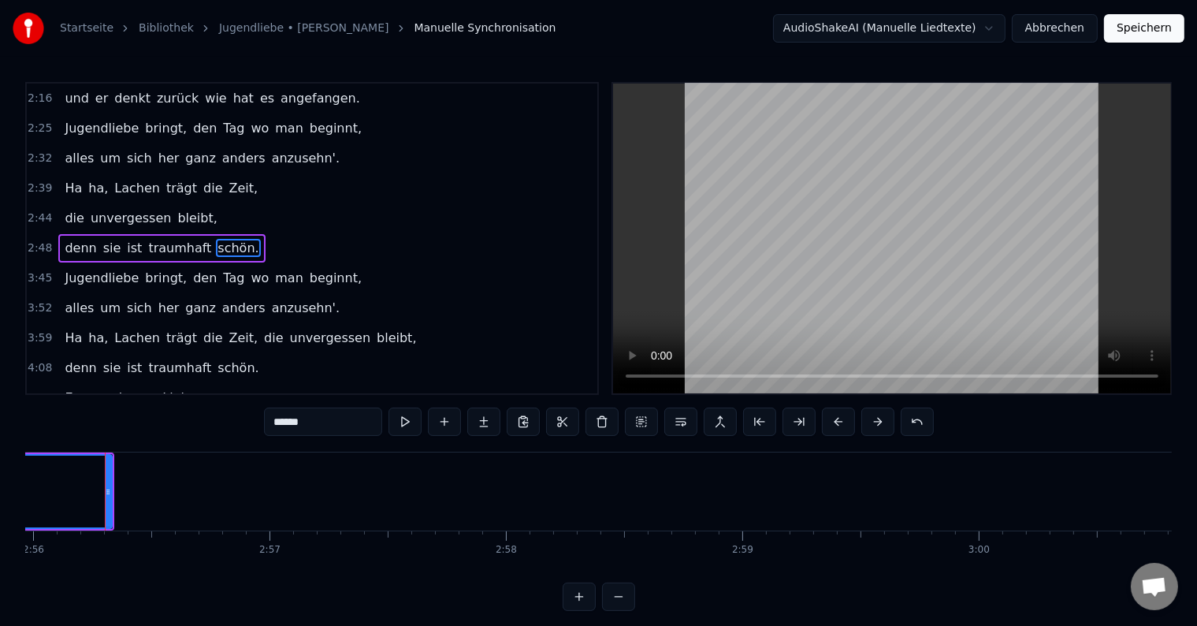
scroll to position [0, 41612]
drag, startPoint x: 109, startPoint y: 486, endPoint x: 283, endPoint y: 482, distance: 174.2
click at [283, 482] on div at bounding box center [281, 492] width 6 height 72
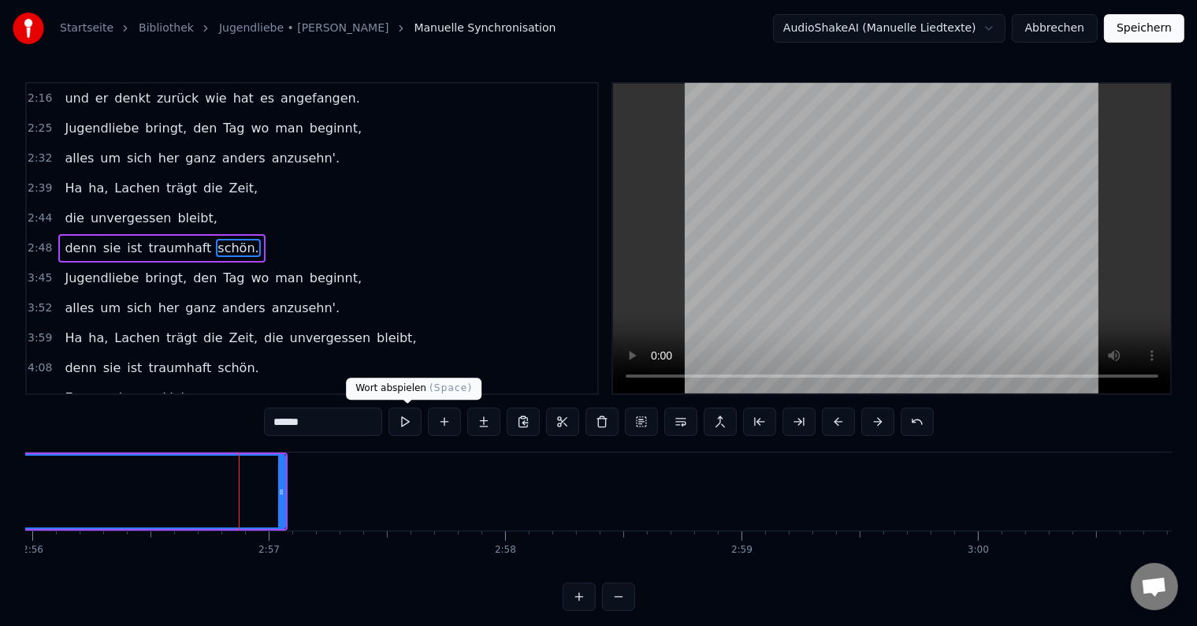
click at [407, 425] on button at bounding box center [405, 422] width 33 height 28
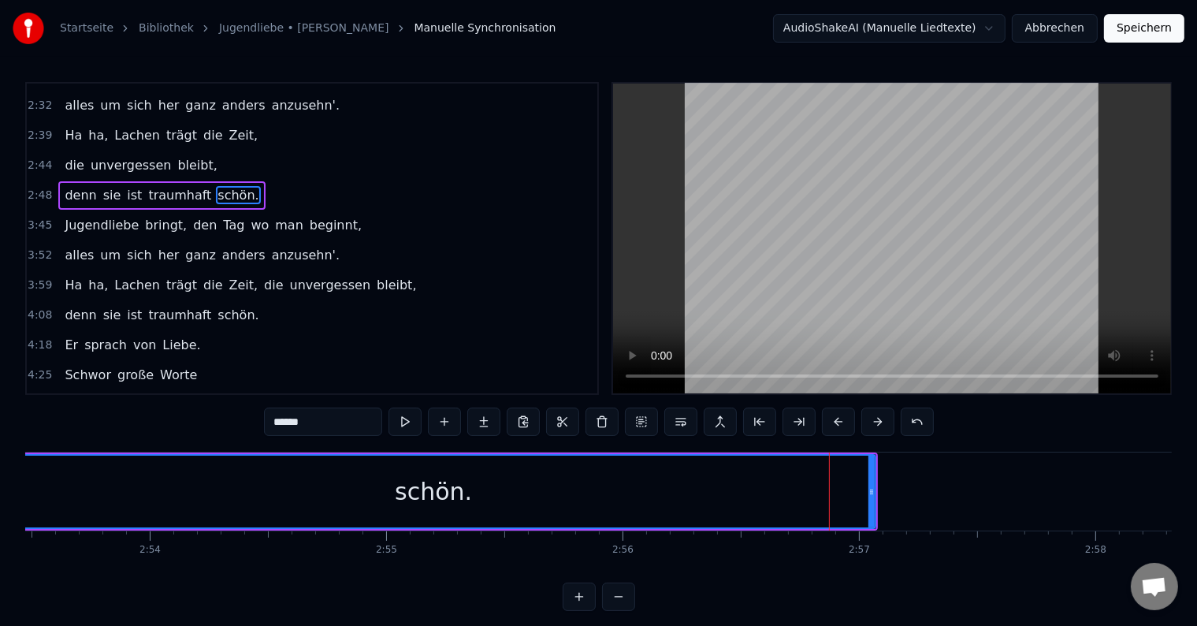
scroll to position [408, 0]
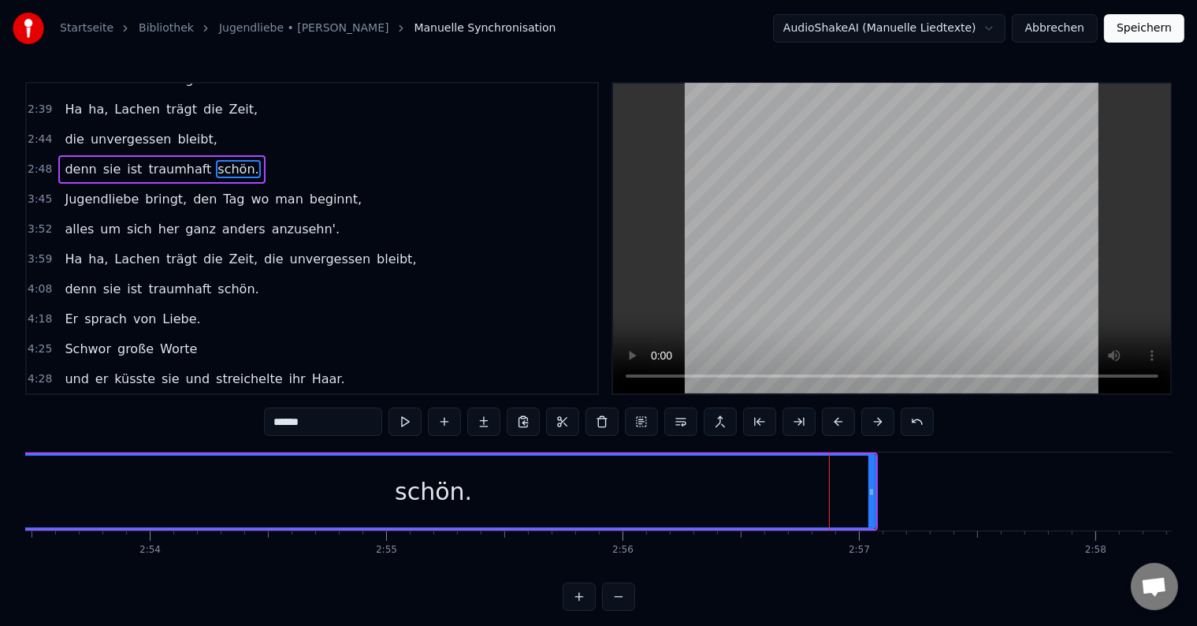
click at [169, 309] on div "Er sprach von Liebe." at bounding box center [132, 319] width 148 height 28
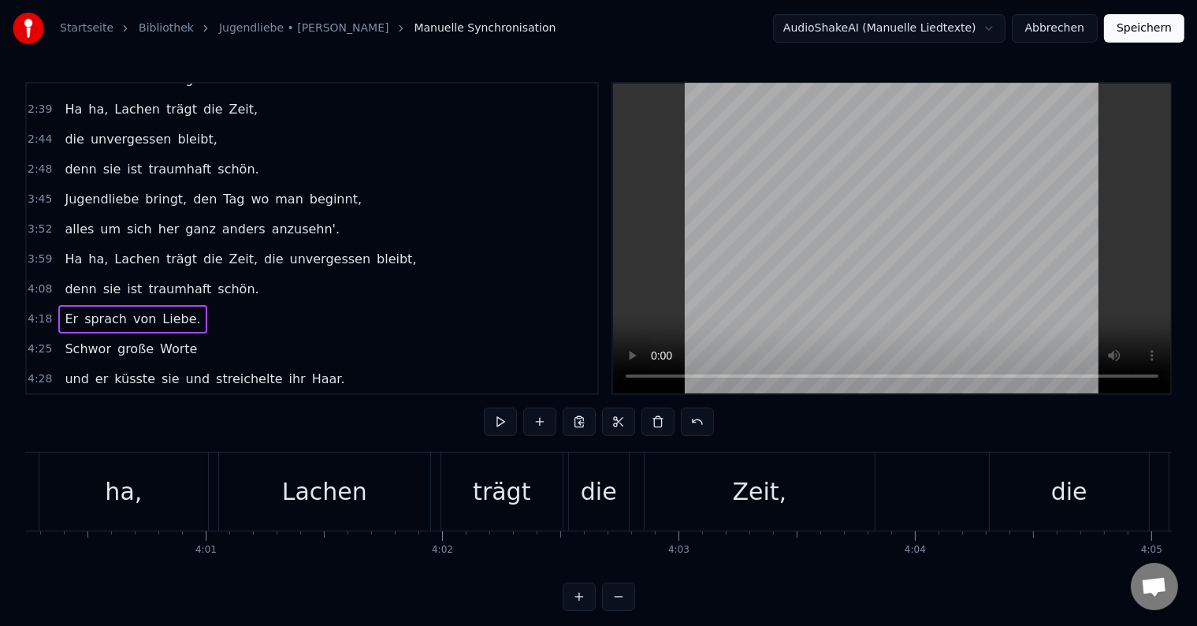
scroll to position [0, 56770]
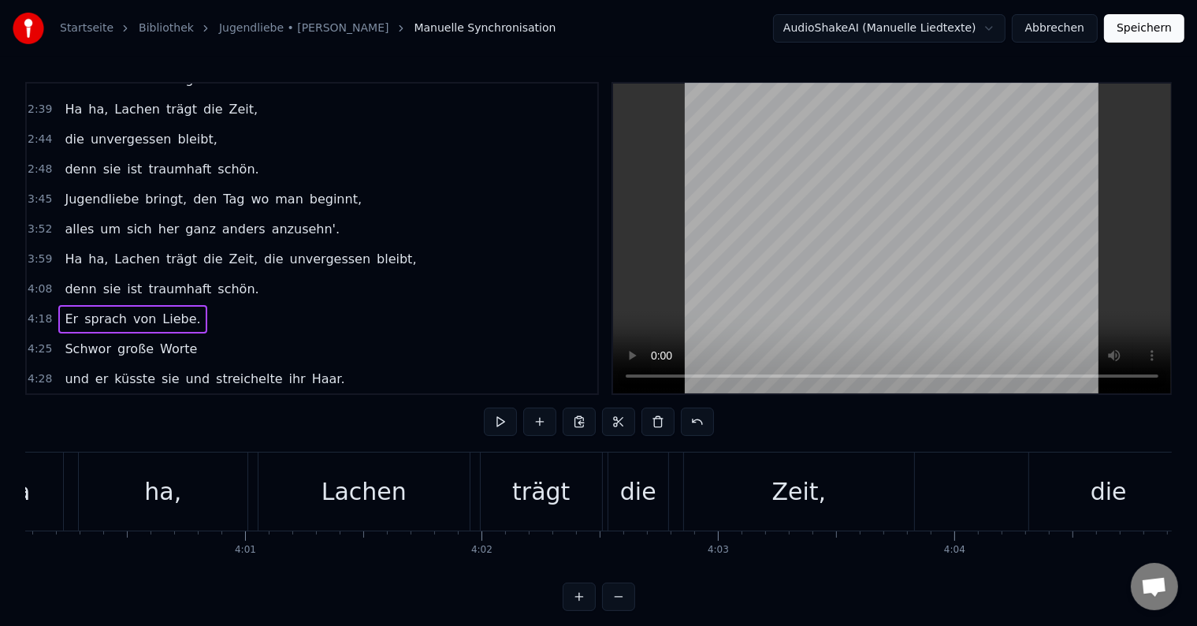
click at [216, 161] on span "schön." at bounding box center [238, 169] width 44 height 18
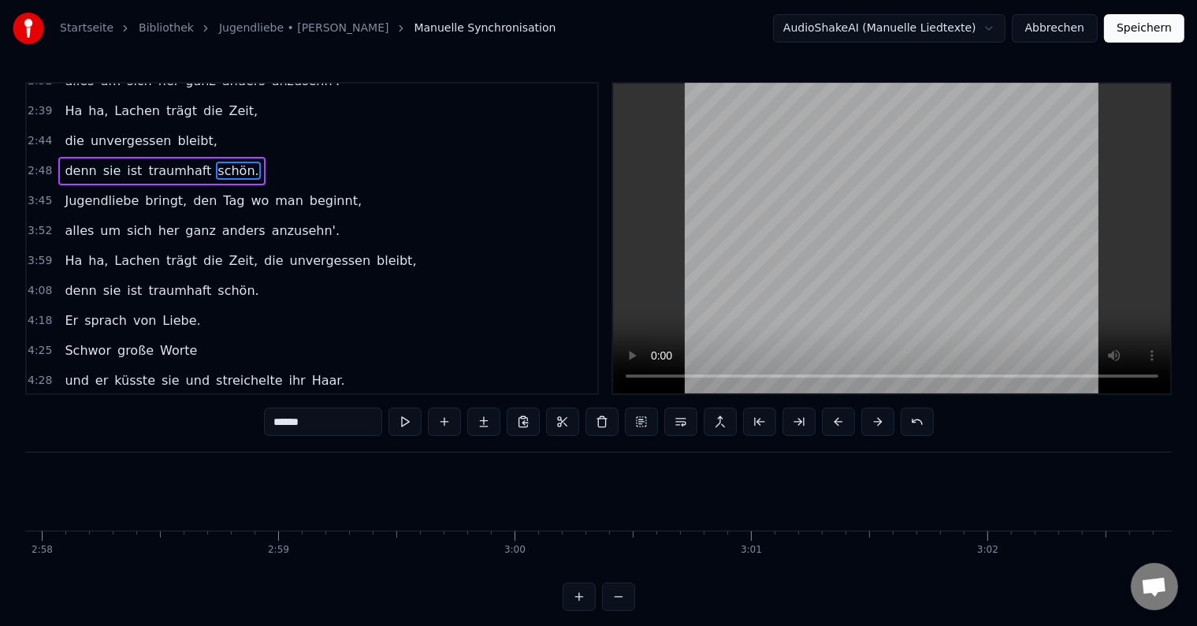
scroll to position [0, 40907]
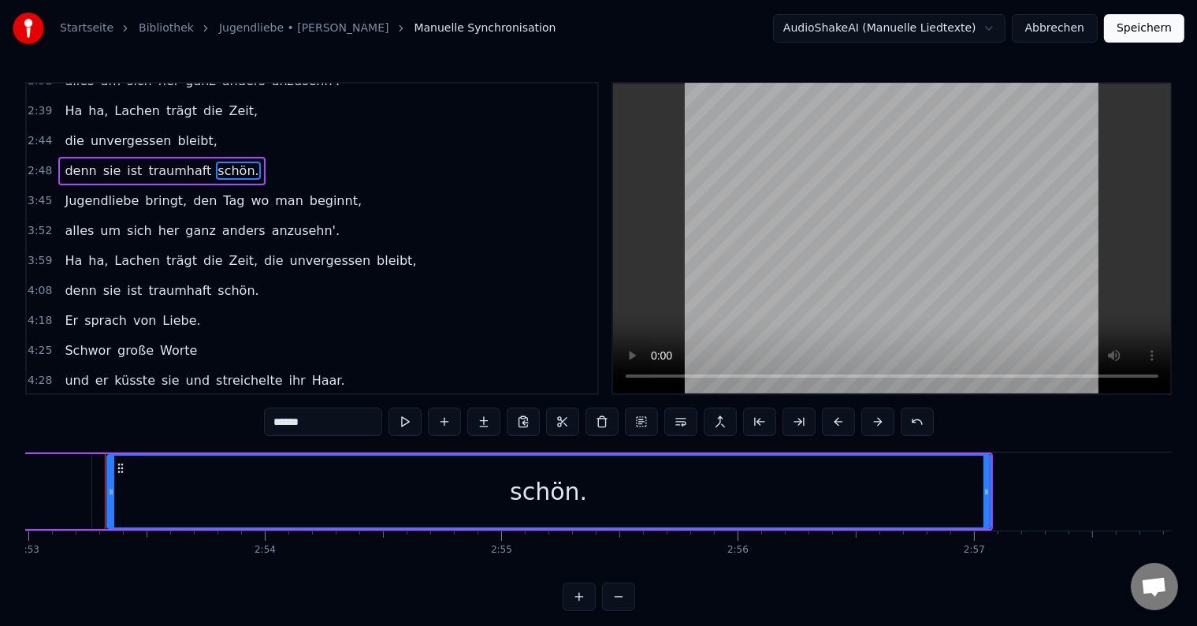
click at [255, 158] on div "2:48 denn sie ist traumhaft schön." at bounding box center [312, 171] width 571 height 30
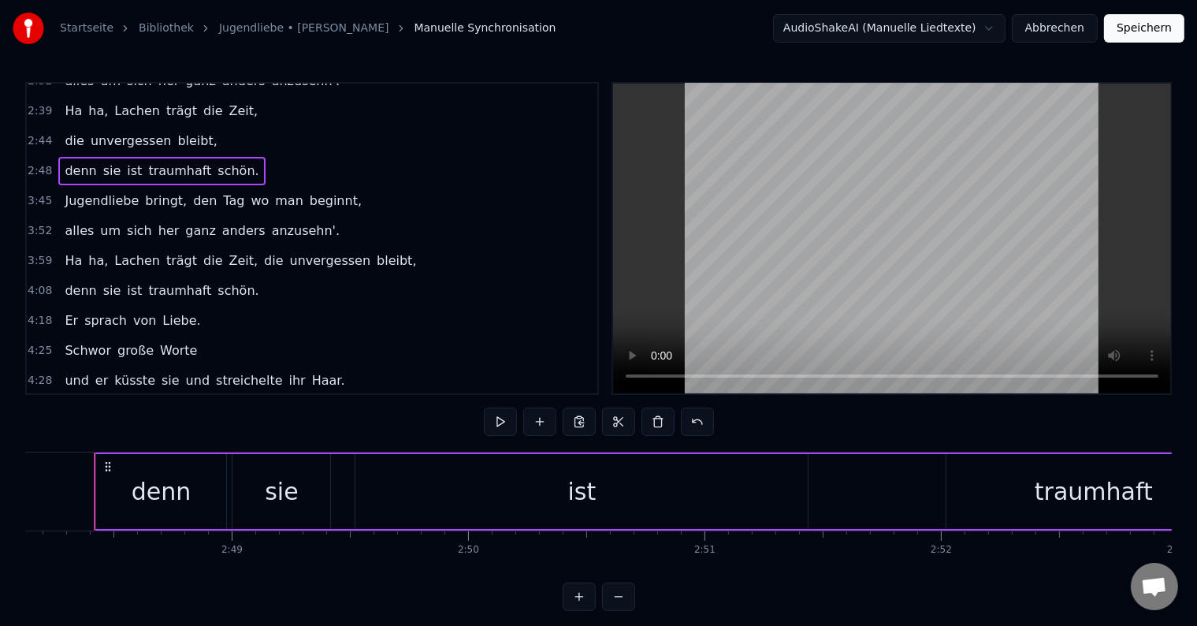
scroll to position [0, 39746]
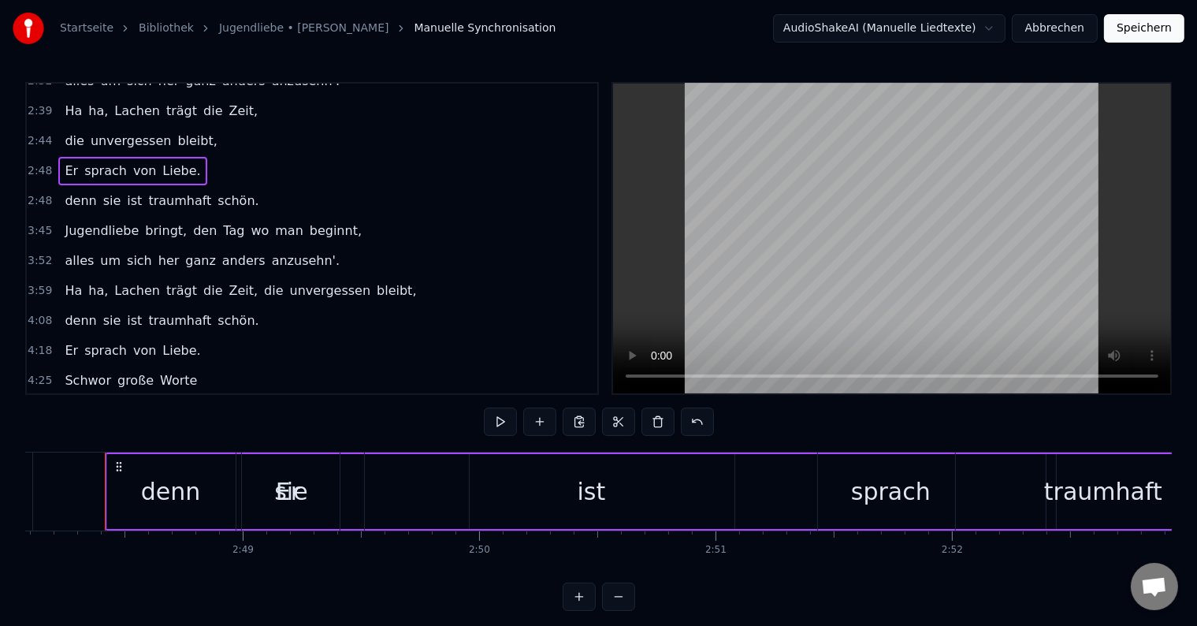
drag, startPoint x: 132, startPoint y: 167, endPoint x: 130, endPoint y: 175, distance: 8.0
click at [140, 195] on div "0:17 Er sprach von Liebe, dabei waren sie noch nicht mal 15 Jahr. Schwor große …" at bounding box center [312, 238] width 574 height 313
click at [129, 166] on div "Er sprach von Liebe." at bounding box center [132, 171] width 148 height 28
click at [164, 168] on div "2:48 Er sprach von Liebe." at bounding box center [312, 171] width 571 height 30
click at [653, 426] on button at bounding box center [658, 422] width 33 height 28
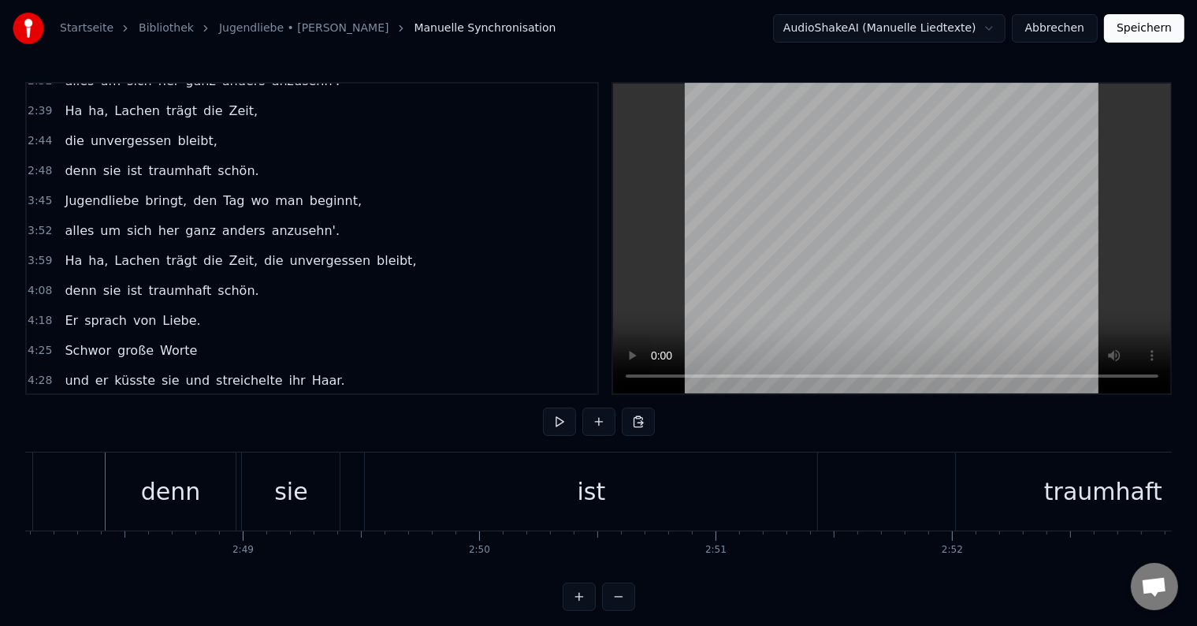
click at [221, 187] on div "Jugendliebe bringt, den Tag wo man beginnt," at bounding box center [213, 201] width 310 height 28
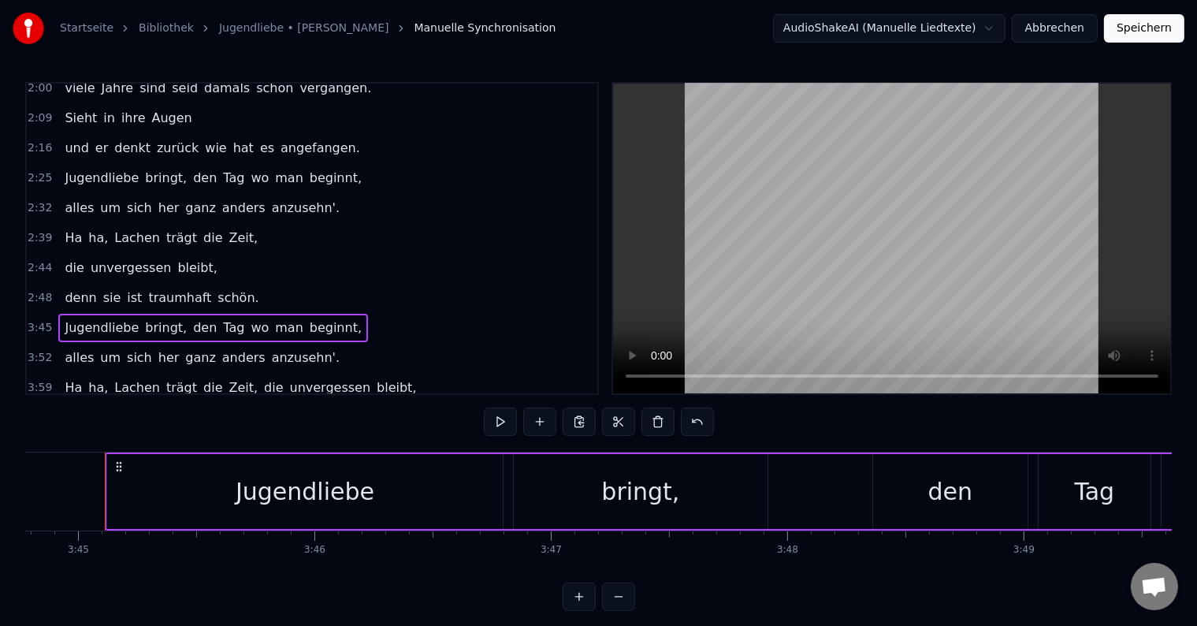
scroll to position [328, 0]
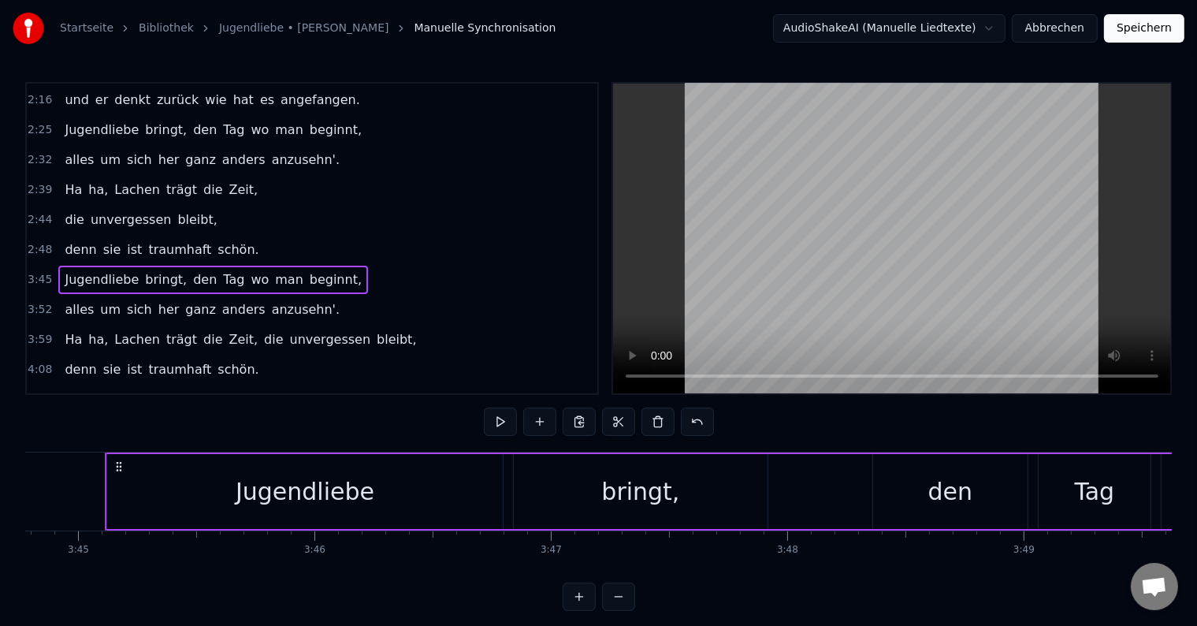
click at [216, 240] on span "schön." at bounding box center [238, 249] width 44 height 18
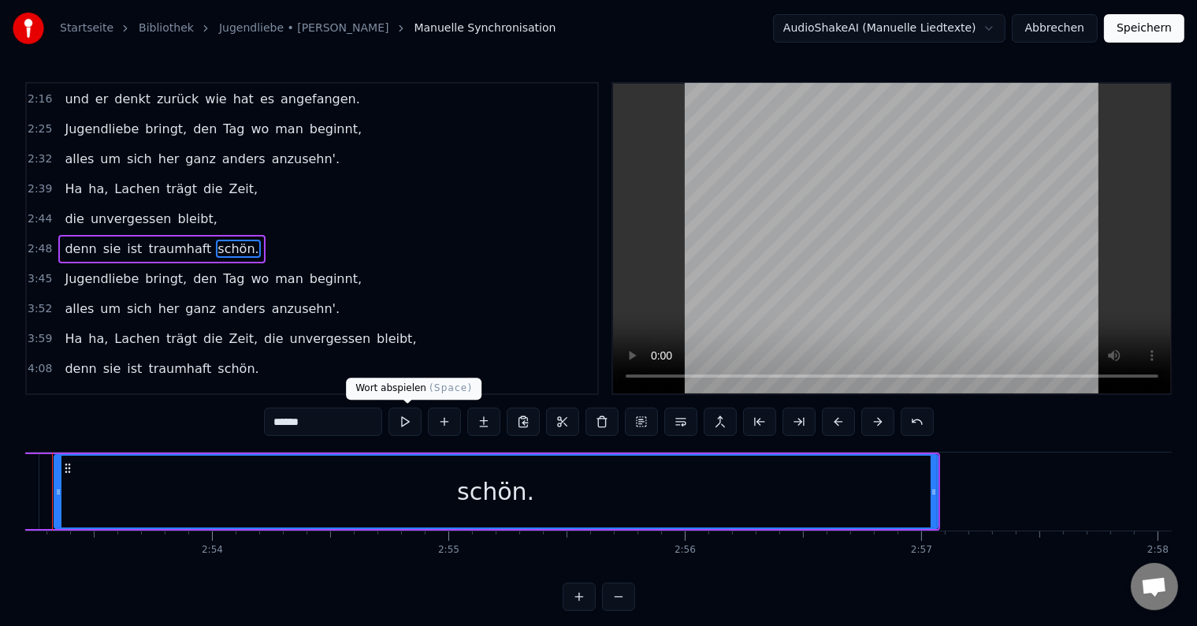
scroll to position [0, 40907]
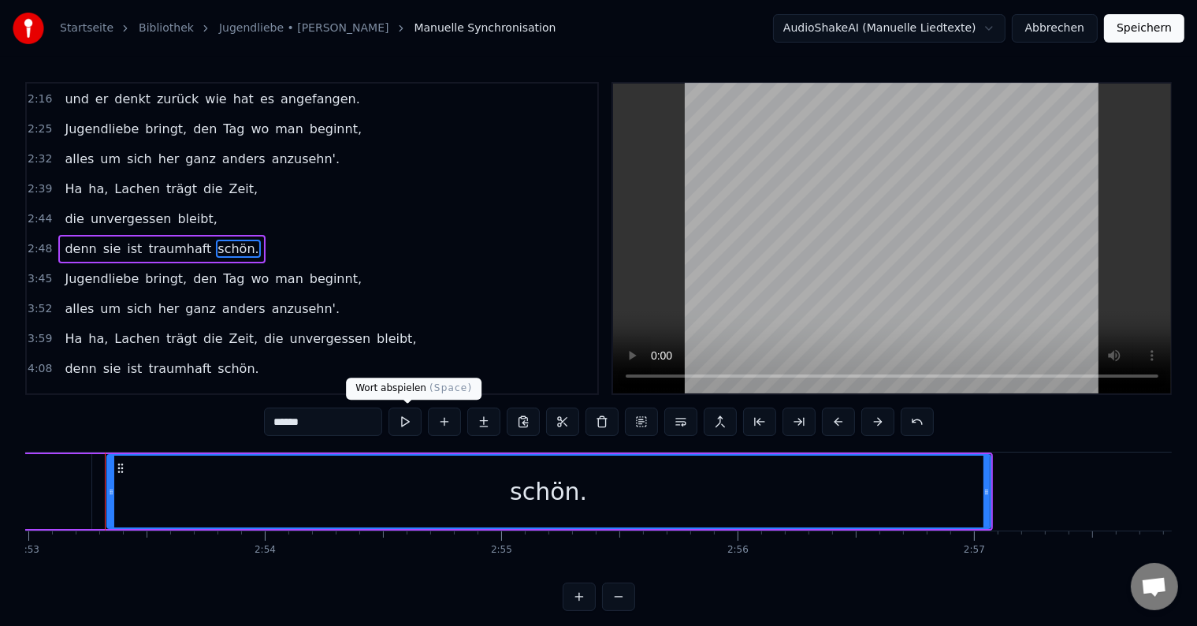
click at [401, 426] on button at bounding box center [405, 422] width 33 height 28
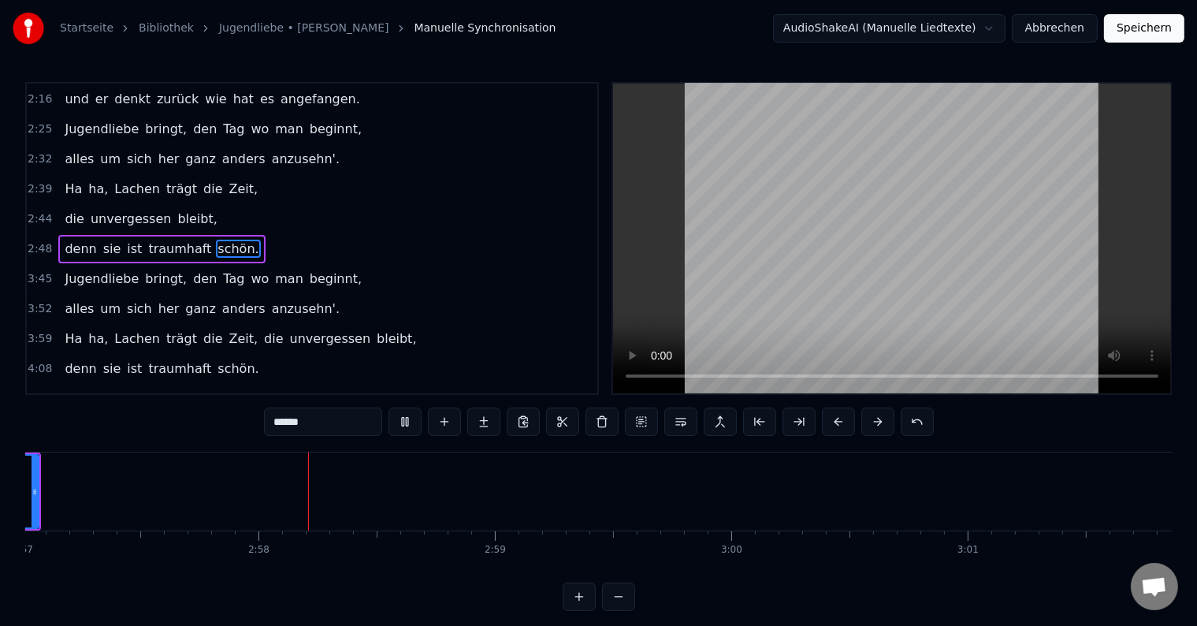
scroll to position [0, 41900]
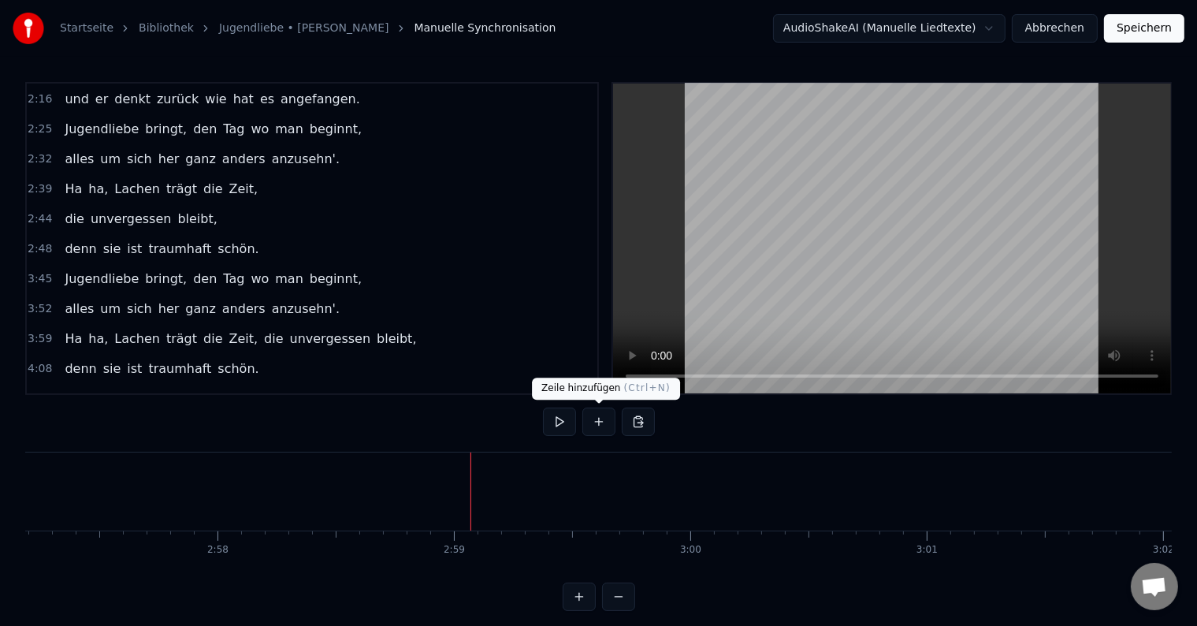
click at [603, 421] on button at bounding box center [599, 422] width 33 height 28
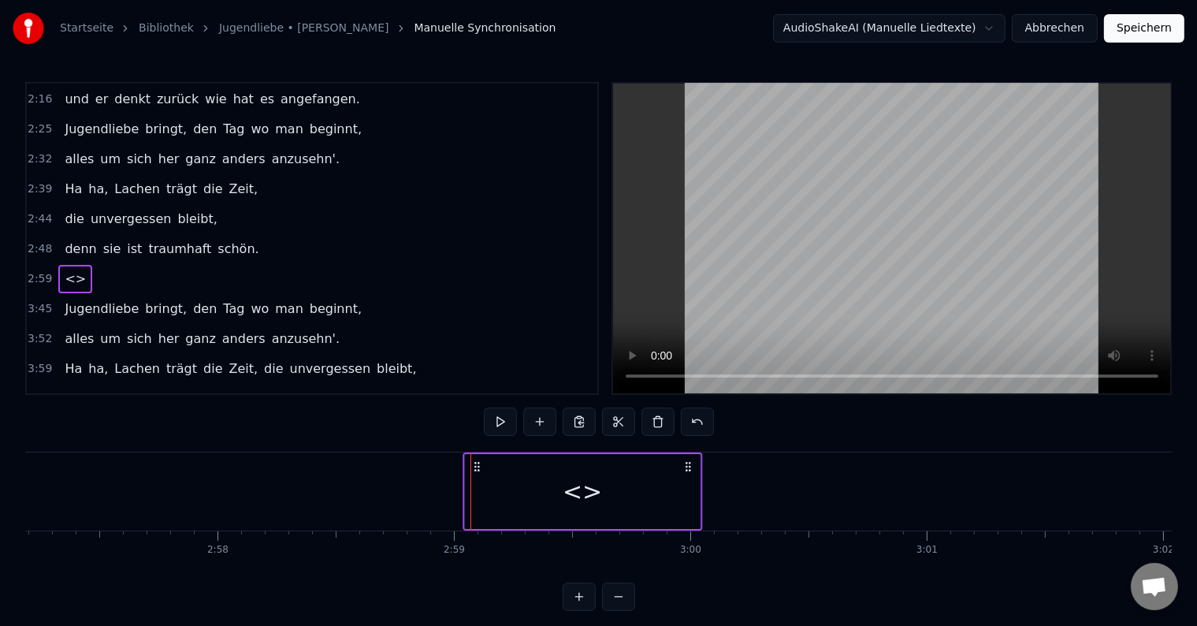
click at [690, 471] on icon at bounding box center [688, 466] width 13 height 13
click at [677, 493] on div "<>" at bounding box center [582, 491] width 235 height 75
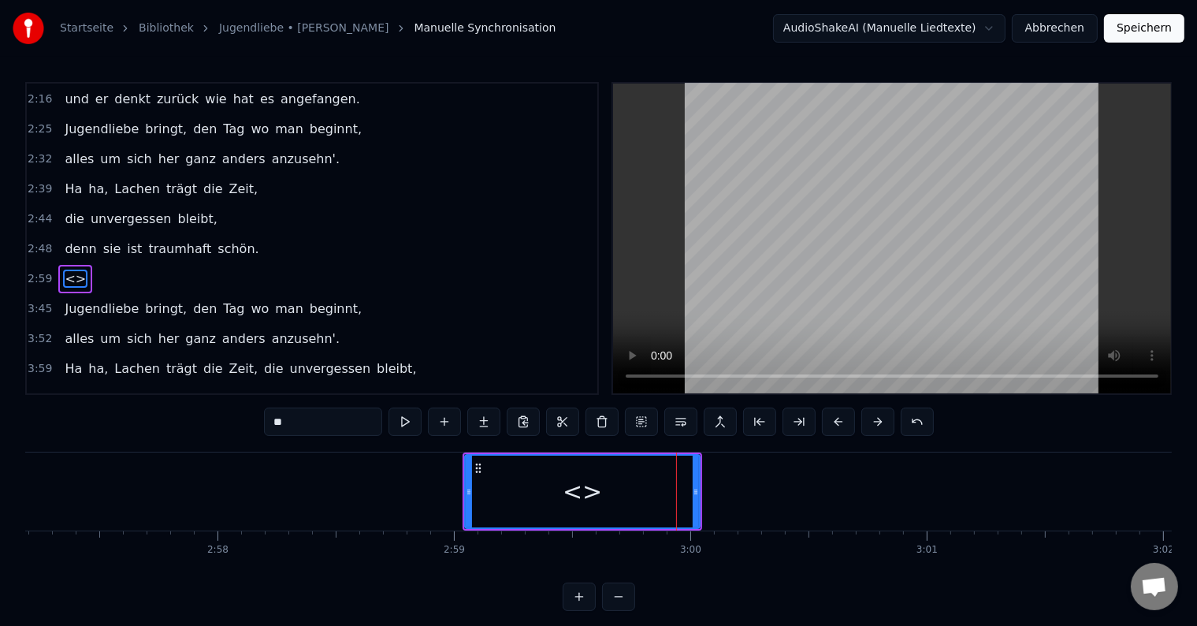
scroll to position [359, 0]
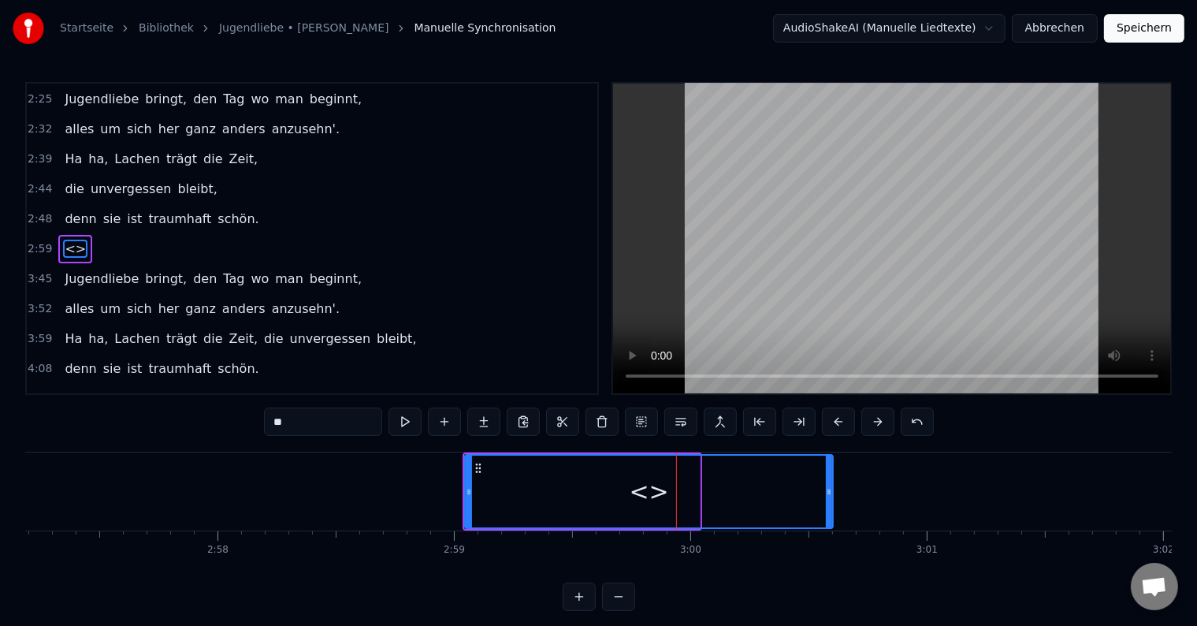
drag, startPoint x: 696, startPoint y: 490, endPoint x: 636, endPoint y: 460, distance: 66.6
click at [828, 490] on icon at bounding box center [829, 492] width 6 height 13
drag, startPoint x: 309, startPoint y: 424, endPoint x: 250, endPoint y: 417, distance: 59.5
click at [250, 417] on div "0:17 Er sprach von Liebe, dabei waren sie noch nicht mal 15 Jahr. Schwor große …" at bounding box center [598, 346] width 1147 height 529
type input "**"
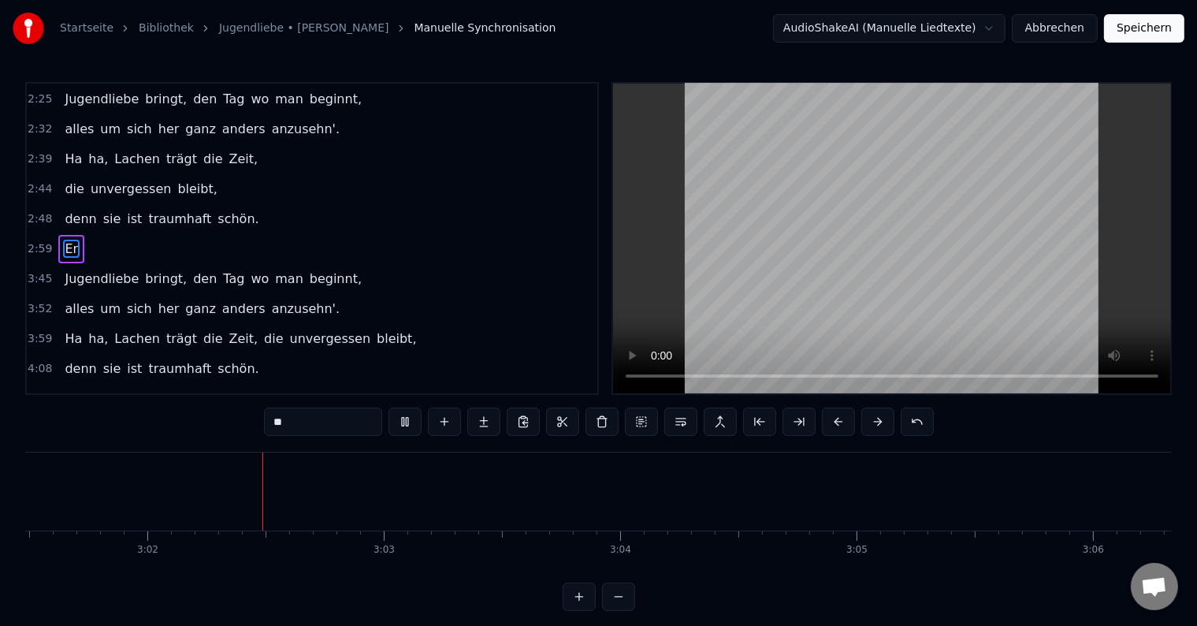
scroll to position [0, 42917]
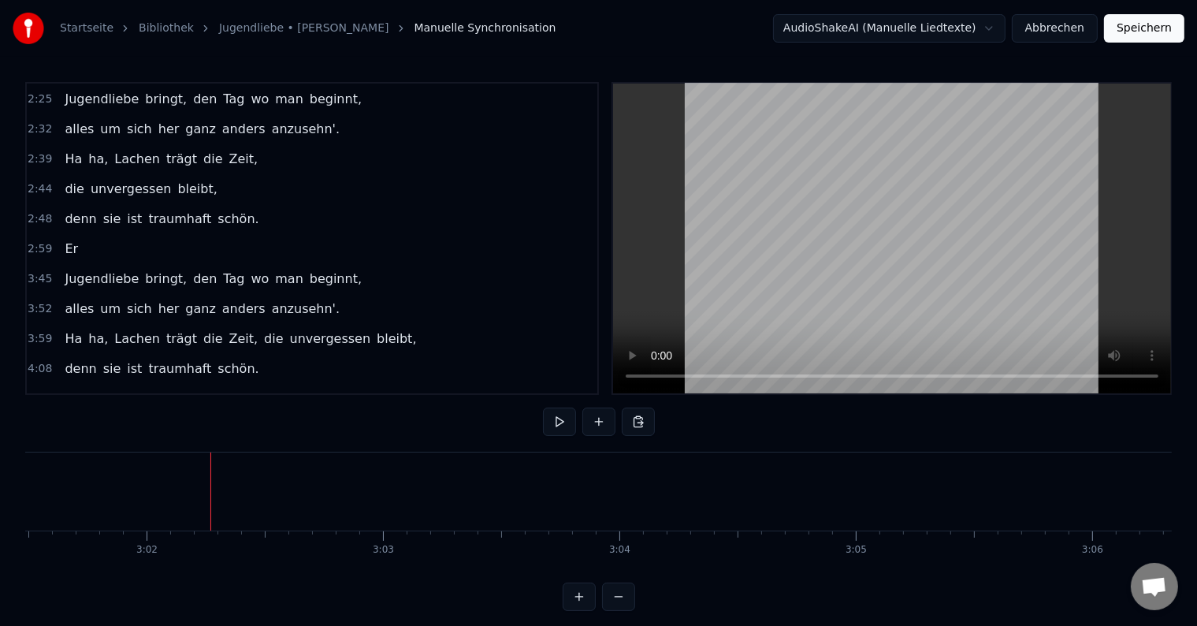
click at [557, 415] on button at bounding box center [559, 422] width 33 height 28
click at [558, 426] on button at bounding box center [559, 422] width 33 height 28
click at [604, 429] on button at bounding box center [599, 422] width 33 height 28
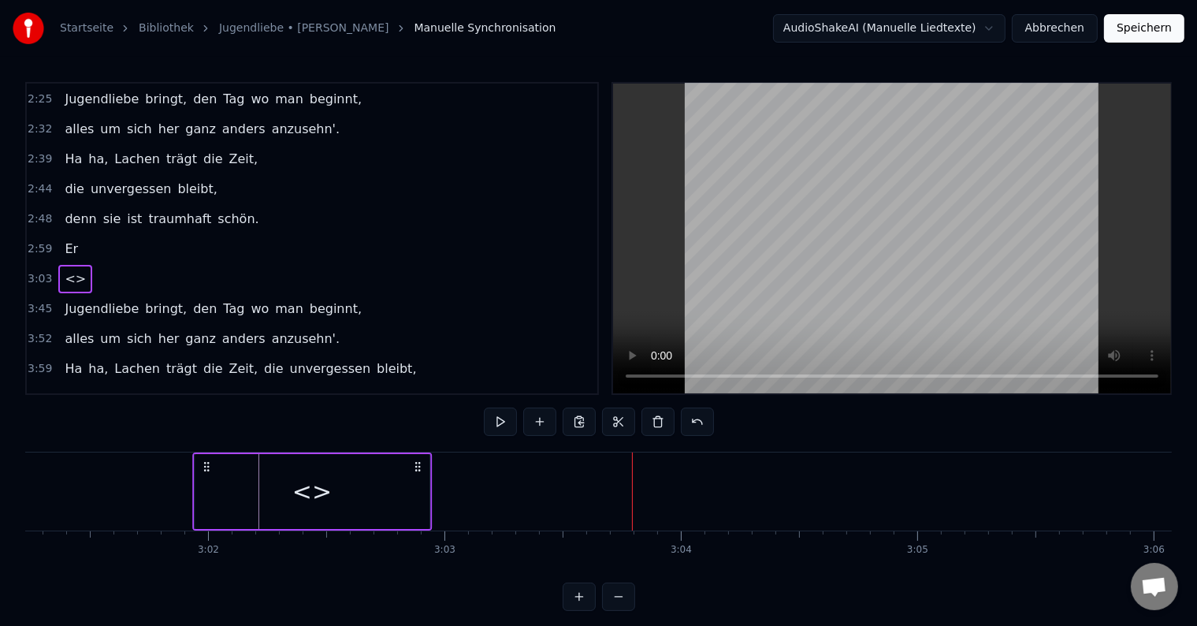
scroll to position [0, 42847]
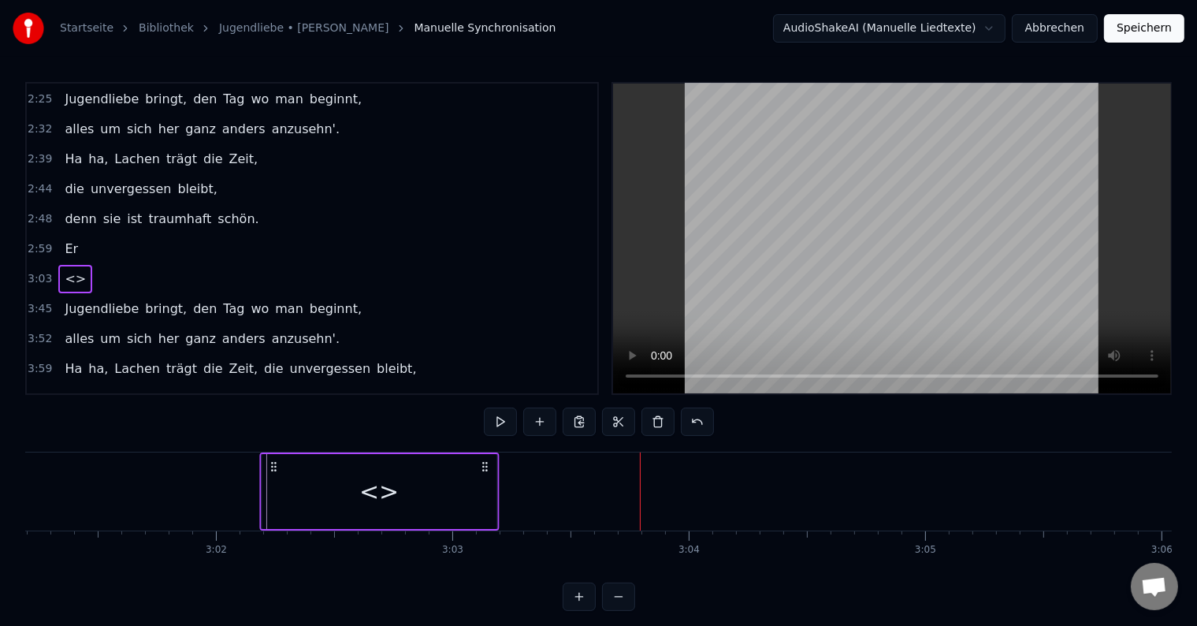
drag, startPoint x: 584, startPoint y: 463, endPoint x: 274, endPoint y: 467, distance: 310.6
click at [274, 467] on icon at bounding box center [273, 466] width 13 height 13
click at [497, 494] on div "<>" at bounding box center [379, 491] width 240 height 78
click at [498, 432] on button at bounding box center [500, 422] width 33 height 28
click at [498, 429] on button at bounding box center [500, 422] width 33 height 28
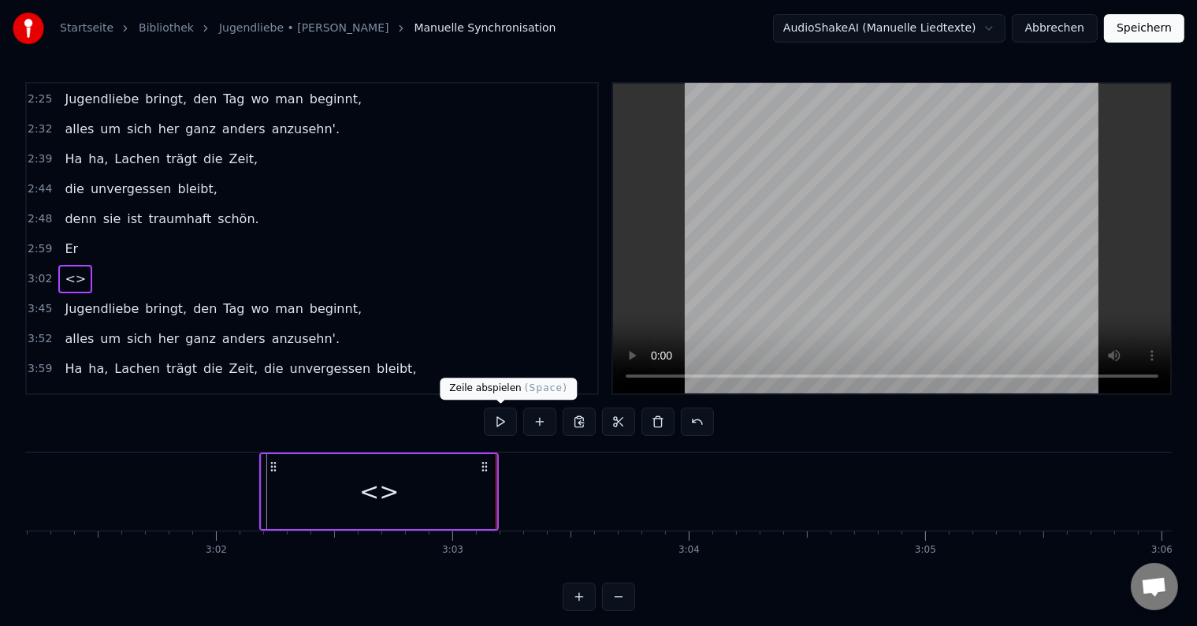
click at [506, 424] on button at bounding box center [500, 422] width 33 height 28
click at [496, 491] on div at bounding box center [496, 491] width 1 height 78
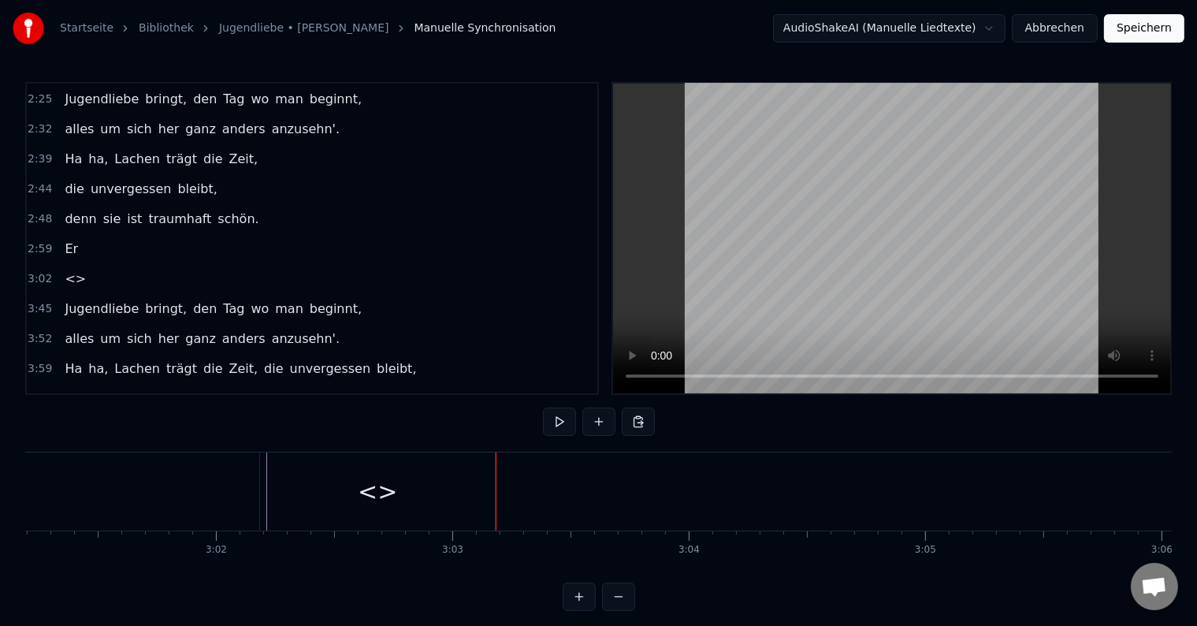
click at [479, 485] on div "<>" at bounding box center [377, 491] width 235 height 78
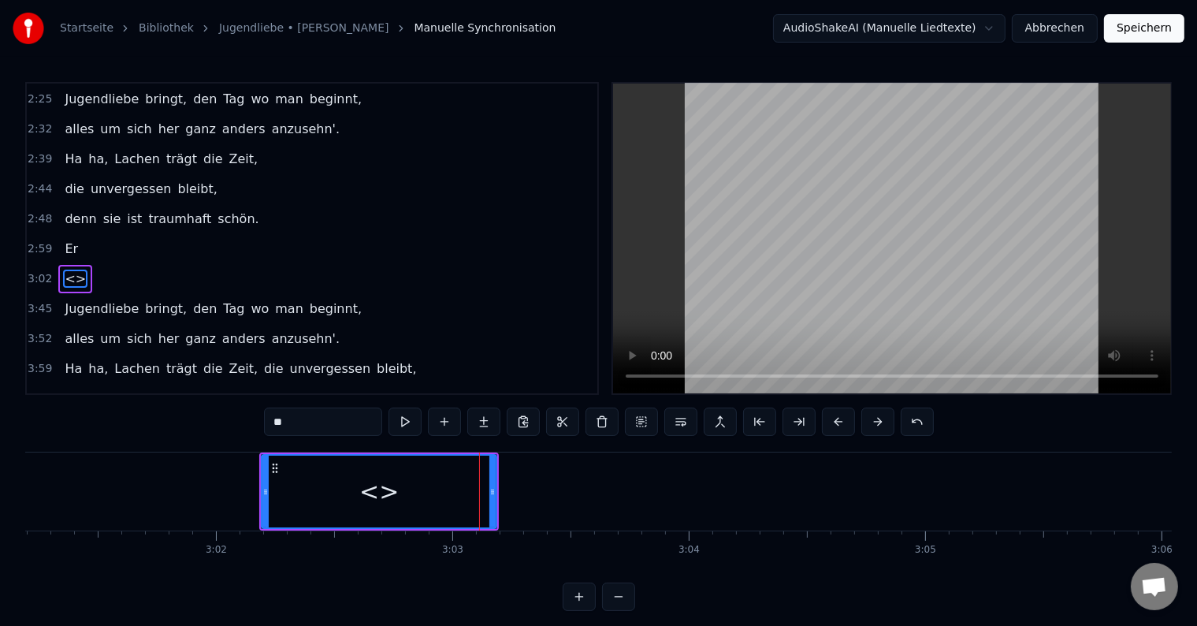
scroll to position [388, 0]
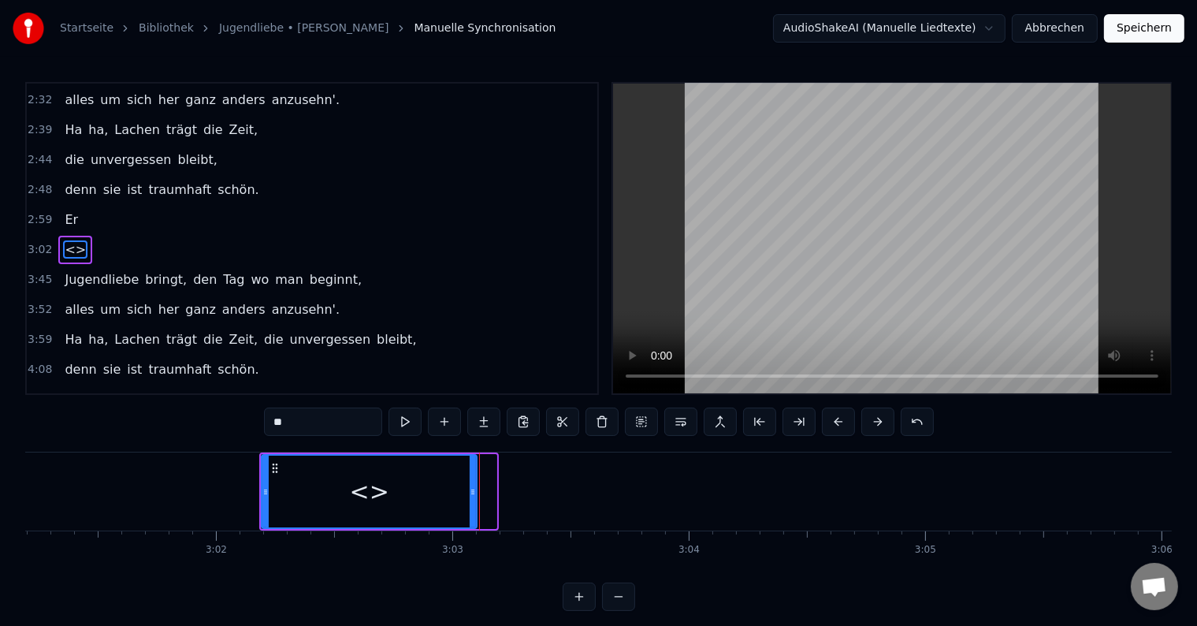
drag, startPoint x: 492, startPoint y: 486, endPoint x: 472, endPoint y: 486, distance: 19.7
click at [472, 486] on icon at bounding box center [473, 492] width 6 height 13
drag, startPoint x: 318, startPoint y: 423, endPoint x: 259, endPoint y: 419, distance: 58.5
click at [259, 419] on div "0:17 Er sprach von Liebe, dabei waren sie noch nicht mal 15 Jahr. Schwor große …" at bounding box center [598, 346] width 1147 height 529
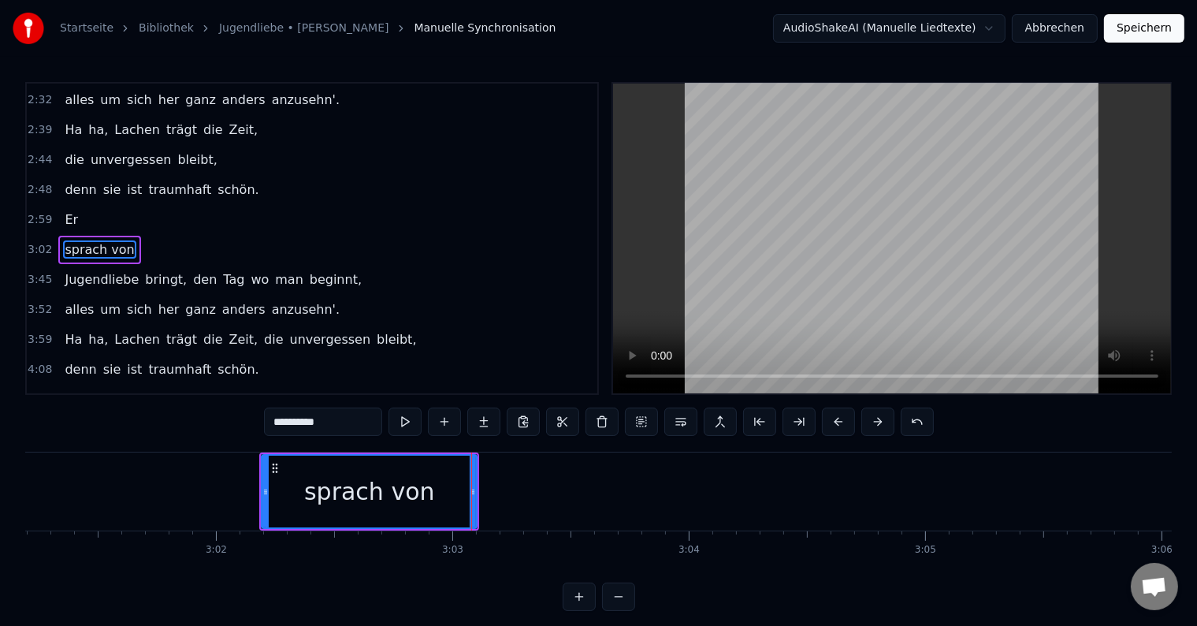
type input "**********"
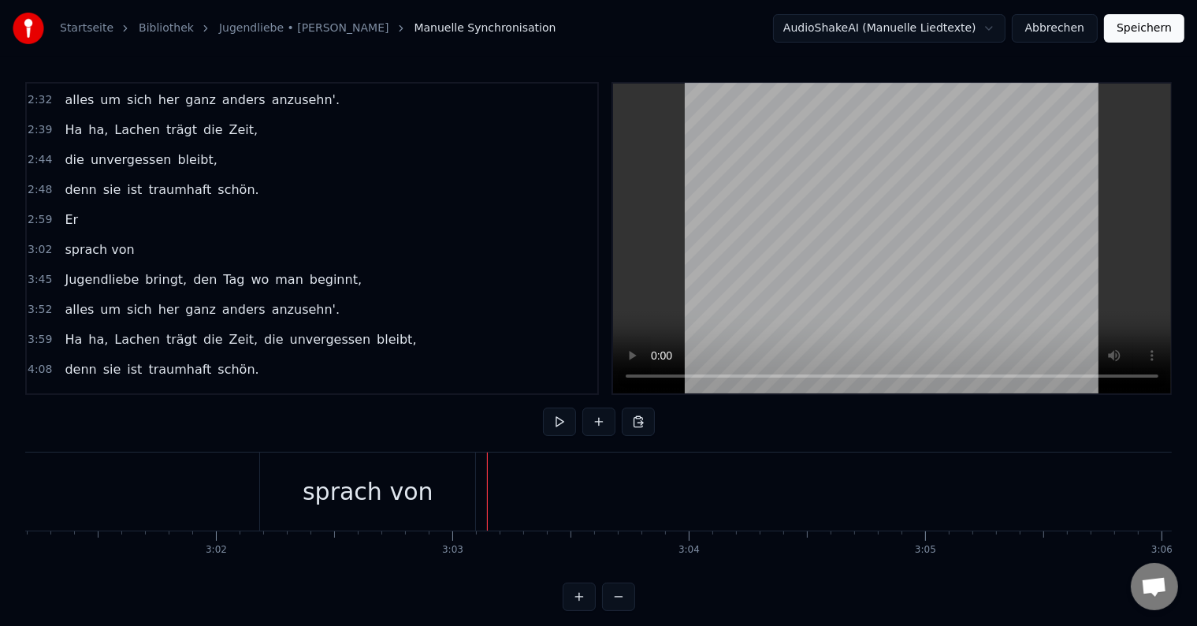
click at [358, 506] on div "sprach von" at bounding box center [368, 491] width 131 height 35
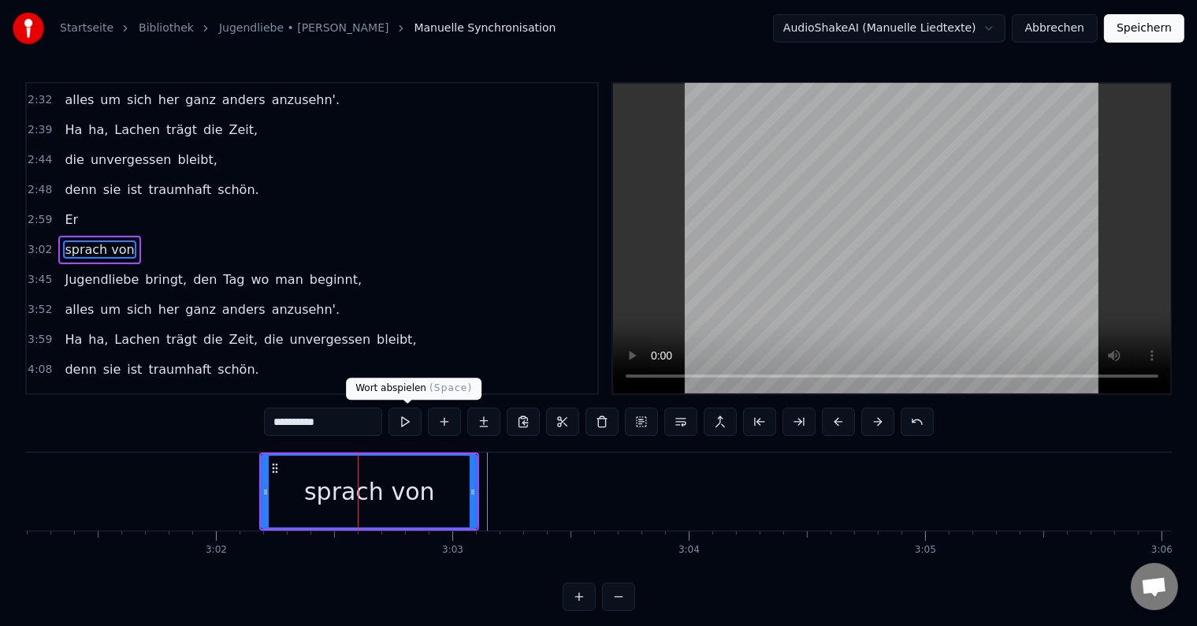
click at [398, 420] on button at bounding box center [405, 422] width 33 height 28
click at [453, 426] on button at bounding box center [444, 422] width 33 height 28
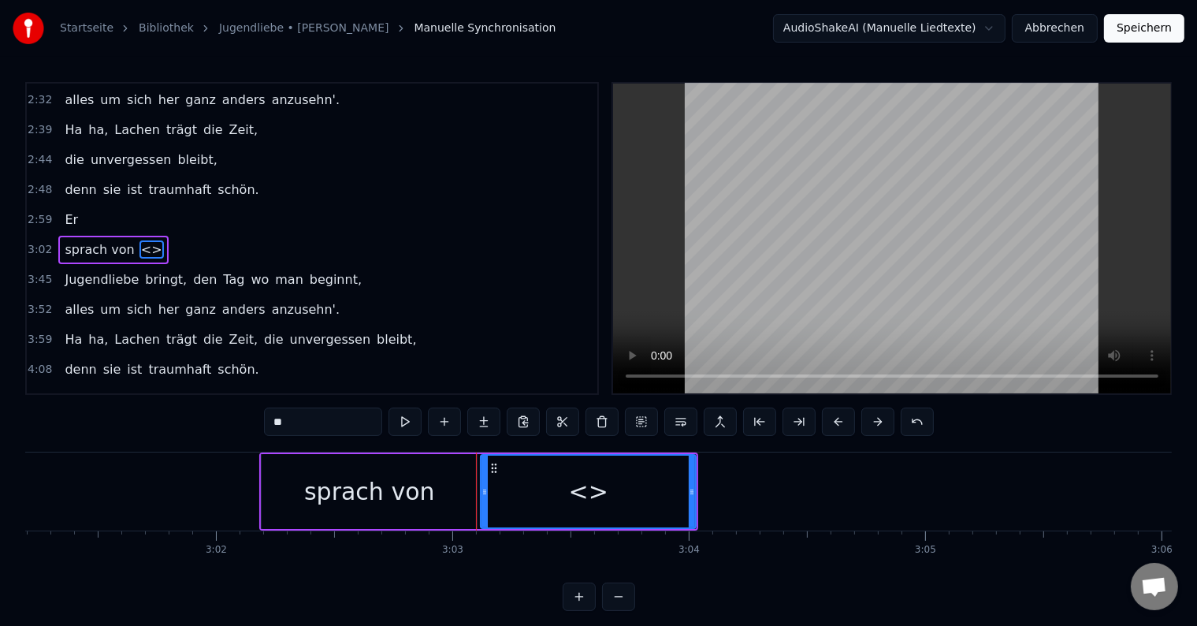
drag, startPoint x: 343, startPoint y: 426, endPoint x: 237, endPoint y: 417, distance: 106.0
click at [237, 417] on div "0:17 Er sprach von Liebe, dabei waren sie noch nicht mal 15 Jahr. Schwor große …" at bounding box center [598, 346] width 1147 height 529
type input "*****"
click at [404, 418] on button at bounding box center [405, 422] width 33 height 28
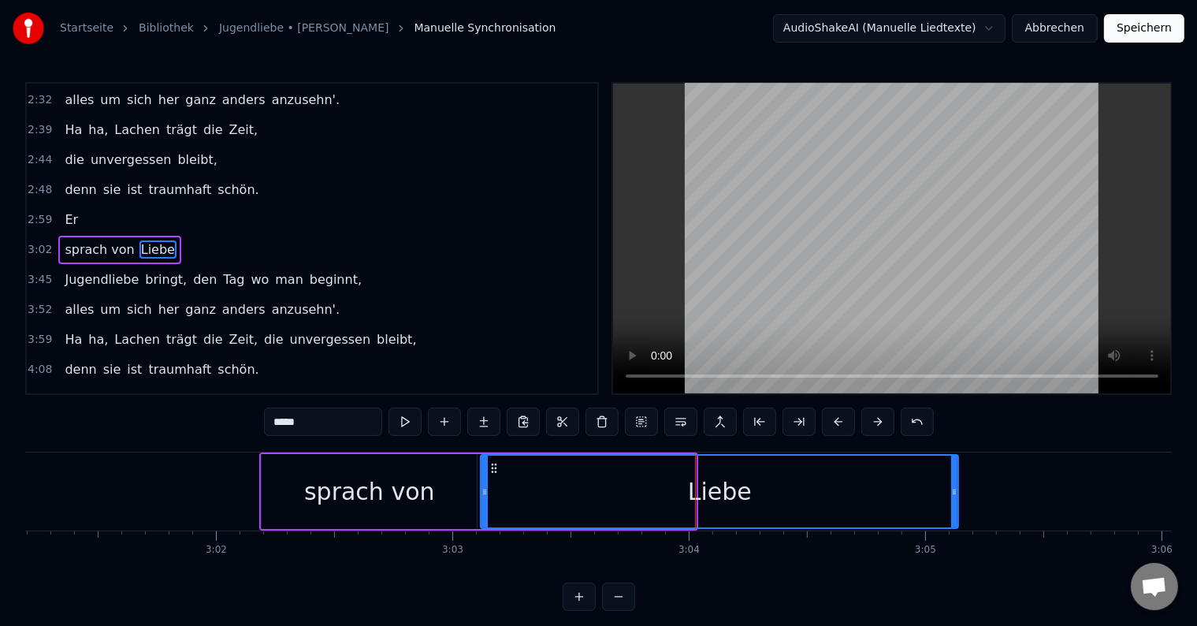
drag, startPoint x: 691, startPoint y: 489, endPoint x: 952, endPoint y: 498, distance: 261.1
click at [952, 498] on div at bounding box center [954, 492] width 6 height 72
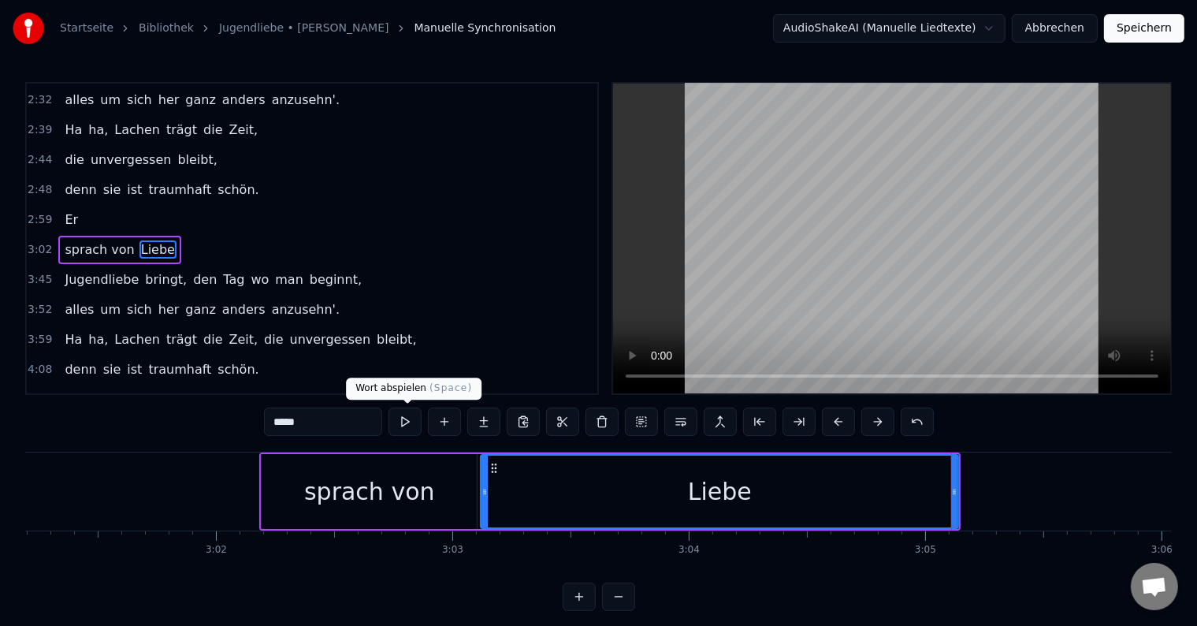
click at [404, 424] on button at bounding box center [405, 422] width 33 height 28
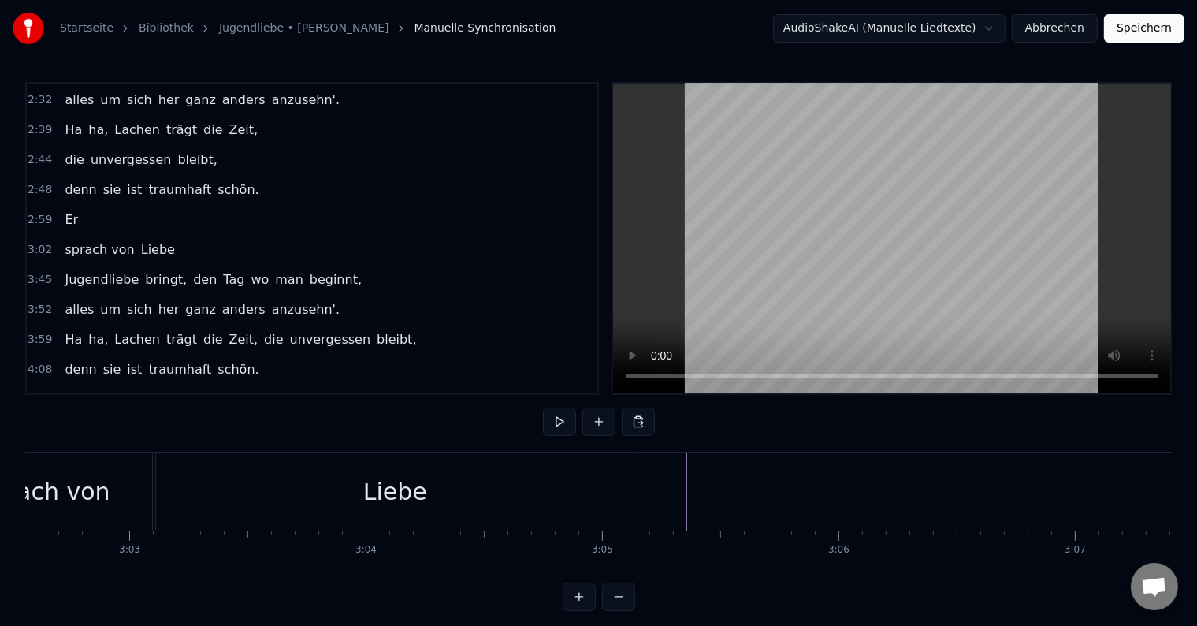
scroll to position [0, 43018]
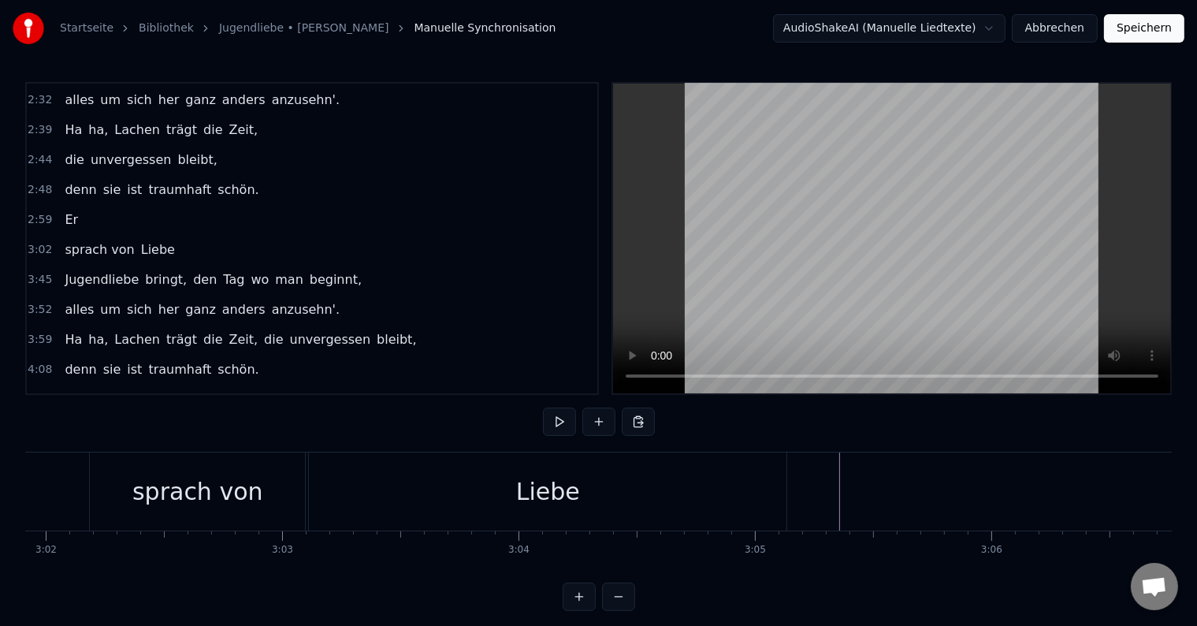
click at [529, 482] on div "Liebe" at bounding box center [548, 491] width 64 height 35
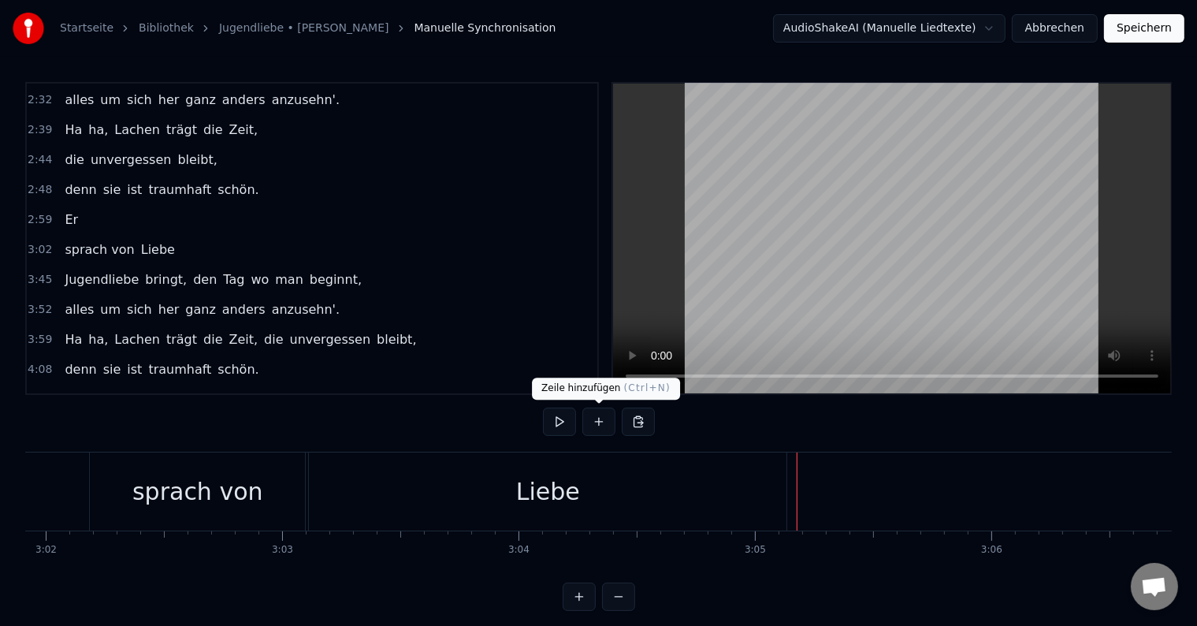
click at [591, 426] on button at bounding box center [599, 422] width 33 height 28
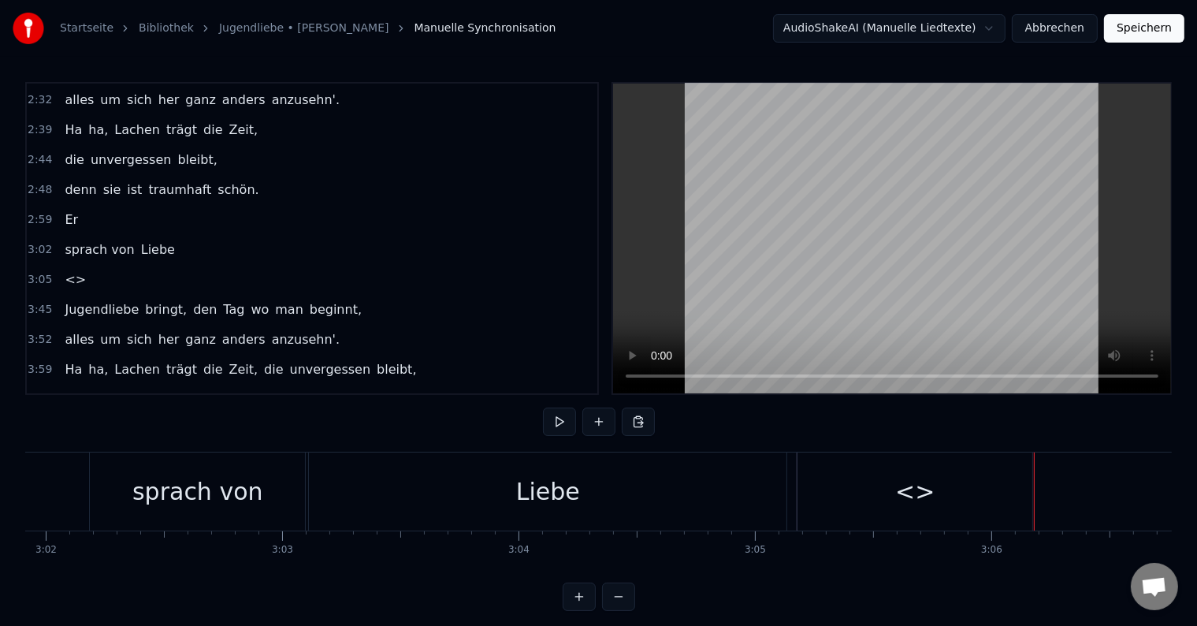
click at [1029, 497] on div "<>" at bounding box center [915, 491] width 235 height 78
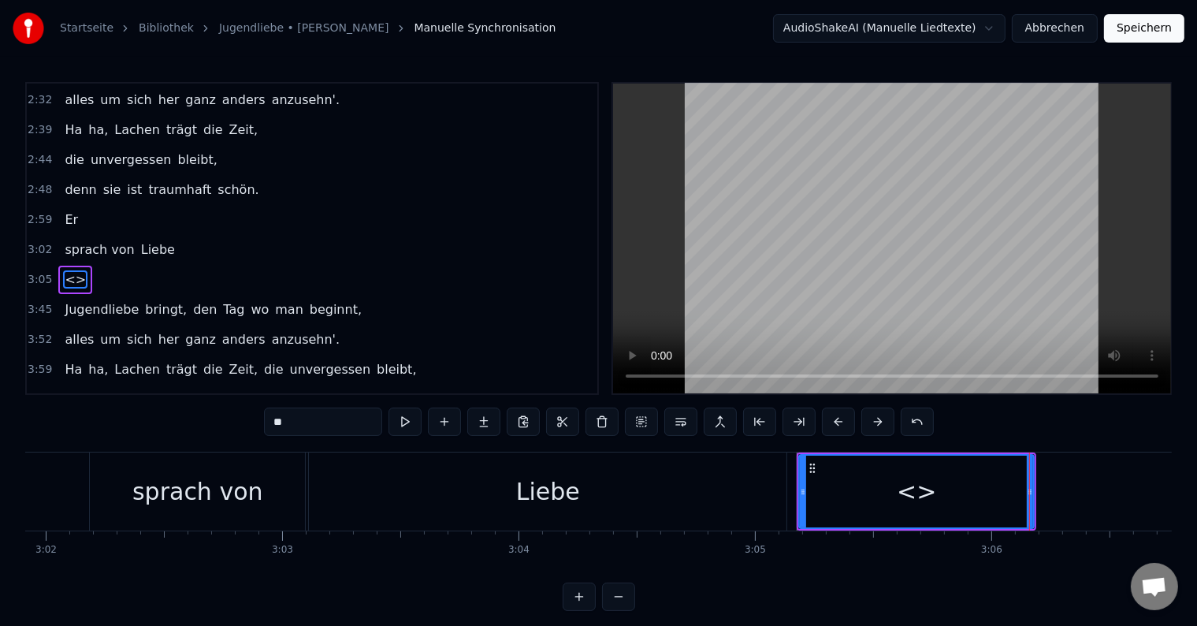
scroll to position [416, 0]
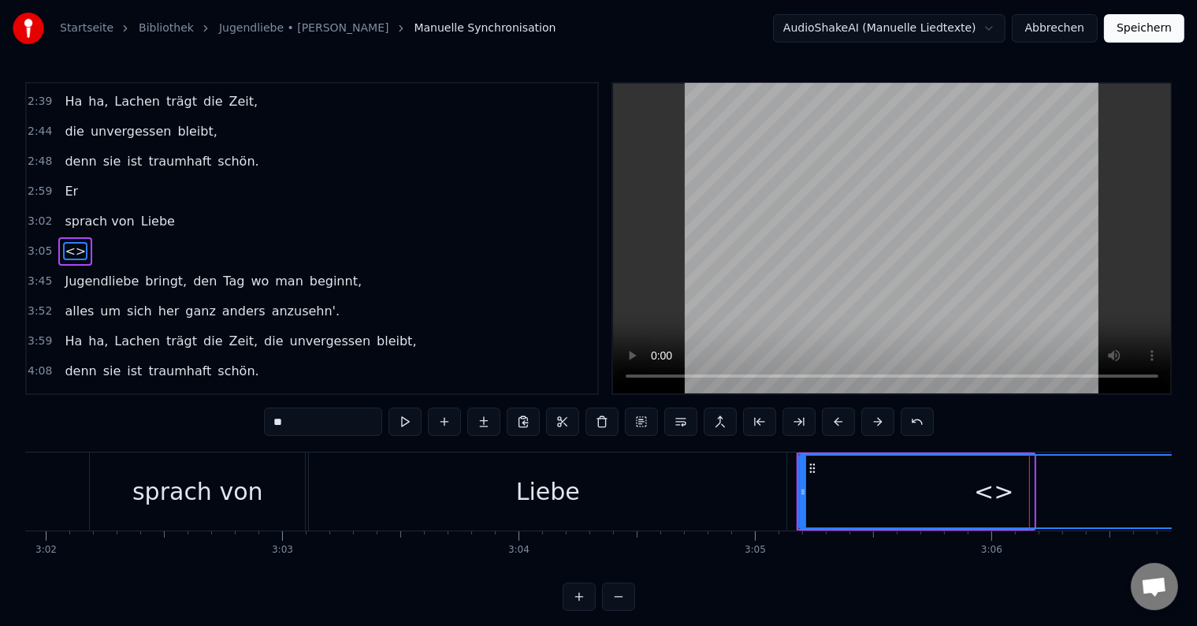
drag, startPoint x: 1031, startPoint y: 490, endPoint x: 1186, endPoint y: 488, distance: 154.5
click at [1186, 488] on div "Startseite Bibliothek Jugendliebe • [PERSON_NAME] Manuelle Synchronisation Audi…" at bounding box center [598, 305] width 1197 height 611
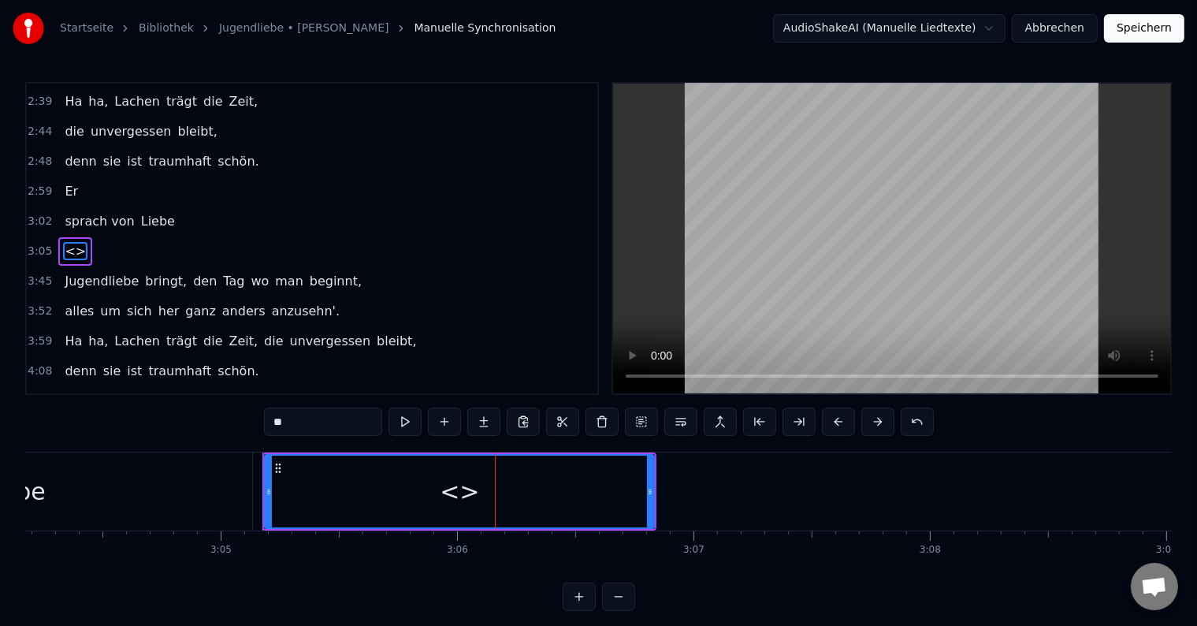
scroll to position [0, 43438]
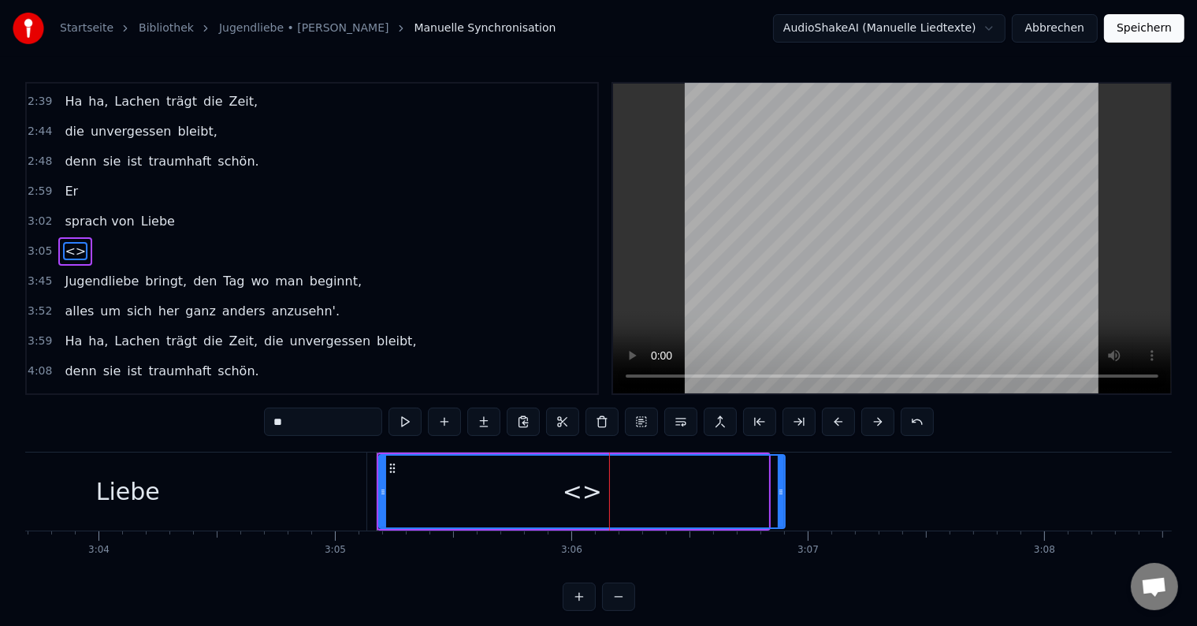
drag, startPoint x: 765, startPoint y: 493, endPoint x: 782, endPoint y: 493, distance: 16.6
click at [782, 493] on circle at bounding box center [782, 493] width 1 height 1
drag, startPoint x: 319, startPoint y: 417, endPoint x: 236, endPoint y: 413, distance: 82.9
click at [246, 415] on div "0:17 Er sprach von Liebe, dabei waren sie noch nicht mal 15 Jahr. Schwor große …" at bounding box center [598, 346] width 1147 height 529
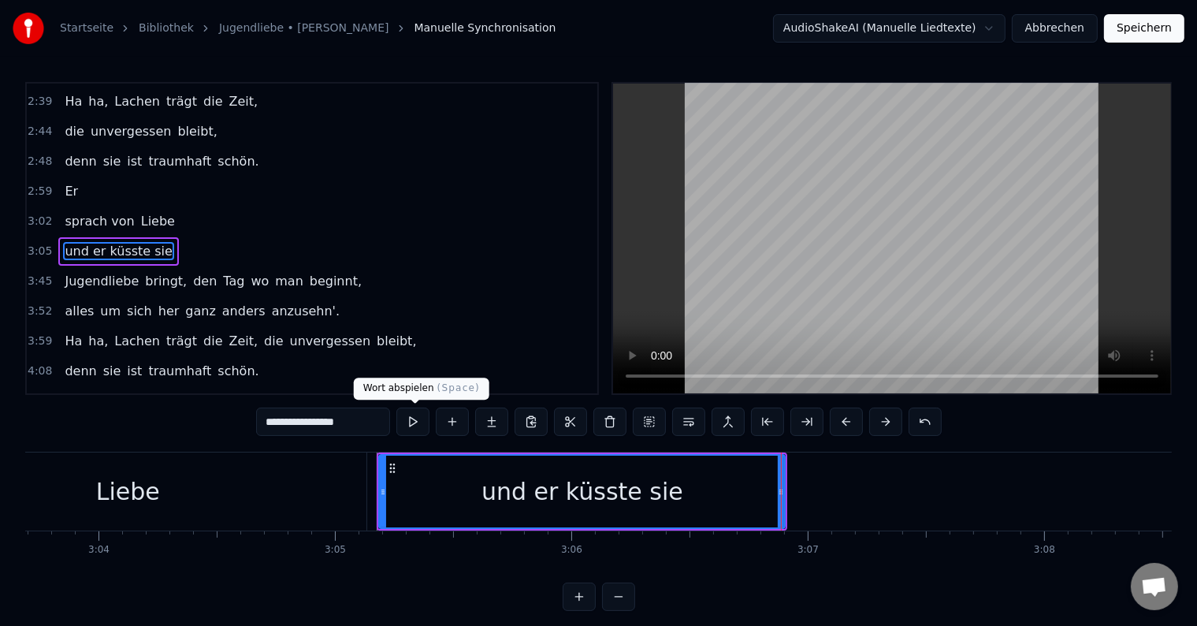
type input "**********"
click at [408, 422] on button at bounding box center [412, 422] width 33 height 28
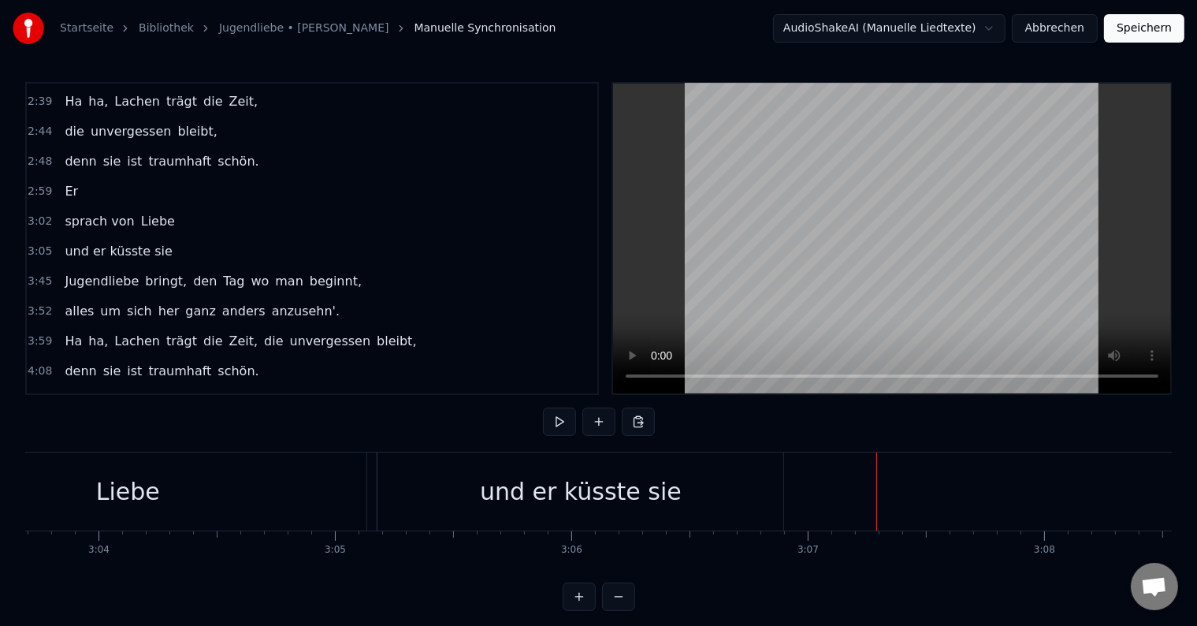
click at [754, 492] on div "und er küsste sie" at bounding box center [581, 491] width 406 height 78
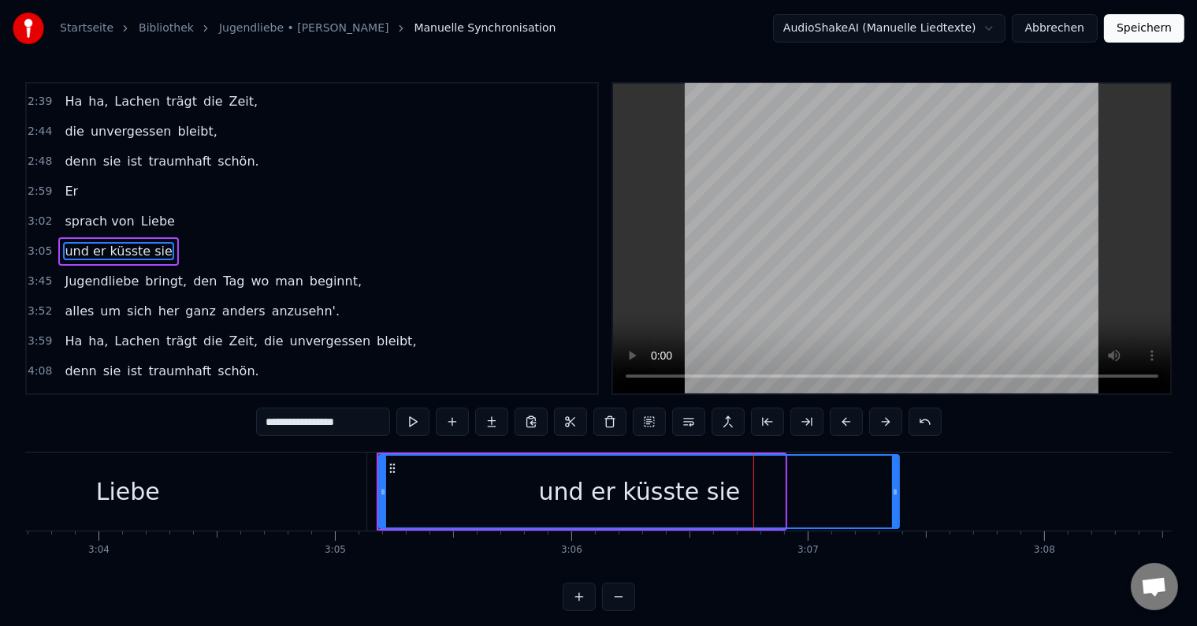
drag, startPoint x: 784, startPoint y: 487, endPoint x: 899, endPoint y: 489, distance: 115.9
click at [899, 488] on icon at bounding box center [895, 492] width 6 height 13
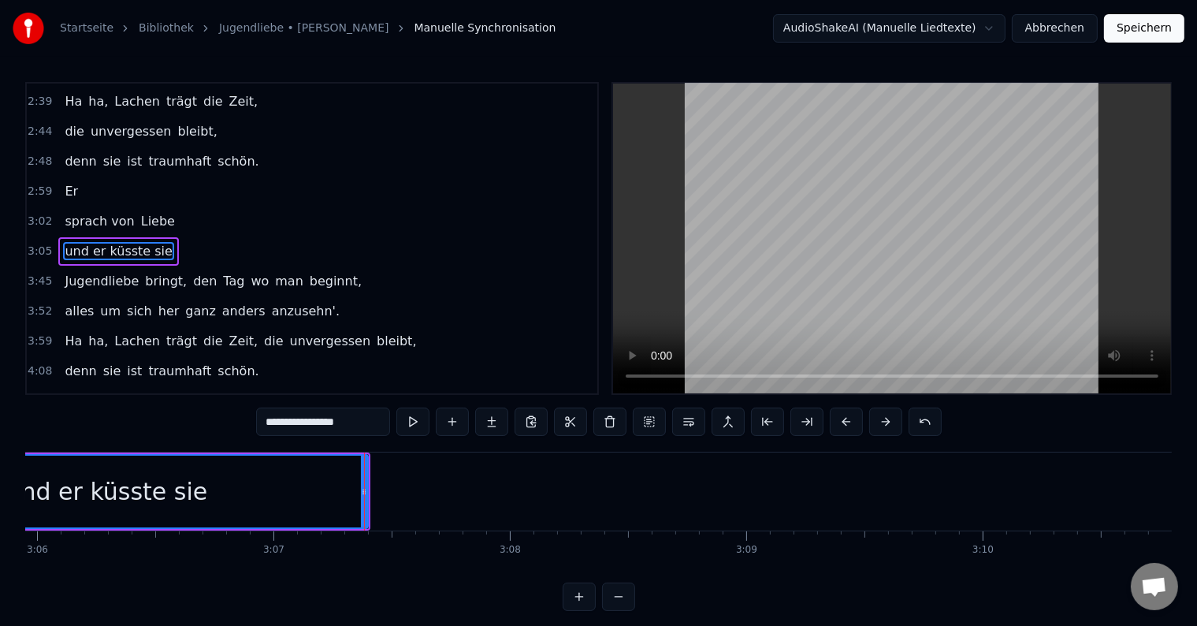
scroll to position [0, 44049]
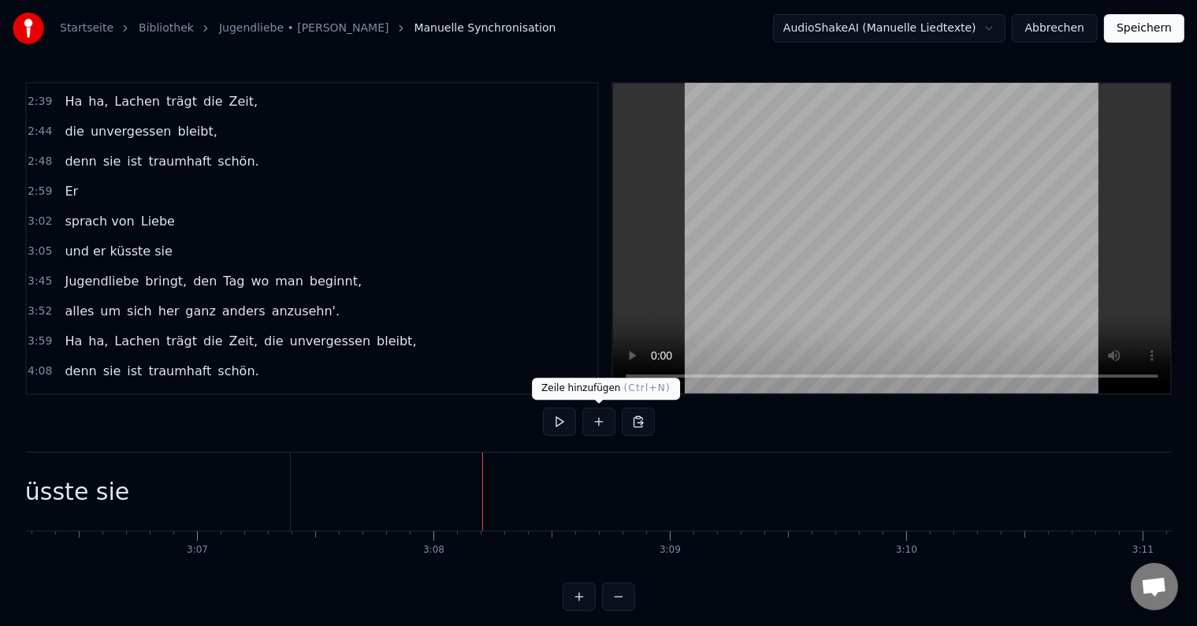
click at [602, 426] on button at bounding box center [599, 422] width 33 height 28
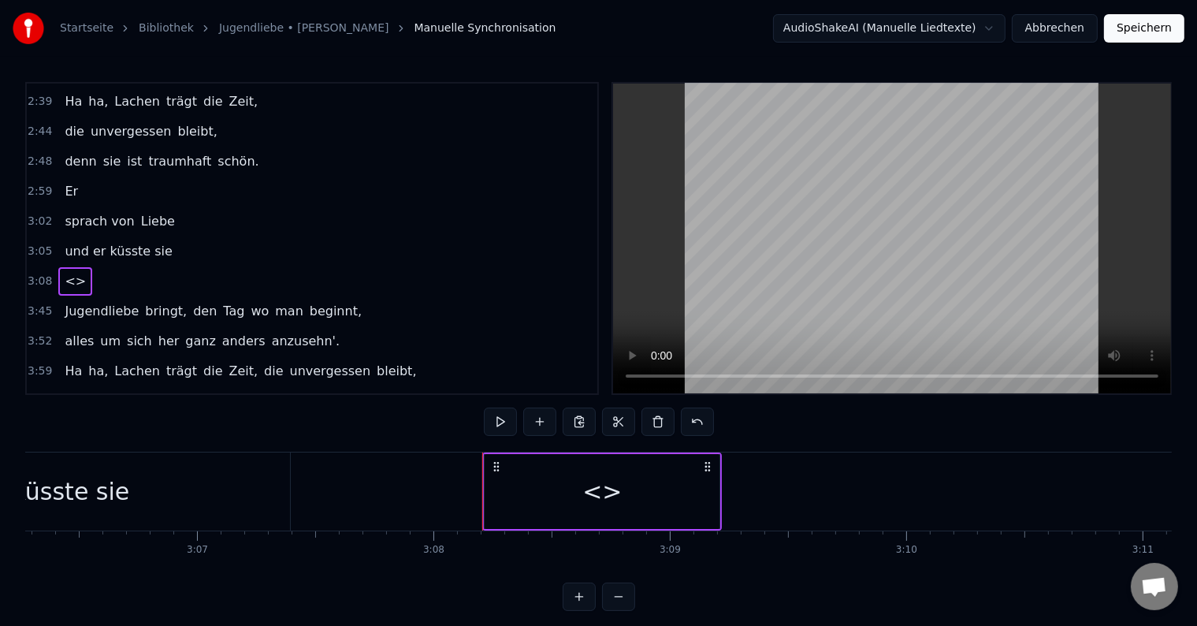
click at [711, 492] on div "<>" at bounding box center [602, 491] width 235 height 75
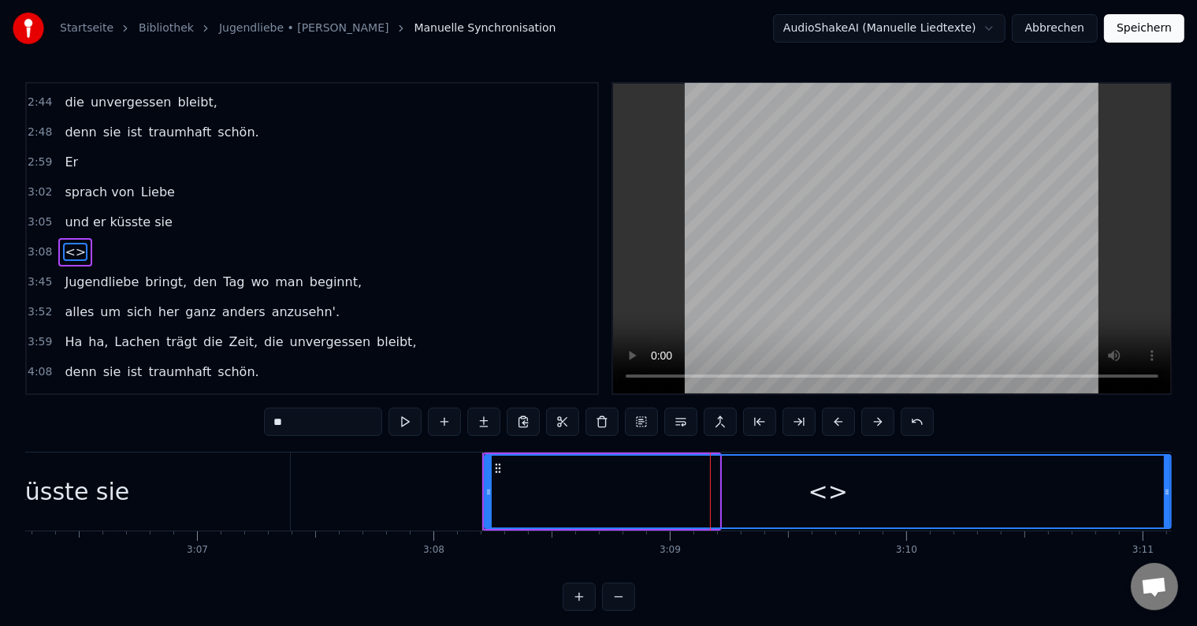
drag, startPoint x: 717, startPoint y: 492, endPoint x: 1169, endPoint y: 512, distance: 452.1
click at [1169, 512] on div at bounding box center [1167, 492] width 6 height 72
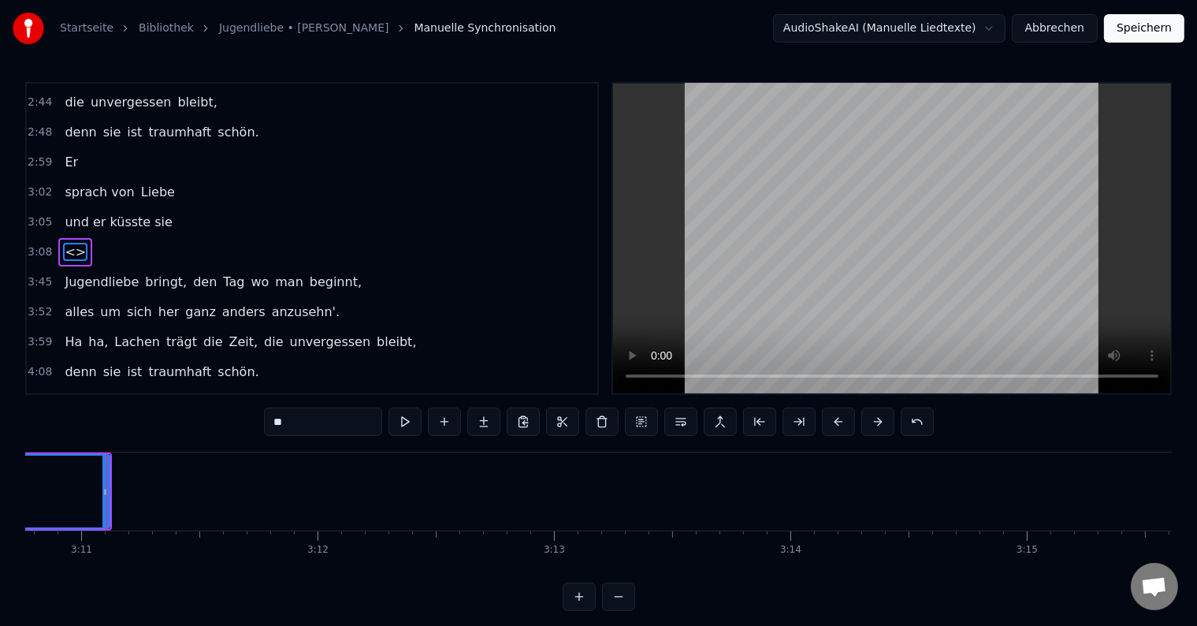
scroll to position [0, 45112]
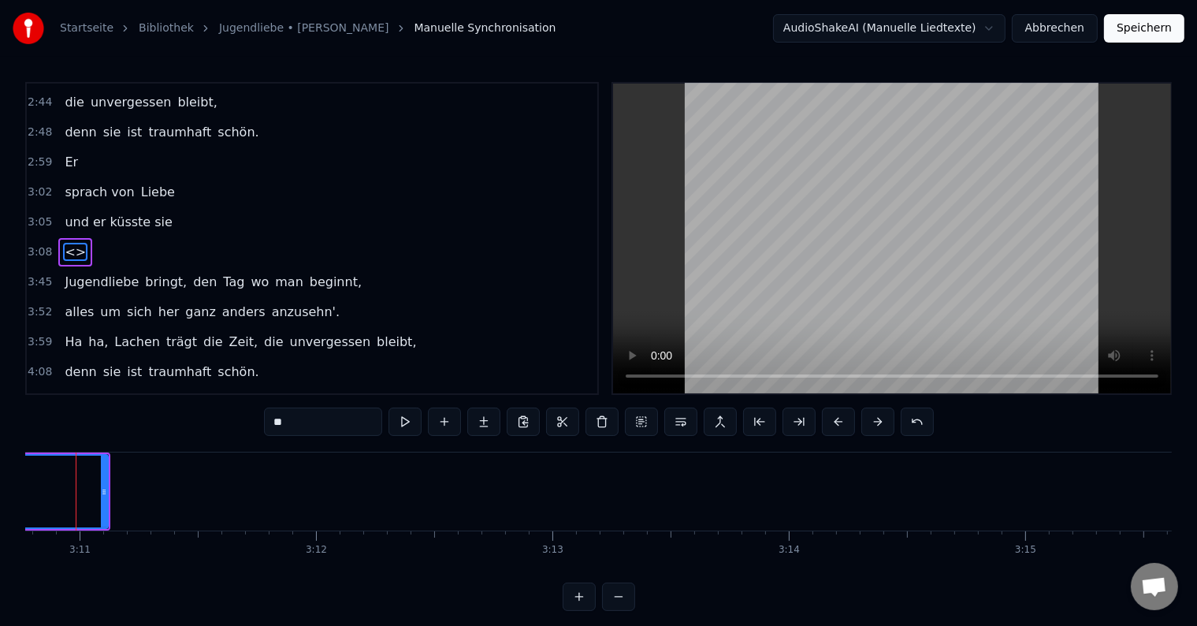
scroll to position [0, 45084]
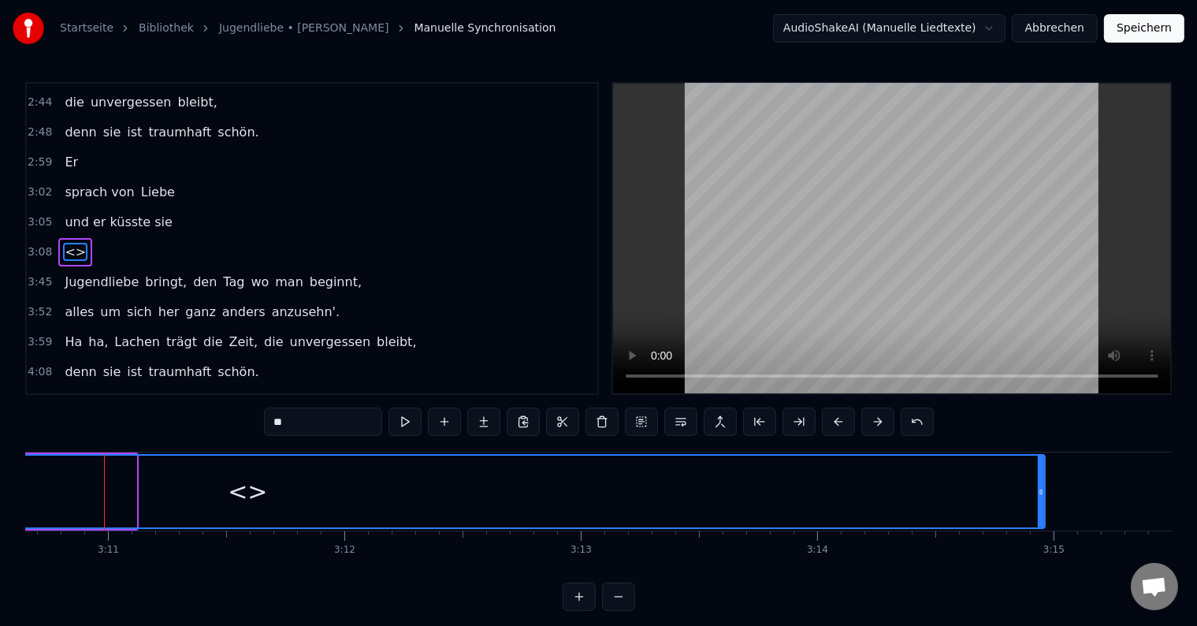
drag, startPoint x: 135, startPoint y: 489, endPoint x: 1044, endPoint y: 523, distance: 909.5
click at [1044, 523] on div at bounding box center [1041, 492] width 6 height 72
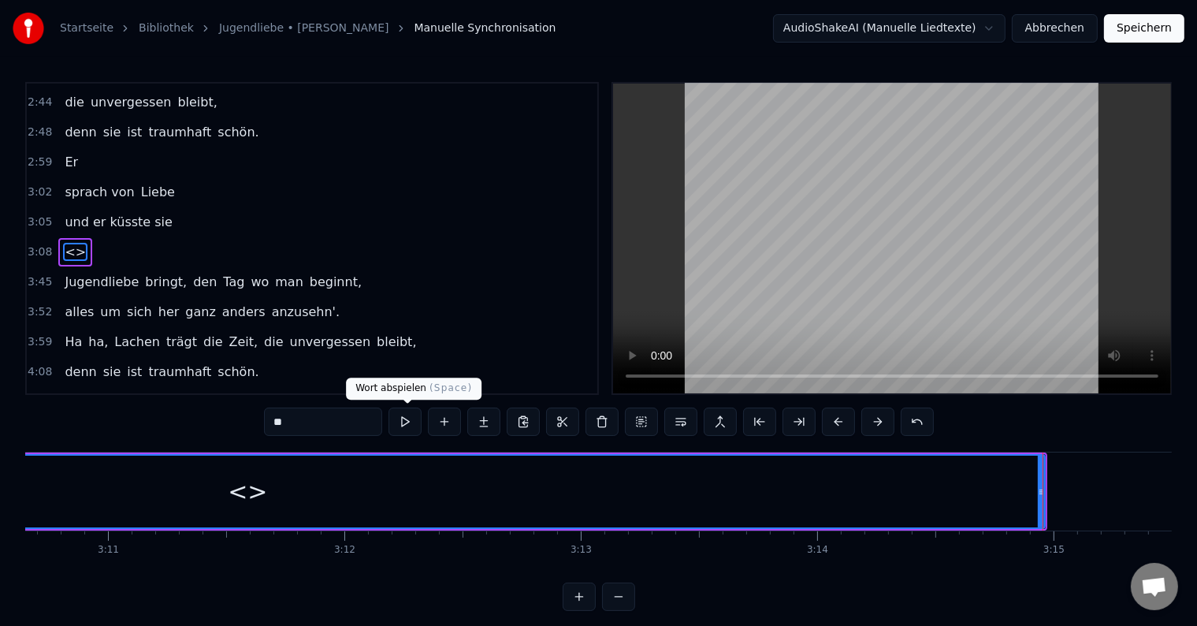
click at [414, 426] on button at bounding box center [405, 422] width 33 height 28
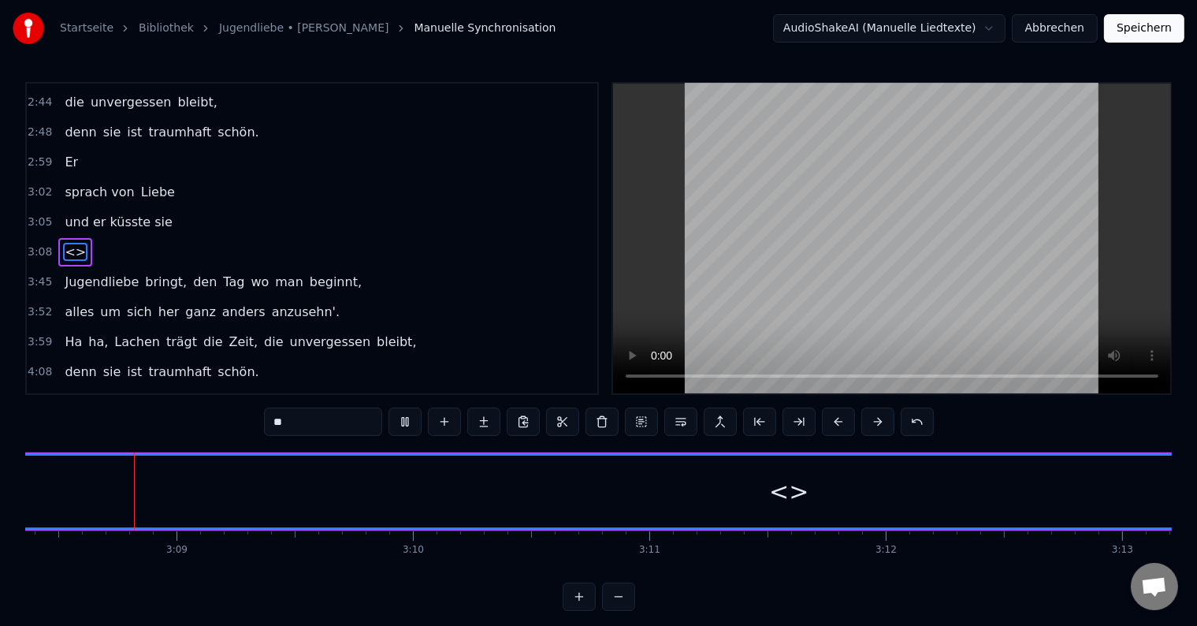
scroll to position [0, 44534]
click at [414, 422] on button at bounding box center [405, 422] width 33 height 28
drag, startPoint x: 333, startPoint y: 420, endPoint x: 219, endPoint y: 404, distance: 115.4
click at [240, 416] on div "0:17 Er sprach von Liebe, dabei waren sie noch nicht mal 15 Jahr. Schwor große …" at bounding box center [598, 346] width 1147 height 529
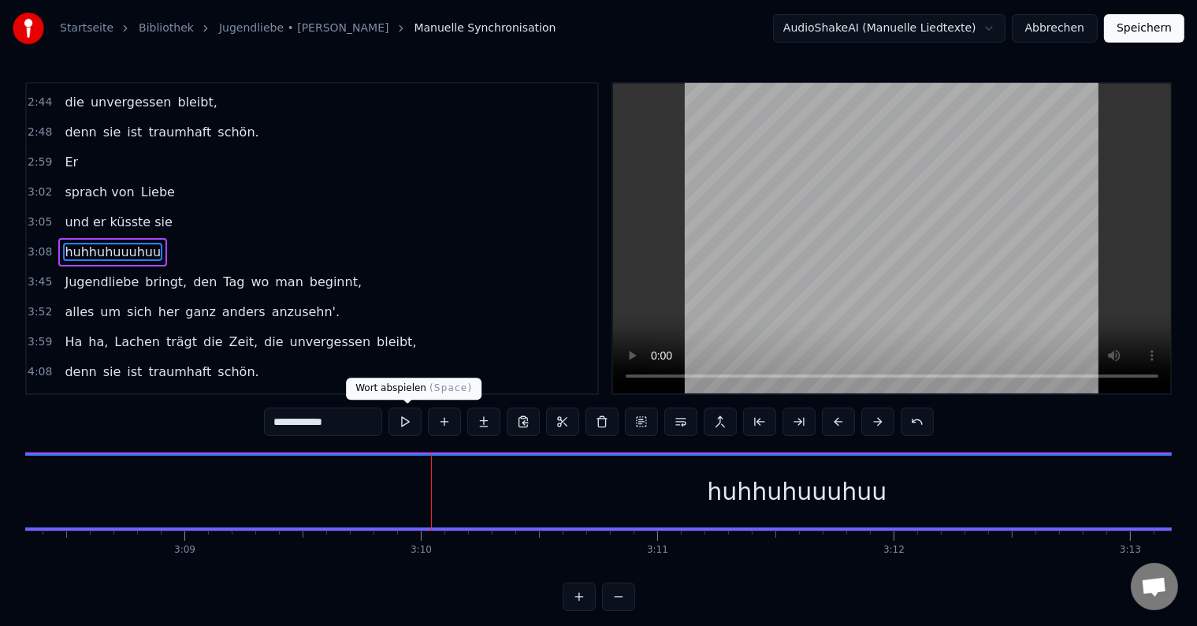
click at [397, 427] on button at bounding box center [405, 422] width 33 height 28
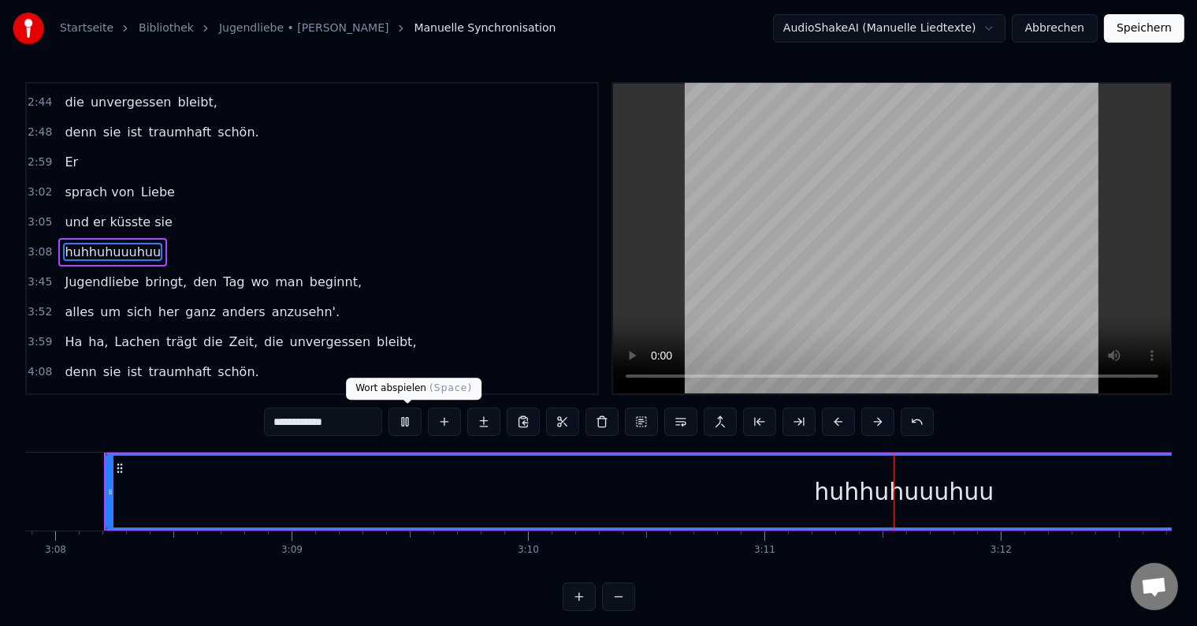
click at [409, 423] on button at bounding box center [405, 422] width 33 height 28
click at [410, 424] on button at bounding box center [405, 422] width 33 height 28
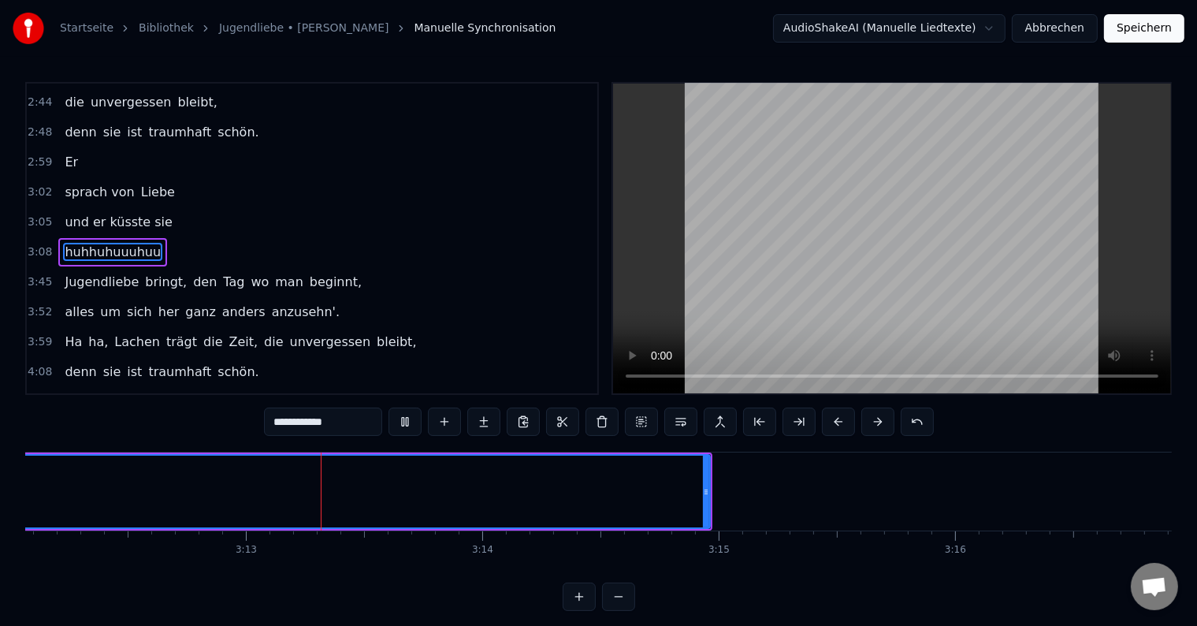
scroll to position [0, 45479]
drag, startPoint x: 646, startPoint y: 492, endPoint x: 716, endPoint y: 497, distance: 69.6
click at [716, 497] on div at bounding box center [715, 492] width 6 height 72
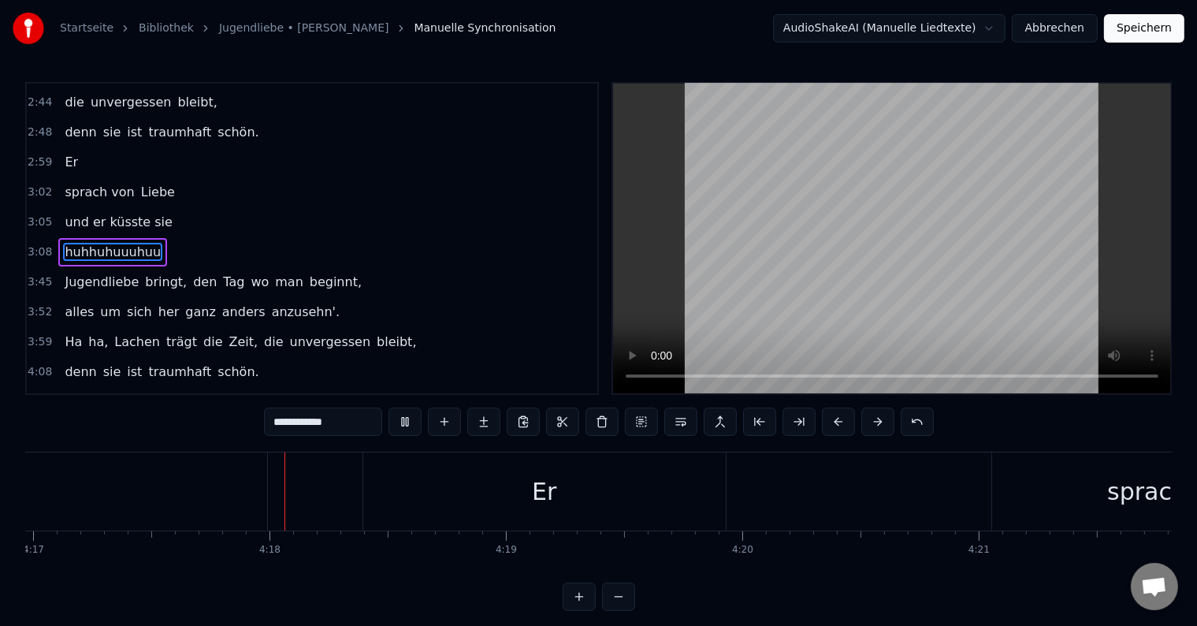
scroll to position [0, 60798]
click at [496, 486] on div "Er" at bounding box center [512, 491] width 363 height 78
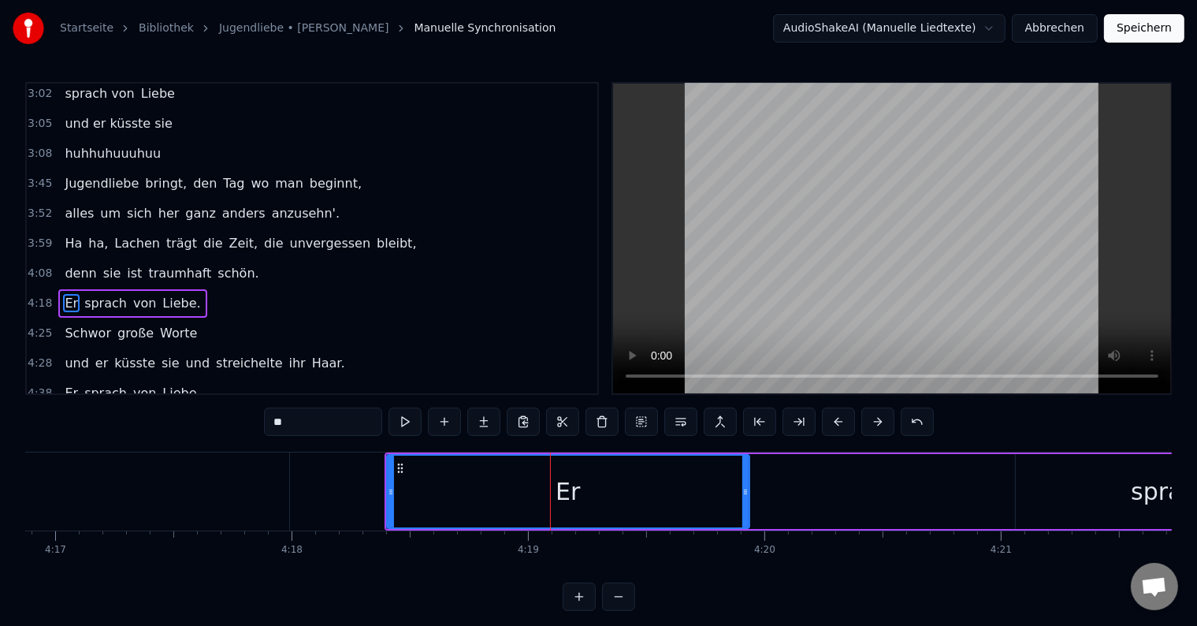
scroll to position [0, 60782]
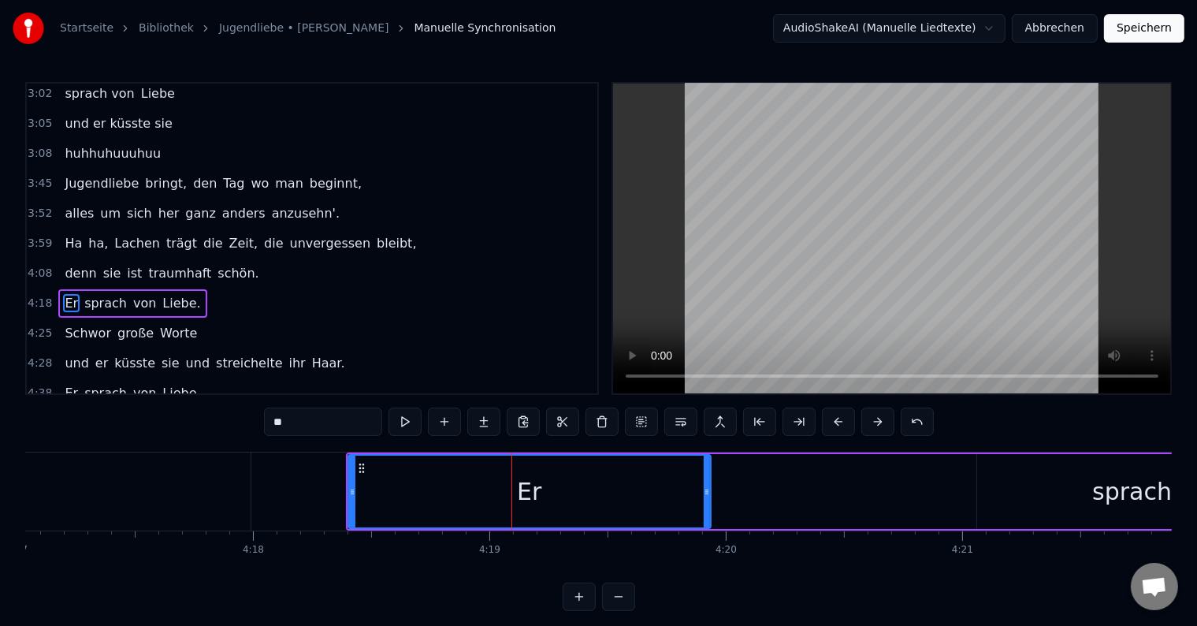
click at [67, 294] on span "Er" at bounding box center [71, 303] width 17 height 18
drag, startPoint x: 322, startPoint y: 416, endPoint x: 255, endPoint y: 408, distance: 67.6
click at [255, 409] on div "0:17 Er sprach von Liebe, dabei waren sie noch nicht mal 15 Jahr. Schwor große …" at bounding box center [598, 346] width 1147 height 529
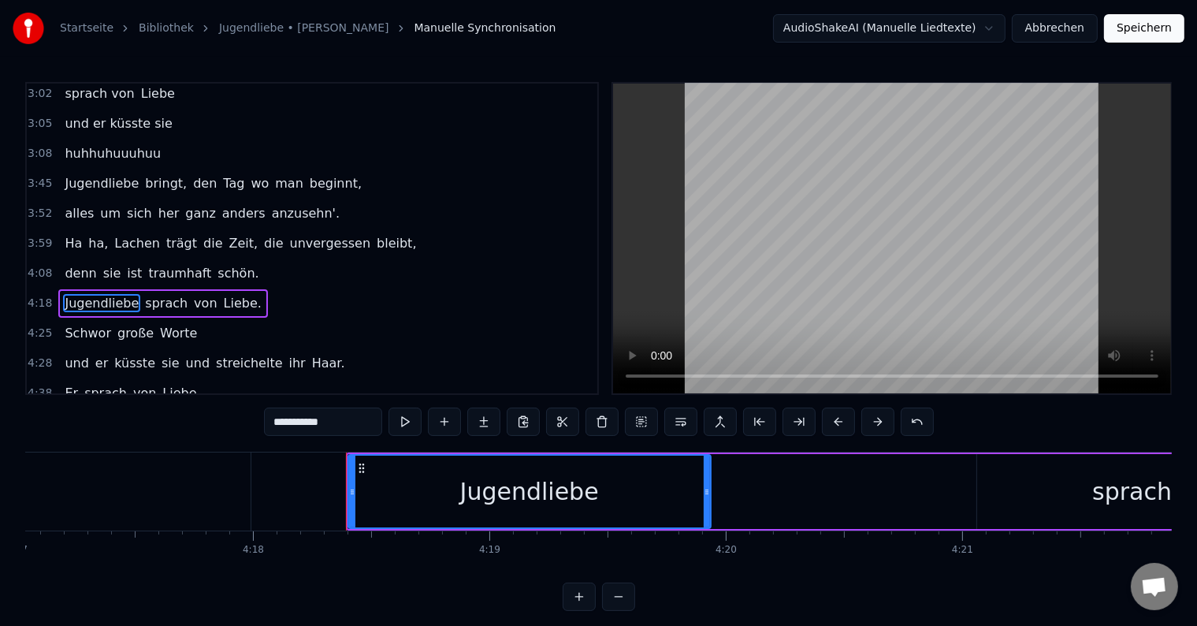
click at [143, 294] on span "sprach" at bounding box center [166, 303] width 46 height 18
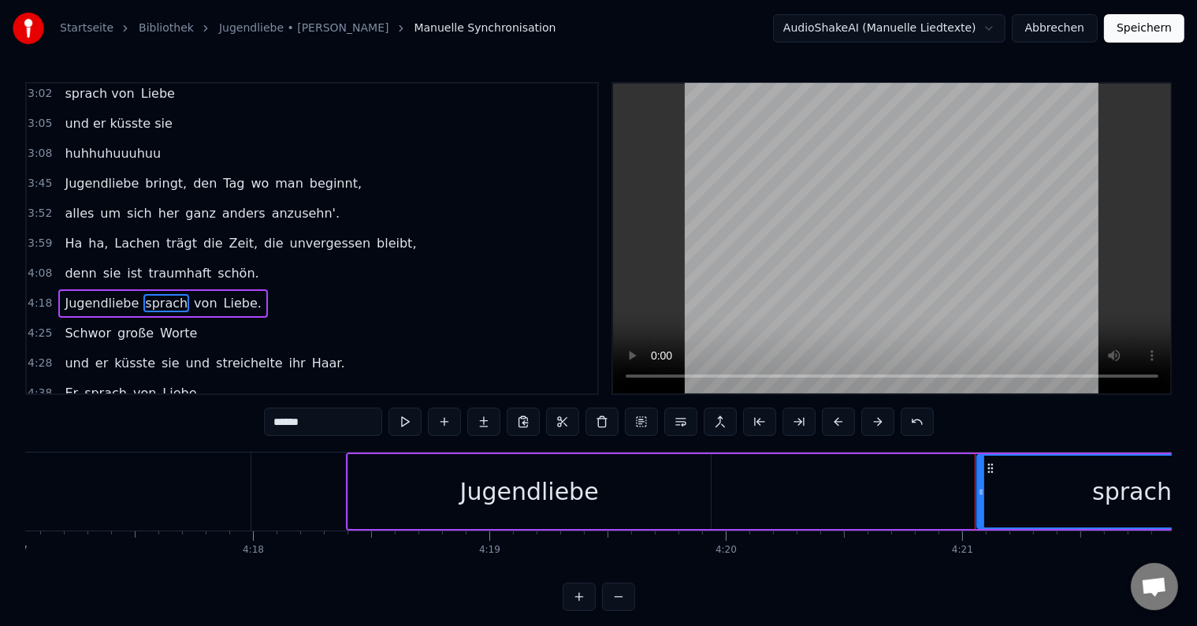
click at [192, 294] on span "von" at bounding box center [205, 303] width 26 height 18
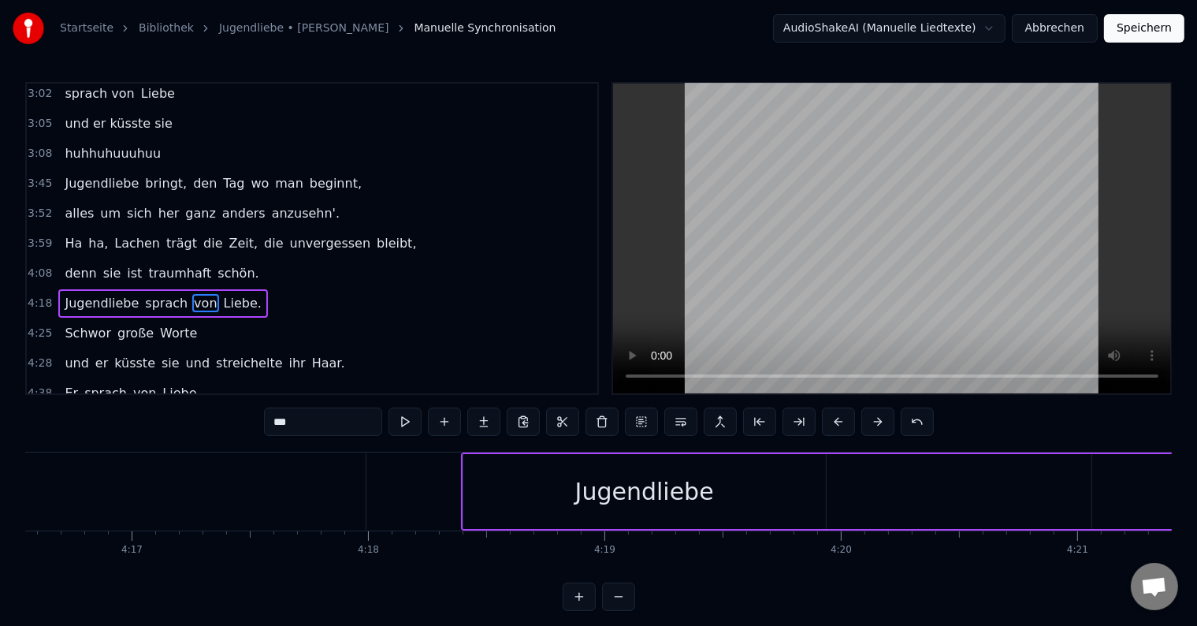
scroll to position [0, 60706]
click at [653, 493] on div "Jugendliebe" at bounding box center [606, 491] width 139 height 35
type input "**********"
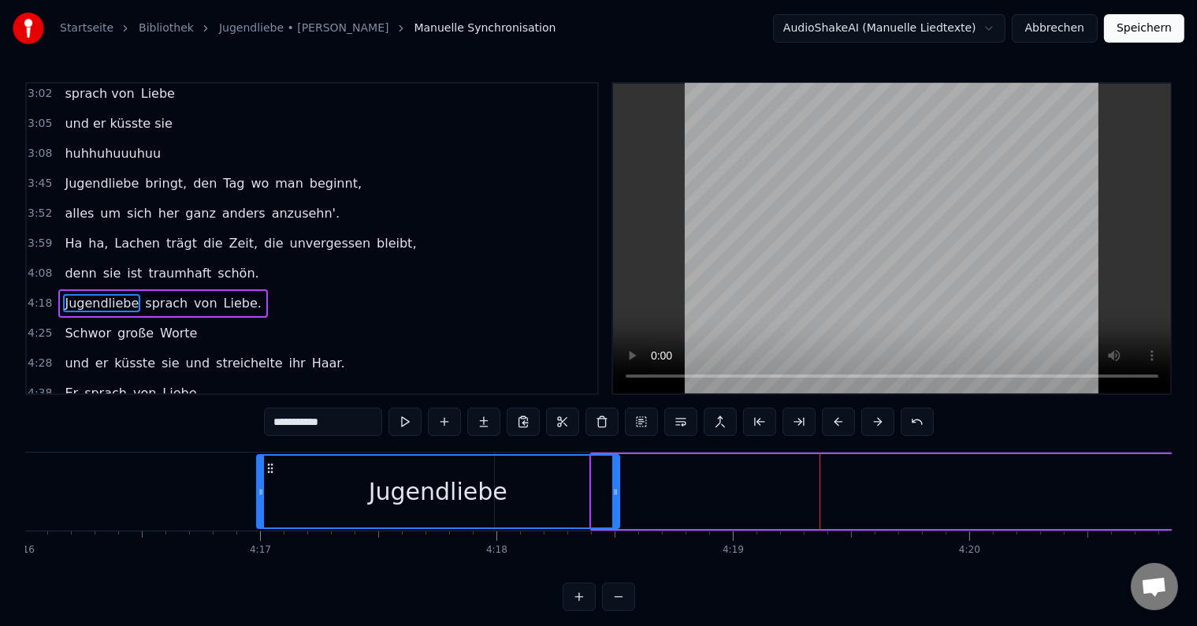
scroll to position [0, 60531]
drag, startPoint x: 441, startPoint y: 464, endPoint x: 266, endPoint y: 482, distance: 175.9
click at [266, 482] on div "Jugendliebe" at bounding box center [434, 492] width 361 height 72
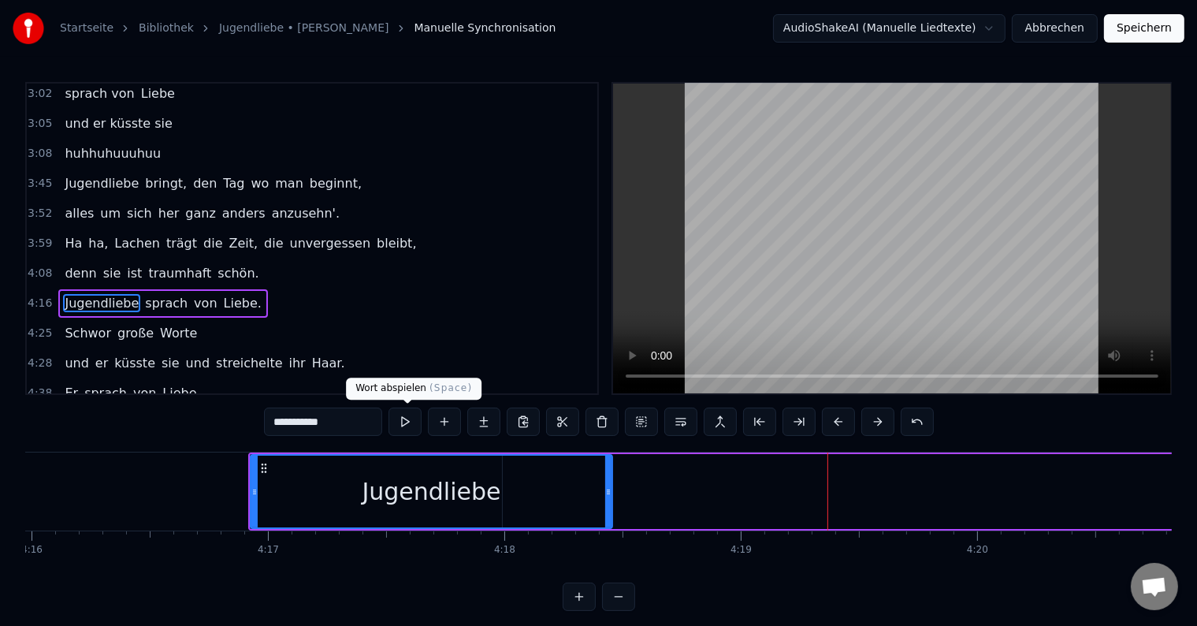
click at [410, 414] on button at bounding box center [405, 422] width 33 height 28
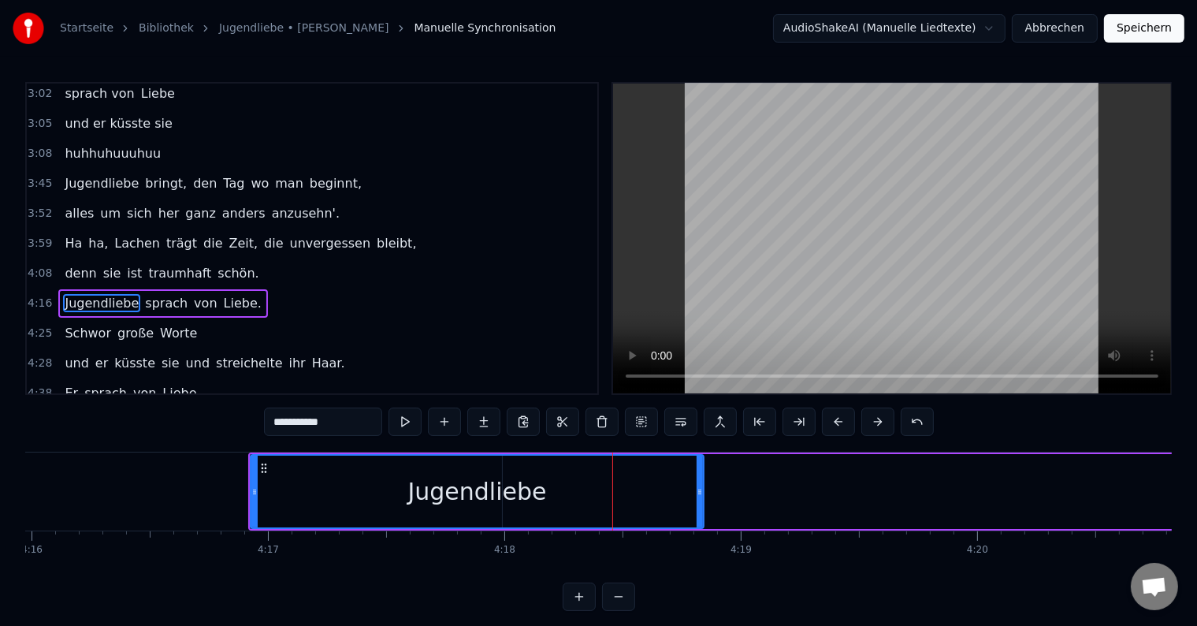
drag, startPoint x: 609, startPoint y: 492, endPoint x: 700, endPoint y: 495, distance: 91.5
click at [700, 495] on icon at bounding box center [700, 492] width 6 height 13
click at [210, 289] on div "Jugendliebe sprach von Liebe." at bounding box center [162, 303] width 209 height 28
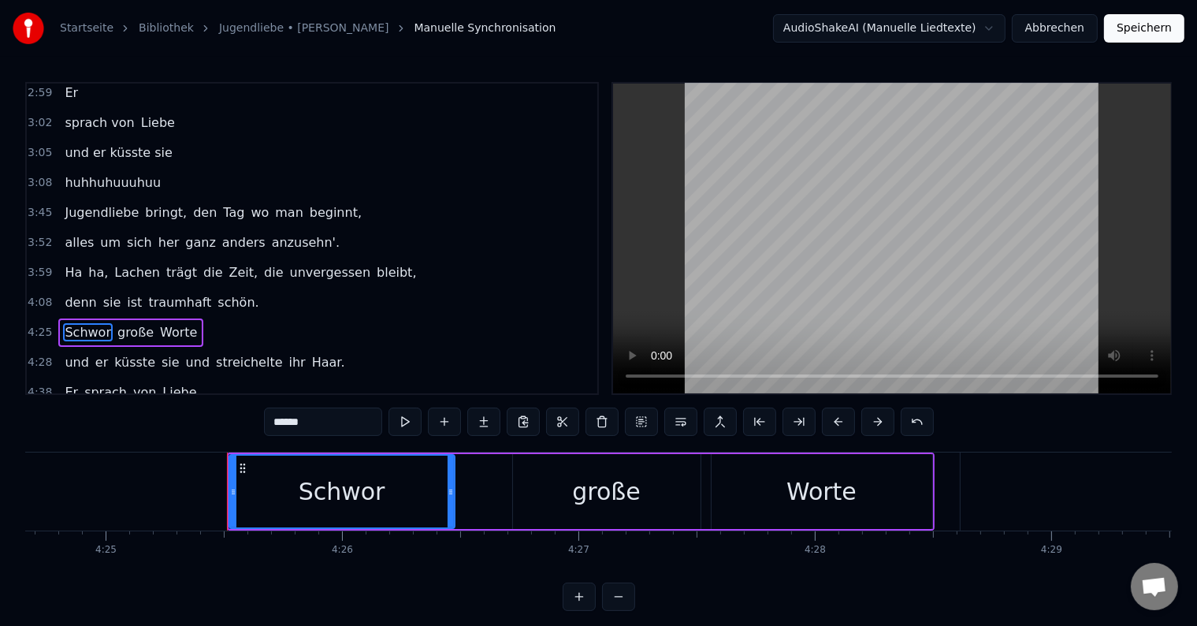
scroll to position [0, 62707]
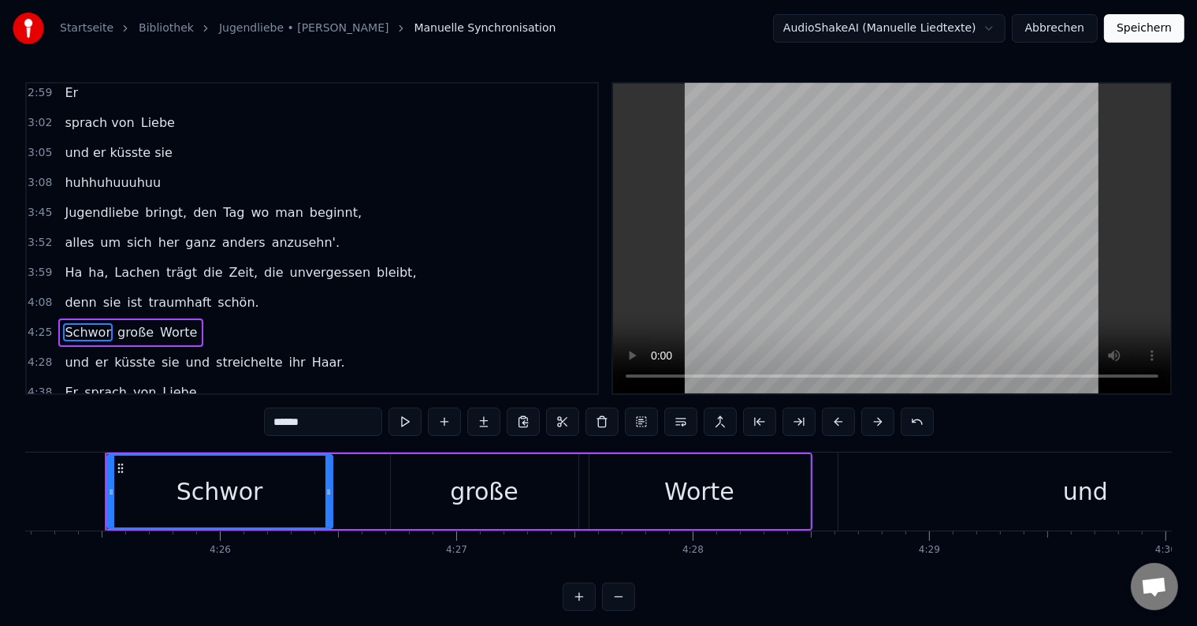
click at [167, 321] on div "Schwor große Worte" at bounding box center [130, 332] width 145 height 28
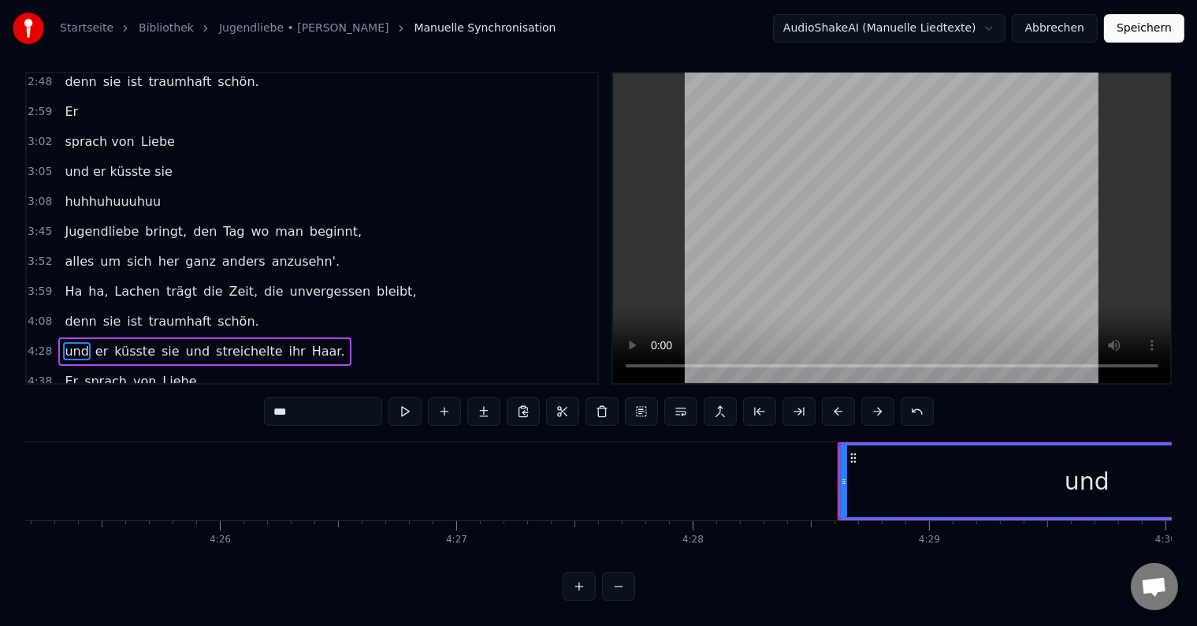
scroll to position [23, 0]
click at [172, 367] on div "Er sprach von Liebe." at bounding box center [132, 381] width 148 height 28
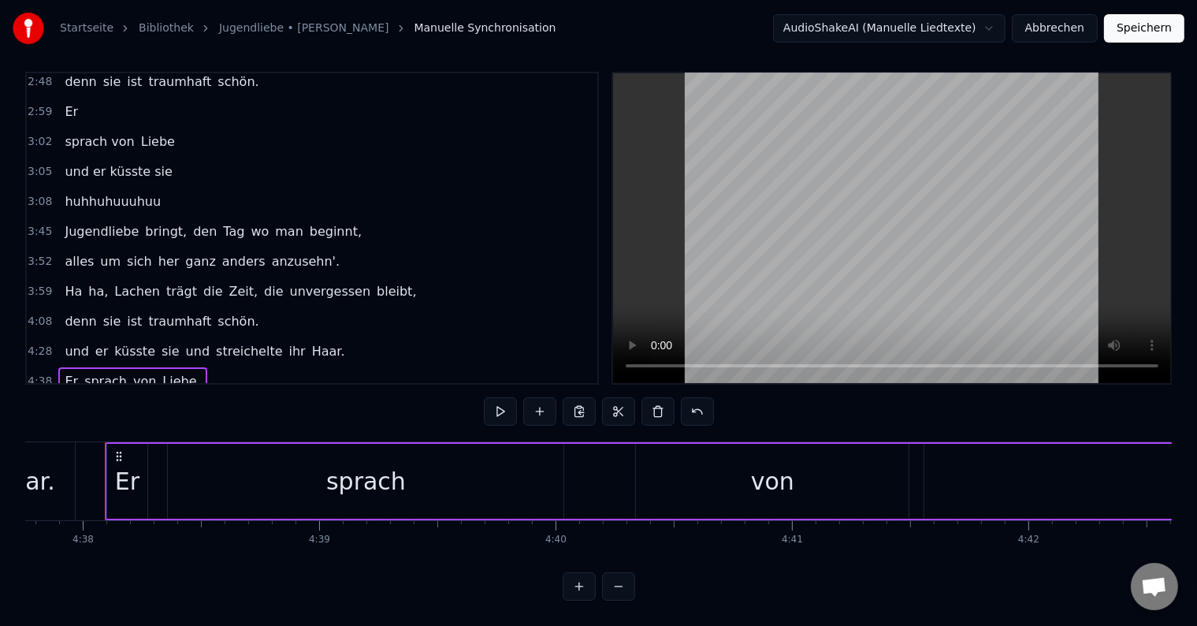
click at [173, 337] on div "und er küsste sie und streichelte ihr Haar." at bounding box center [204, 351] width 292 height 28
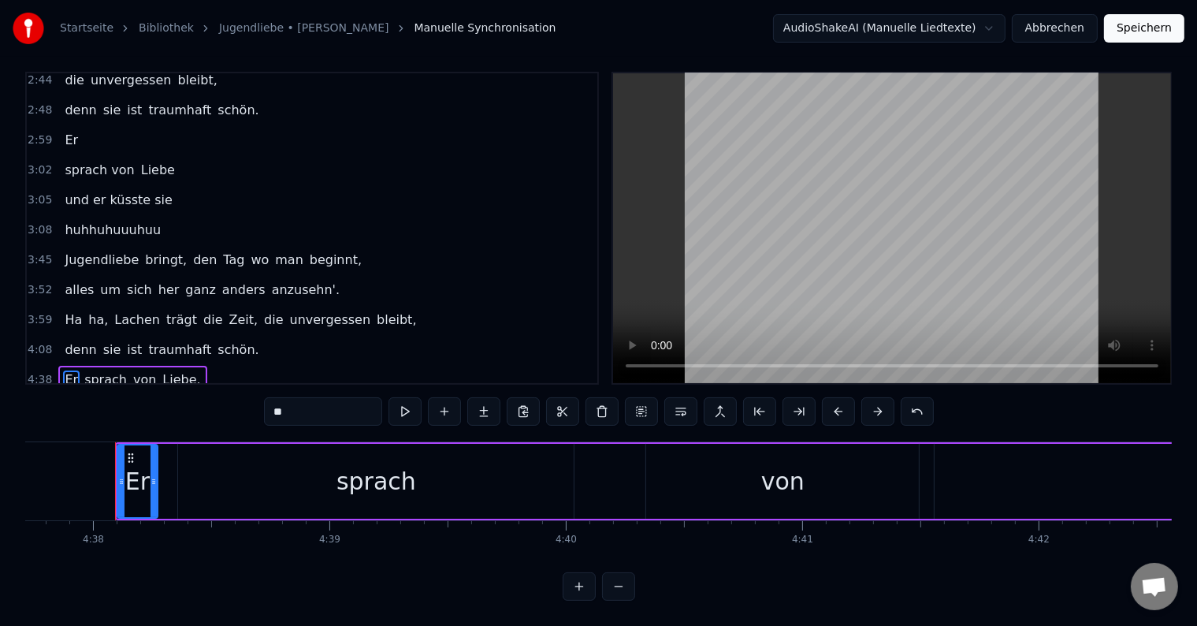
scroll to position [0, 65682]
click at [169, 366] on div "Er sprach von Liebe." at bounding box center [132, 380] width 148 height 28
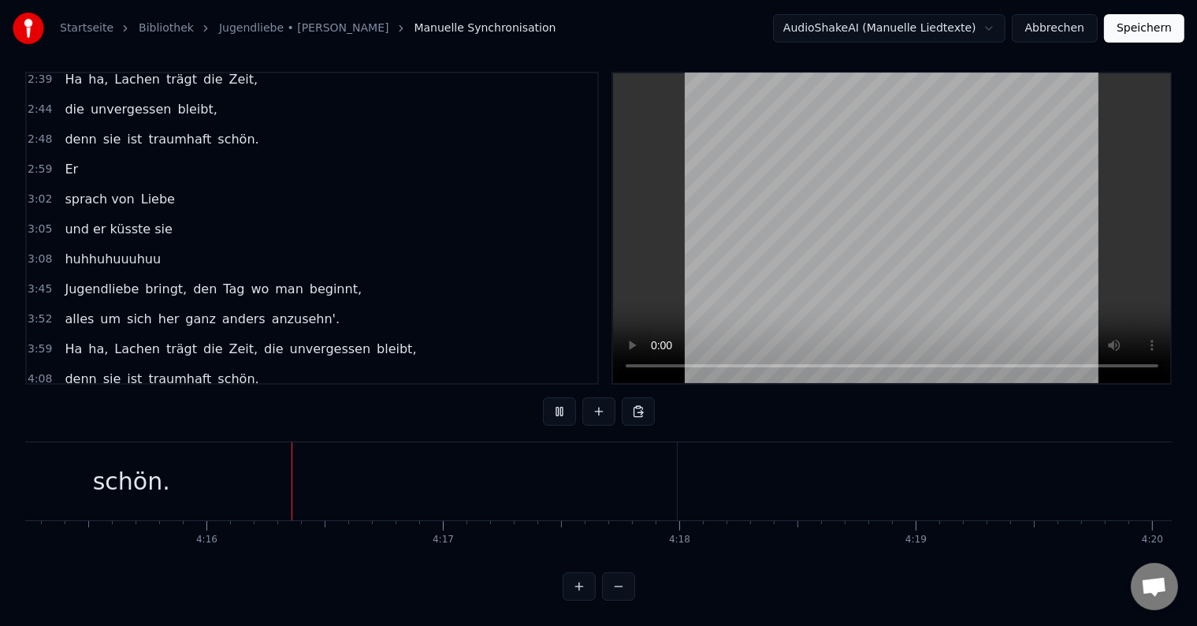
scroll to position [0, 60399]
click at [609, 459] on div "schön." at bounding box center [89, 481] width 1091 height 78
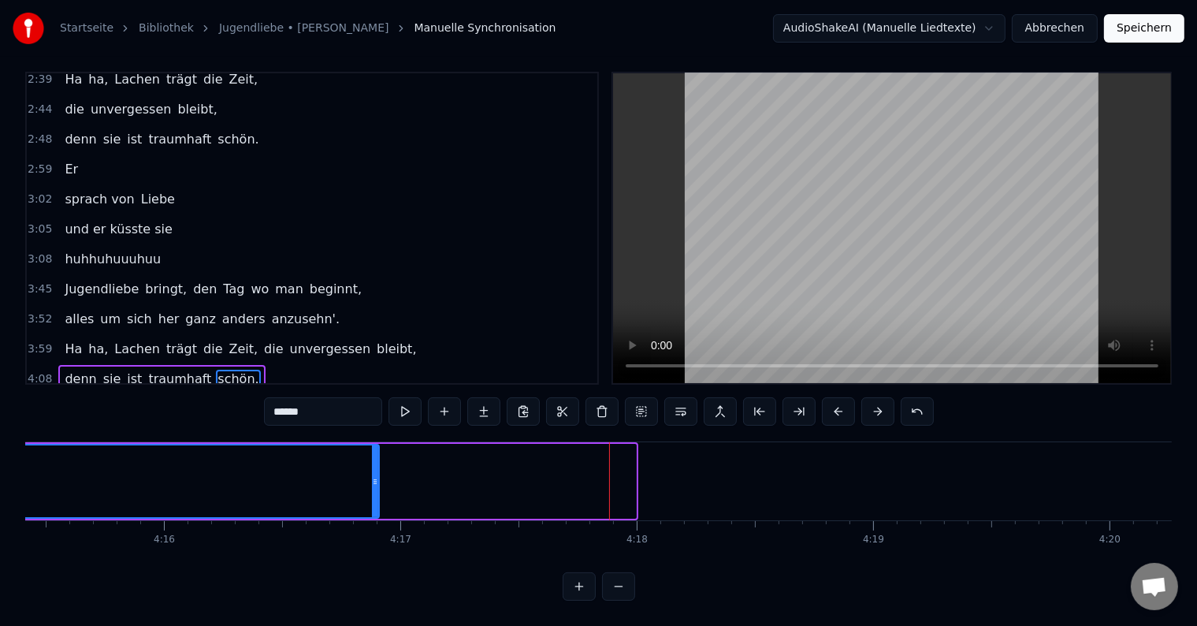
drag, startPoint x: 632, startPoint y: 464, endPoint x: 375, endPoint y: 464, distance: 257.0
click at [375, 475] on icon at bounding box center [375, 481] width 6 height 13
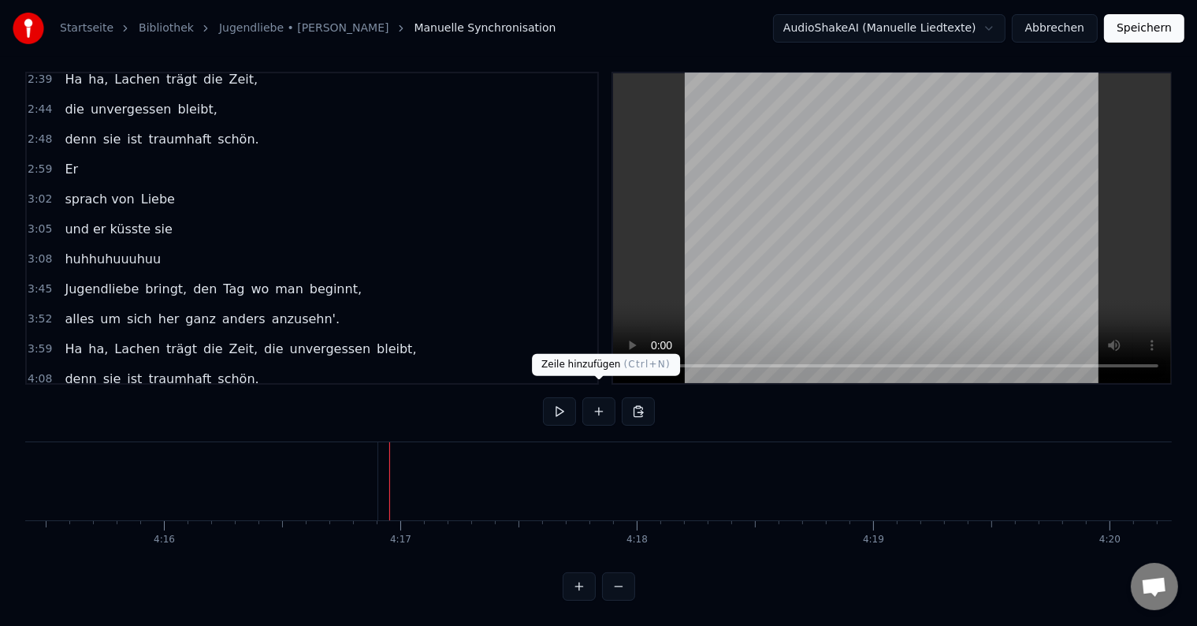
click at [590, 400] on button at bounding box center [599, 411] width 33 height 28
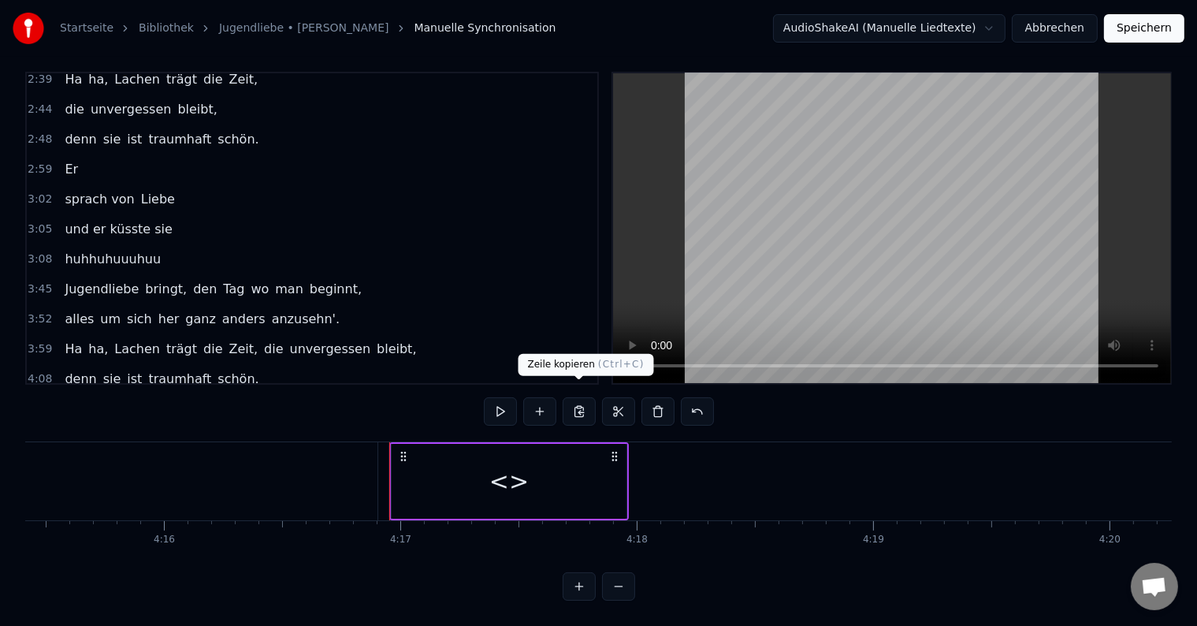
scroll to position [457, 0]
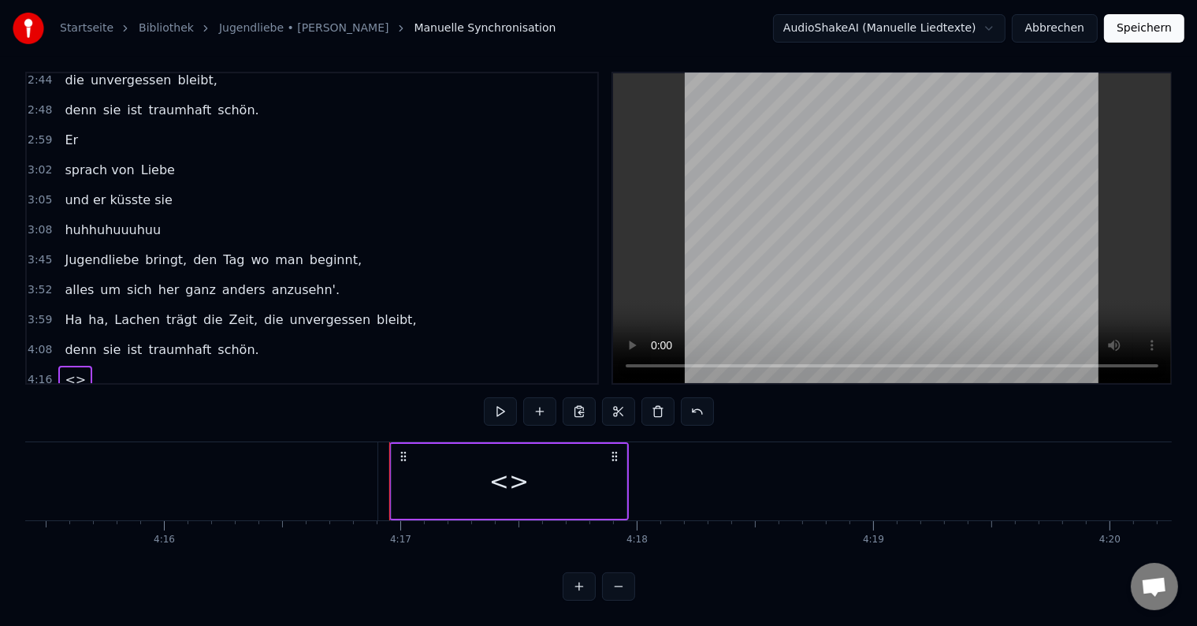
click at [513, 470] on div "<>" at bounding box center [509, 480] width 39 height 35
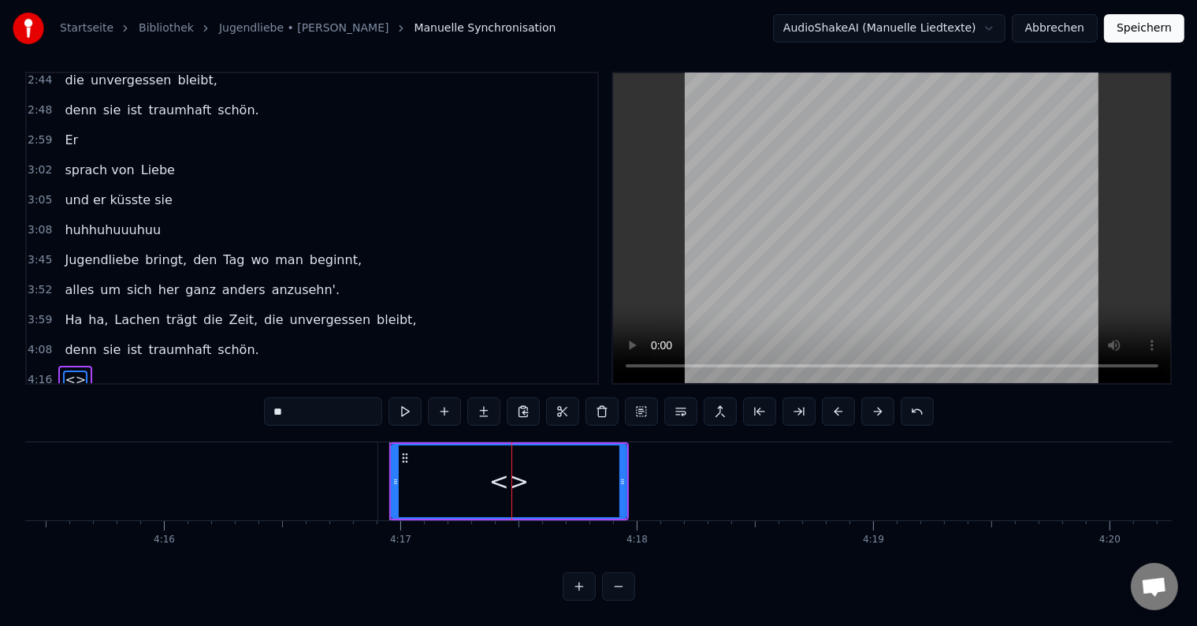
drag, startPoint x: 328, startPoint y: 394, endPoint x: 250, endPoint y: 394, distance: 78.0
click at [250, 394] on div "0:17 Er sprach von Liebe, dabei waren sie noch nicht mal 15 Jahr. Schwor große …" at bounding box center [598, 336] width 1147 height 529
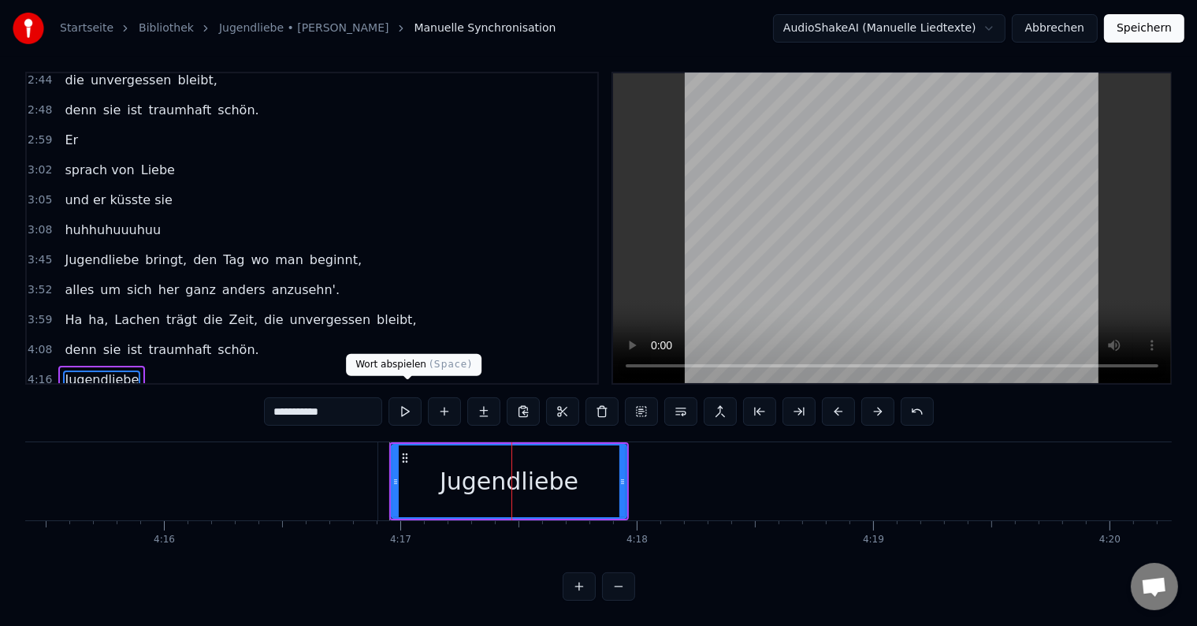
type input "**********"
click at [414, 397] on button at bounding box center [405, 411] width 33 height 28
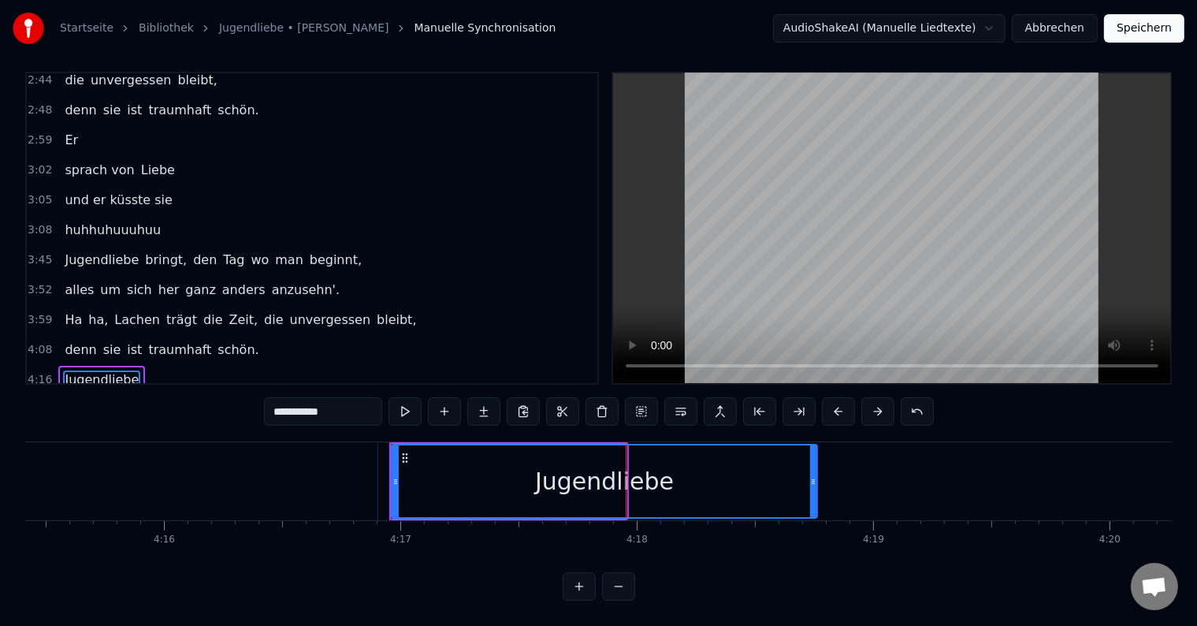
drag, startPoint x: 622, startPoint y: 466, endPoint x: 725, endPoint y: 449, distance: 104.6
click at [810, 475] on icon at bounding box center [813, 481] width 6 height 13
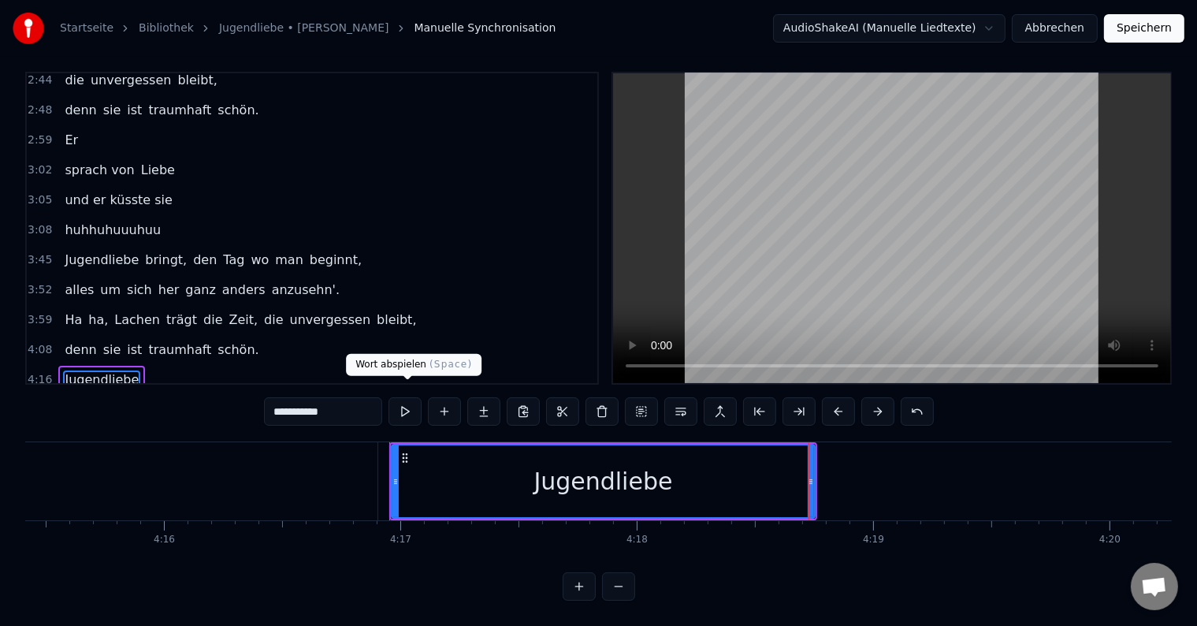
click at [411, 397] on button at bounding box center [405, 411] width 33 height 28
click at [416, 397] on button at bounding box center [405, 411] width 33 height 28
click at [410, 400] on button at bounding box center [405, 411] width 33 height 28
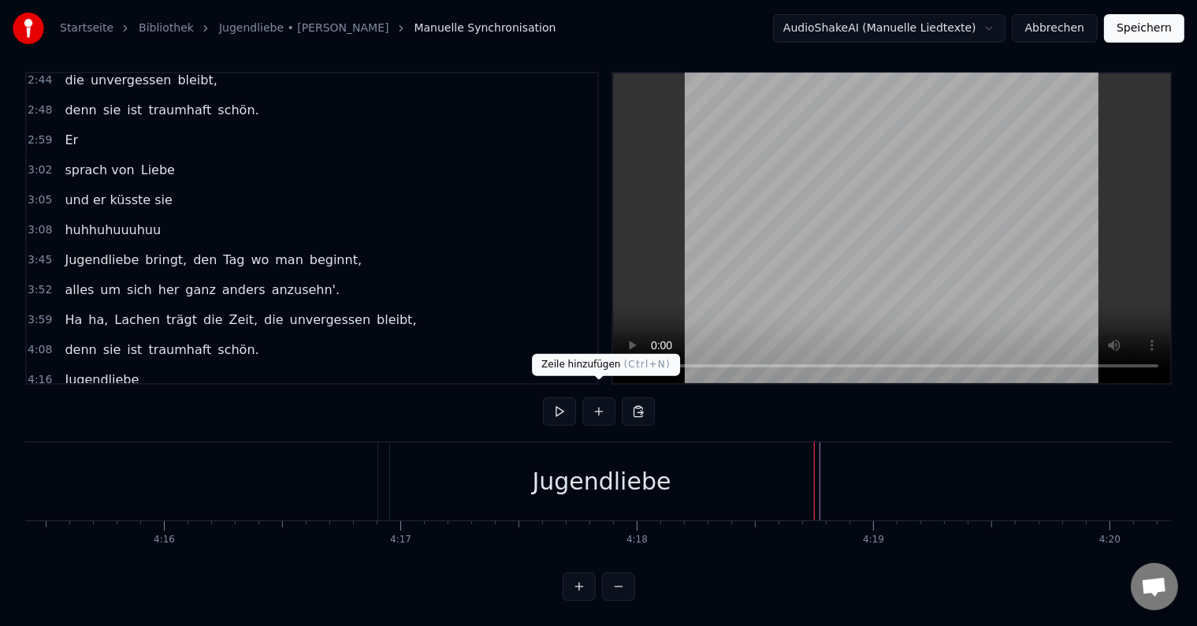
click at [599, 405] on button at bounding box center [599, 411] width 33 height 28
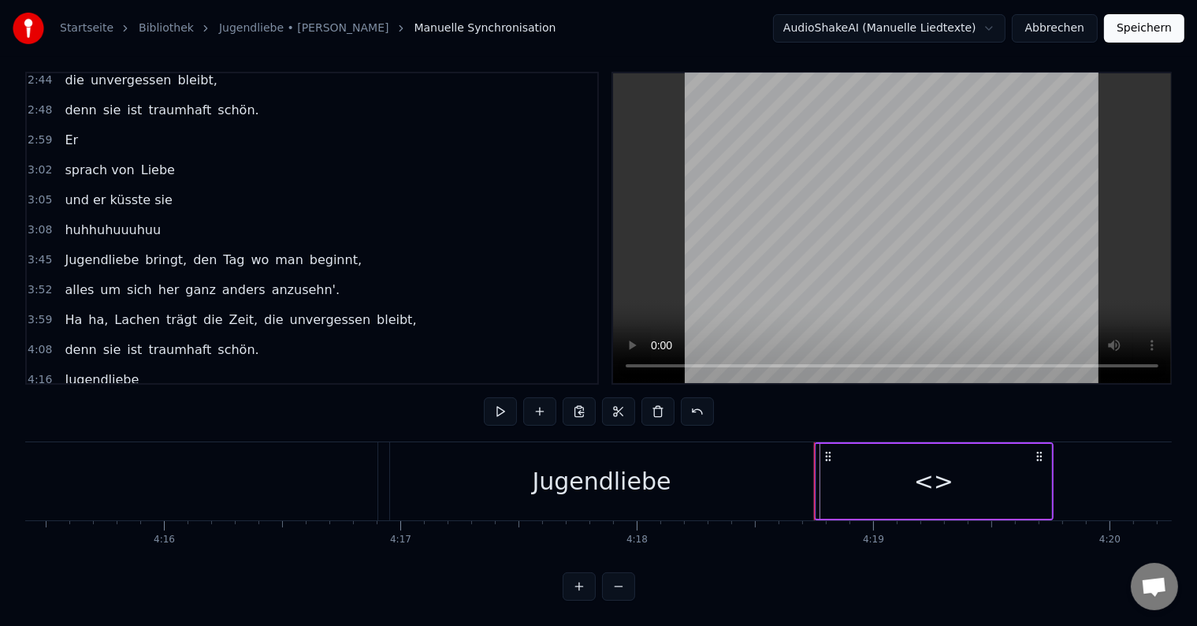
scroll to position [486, 0]
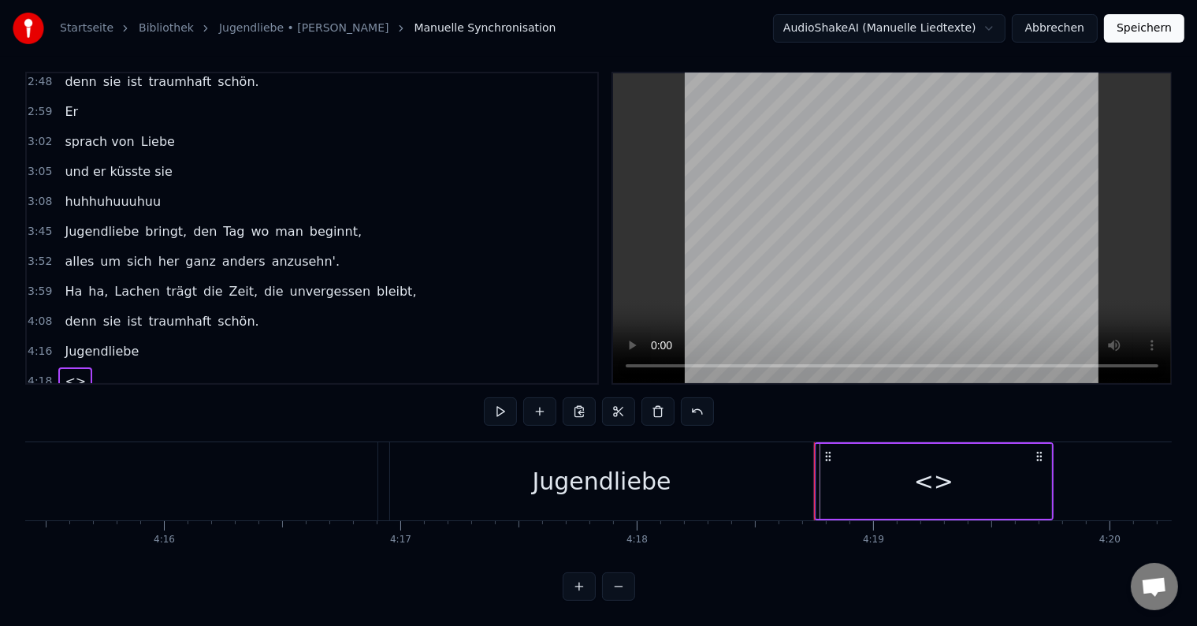
click at [892, 469] on div "<>" at bounding box center [934, 481] width 235 height 75
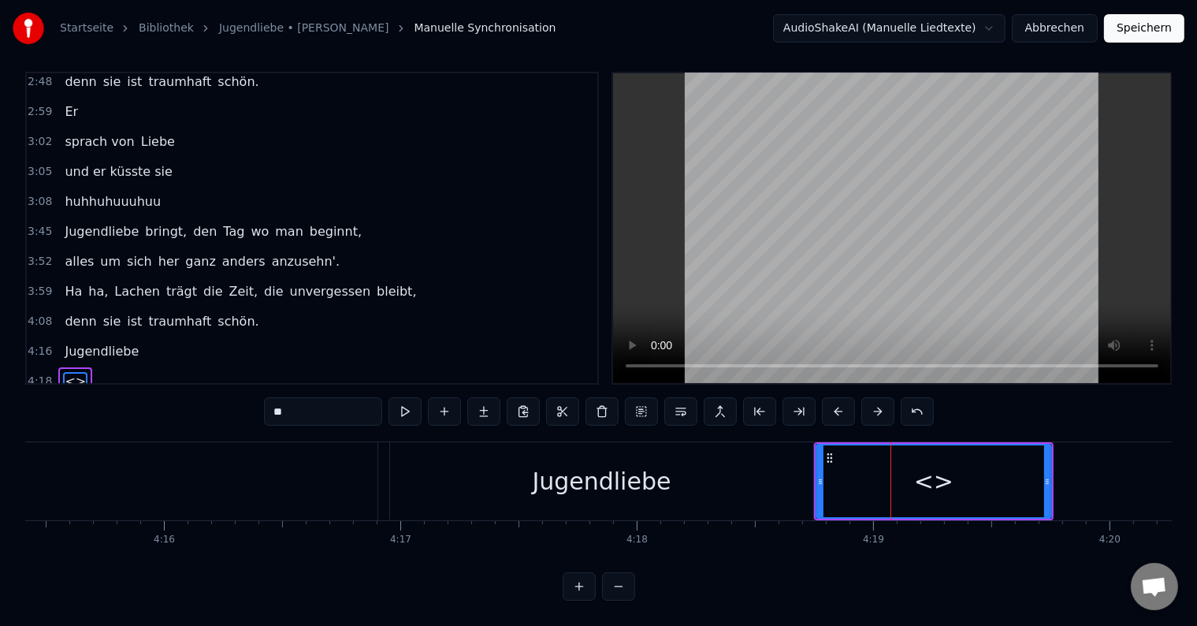
drag, startPoint x: 312, startPoint y: 400, endPoint x: 244, endPoint y: 397, distance: 68.6
click at [244, 397] on div "0:17 Er sprach von Liebe, dabei waren sie noch nicht mal 15 Jahr. Schwor große …" at bounding box center [598, 336] width 1147 height 529
type input "*******"
click at [419, 399] on button at bounding box center [405, 411] width 33 height 28
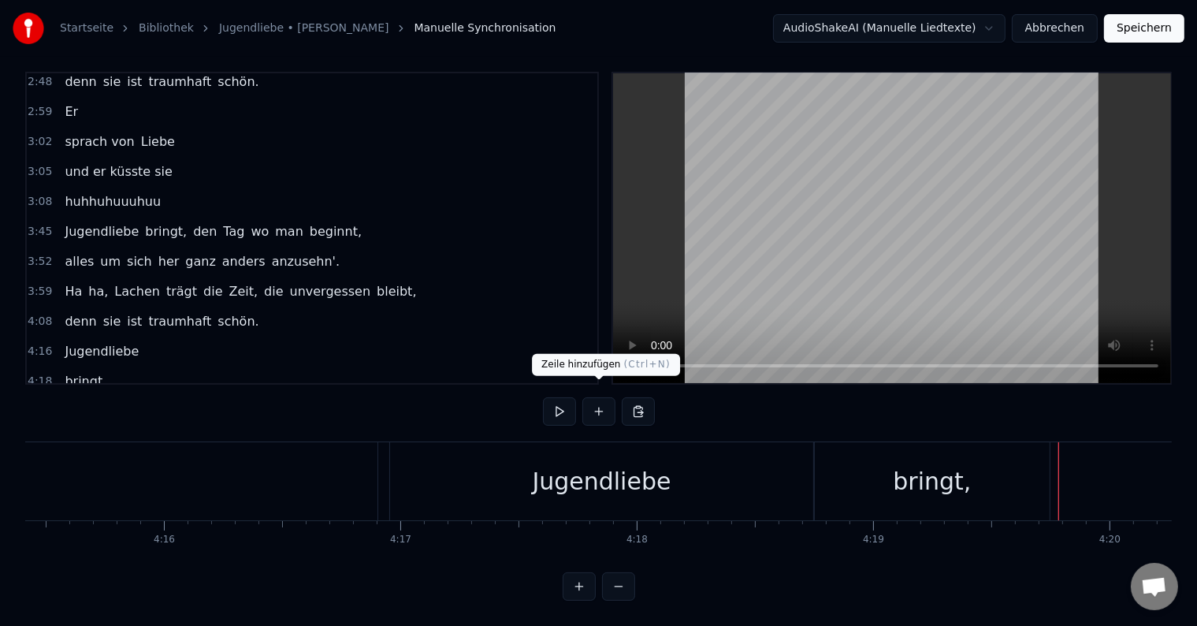
click at [611, 401] on button at bounding box center [599, 411] width 33 height 28
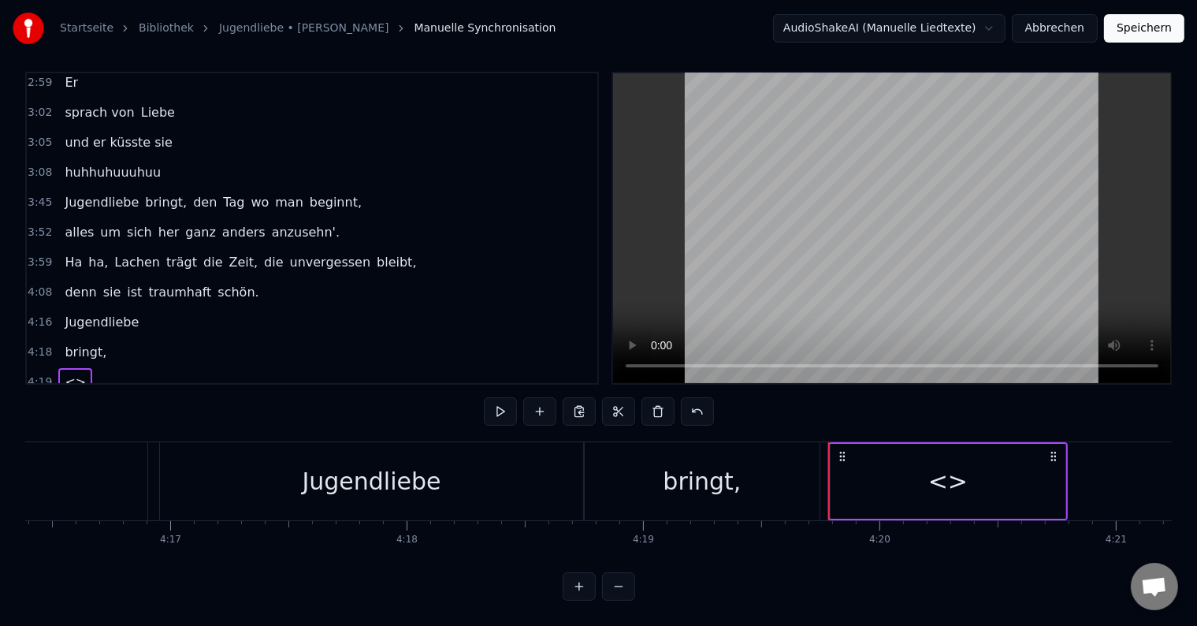
scroll to position [0, 60745]
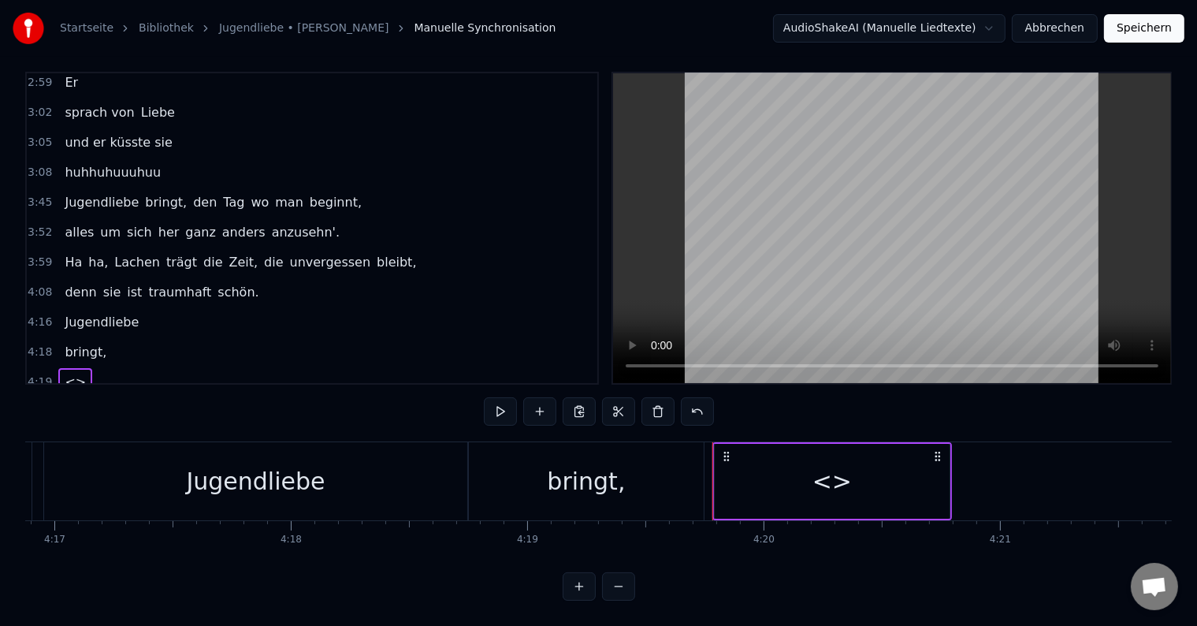
click at [940, 452] on div "<>" at bounding box center [832, 481] width 235 height 75
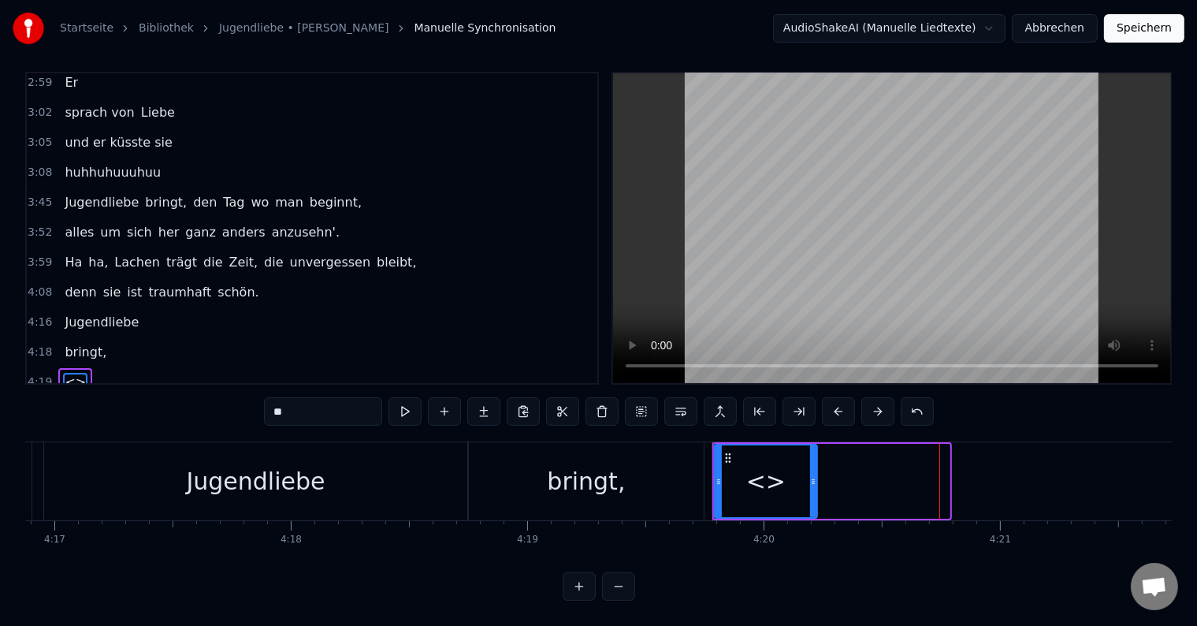
drag, startPoint x: 946, startPoint y: 461, endPoint x: 813, endPoint y: 457, distance: 132.5
click at [813, 457] on div at bounding box center [813, 481] width 6 height 72
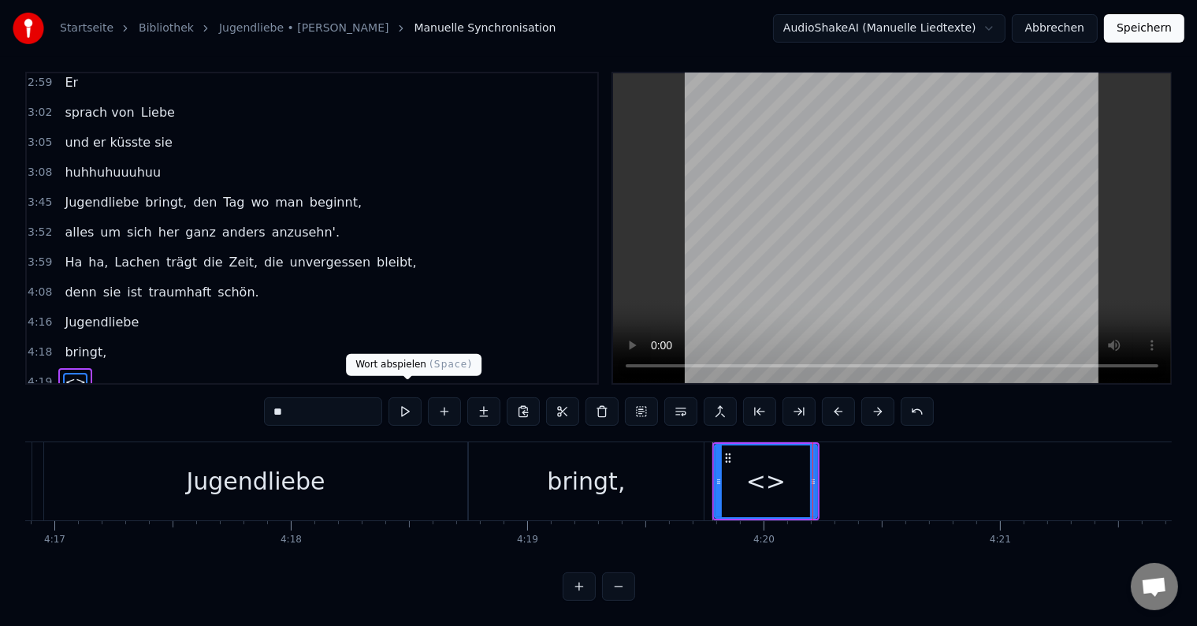
click at [401, 398] on button at bounding box center [405, 411] width 33 height 28
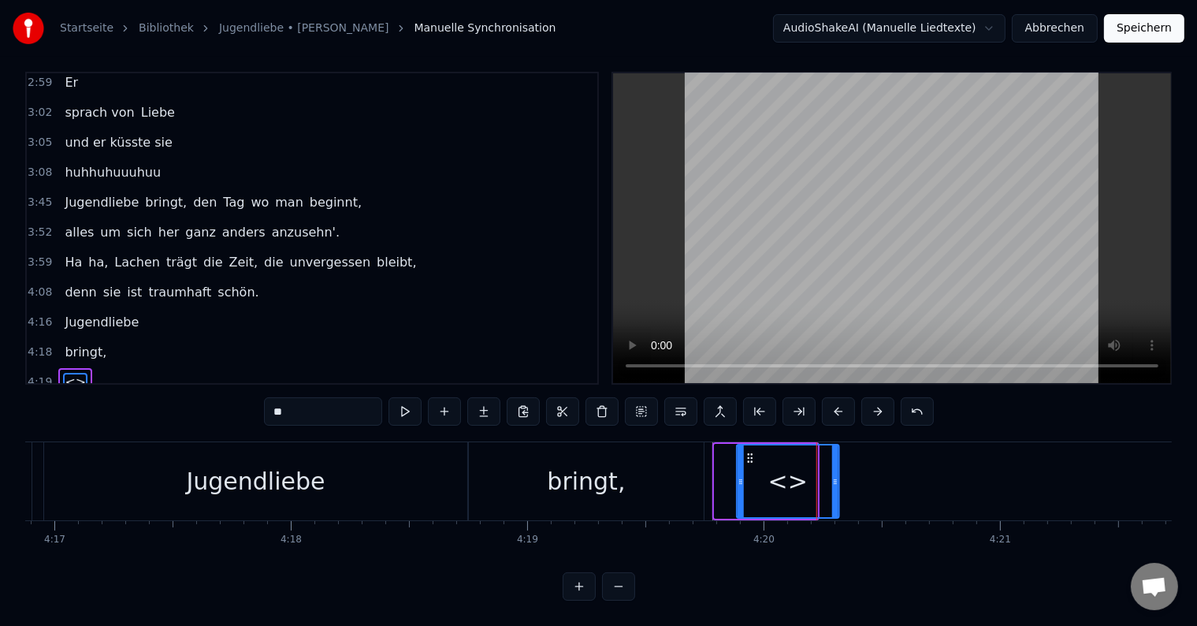
drag, startPoint x: 728, startPoint y: 441, endPoint x: 750, endPoint y: 445, distance: 22.4
click at [750, 452] on icon at bounding box center [750, 458] width 13 height 13
click at [414, 397] on button at bounding box center [405, 411] width 33 height 28
drag, startPoint x: 306, startPoint y: 393, endPoint x: 207, endPoint y: 385, distance: 98.8
click at [207, 385] on div "0:17 Er sprach von Liebe, dabei waren sie noch nicht mal 15 Jahr. Schwor große …" at bounding box center [598, 336] width 1147 height 529
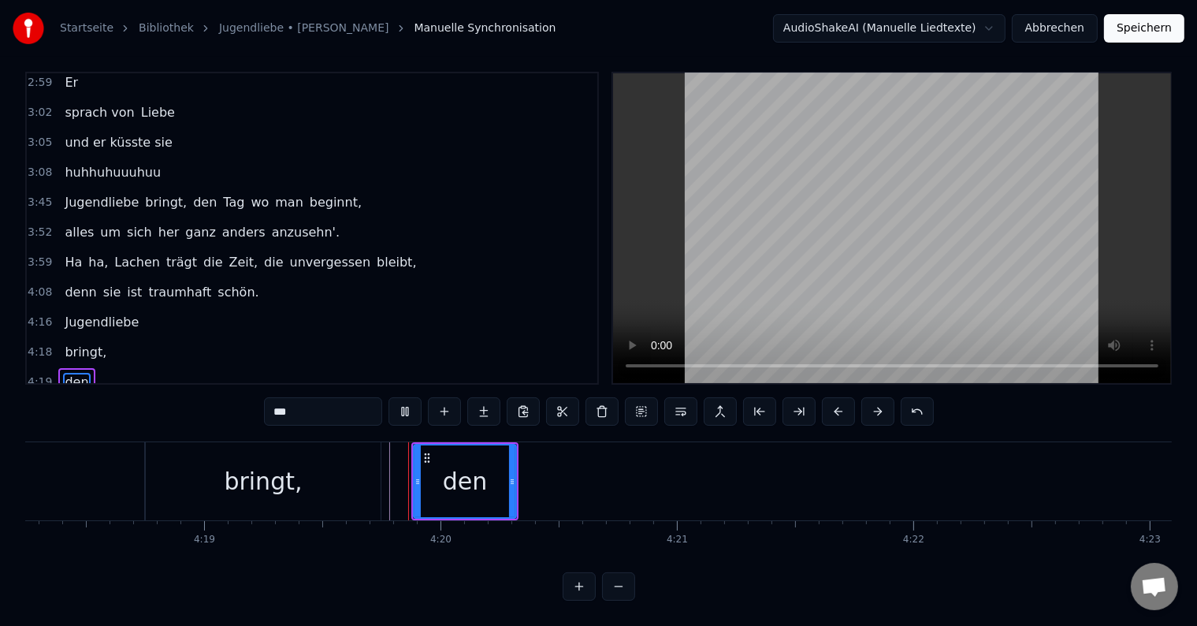
scroll to position [0, 61256]
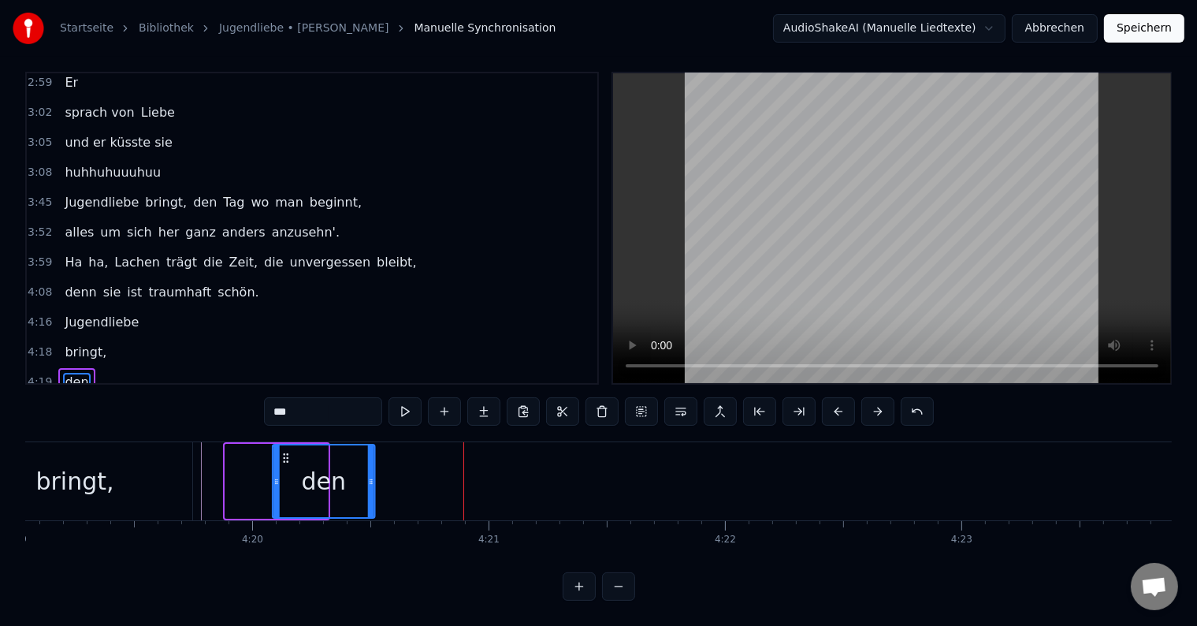
drag, startPoint x: 238, startPoint y: 443, endPoint x: 285, endPoint y: 444, distance: 47.3
click at [287, 457] on circle at bounding box center [287, 457] width 1 height 1
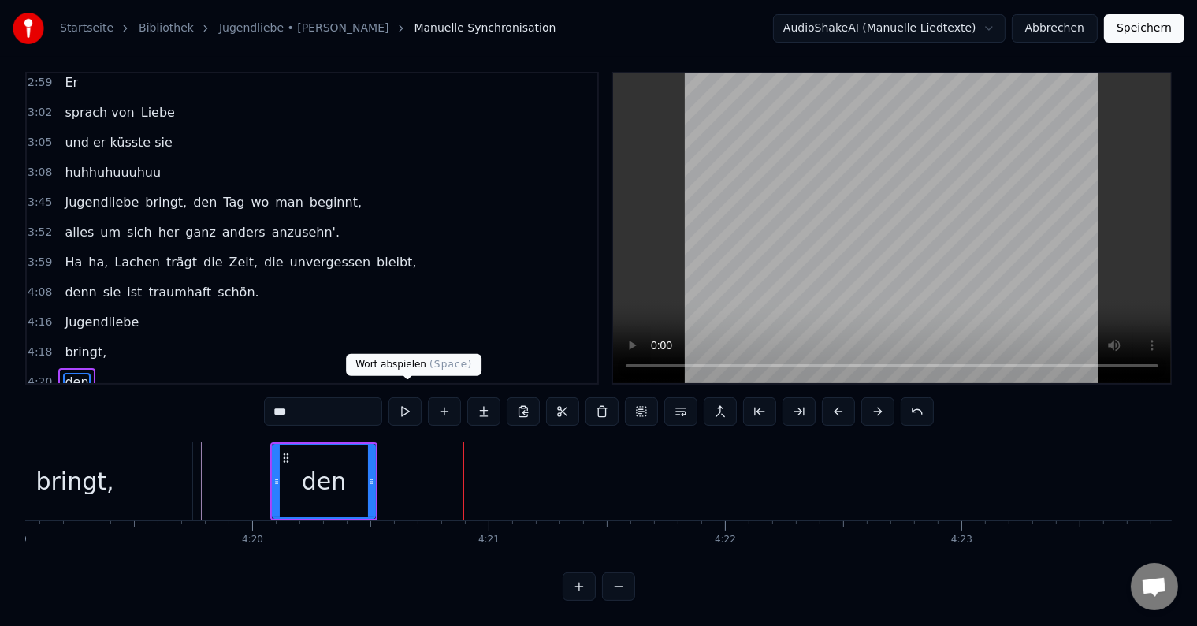
click at [403, 400] on button at bounding box center [405, 411] width 33 height 28
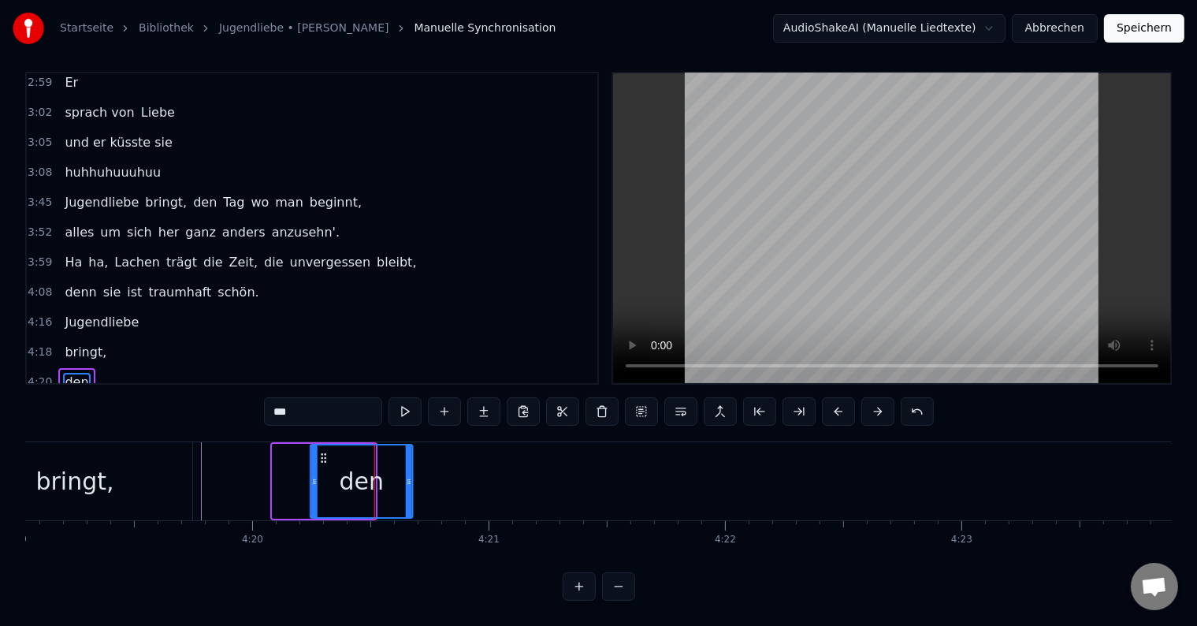
drag, startPoint x: 286, startPoint y: 441, endPoint x: 324, endPoint y: 445, distance: 38.0
click at [324, 452] on icon at bounding box center [324, 458] width 13 height 13
drag, startPoint x: 158, startPoint y: 470, endPoint x: 167, endPoint y: 470, distance: 8.7
click at [160, 470] on div "bringt," at bounding box center [74, 481] width 235 height 78
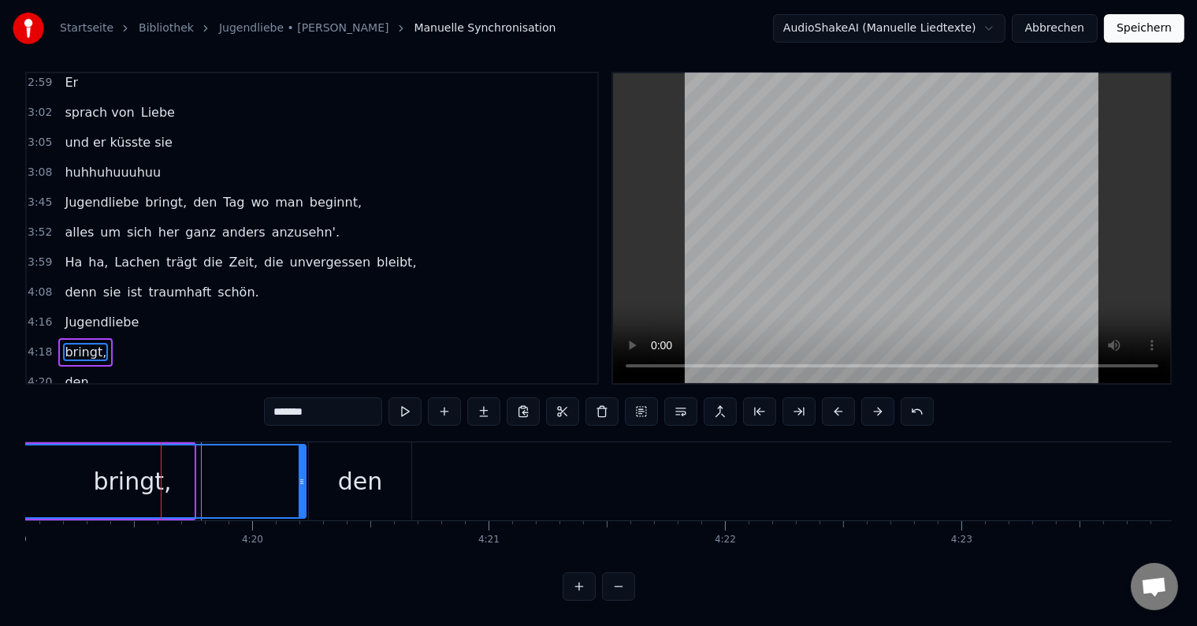
drag, startPoint x: 192, startPoint y: 469, endPoint x: 303, endPoint y: 469, distance: 111.9
click at [303, 475] on icon at bounding box center [302, 481] width 6 height 13
click at [405, 402] on button at bounding box center [405, 411] width 33 height 28
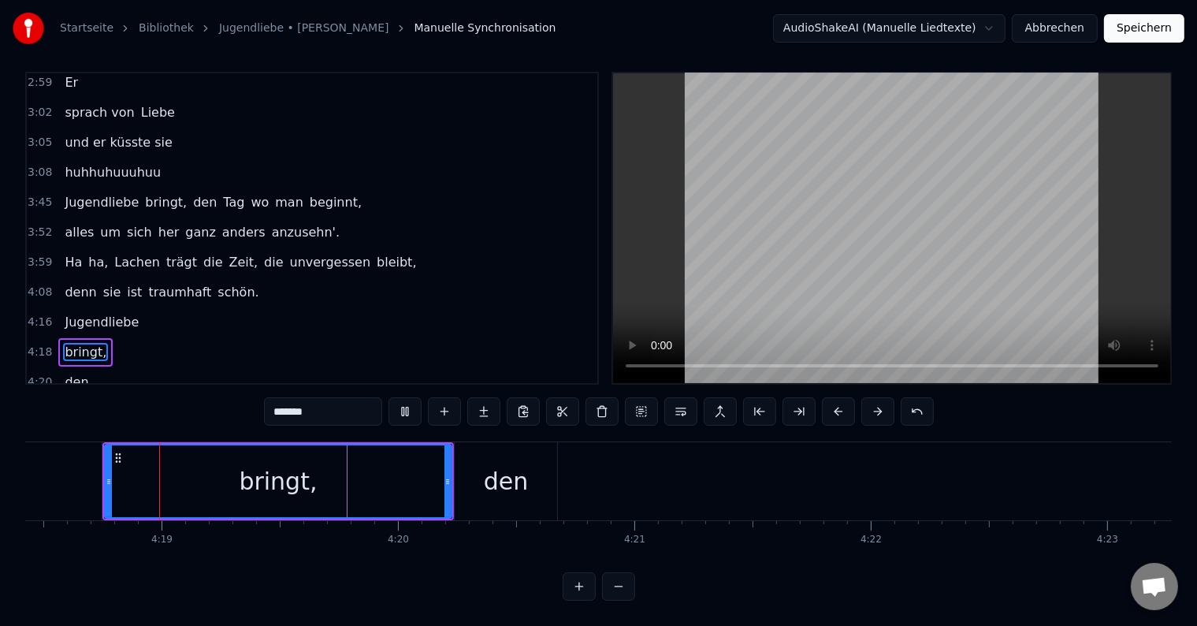
scroll to position [0, 61108]
click at [518, 468] on div "den" at bounding box center [508, 480] width 45 height 35
type input "***"
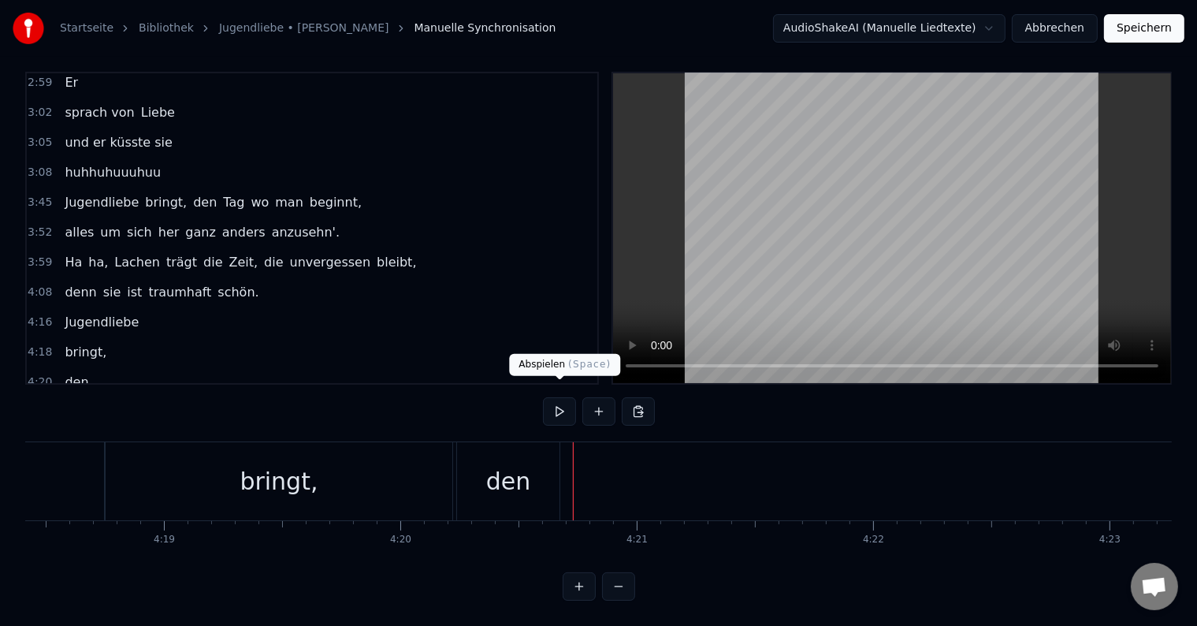
click at [555, 403] on button at bounding box center [559, 411] width 33 height 28
click at [557, 403] on button at bounding box center [559, 411] width 33 height 28
click at [543, 454] on div "den" at bounding box center [508, 481] width 102 height 78
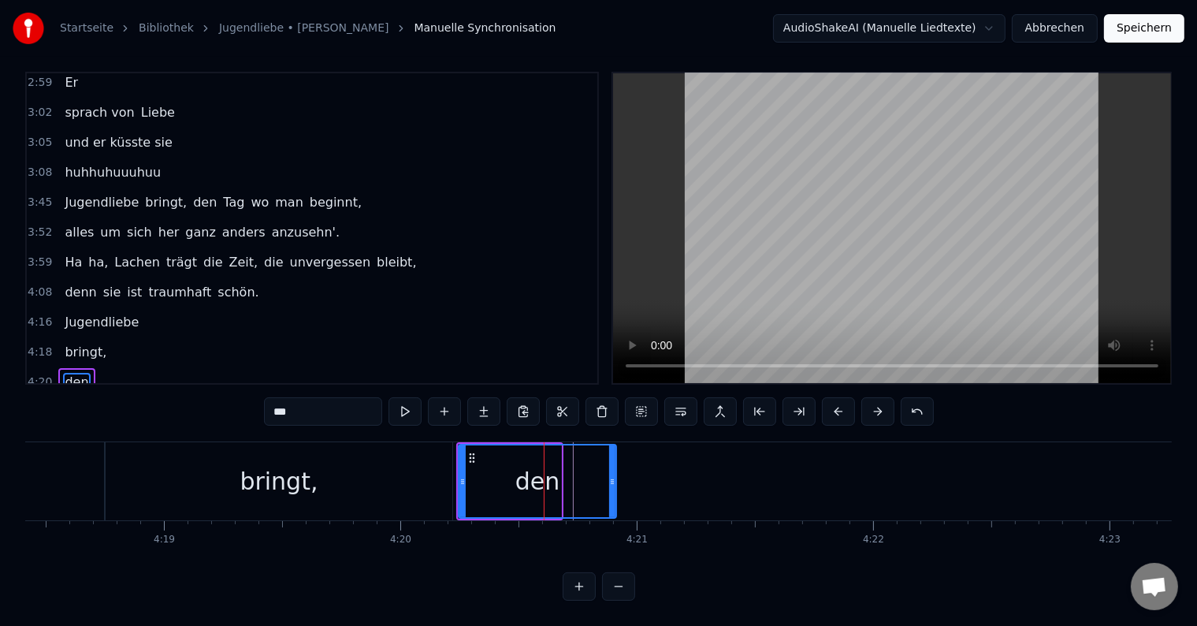
drag, startPoint x: 561, startPoint y: 463, endPoint x: 613, endPoint y: 467, distance: 52.1
click at [613, 475] on icon at bounding box center [612, 481] width 6 height 13
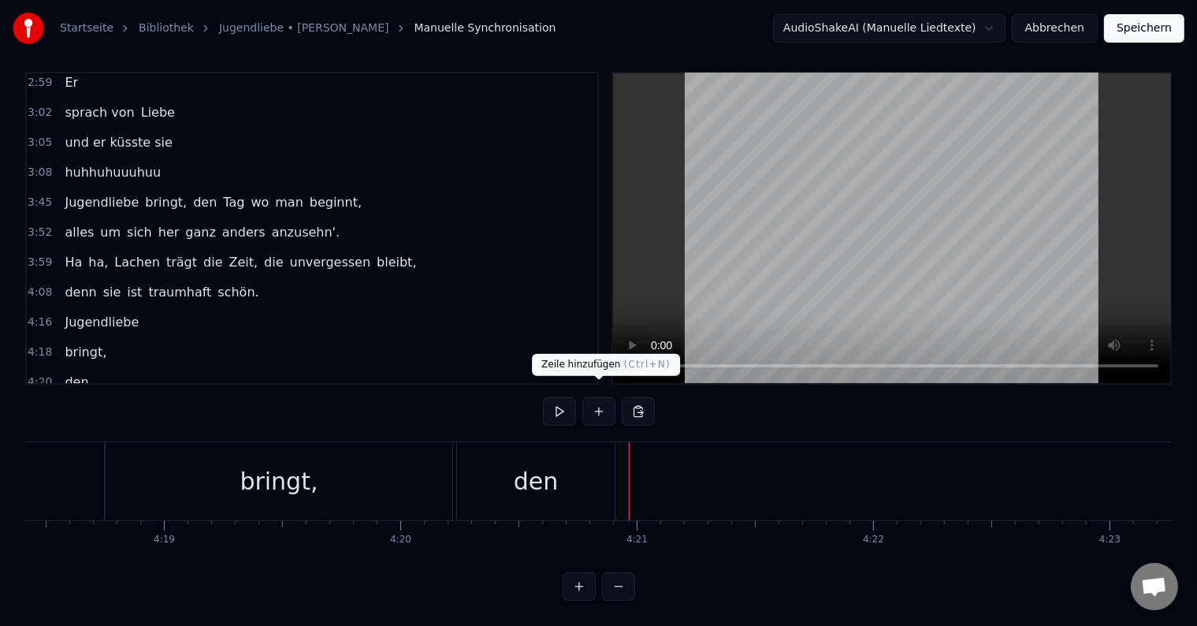
click at [593, 400] on button at bounding box center [599, 411] width 33 height 28
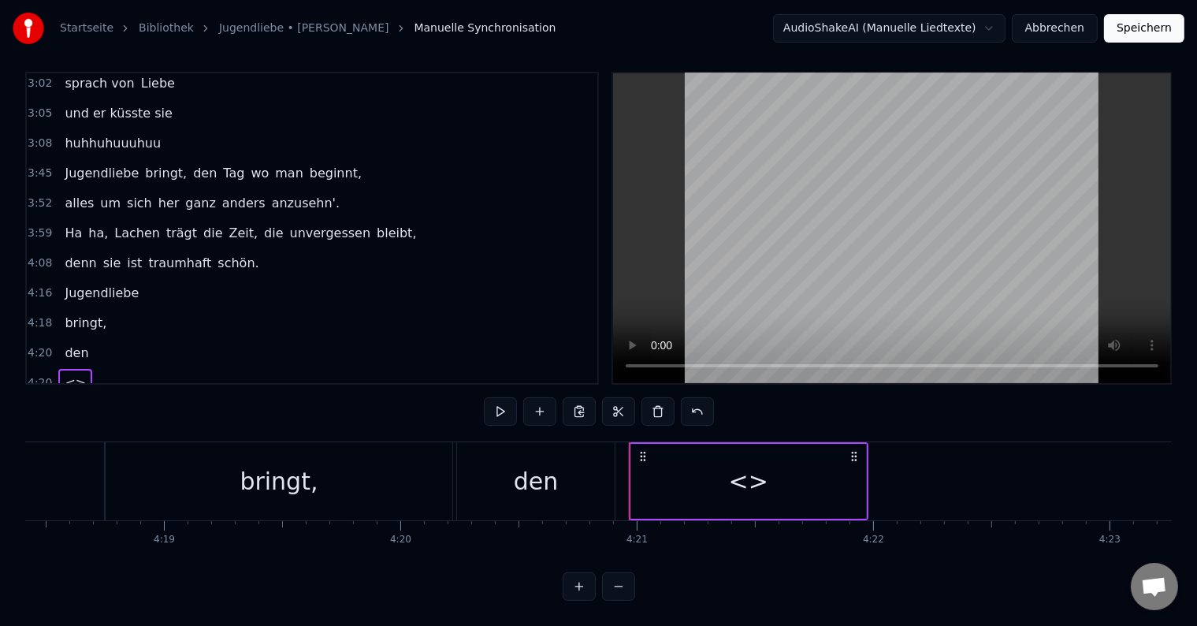
drag, startPoint x: 684, startPoint y: 445, endPoint x: 609, endPoint y: 422, distance: 78.3
click at [683, 445] on div "<>" at bounding box center [748, 481] width 235 height 75
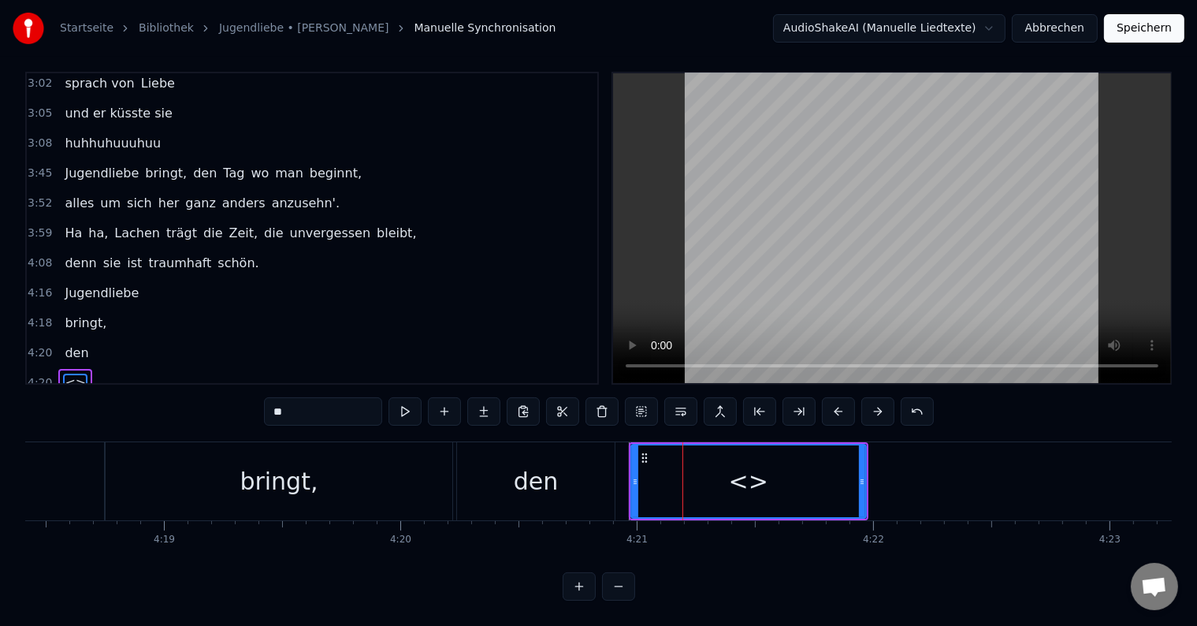
drag, startPoint x: 353, startPoint y: 390, endPoint x: 276, endPoint y: 391, distance: 77.3
click at [276, 397] on input "**" at bounding box center [323, 411] width 118 height 28
type input "***"
click at [408, 398] on button at bounding box center [405, 411] width 33 height 28
drag, startPoint x: 861, startPoint y: 464, endPoint x: 829, endPoint y: 467, distance: 31.7
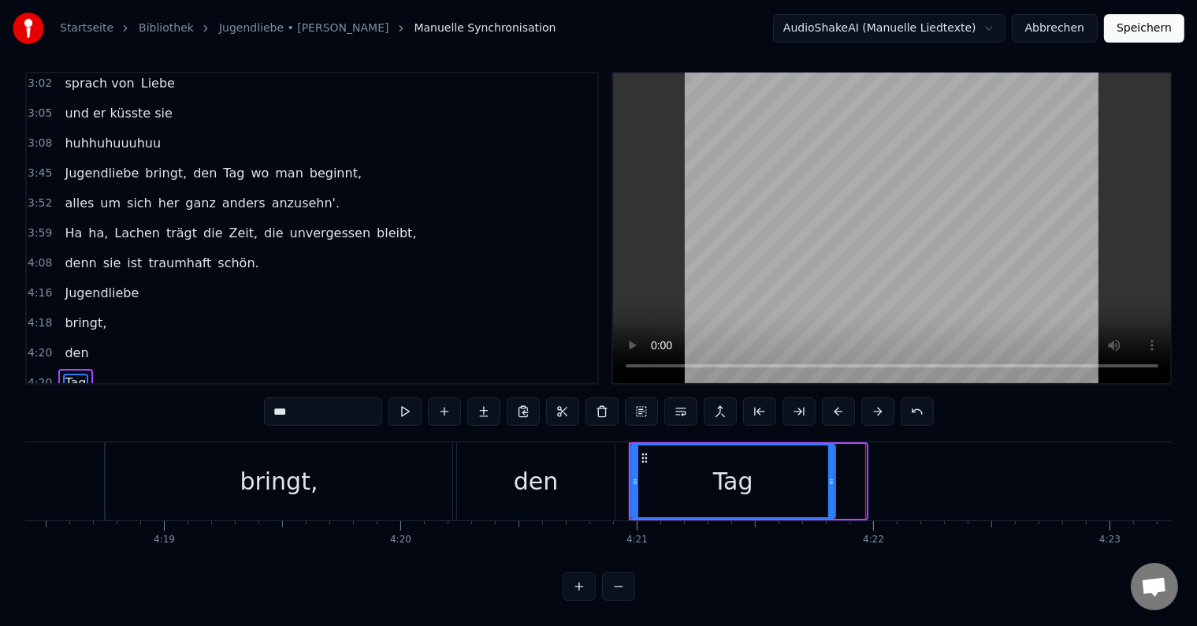
click at [830, 475] on icon at bounding box center [831, 481] width 6 height 13
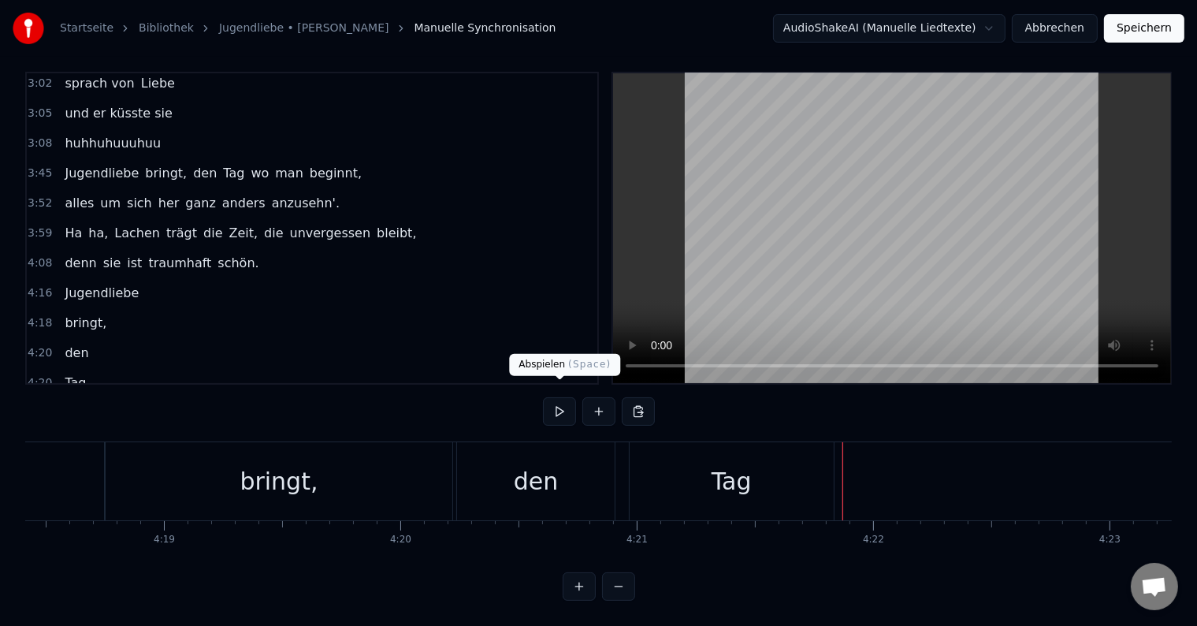
click at [593, 397] on button at bounding box center [599, 411] width 33 height 28
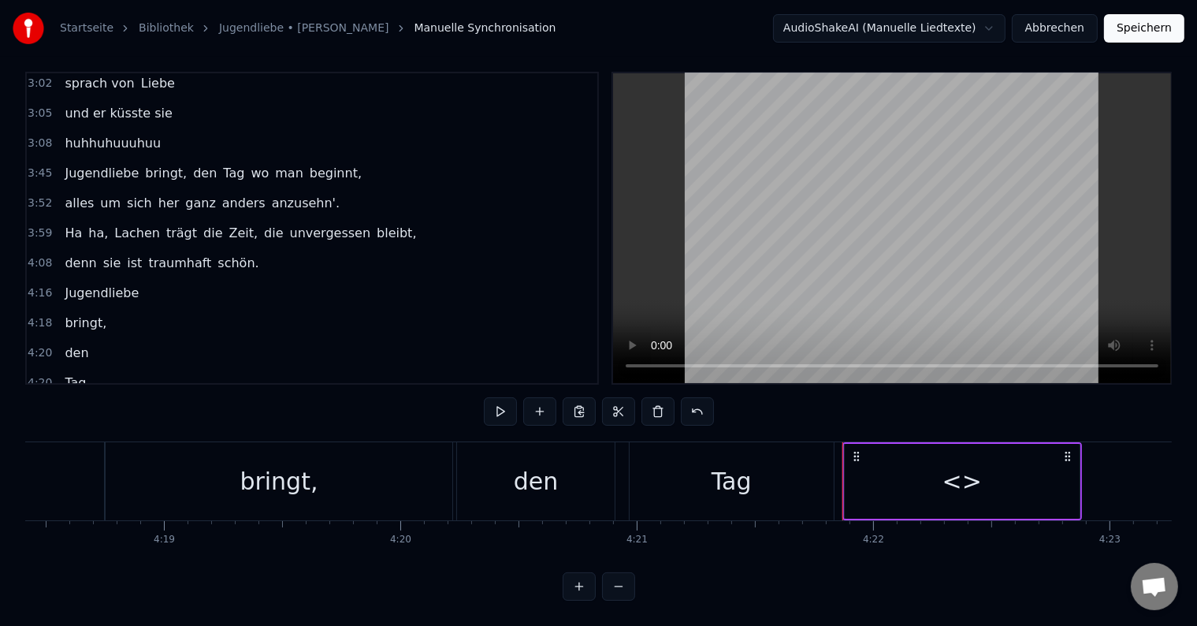
click at [1011, 478] on div "<>" at bounding box center [962, 481] width 235 height 75
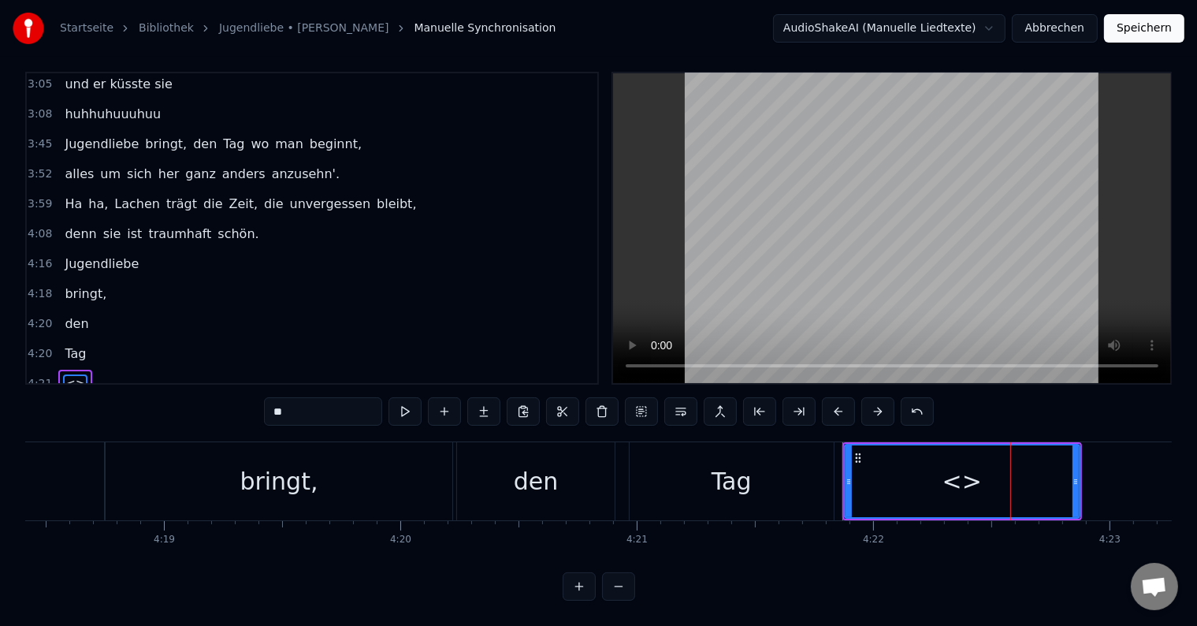
drag, startPoint x: 304, startPoint y: 400, endPoint x: 262, endPoint y: 399, distance: 41.8
click at [262, 399] on div "0:17 Er sprach von Liebe, dabei waren sie noch nicht mal 15 Jahr. Schwor große …" at bounding box center [598, 336] width 1147 height 529
drag, startPoint x: 1077, startPoint y: 467, endPoint x: 961, endPoint y: 467, distance: 115.9
click at [961, 475] on icon at bounding box center [960, 481] width 6 height 13
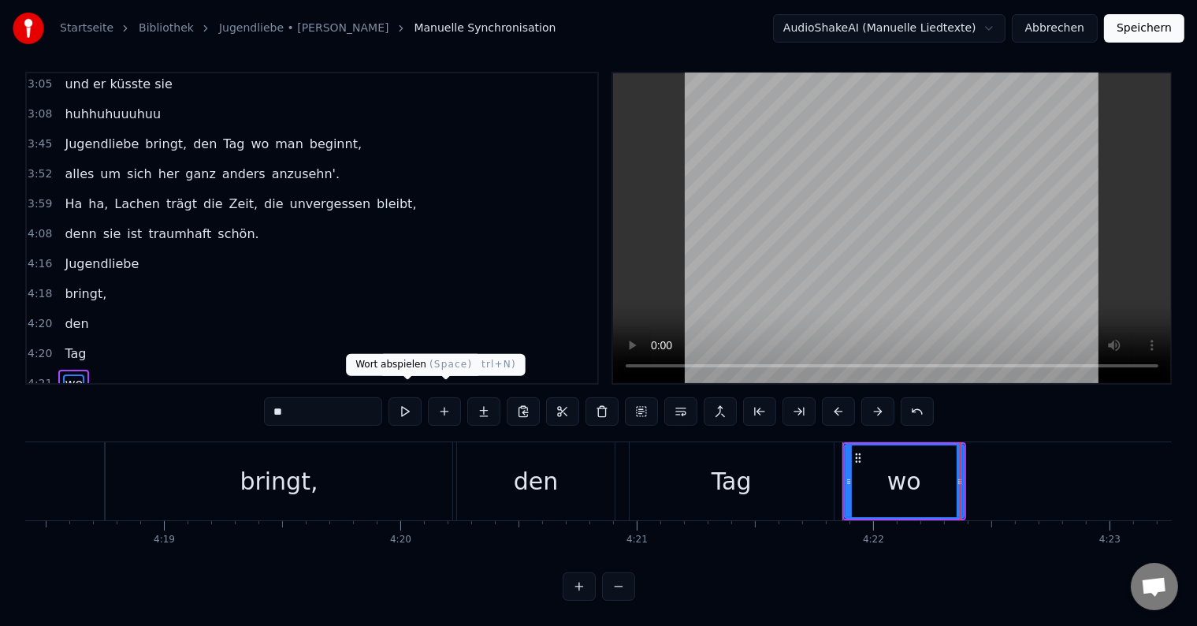
type input "**"
click at [416, 397] on button at bounding box center [405, 411] width 33 height 28
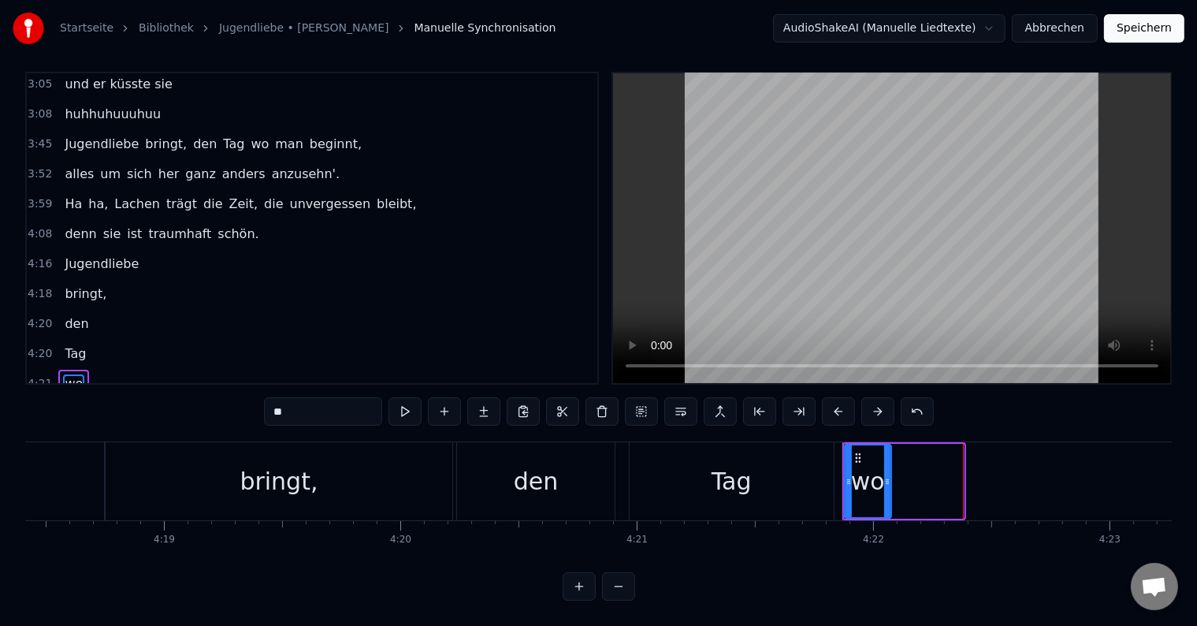
drag, startPoint x: 959, startPoint y: 467, endPoint x: 886, endPoint y: 467, distance: 72.5
click at [886, 475] on icon at bounding box center [887, 481] width 6 height 13
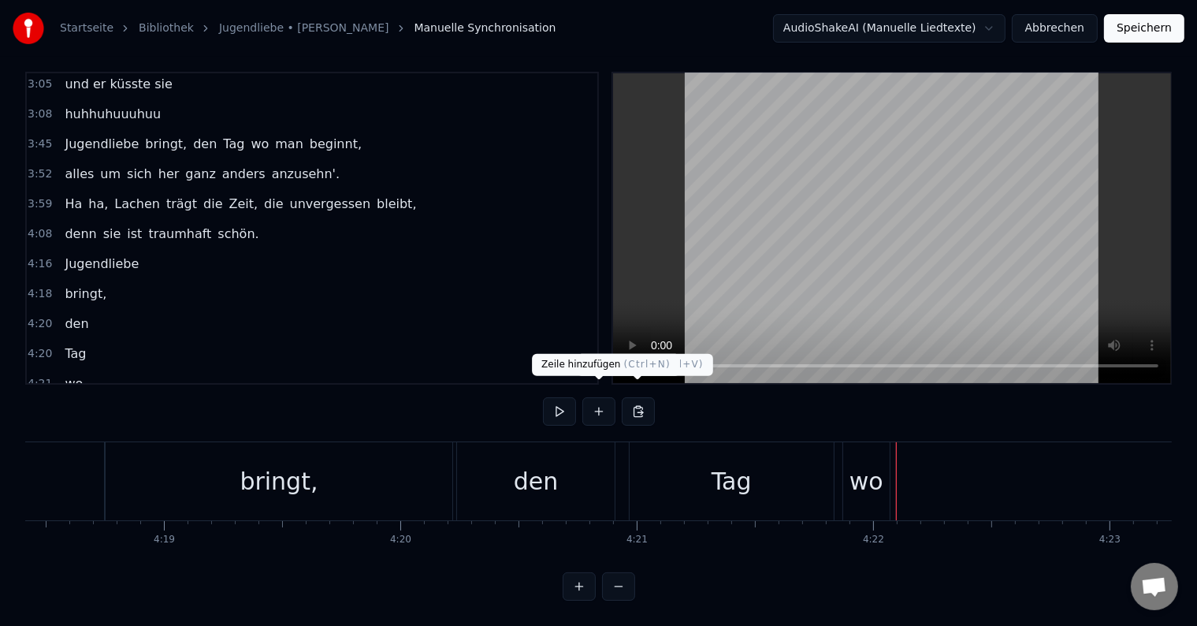
click at [609, 401] on button at bounding box center [599, 411] width 33 height 28
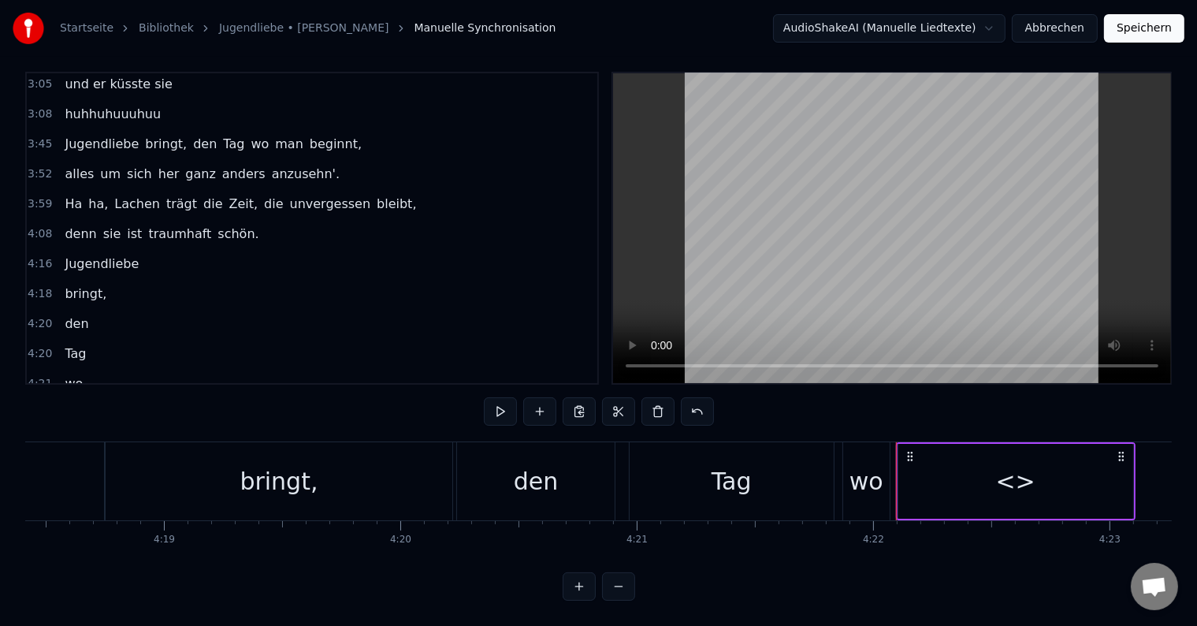
drag, startPoint x: 925, startPoint y: 458, endPoint x: 885, endPoint y: 446, distance: 41.9
click at [928, 460] on div "<>" at bounding box center [1016, 481] width 235 height 75
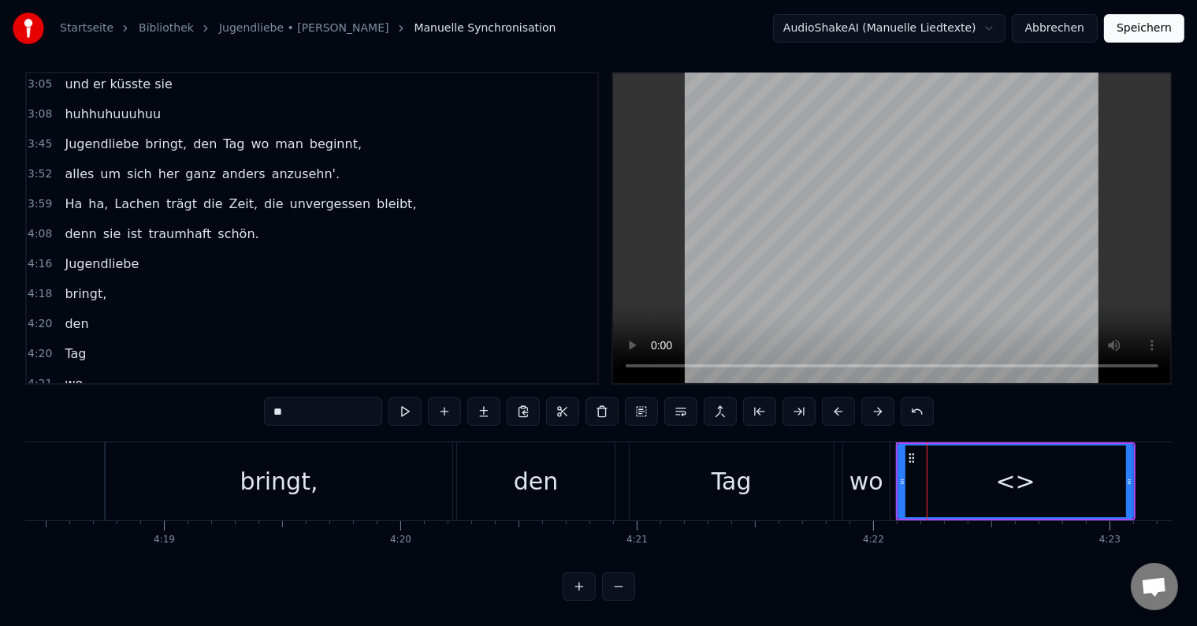
scroll to position [602, 0]
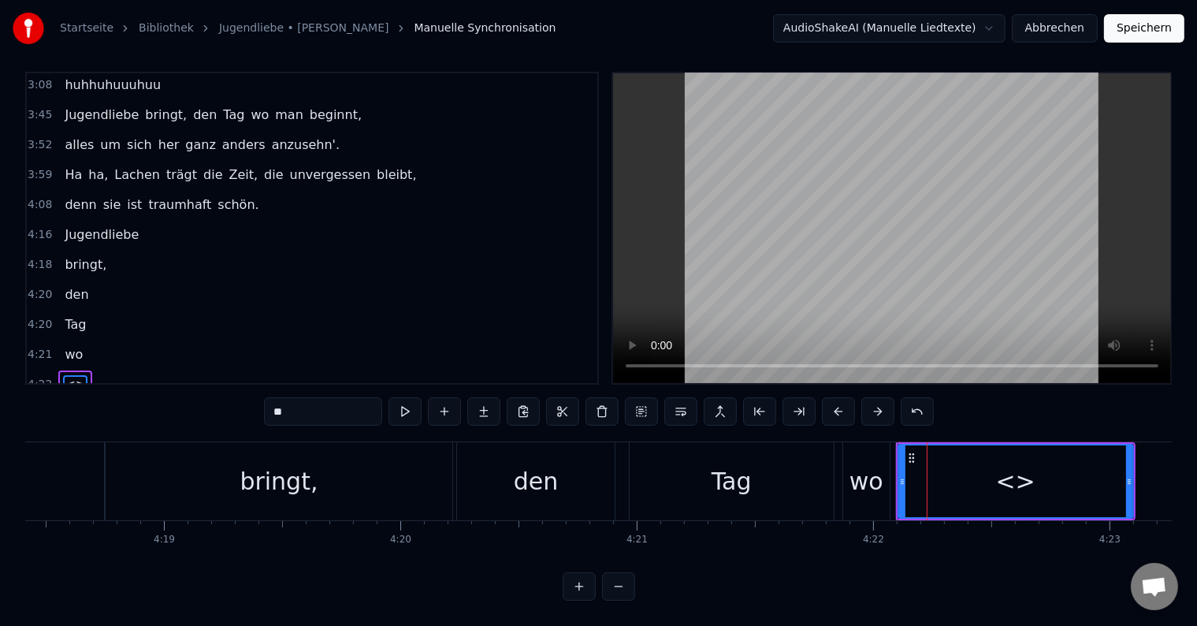
drag, startPoint x: 324, startPoint y: 400, endPoint x: 245, endPoint y: 394, distance: 79.1
click at [245, 394] on div "0:17 Er sprach von Liebe, dabei waren sie noch nicht mal 15 Jahr. Schwor große …" at bounding box center [598, 336] width 1147 height 529
type input "***"
click at [990, 463] on div "man" at bounding box center [1015, 481] width 233 height 72
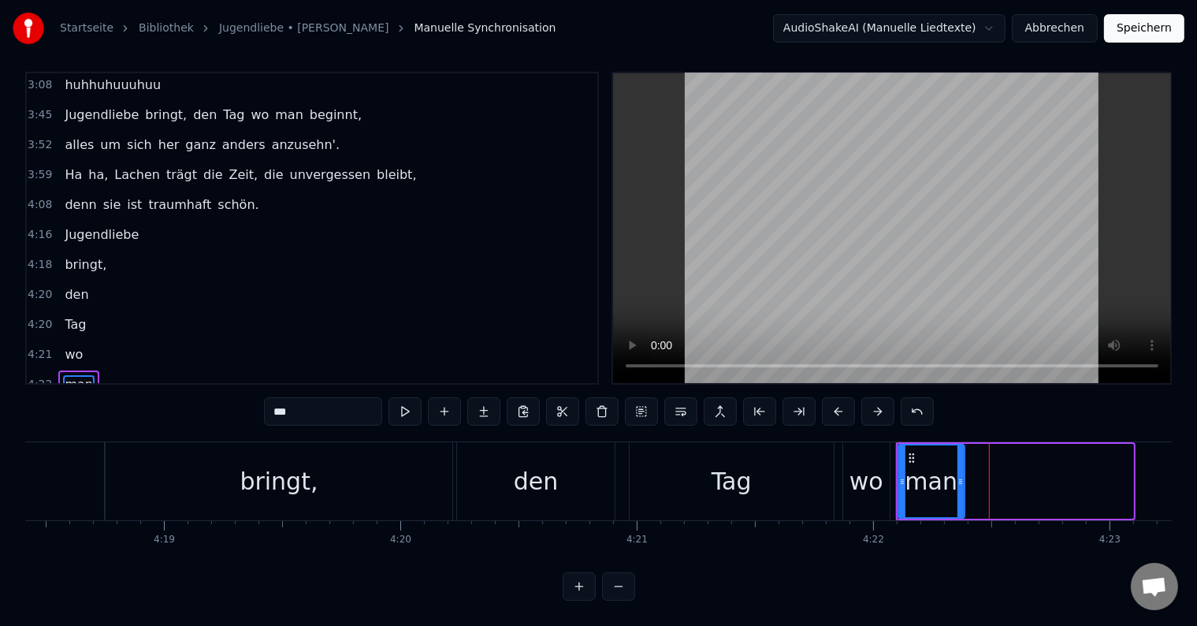
drag, startPoint x: 1130, startPoint y: 463, endPoint x: 962, endPoint y: 463, distance: 168.7
click at [962, 475] on icon at bounding box center [961, 481] width 6 height 13
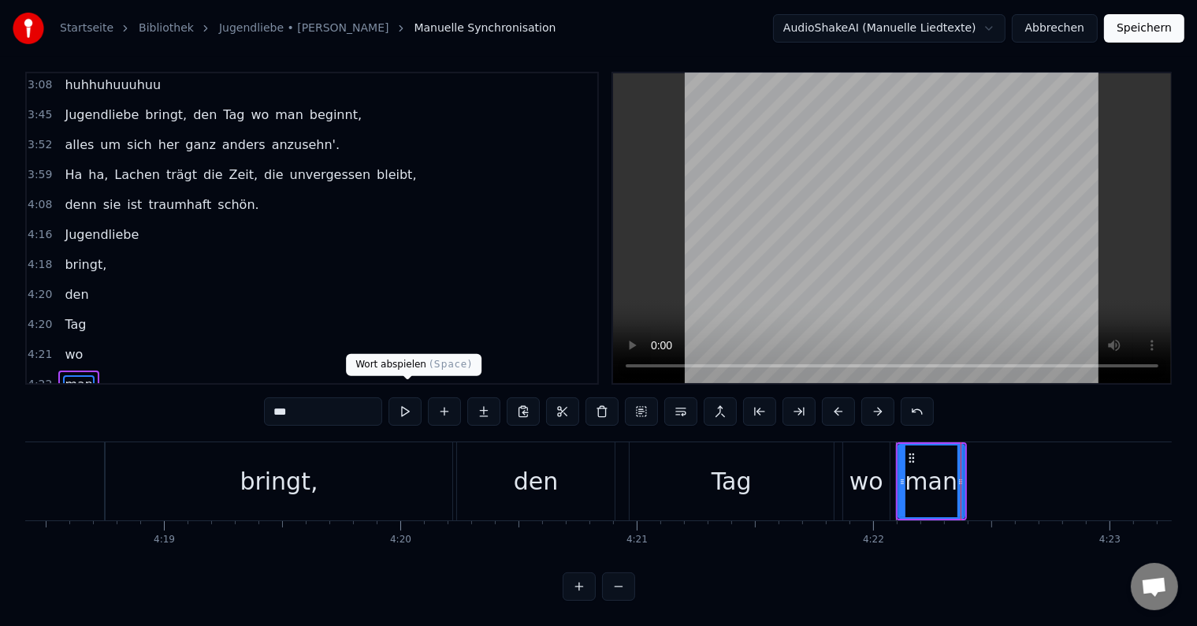
click at [403, 401] on button at bounding box center [405, 411] width 33 height 28
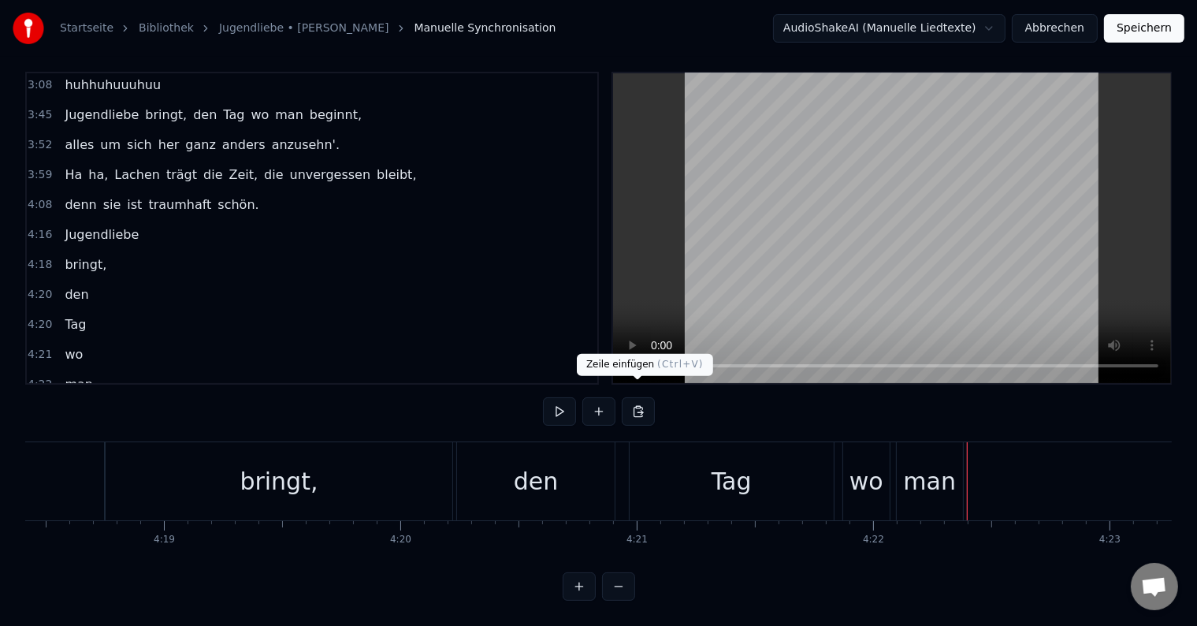
click at [627, 397] on button at bounding box center [638, 411] width 33 height 28
click at [631, 397] on button at bounding box center [638, 411] width 33 height 28
click at [637, 400] on button at bounding box center [638, 411] width 33 height 28
click at [635, 397] on button at bounding box center [638, 411] width 33 height 28
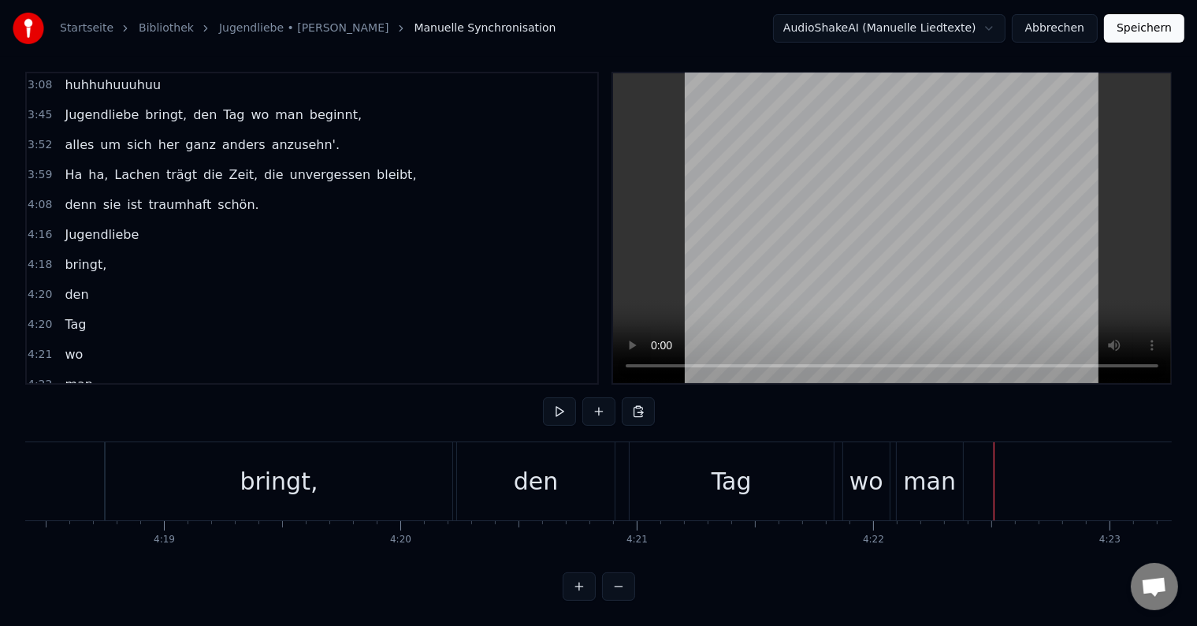
drag, startPoint x: 963, startPoint y: 468, endPoint x: 973, endPoint y: 468, distance: 10.2
click at [962, 468] on div "man" at bounding box center [930, 481] width 68 height 78
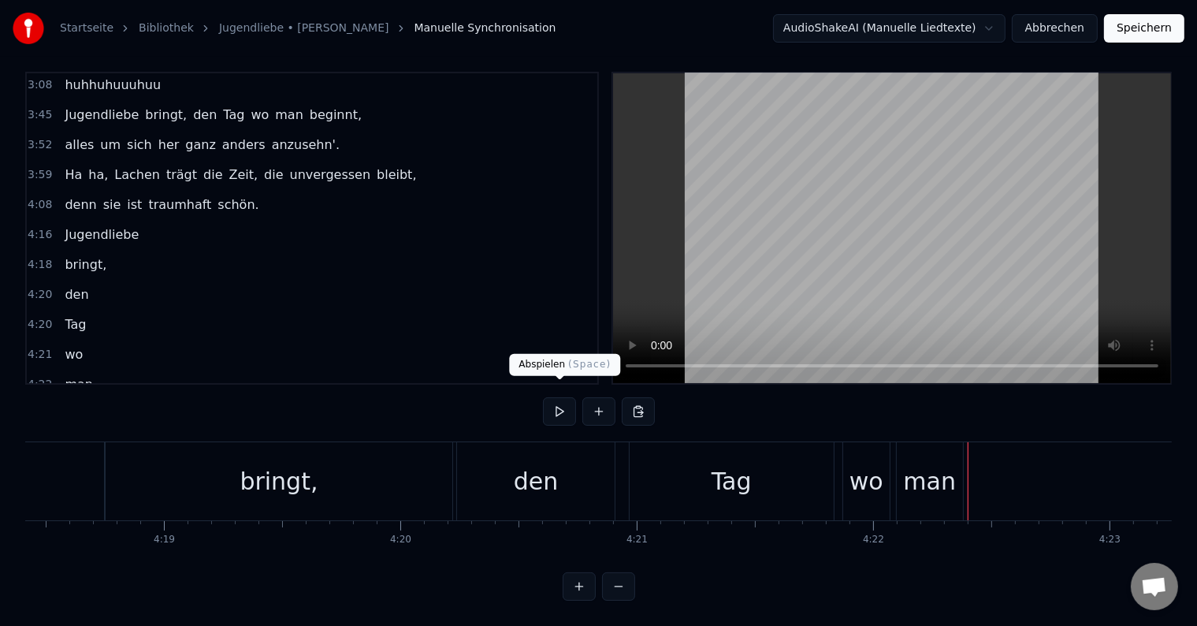
click at [566, 397] on button at bounding box center [559, 411] width 33 height 28
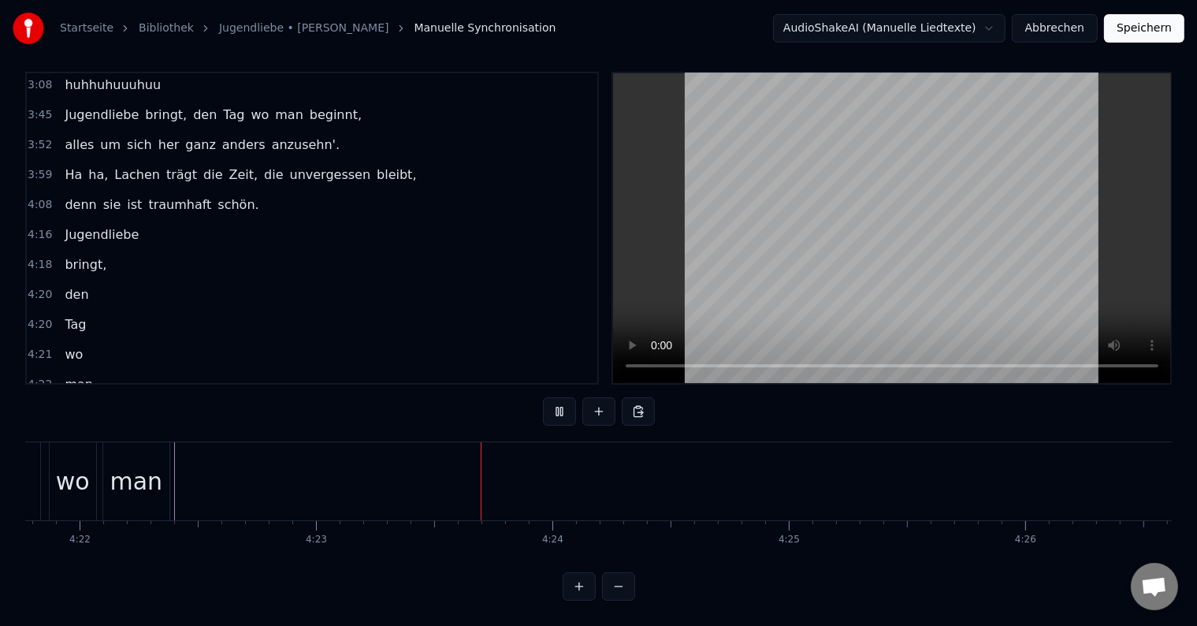
scroll to position [0, 62141]
click at [566, 397] on button at bounding box center [559, 411] width 33 height 28
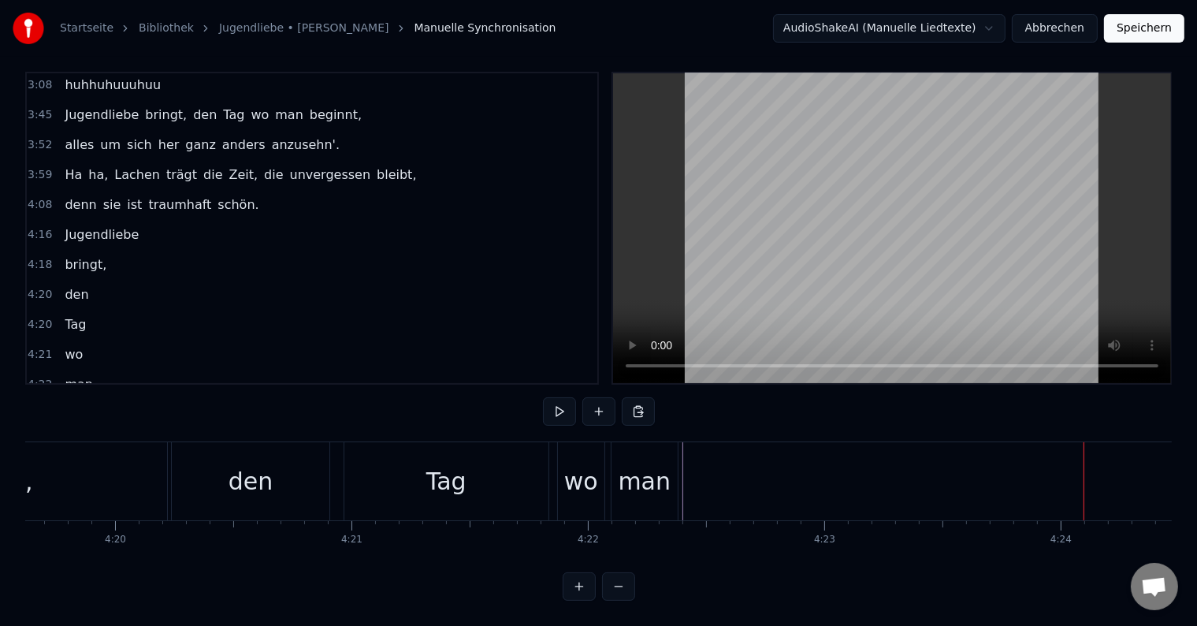
scroll to position [0, 61660]
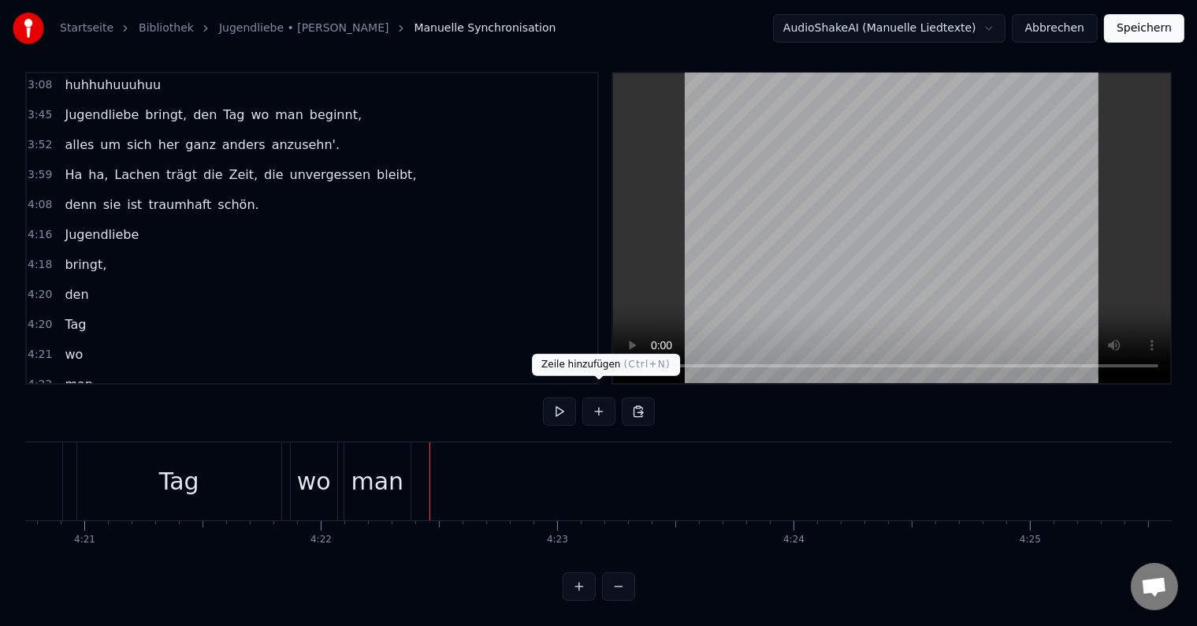
click at [593, 397] on button at bounding box center [599, 411] width 33 height 28
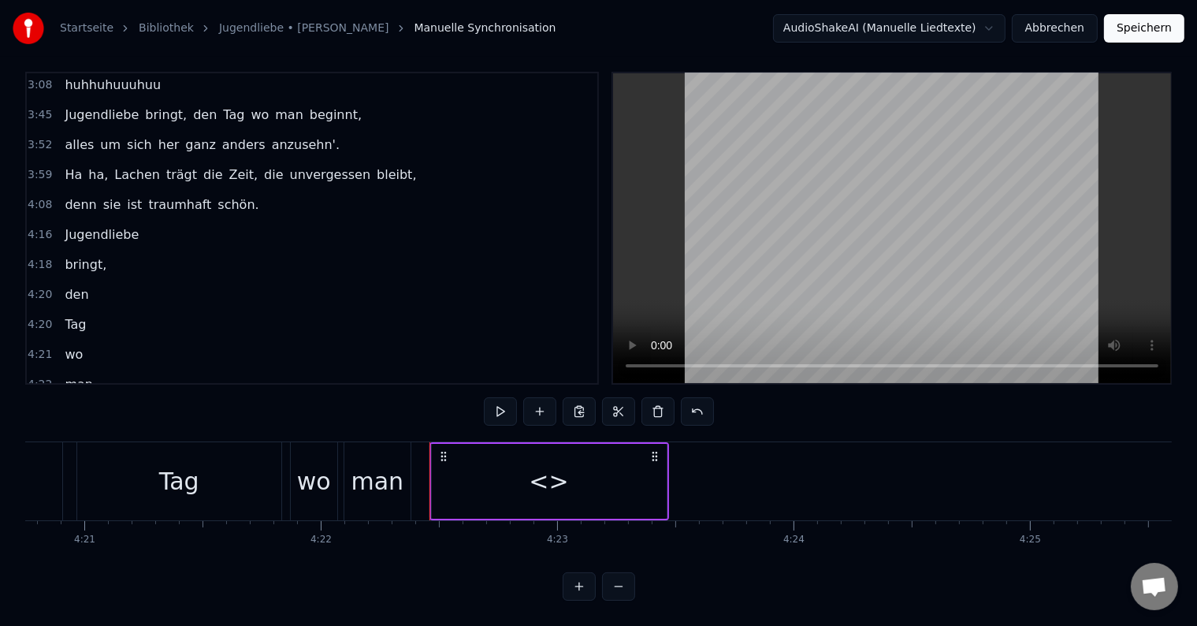
click at [522, 445] on div "<>" at bounding box center [549, 481] width 235 height 75
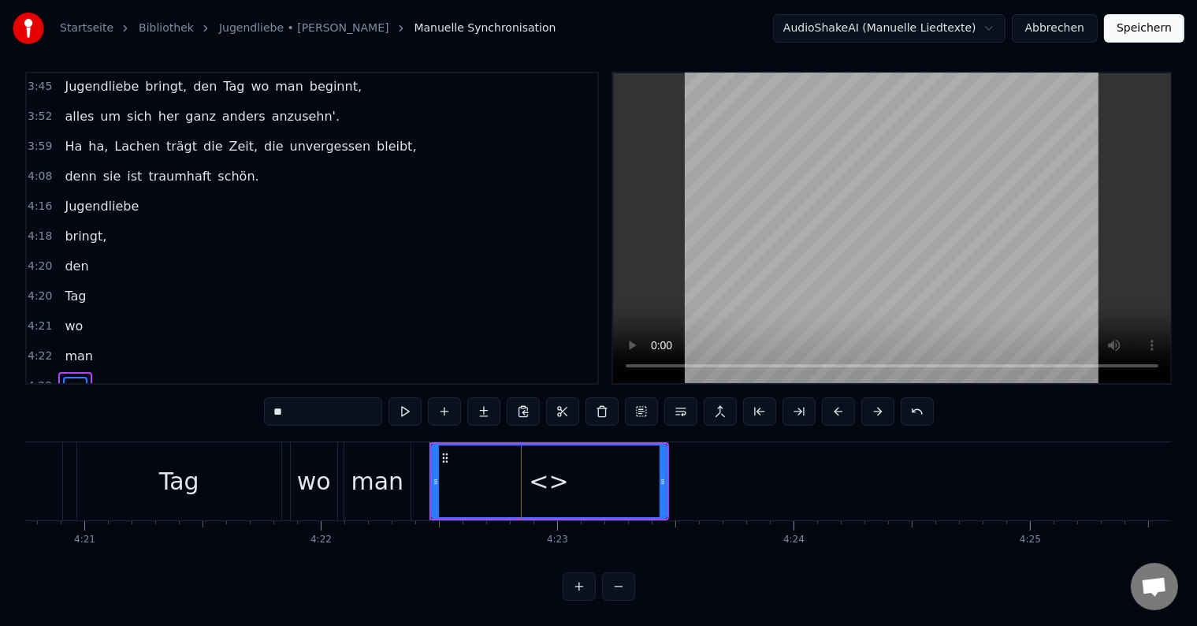
drag, startPoint x: 344, startPoint y: 395, endPoint x: 246, endPoint y: 389, distance: 97.9
click at [247, 389] on div "0:17 Er sprach von Liebe, dabei waren sie noch nicht mal 15 Jahr. Schwor große …" at bounding box center [598, 336] width 1147 height 529
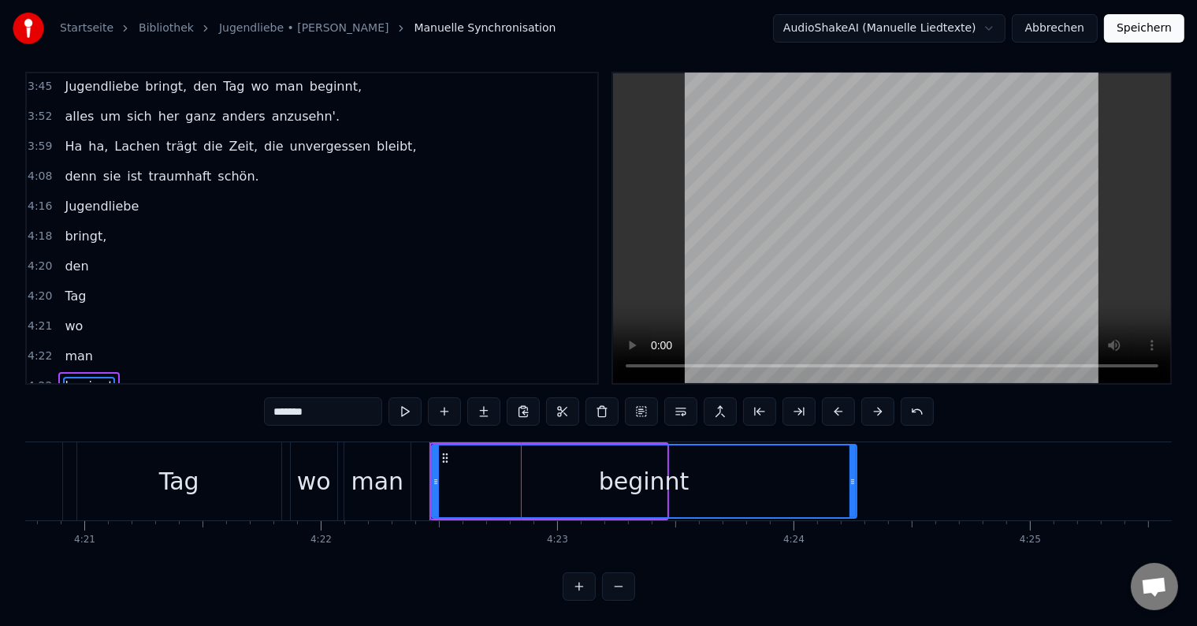
drag, startPoint x: 662, startPoint y: 470, endPoint x: 852, endPoint y: 473, distance: 190.0
click at [852, 473] on div at bounding box center [853, 481] width 6 height 72
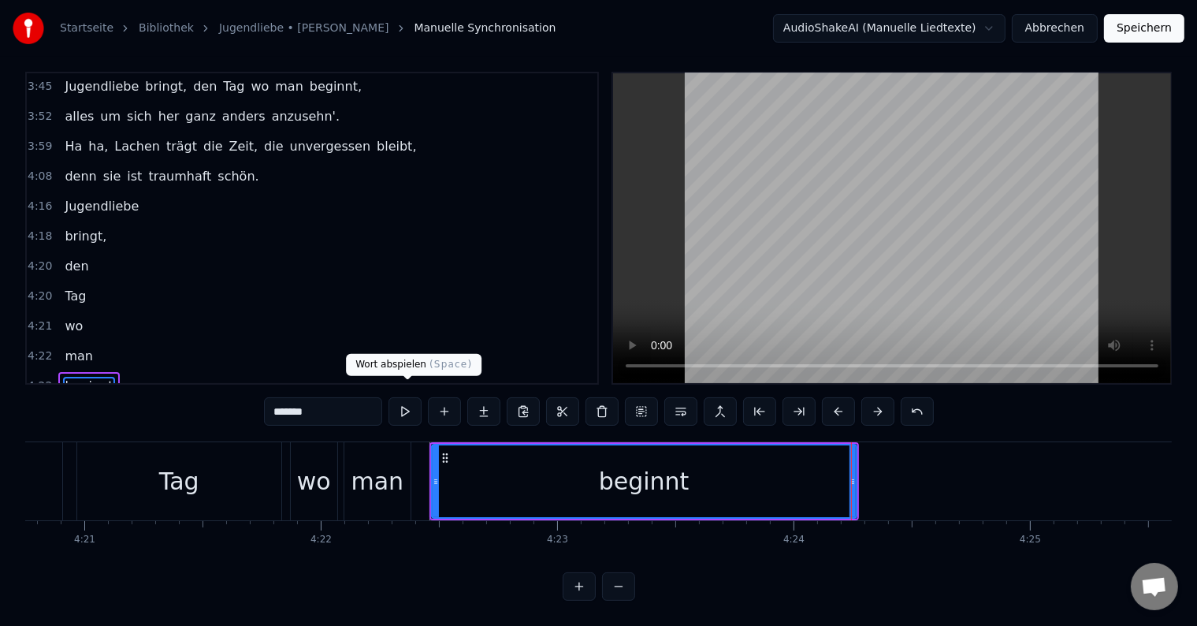
type input "*******"
click at [400, 397] on button at bounding box center [405, 411] width 33 height 28
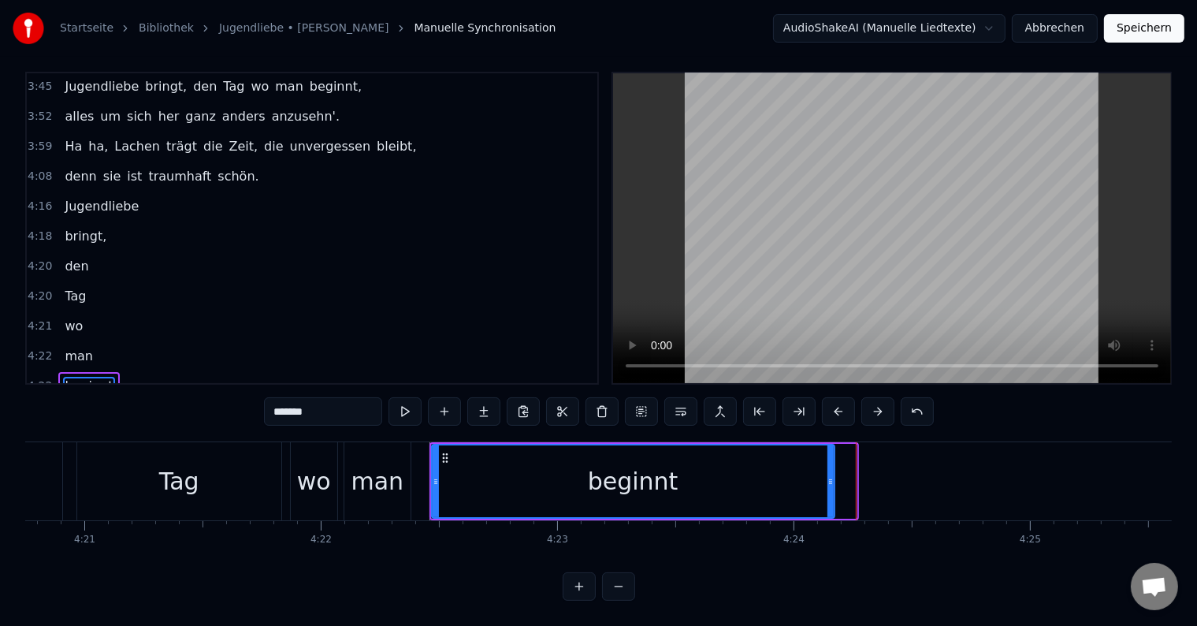
drag, startPoint x: 850, startPoint y: 469, endPoint x: 828, endPoint y: 471, distance: 22.2
click at [828, 475] on icon at bounding box center [831, 481] width 6 height 13
drag, startPoint x: 829, startPoint y: 466, endPoint x: 840, endPoint y: 467, distance: 11.1
click at [840, 475] on icon at bounding box center [841, 481] width 6 height 13
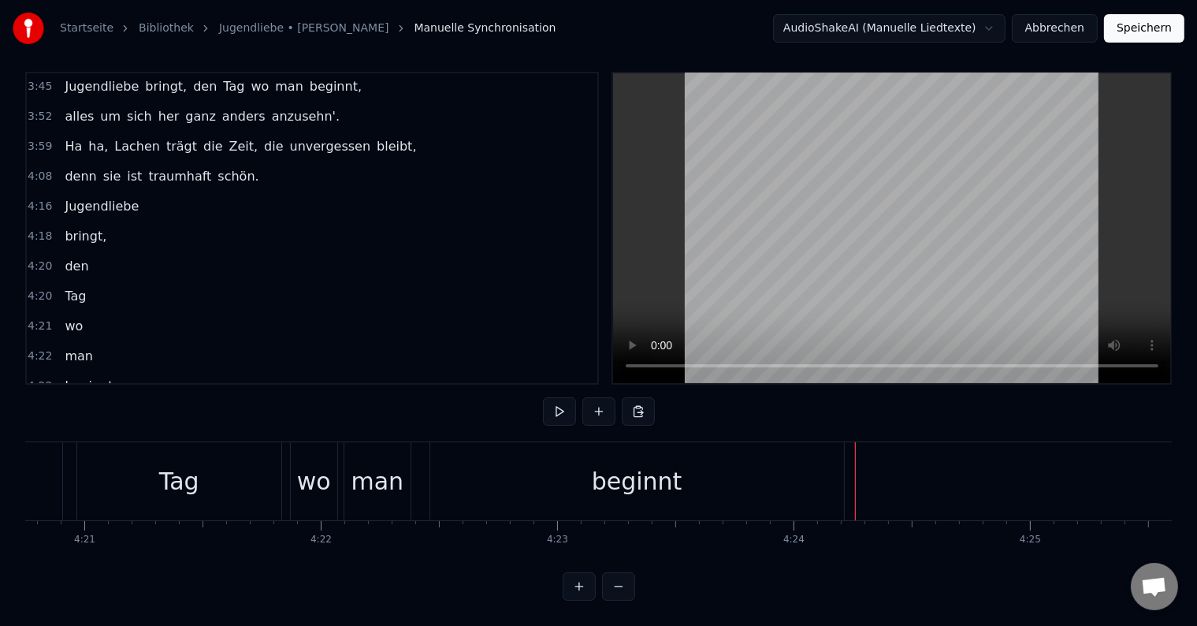
click at [604, 398] on button at bounding box center [599, 411] width 33 height 28
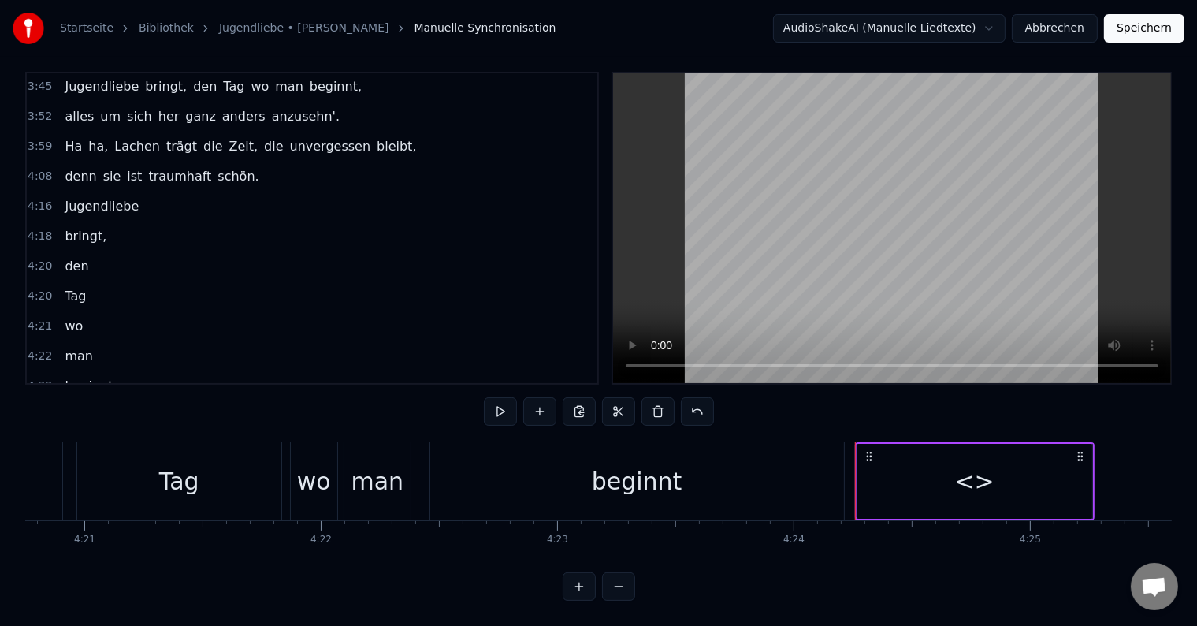
drag, startPoint x: 981, startPoint y: 456, endPoint x: 892, endPoint y: 447, distance: 89.6
click at [982, 463] on div "<>" at bounding box center [974, 480] width 39 height 35
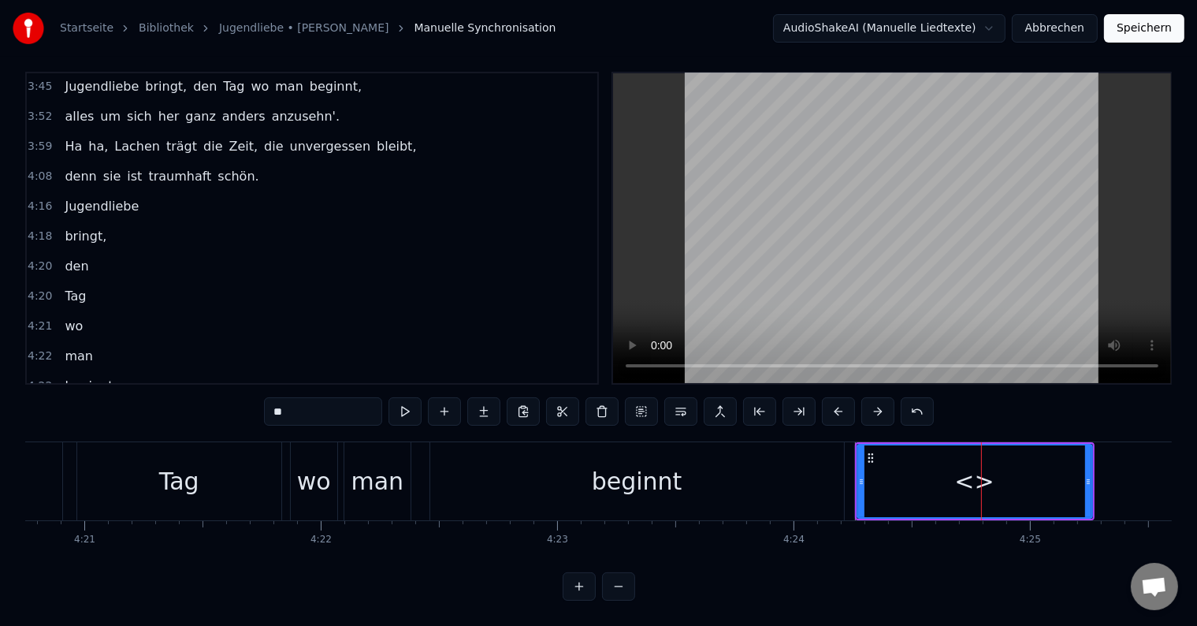
scroll to position [660, 0]
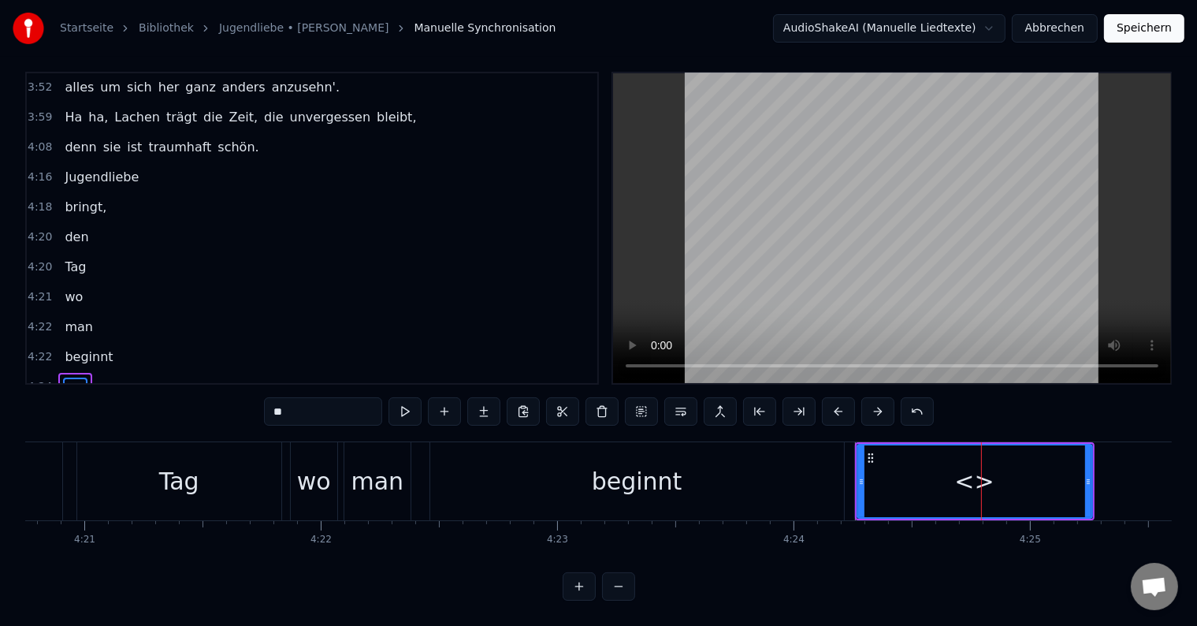
drag, startPoint x: 341, startPoint y: 396, endPoint x: 214, endPoint y: 393, distance: 127.0
click at [214, 393] on div "0:17 Er sprach von Liebe, dabei waren sie noch nicht mal 15 Jahr. Schwor große …" at bounding box center [598, 336] width 1147 height 529
type input "*****"
click at [895, 463] on div "alles" at bounding box center [974, 481] width 233 height 72
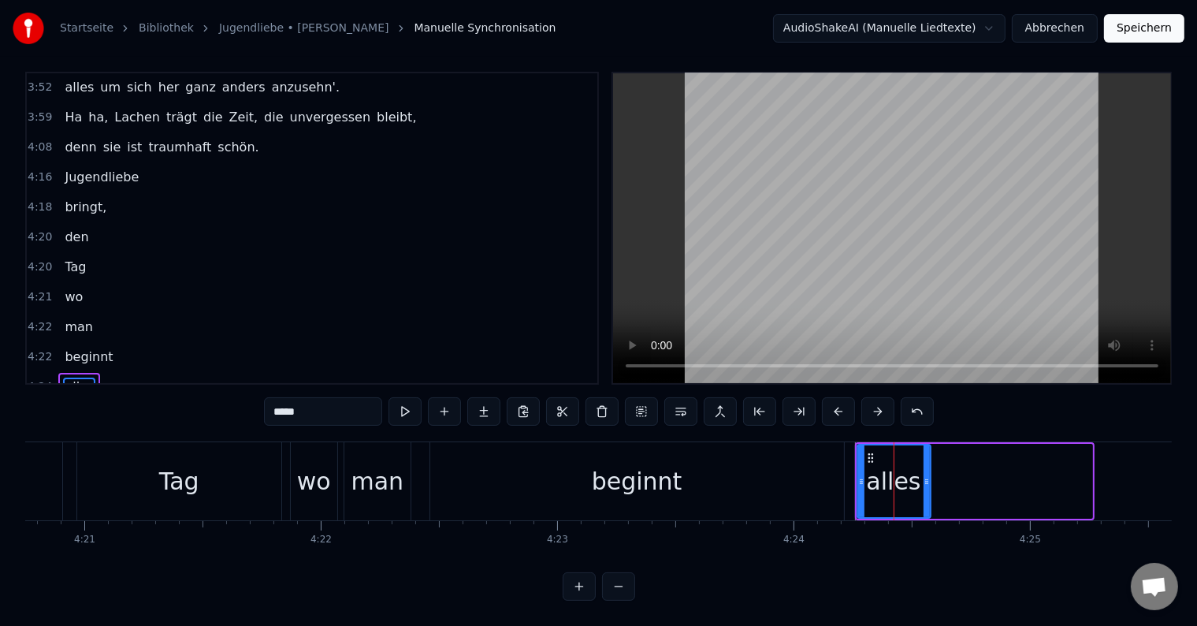
drag, startPoint x: 1086, startPoint y: 461, endPoint x: 925, endPoint y: 463, distance: 161.6
click at [925, 475] on icon at bounding box center [927, 481] width 6 height 13
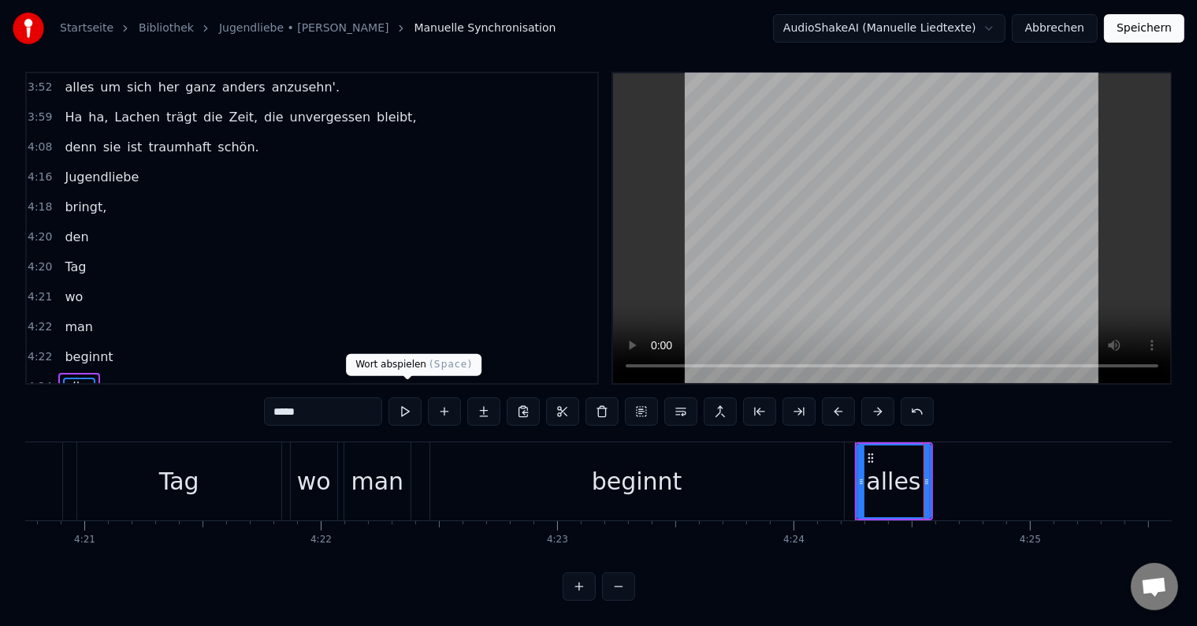
click at [407, 397] on button at bounding box center [405, 411] width 33 height 28
click at [932, 461] on div "alles" at bounding box center [894, 481] width 78 height 78
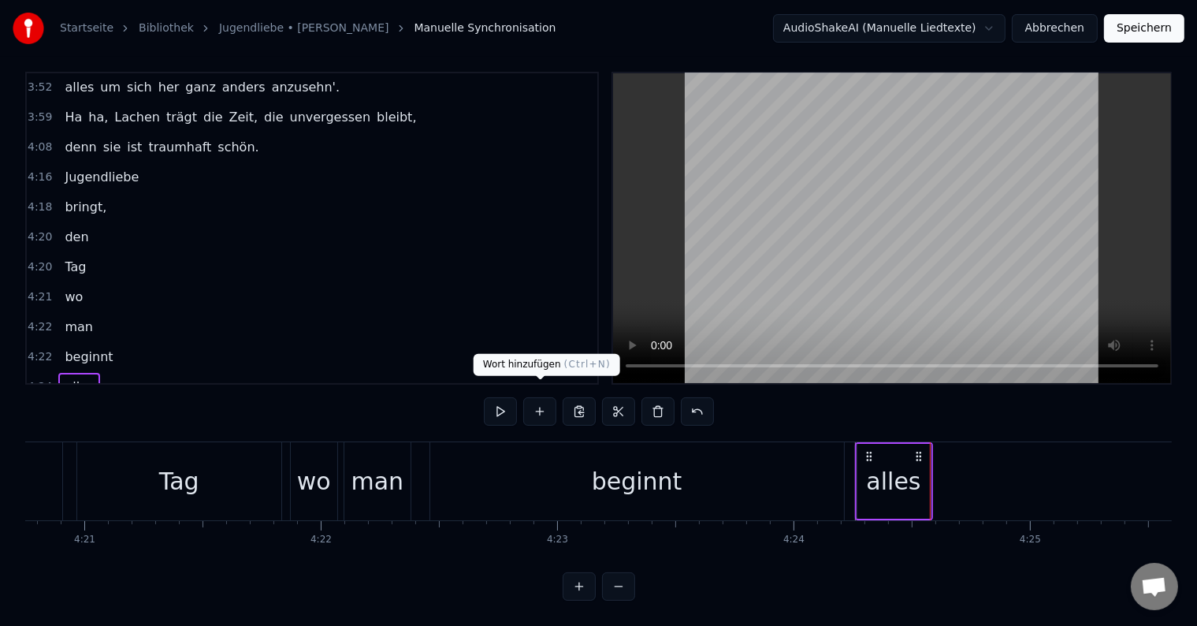
click at [542, 397] on button at bounding box center [539, 411] width 33 height 28
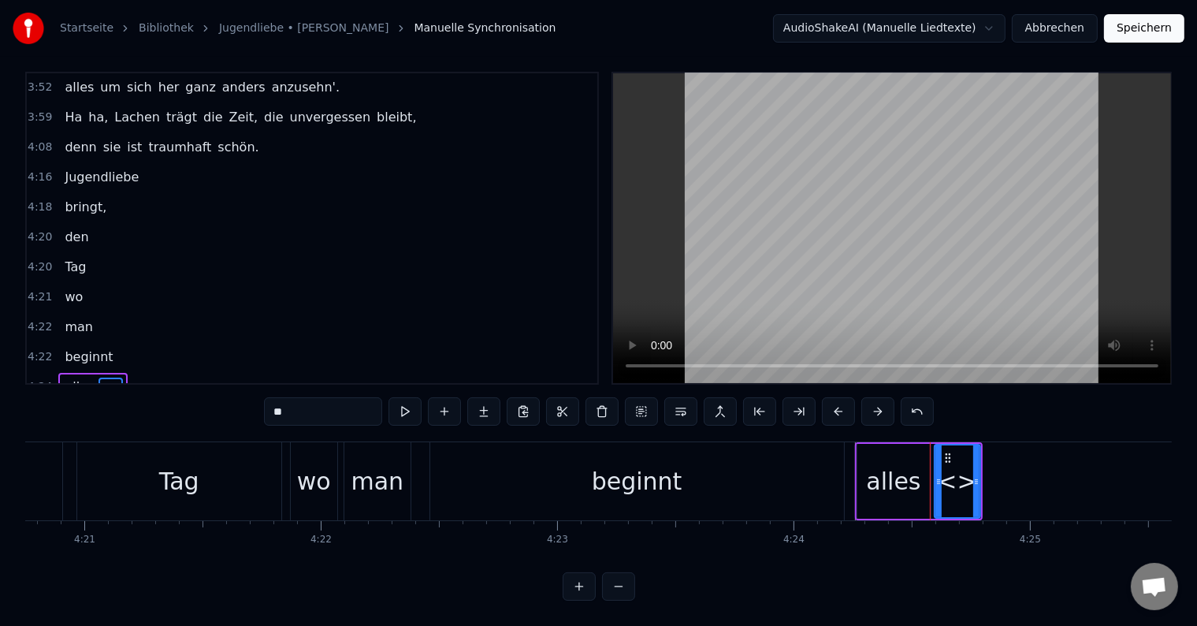
drag, startPoint x: 344, startPoint y: 407, endPoint x: 271, endPoint y: 404, distance: 73.3
click at [271, 404] on input "**" at bounding box center [323, 411] width 118 height 28
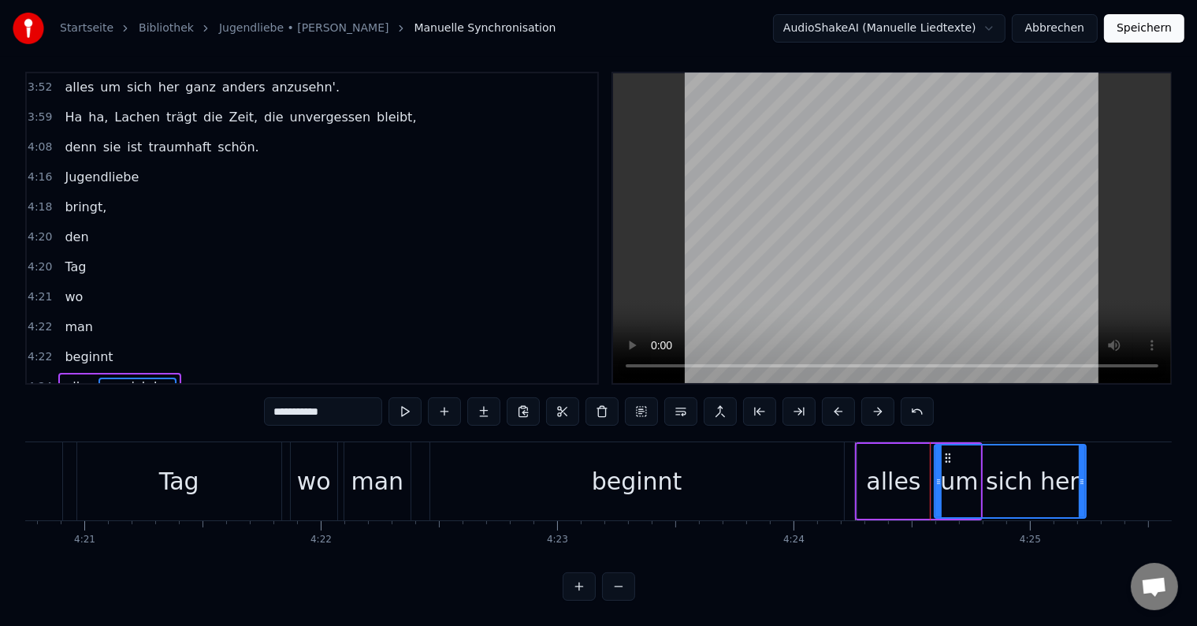
drag, startPoint x: 976, startPoint y: 460, endPoint x: 1087, endPoint y: 462, distance: 111.2
click at [1085, 462] on div at bounding box center [1082, 481] width 6 height 72
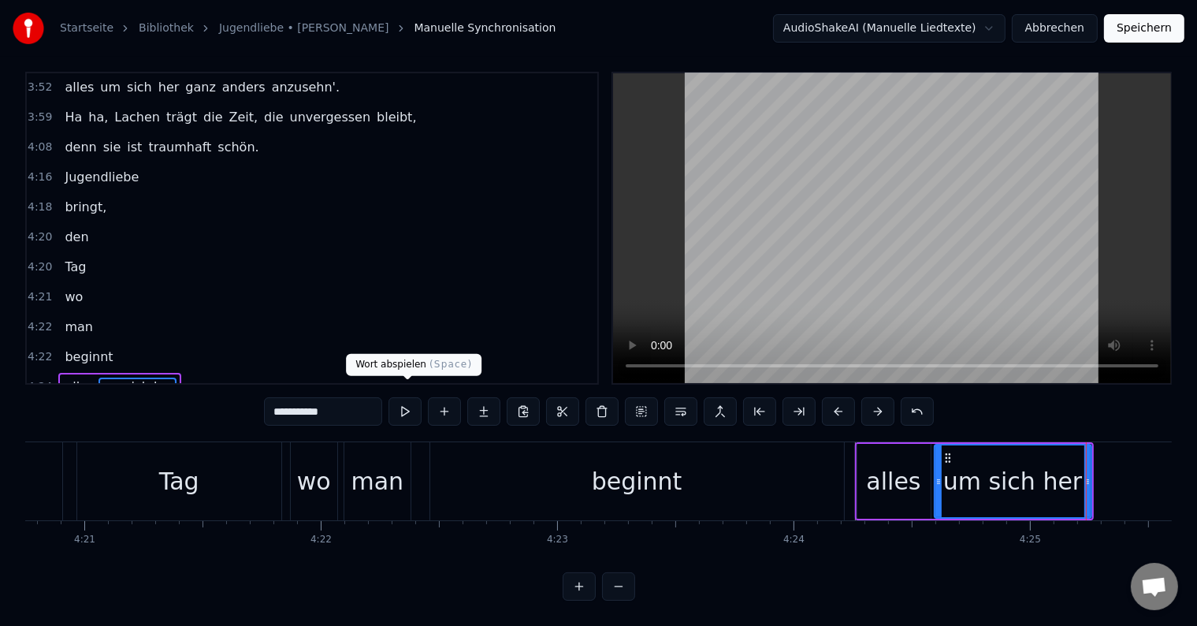
click at [407, 397] on button at bounding box center [405, 411] width 33 height 28
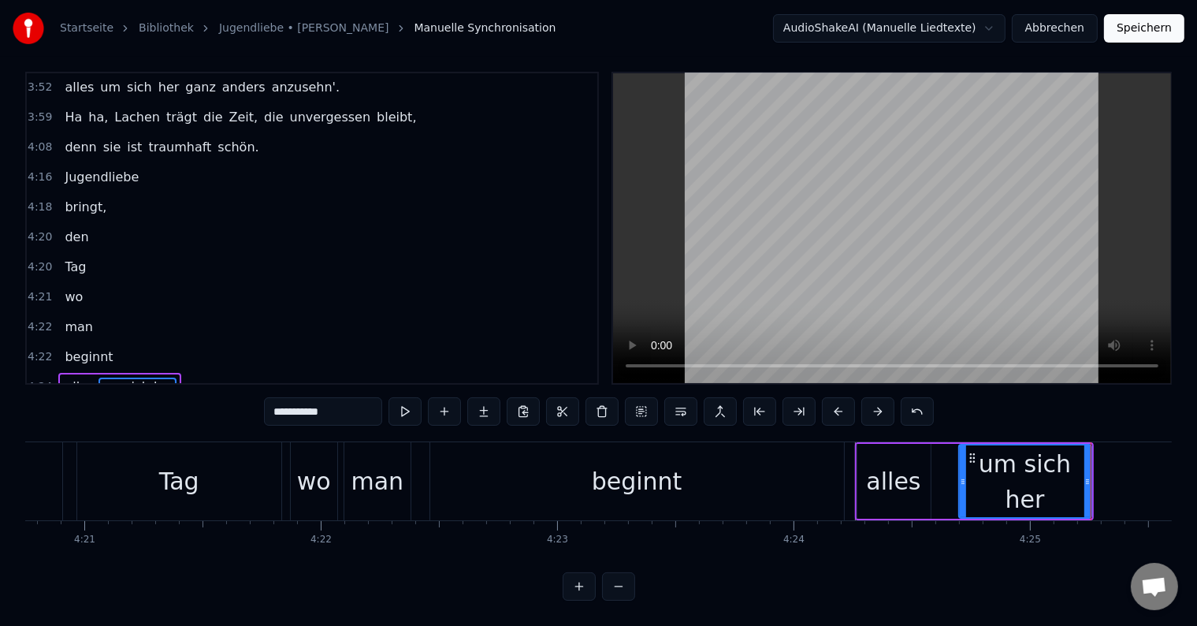
drag, startPoint x: 936, startPoint y: 462, endPoint x: 961, endPoint y: 462, distance: 24.4
click at [961, 475] on icon at bounding box center [963, 481] width 6 height 13
click at [900, 463] on div "alles" at bounding box center [894, 480] width 54 height 35
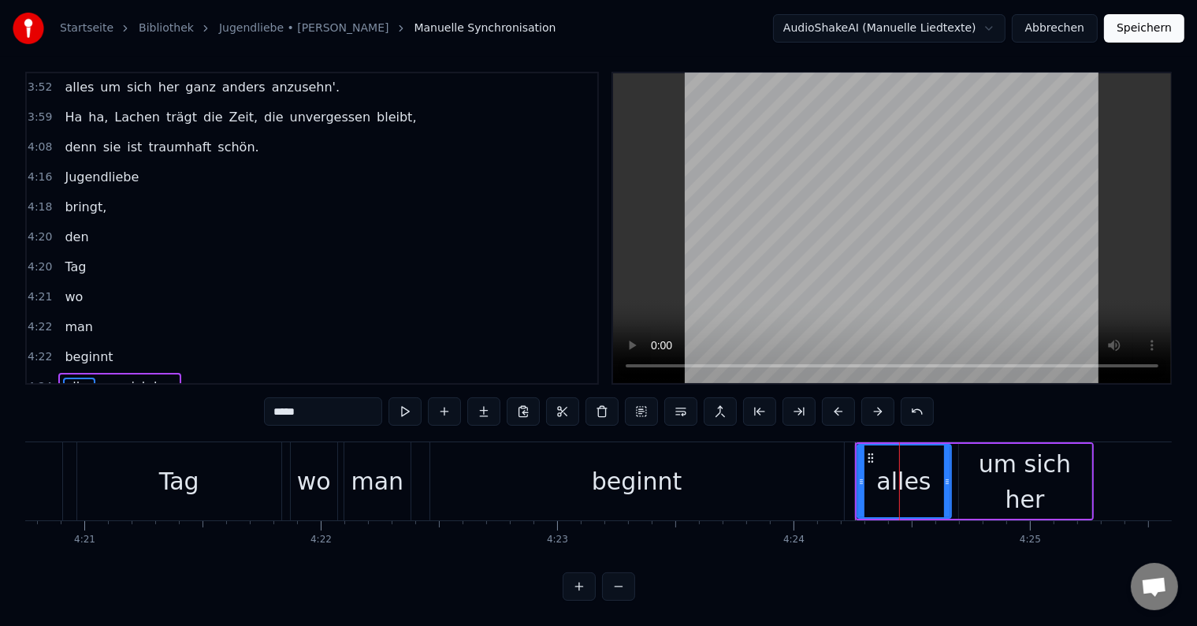
drag, startPoint x: 938, startPoint y: 465, endPoint x: 947, endPoint y: 465, distance: 9.5
click at [947, 475] on icon at bounding box center [947, 481] width 6 height 13
click at [412, 401] on button at bounding box center [405, 411] width 33 height 28
click at [973, 454] on div "um sich her" at bounding box center [1025, 481] width 132 height 71
type input "**********"
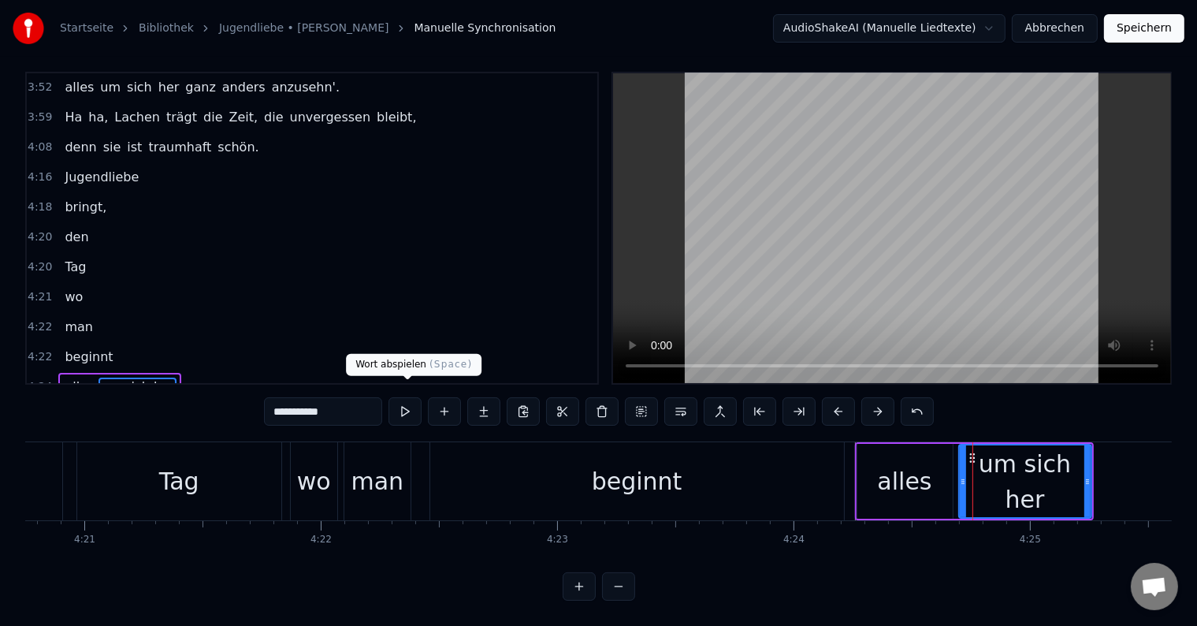
click at [404, 398] on button at bounding box center [405, 411] width 33 height 28
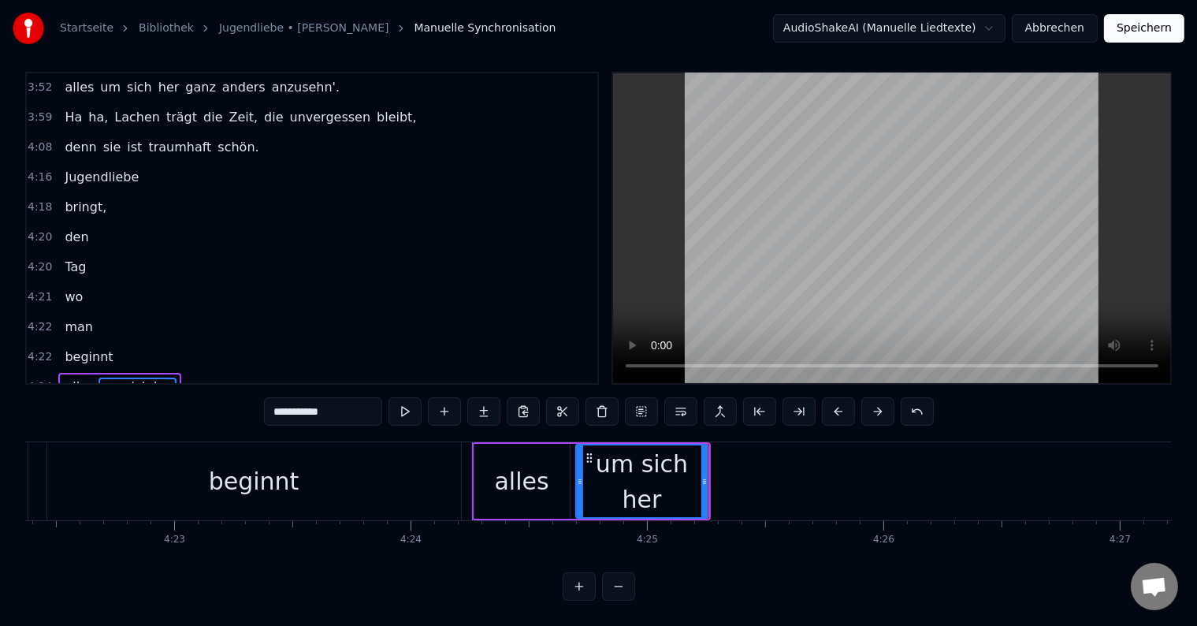
scroll to position [0, 62004]
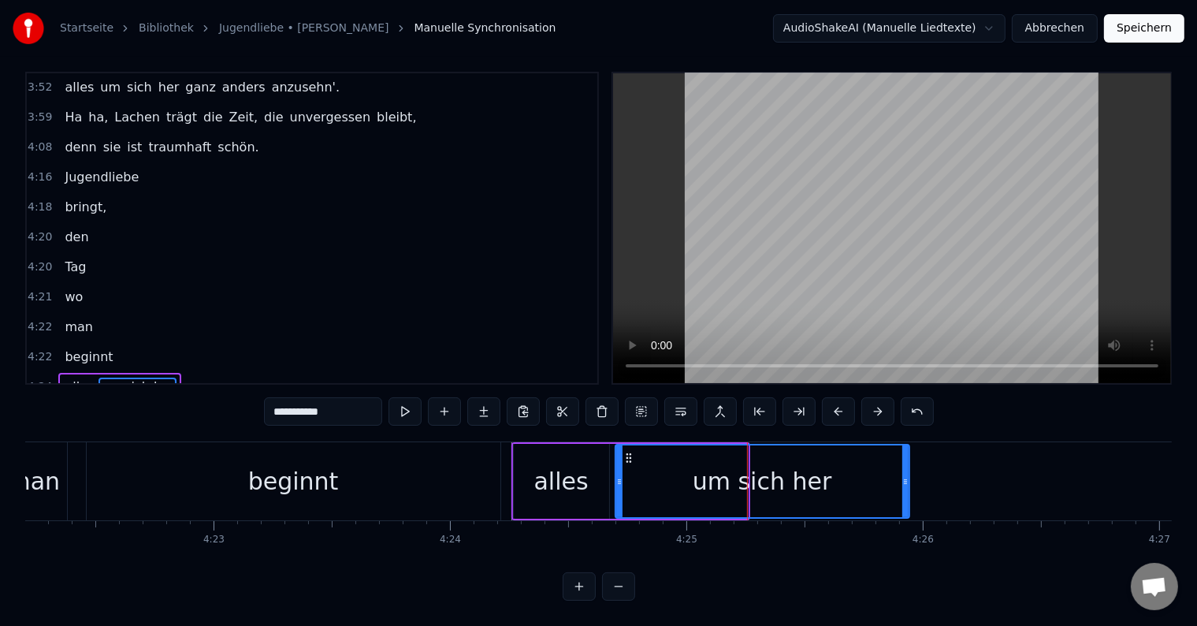
drag, startPoint x: 745, startPoint y: 460, endPoint x: 907, endPoint y: 457, distance: 162.4
click at [907, 457] on div at bounding box center [906, 481] width 6 height 72
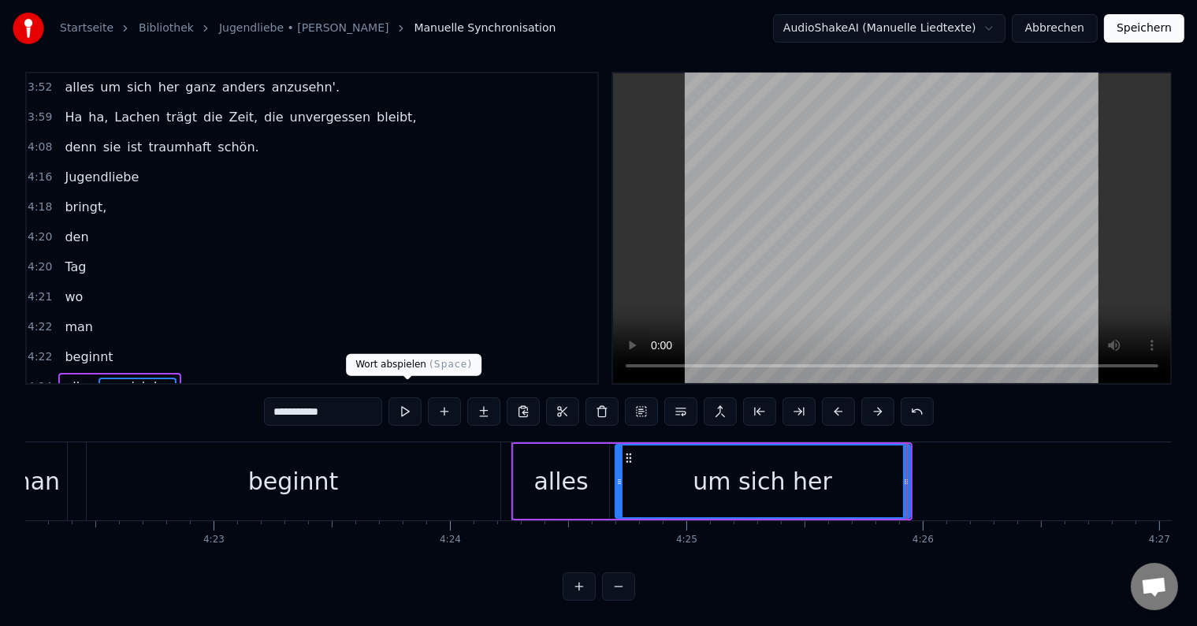
click at [413, 397] on button at bounding box center [405, 411] width 33 height 28
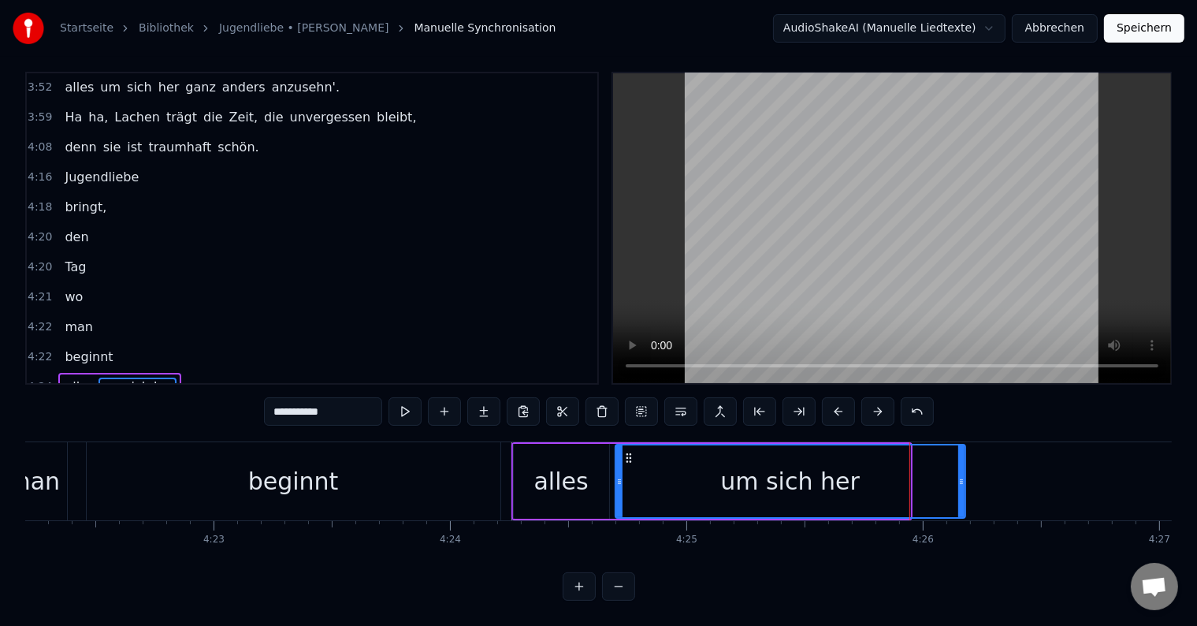
drag, startPoint x: 906, startPoint y: 464, endPoint x: 962, endPoint y: 466, distance: 56.0
click at [962, 475] on icon at bounding box center [962, 481] width 6 height 13
click at [409, 400] on button at bounding box center [405, 411] width 33 height 28
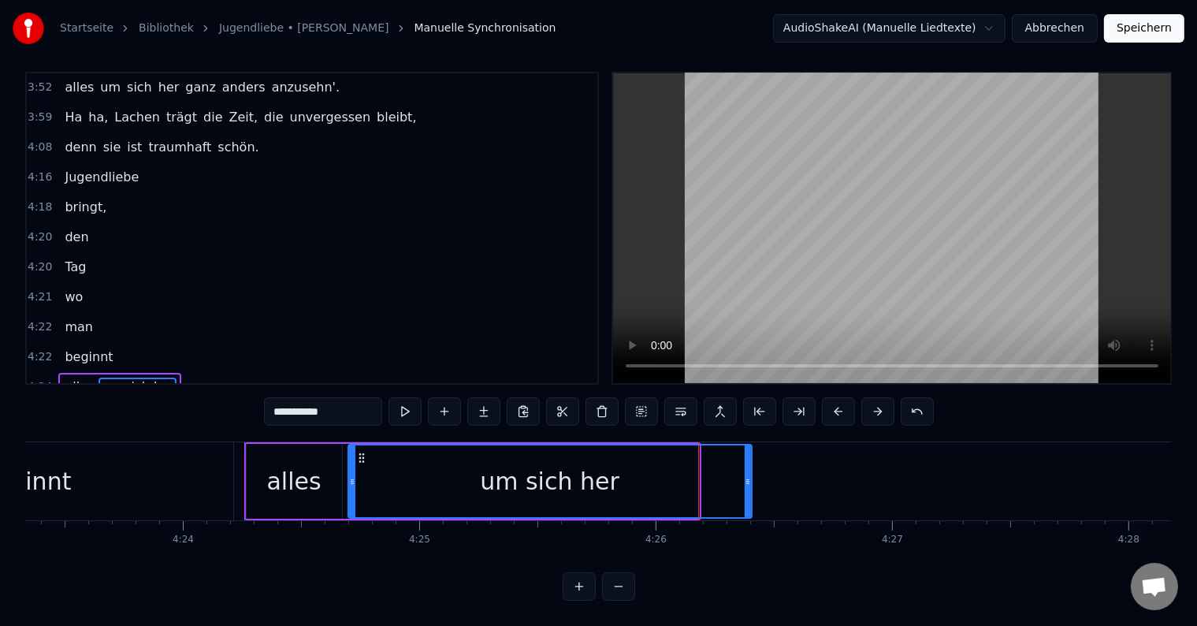
drag, startPoint x: 694, startPoint y: 460, endPoint x: 746, endPoint y: 465, distance: 53.0
click at [746, 465] on div at bounding box center [748, 481] width 6 height 72
click at [408, 397] on button at bounding box center [405, 411] width 33 height 28
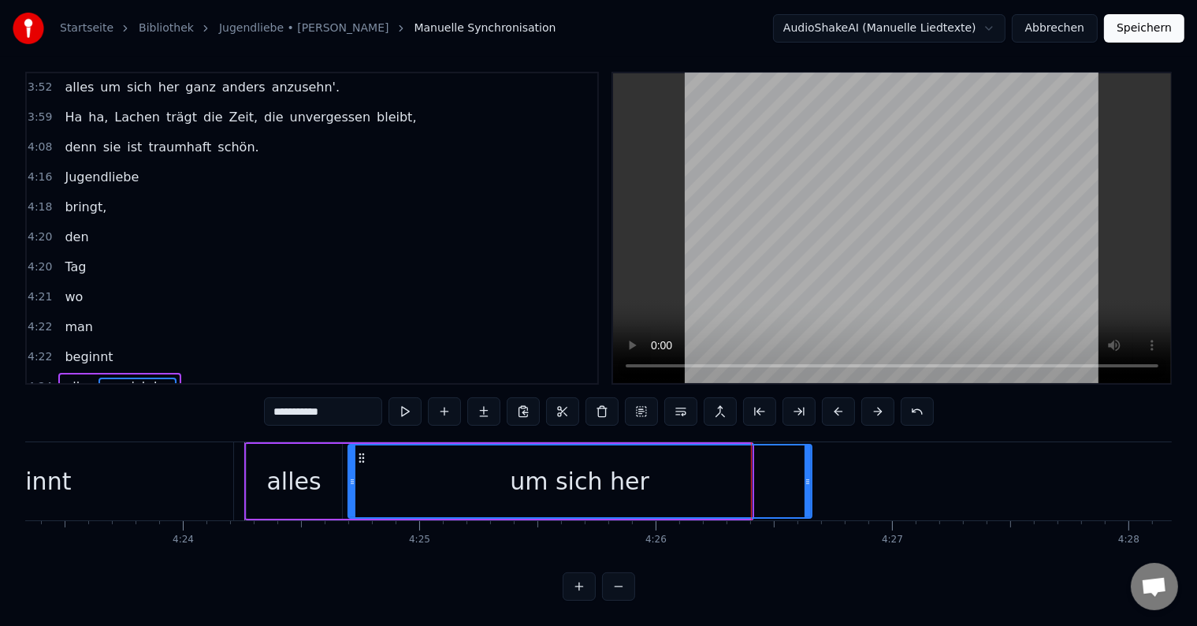
drag, startPoint x: 748, startPoint y: 463, endPoint x: 808, endPoint y: 463, distance: 59.9
click at [808, 475] on icon at bounding box center [808, 481] width 6 height 13
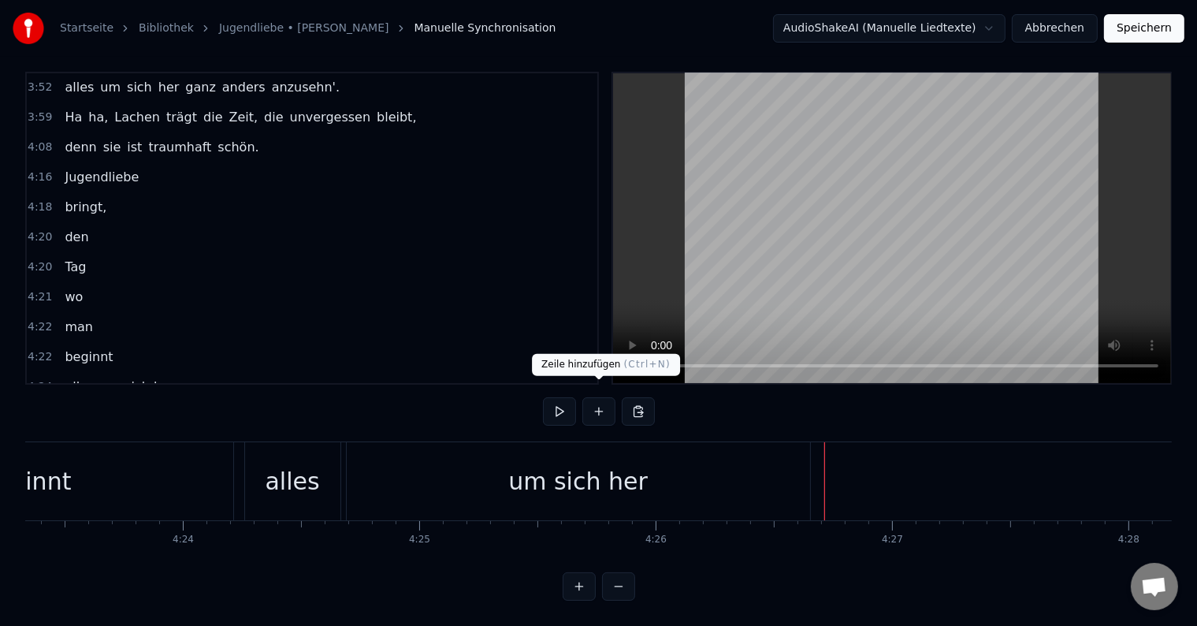
click at [599, 399] on button at bounding box center [599, 411] width 33 height 28
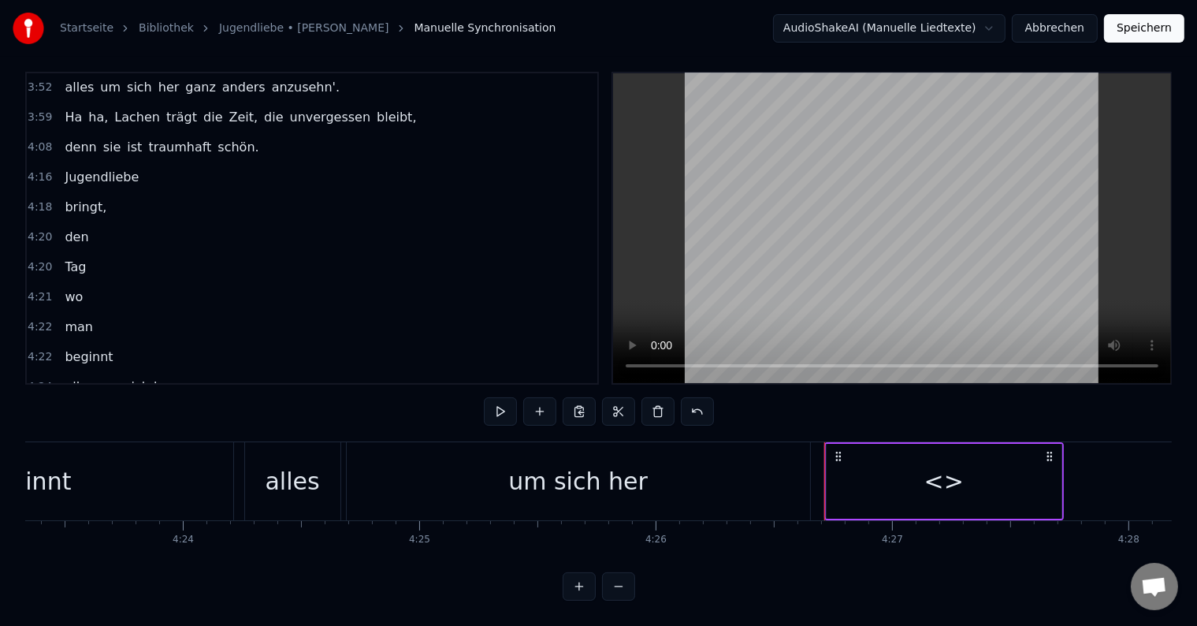
drag, startPoint x: 871, startPoint y: 448, endPoint x: 725, endPoint y: 435, distance: 146.4
click at [870, 448] on div "<>" at bounding box center [944, 481] width 235 height 75
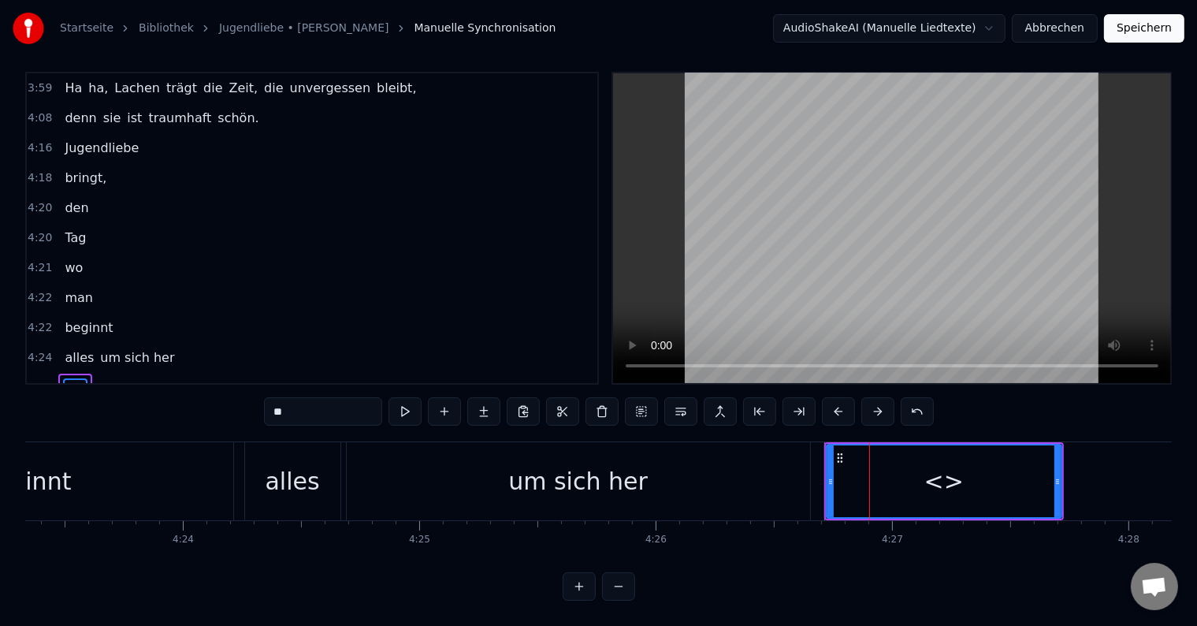
drag, startPoint x: 328, startPoint y: 398, endPoint x: 259, endPoint y: 394, distance: 69.5
click at [259, 394] on div "0:17 Er sprach von Liebe, dabei waren sie noch nicht mal 15 Jahr. Schwor große …" at bounding box center [598, 336] width 1147 height 529
type input "****"
click at [451, 406] on button at bounding box center [444, 411] width 33 height 28
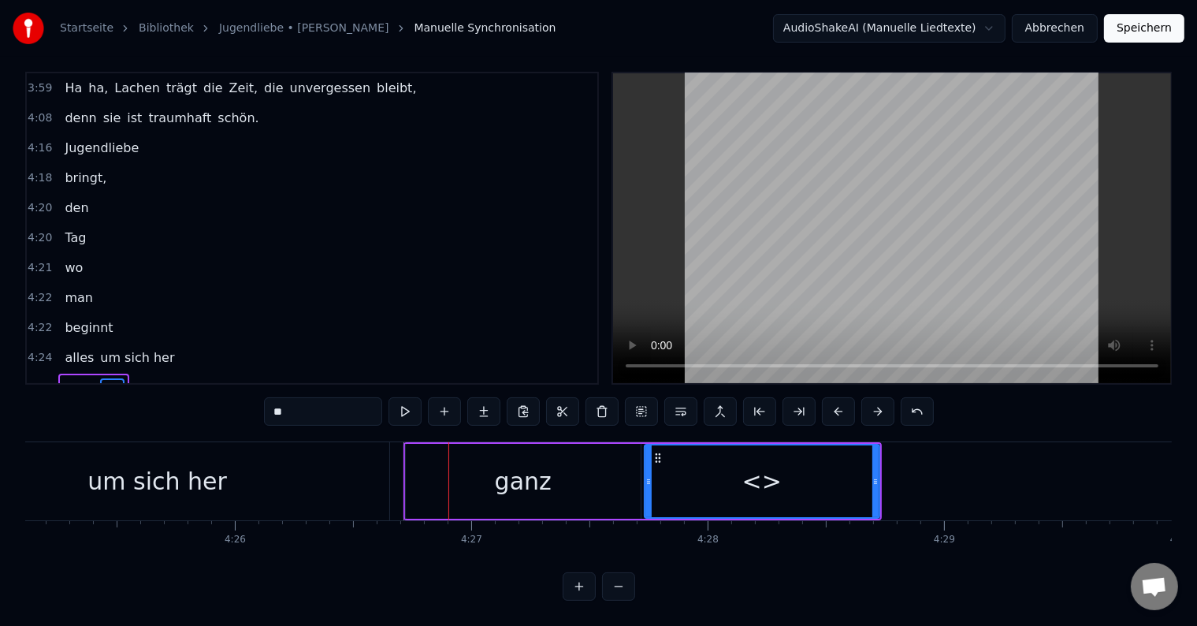
scroll to position [0, 62731]
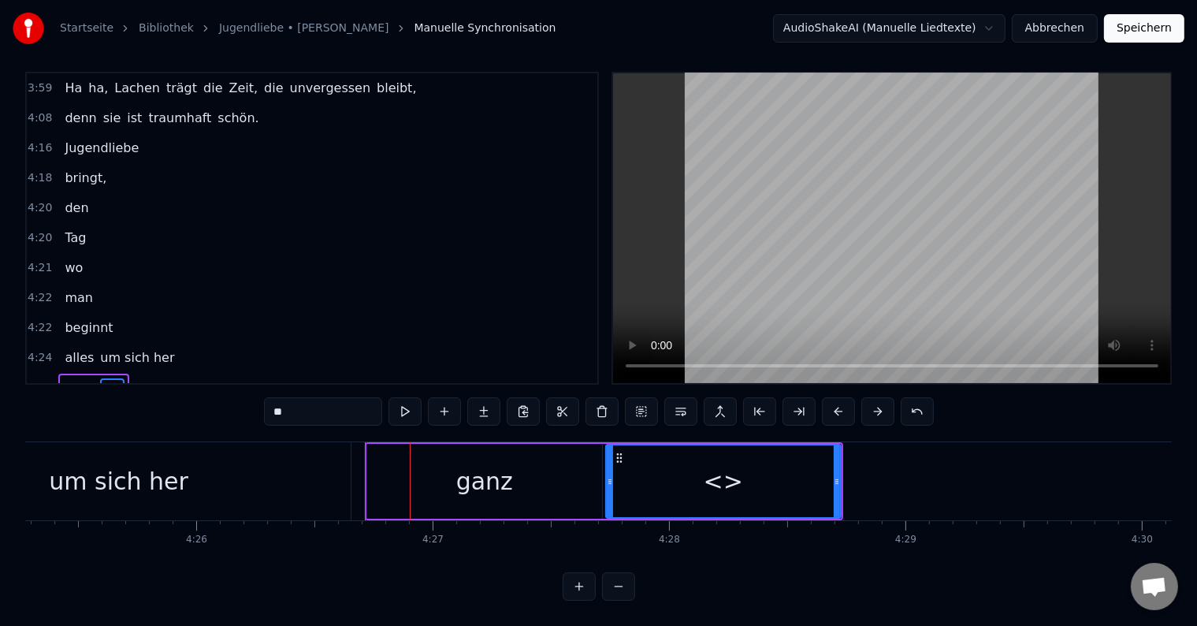
click at [498, 470] on div "ganz" at bounding box center [484, 480] width 57 height 35
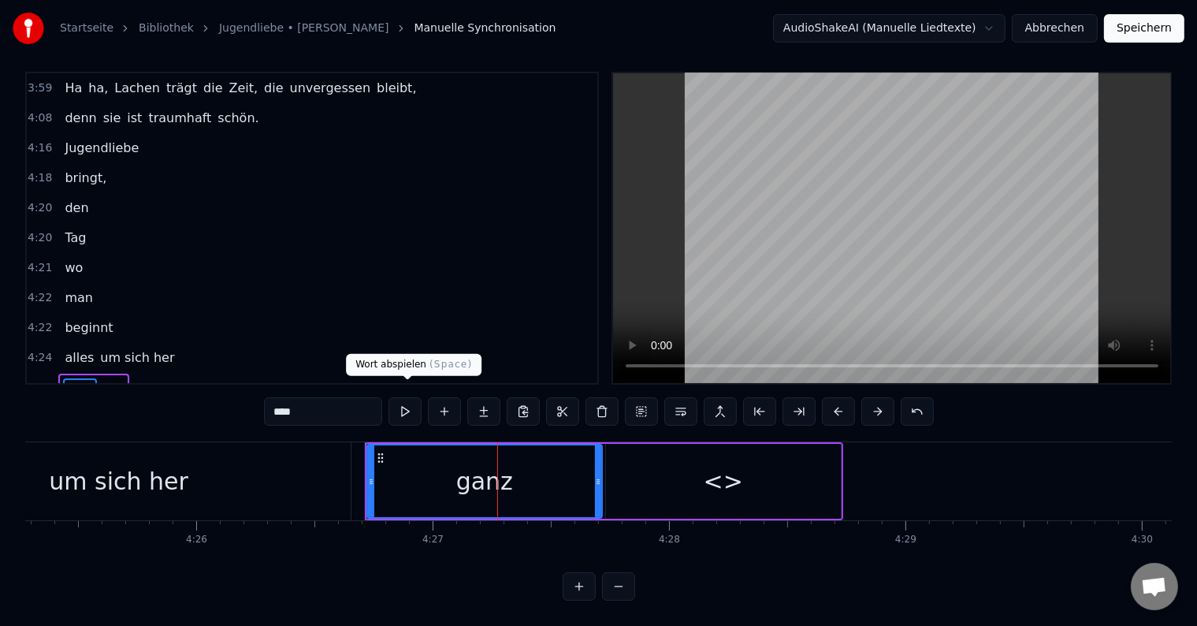
click at [405, 397] on button at bounding box center [405, 411] width 33 height 28
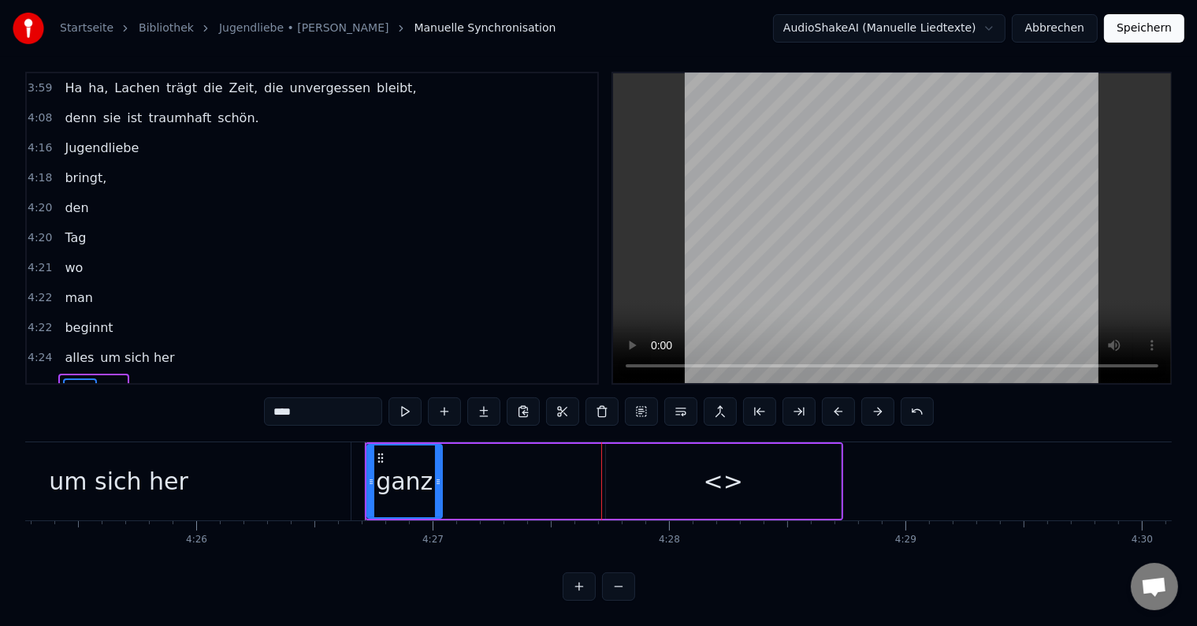
drag, startPoint x: 595, startPoint y: 463, endPoint x: 435, endPoint y: 460, distance: 160.0
click at [435, 475] on icon at bounding box center [438, 481] width 6 height 13
click at [646, 463] on div "<>" at bounding box center [723, 481] width 235 height 75
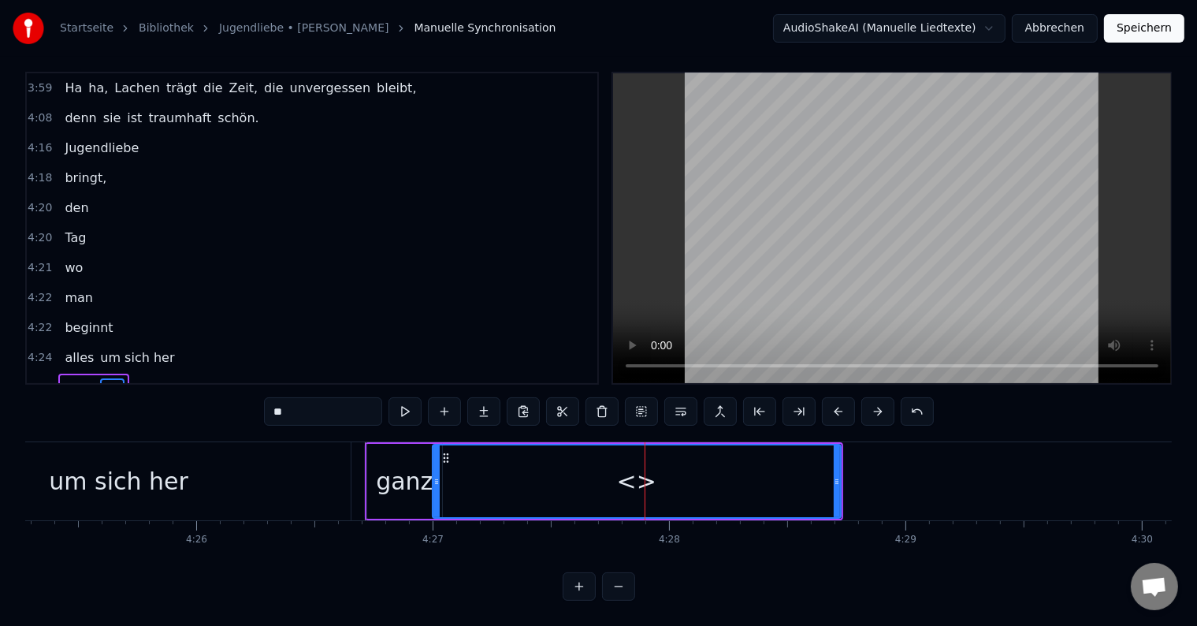
drag, startPoint x: 612, startPoint y: 441, endPoint x: 438, endPoint y: 442, distance: 173.4
click at [438, 445] on div at bounding box center [437, 481] width 6 height 72
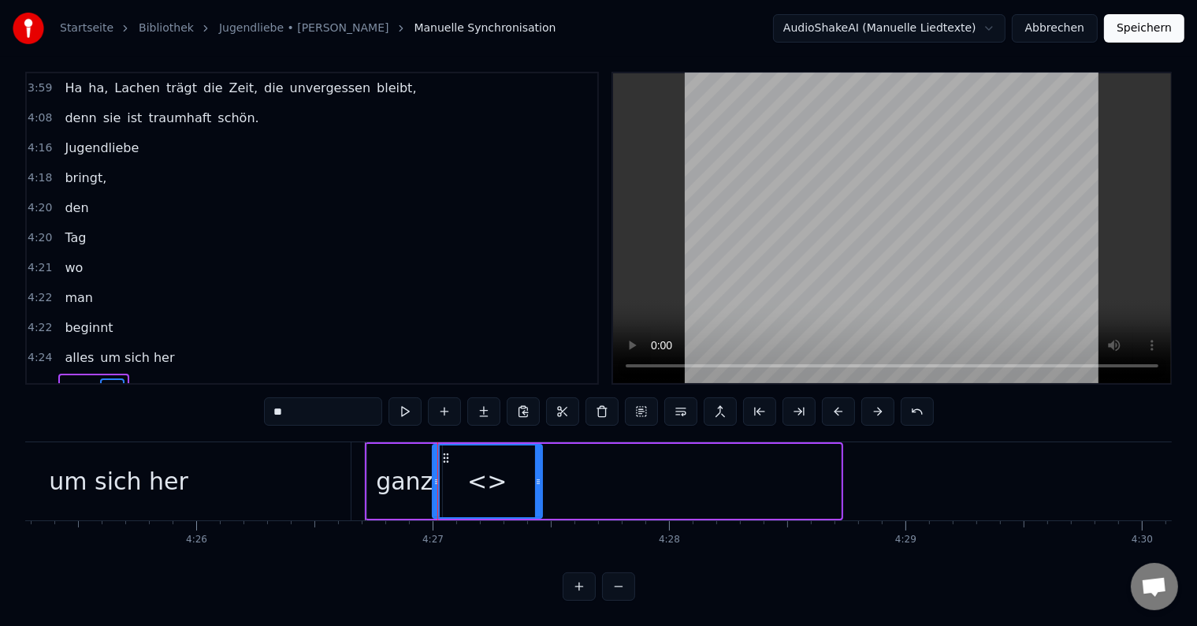
drag, startPoint x: 836, startPoint y: 464, endPoint x: 534, endPoint y: 464, distance: 301.1
click at [536, 475] on icon at bounding box center [538, 481] width 6 height 13
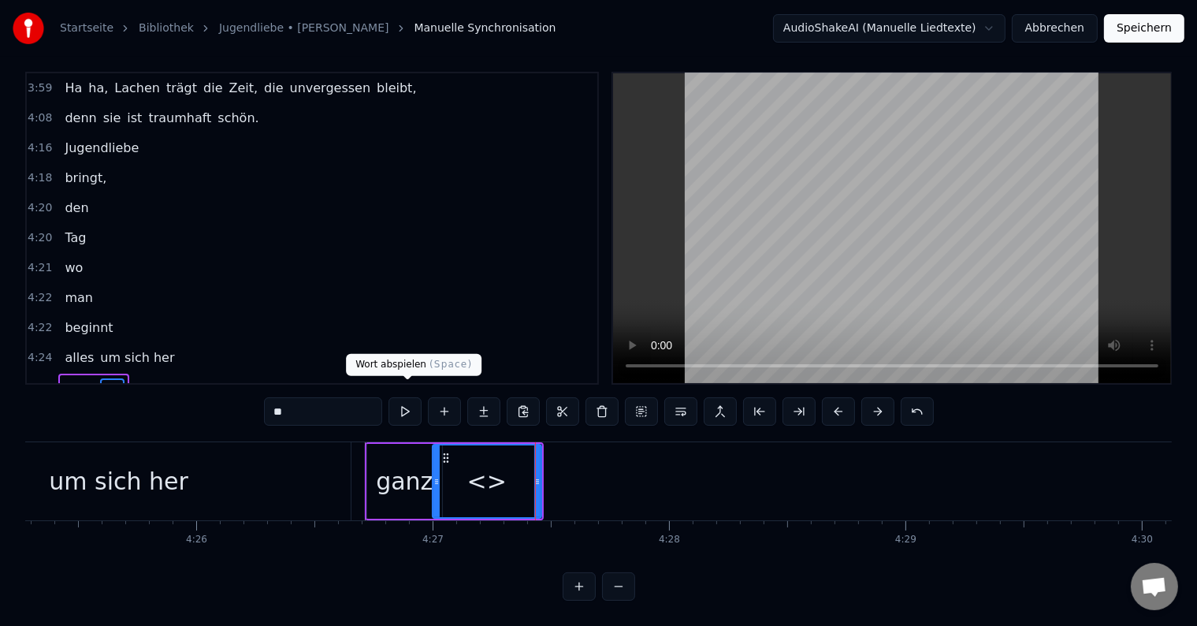
click at [417, 398] on button at bounding box center [405, 411] width 33 height 28
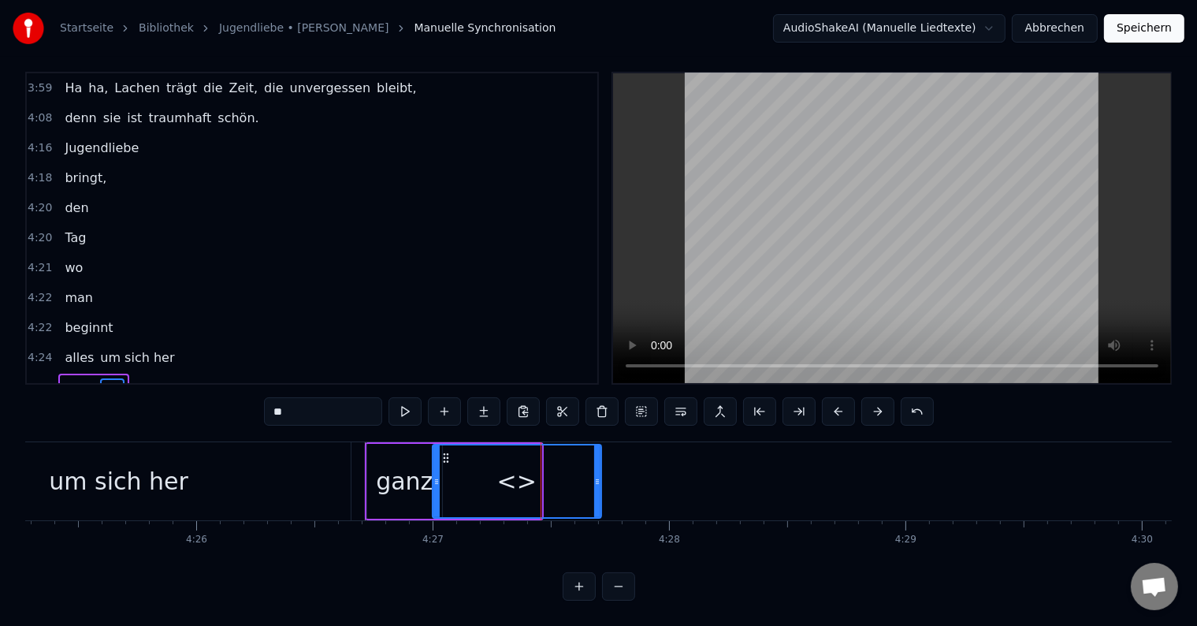
drag, startPoint x: 538, startPoint y: 459, endPoint x: 589, endPoint y: 454, distance: 51.5
click at [599, 460] on div at bounding box center [597, 481] width 6 height 72
click at [410, 397] on button at bounding box center [405, 411] width 33 height 28
drag, startPoint x: 600, startPoint y: 462, endPoint x: 621, endPoint y: 457, distance: 21.8
click at [648, 475] on icon at bounding box center [648, 481] width 6 height 13
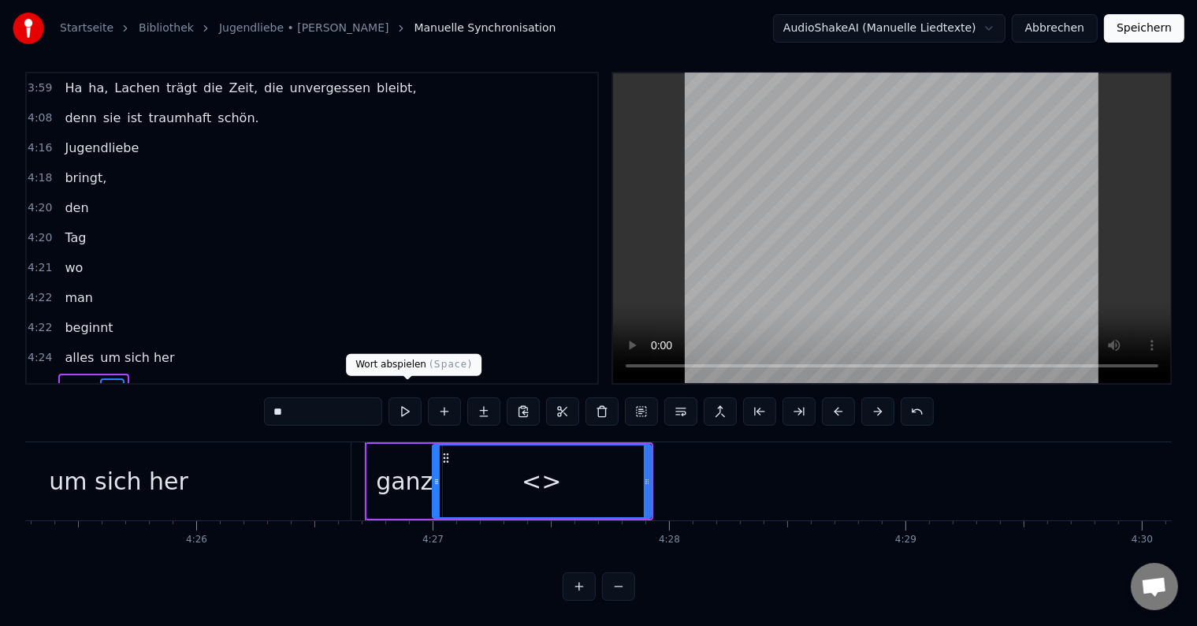
click at [404, 397] on button at bounding box center [405, 411] width 33 height 28
drag, startPoint x: 353, startPoint y: 398, endPoint x: 268, endPoint y: 393, distance: 85.3
click at [268, 397] on input "**" at bounding box center [323, 411] width 118 height 28
type input "******"
click at [443, 399] on button at bounding box center [444, 411] width 33 height 28
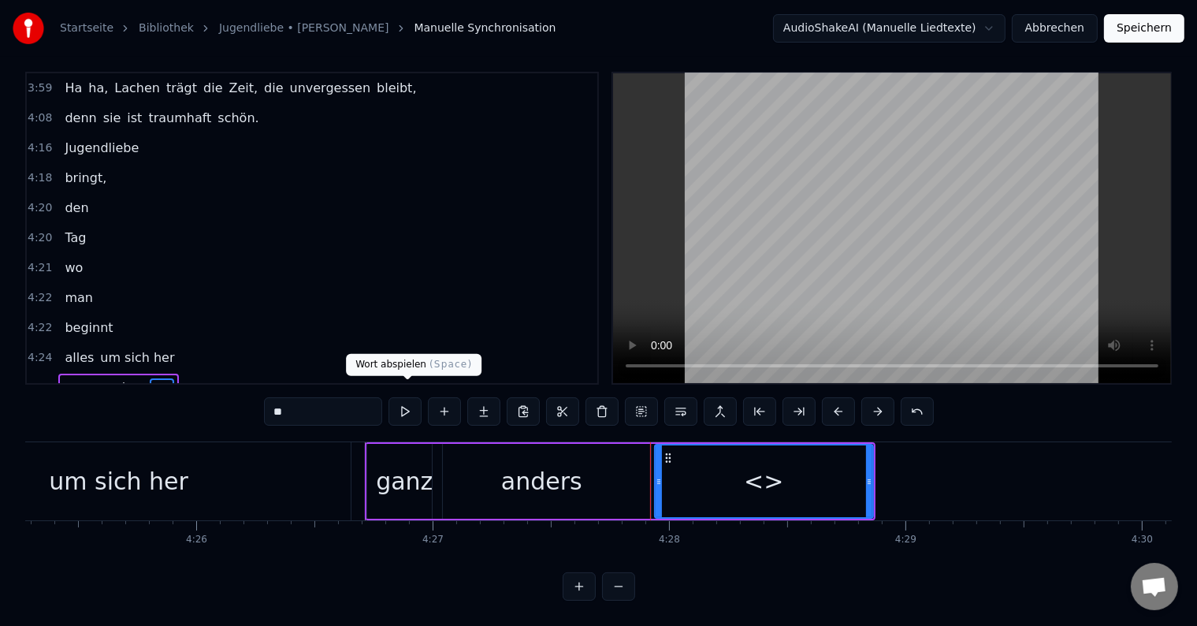
click at [398, 397] on button at bounding box center [405, 411] width 33 height 28
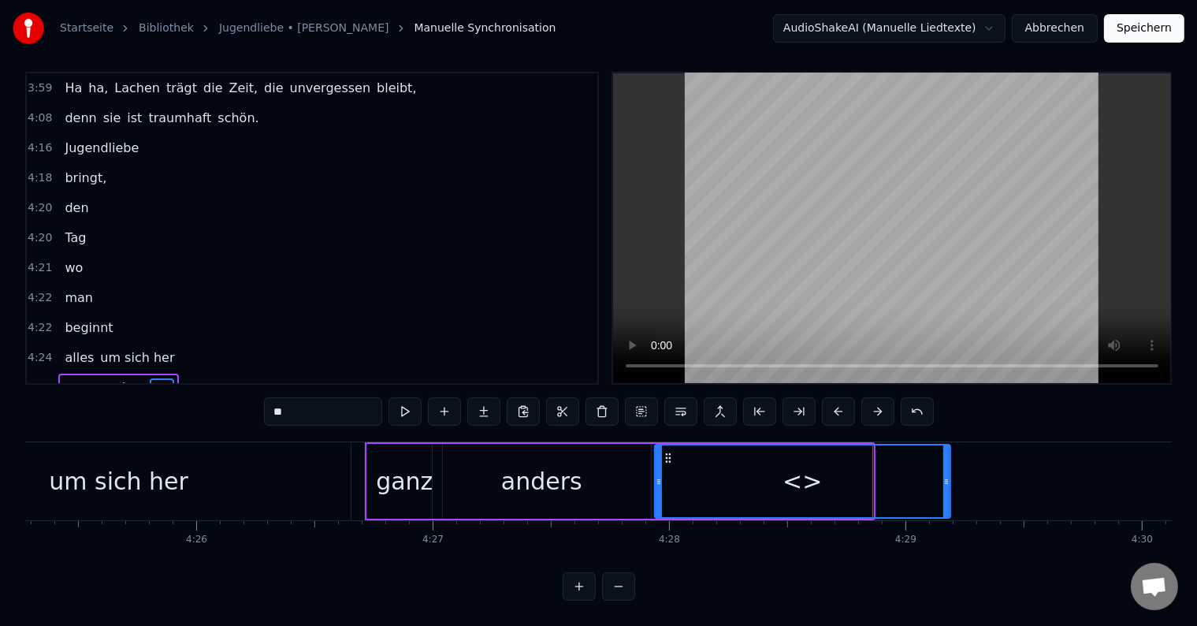
drag, startPoint x: 867, startPoint y: 467, endPoint x: 944, endPoint y: 464, distance: 77.3
click at [944, 475] on icon at bounding box center [947, 481] width 6 height 13
drag, startPoint x: 813, startPoint y: 467, endPoint x: 638, endPoint y: 440, distance: 177.0
click at [813, 467] on div "<>" at bounding box center [802, 480] width 39 height 35
drag, startPoint x: 302, startPoint y: 394, endPoint x: 236, endPoint y: 389, distance: 65.6
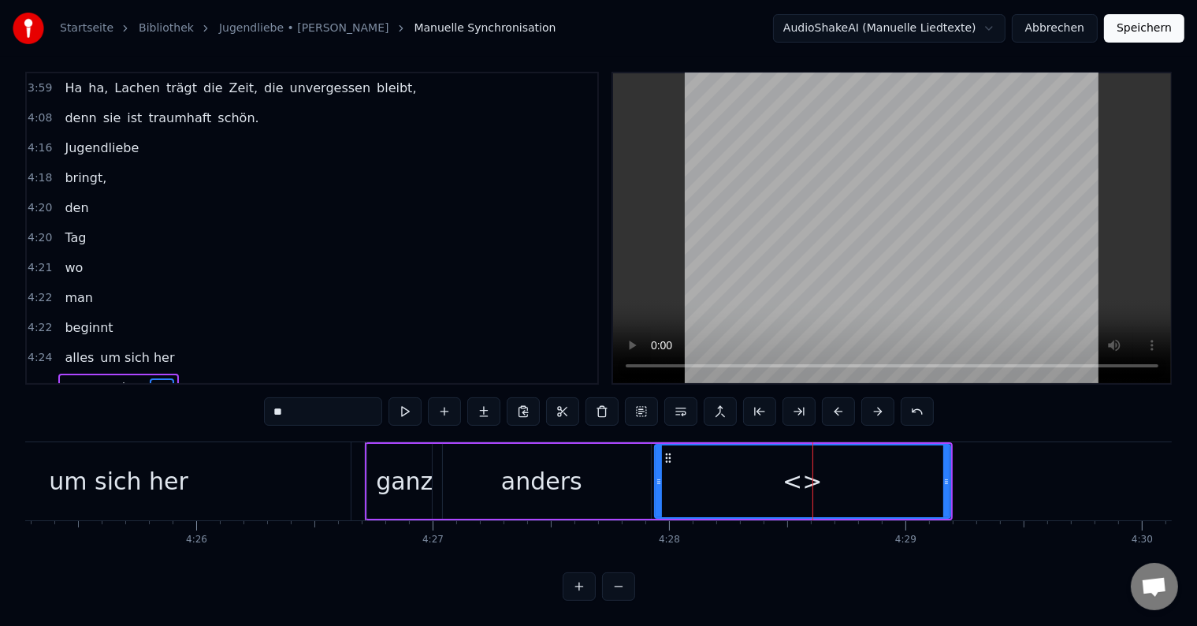
click at [233, 393] on div "0:17 Er sprach von Liebe, dabei waren sie noch nicht mal 15 Jahr. Schwor große …" at bounding box center [598, 336] width 1147 height 529
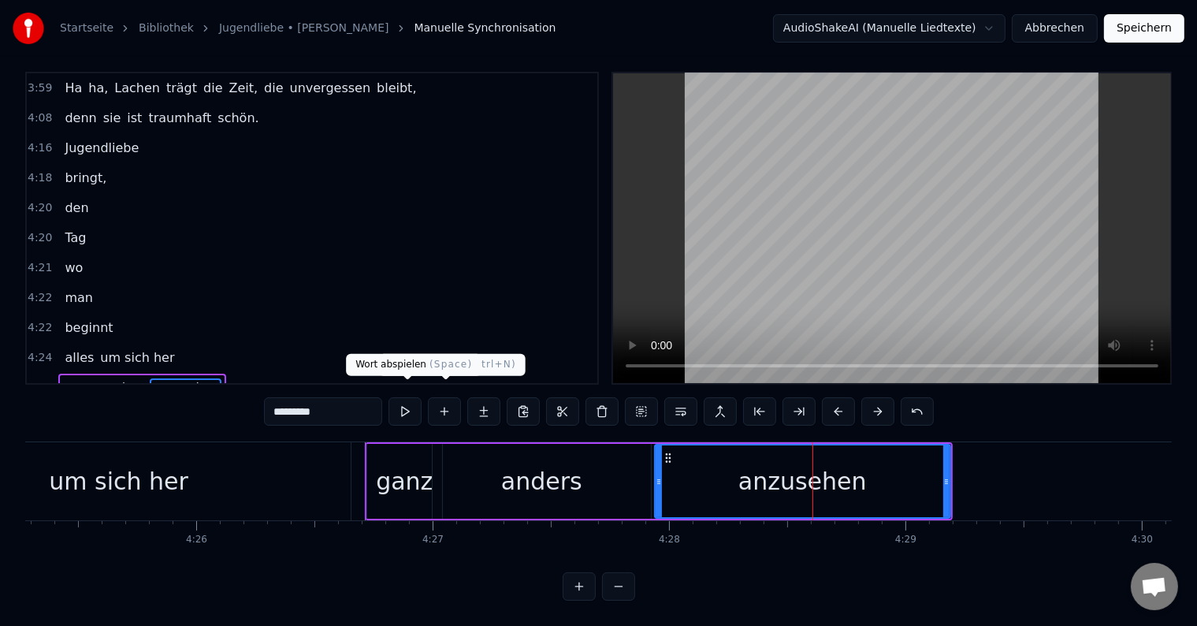
type input "*********"
click at [410, 399] on button at bounding box center [405, 411] width 33 height 28
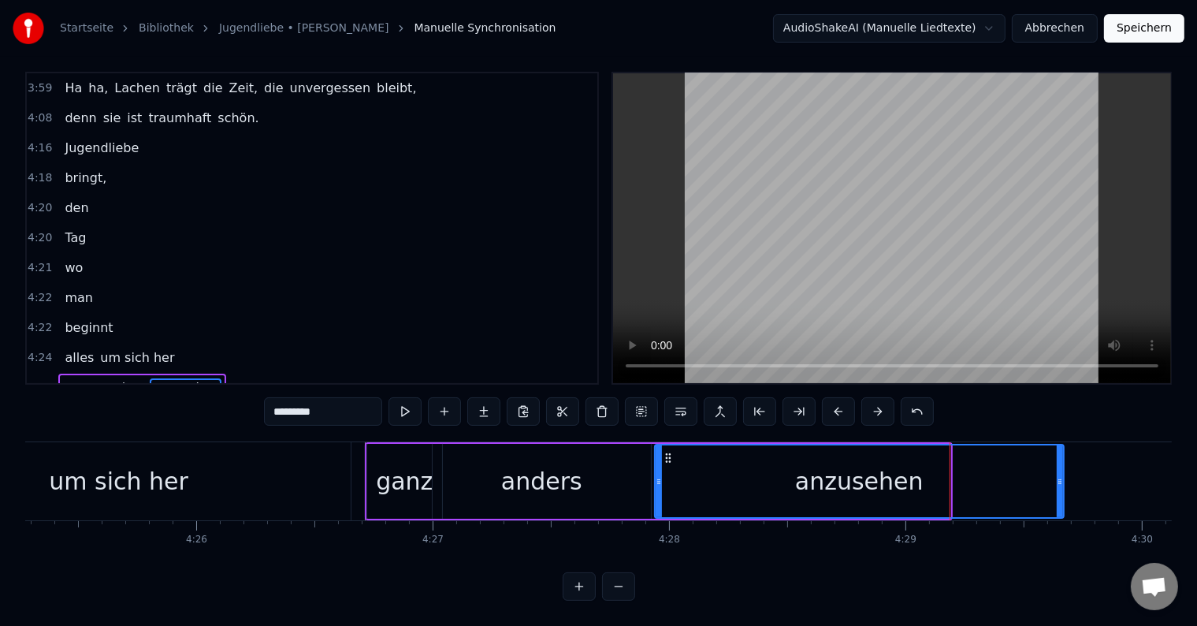
drag, startPoint x: 946, startPoint y: 464, endPoint x: 1059, endPoint y: 466, distance: 113.5
click at [1059, 475] on icon at bounding box center [1060, 481] width 6 height 13
drag, startPoint x: 407, startPoint y: 395, endPoint x: 426, endPoint y: 400, distance: 19.5
click at [407, 397] on button at bounding box center [405, 411] width 33 height 28
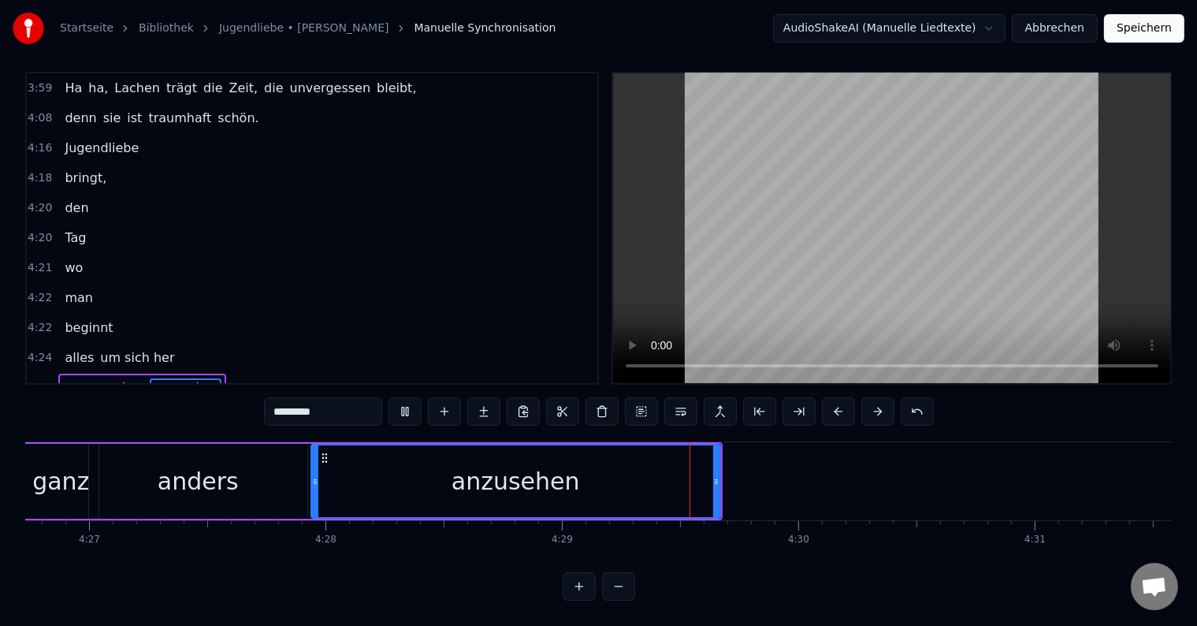
scroll to position [0, 62998]
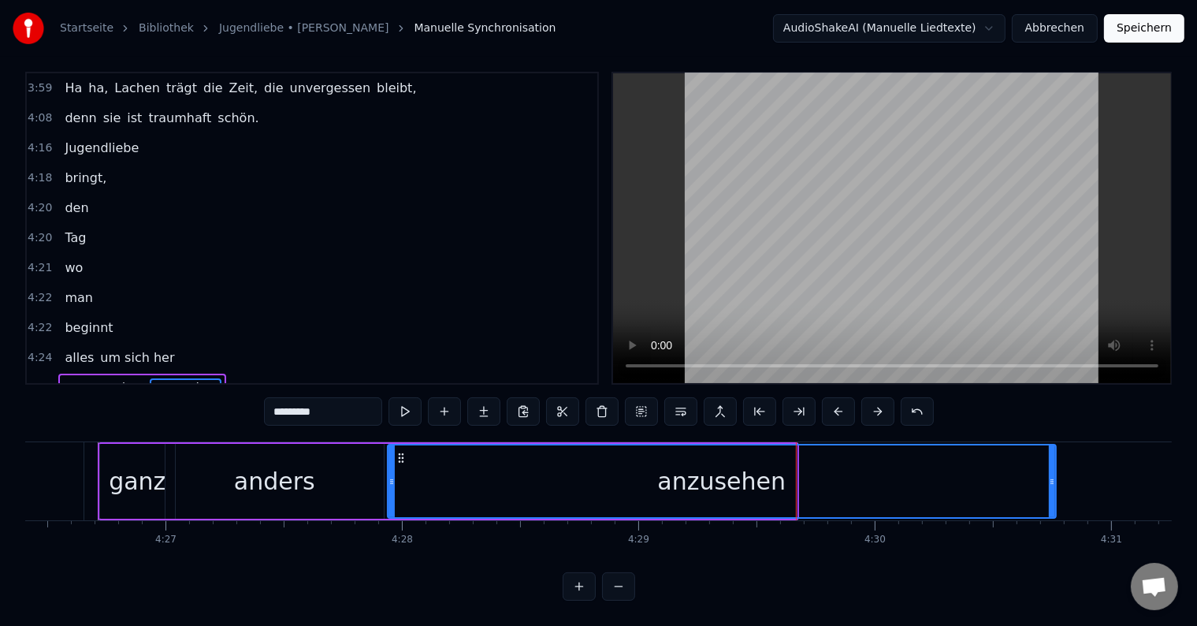
drag, startPoint x: 797, startPoint y: 463, endPoint x: 1052, endPoint y: 457, distance: 255.5
click at [1052, 457] on div at bounding box center [1052, 481] width 6 height 72
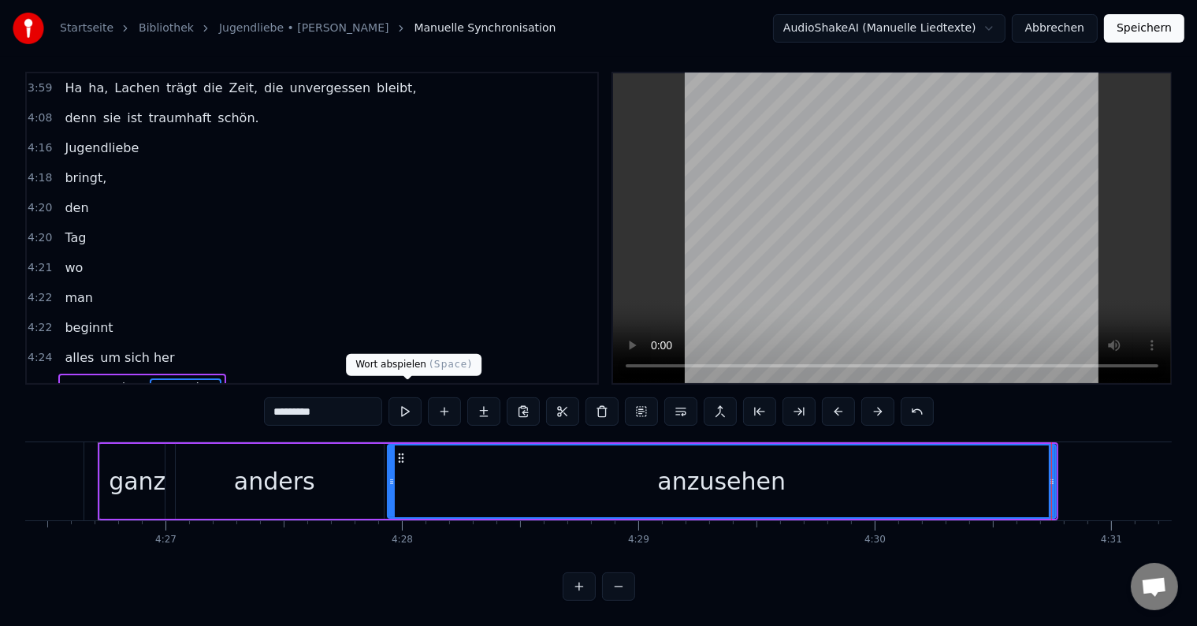
click at [408, 397] on button at bounding box center [405, 411] width 33 height 28
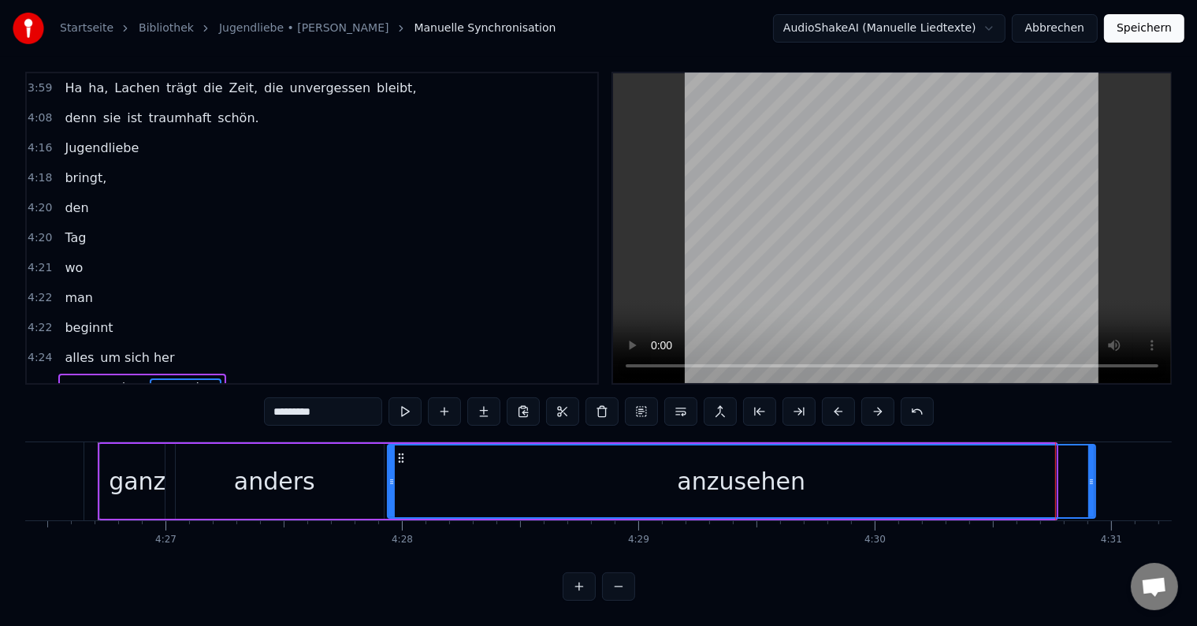
drag, startPoint x: 1054, startPoint y: 461, endPoint x: 1093, endPoint y: 465, distance: 38.8
click at [1093, 475] on icon at bounding box center [1092, 481] width 6 height 13
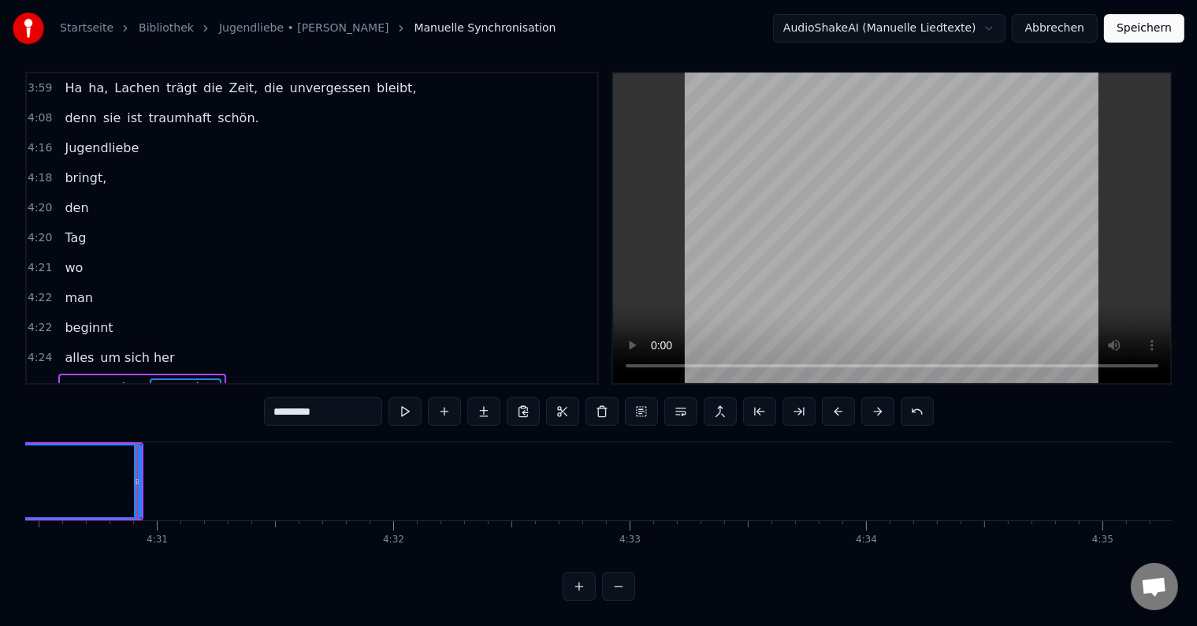
scroll to position [0, 63724]
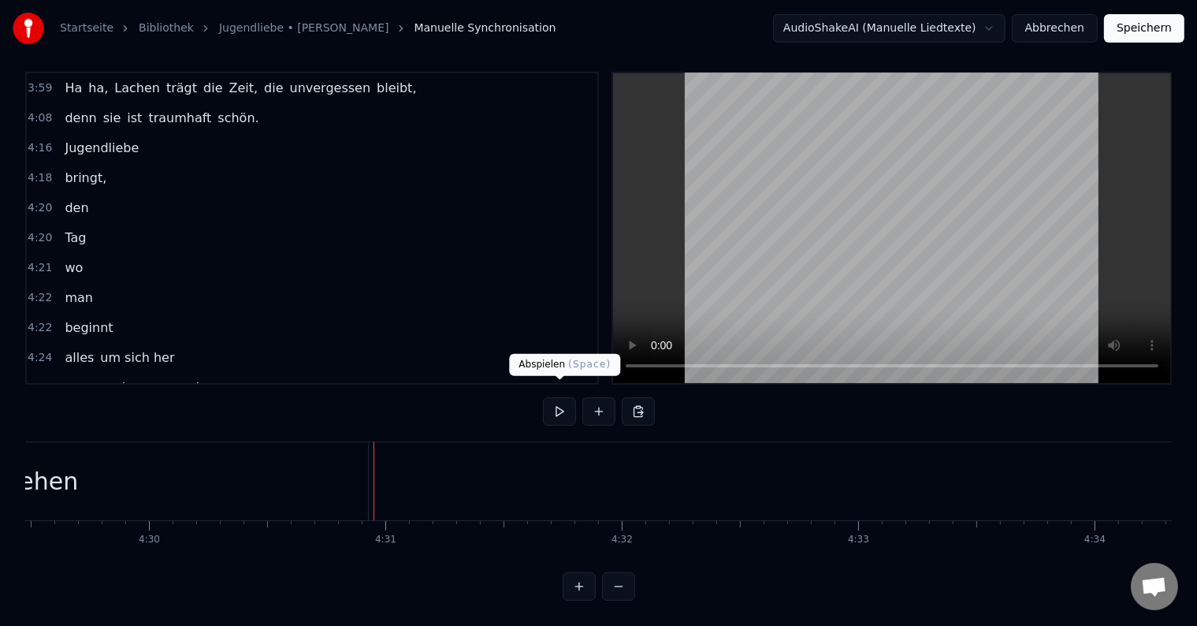
click at [555, 397] on button at bounding box center [559, 411] width 33 height 28
click at [559, 397] on button at bounding box center [559, 411] width 33 height 28
click at [596, 397] on button at bounding box center [599, 411] width 33 height 28
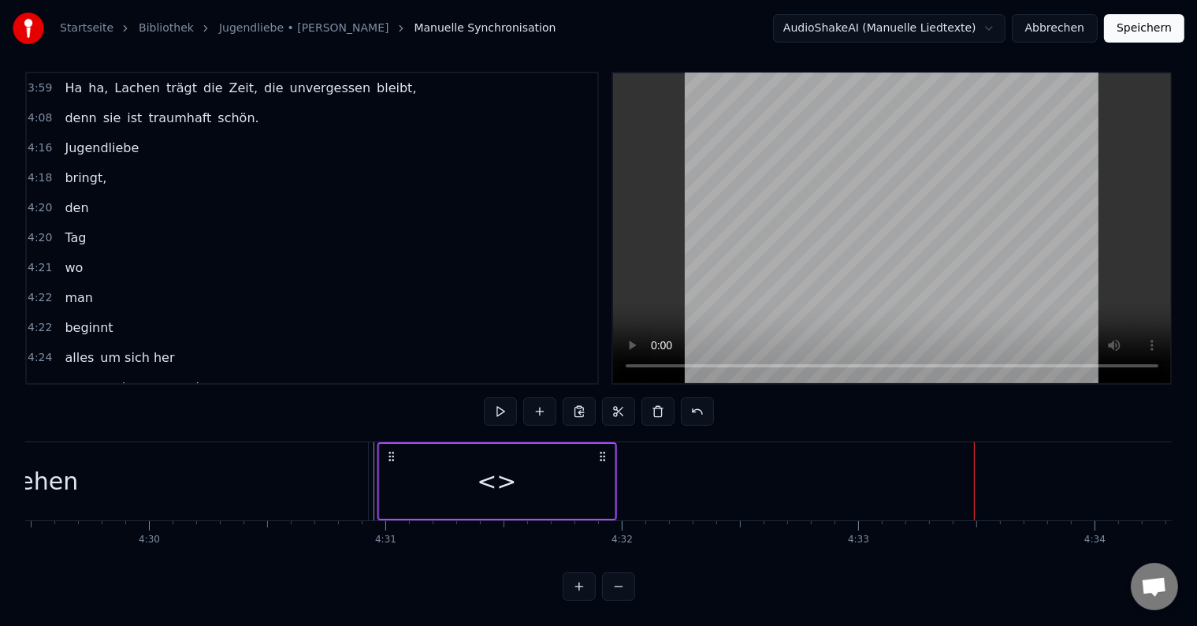
drag, startPoint x: 985, startPoint y: 441, endPoint x: 388, endPoint y: 462, distance: 597.1
click at [388, 462] on div "<>" at bounding box center [497, 481] width 240 height 78
click at [612, 467] on div "<>" at bounding box center [496, 481] width 235 height 75
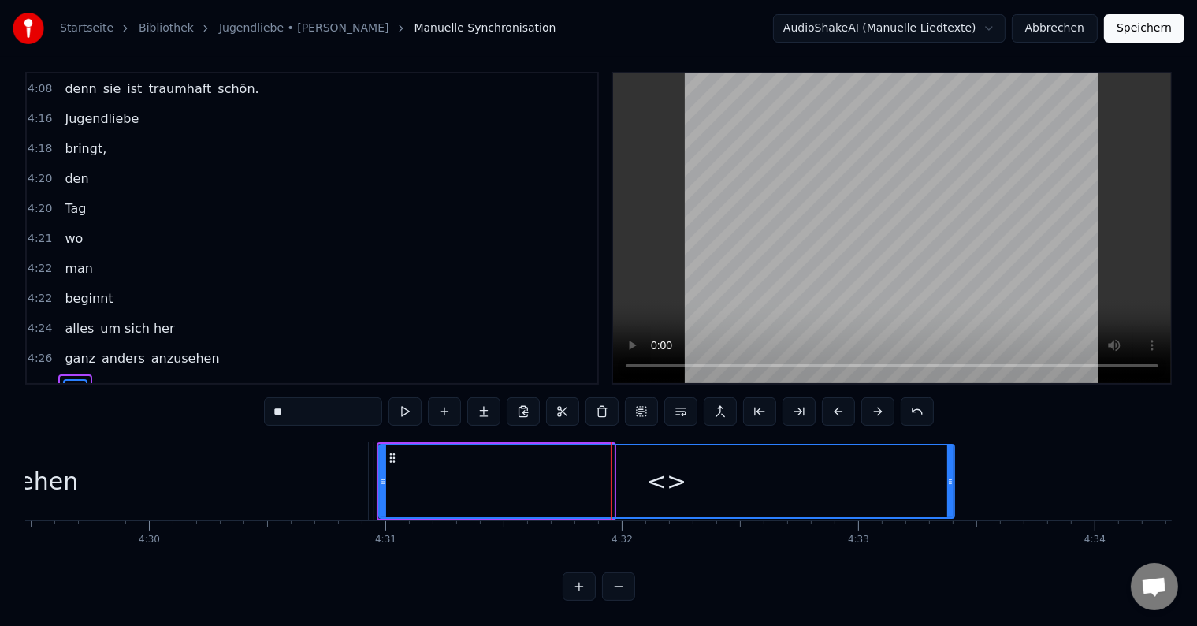
drag, startPoint x: 612, startPoint y: 467, endPoint x: 952, endPoint y: 467, distance: 340.5
click at [952, 475] on icon at bounding box center [950, 481] width 6 height 13
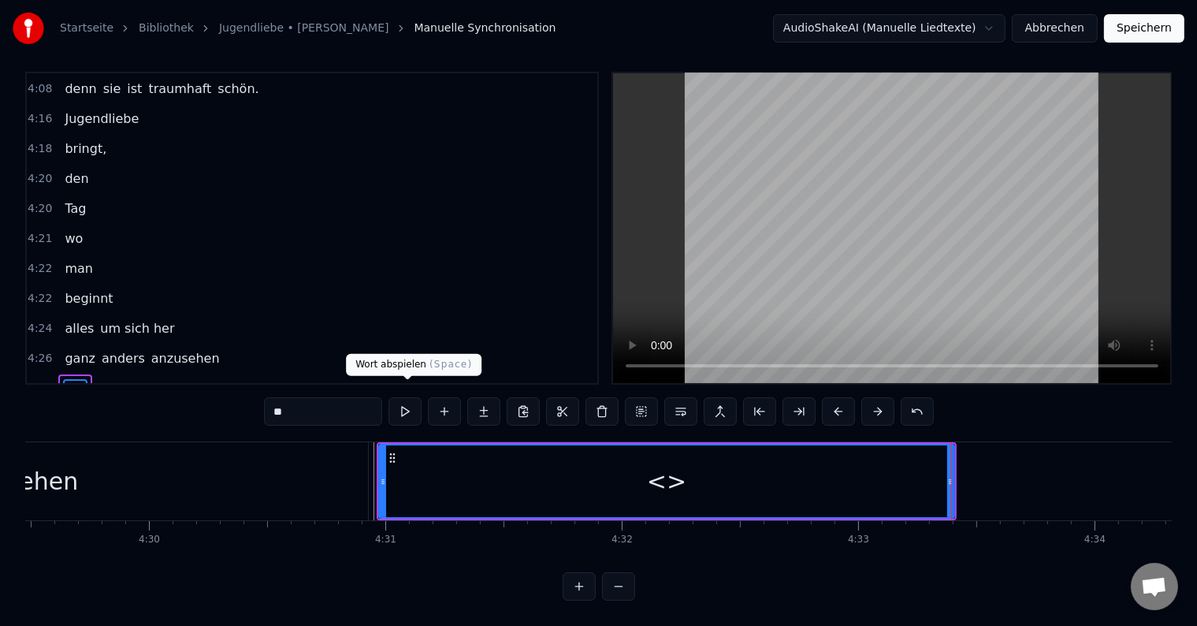
click at [411, 399] on button at bounding box center [405, 411] width 33 height 28
drag, startPoint x: 315, startPoint y: 408, endPoint x: 244, endPoint y: 404, distance: 71.1
click at [244, 404] on div "0:17 Er sprach von Liebe, dabei waren sie noch nicht mal 15 Jahr. Schwor große …" at bounding box center [598, 336] width 1147 height 529
type input "********"
click at [443, 397] on button at bounding box center [444, 411] width 33 height 28
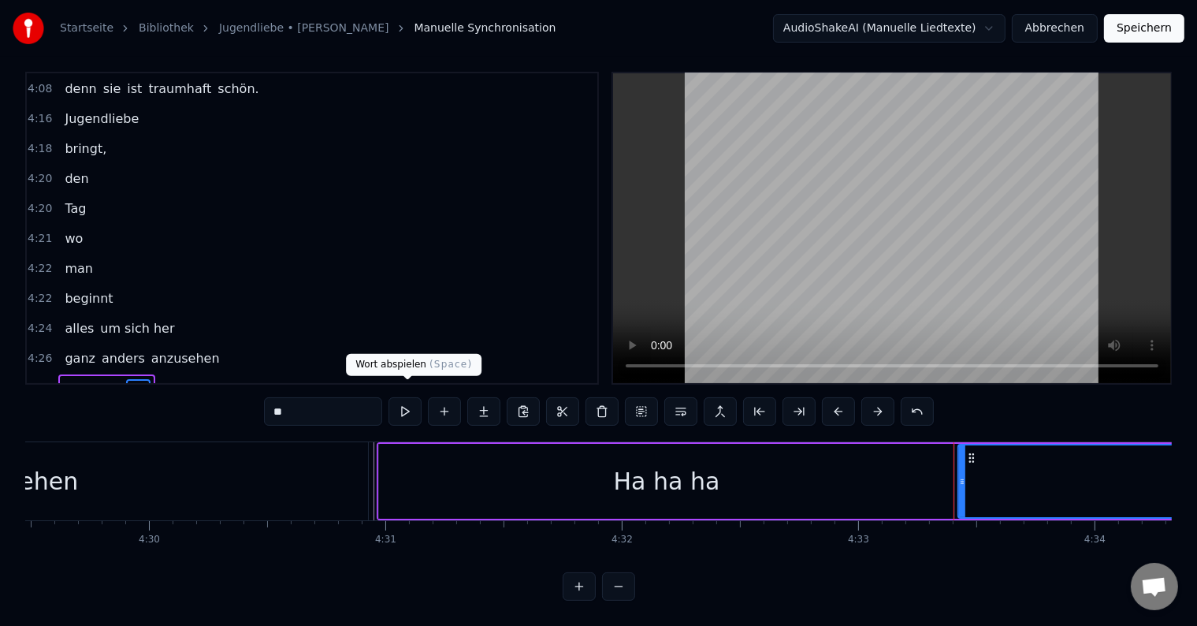
click at [408, 407] on button at bounding box center [405, 411] width 33 height 28
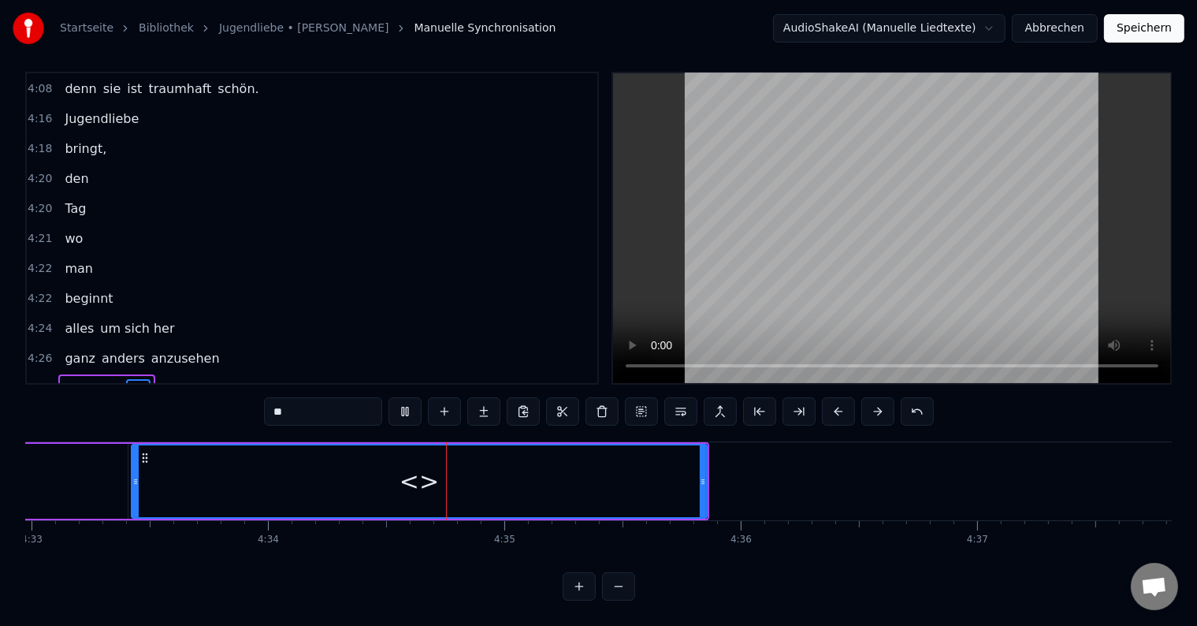
scroll to position [0, 64753]
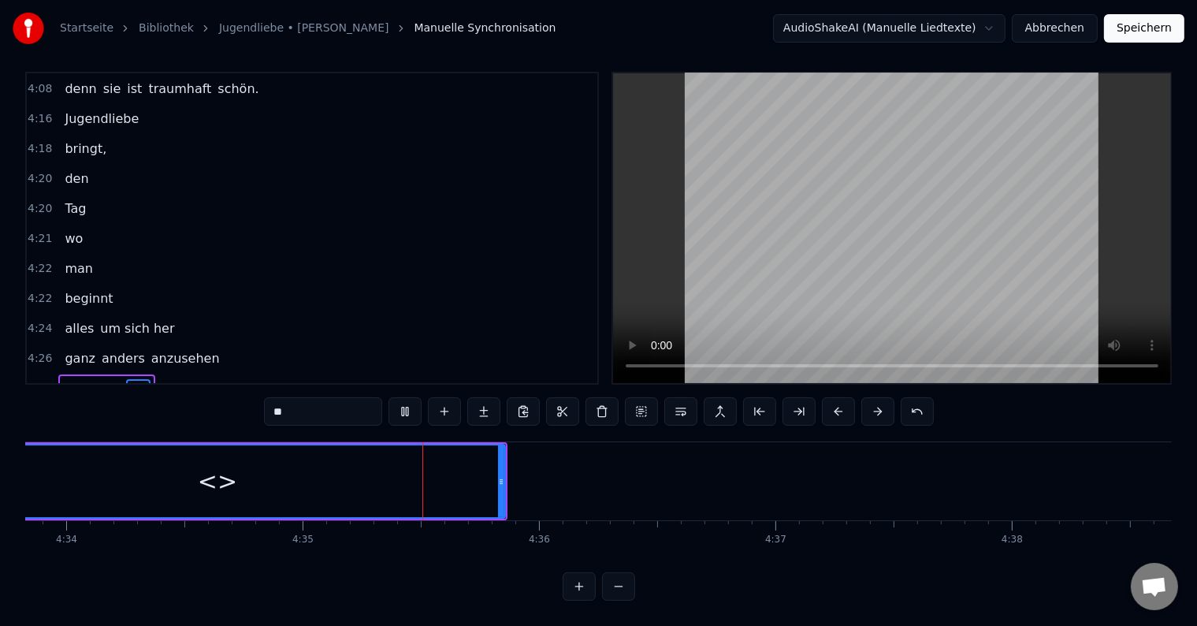
click at [404, 404] on button at bounding box center [405, 411] width 33 height 28
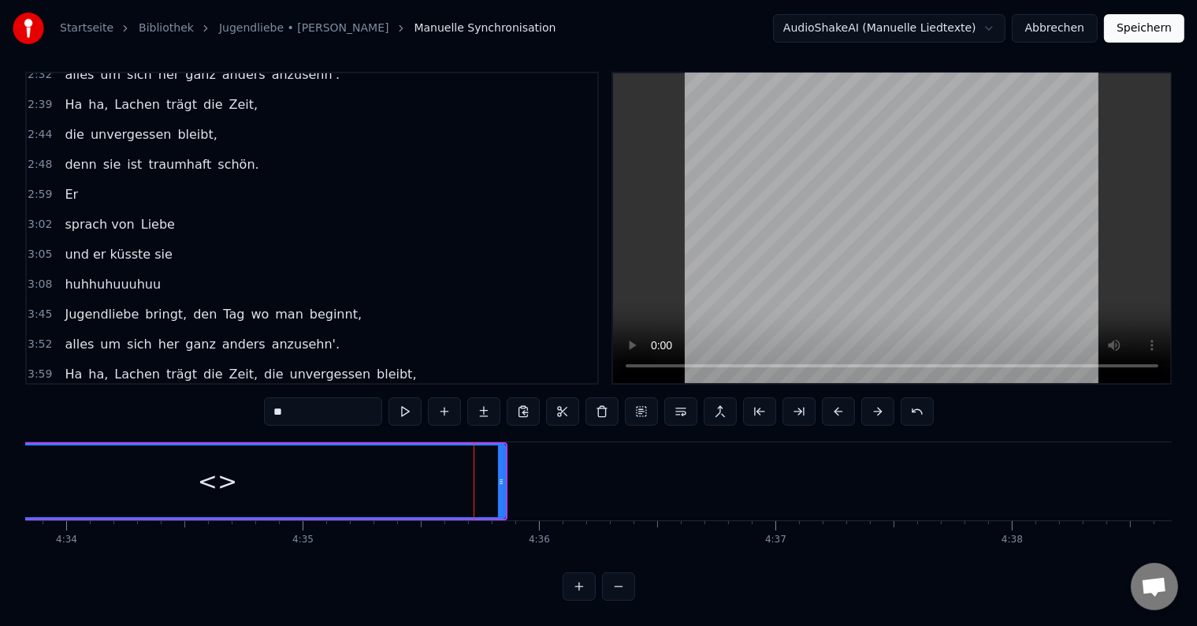
scroll to position [482, 0]
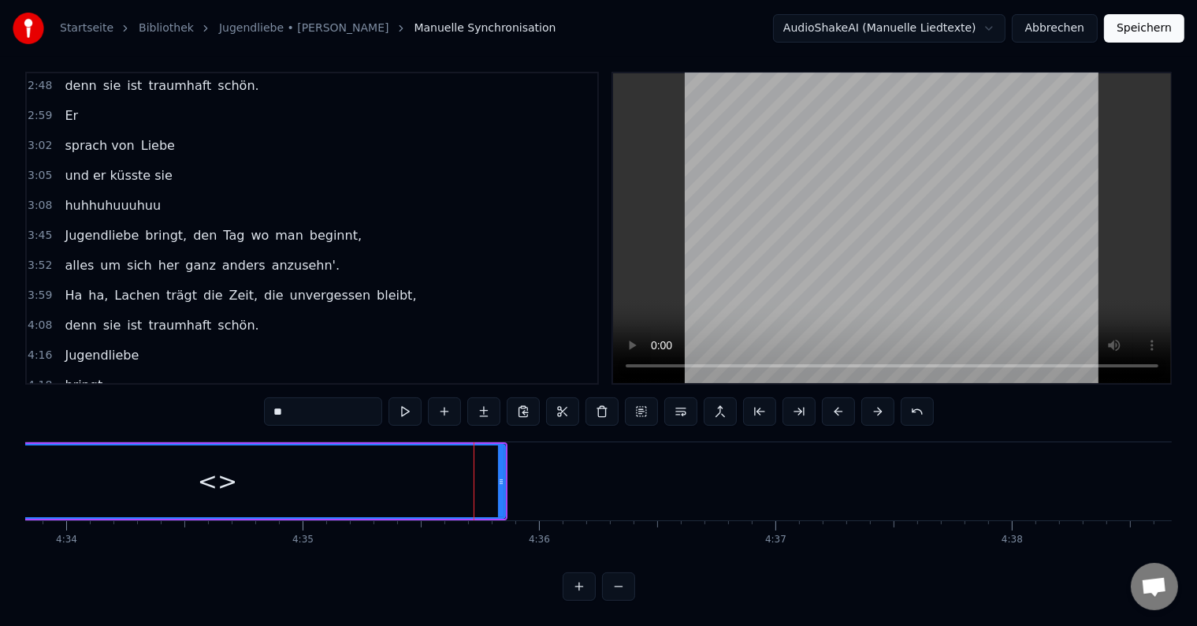
click at [221, 467] on div "<>" at bounding box center [217, 480] width 39 height 35
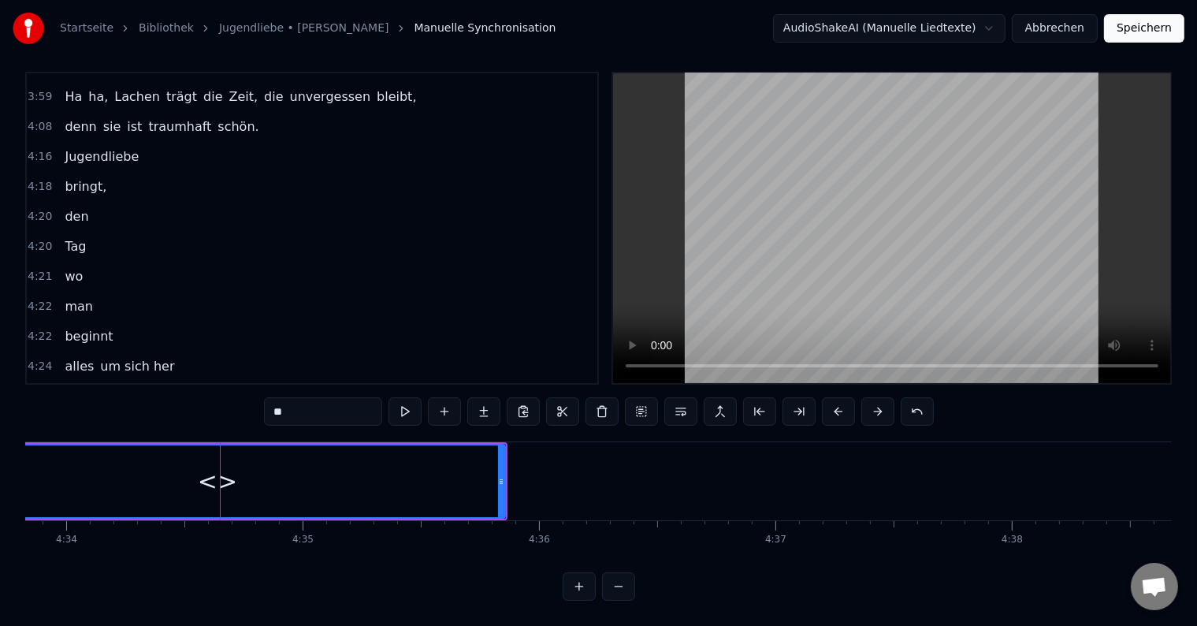
scroll to position [718, 0]
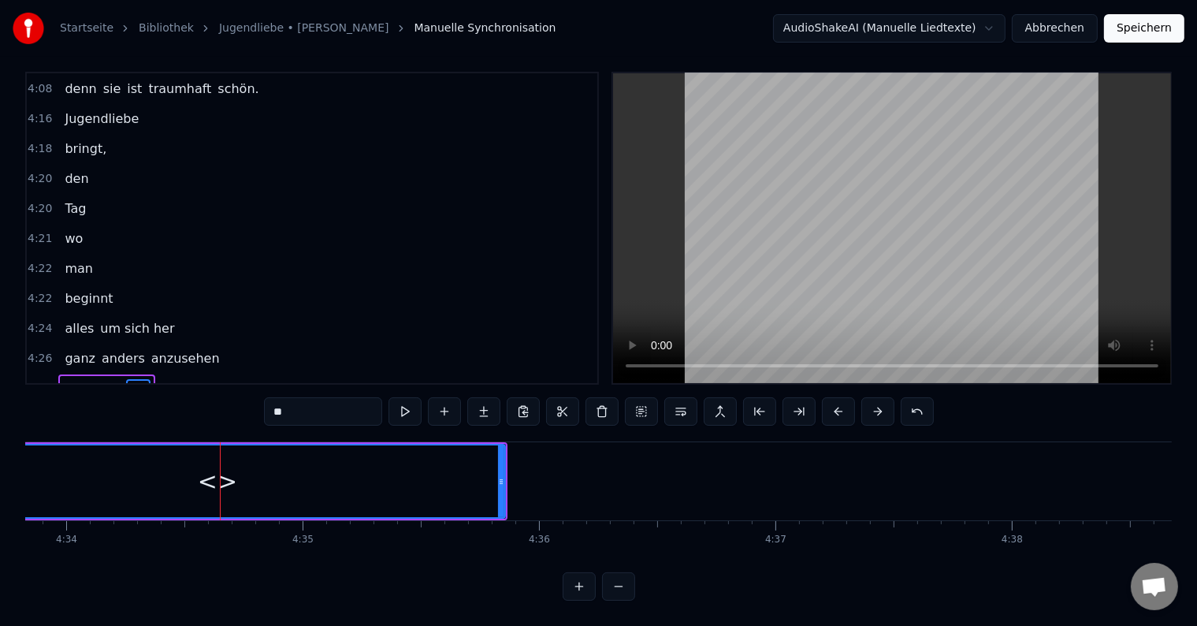
drag, startPoint x: 311, startPoint y: 397, endPoint x: 220, endPoint y: 396, distance: 90.7
click at [221, 396] on div "0:17 Er sprach von Liebe, dabei waren sie noch nicht mal 15 Jahr. Schwor große …" at bounding box center [598, 336] width 1147 height 529
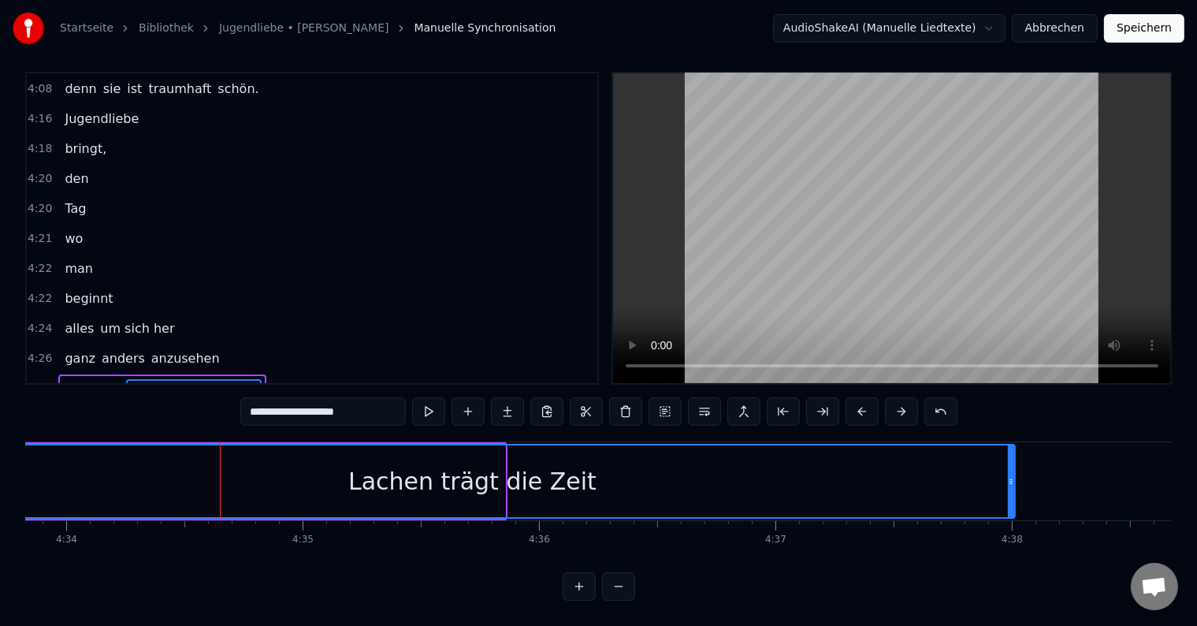
drag, startPoint x: 501, startPoint y: 463, endPoint x: 679, endPoint y: 410, distance: 185.3
click at [1010, 473] on div at bounding box center [1011, 481] width 6 height 72
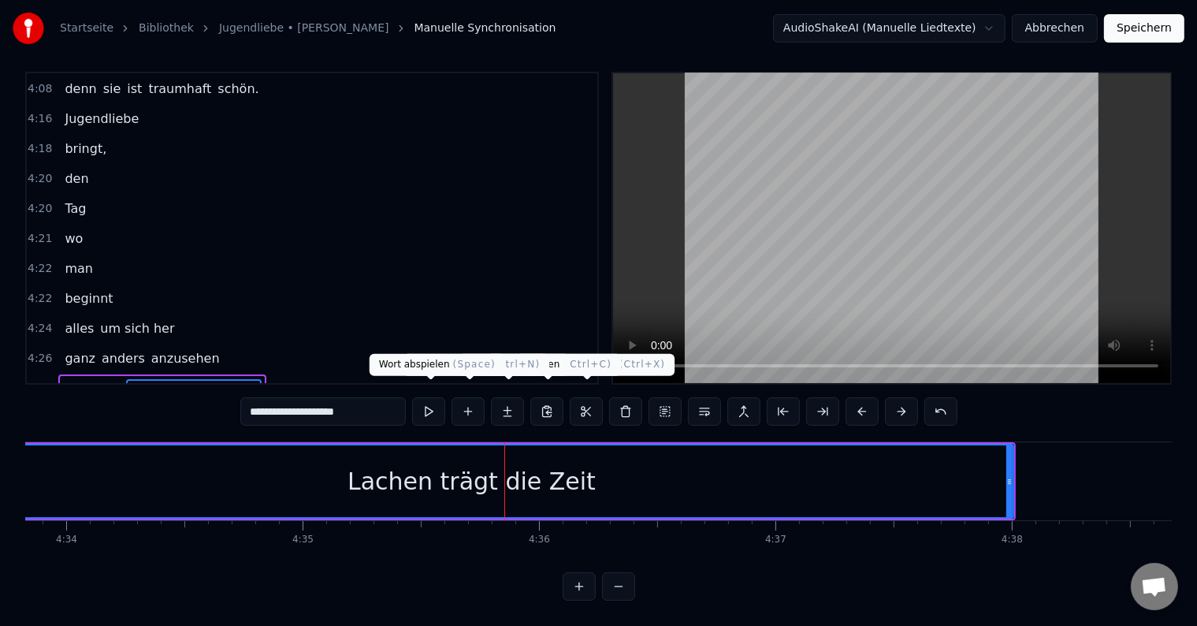
type input "**********"
click at [439, 397] on button at bounding box center [428, 411] width 33 height 28
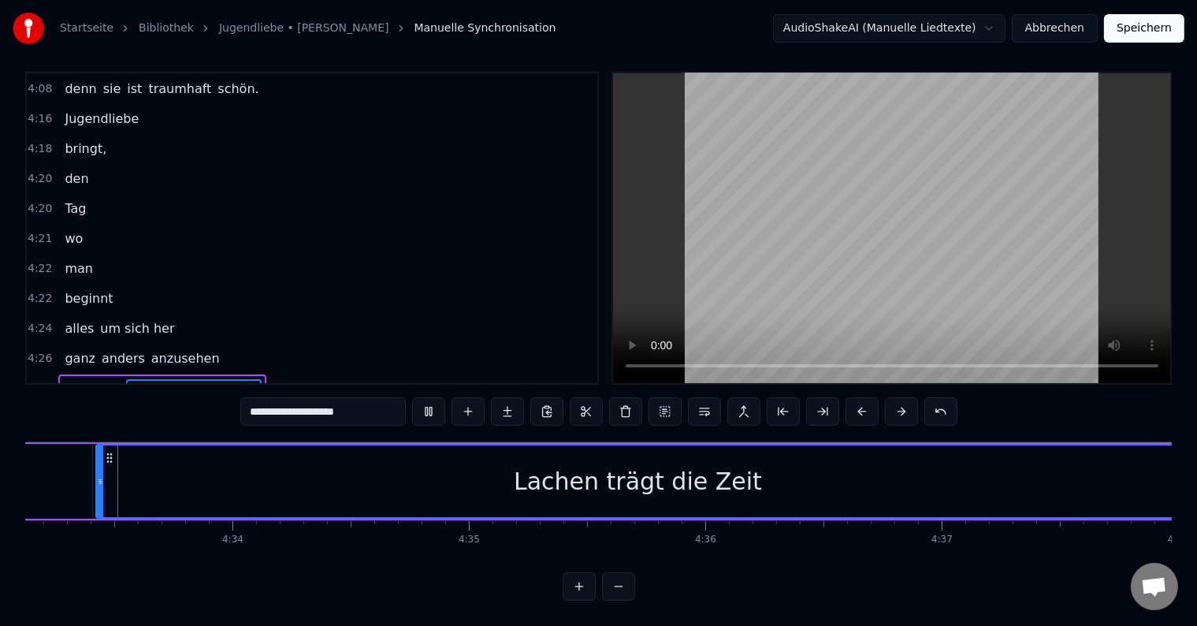
scroll to position [0, 64578]
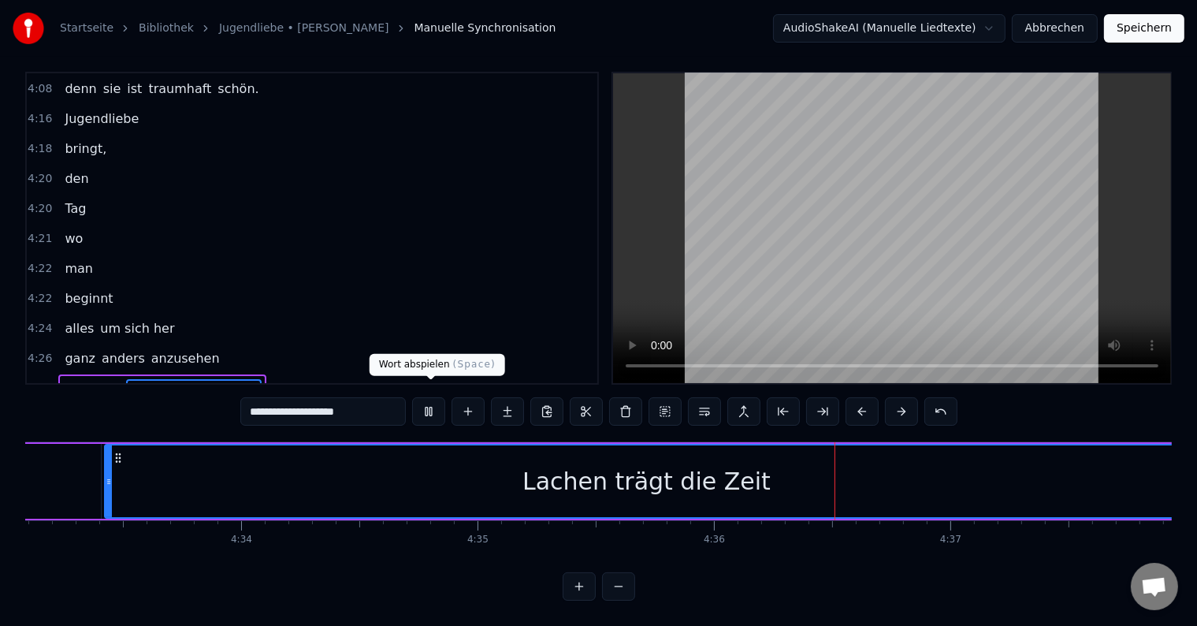
click at [440, 397] on button at bounding box center [428, 411] width 33 height 28
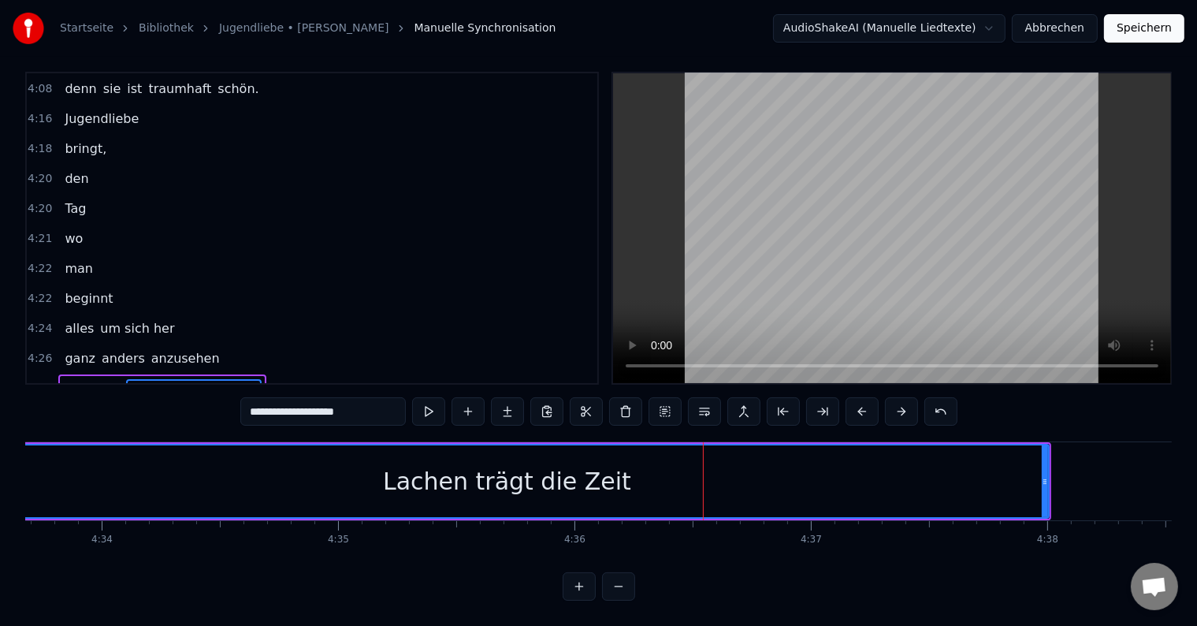
scroll to position [0, 64756]
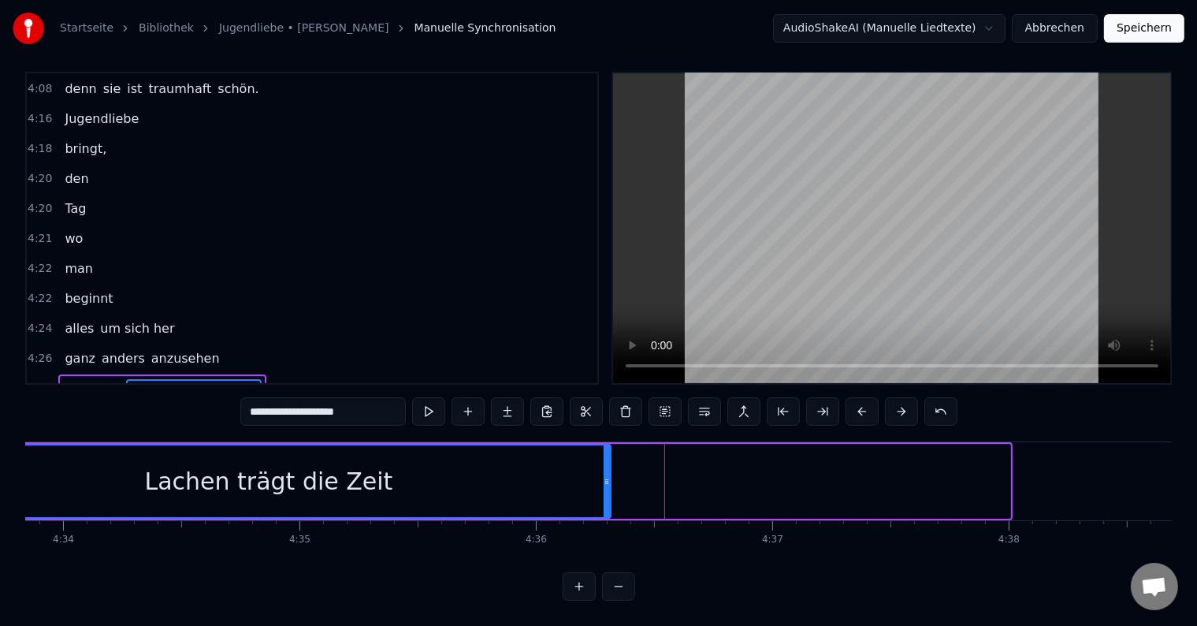
drag, startPoint x: 1006, startPoint y: 464, endPoint x: 606, endPoint y: 463, distance: 399.6
click at [606, 475] on icon at bounding box center [607, 481] width 6 height 13
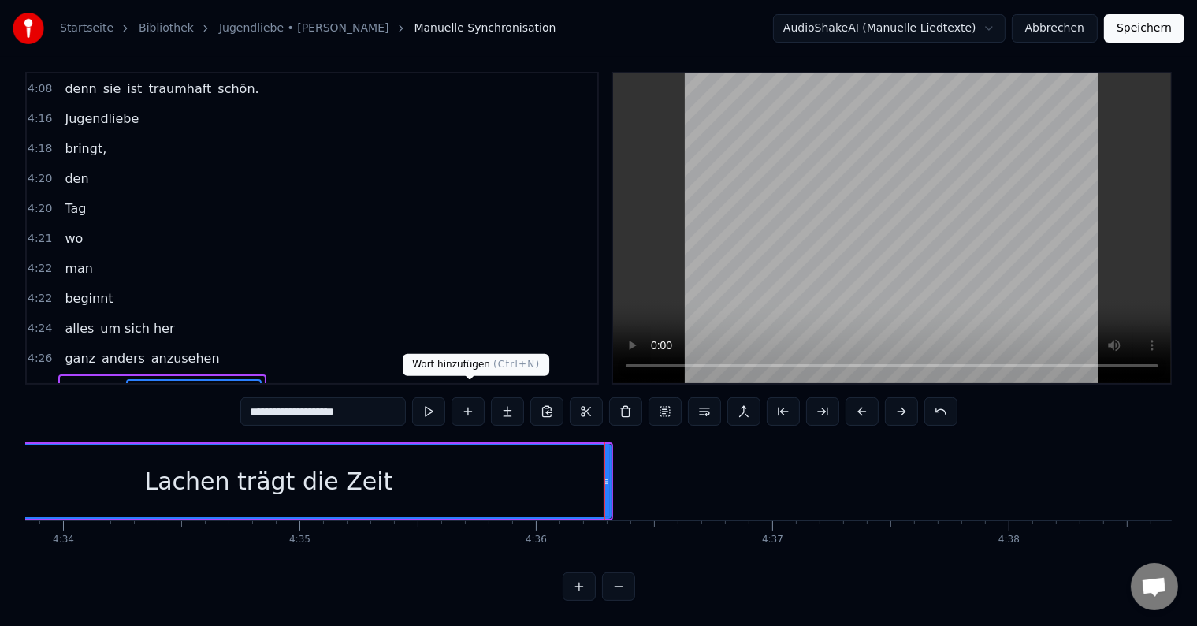
click at [477, 400] on button at bounding box center [468, 411] width 33 height 28
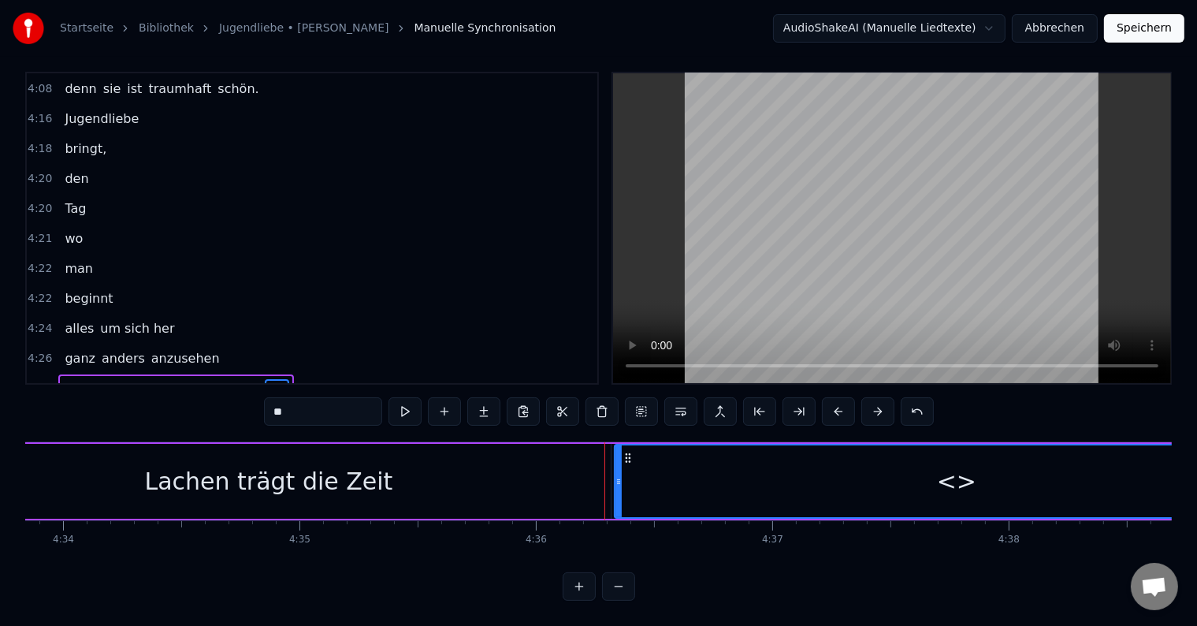
drag, startPoint x: 347, startPoint y: 397, endPoint x: 242, endPoint y: 394, distance: 104.9
click at [242, 394] on div "0:17 Er sprach von Liebe, dabei waren sie noch nicht mal 15 Jahr. Schwor große …" at bounding box center [598, 336] width 1147 height 529
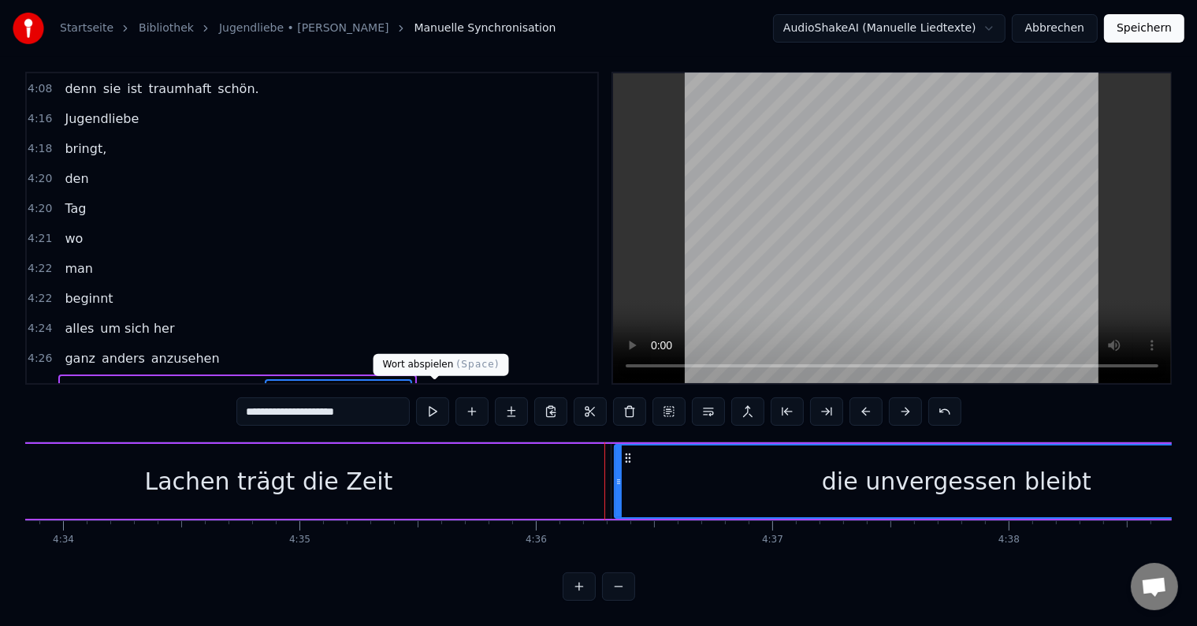
type input "**********"
click at [440, 398] on button at bounding box center [432, 411] width 33 height 28
click at [435, 398] on button at bounding box center [432, 411] width 33 height 28
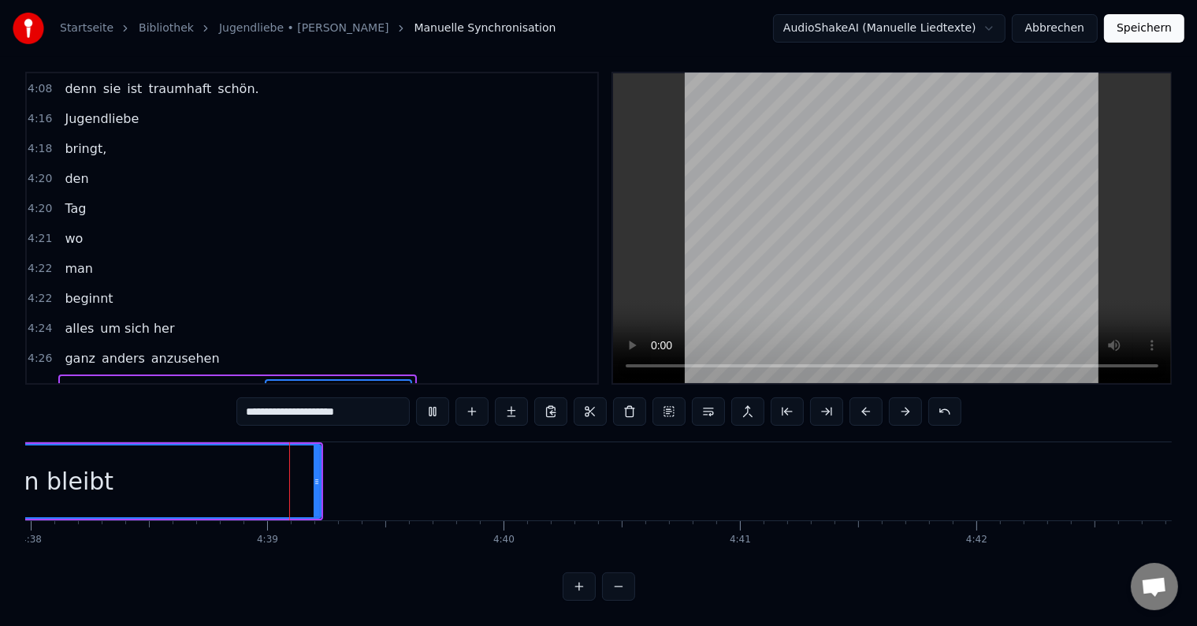
scroll to position [0, 65752]
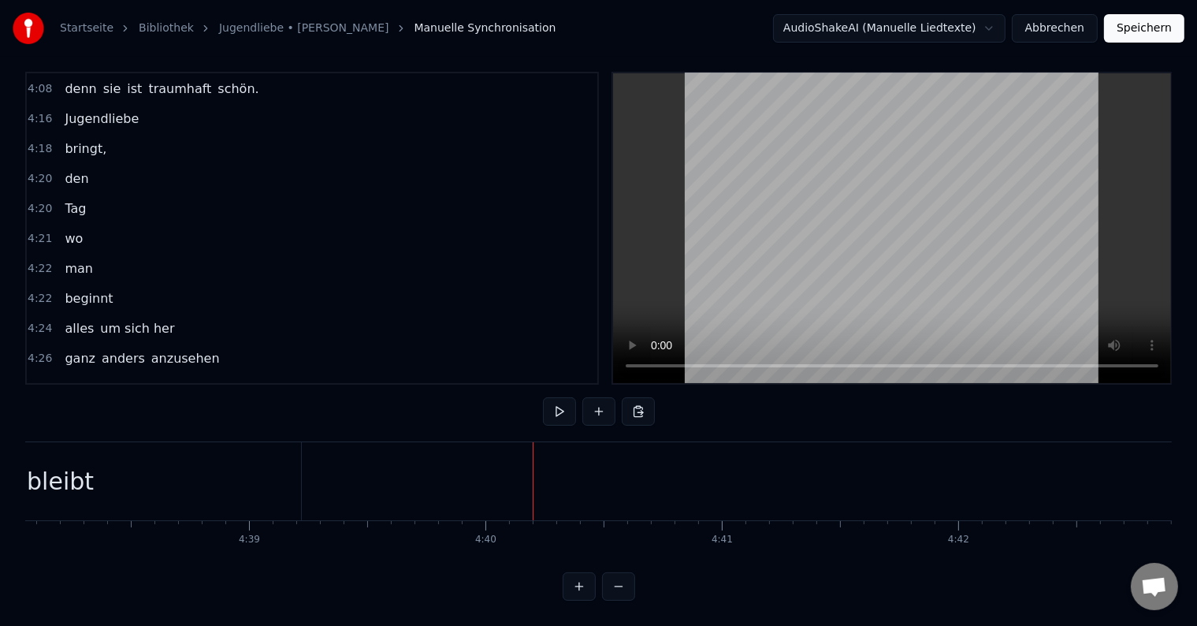
drag, startPoint x: 174, startPoint y: 471, endPoint x: 199, endPoint y: 471, distance: 24.4
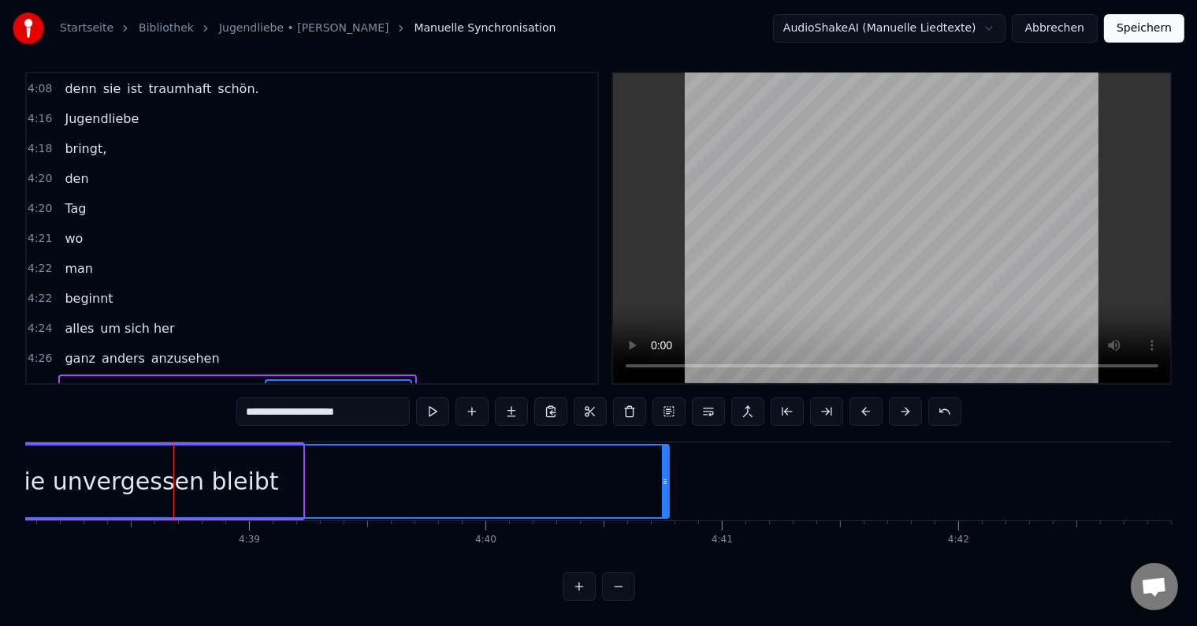
drag, startPoint x: 300, startPoint y: 464, endPoint x: 666, endPoint y: 453, distance: 366.7
click at [666, 453] on div at bounding box center [665, 481] width 6 height 72
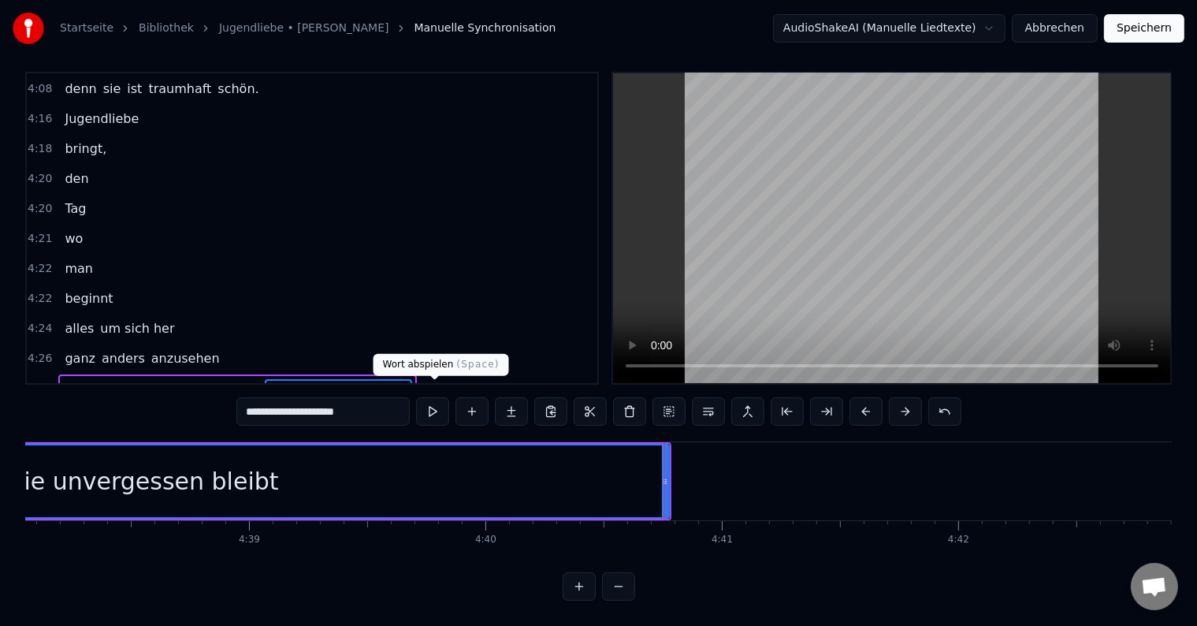
click at [435, 404] on button at bounding box center [432, 411] width 33 height 28
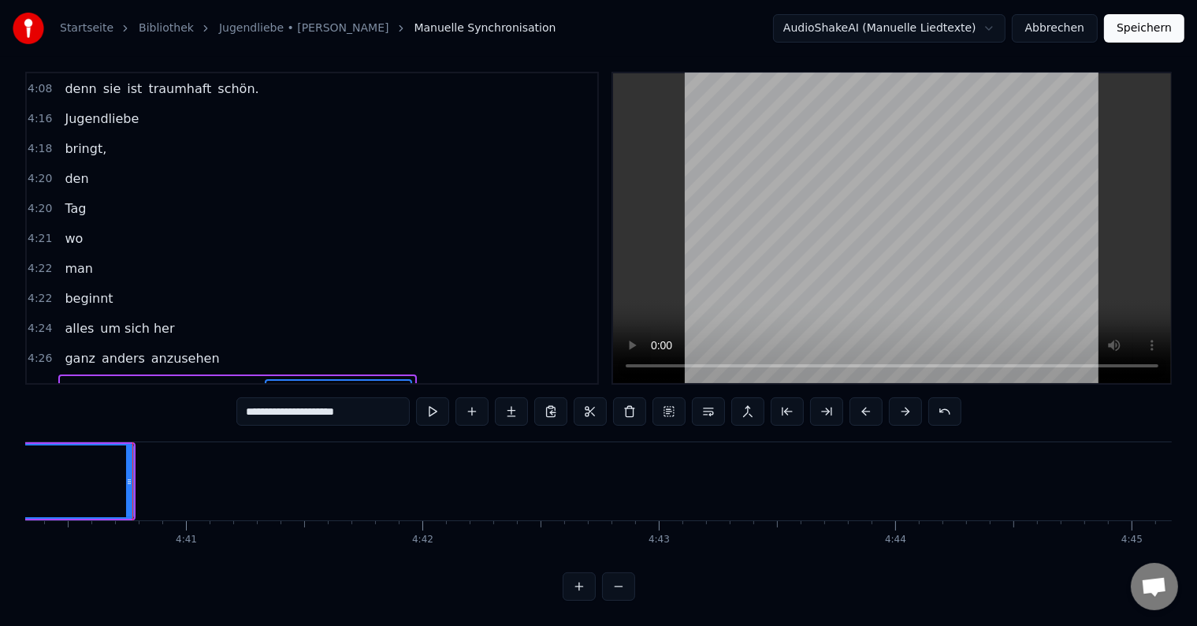
scroll to position [0, 66316]
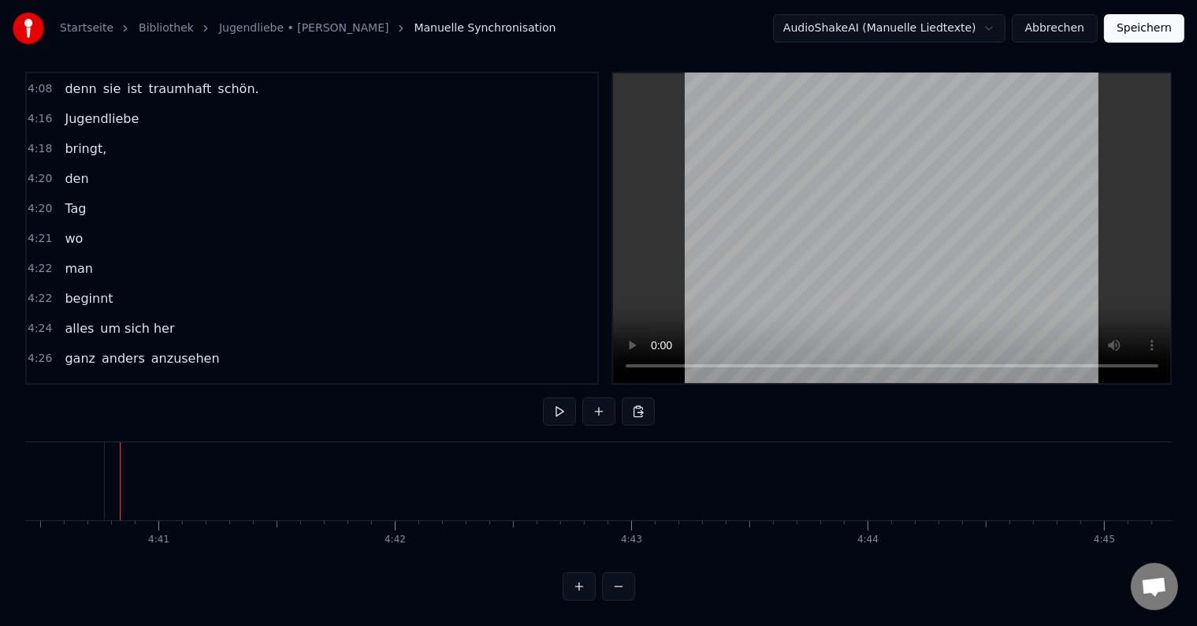
click at [591, 400] on button at bounding box center [599, 411] width 33 height 28
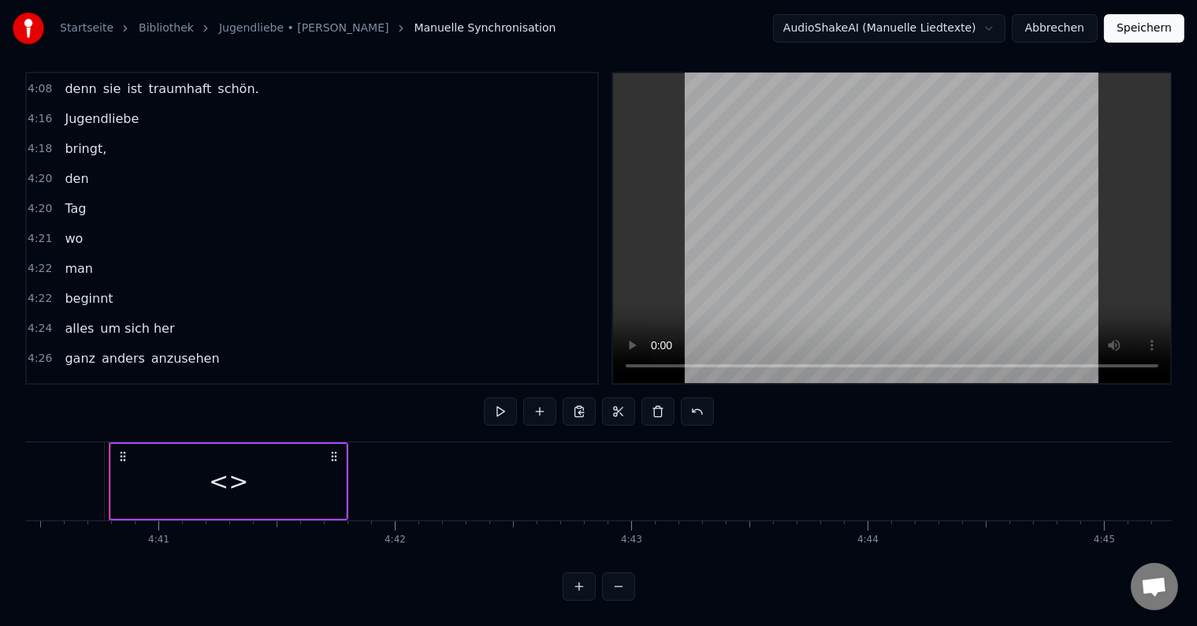
click at [294, 455] on div "<>" at bounding box center [228, 481] width 235 height 75
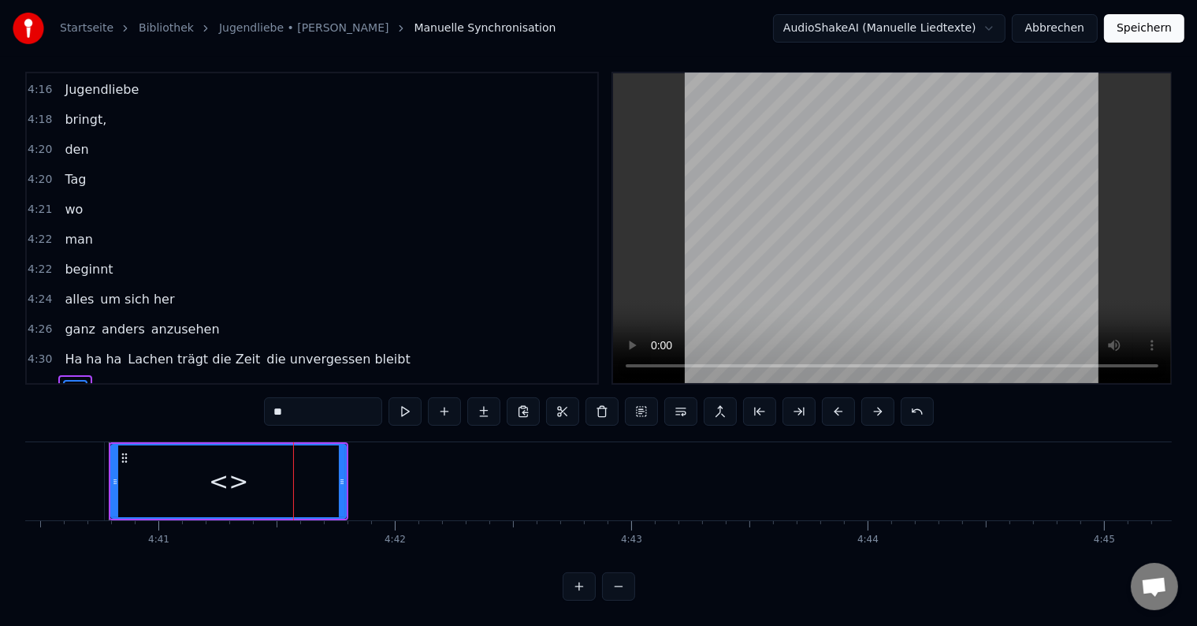
click at [347, 400] on input "**" at bounding box center [323, 411] width 118 height 28
type input "*"
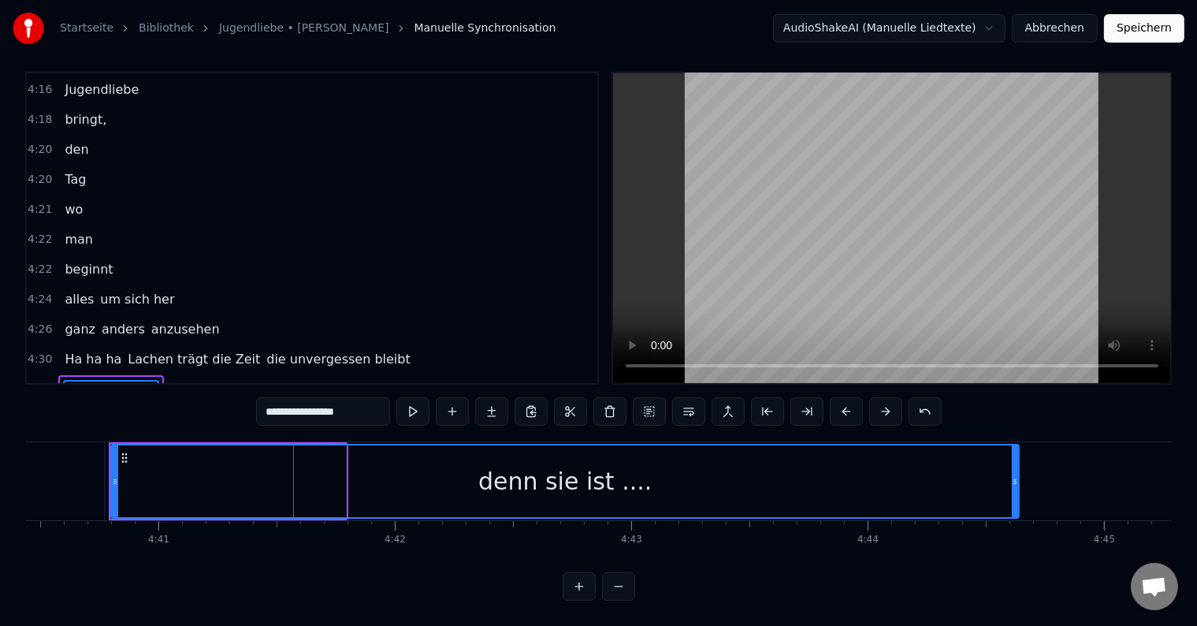
drag, startPoint x: 343, startPoint y: 463, endPoint x: 1016, endPoint y: 460, distance: 673.2
click at [1016, 460] on div at bounding box center [1015, 481] width 6 height 72
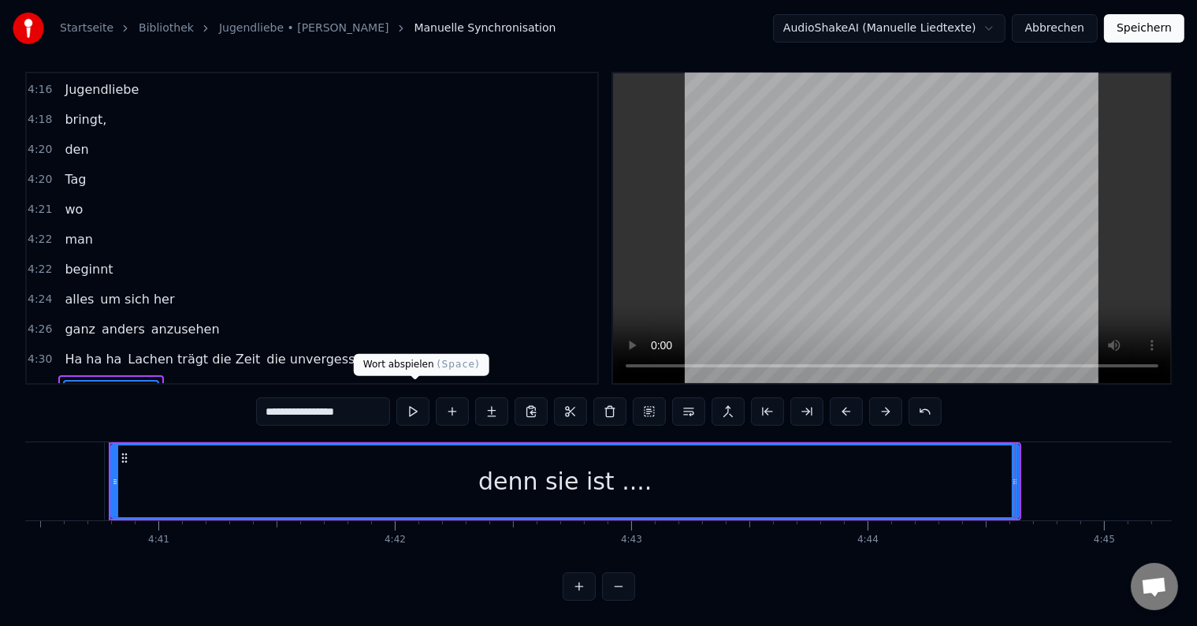
type input "**********"
click at [423, 397] on button at bounding box center [412, 411] width 33 height 28
click at [1174, 25] on button "Speichern" at bounding box center [1144, 28] width 80 height 28
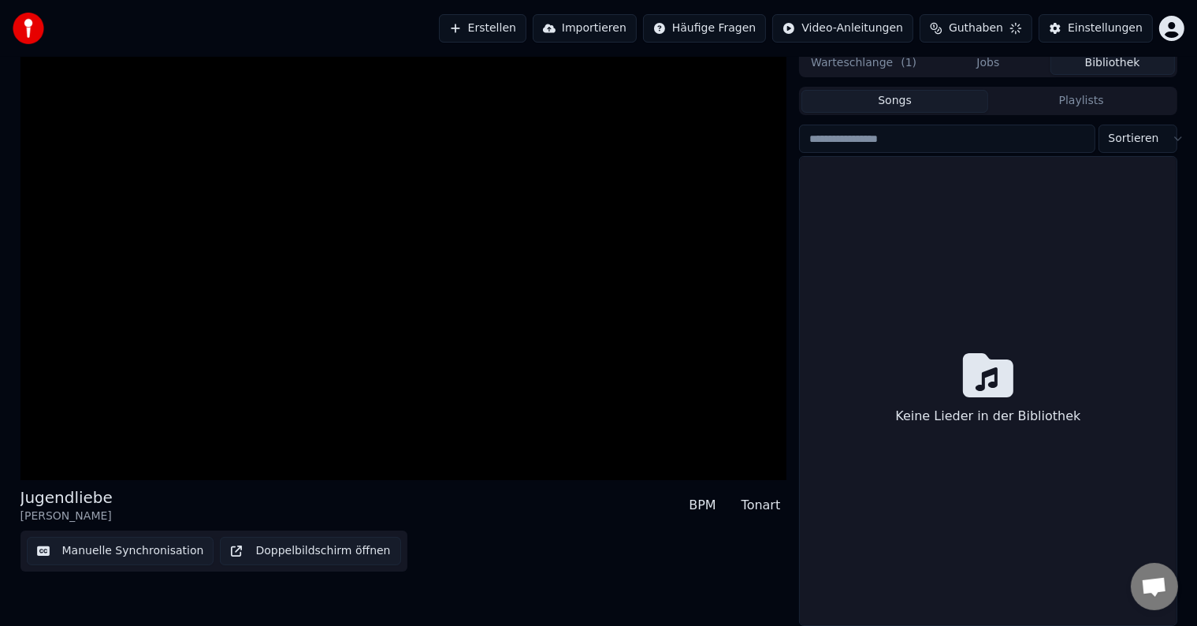
scroll to position [7, 0]
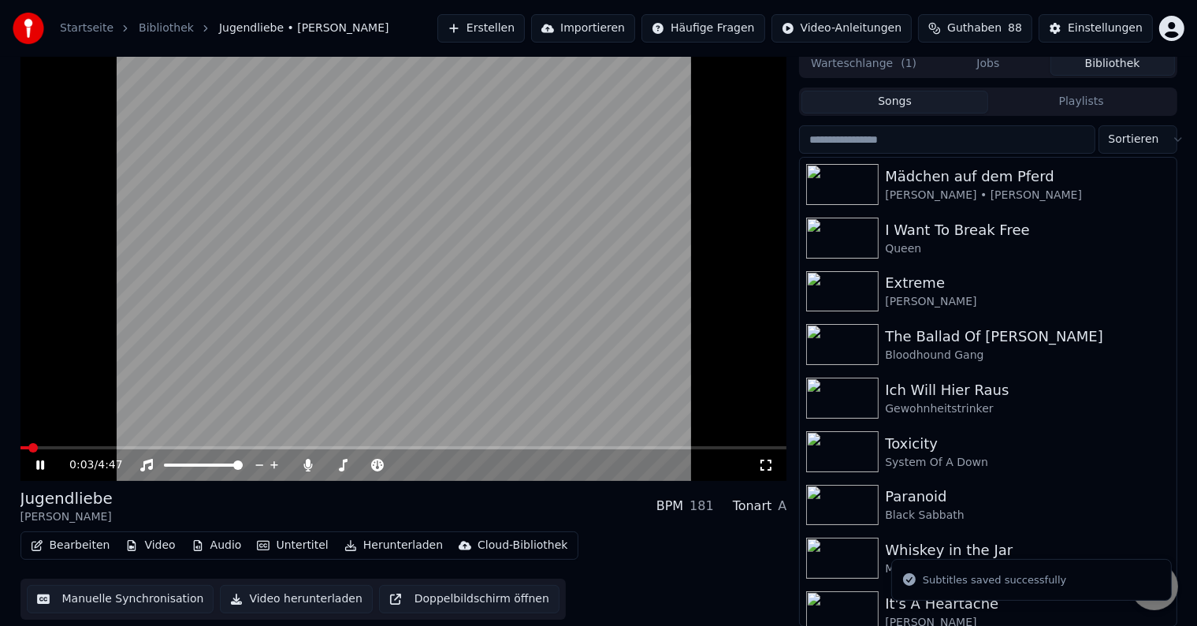
click at [459, 303] on video at bounding box center [403, 265] width 767 height 431
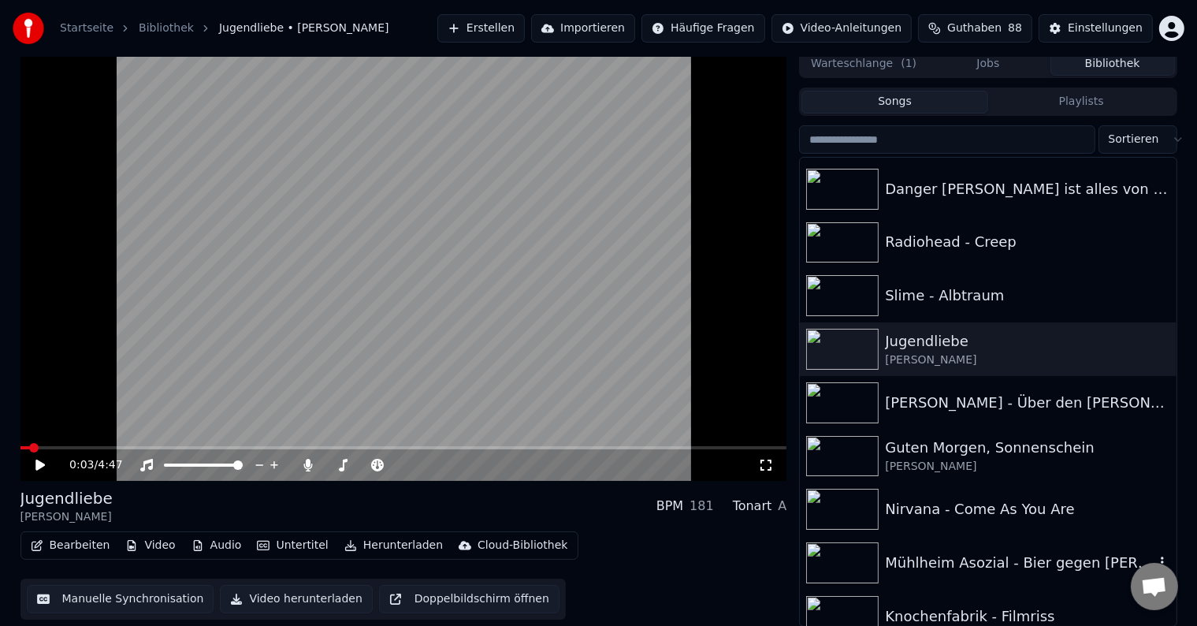
scroll to position [946, 0]
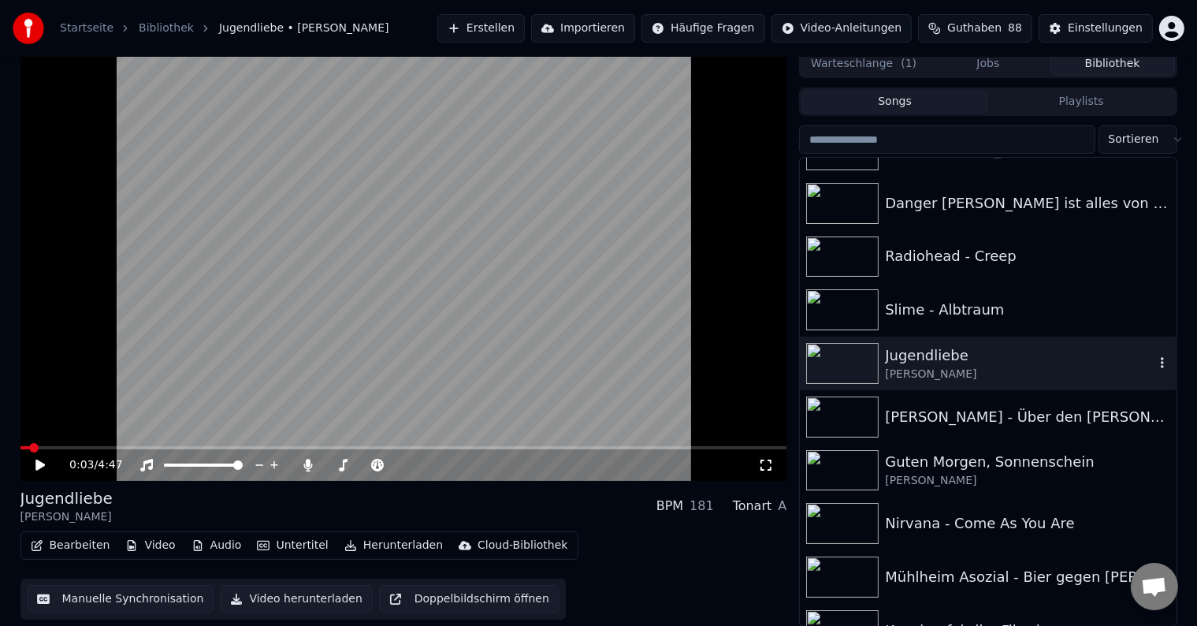
click at [1155, 363] on icon "button" at bounding box center [1163, 362] width 16 height 13
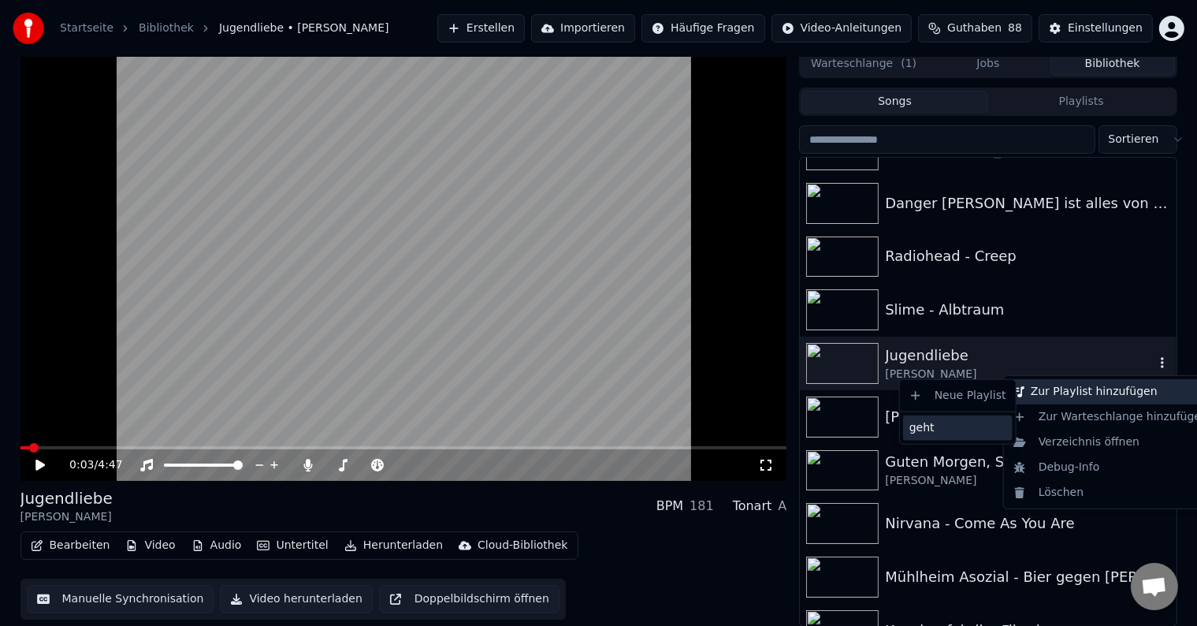
click at [943, 429] on div "geht" at bounding box center [958, 427] width 110 height 25
